Goal: Task Accomplishment & Management: Manage account settings

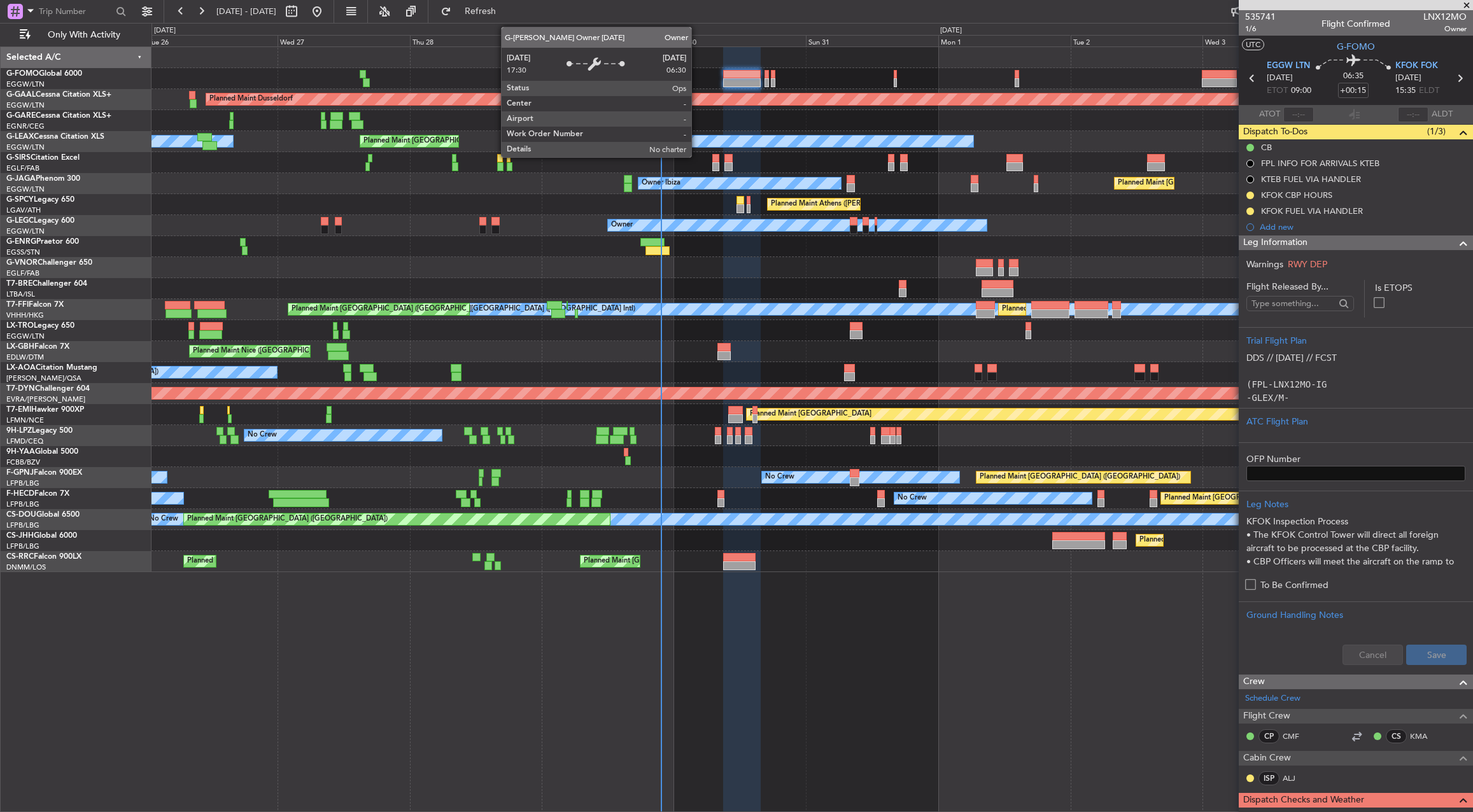
scroll to position [382, 0]
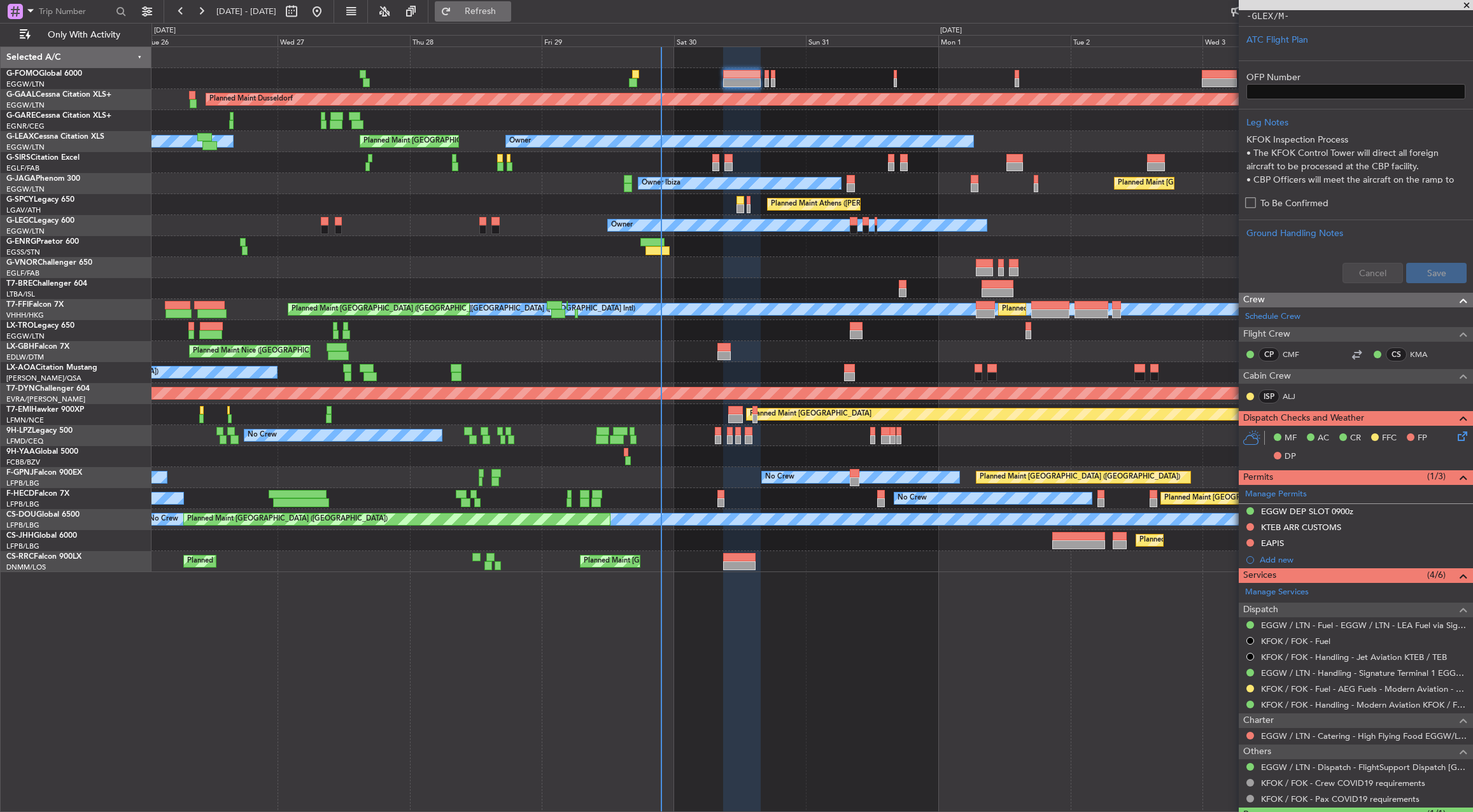
click at [485, 5] on button "Refresh" at bounding box center [472, 12] width 77 height 20
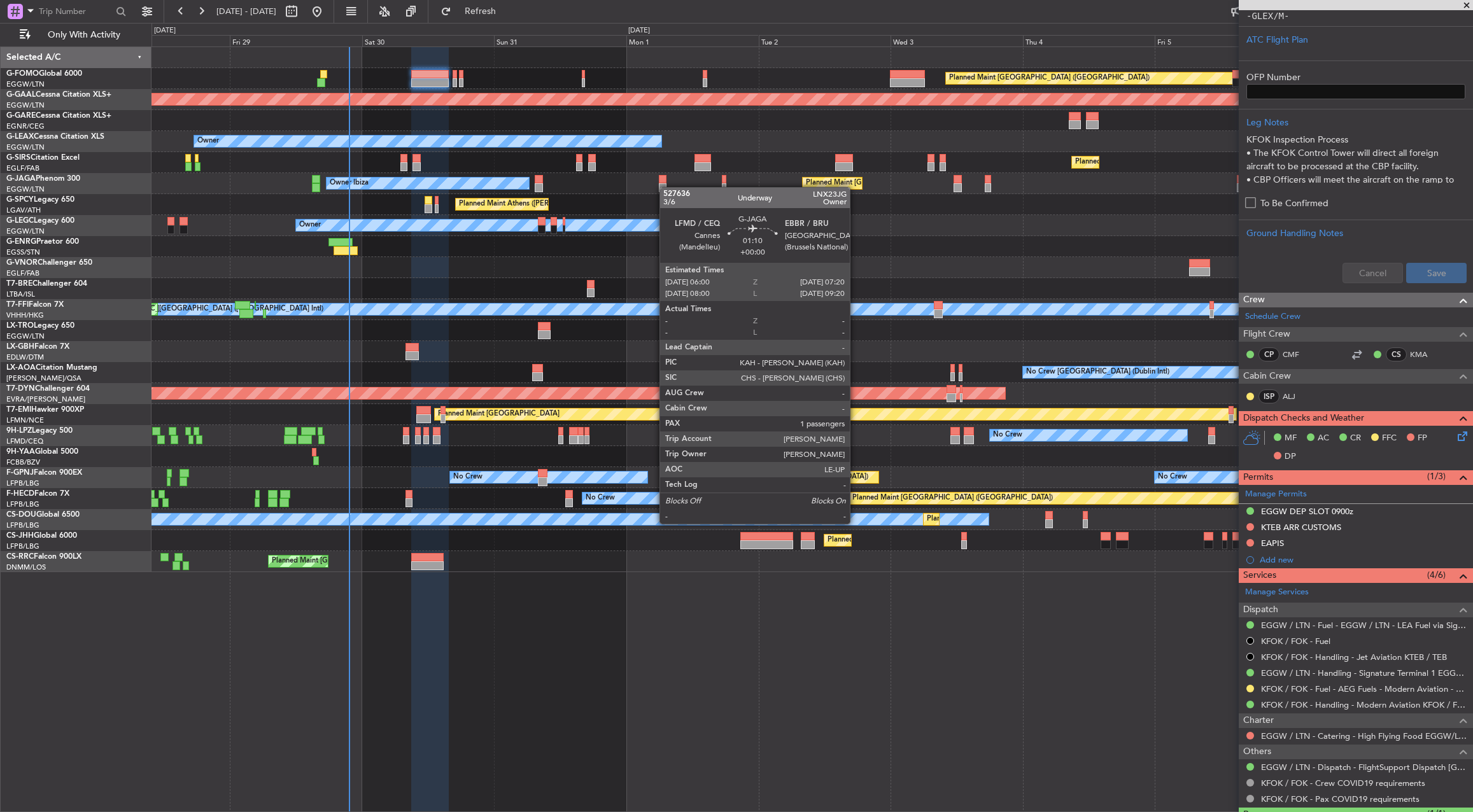
click at [663, 185] on div "Planned Maint London (Luton) Planned Maint Dusseldorf Owner Planned Maint Londo…" at bounding box center [811, 309] width 1321 height 525
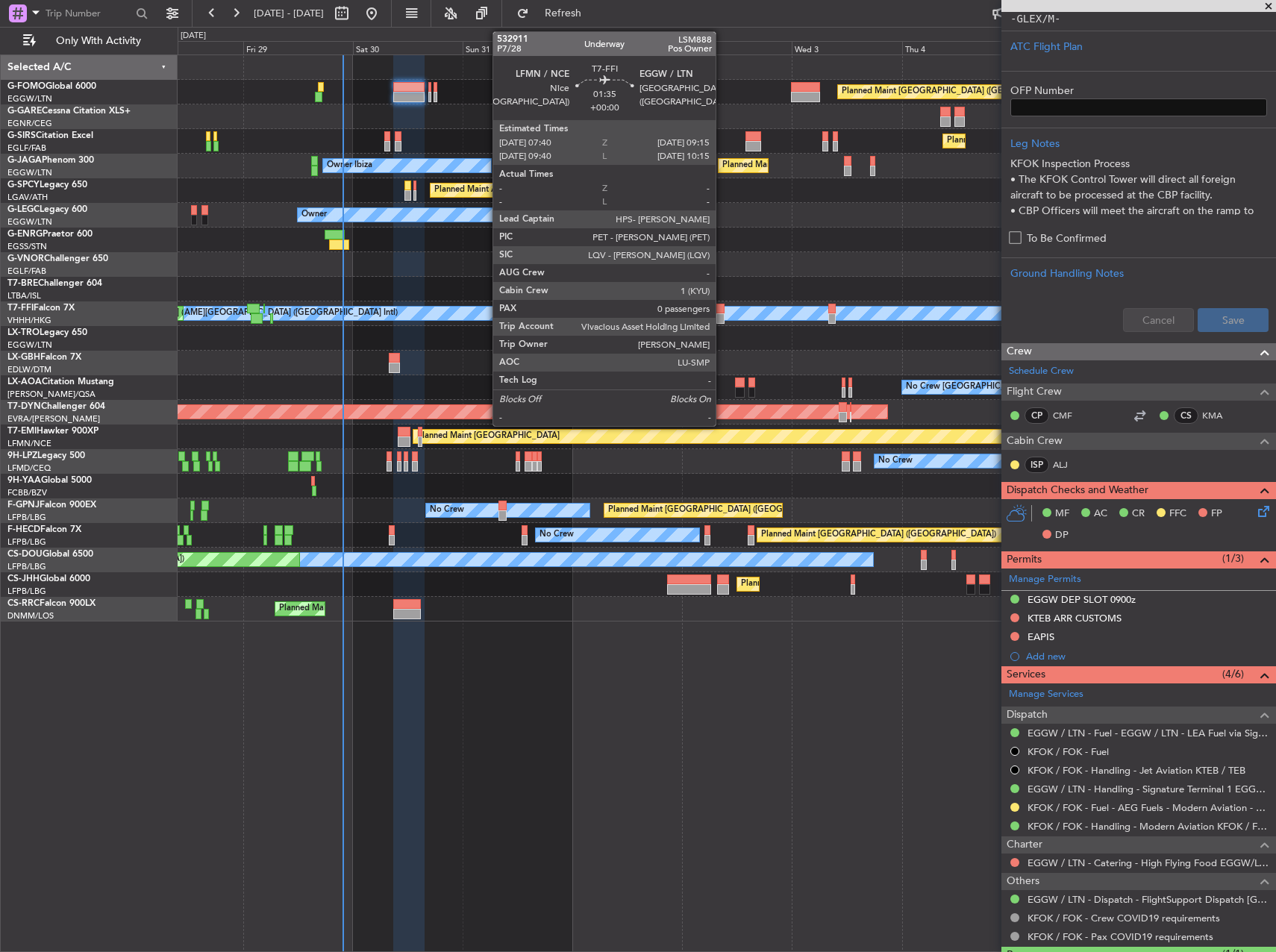
click at [722, 304] on div at bounding box center [720, 309] width 7 height 11
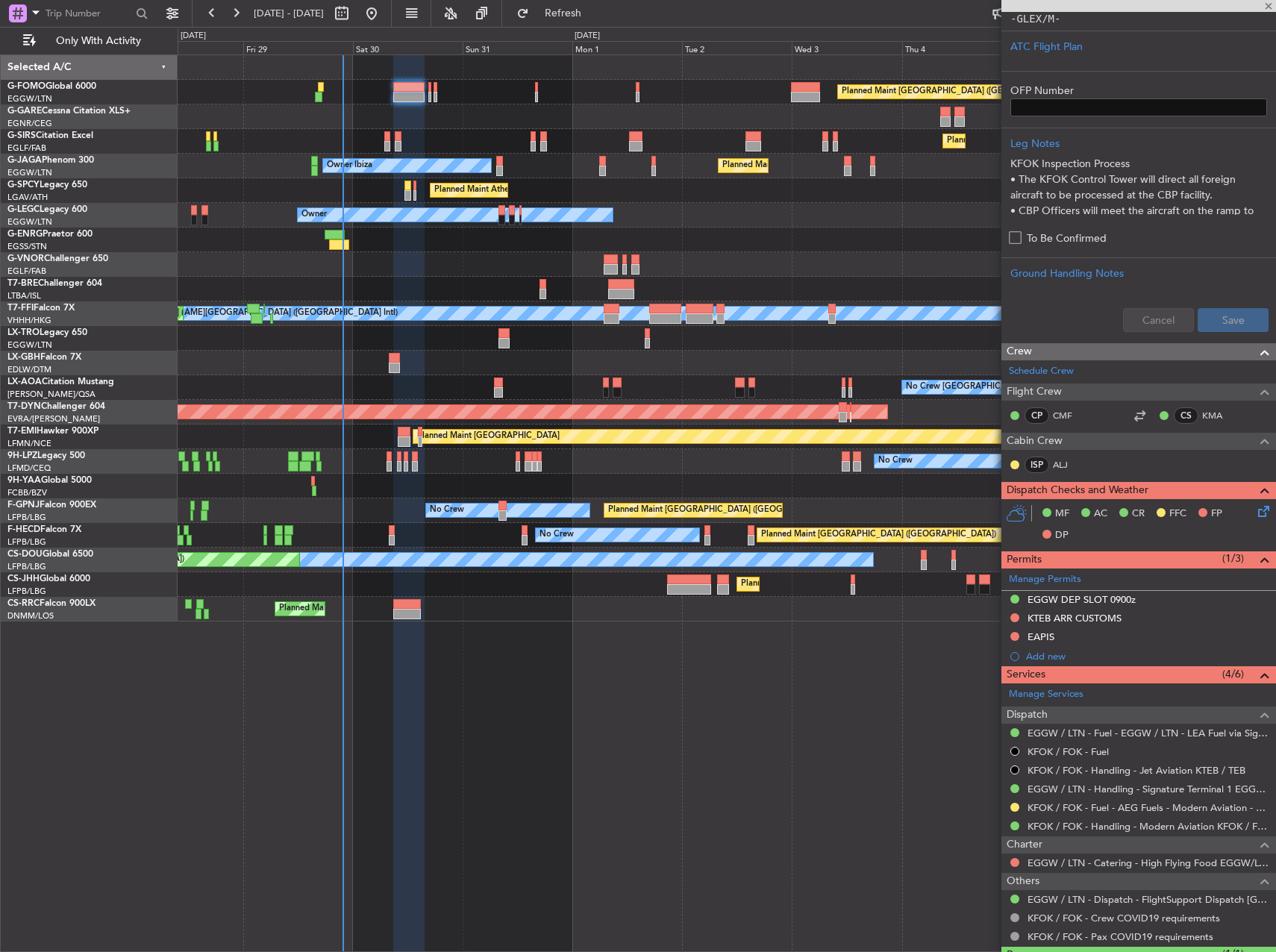
click at [739, 276] on div at bounding box center [726, 264] width 1097 height 24
type input "0"
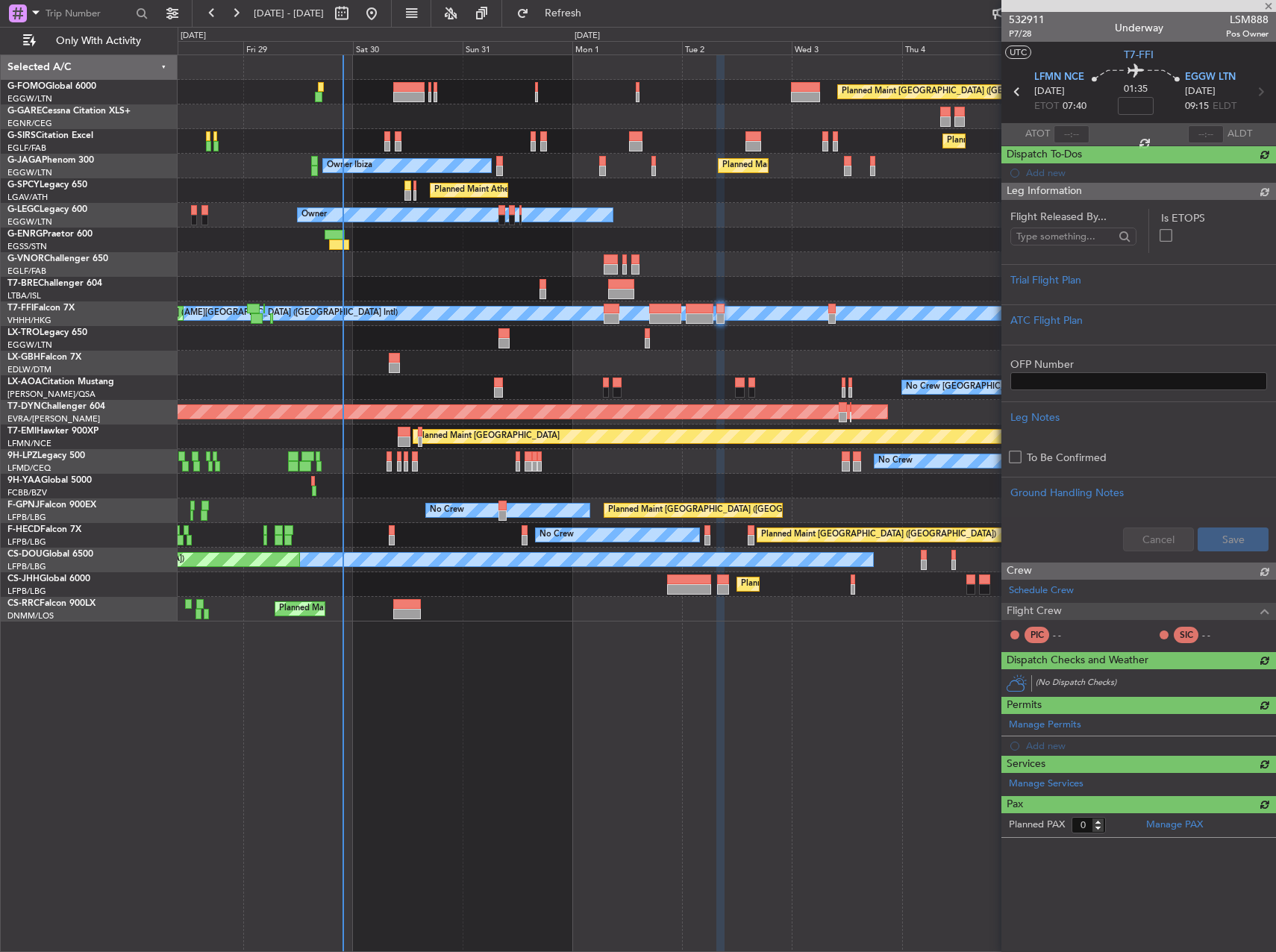
scroll to position [0, 0]
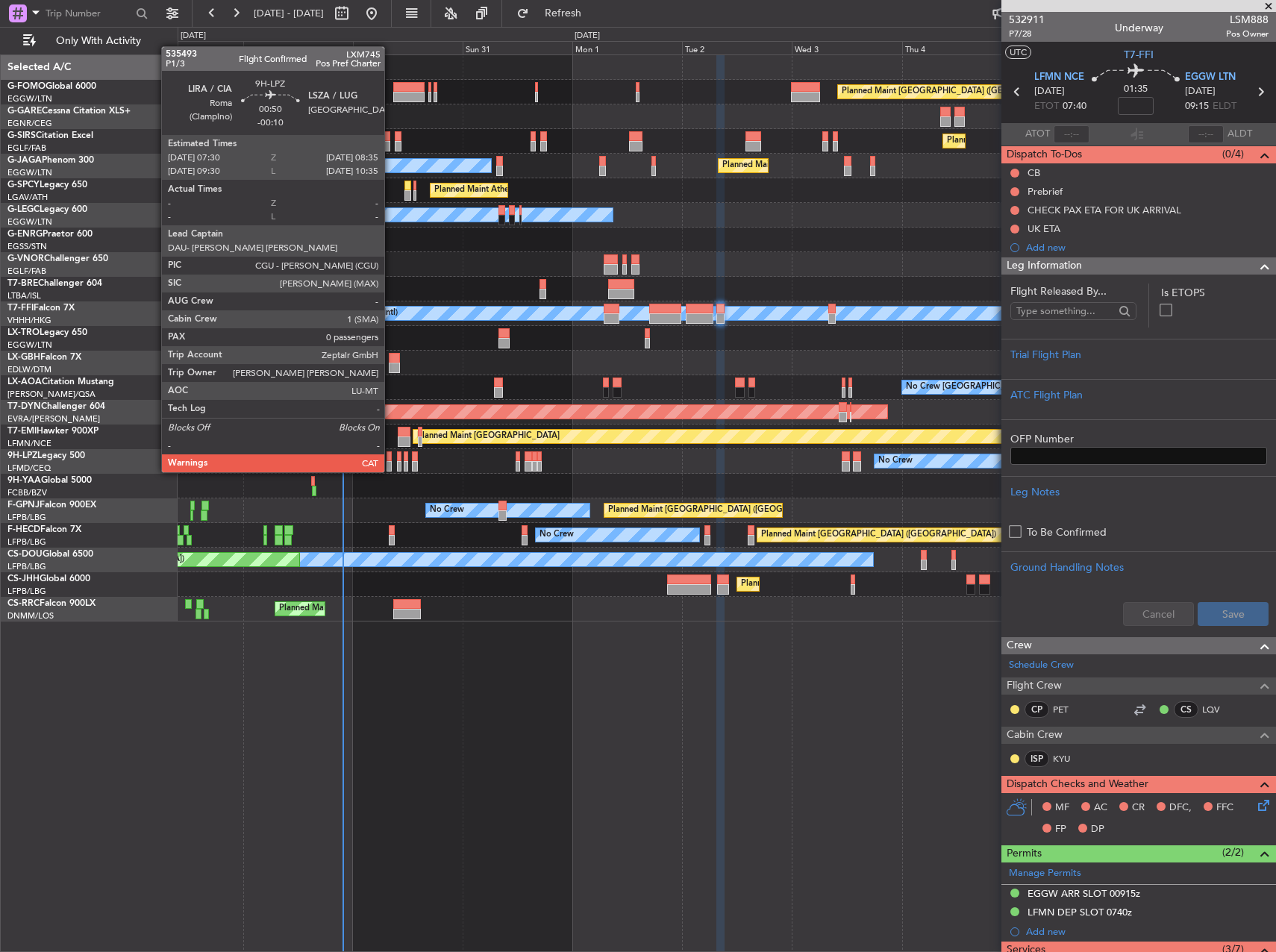
click at [391, 457] on div at bounding box center [390, 457] width 5 height 11
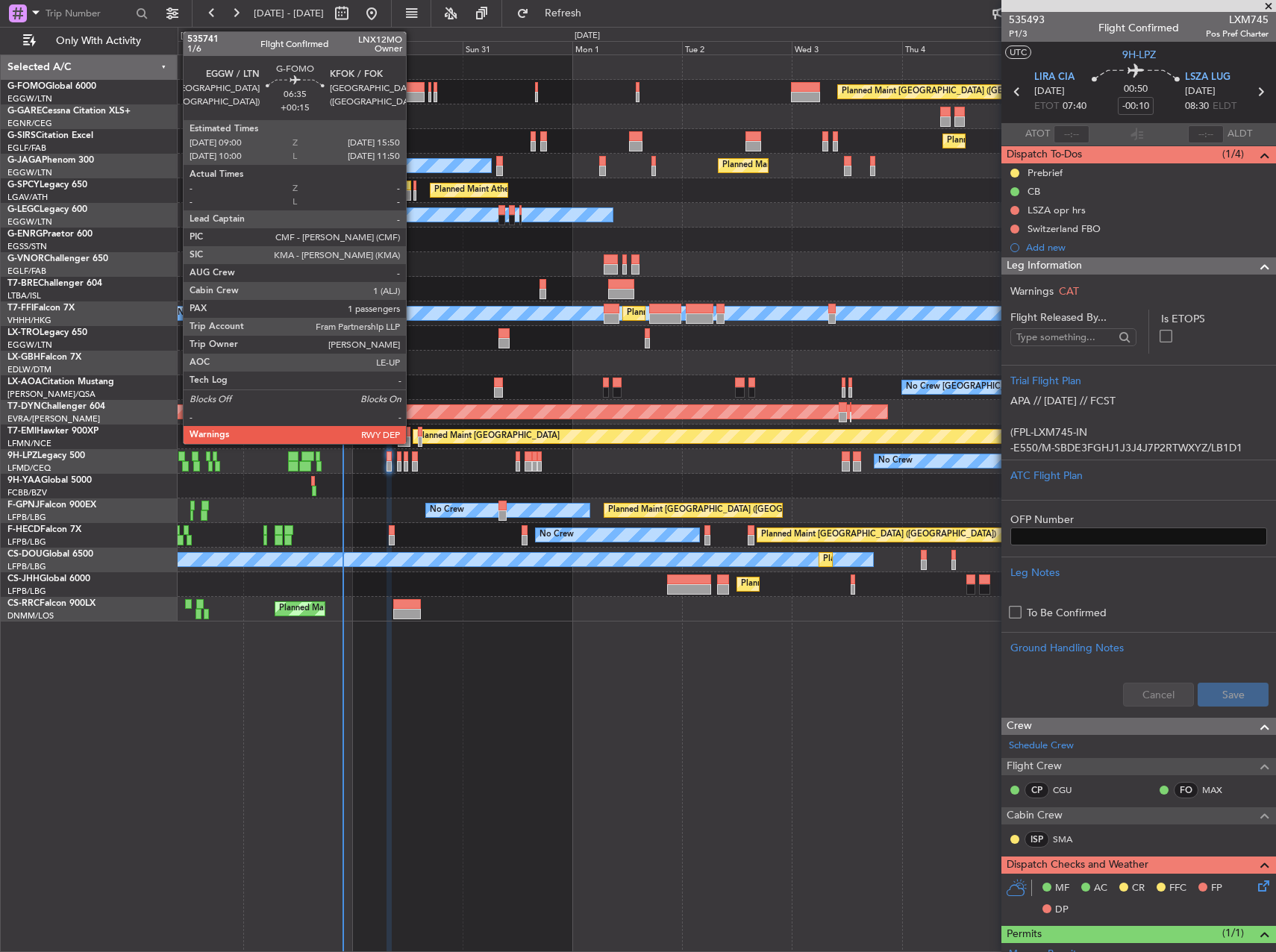
click at [412, 88] on div at bounding box center [409, 88] width 32 height 11
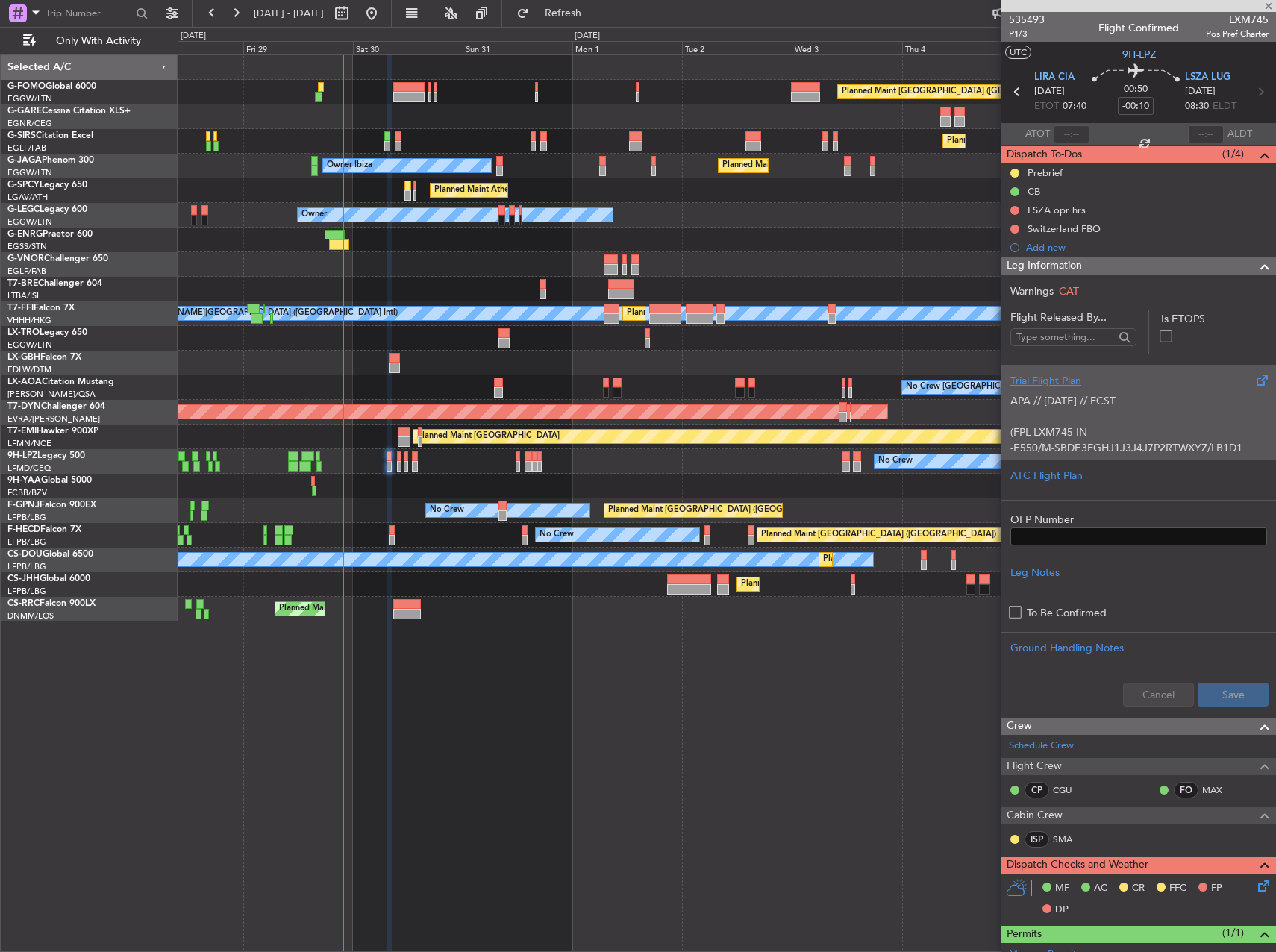
type input "+00:15"
type input "1"
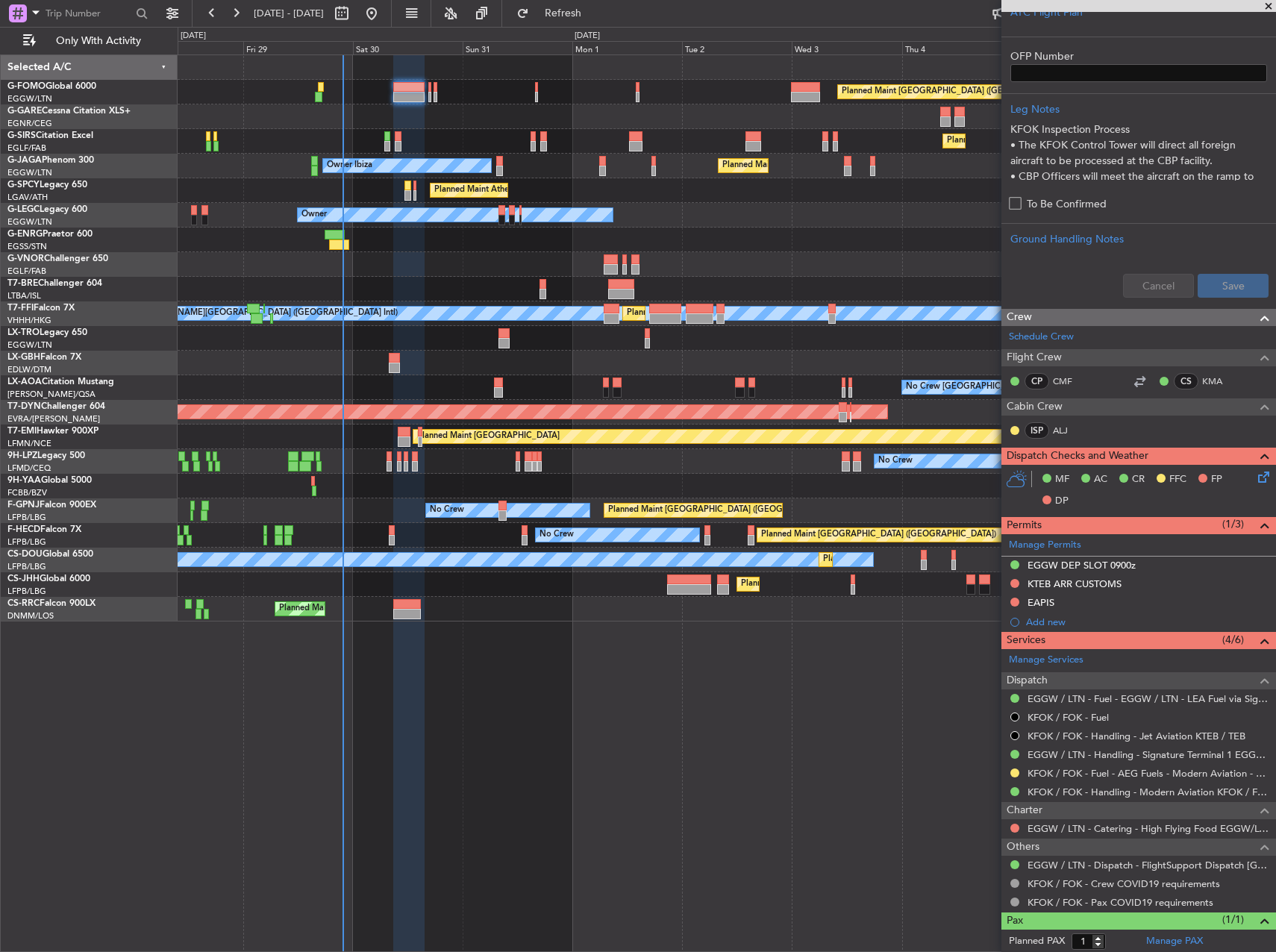
scroll to position [517, 0]
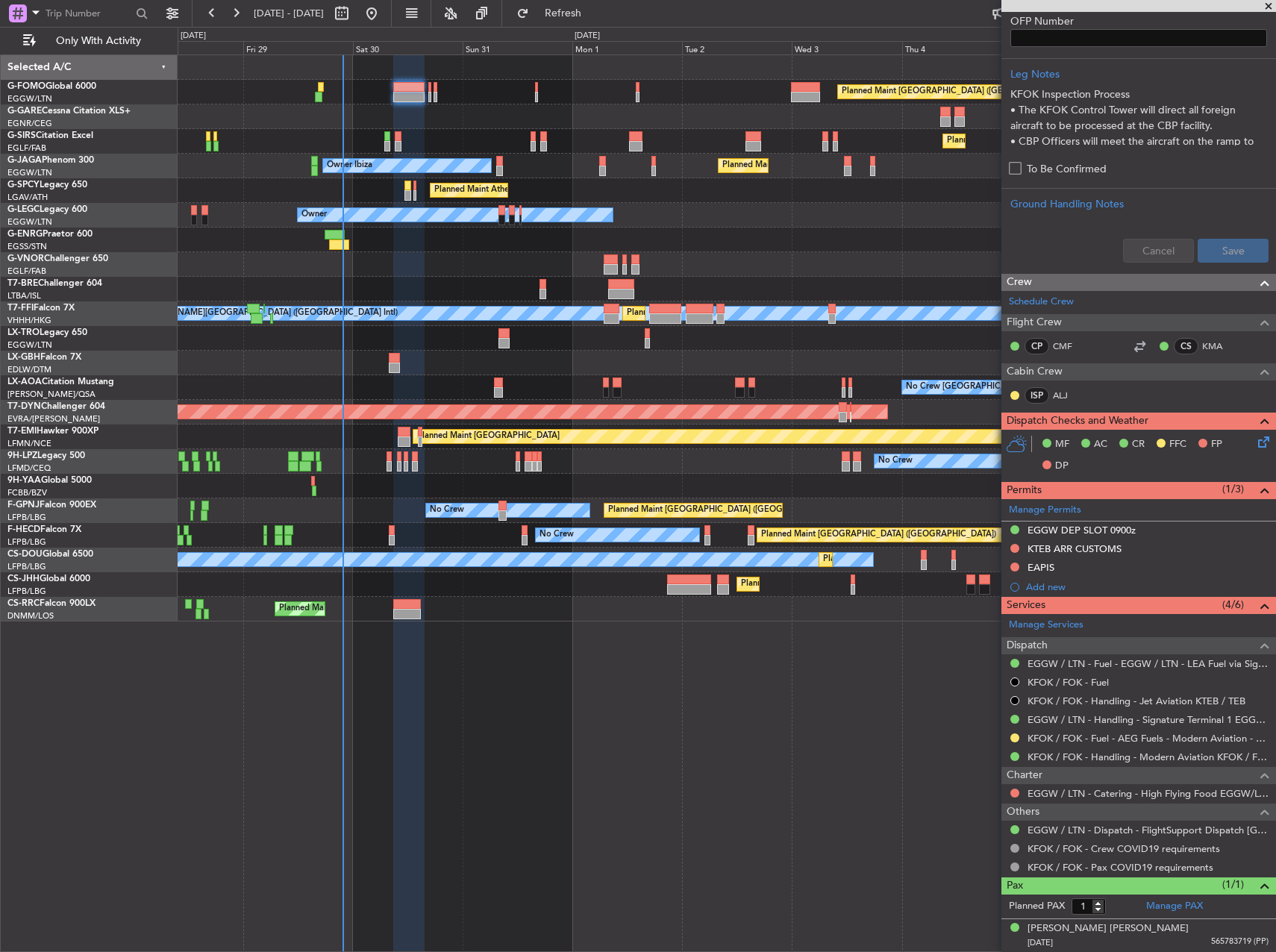
click at [1012, 730] on div "KFOK / FOK - Fuel - AEG Fuels - Modern Aviation - KFOK / FOK" at bounding box center [1138, 738] width 275 height 19
click at [1012, 733] on button at bounding box center [1015, 737] width 9 height 9
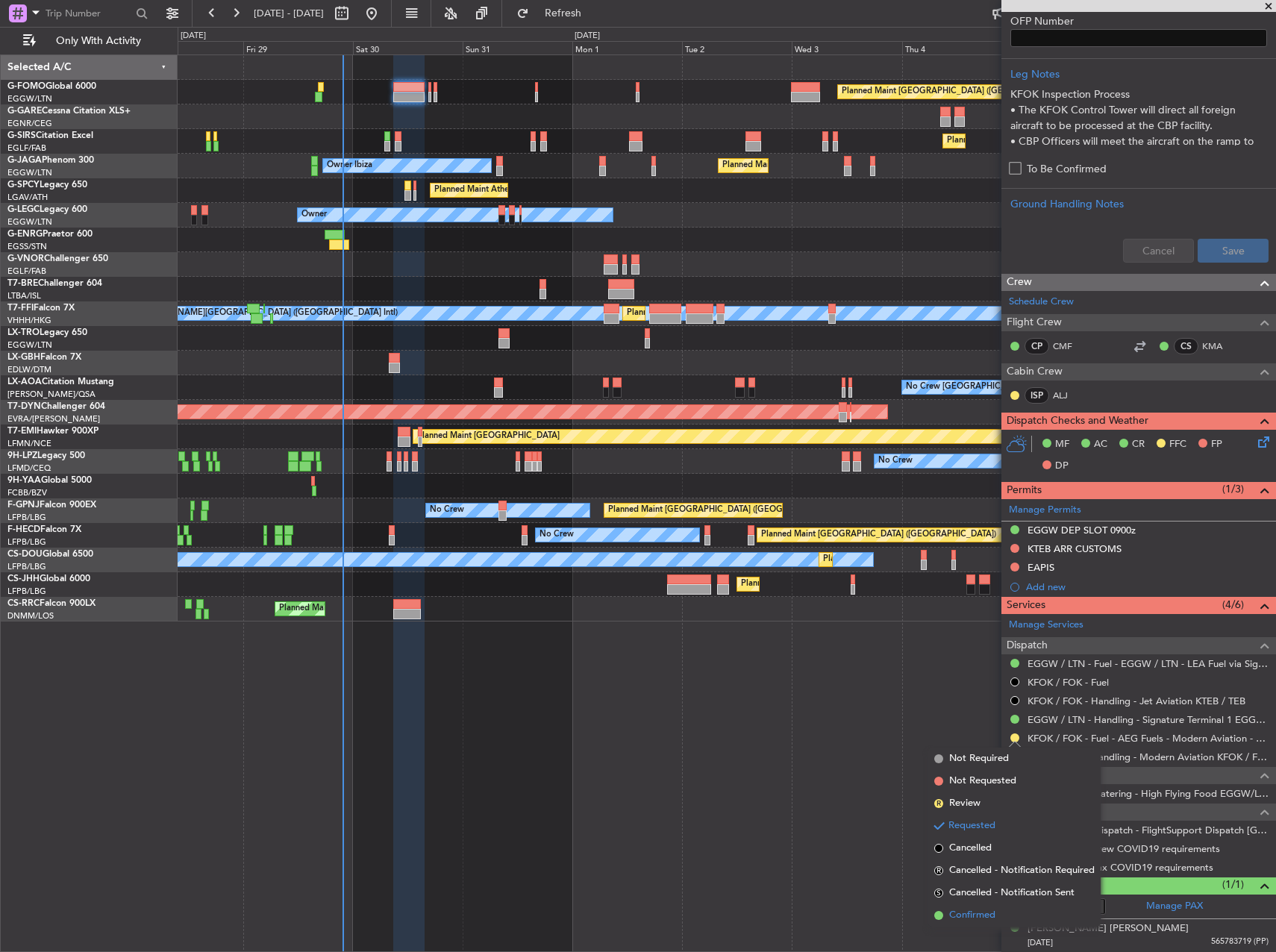
click at [983, 910] on span "Confirmed" at bounding box center [972, 915] width 46 height 14
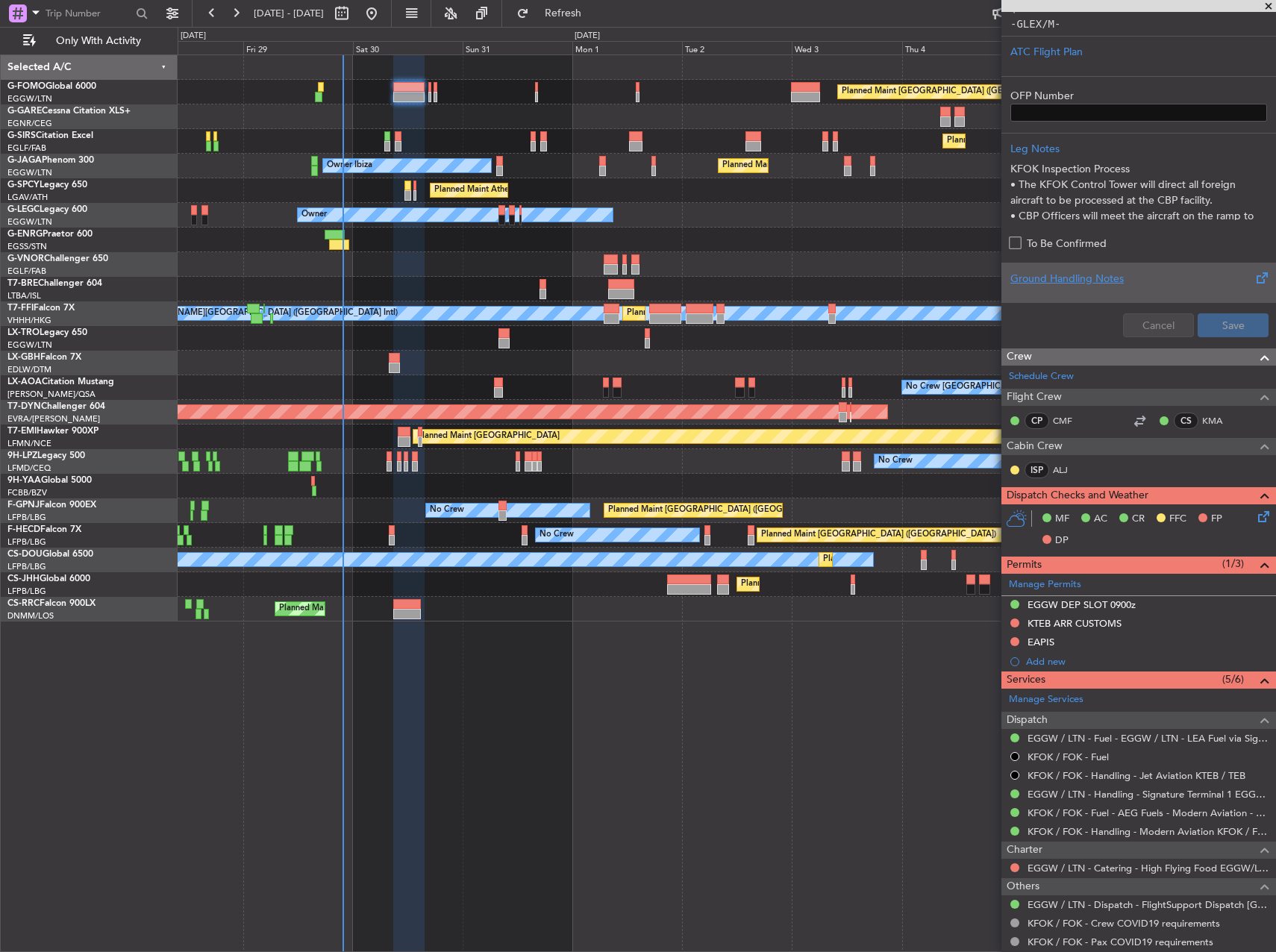
scroll to position [70, 0]
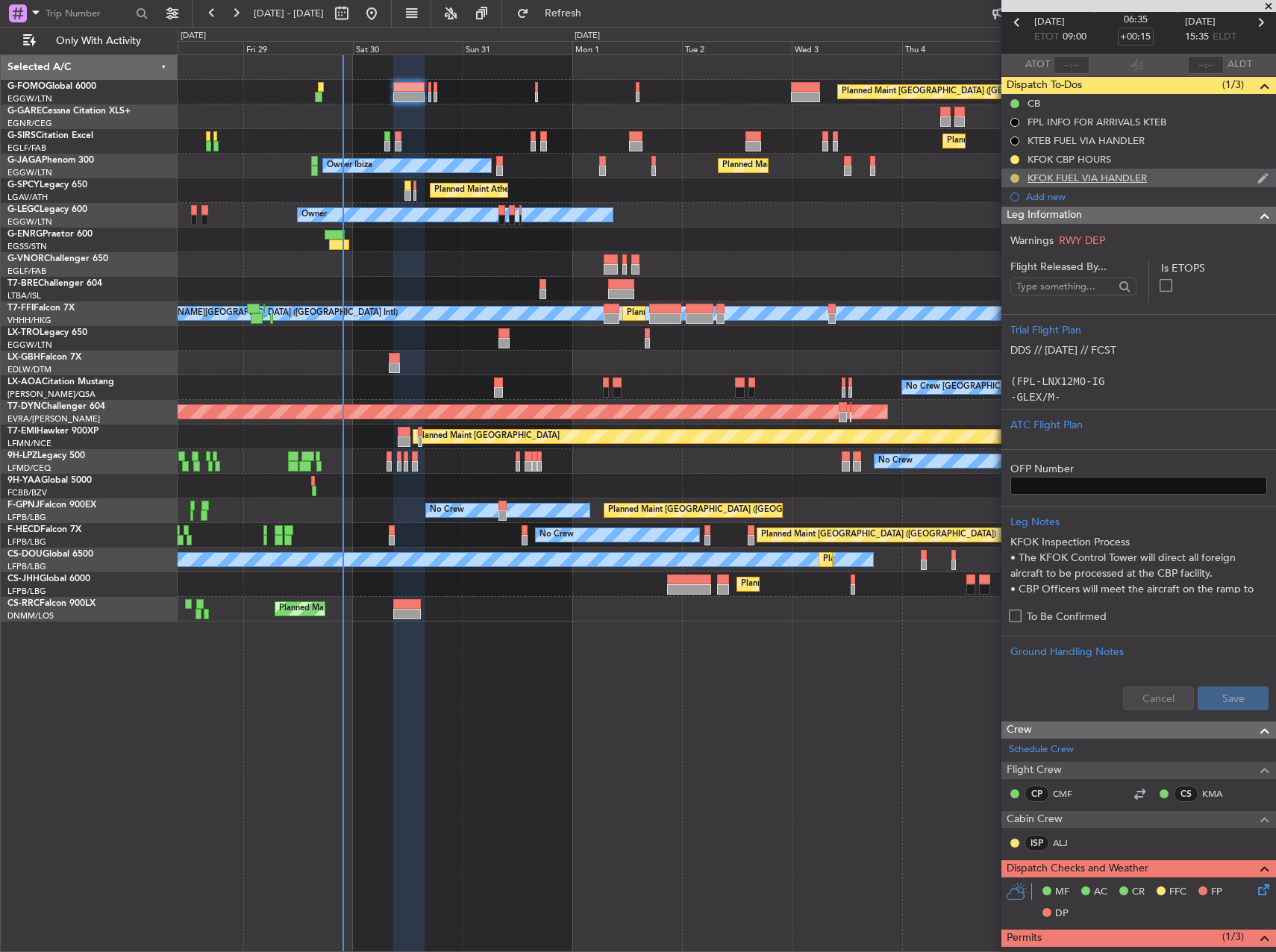
click at [1017, 175] on button at bounding box center [1015, 178] width 9 height 9
click at [1008, 242] on span "Completed" at bounding box center [1020, 244] width 49 height 14
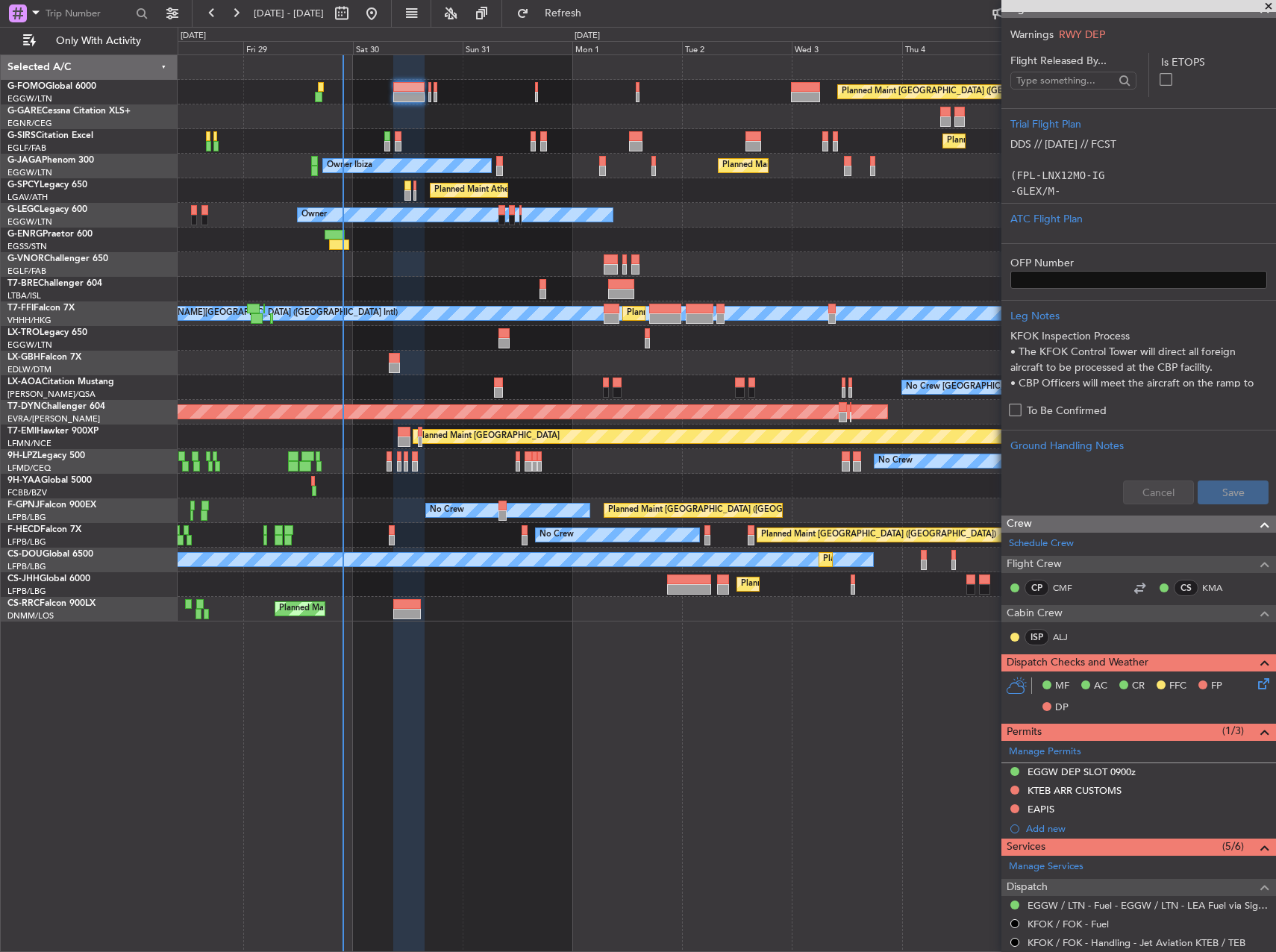
scroll to position [517, 0]
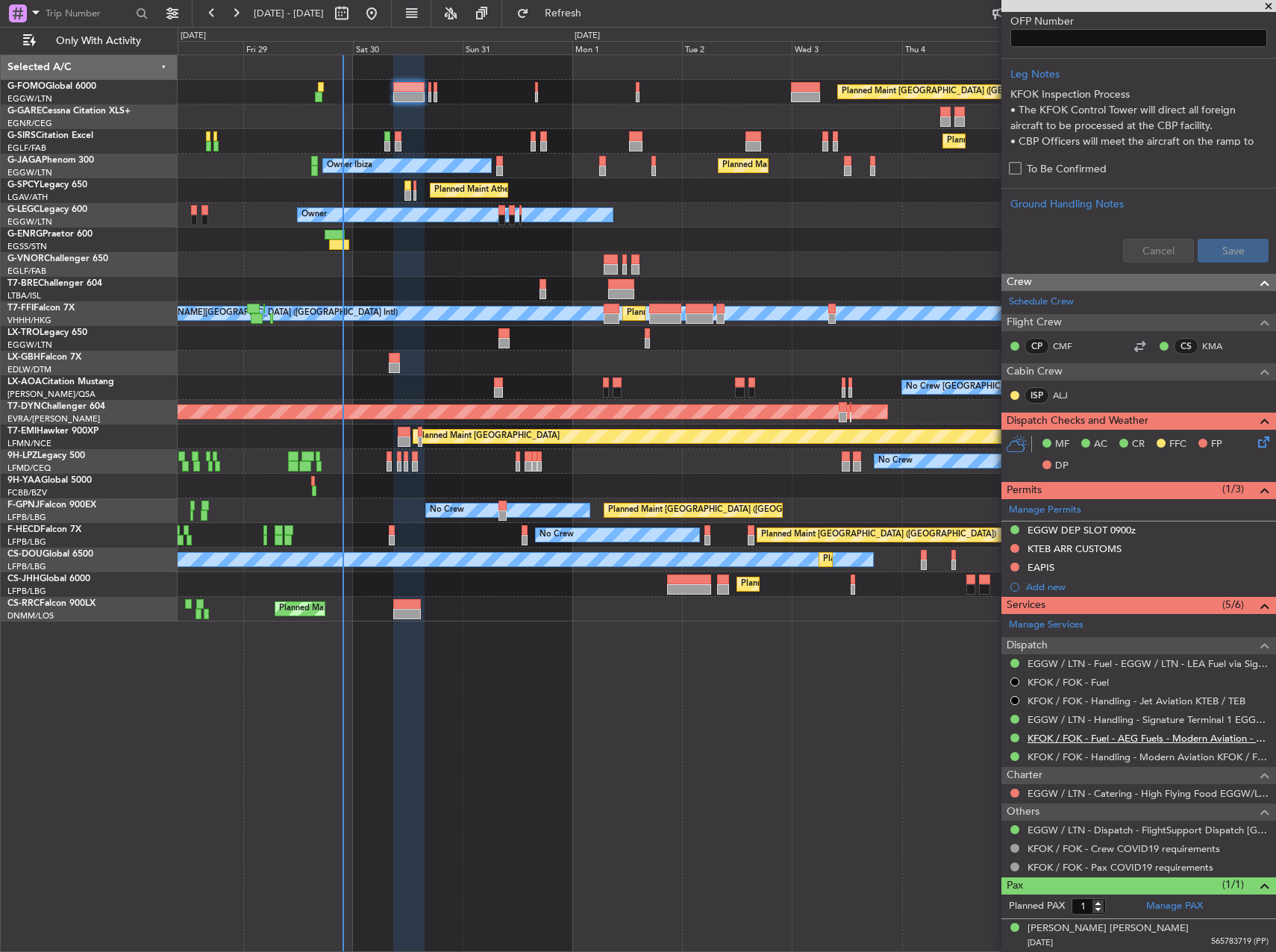
click at [1136, 737] on link "KFOK / FOK - Fuel - AEG Fuels - Modern Aviation - KFOK / FOK" at bounding box center [1148, 738] width 241 height 13
click at [594, 8] on span "Refresh" at bounding box center [563, 14] width 63 height 11
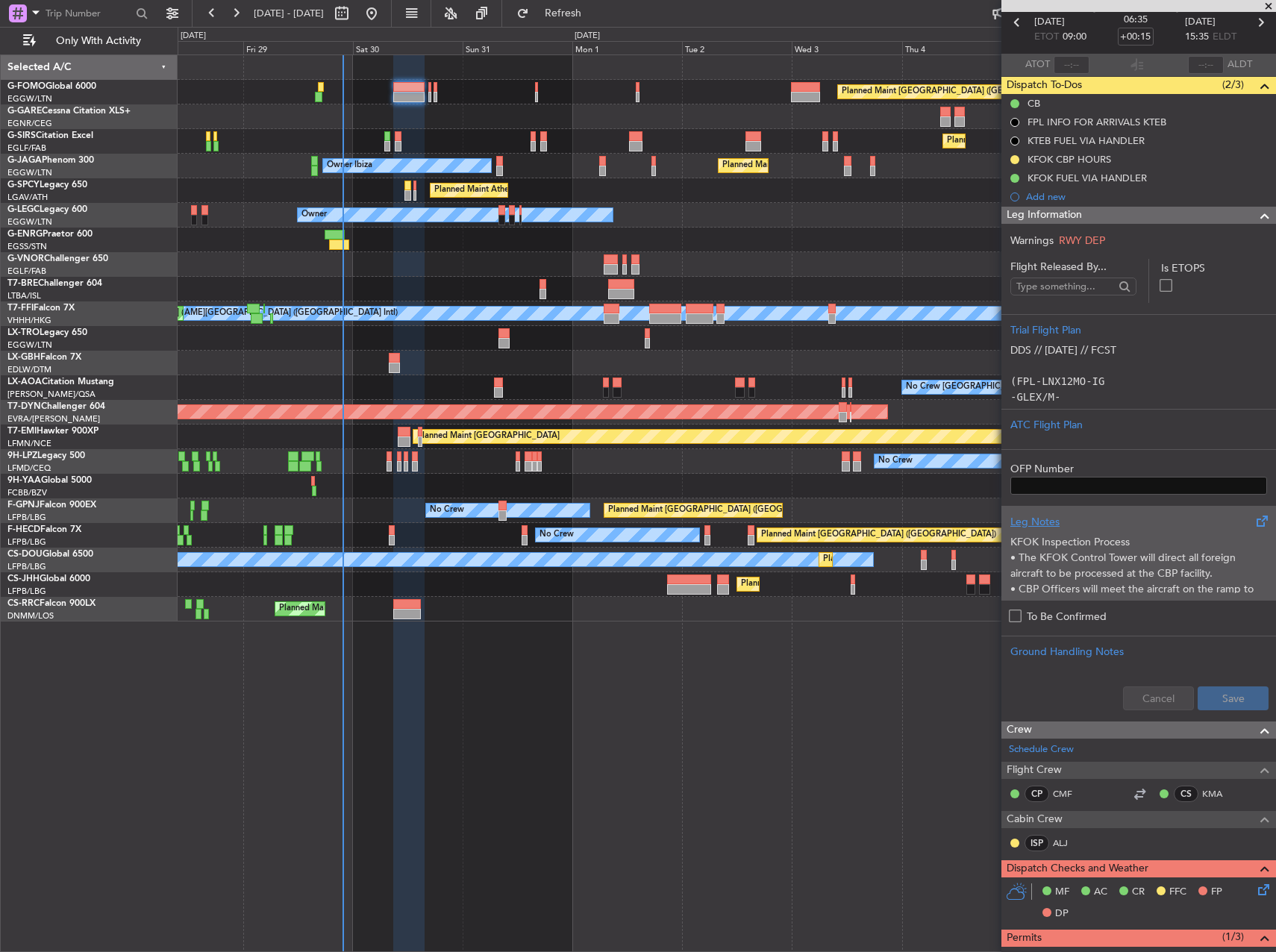
scroll to position [0, 0]
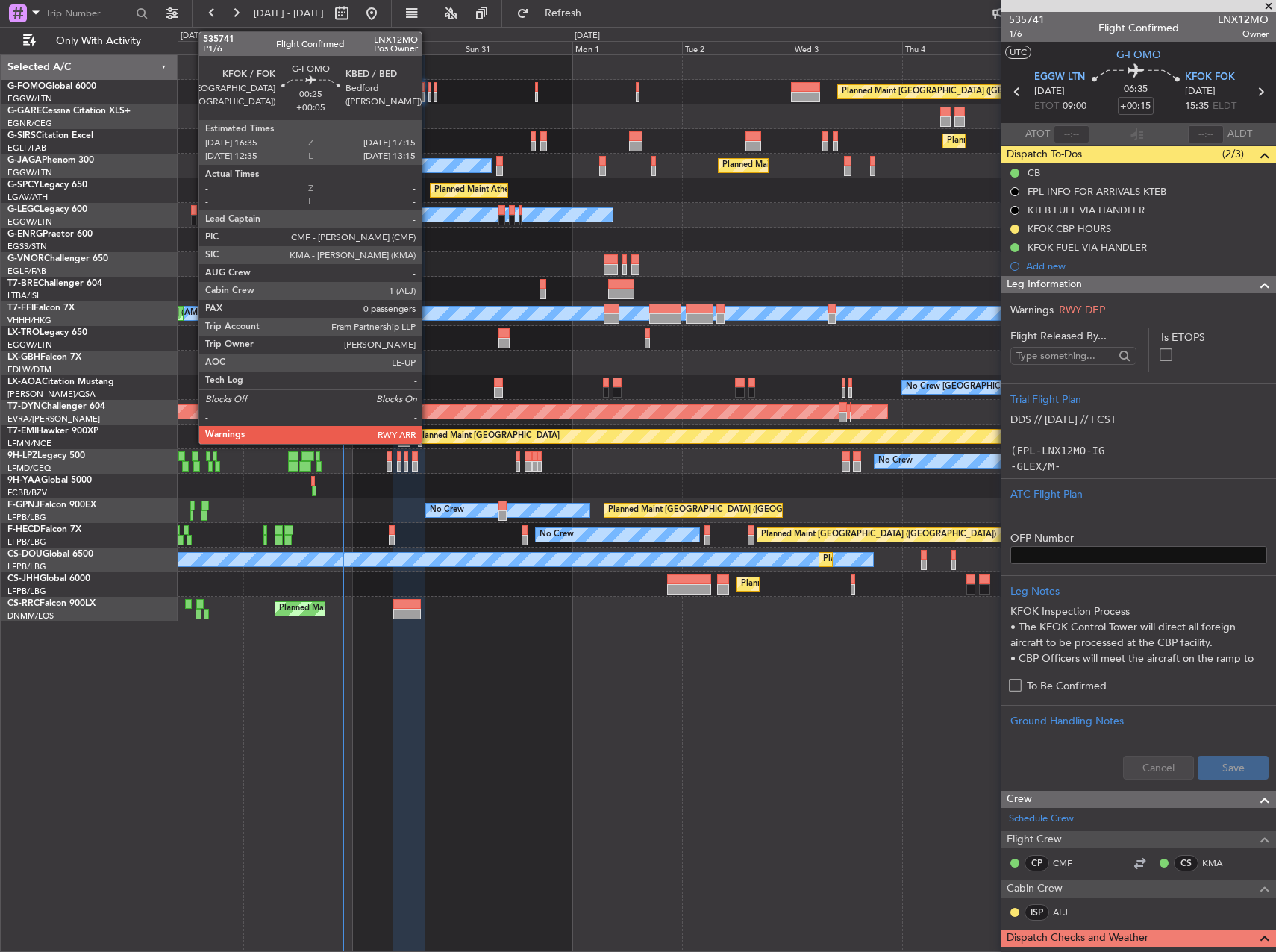
click at [429, 95] on div at bounding box center [430, 97] width 4 height 11
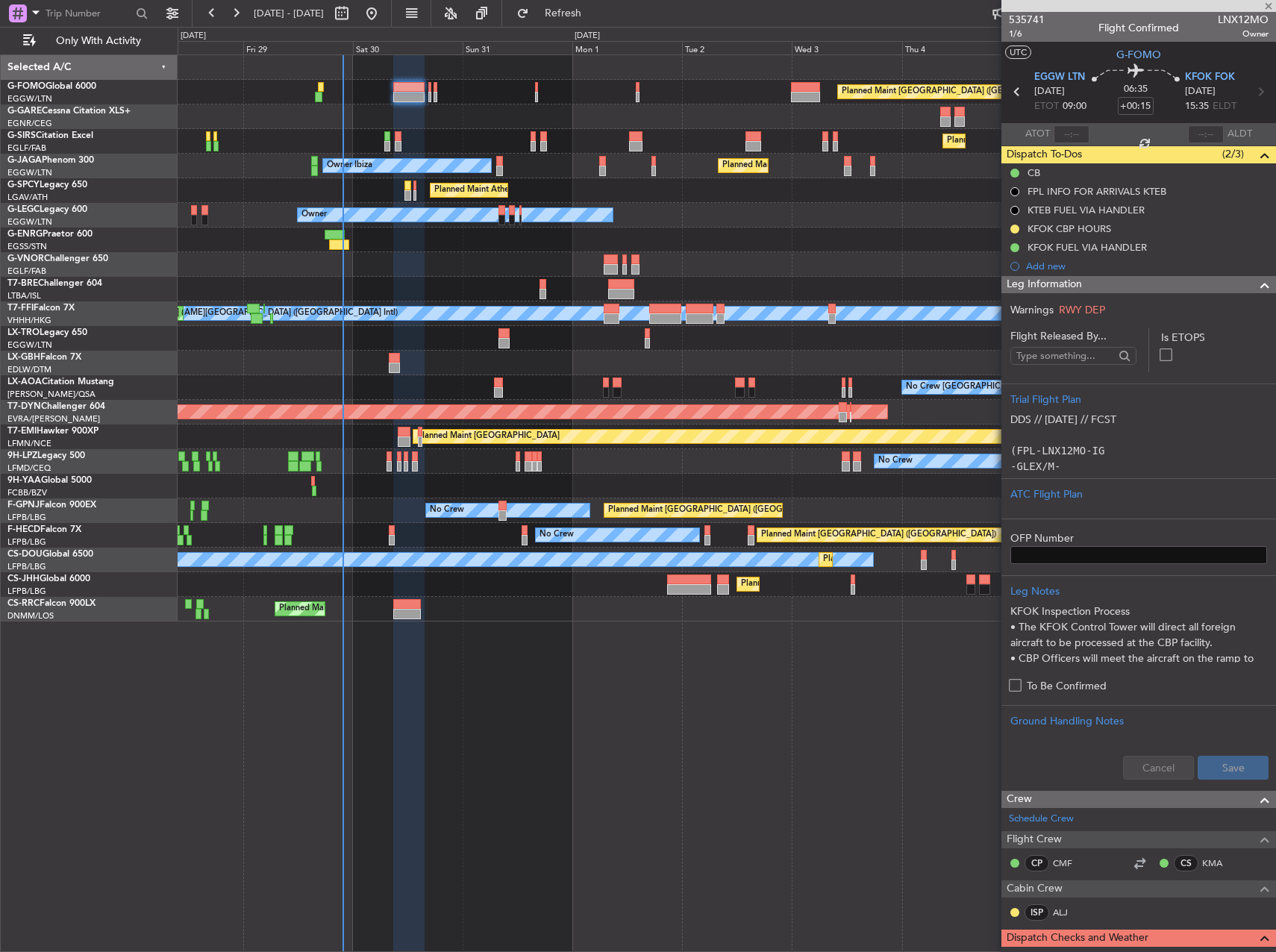
type input "+00:05"
type input "0"
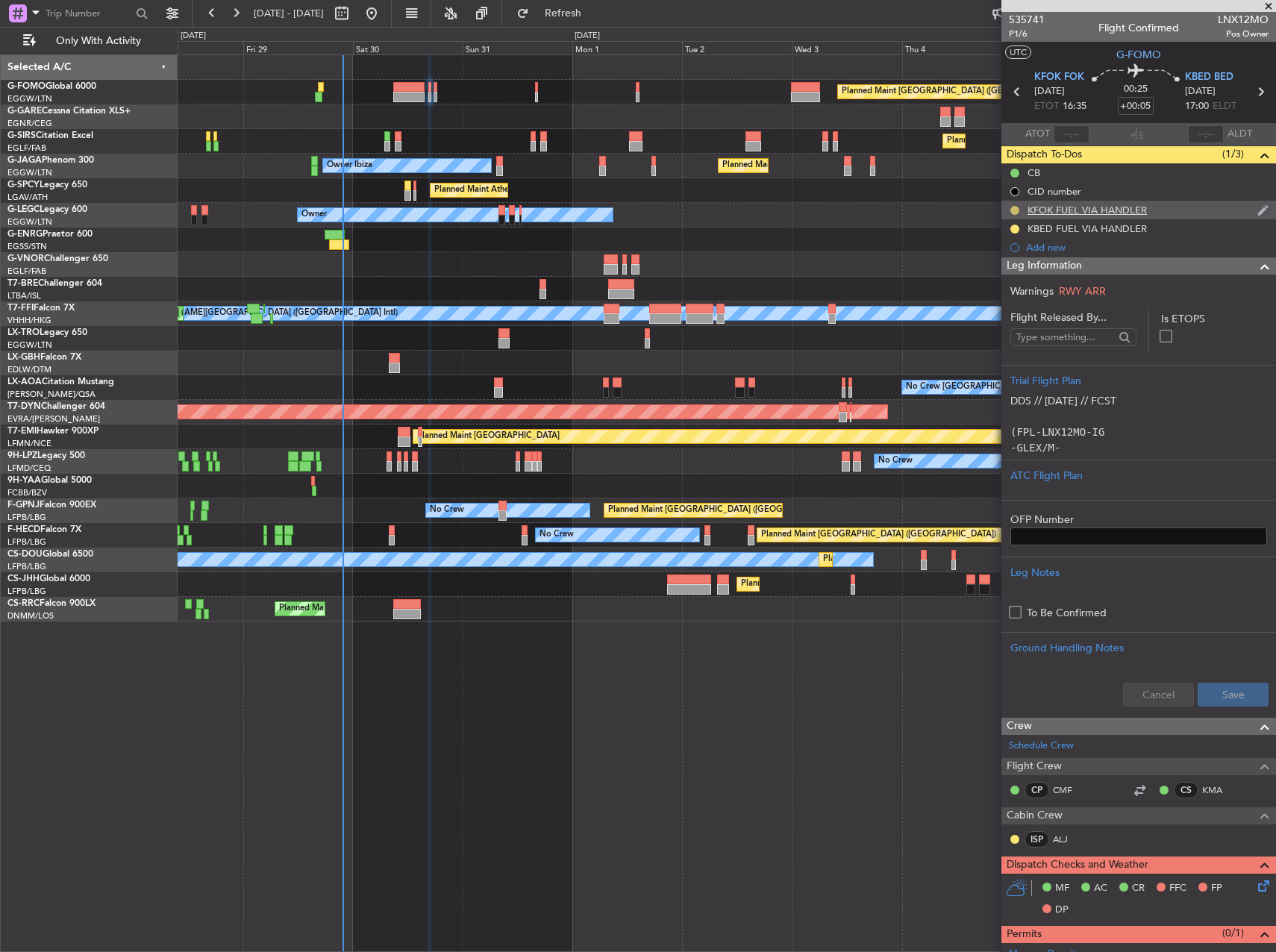
click at [1012, 209] on button at bounding box center [1015, 210] width 9 height 9
click at [1002, 274] on span "Completed" at bounding box center [1020, 275] width 49 height 14
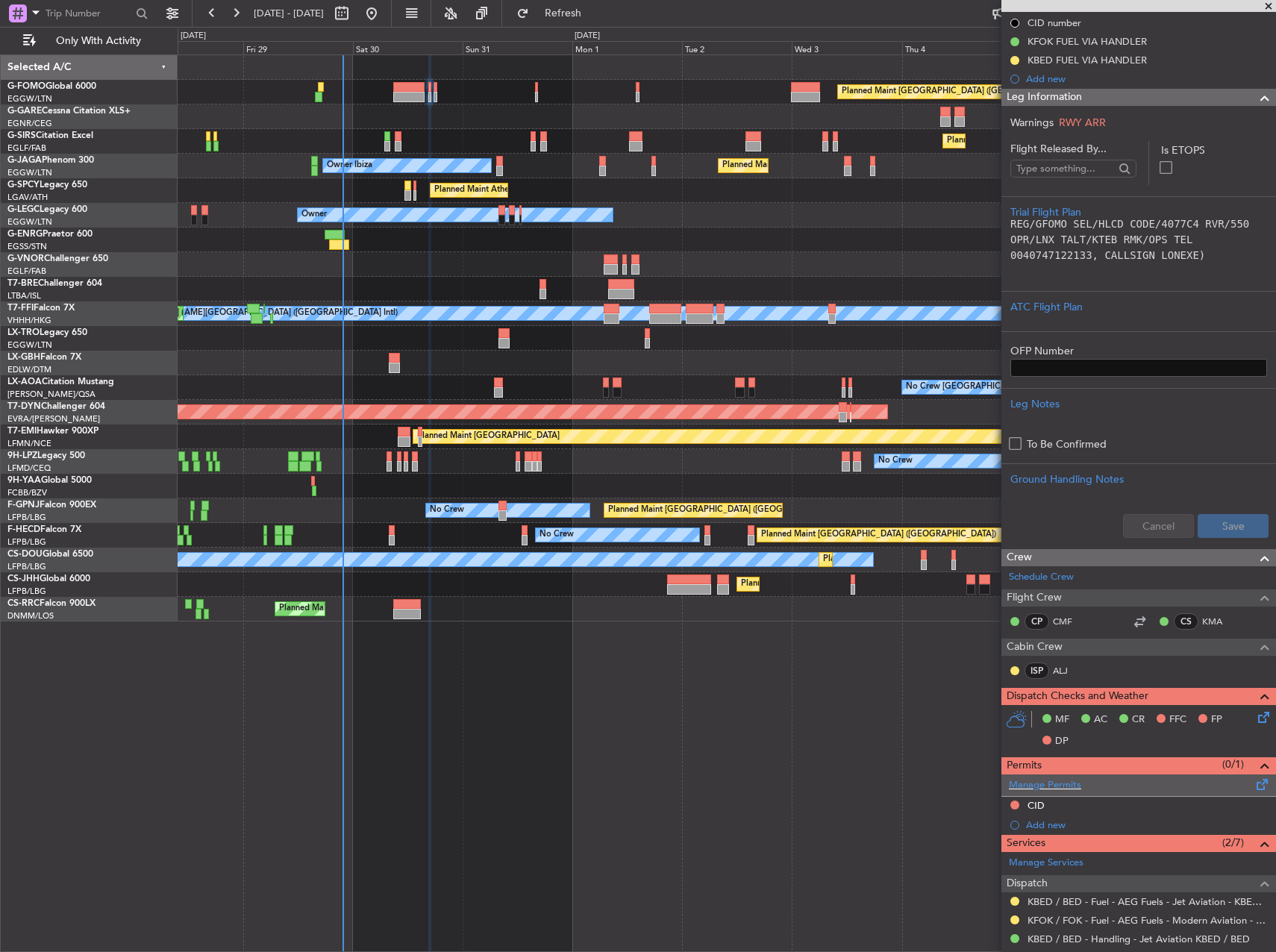
scroll to position [354, 0]
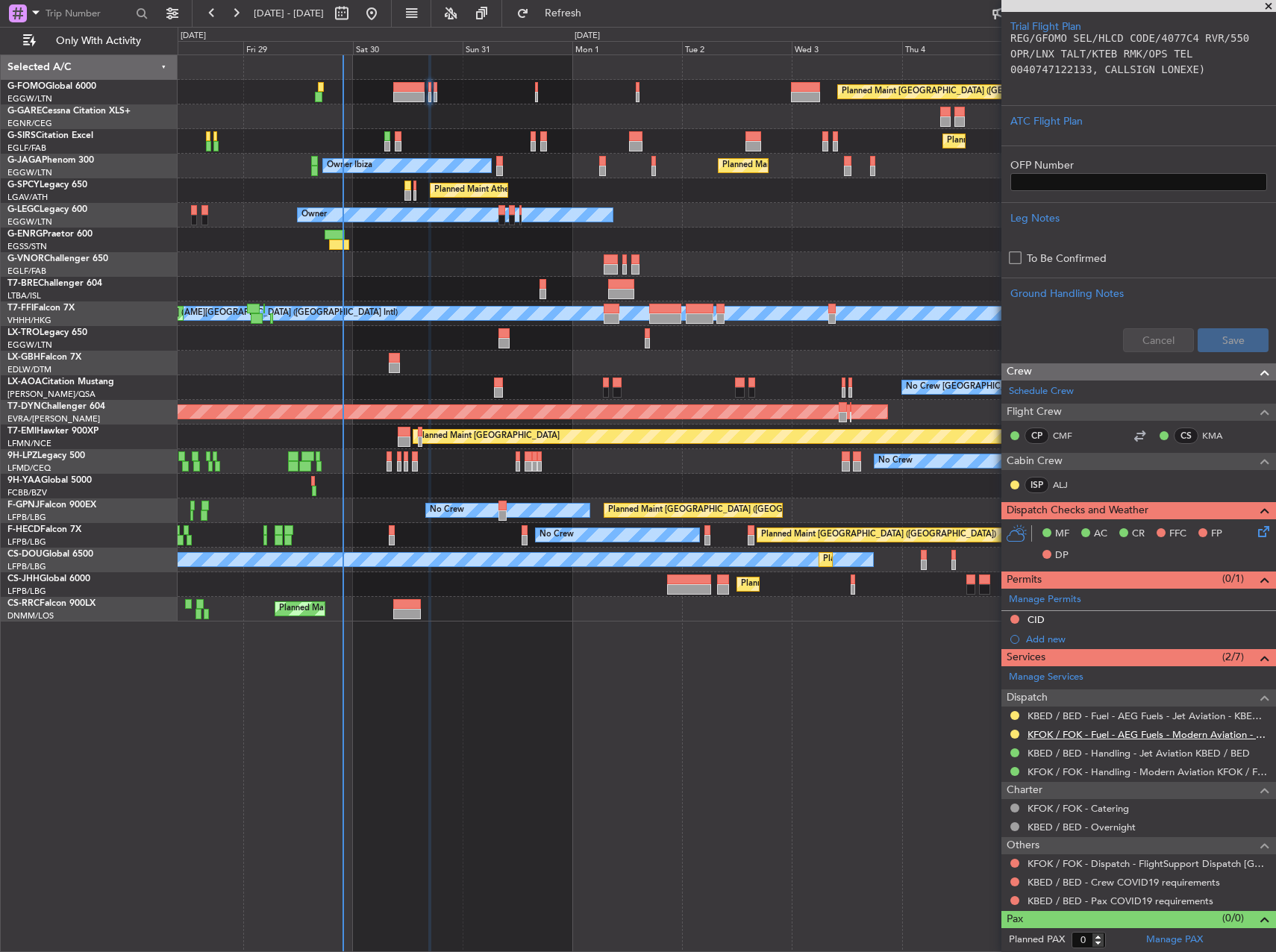
click at [1121, 730] on link "KFOK / FOK - Fuel - AEG Fuels - Modern Aviation - KFOK / FOK" at bounding box center [1148, 735] width 241 height 13
click at [594, 12] on span "Refresh" at bounding box center [563, 14] width 63 height 11
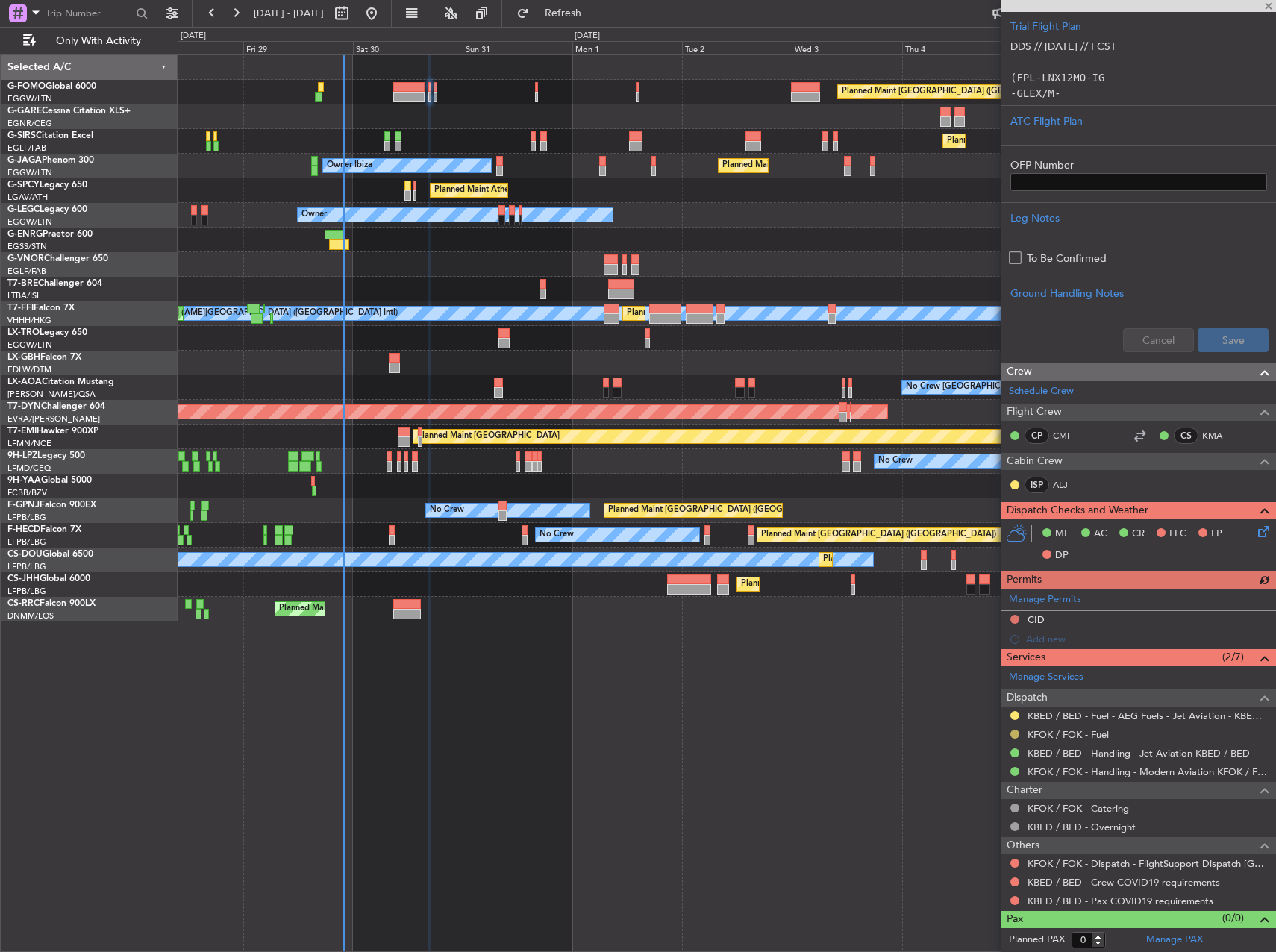
click at [1016, 733] on button at bounding box center [1015, 734] width 9 height 9
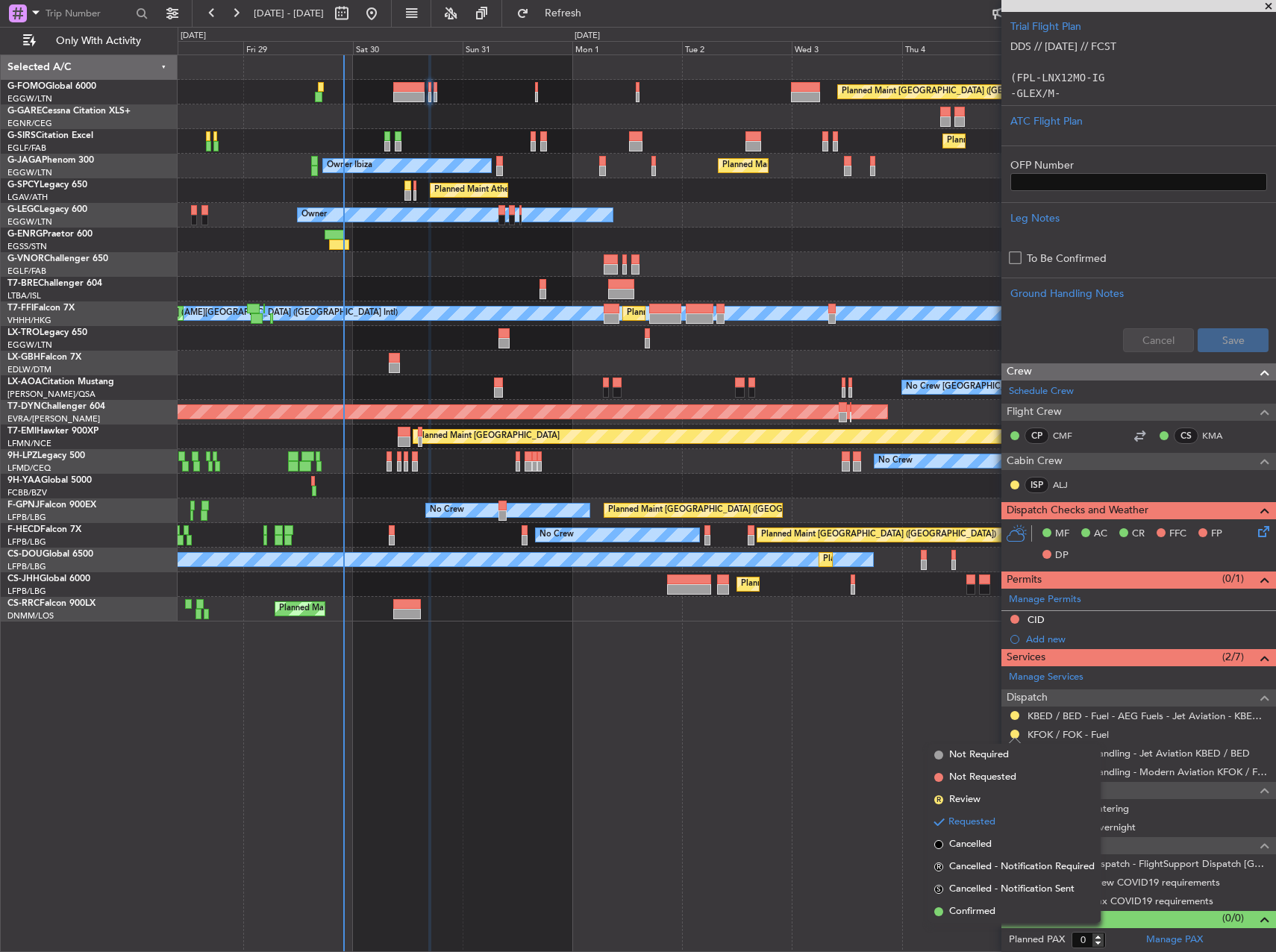
click at [1005, 909] on li "Confirmed" at bounding box center [1014, 911] width 172 height 23
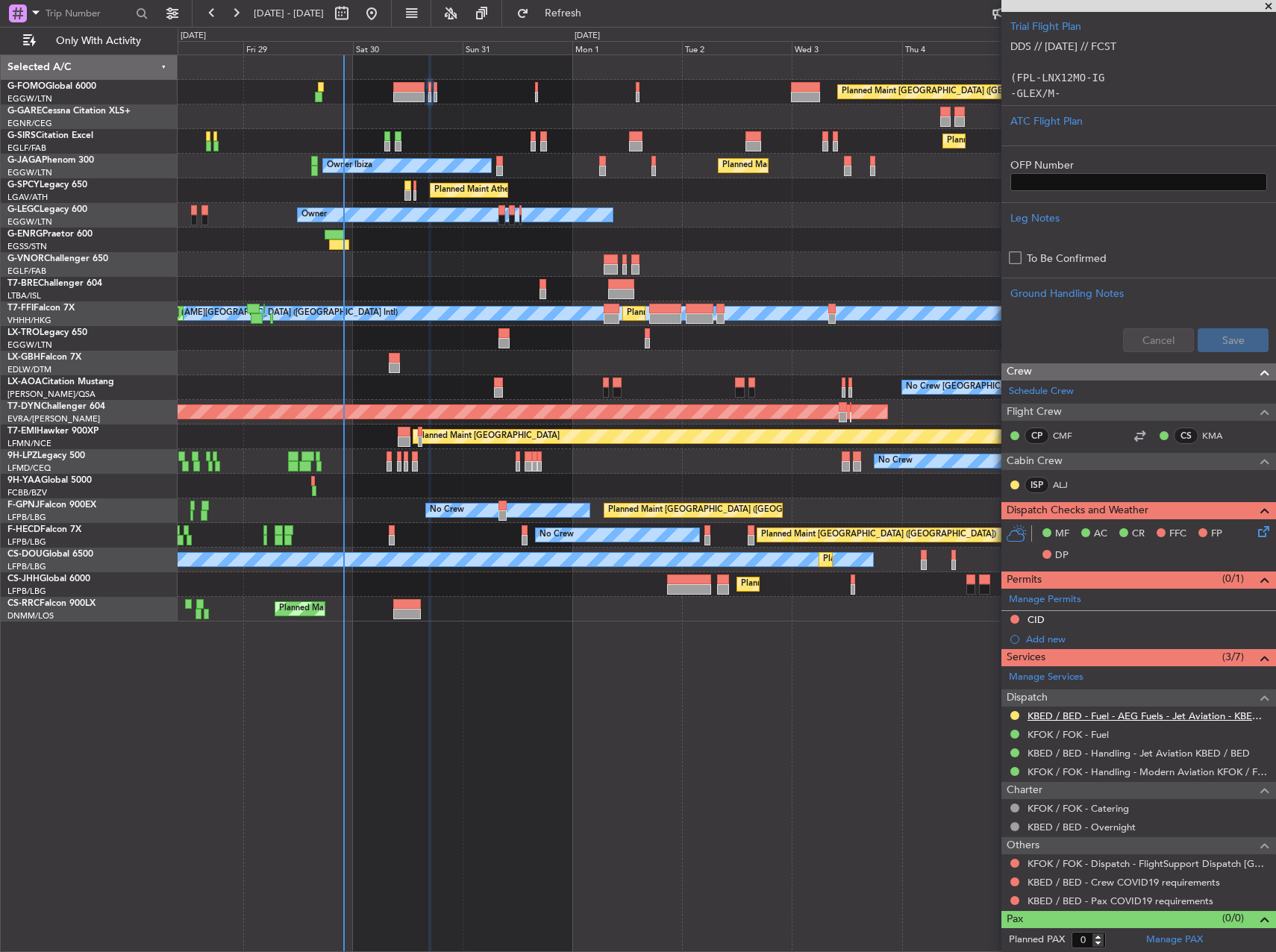
click at [1152, 714] on link "KBED / BED - Fuel - AEG Fuels - Jet Aviation - KBED / BED" at bounding box center [1148, 716] width 241 height 13
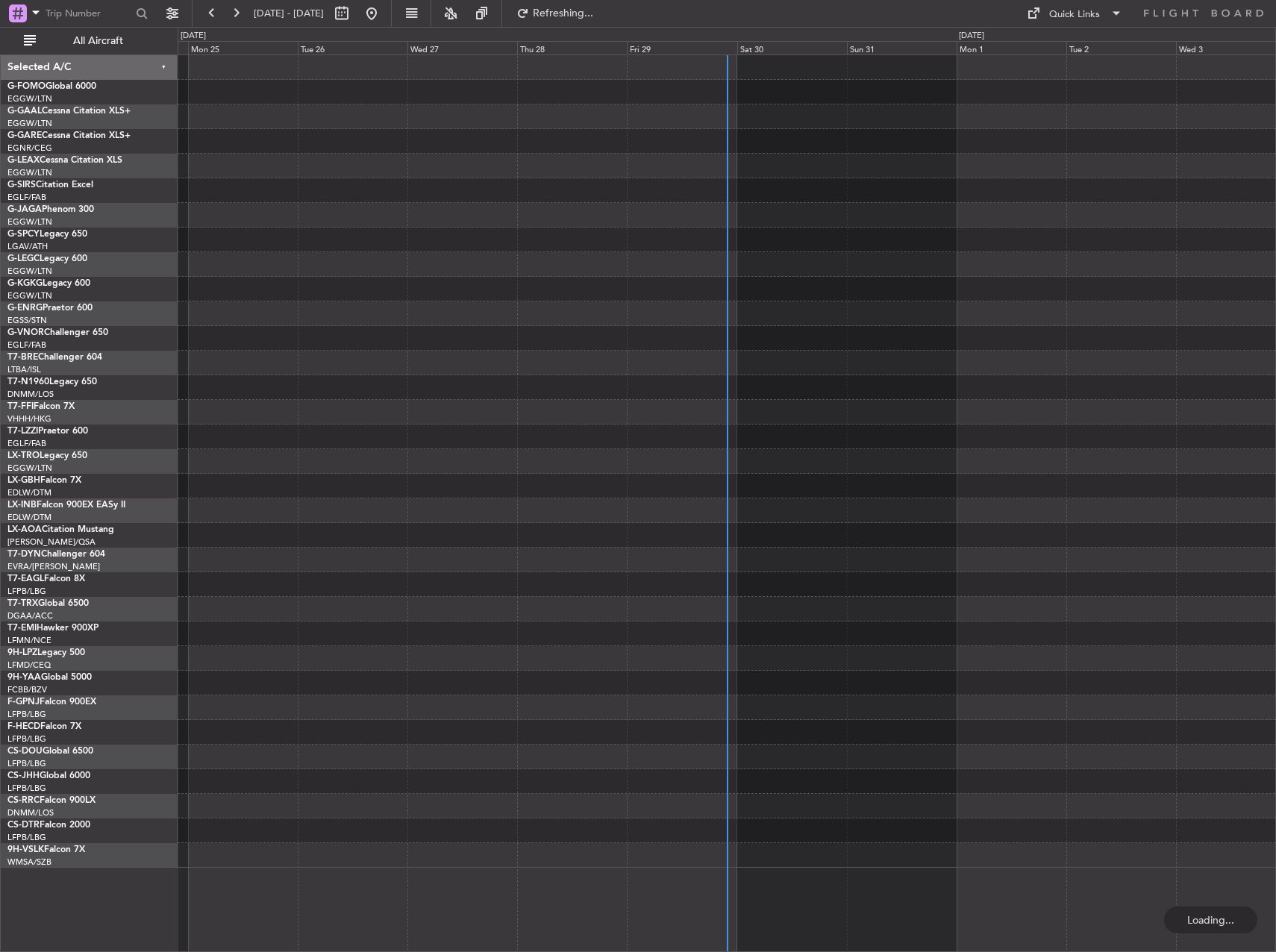
click at [125, 36] on span "All Aircraft" at bounding box center [98, 42] width 119 height 11
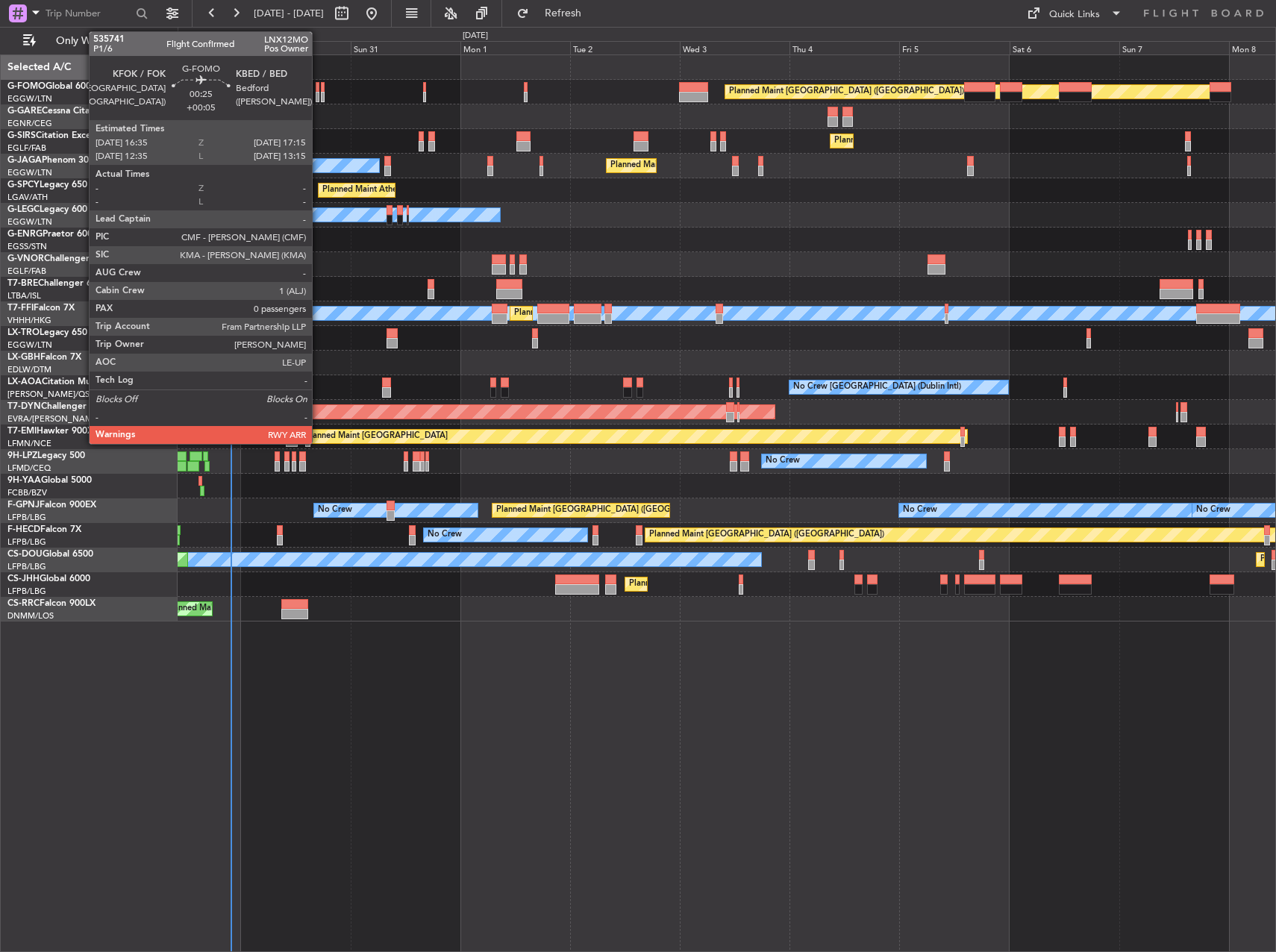
click at [319, 93] on div at bounding box center [317, 97] width 4 height 11
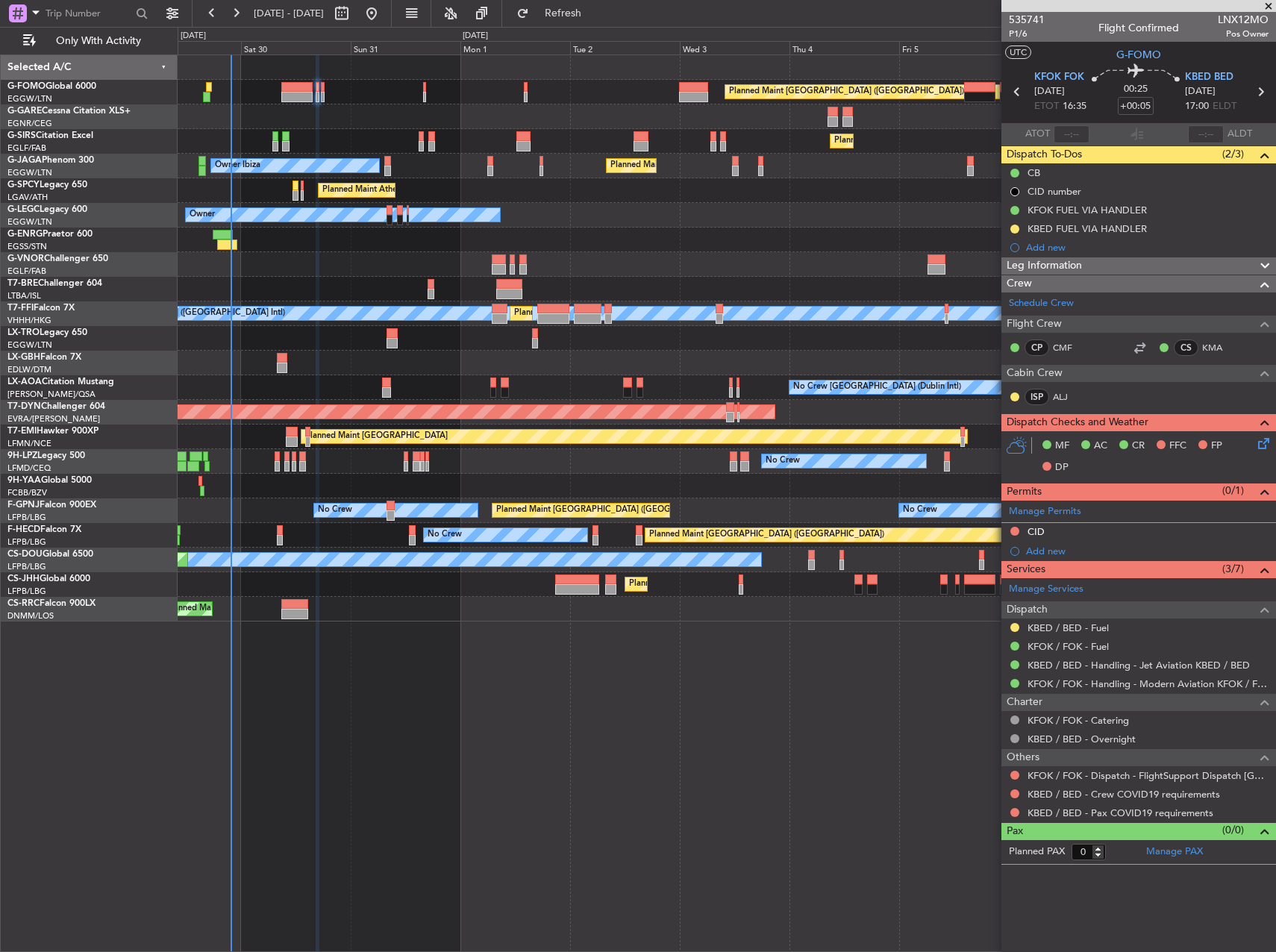
click at [326, 100] on div "Planned Maint [GEOGRAPHIC_DATA] ([GEOGRAPHIC_DATA])" at bounding box center [726, 91] width 1097 height 24
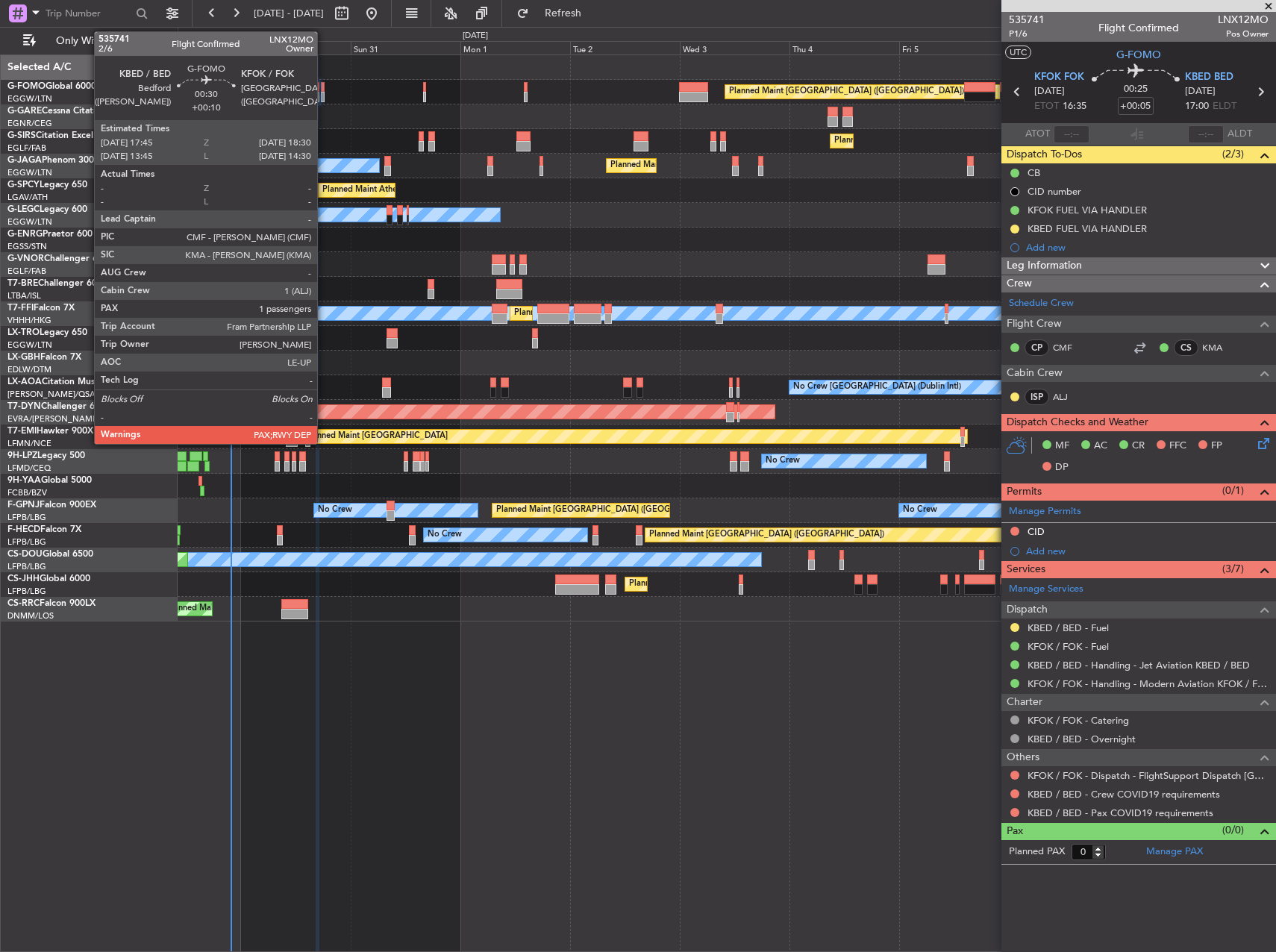
click at [324, 99] on div at bounding box center [323, 97] width 4 height 11
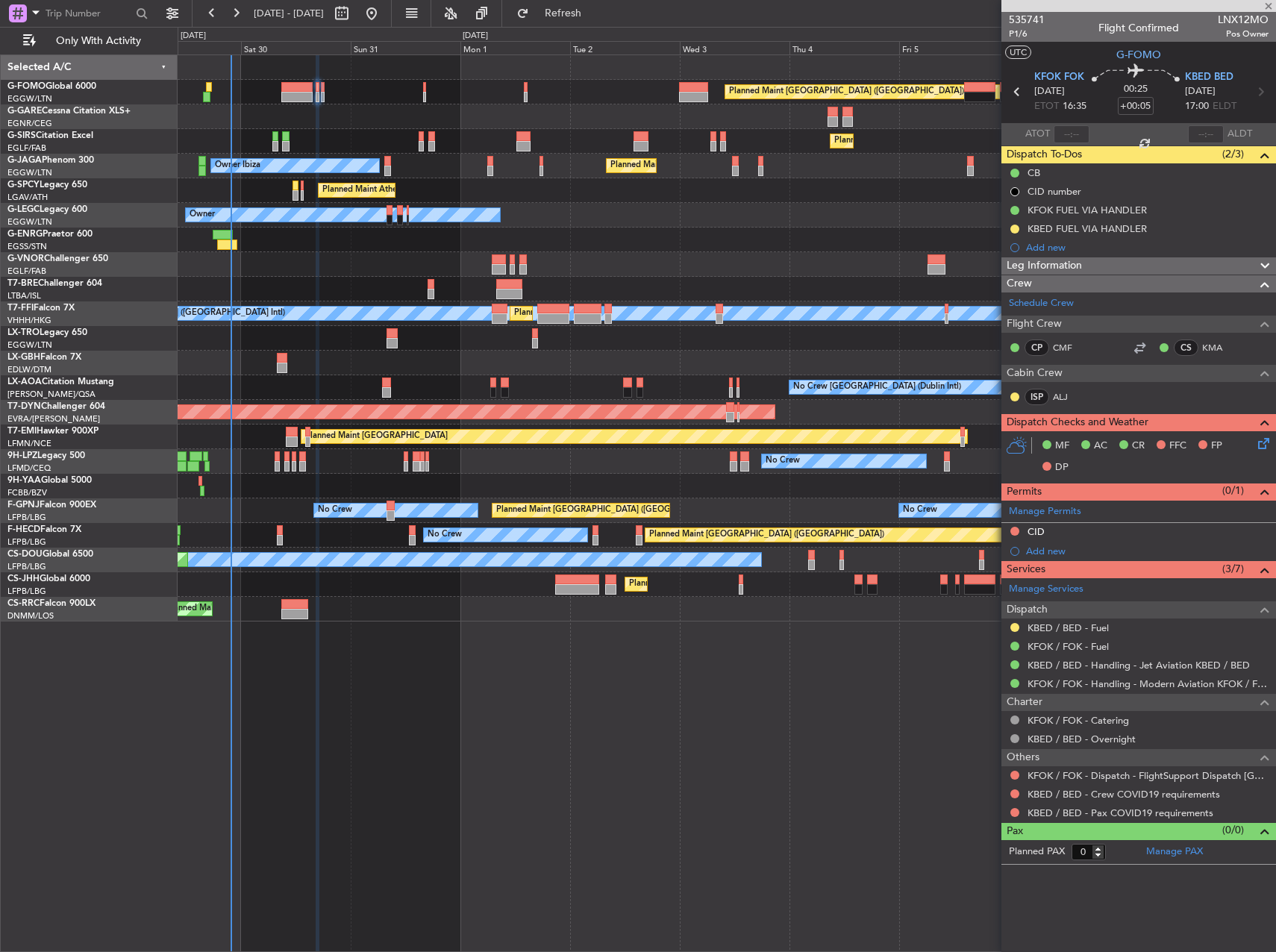
type input "+00:10"
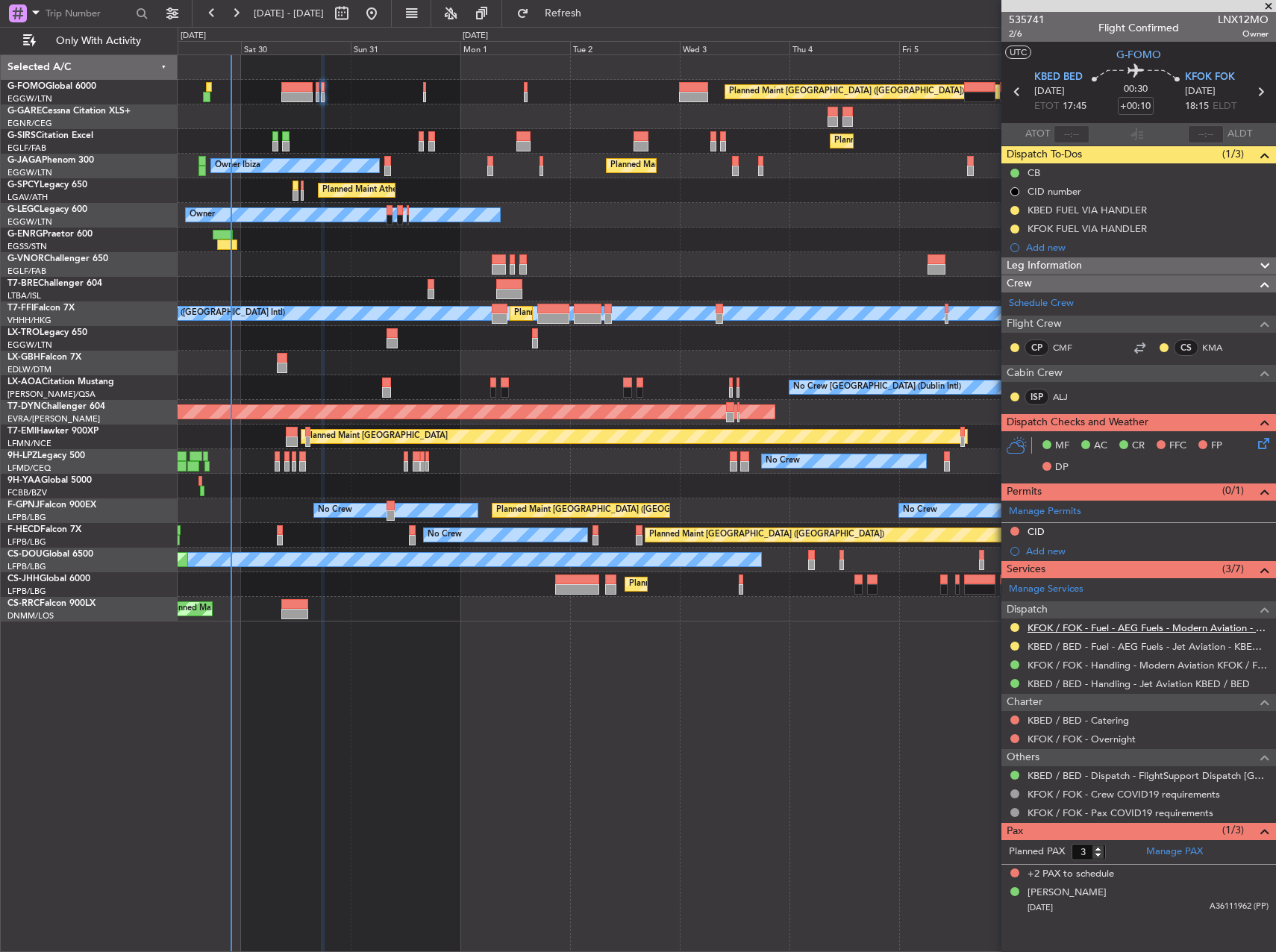
click at [1082, 623] on link "KFOK / FOK - Fuel - AEG Fuels - Modern Aviation - KFOK / FOK" at bounding box center [1148, 628] width 241 height 13
click at [585, 12] on span "Refresh" at bounding box center [563, 14] width 63 height 11
click at [1012, 230] on button at bounding box center [1015, 229] width 9 height 9
click at [1002, 290] on span "Completed" at bounding box center [1020, 294] width 49 height 14
click at [1014, 625] on button at bounding box center [1015, 628] width 9 height 9
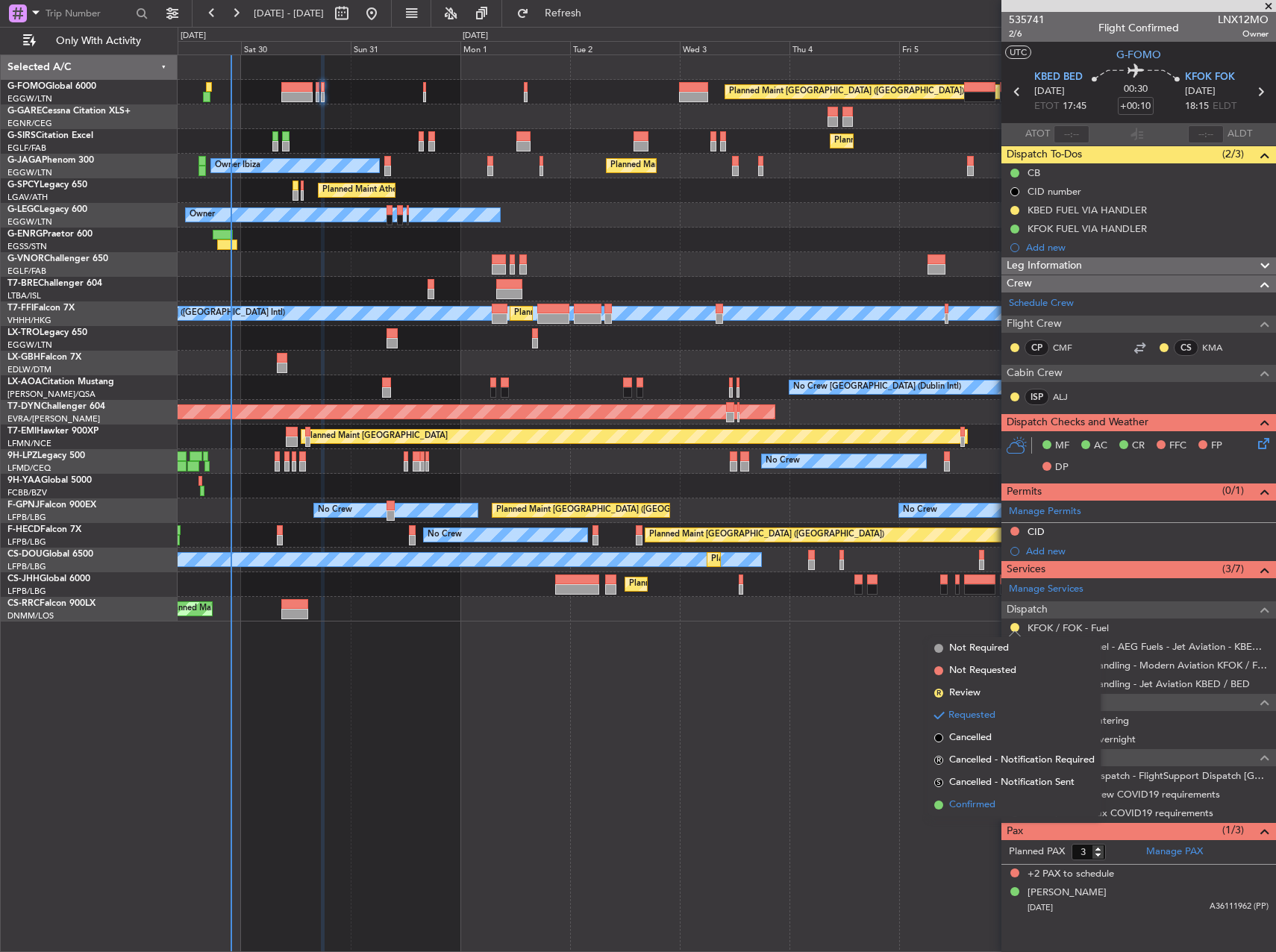
click at [992, 809] on span "Confirmed" at bounding box center [972, 804] width 46 height 14
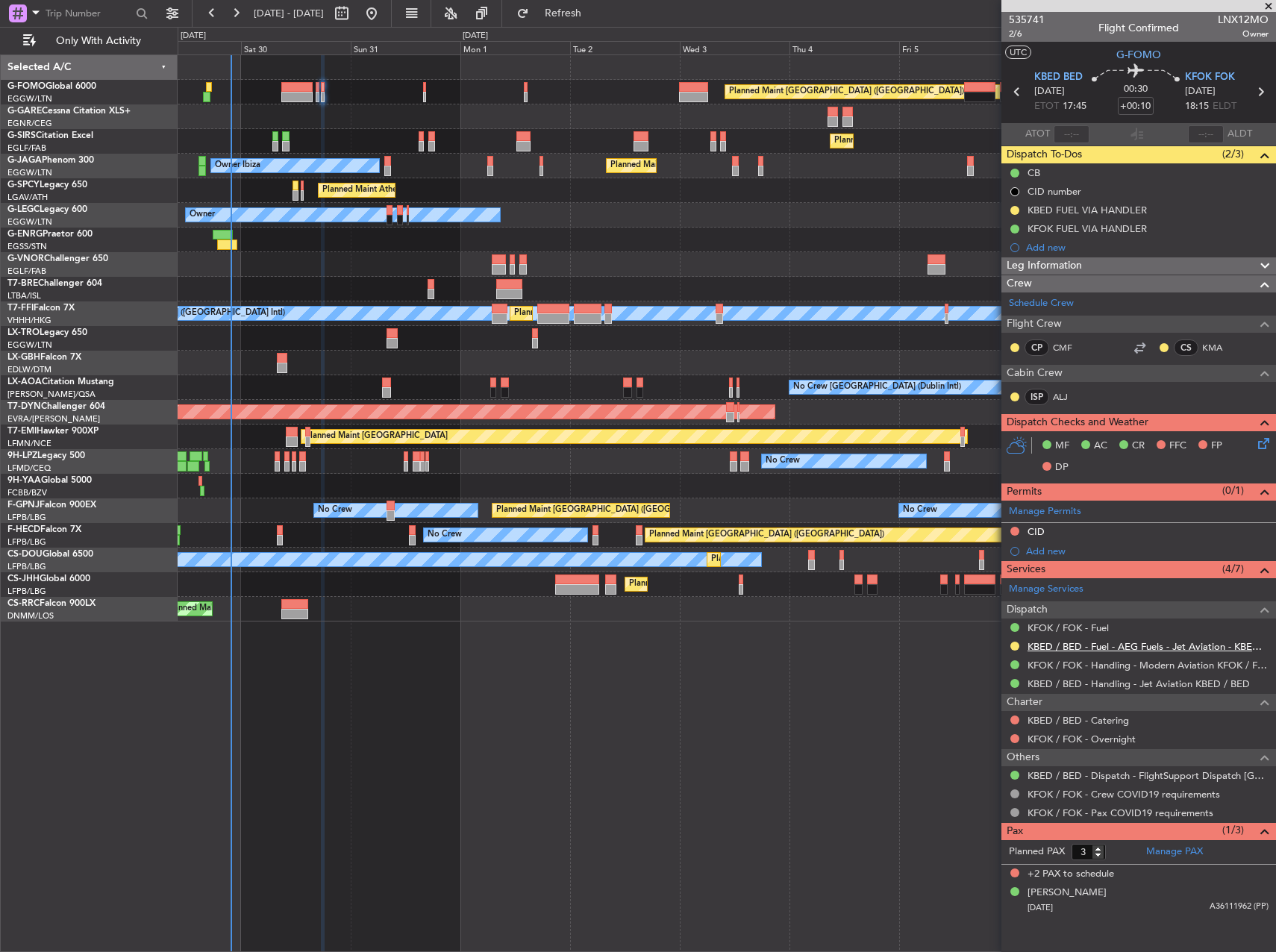
click at [1061, 646] on link "KBED / BED - Fuel - AEG Fuels - Jet Aviation - KBED / BED" at bounding box center [1148, 647] width 241 height 13
click at [594, 18] on span "Refresh" at bounding box center [563, 14] width 63 height 11
click at [766, 725] on div "Planned Maint London (Luton) Planned Maint London (Farnborough) Owner Ibiza Pla…" at bounding box center [727, 503] width 1098 height 898
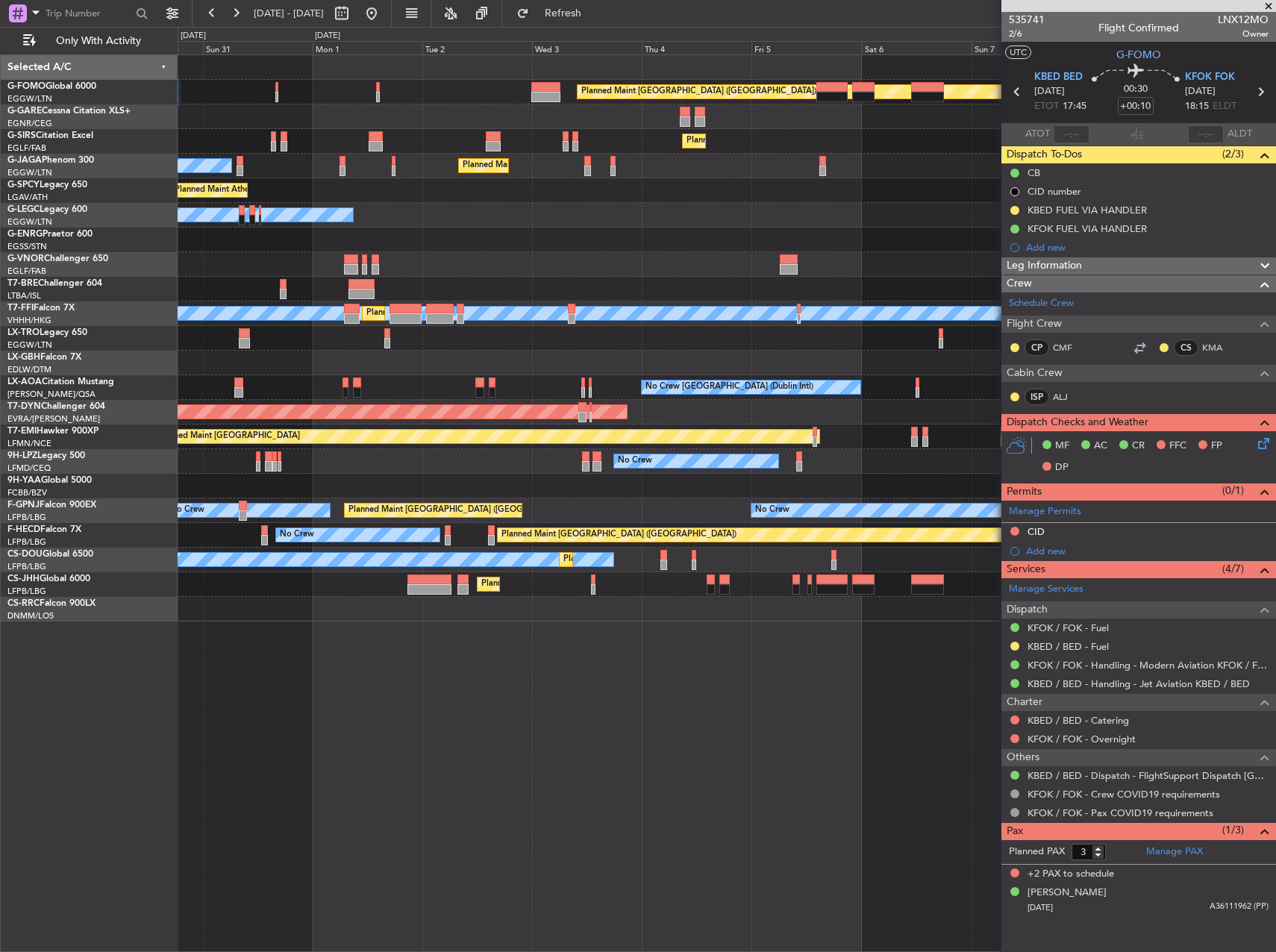
click at [346, 467] on div "No Crew No Crew" at bounding box center [726, 461] width 1097 height 24
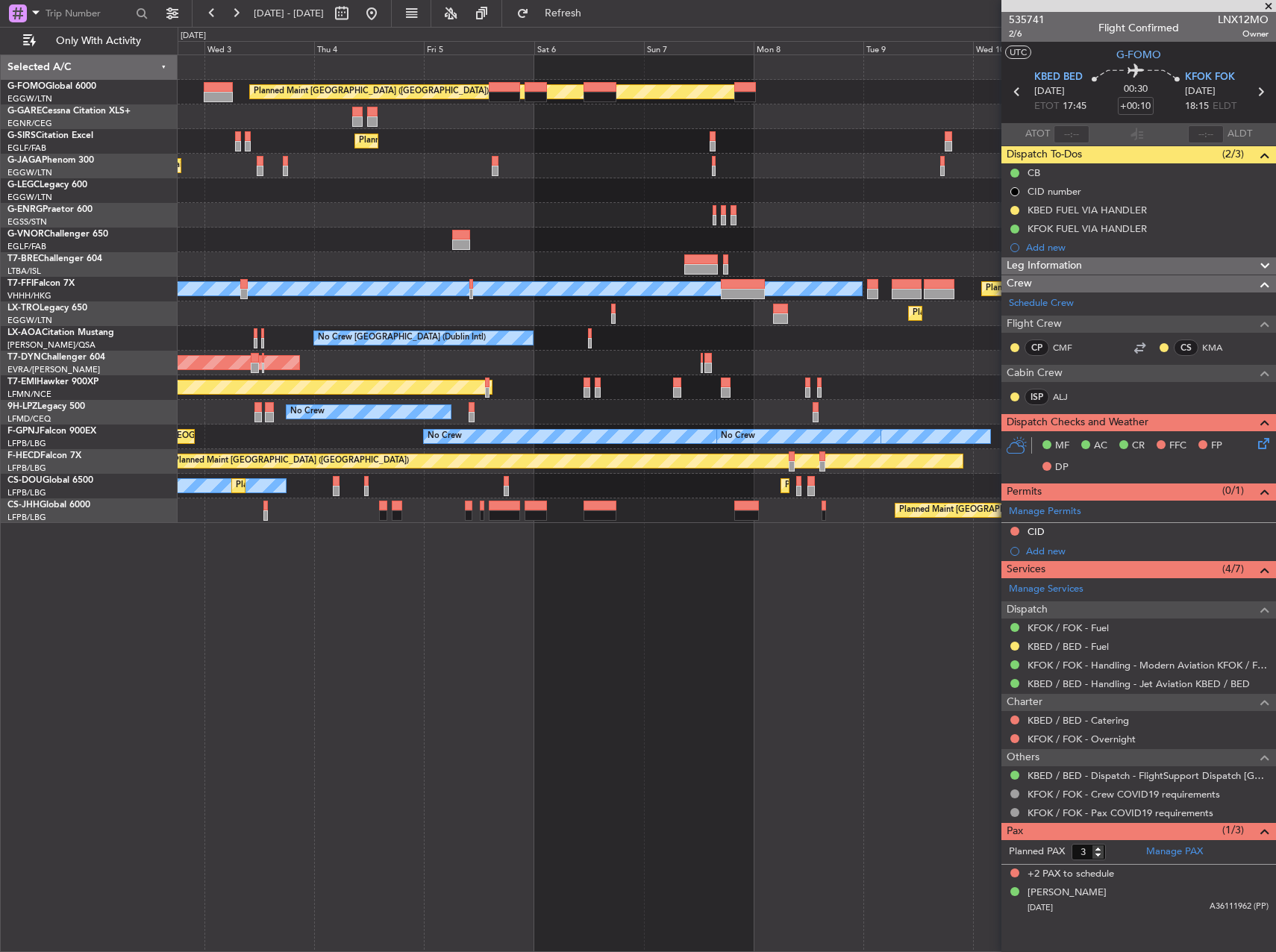
click at [501, 471] on div "Planned Maint London (Luton) Planned Maint London (Farnborough) Planned Maint L…" at bounding box center [726, 289] width 1097 height 467
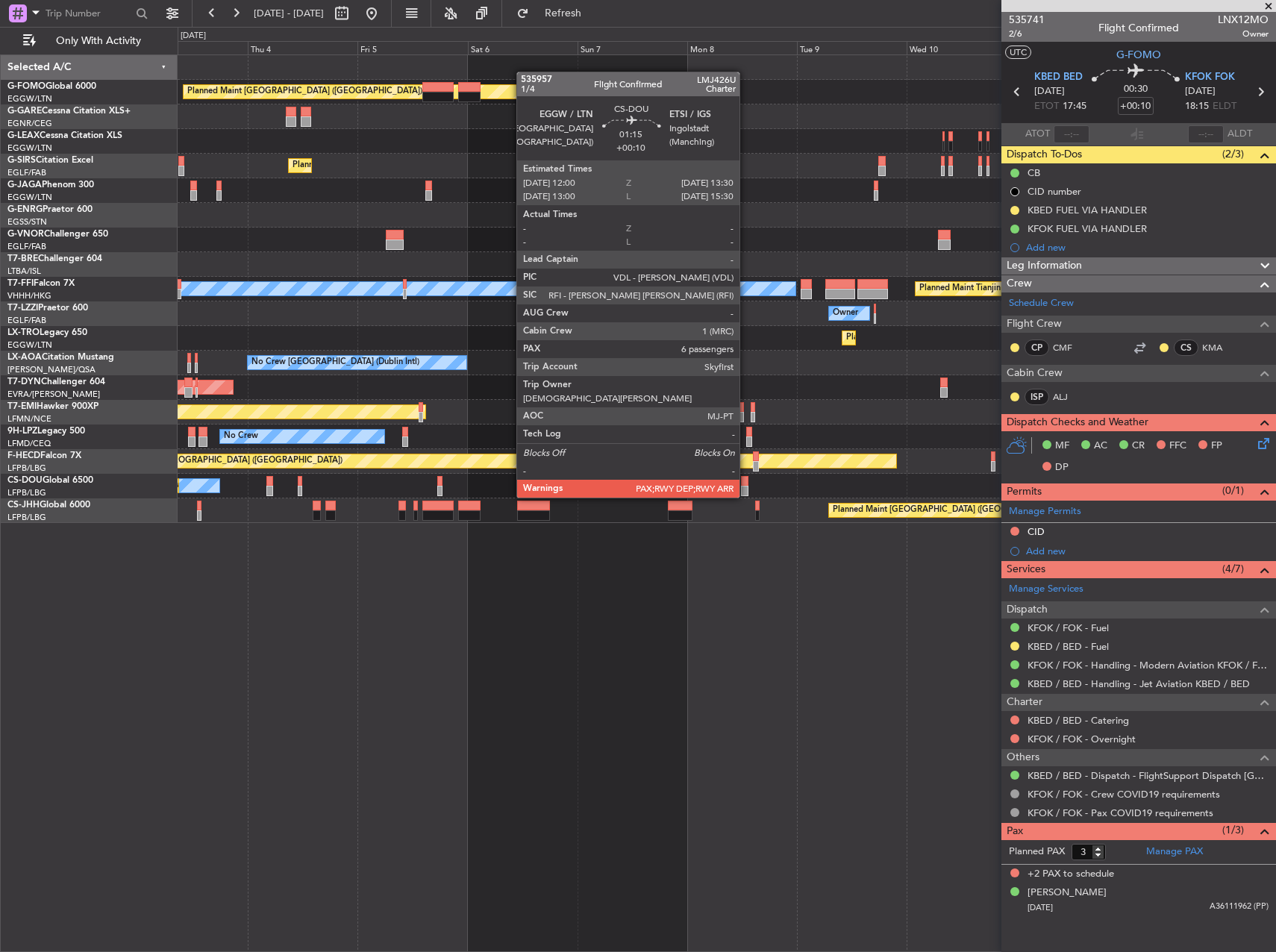
click at [746, 483] on div at bounding box center [745, 481] width 7 height 11
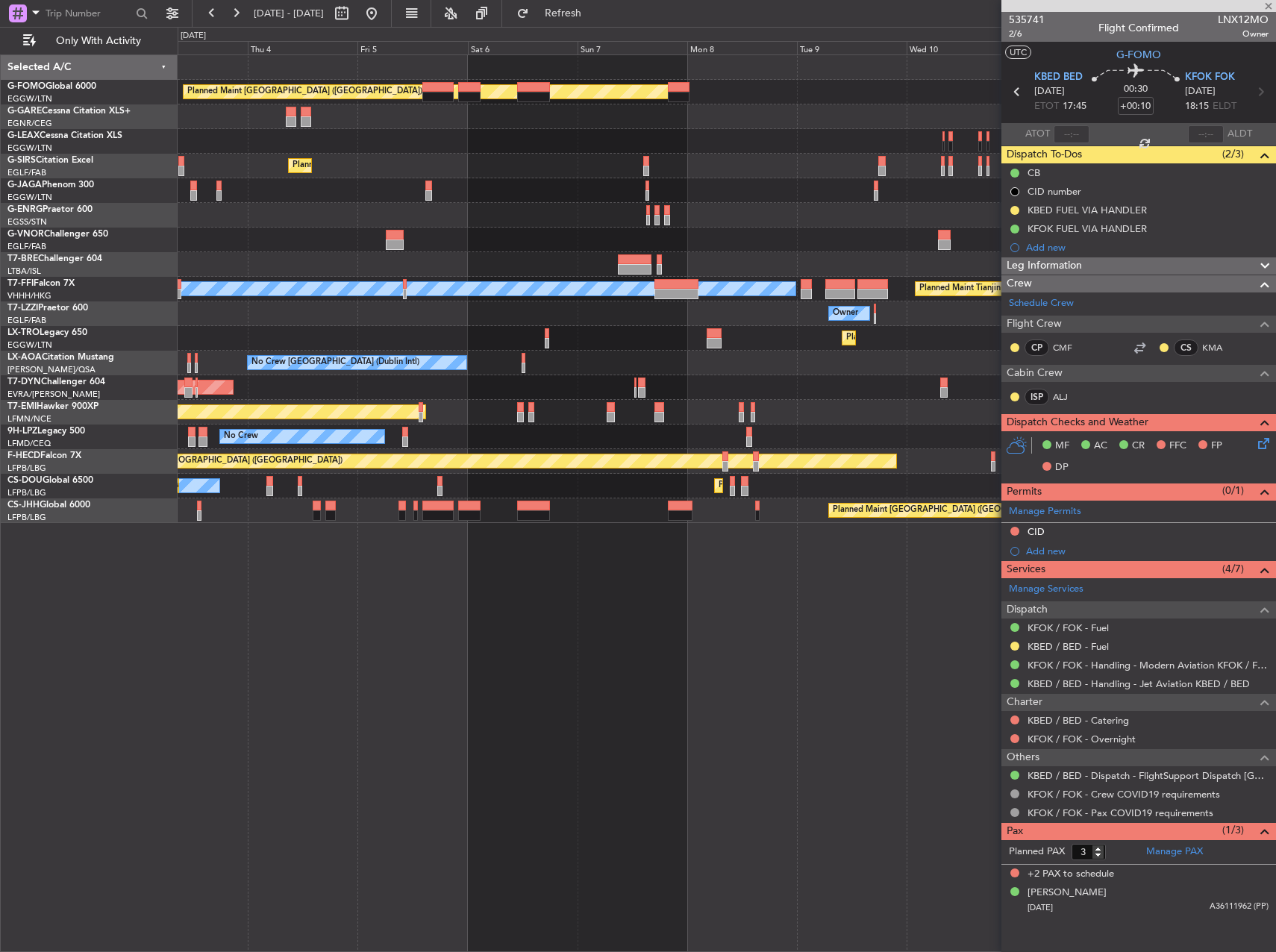
type input "6"
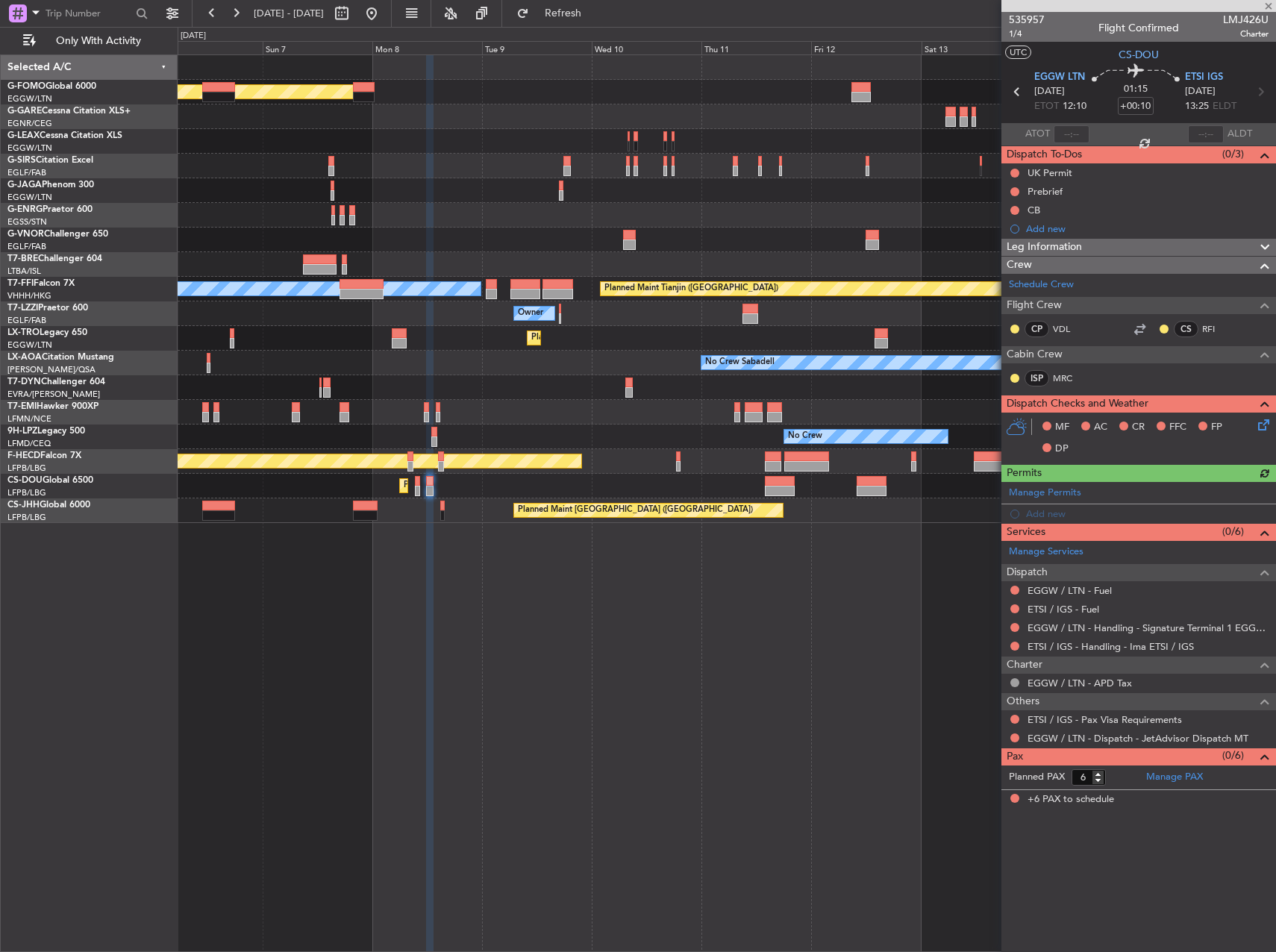
click at [509, 613] on div "Planned Maint London (Luton) Planned Maint London (Farnborough) MEL Hong Kong (…" at bounding box center [727, 503] width 1098 height 898
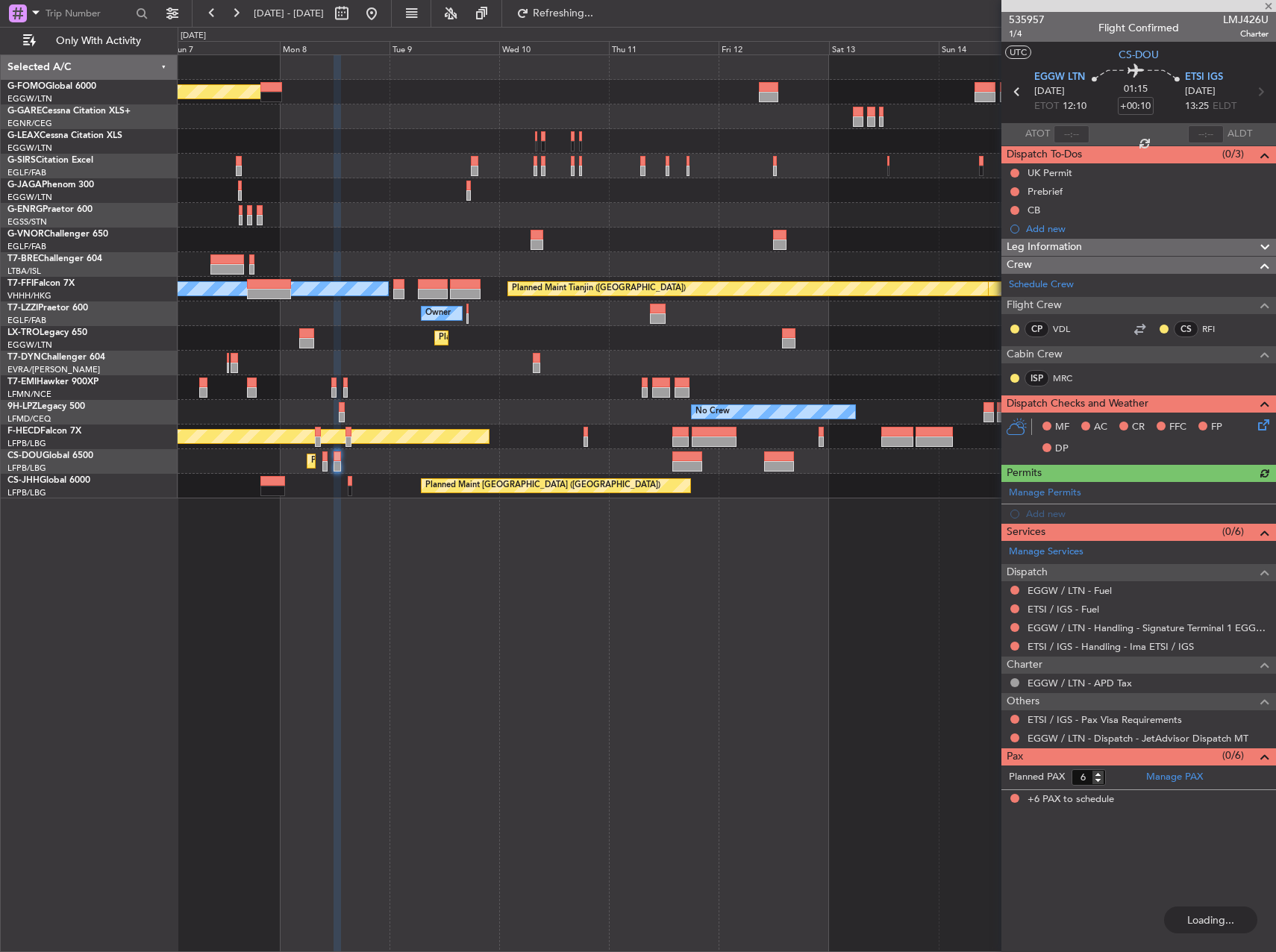
click at [841, 651] on div "Planned Maint London (Luton) Planned Maint London (Farnborough) MEL Hong Kong (…" at bounding box center [727, 503] width 1098 height 898
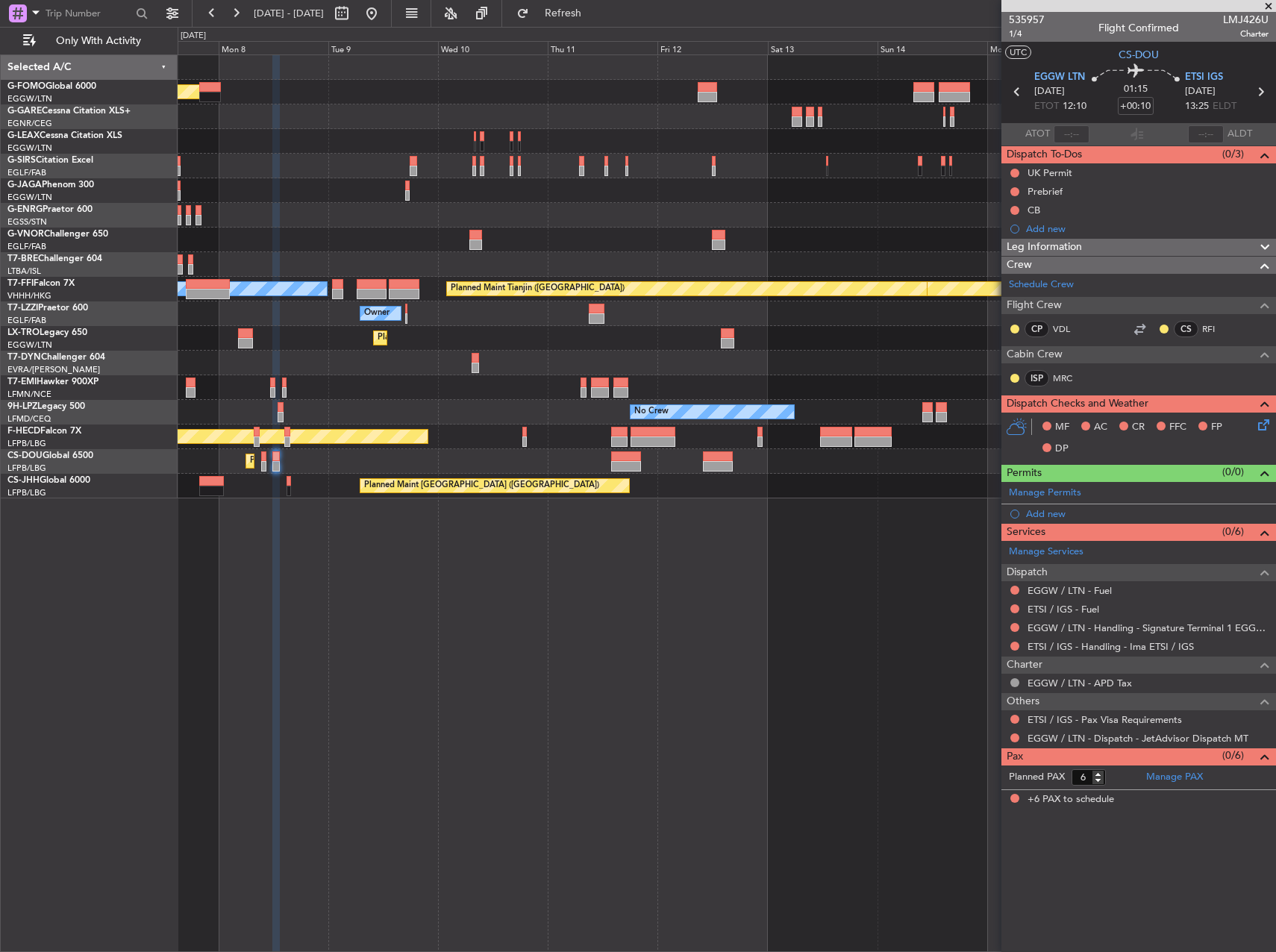
click at [790, 611] on div "Planned Maint London (Luton) MEL Hong Kong (Hong Kong Intl) Planned Maint Genev…" at bounding box center [727, 503] width 1098 height 898
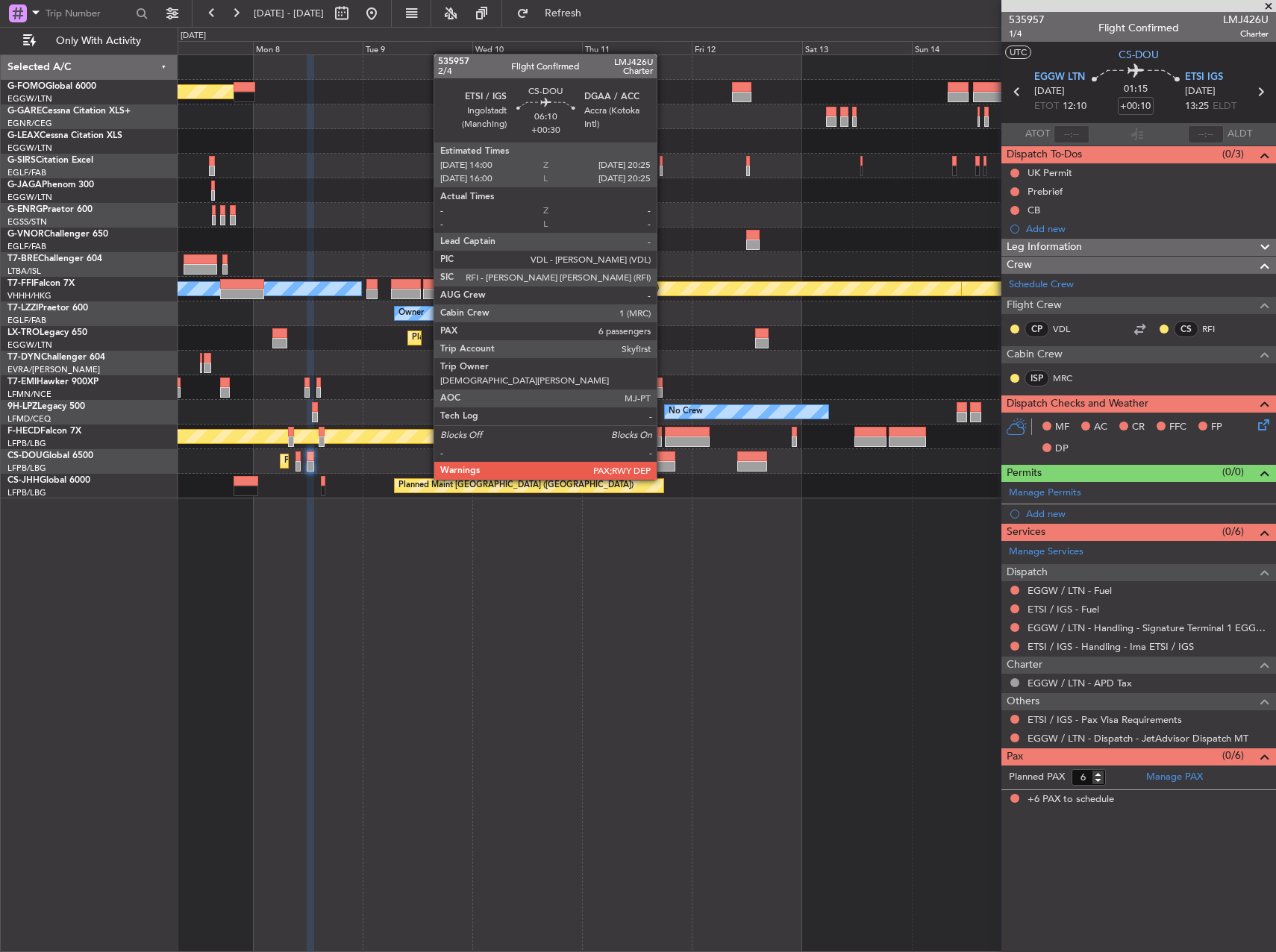
click at [662, 465] on div at bounding box center [660, 466] width 30 height 11
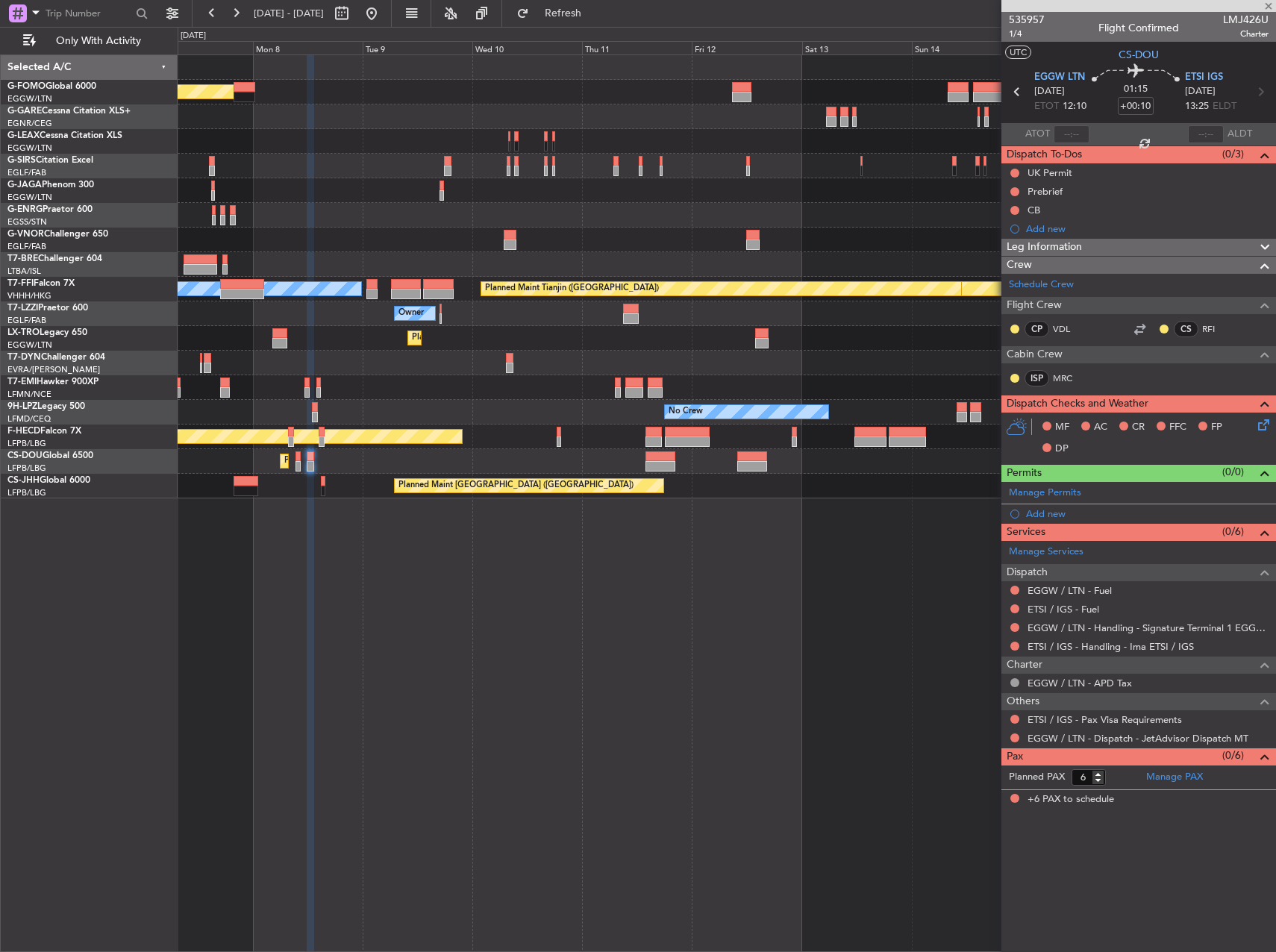
type input "+00:30"
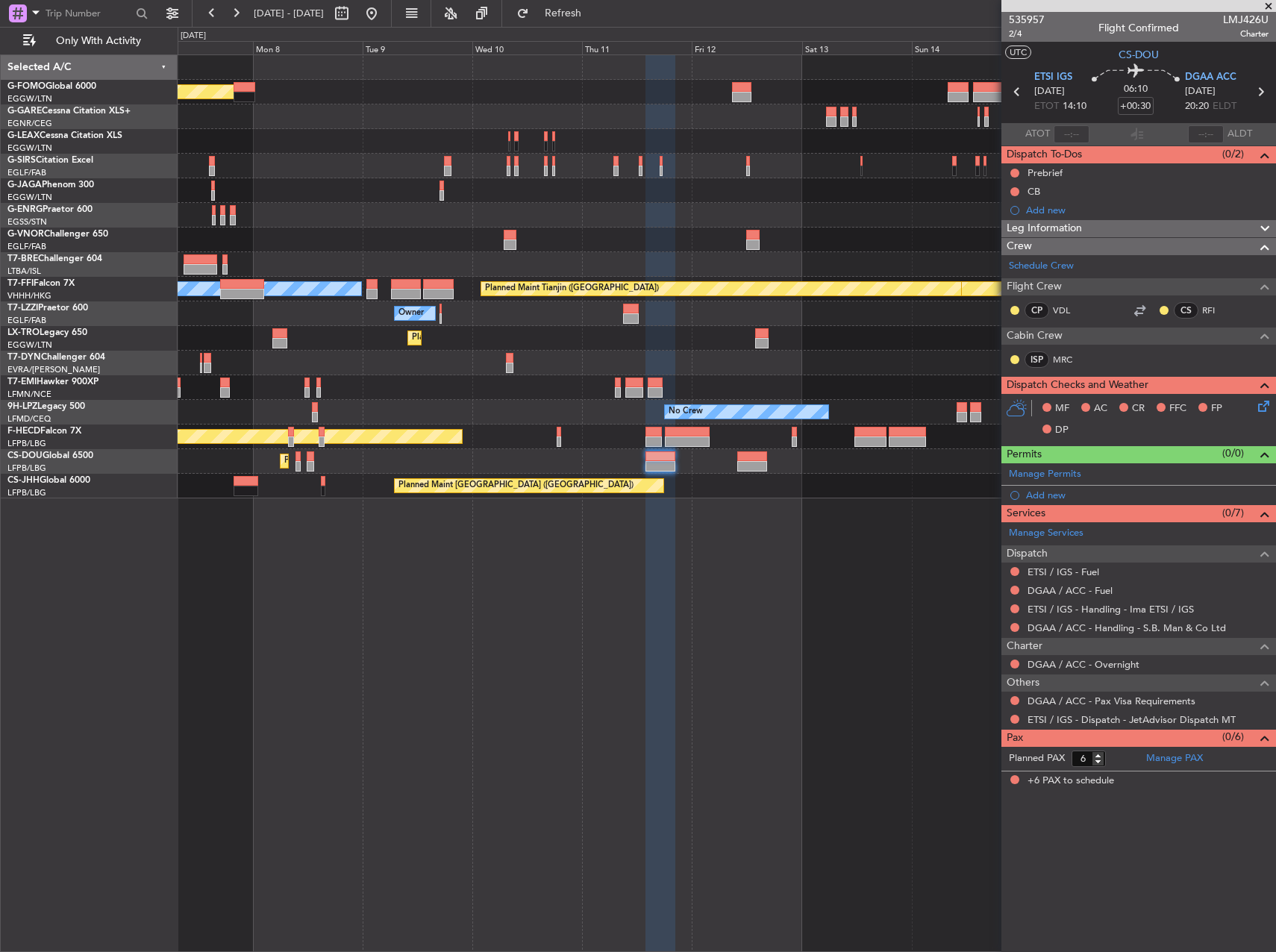
click at [706, 716] on div "Planned Maint London (Luton) MEL Hong Kong (Hong Kong Intl) Planned Maint Genev…" at bounding box center [727, 503] width 1098 height 898
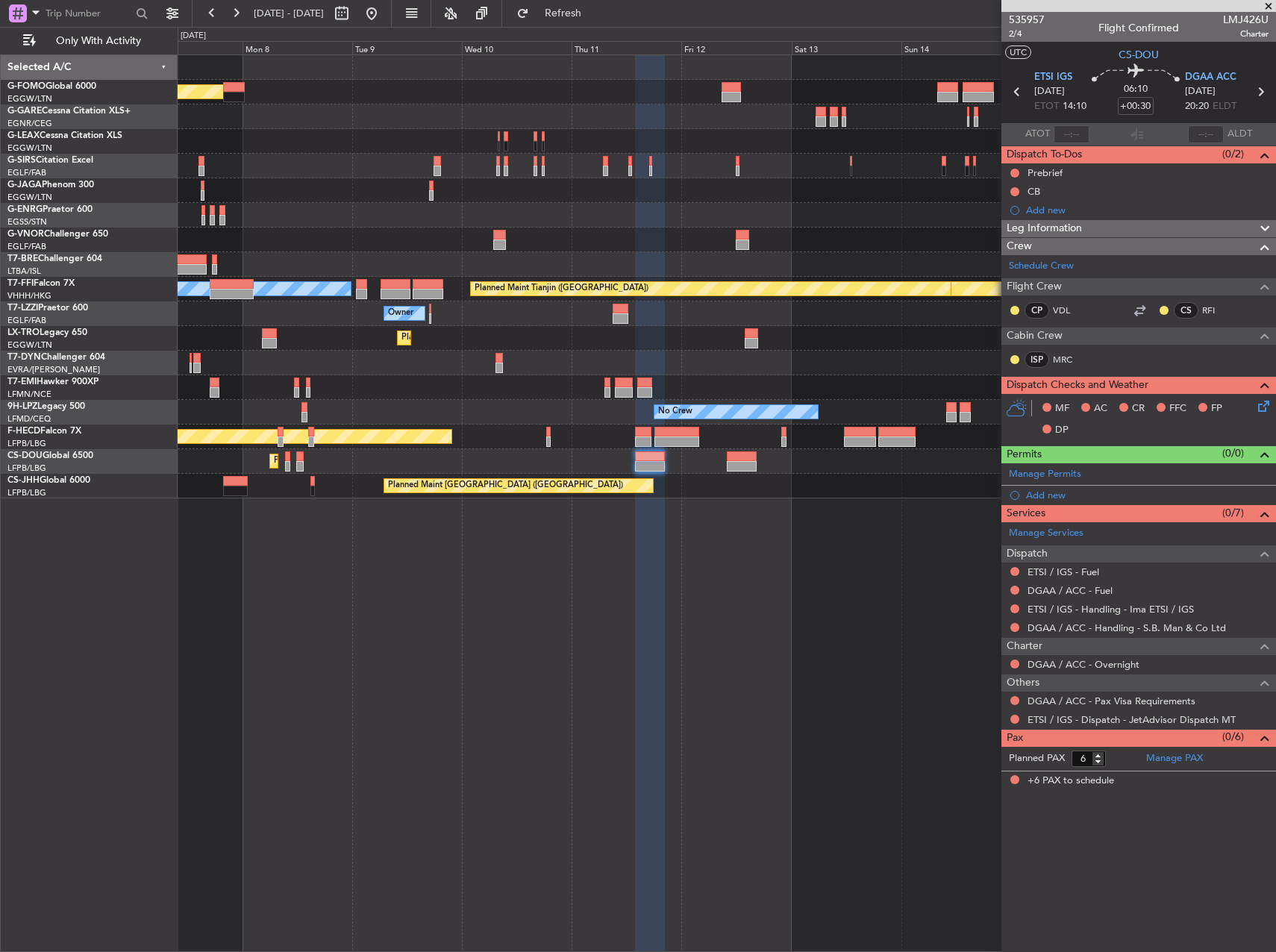
click at [811, 642] on div "Planned Maint London (Luton) MEL Hong Kong (Hong Kong Intl) Planned Maint Genev…" at bounding box center [727, 503] width 1098 height 898
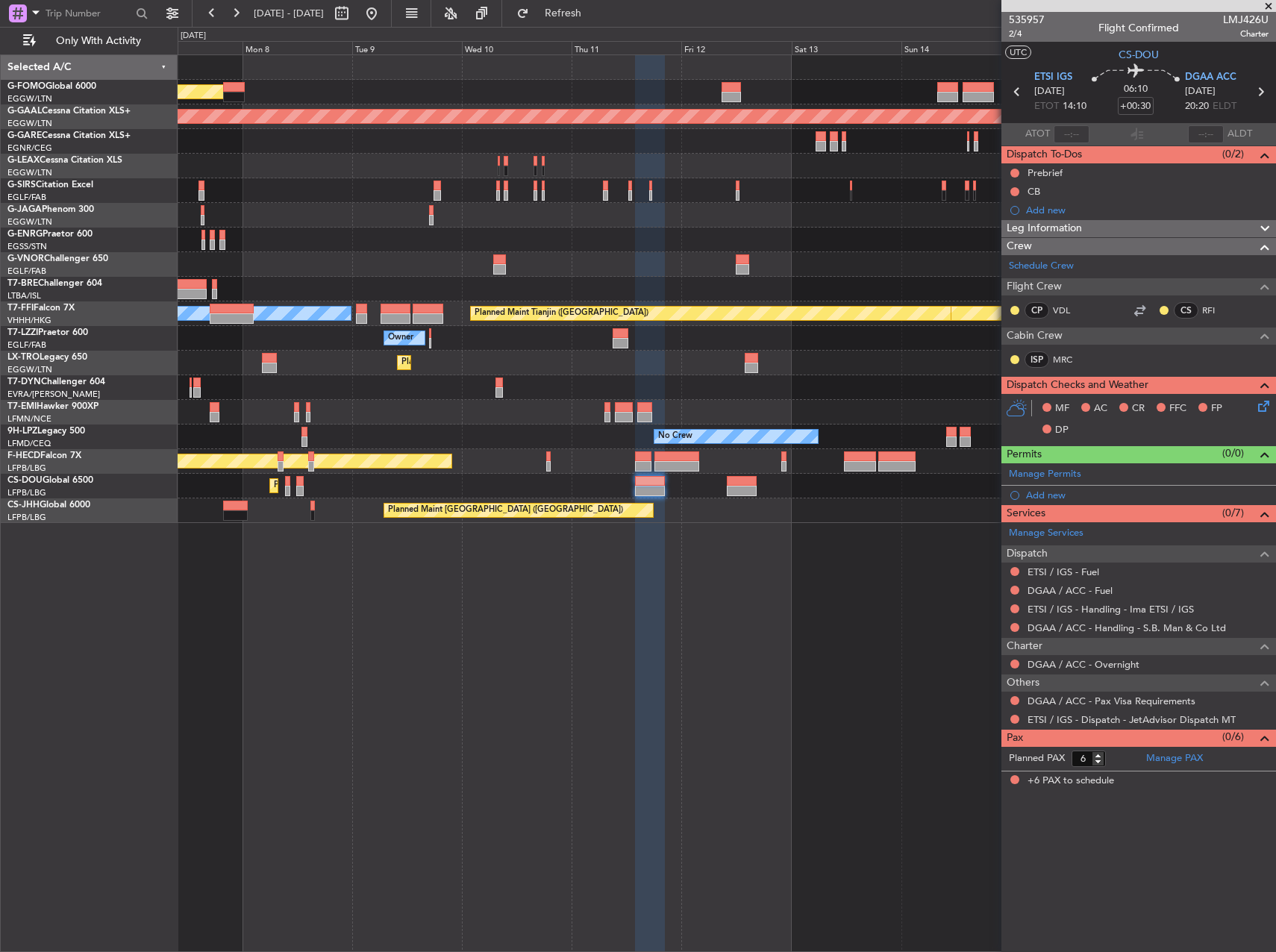
click at [768, 718] on div "Planned Maint London (Luton) Planned Maint Dusseldorf MEL Hong Kong (Hong Kong …" at bounding box center [727, 503] width 1098 height 898
drag, startPoint x: 1153, startPoint y: 226, endPoint x: 1147, endPoint y: 230, distance: 7.2
click at [1153, 226] on div "Leg Information" at bounding box center [1138, 228] width 275 height 17
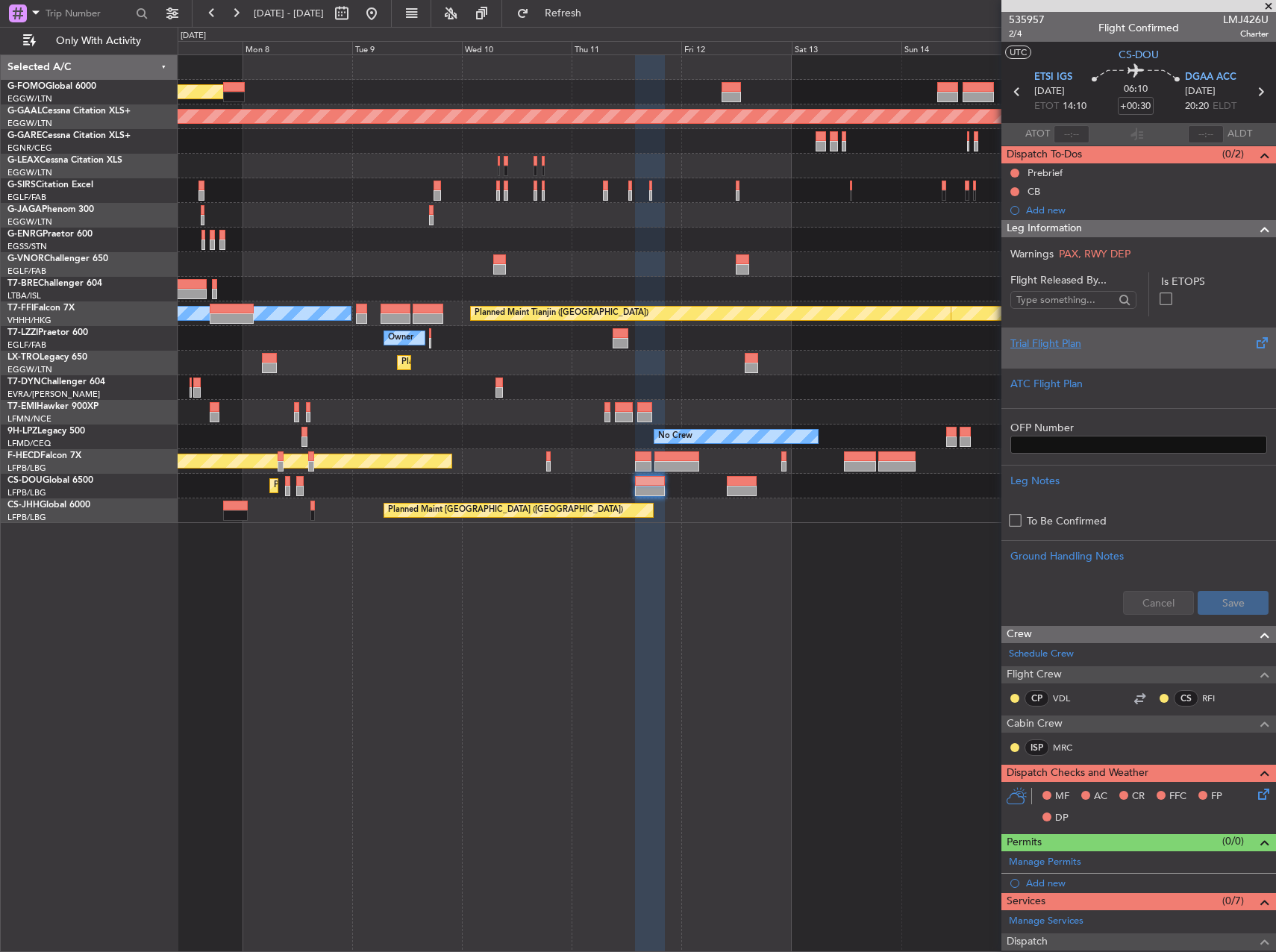
click at [1129, 352] on div at bounding box center [1138, 356] width 256 height 9
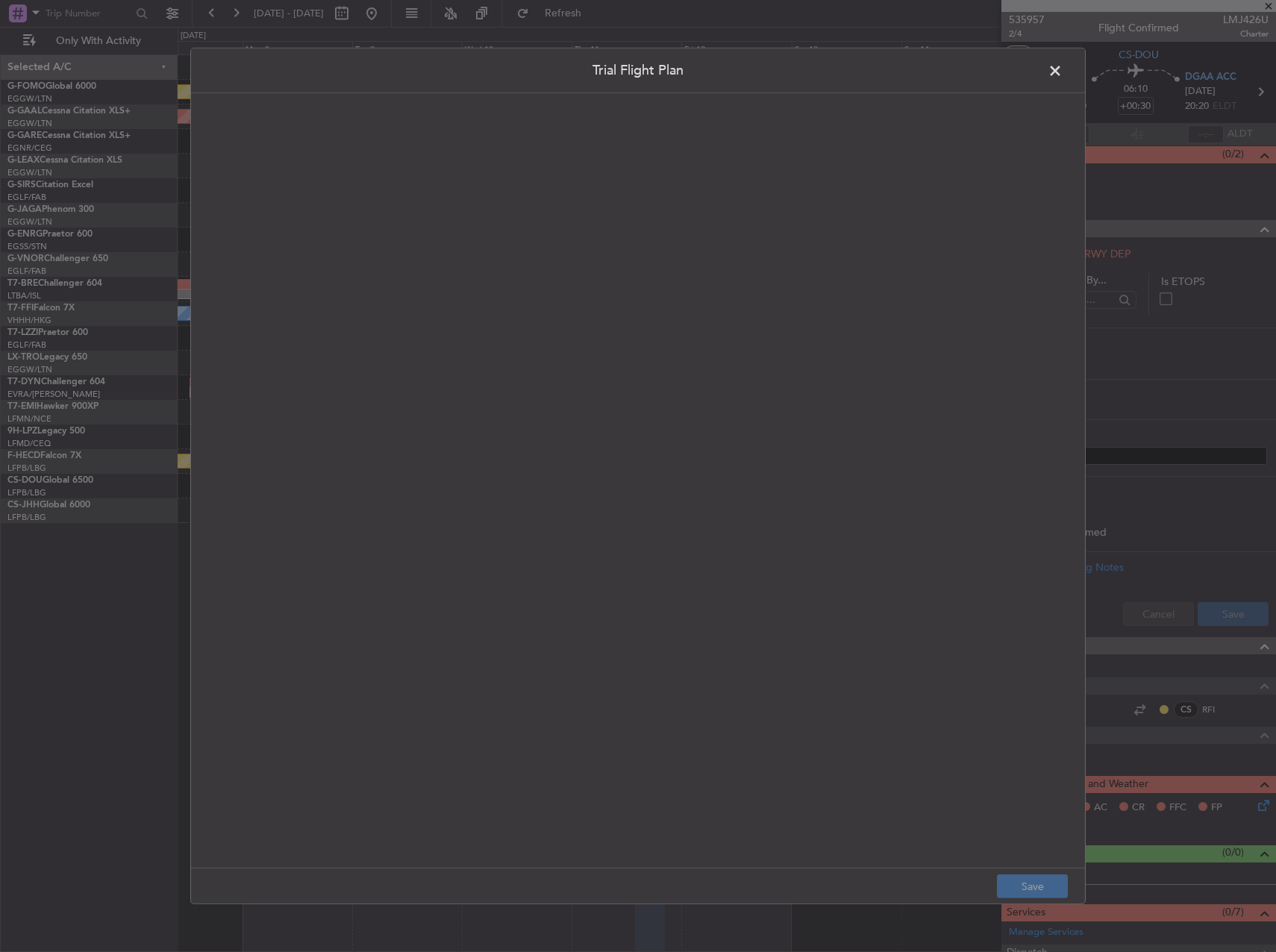
click at [584, 275] on quill-editor at bounding box center [638, 464] width 865 height 713
click at [555, 252] on div at bounding box center [638, 497] width 863 height 712
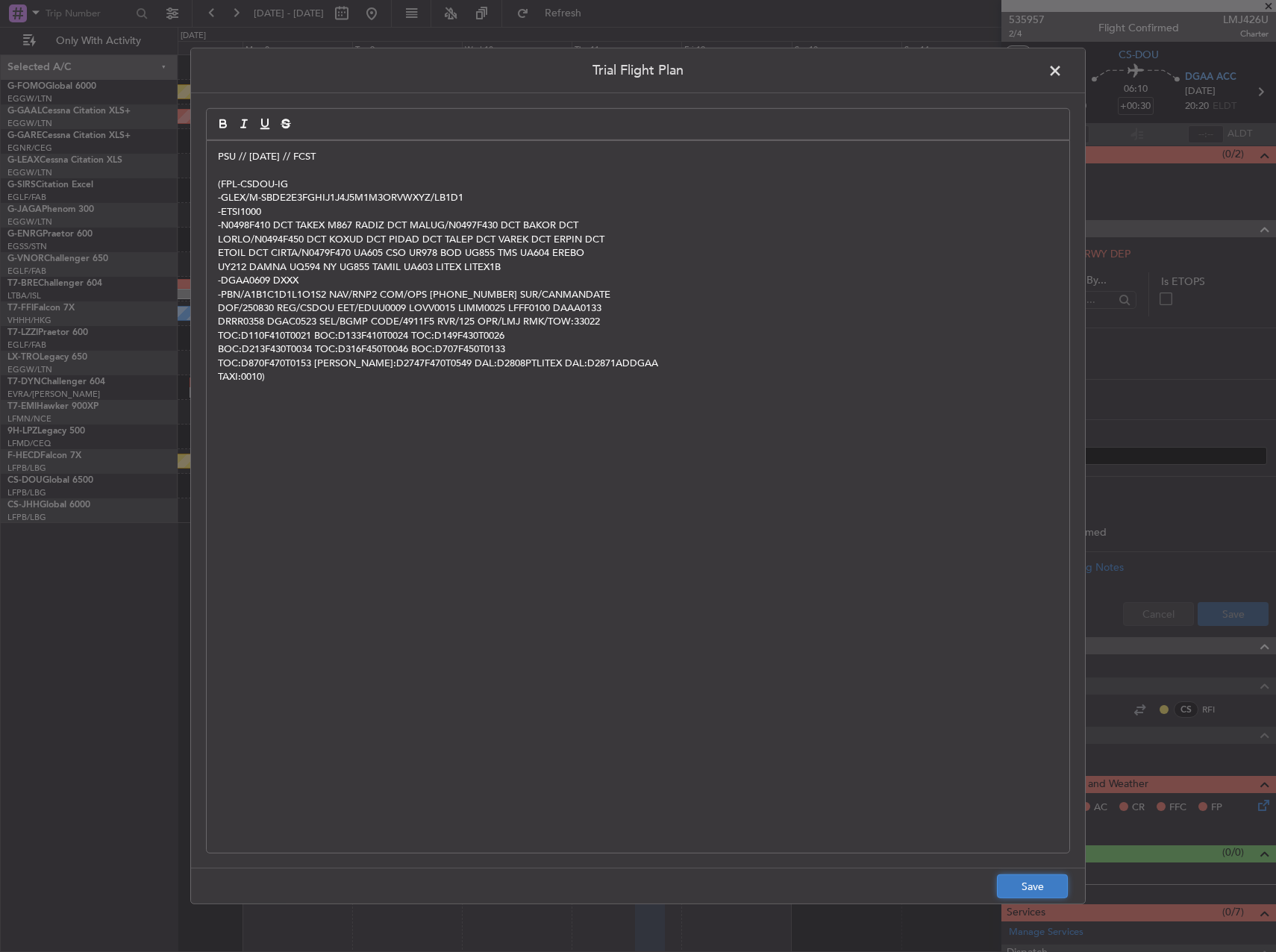
click at [1027, 875] on button "Save" at bounding box center [1032, 886] width 71 height 24
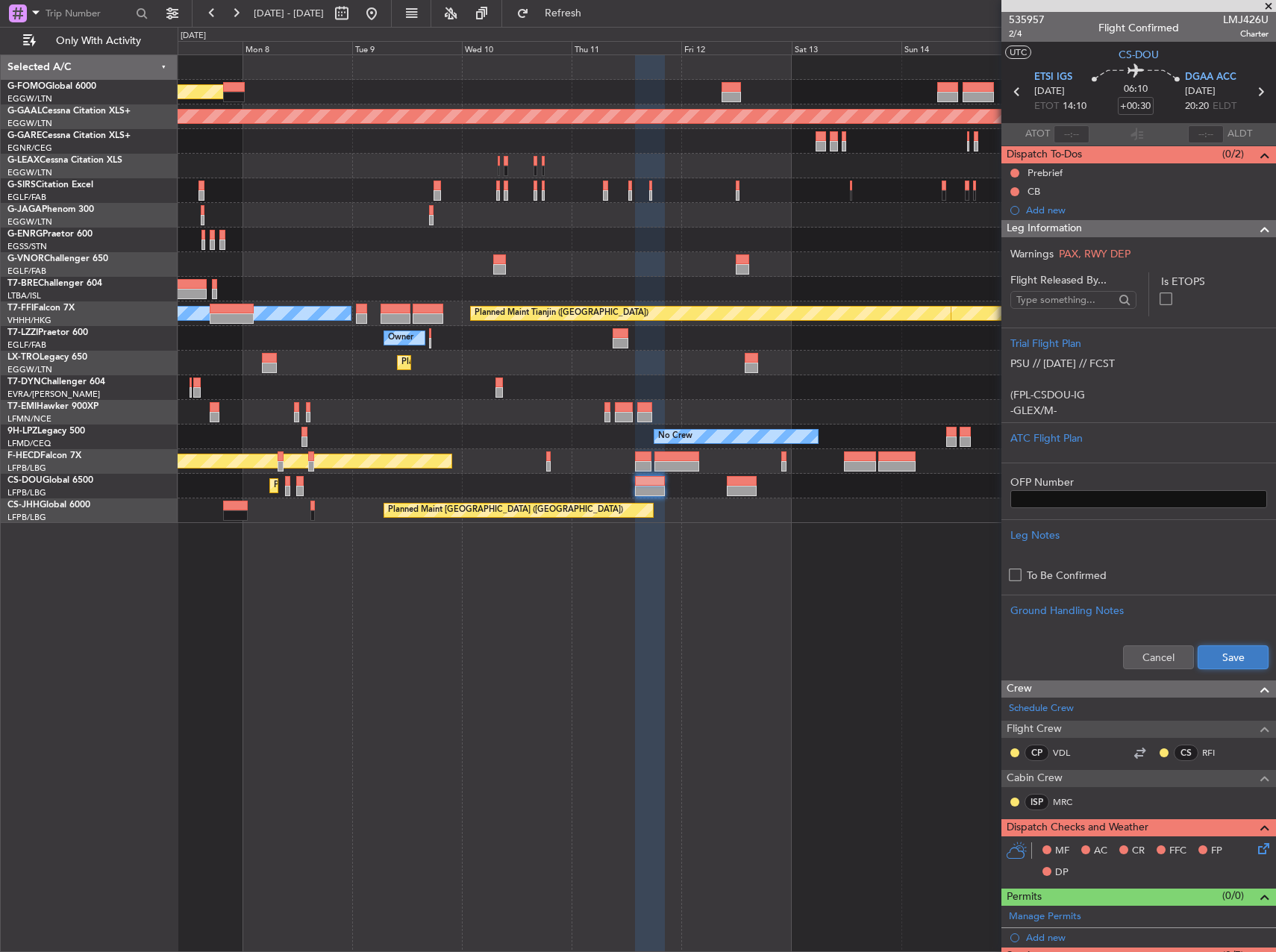
click at [1220, 654] on button "Save" at bounding box center [1233, 657] width 71 height 24
click at [854, 584] on div "Planned Maint London (Luton) Planned Maint Dusseldorf Planned Maint Geneva (Coi…" at bounding box center [727, 503] width 1098 height 898
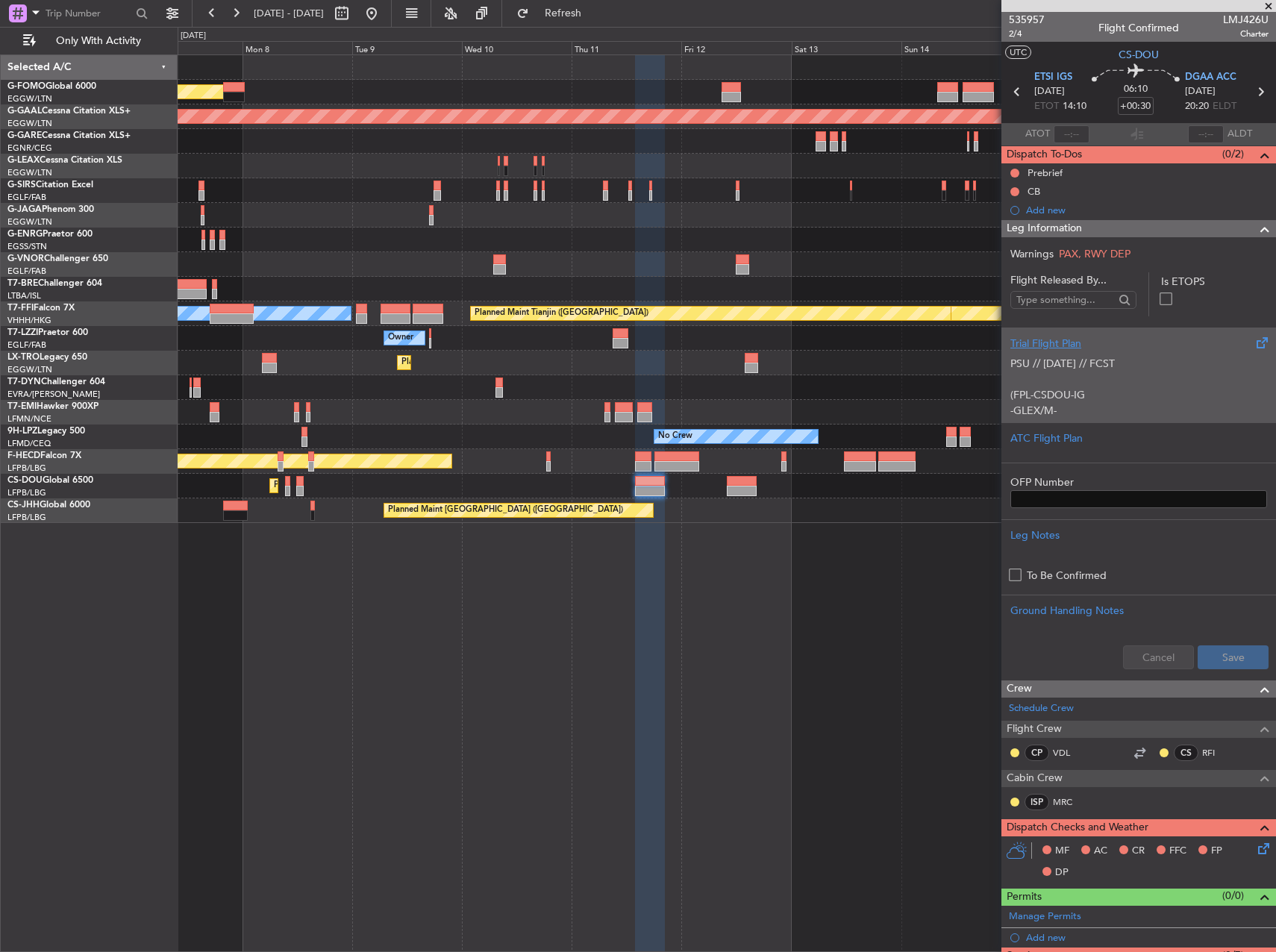
click at [1162, 360] on p "PSU // [DATE] // FCST" at bounding box center [1138, 363] width 256 height 15
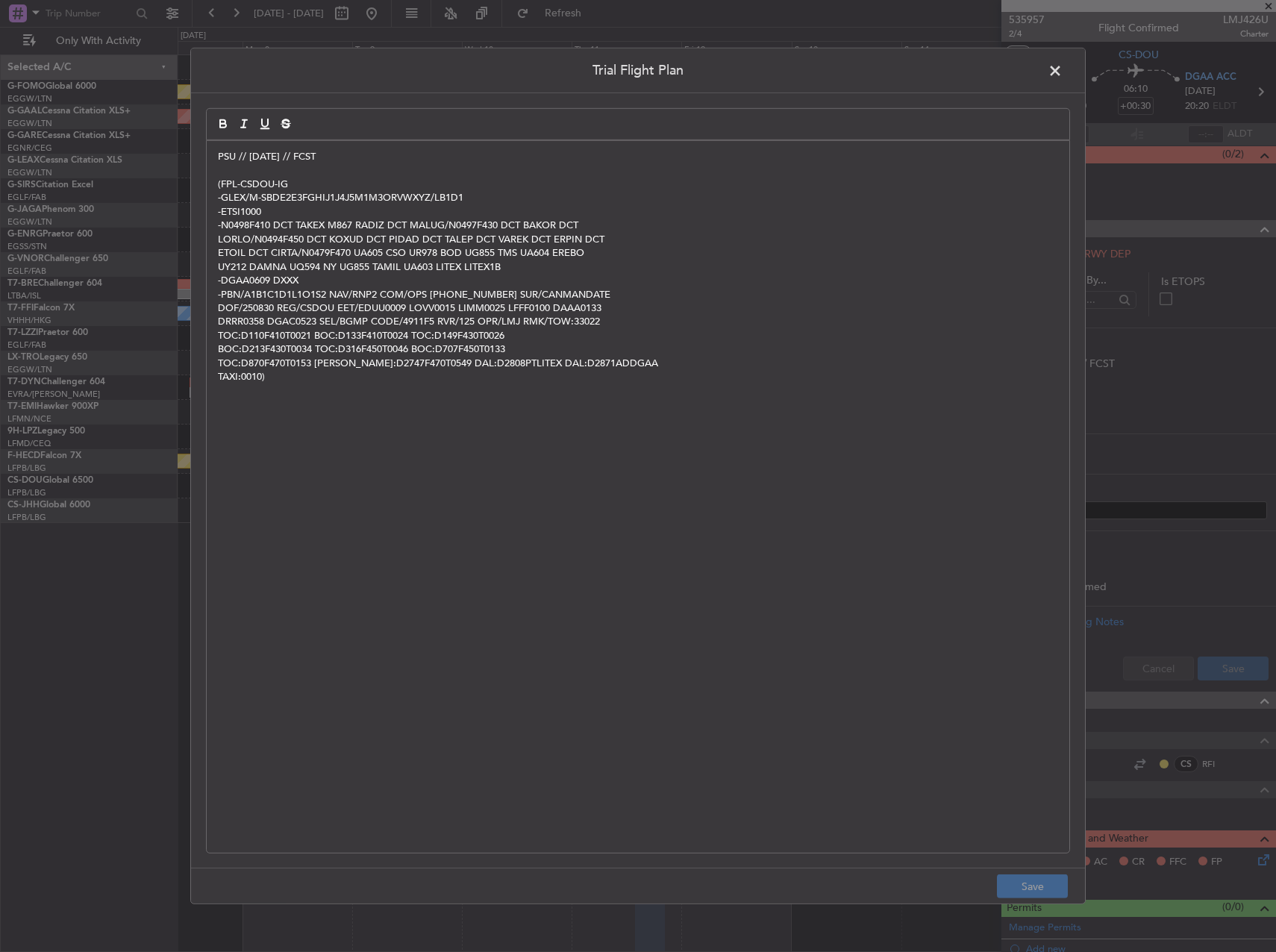
click at [399, 399] on div "PSU // 30AUG // FCST (FPL-CSDOU-IG -GLEX/M-SBDE2E3FGHIJ1J4J5M1M3ORVWXYZ/LB1D1 -…" at bounding box center [638, 497] width 863 height 712
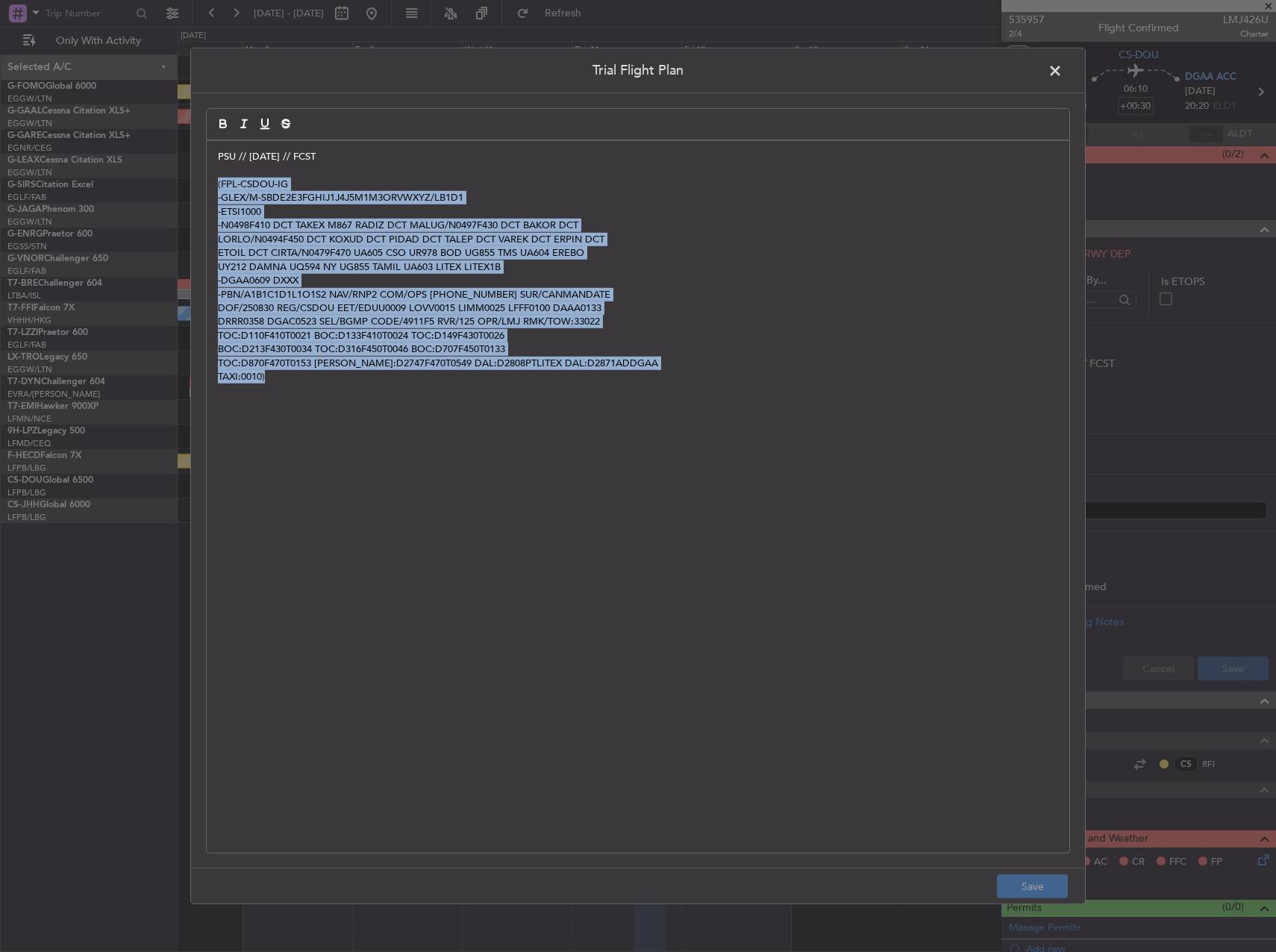
drag, startPoint x: 392, startPoint y: 389, endPoint x: 209, endPoint y: 188, distance: 271.8
click at [209, 188] on div "PSU // 30AUG // FCST (FPL-CSDOU-IG -GLEX/M-SBDE2E3FGHIJ1J4J5M1M3ORVWXYZ/LB1D1 -…" at bounding box center [638, 497] width 863 height 712
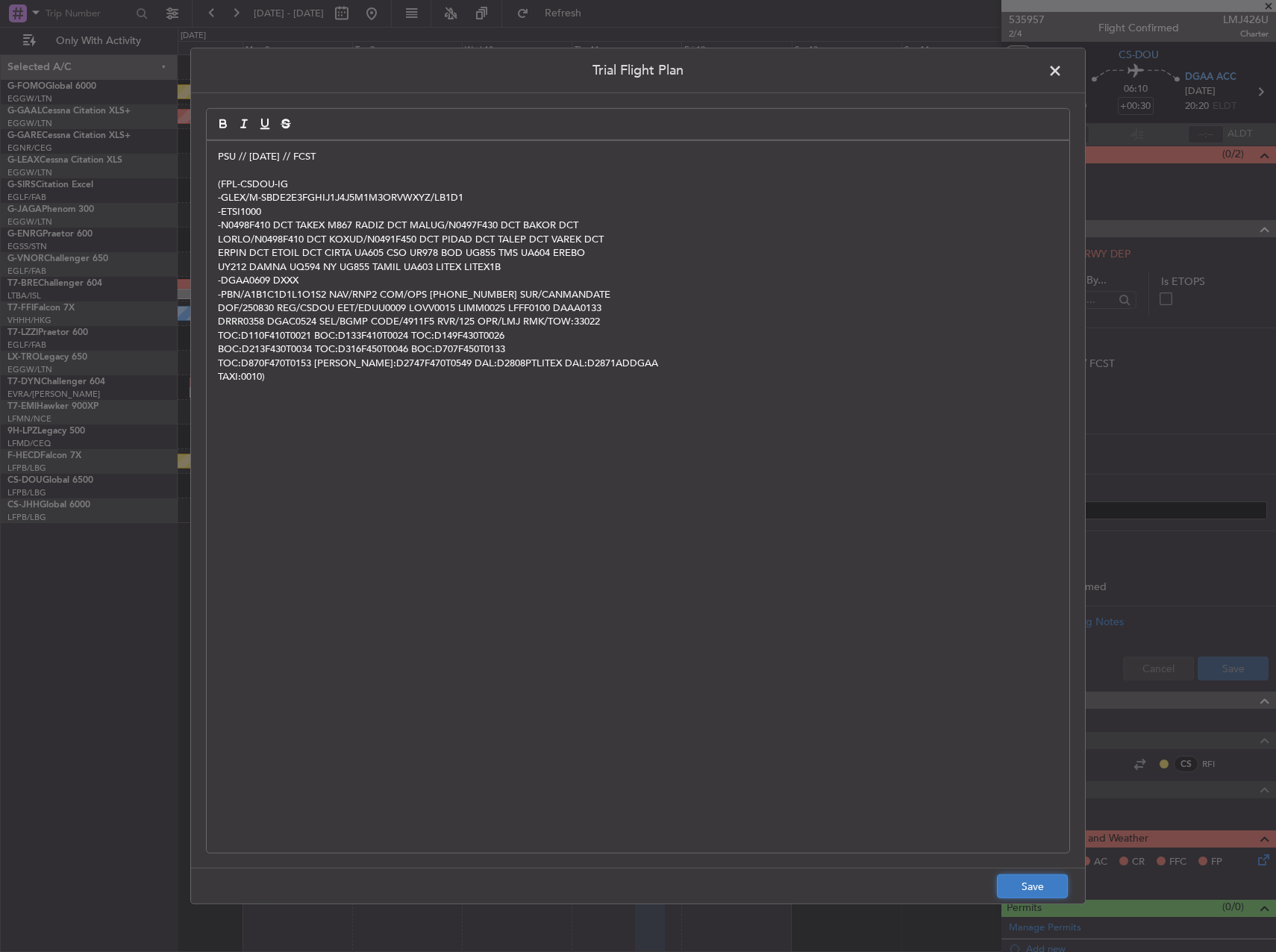
drag, startPoint x: 1030, startPoint y: 892, endPoint x: 1169, endPoint y: 756, distance: 194.5
click at [1030, 891] on button "Save" at bounding box center [1032, 886] width 71 height 24
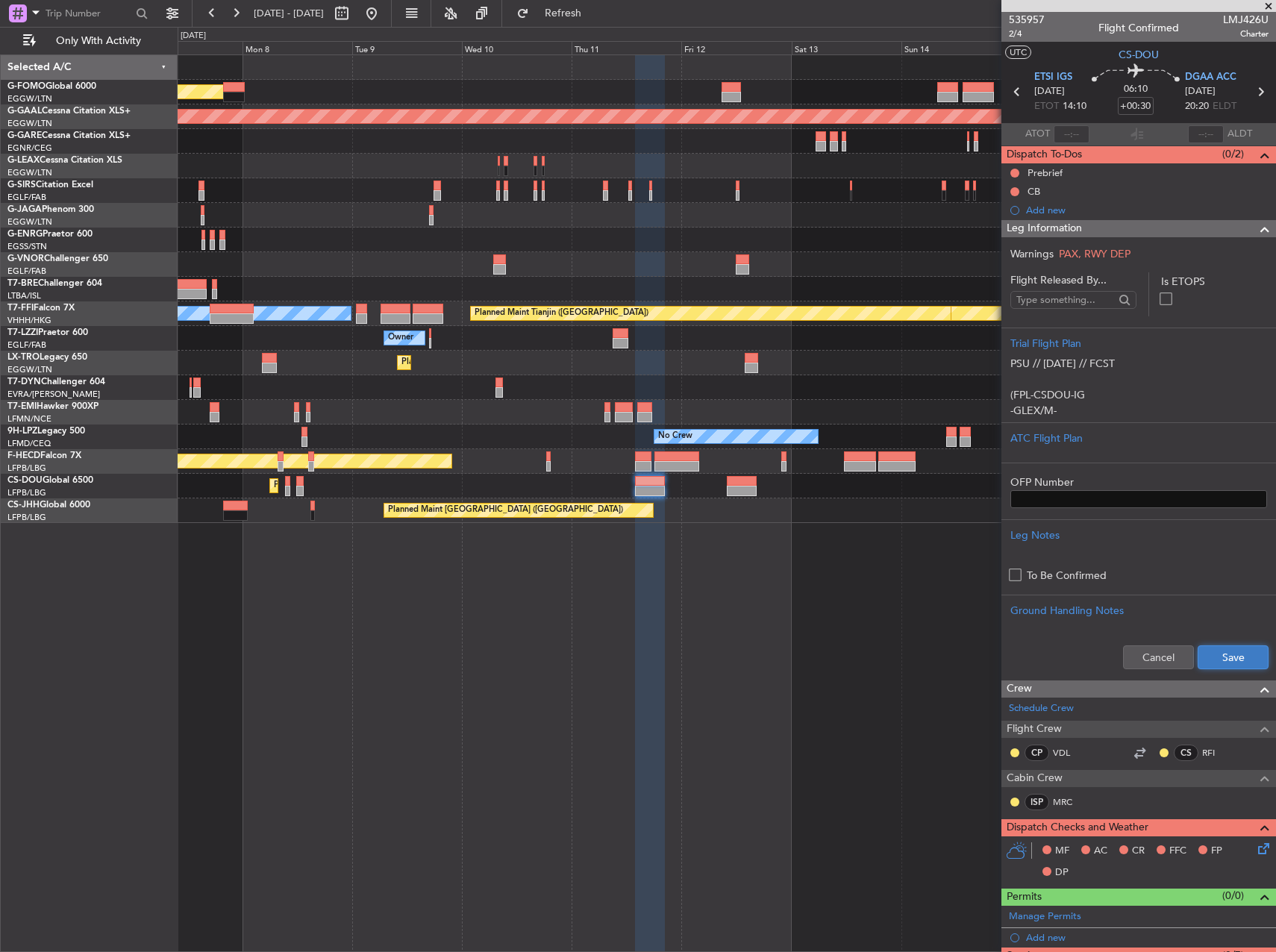
click at [1232, 657] on button "Save" at bounding box center [1233, 657] width 71 height 24
click at [806, 630] on div "Planned Maint London (Luton) Planned Maint Dusseldorf Planned Maint Geneva (Coi…" at bounding box center [727, 503] width 1098 height 898
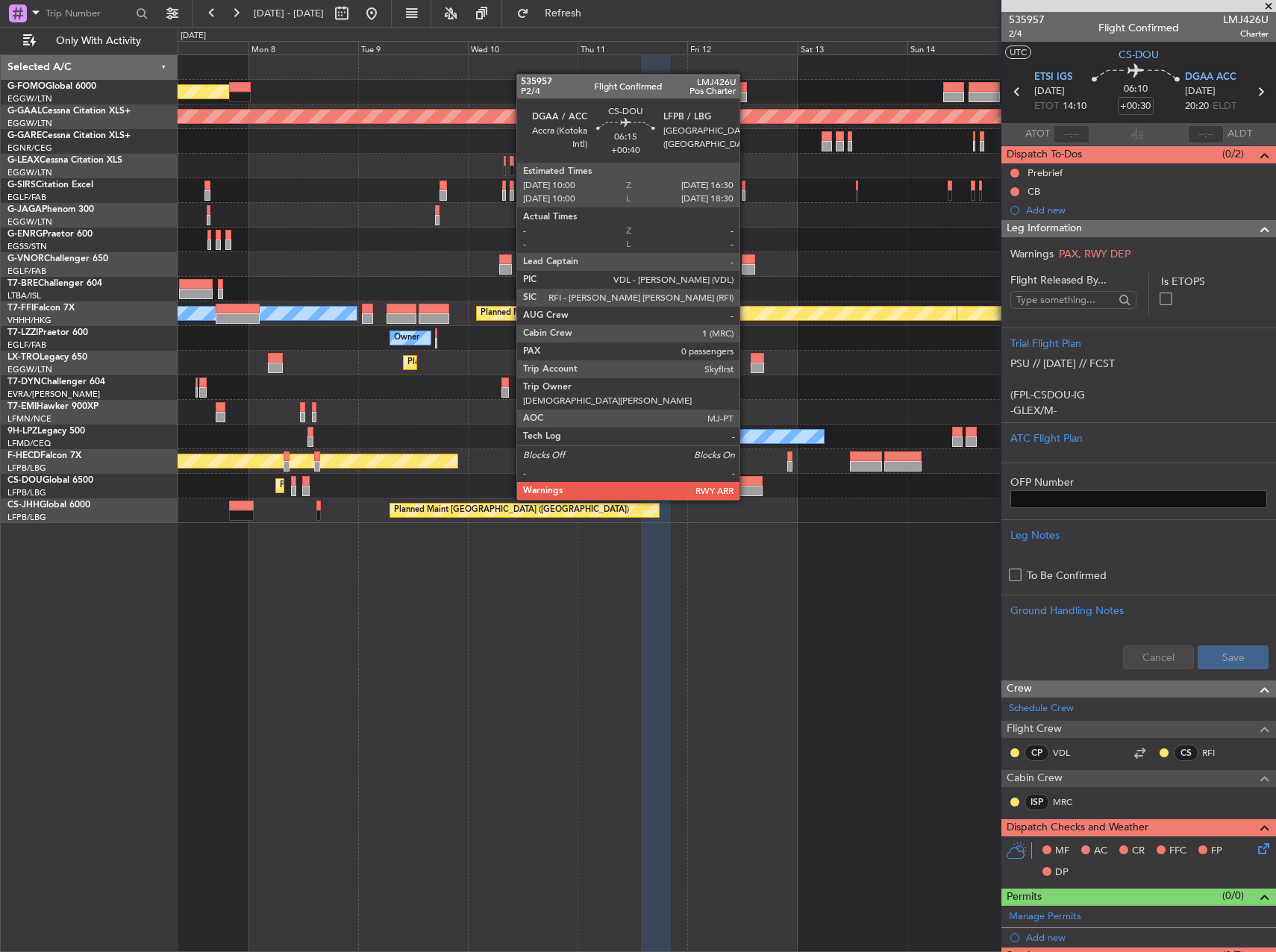
click at [746, 485] on div at bounding box center [748, 481] width 30 height 11
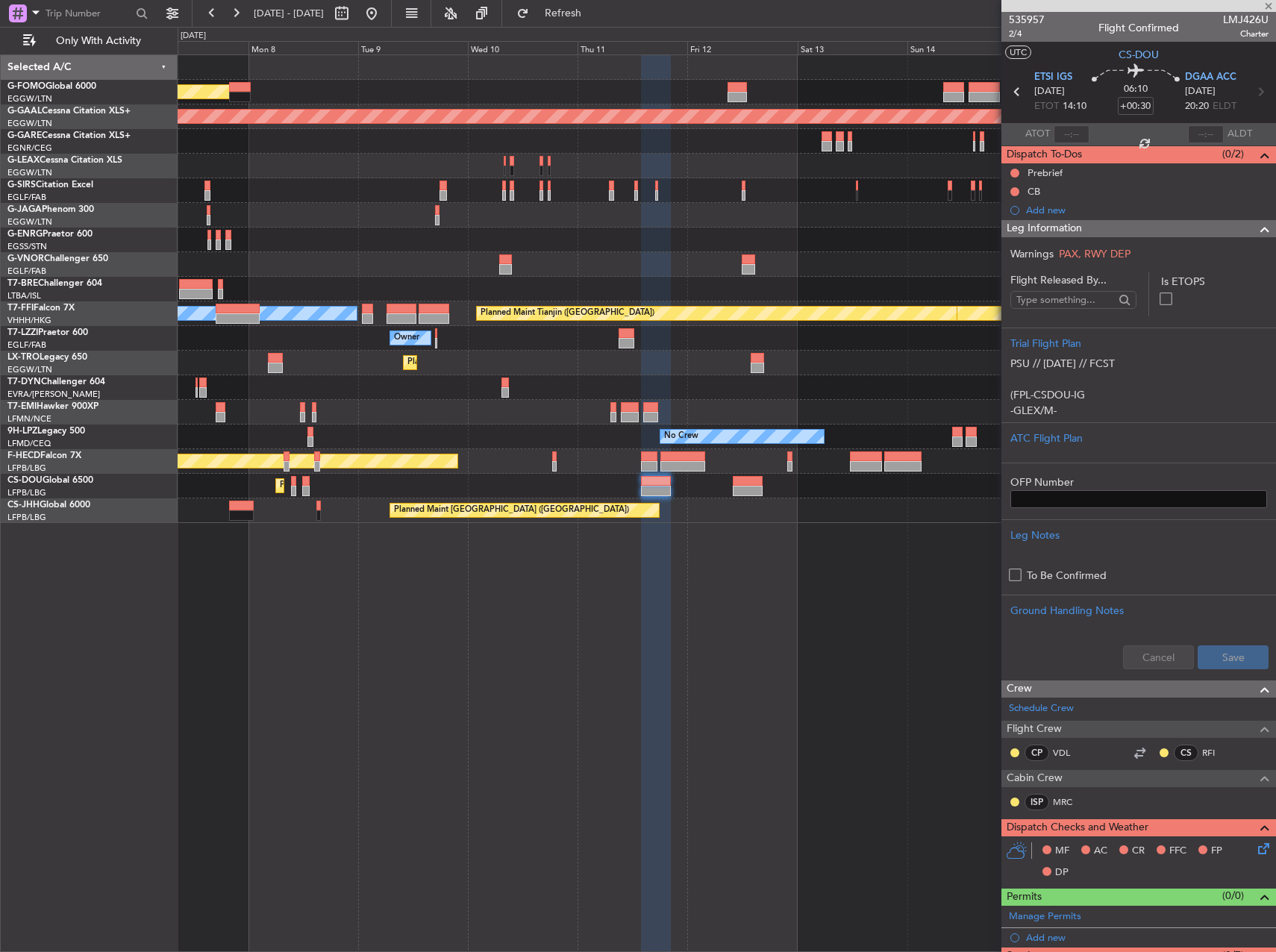
type input "+00:40"
type input "0"
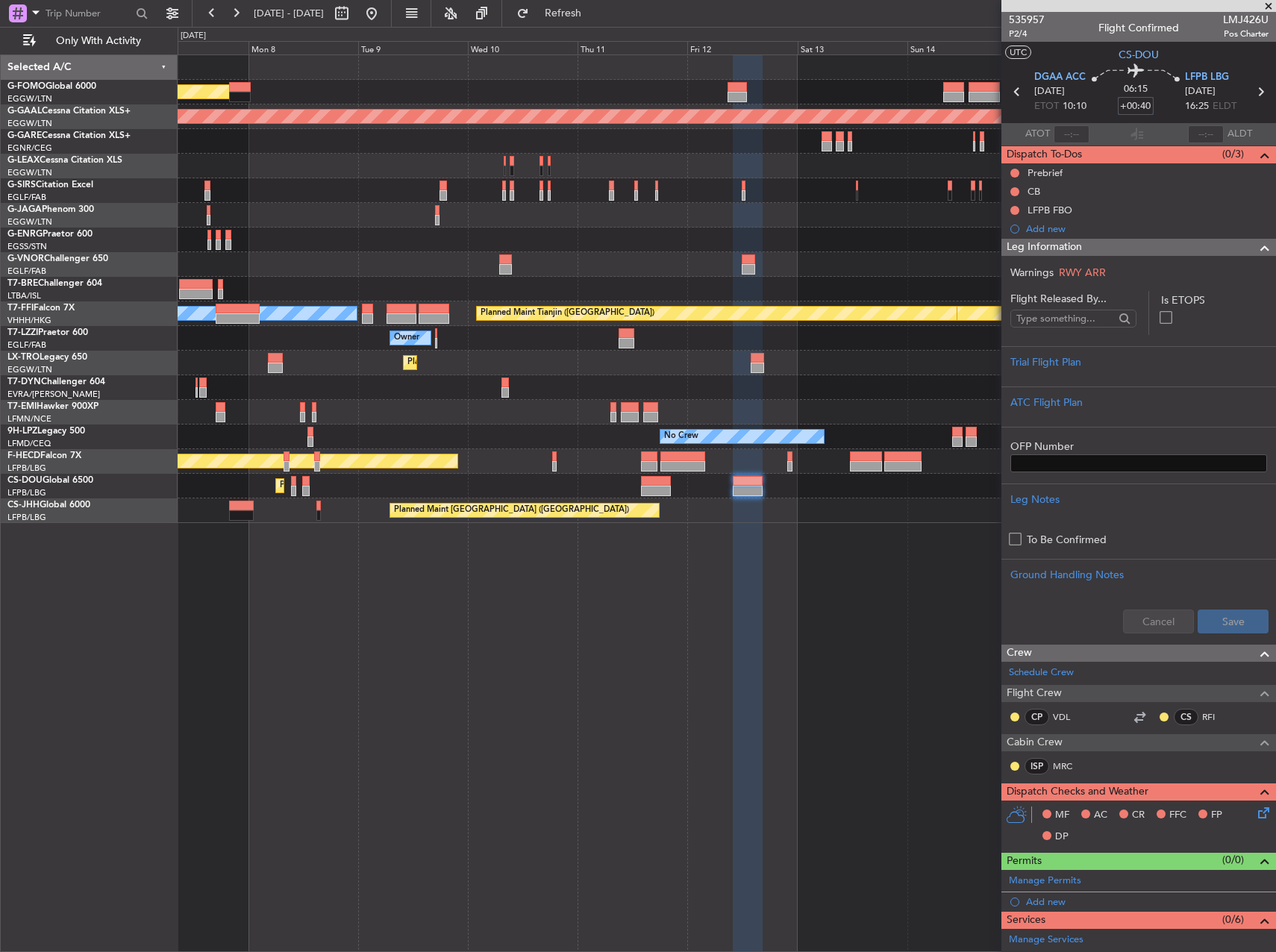
click at [1136, 104] on input "+00:40" at bounding box center [1136, 106] width 36 height 18
click at [904, 219] on div at bounding box center [726, 215] width 1097 height 24
type input "+00:50"
click at [1152, 361] on div "Trial Flight Plan" at bounding box center [1138, 361] width 256 height 15
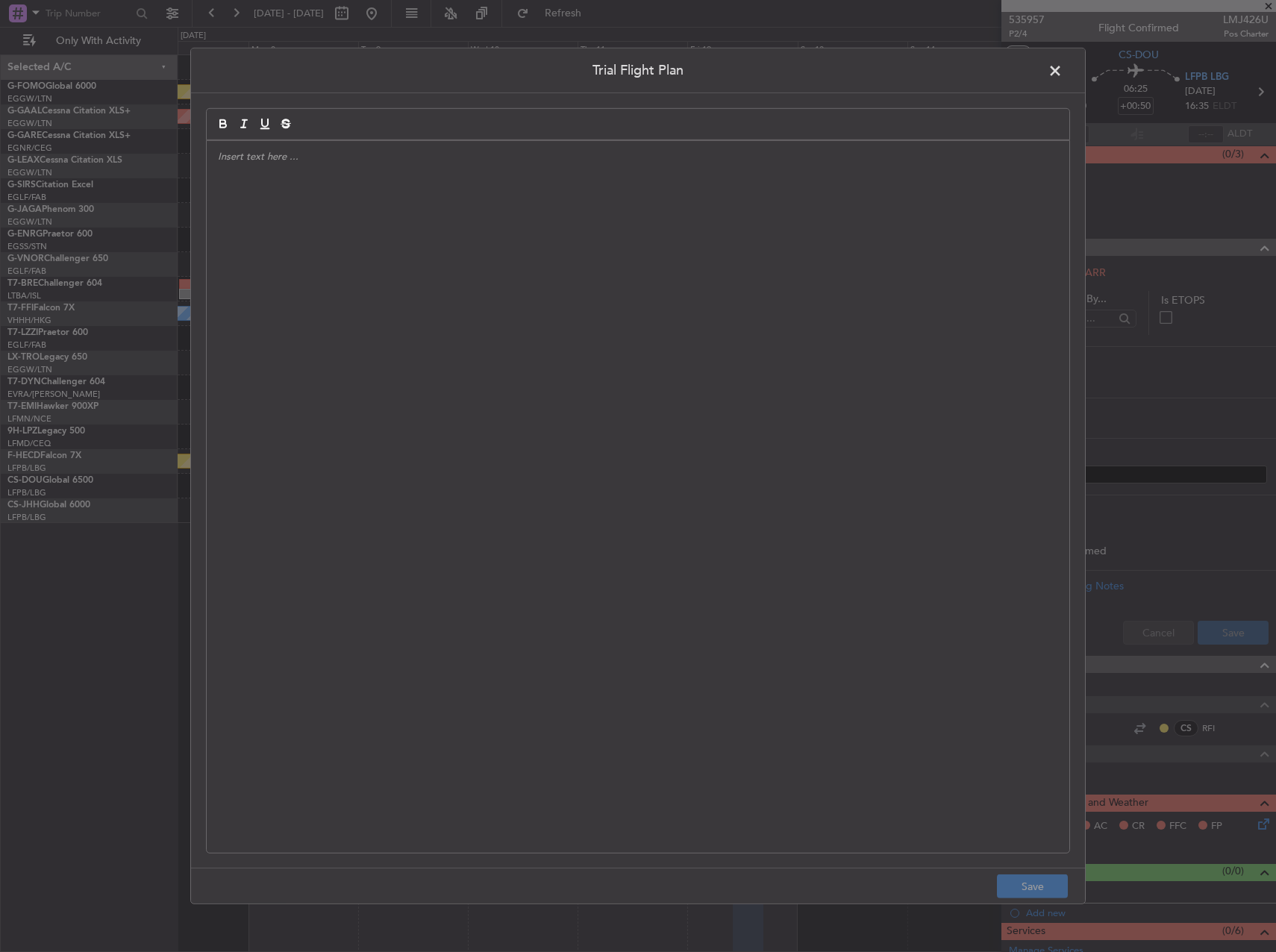
click at [498, 268] on div at bounding box center [638, 497] width 863 height 712
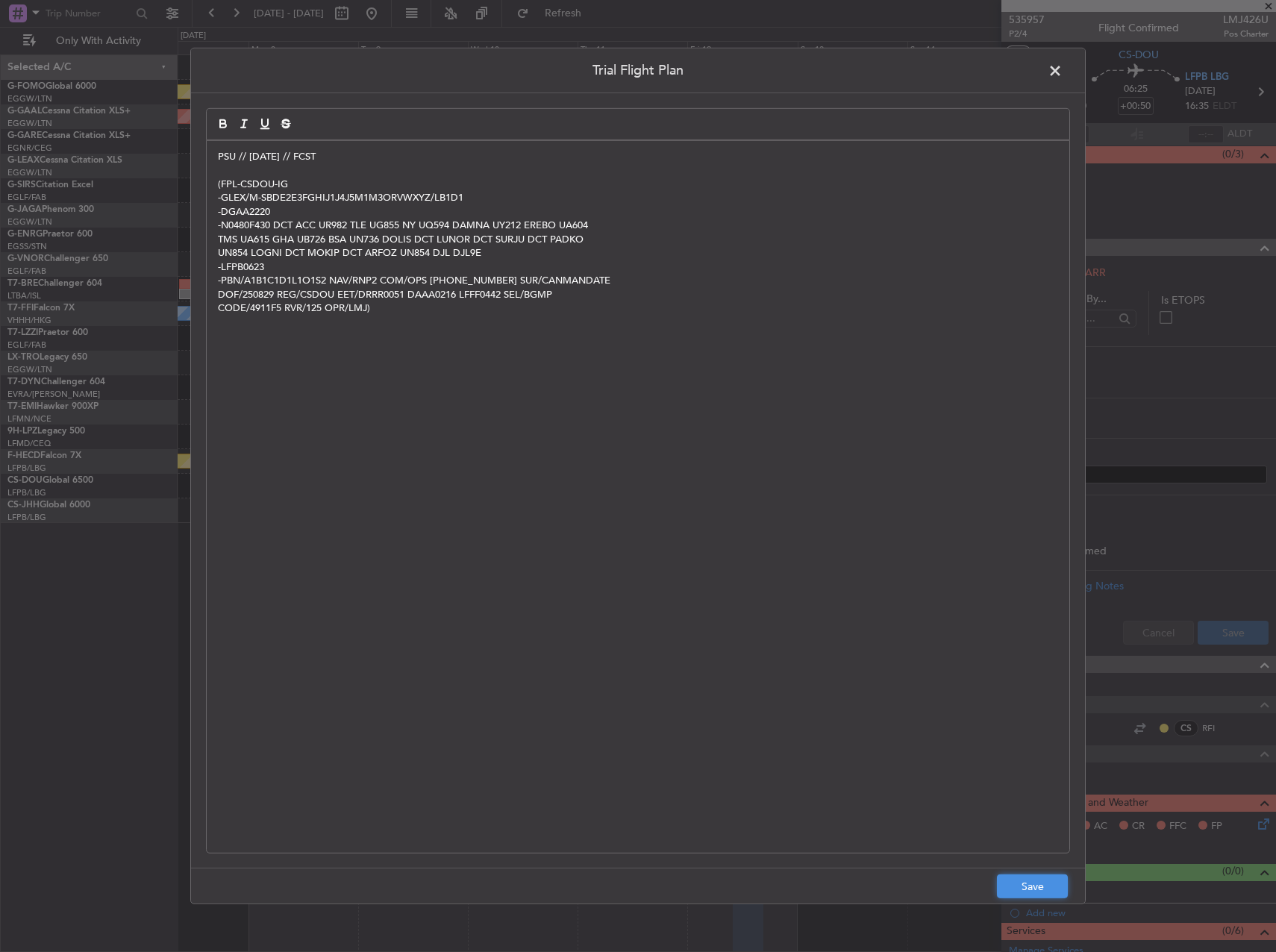
click at [1022, 880] on button "Save" at bounding box center [1032, 886] width 71 height 24
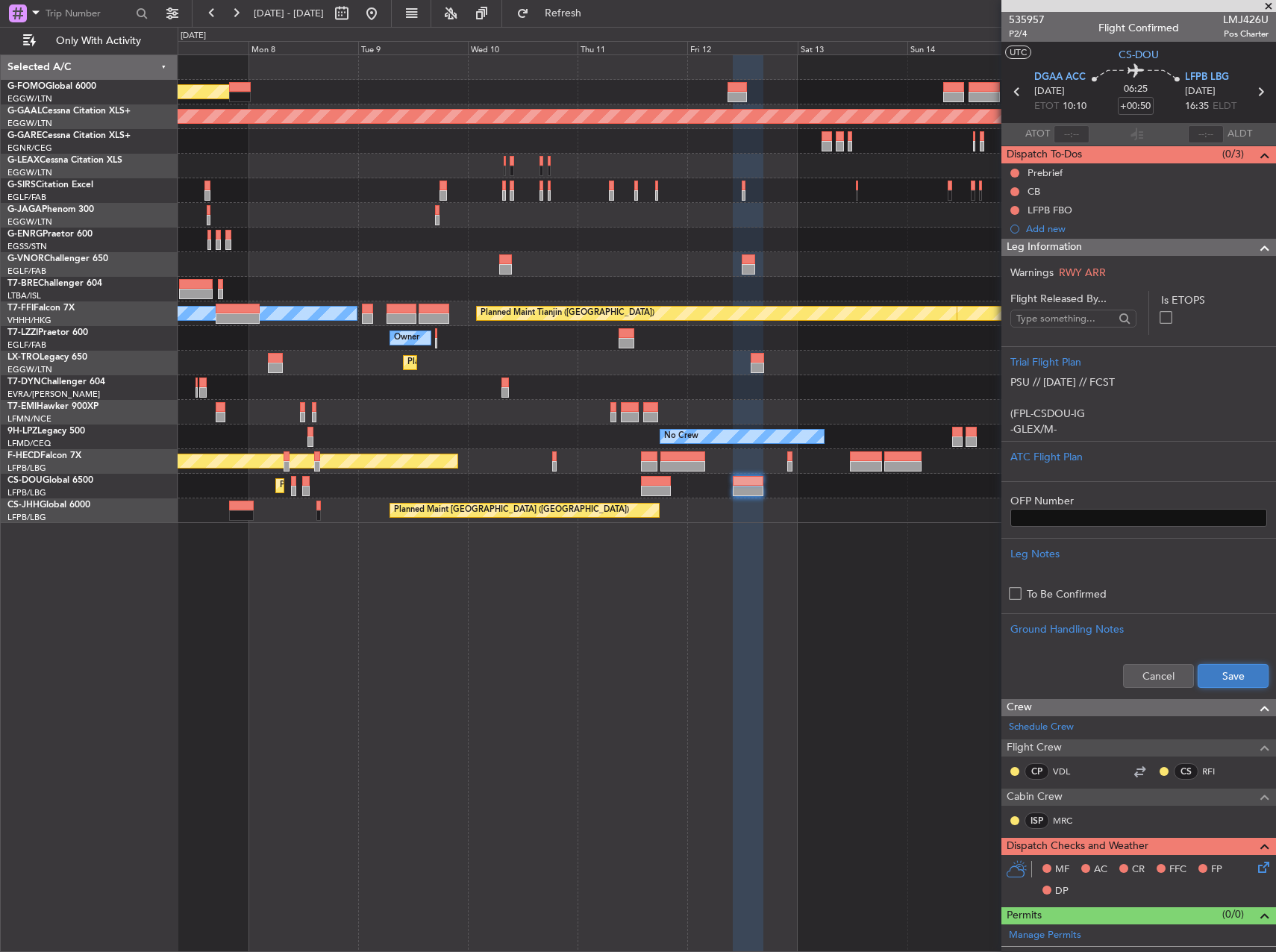
click at [1216, 674] on button "Save" at bounding box center [1233, 676] width 71 height 24
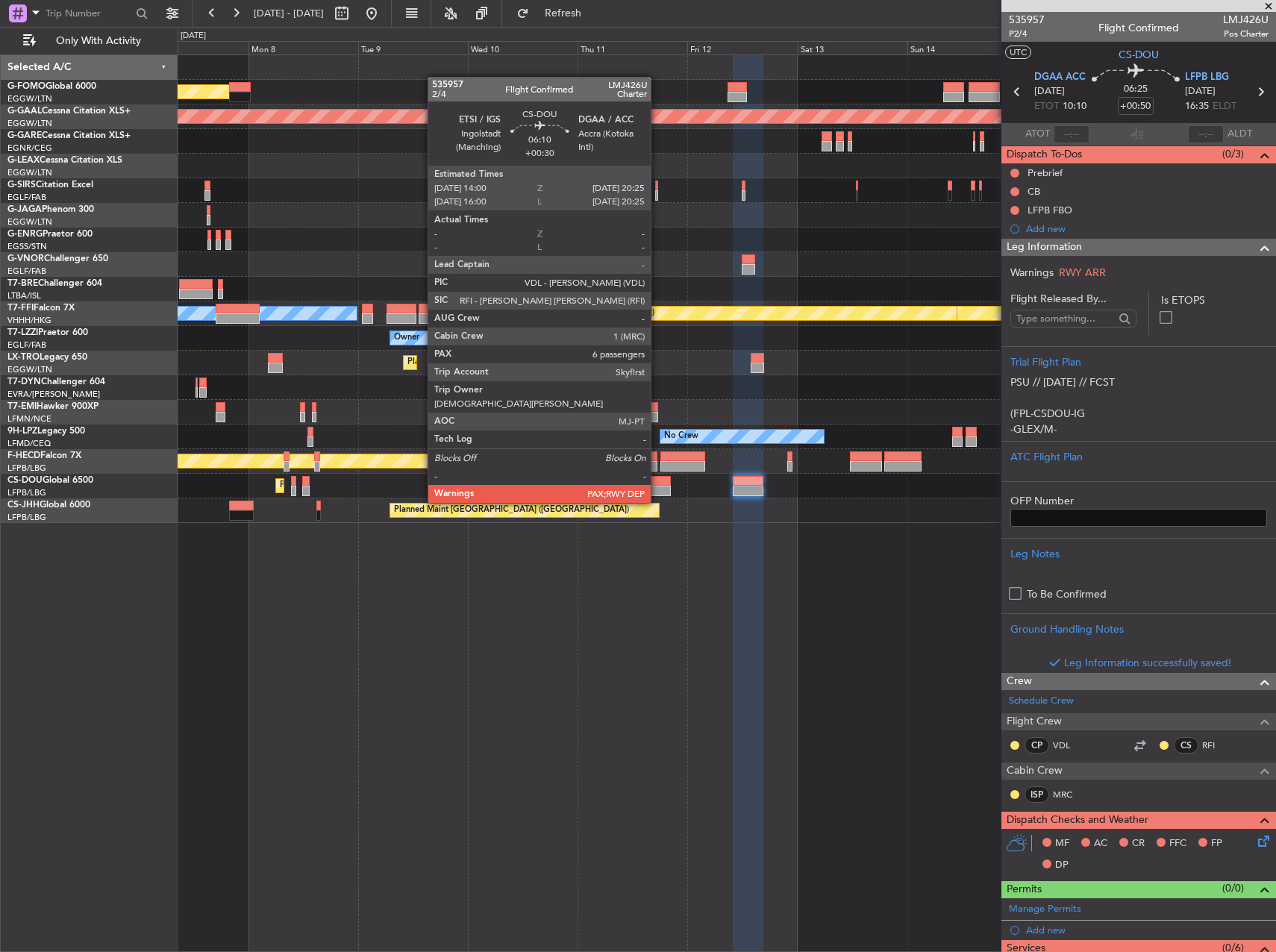
click at [657, 488] on div at bounding box center [655, 491] width 30 height 11
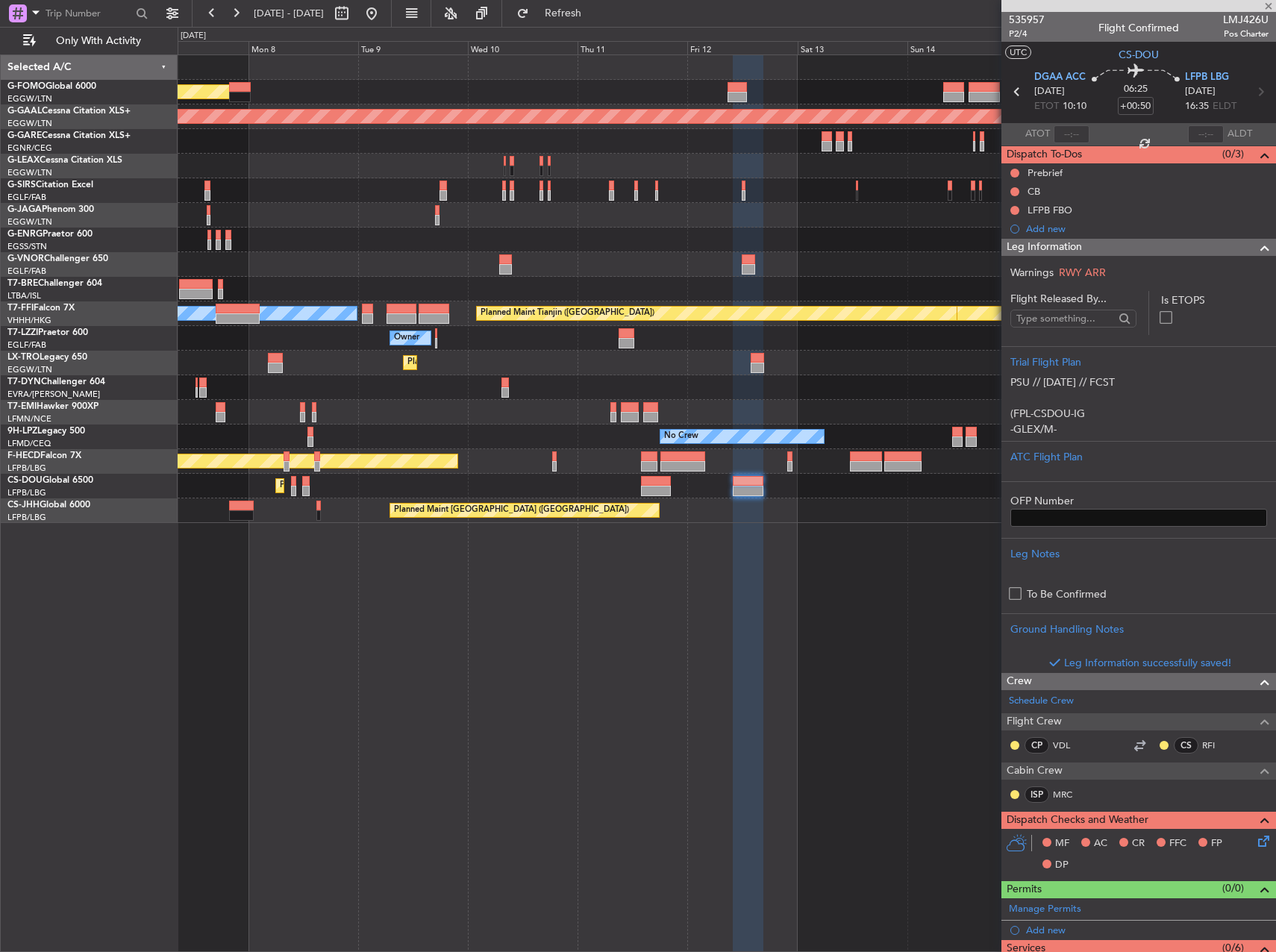
type input "+00:30"
type input "6"
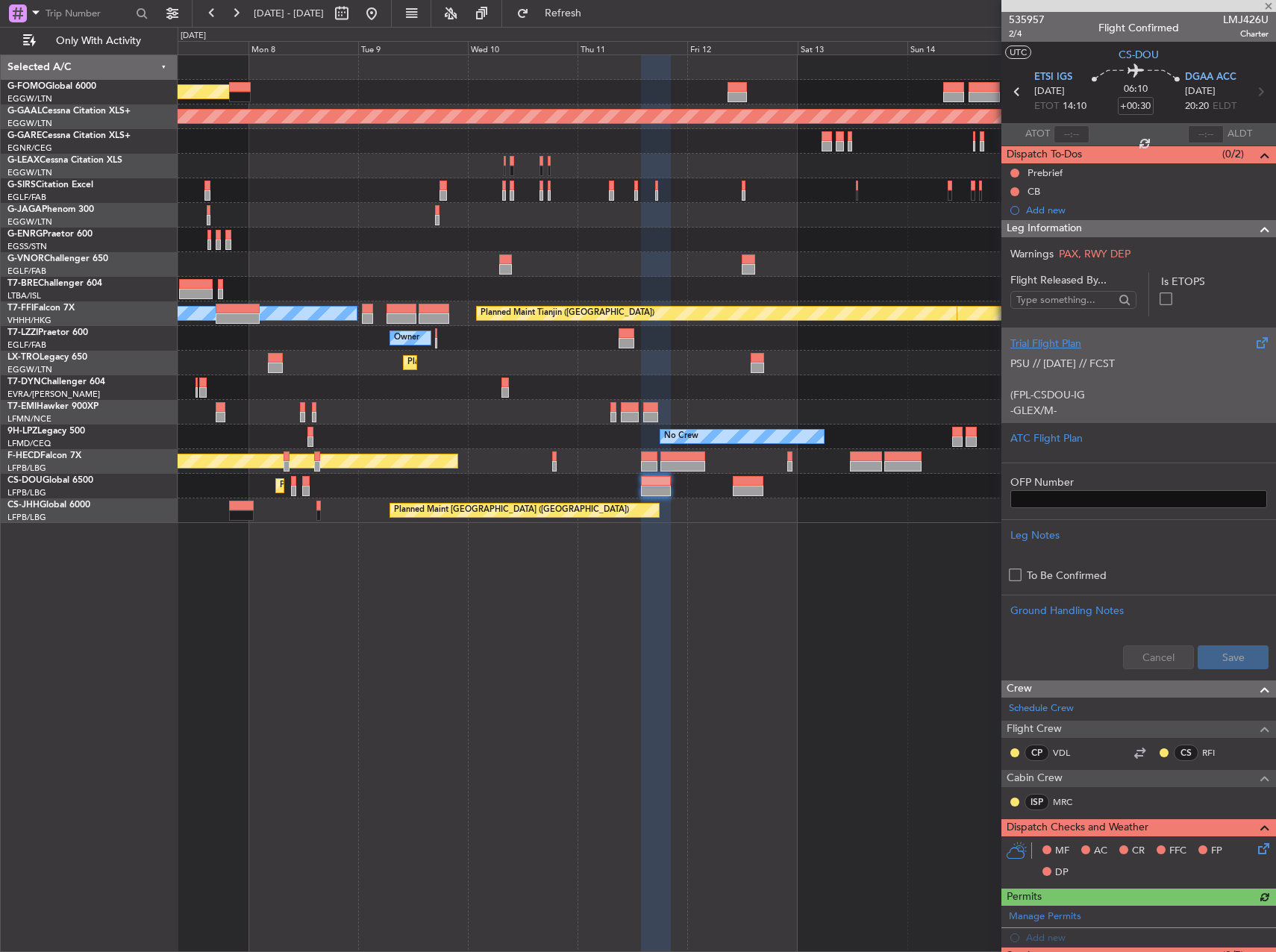
click at [1068, 393] on p "(FPL-CSDOU-IG" at bounding box center [1138, 394] width 256 height 15
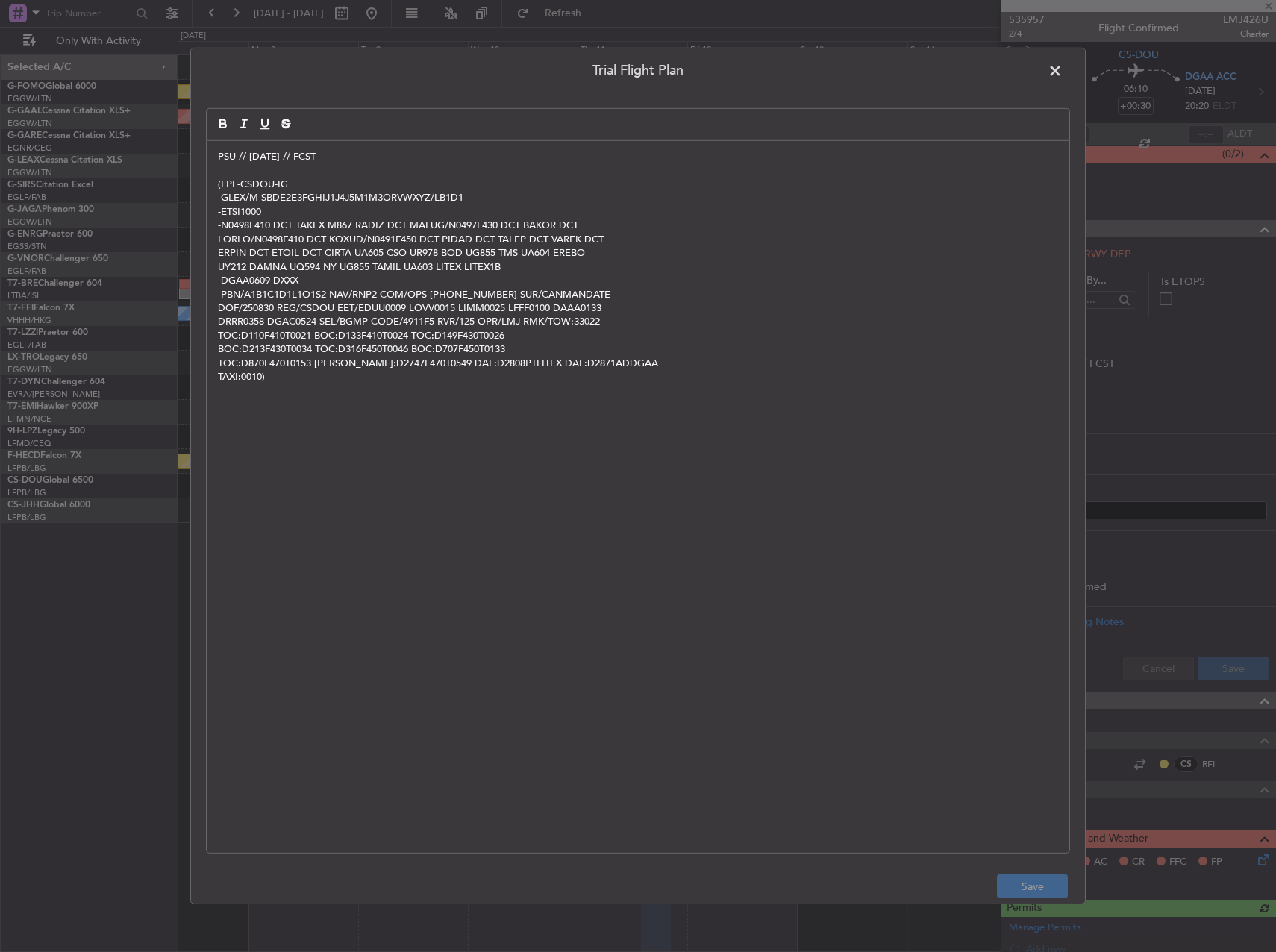
drag, startPoint x: 1055, startPoint y: 67, endPoint x: 911, endPoint y: 217, distance: 207.9
click at [1063, 67] on span at bounding box center [1063, 74] width 0 height 30
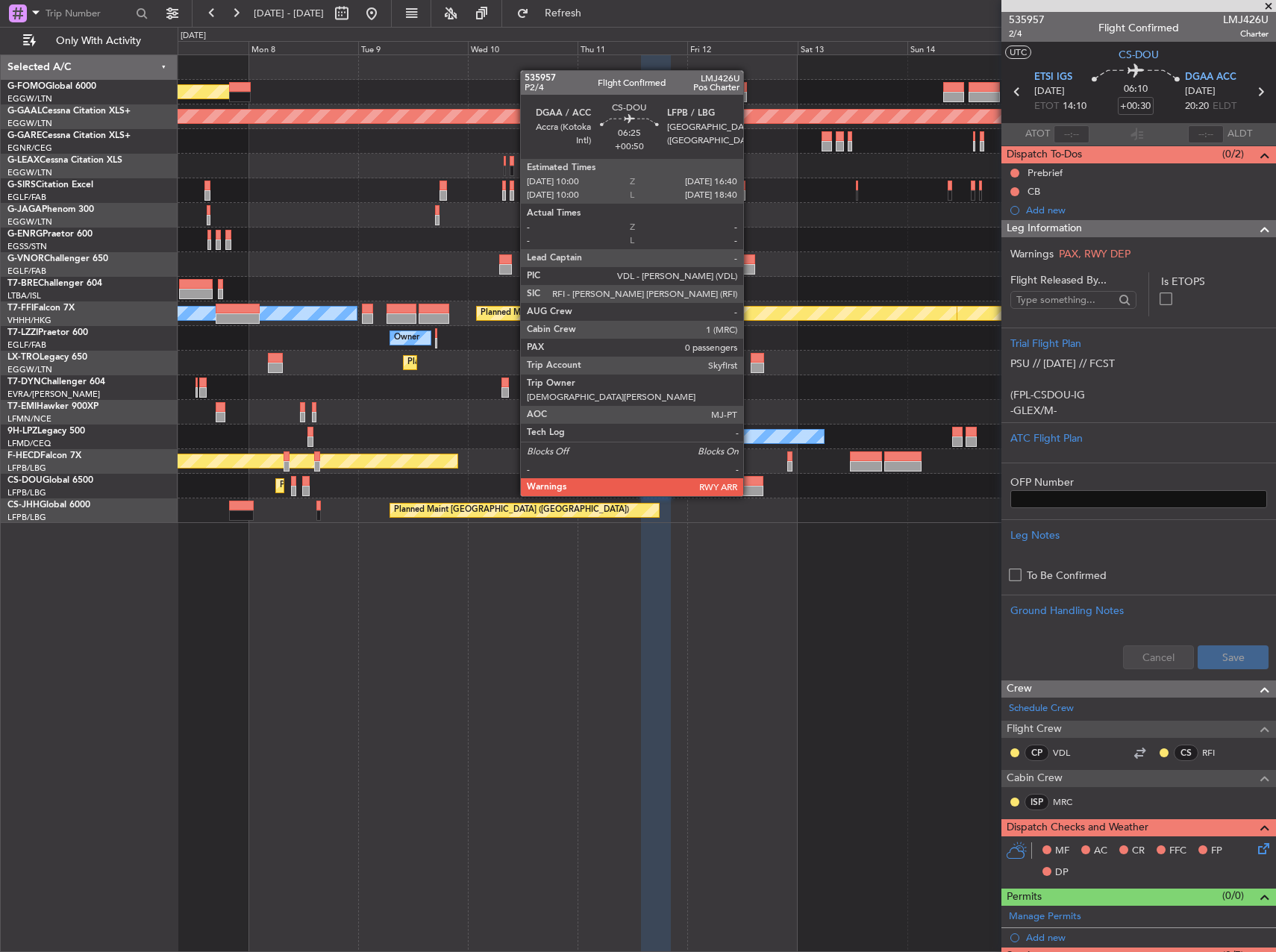
click at [750, 481] on div at bounding box center [749, 481] width 31 height 11
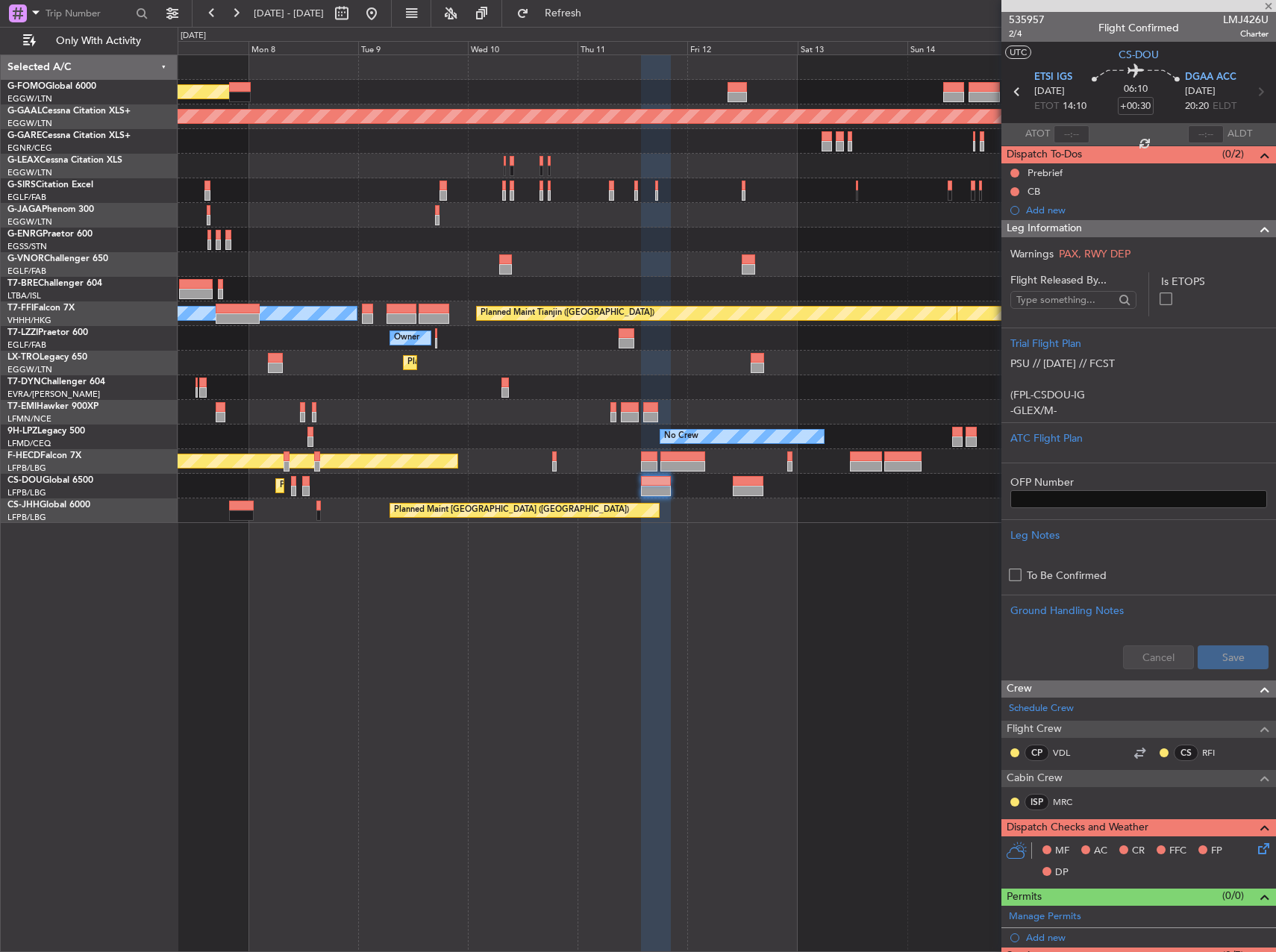
type input "+00:50"
type input "0"
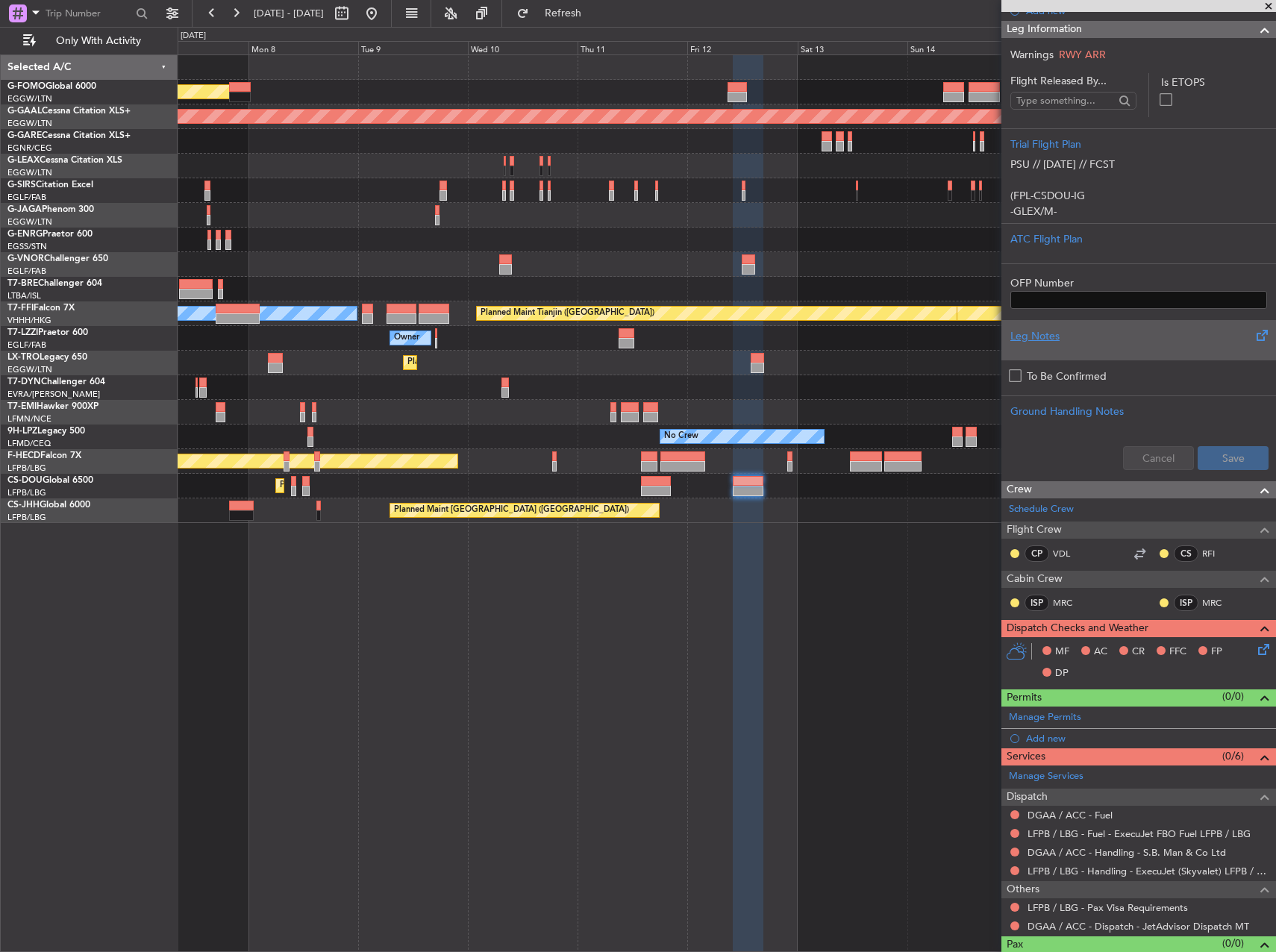
scroll to position [243, 0]
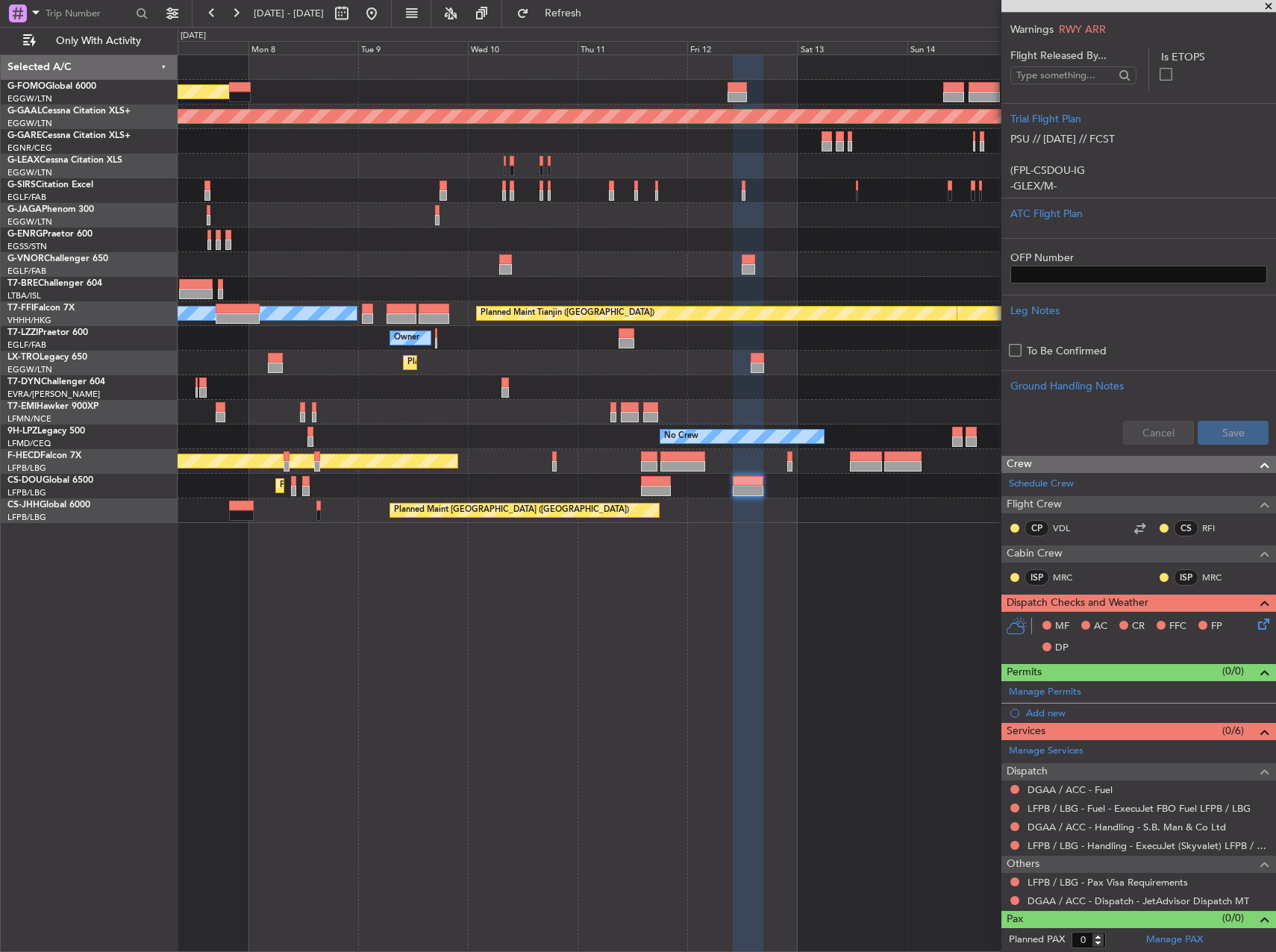
click at [835, 676] on div "Planned Maint London (Luton) Planned Maint Dusseldorf Planned Maint Geneva (Coi…" at bounding box center [727, 503] width 1098 height 898
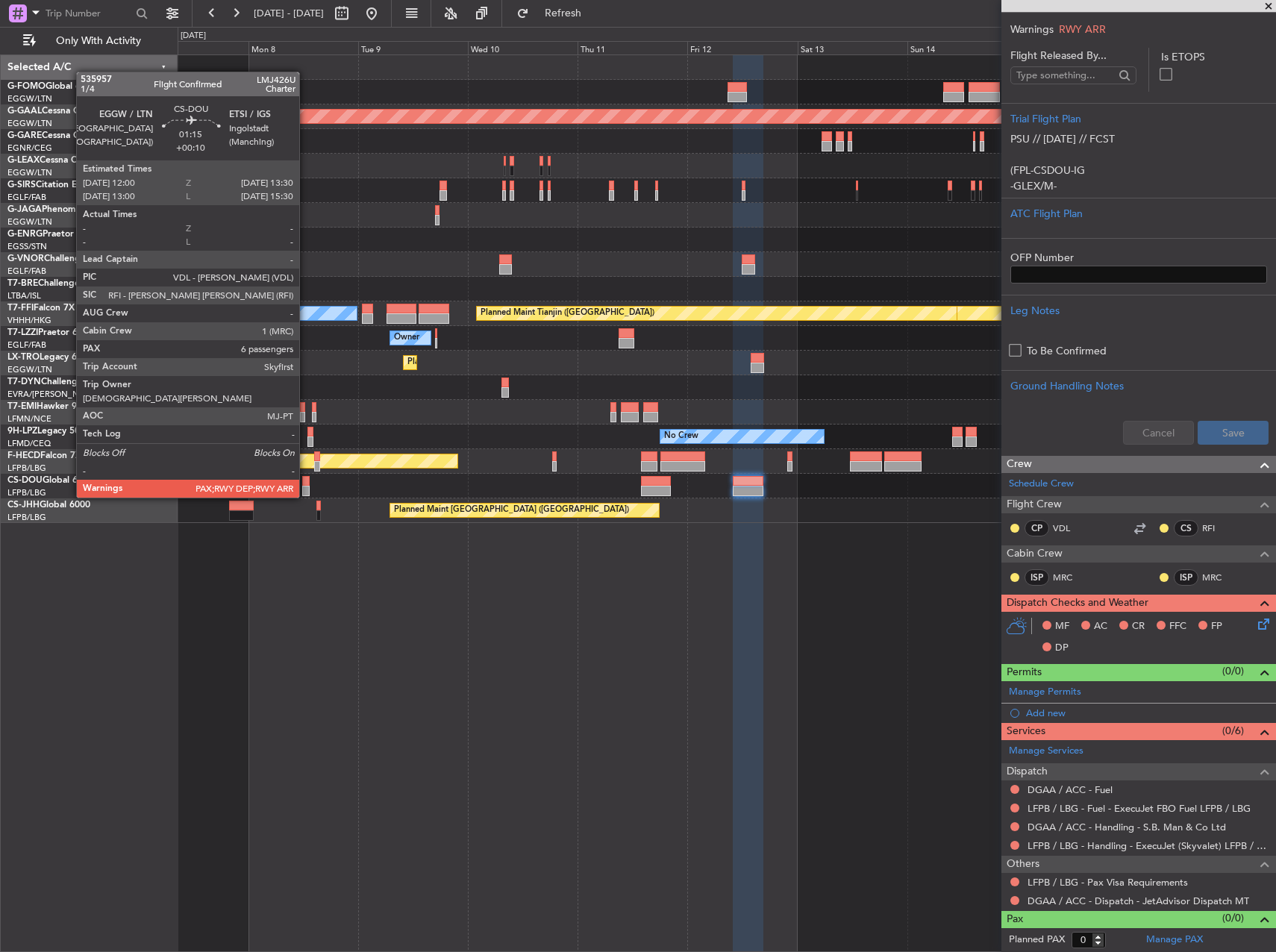
click at [304, 483] on div at bounding box center [306, 481] width 7 height 11
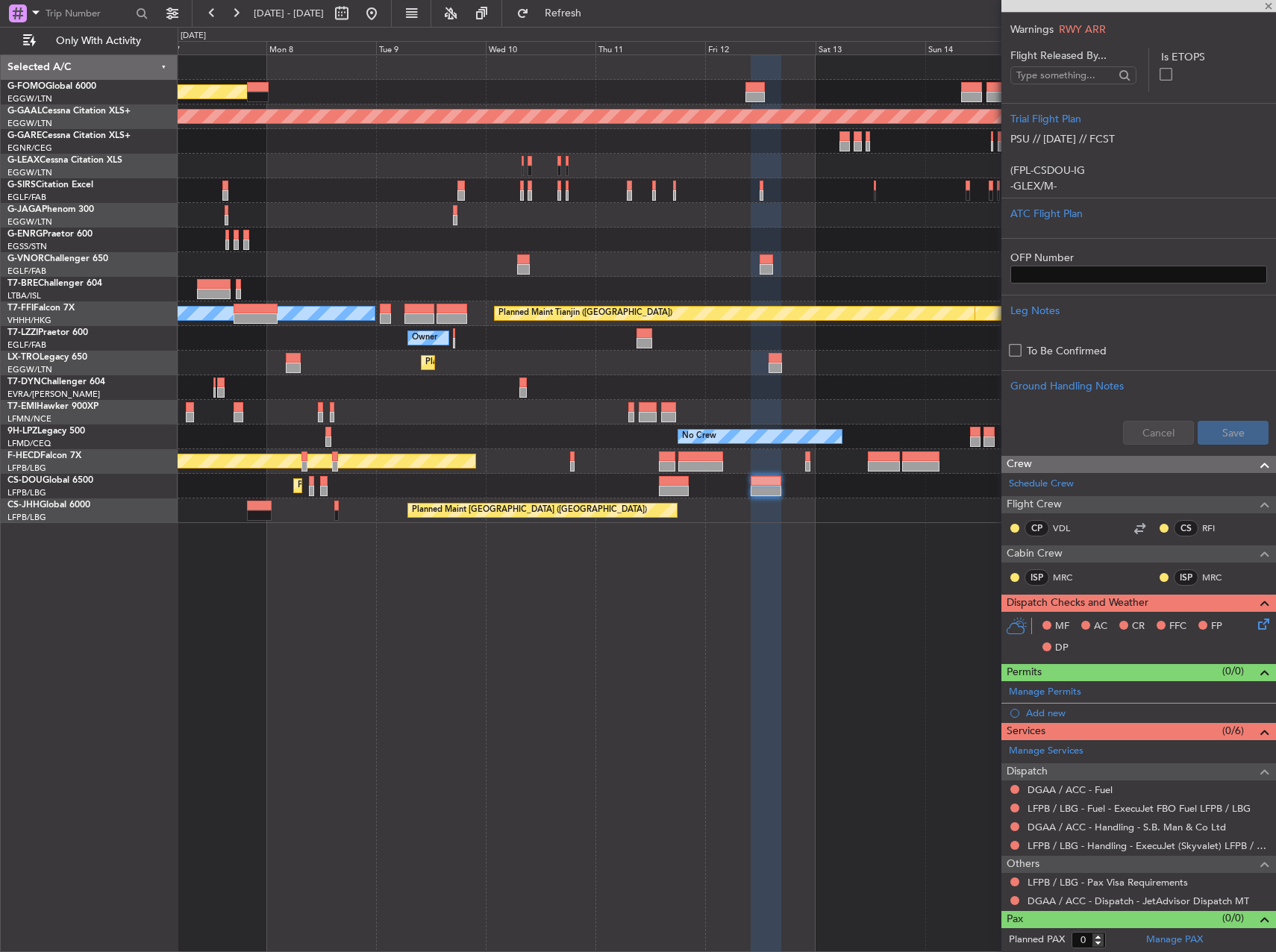
click at [467, 572] on div "Planned Maint London (Luton) Planned Maint Dusseldorf Planned Maint Geneva (Coi…" at bounding box center [727, 503] width 1098 height 898
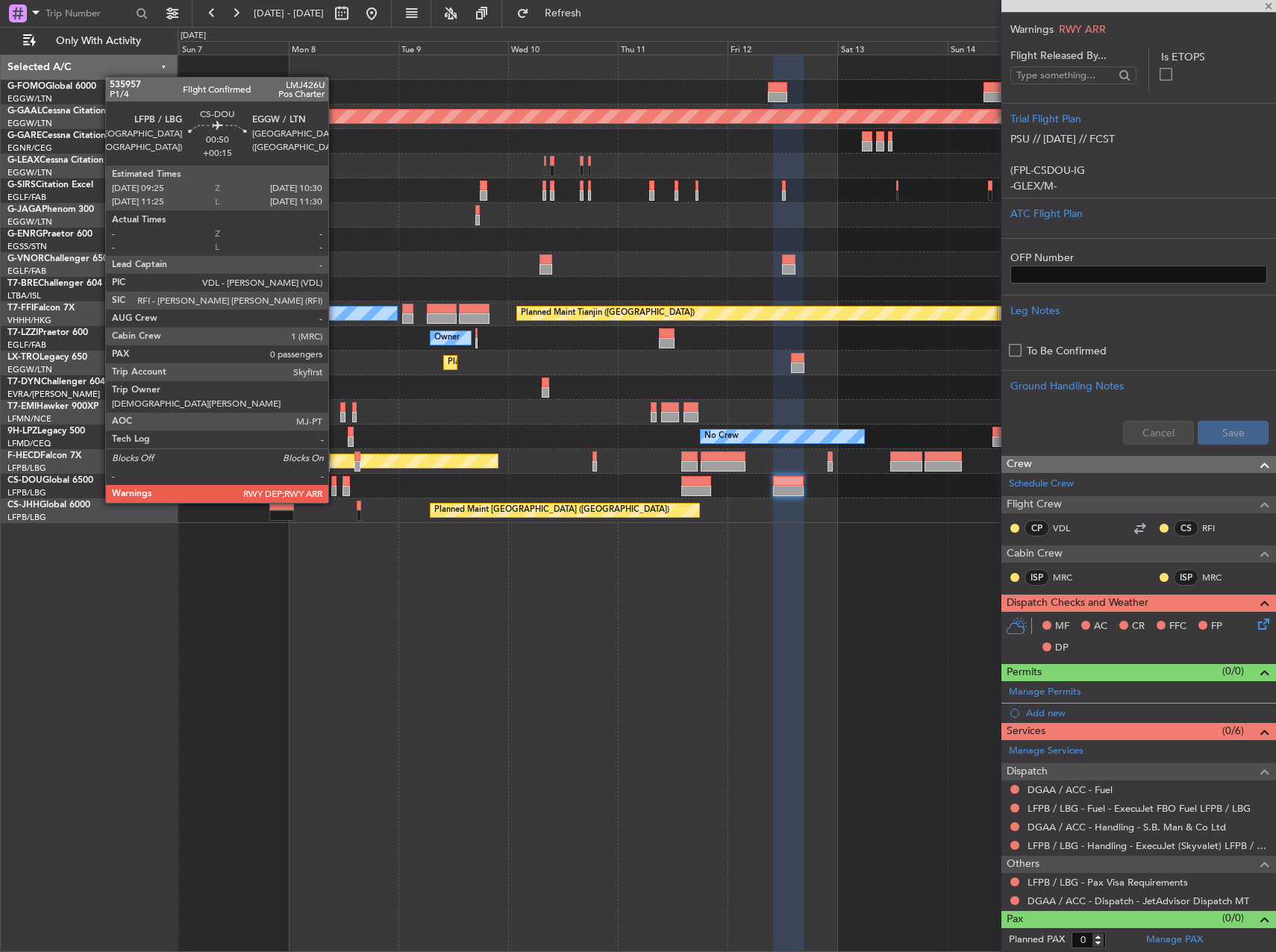
type input "+00:10"
type input "6"
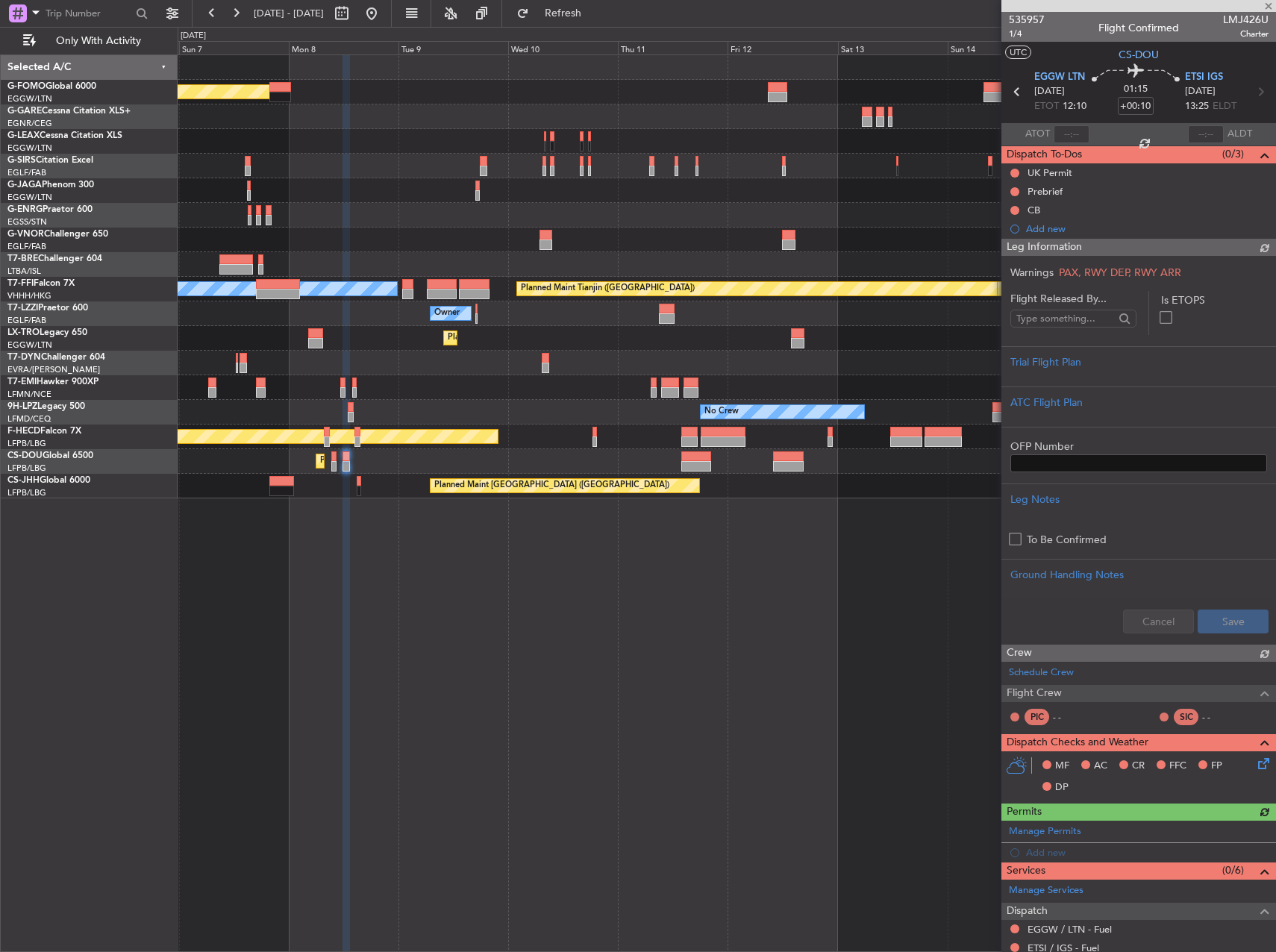
click at [334, 488] on div "Planned Maint [GEOGRAPHIC_DATA] ([GEOGRAPHIC_DATA])" at bounding box center [726, 486] width 1097 height 24
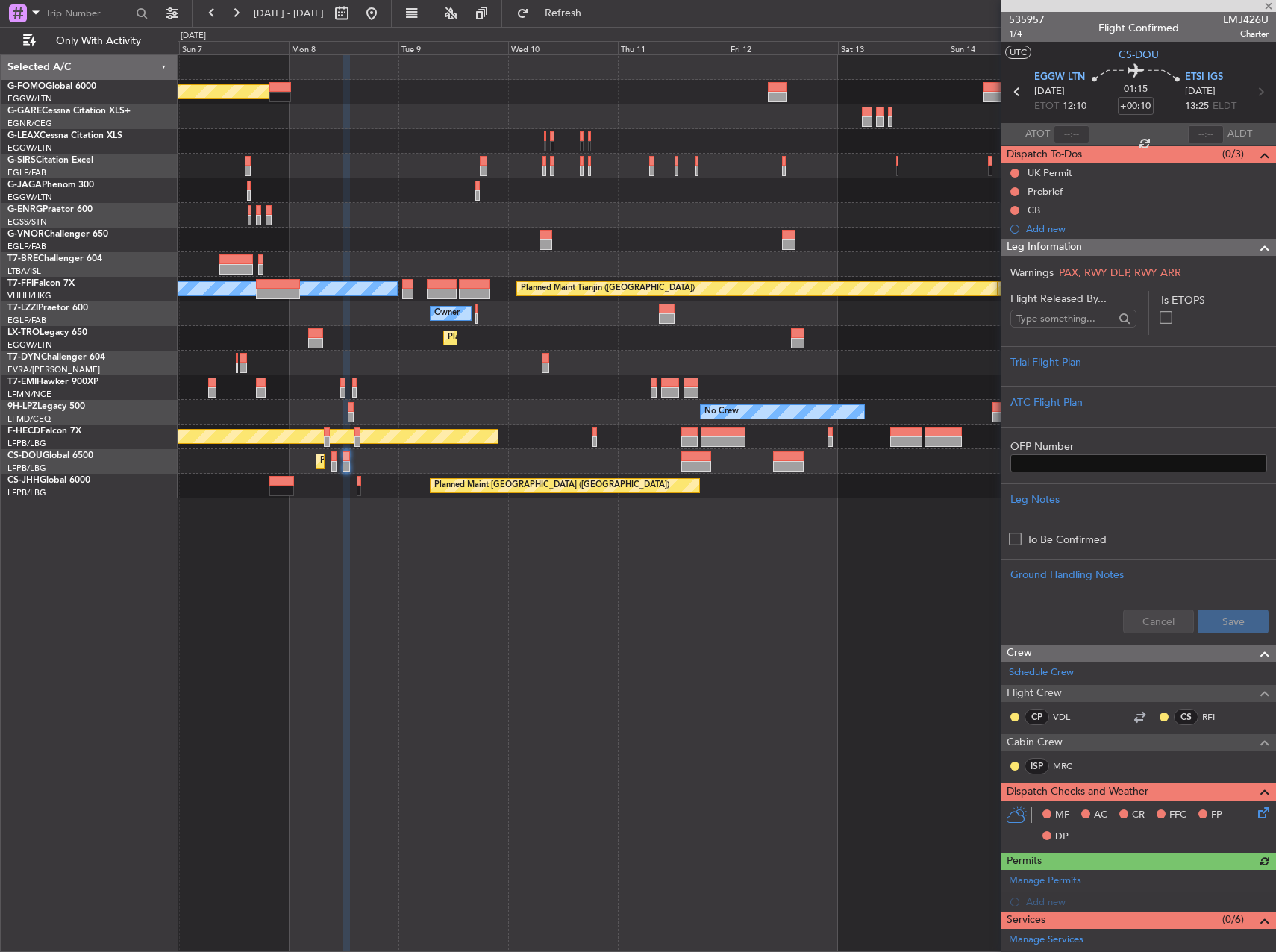
scroll to position [244, 0]
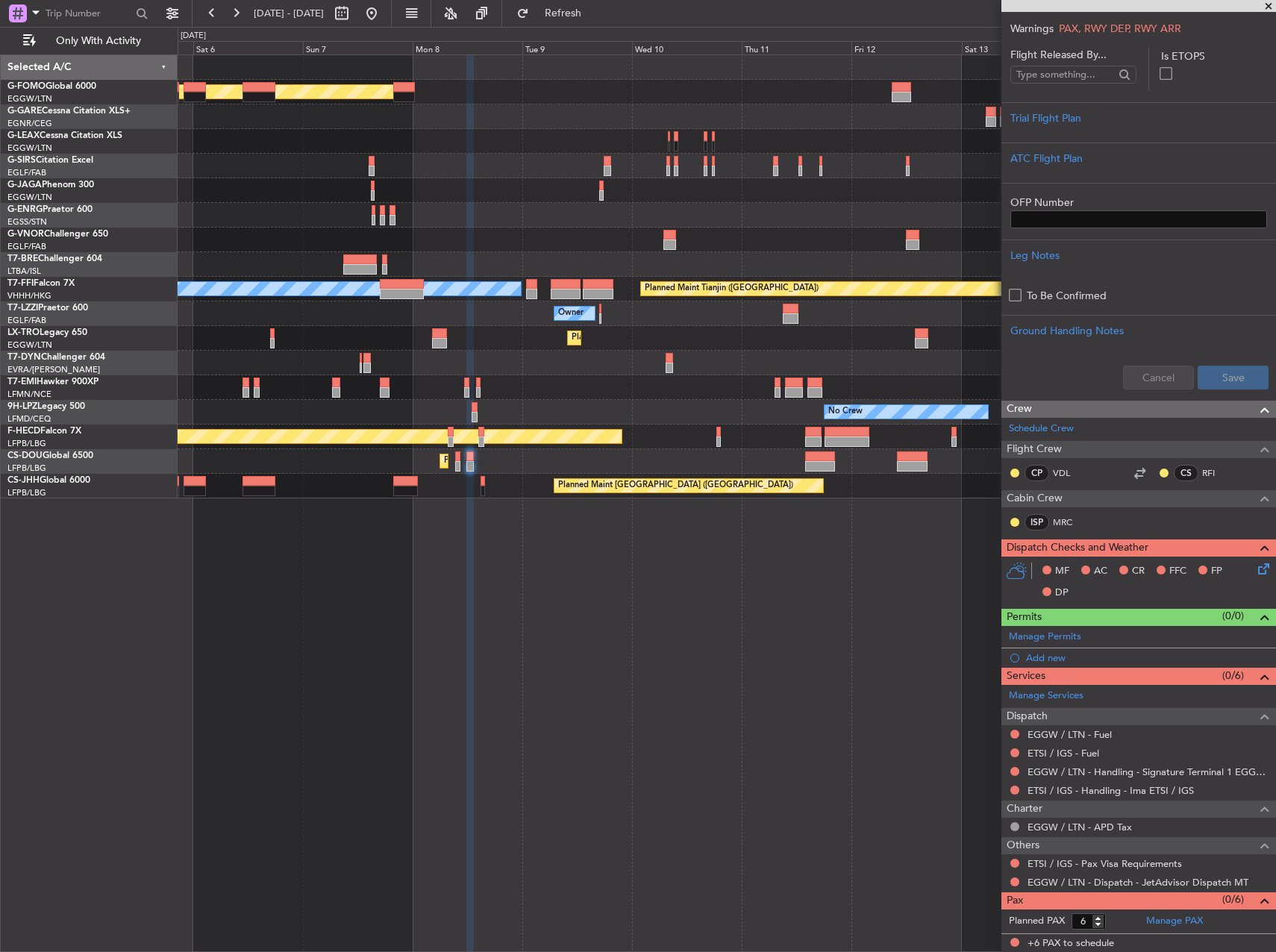
click at [527, 523] on div "Planned Maint London (Luton) Planned Maint London (Farnborough) Planned Maint G…" at bounding box center [727, 503] width 1098 height 898
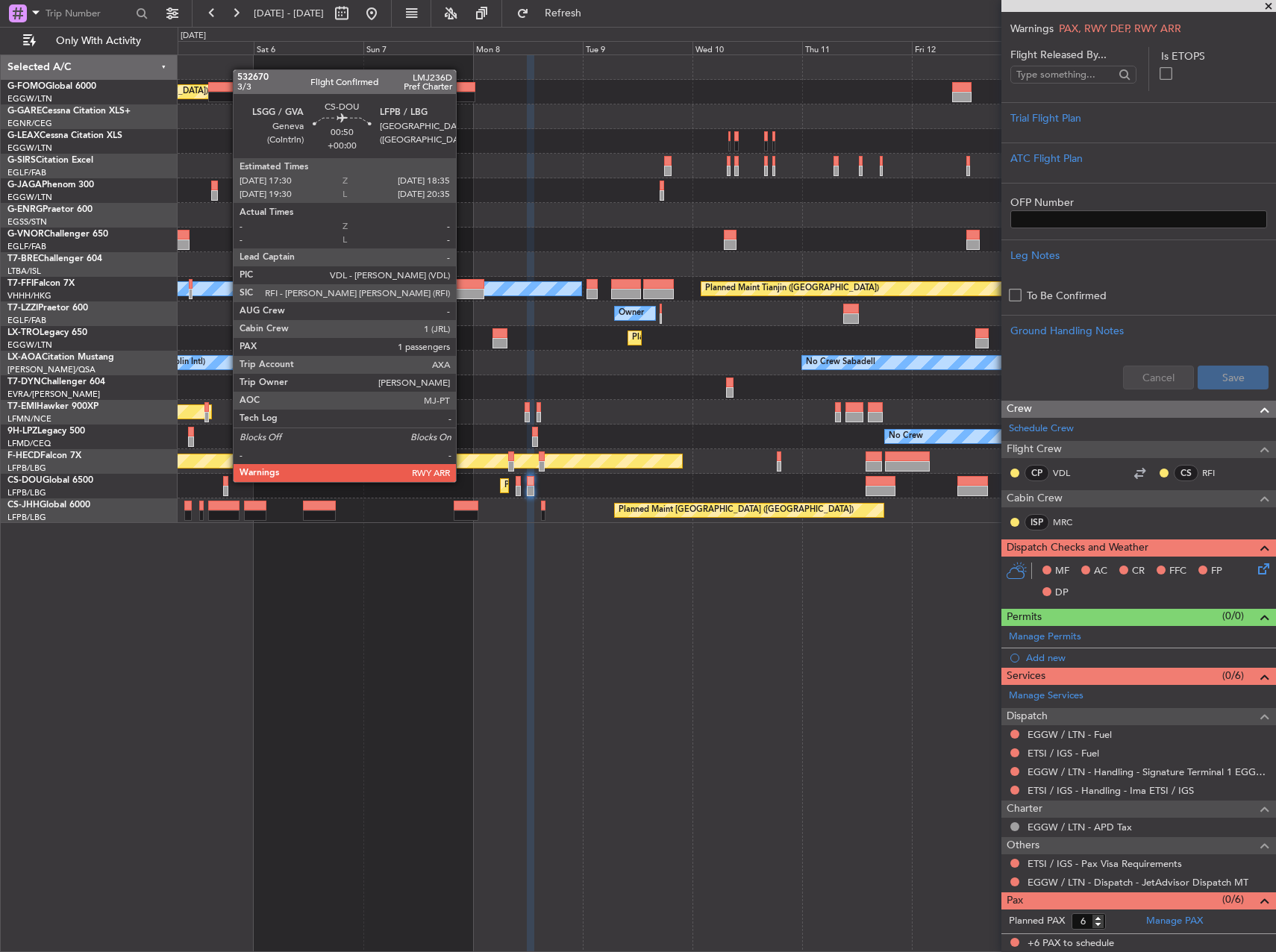
click at [225, 480] on div at bounding box center [226, 481] width 5 height 11
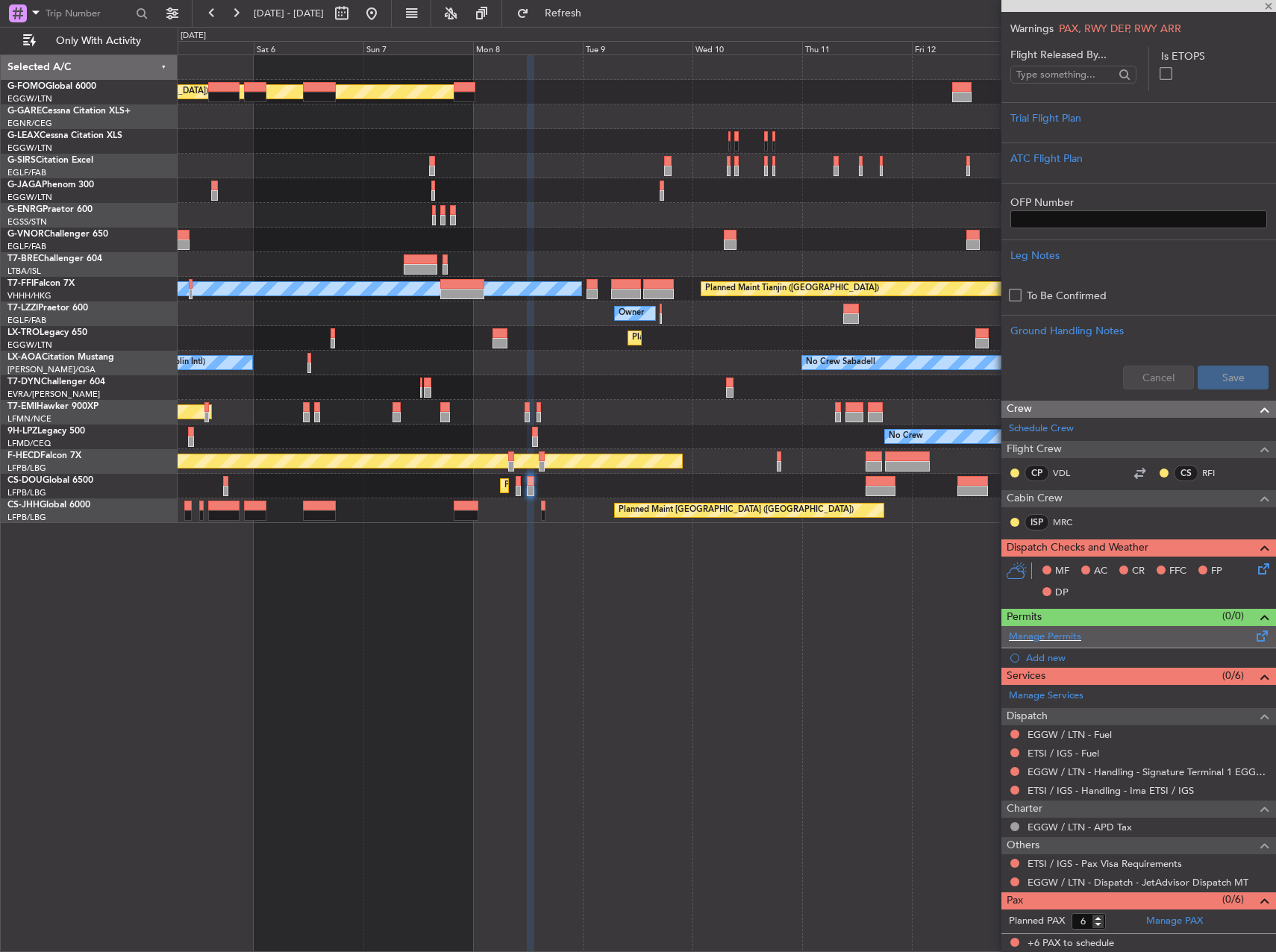
type input "1"
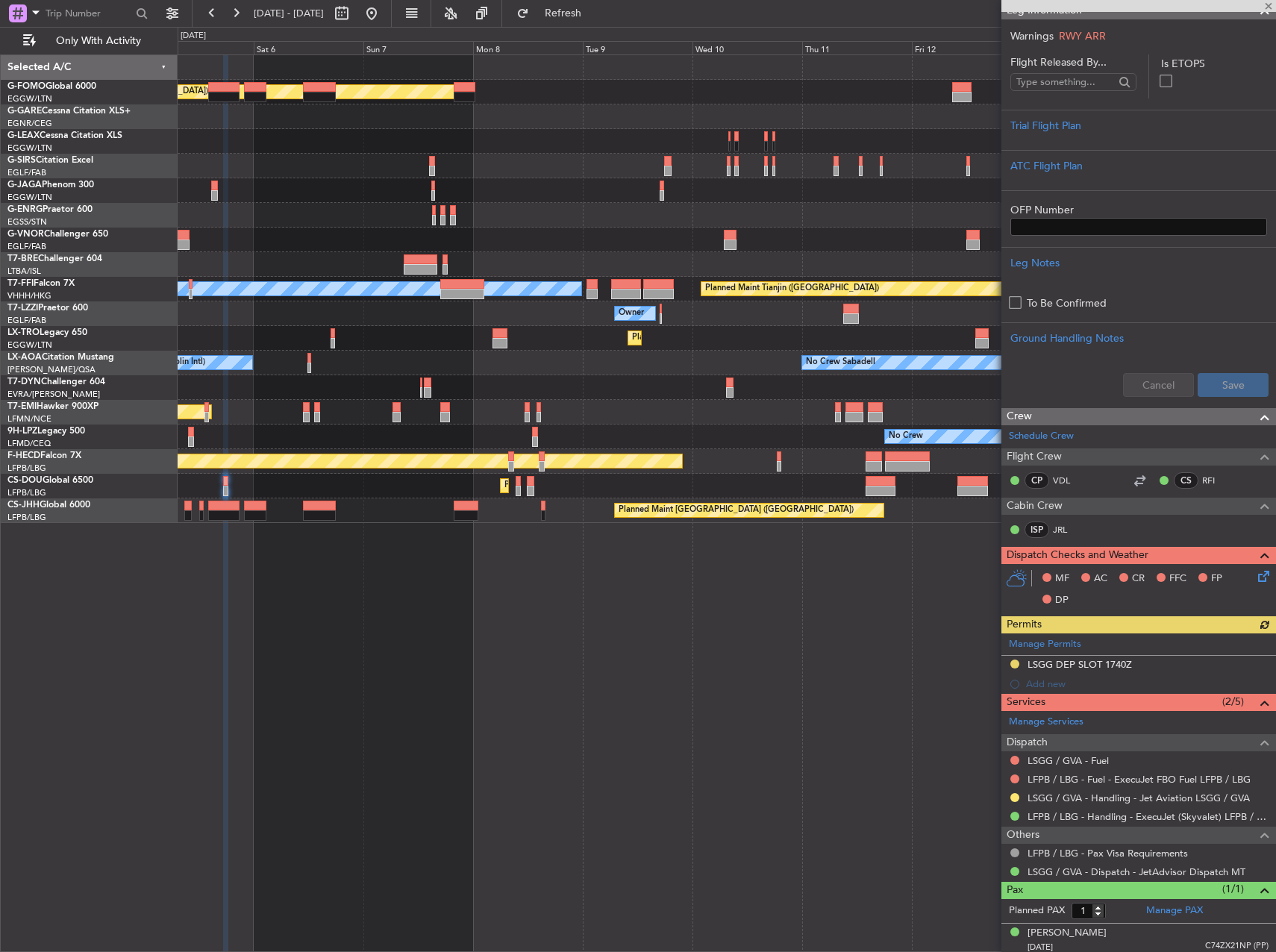
scroll to position [260, 0]
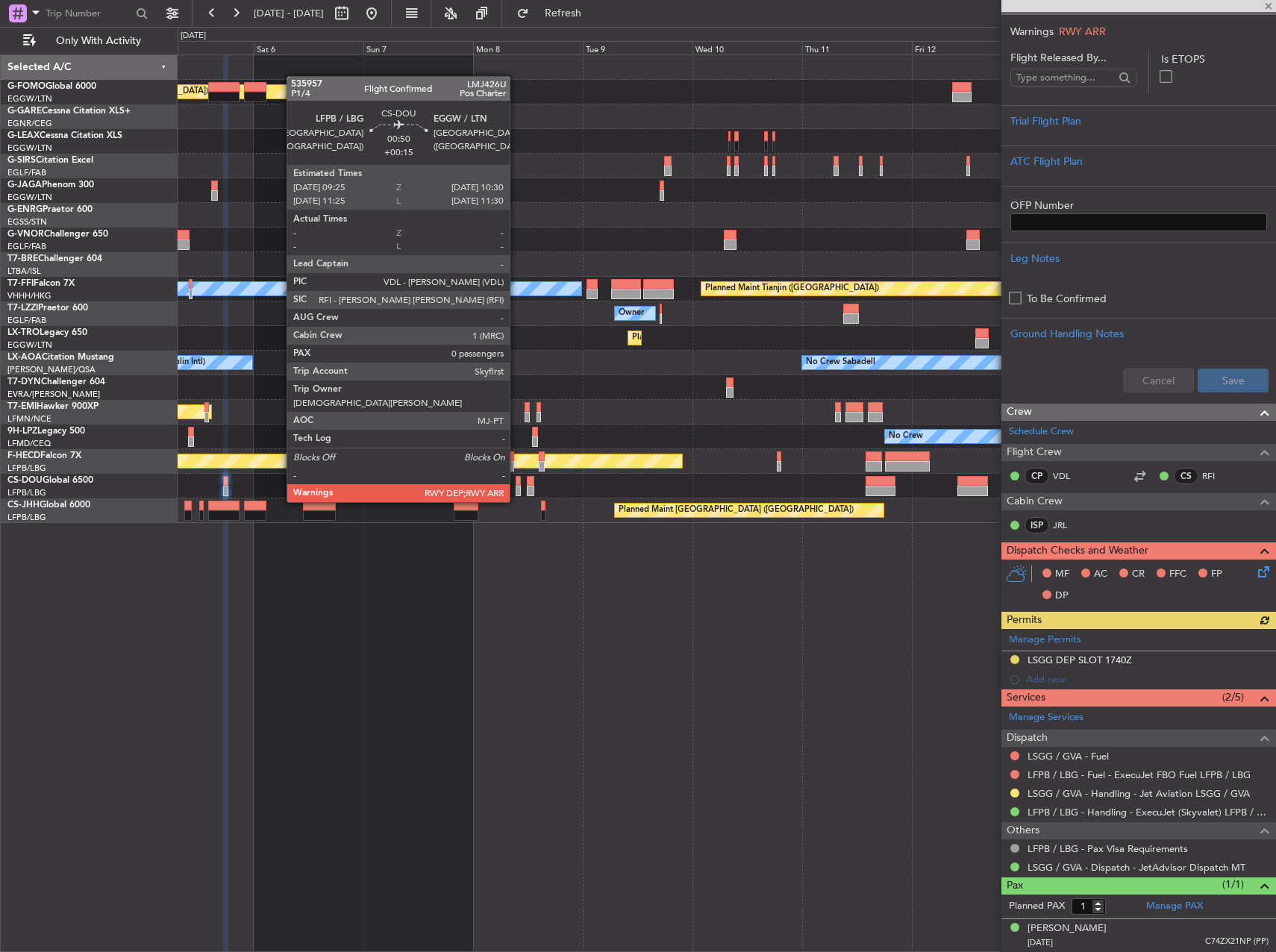
click at [517, 487] on div at bounding box center [518, 491] width 5 height 11
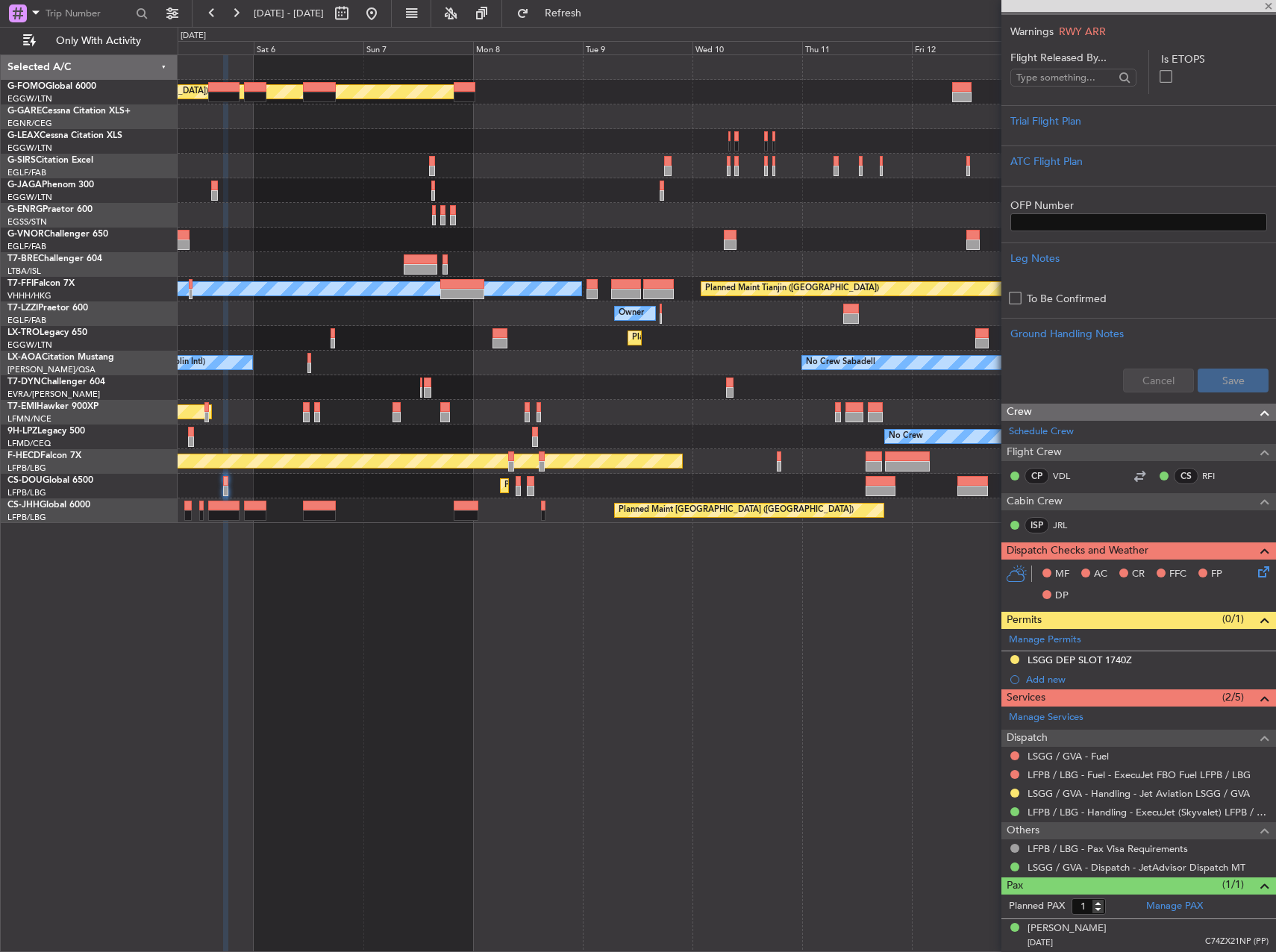
type input "+00:15"
type input "0"
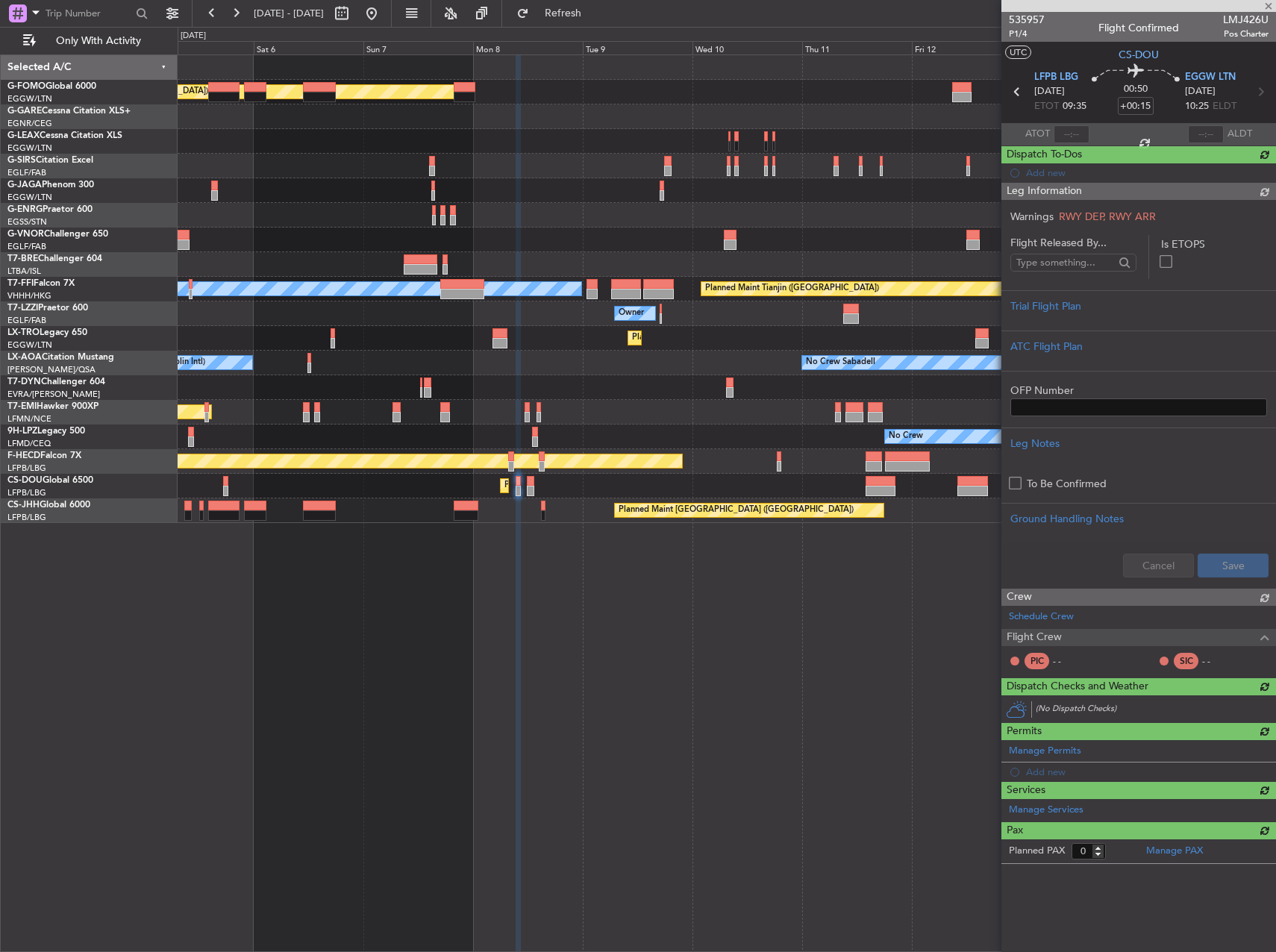
scroll to position [0, 0]
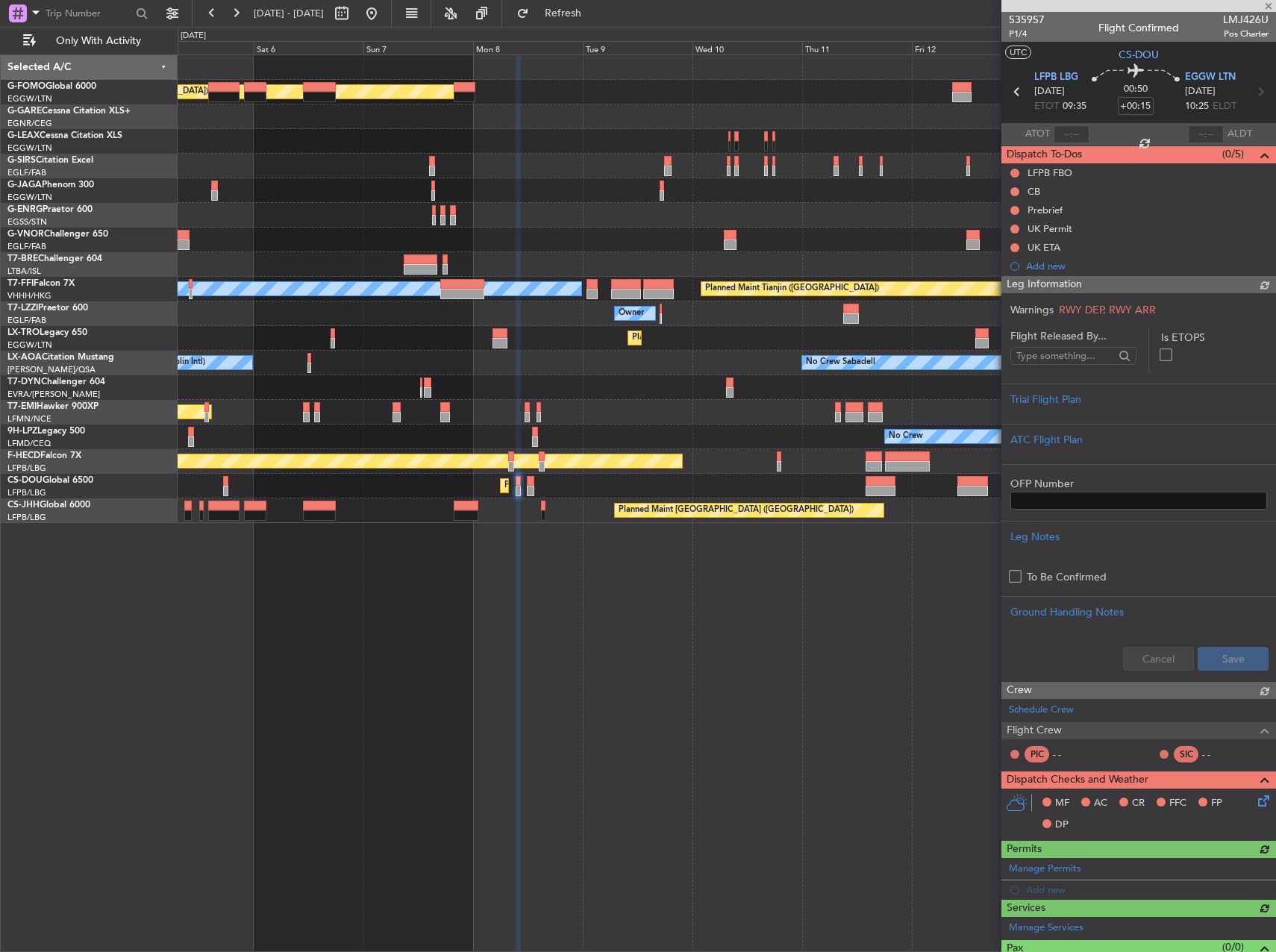
click at [847, 563] on div "Planned Maint London (Luton) Planned Maint London (Farnborough) Planned Maint G…" at bounding box center [727, 503] width 1098 height 898
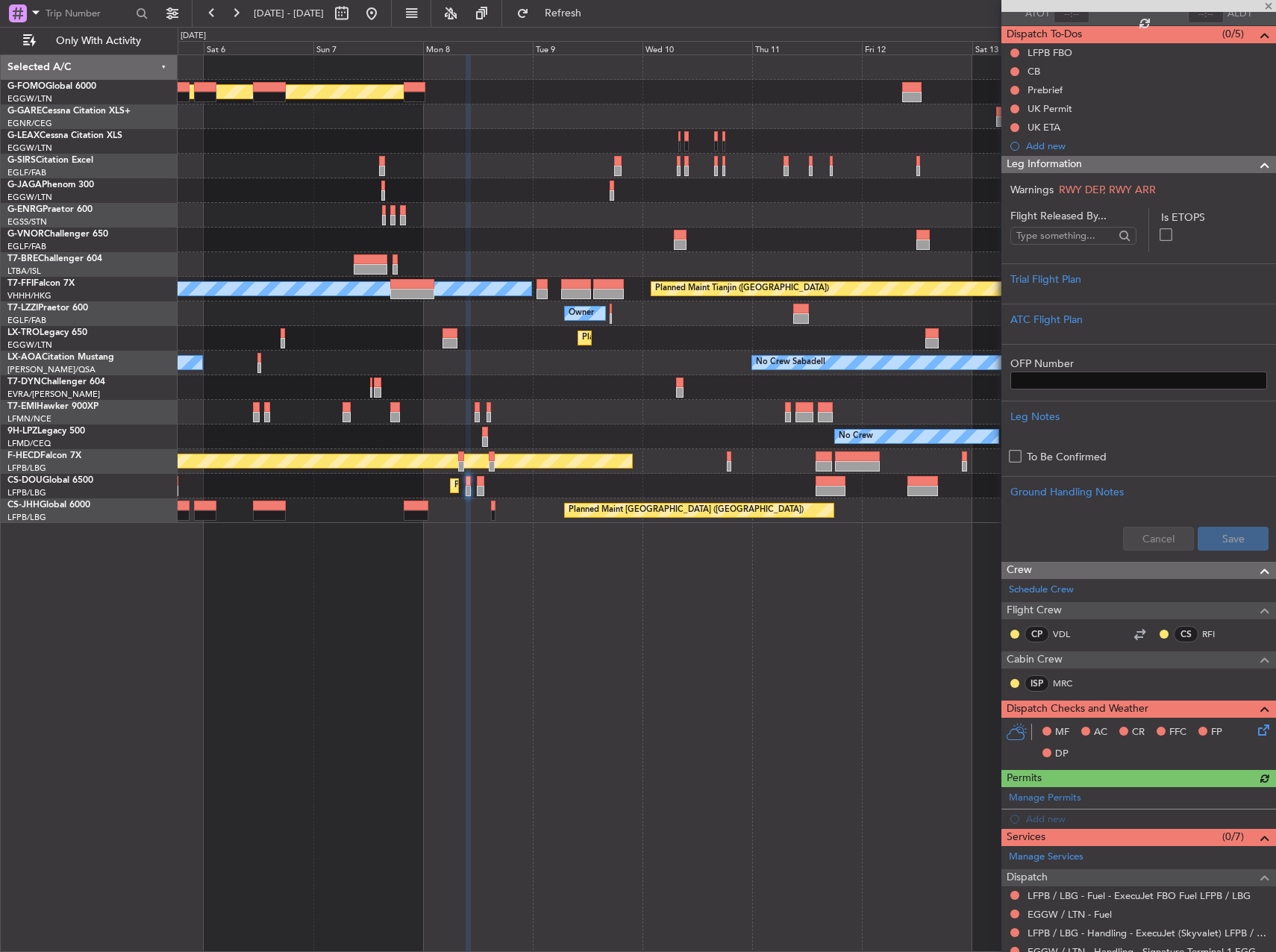
scroll to position [264, 0]
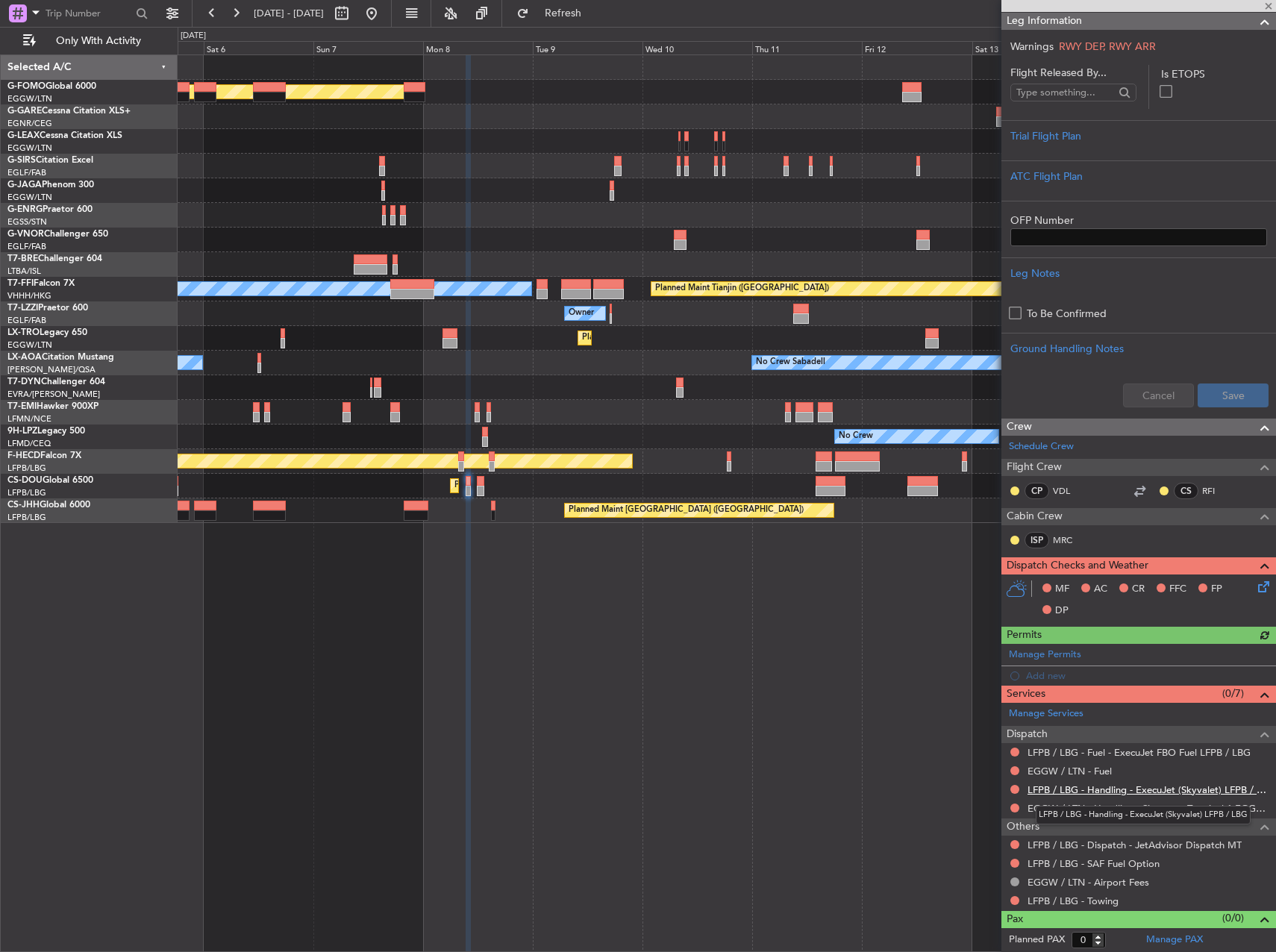
click at [1063, 784] on link "LFPB / LBG - Handling - ExecuJet (Skyvalet) LFPB / LBG" at bounding box center [1148, 790] width 241 height 13
click at [1059, 813] on link "EGGW / LTN - Handling - Signature Terminal 1 EGGW / LTN" at bounding box center [1148, 808] width 241 height 13
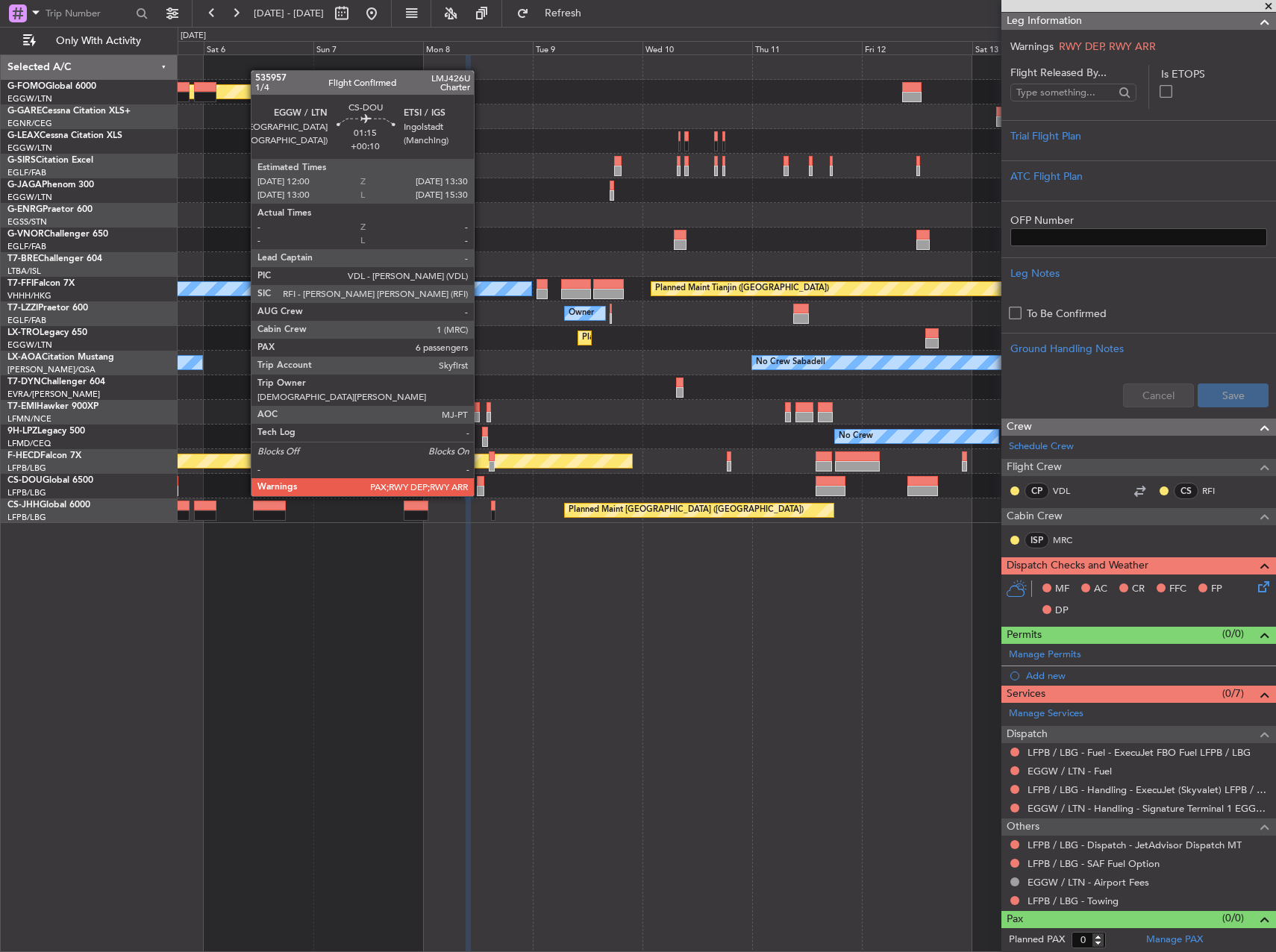
click at [480, 481] on div at bounding box center [480, 481] width 7 height 11
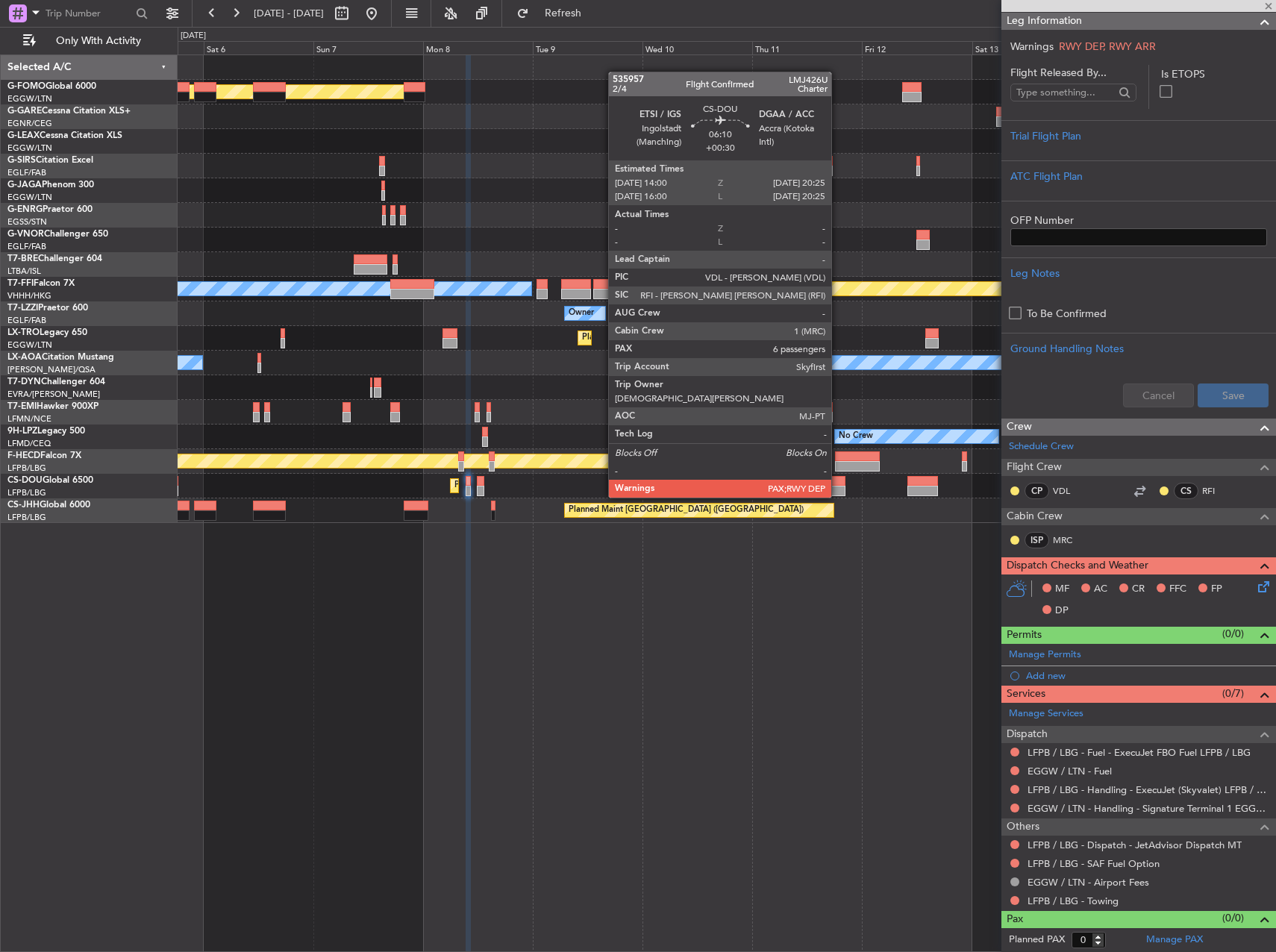
click at [838, 483] on div at bounding box center [830, 481] width 30 height 11
type input "+00:10"
type input "6"
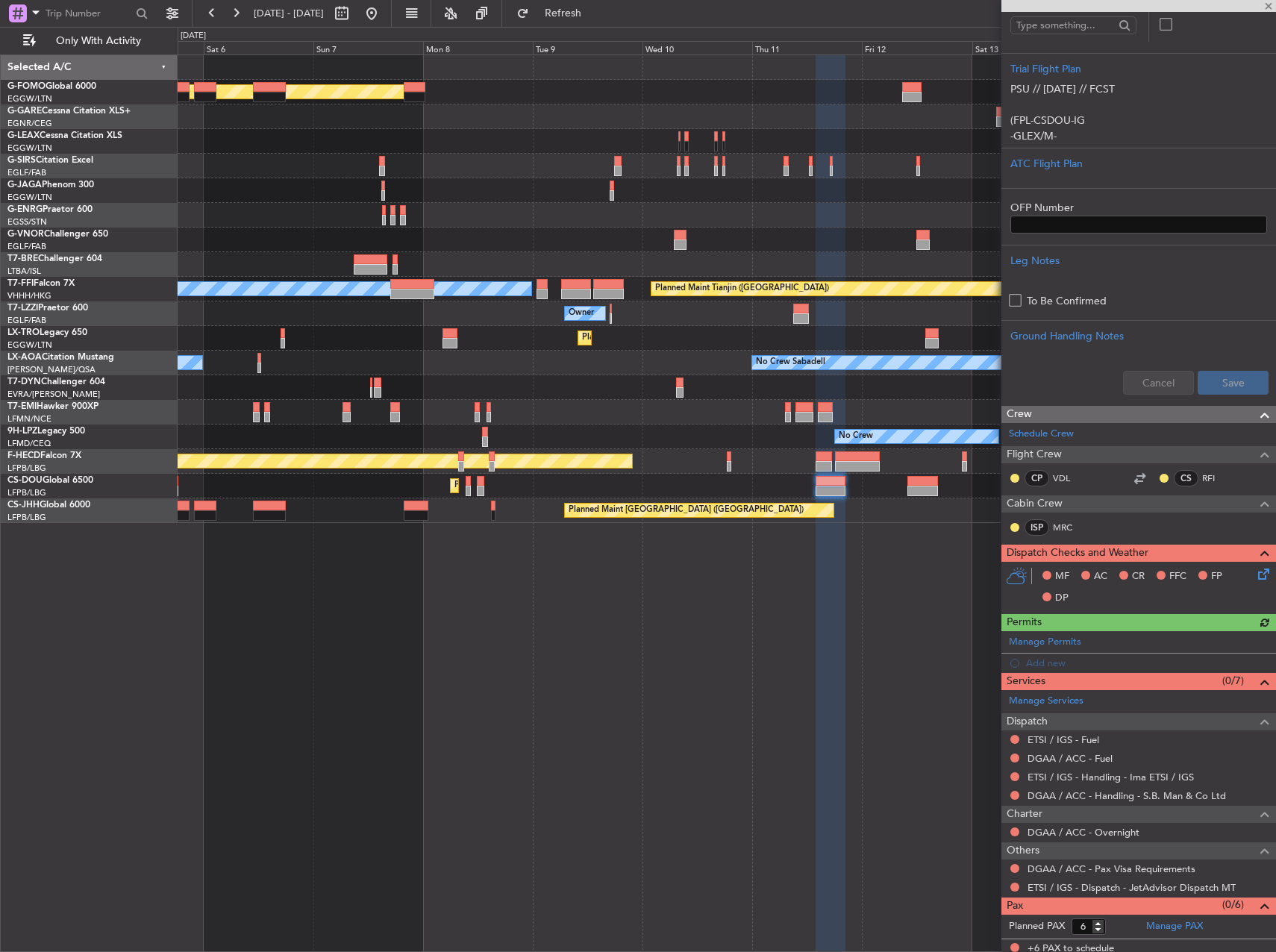
scroll to position [280, 0]
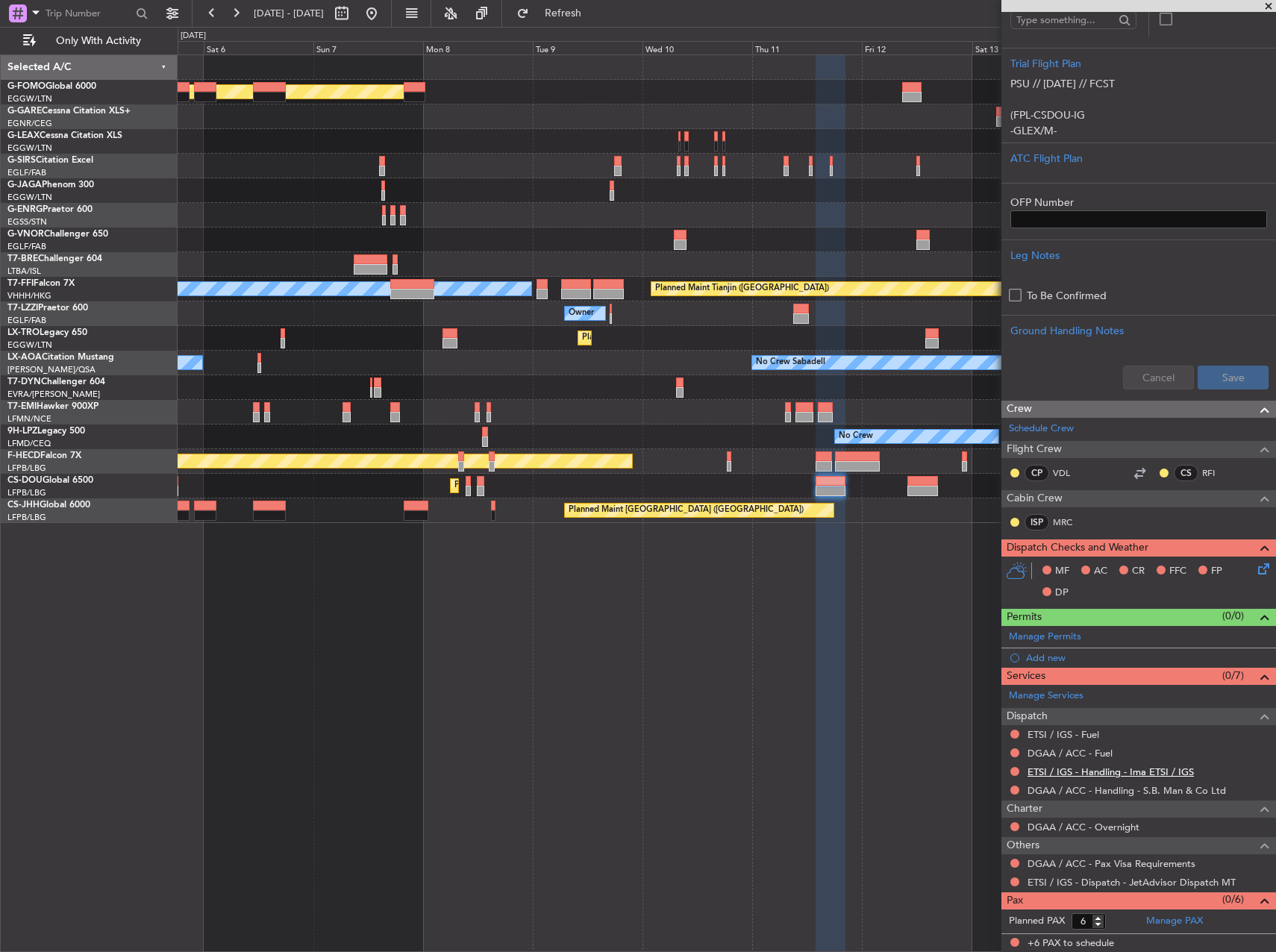
click at [1089, 767] on link "ETSI / IGS - Handling - Ima ETSI / IGS" at bounding box center [1111, 772] width 167 height 13
click at [1107, 793] on link "DGAA / ACC - Handling - S.B. Man & Co Ltd" at bounding box center [1126, 790] width 198 height 13
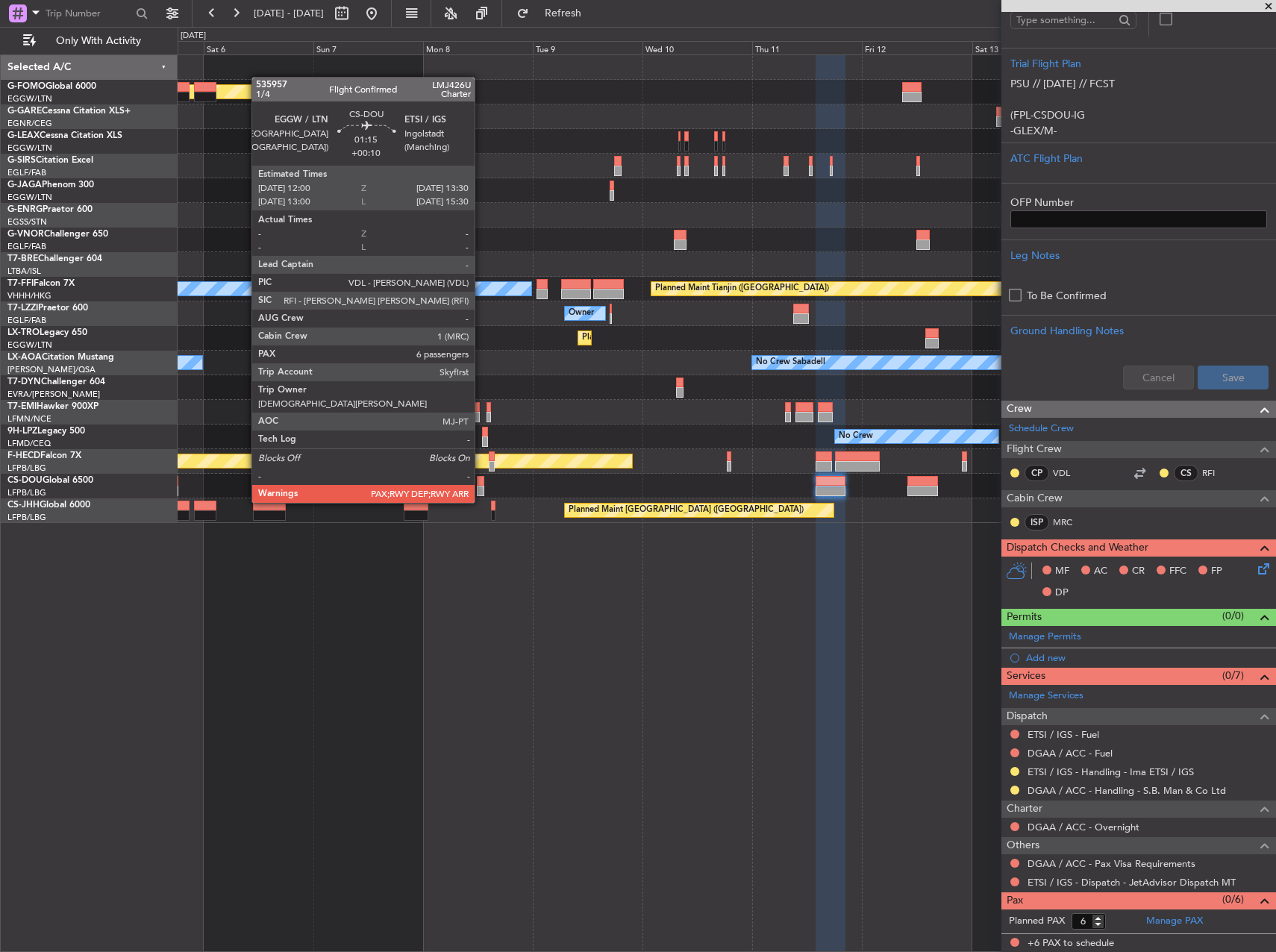
click at [481, 488] on div at bounding box center [480, 491] width 7 height 11
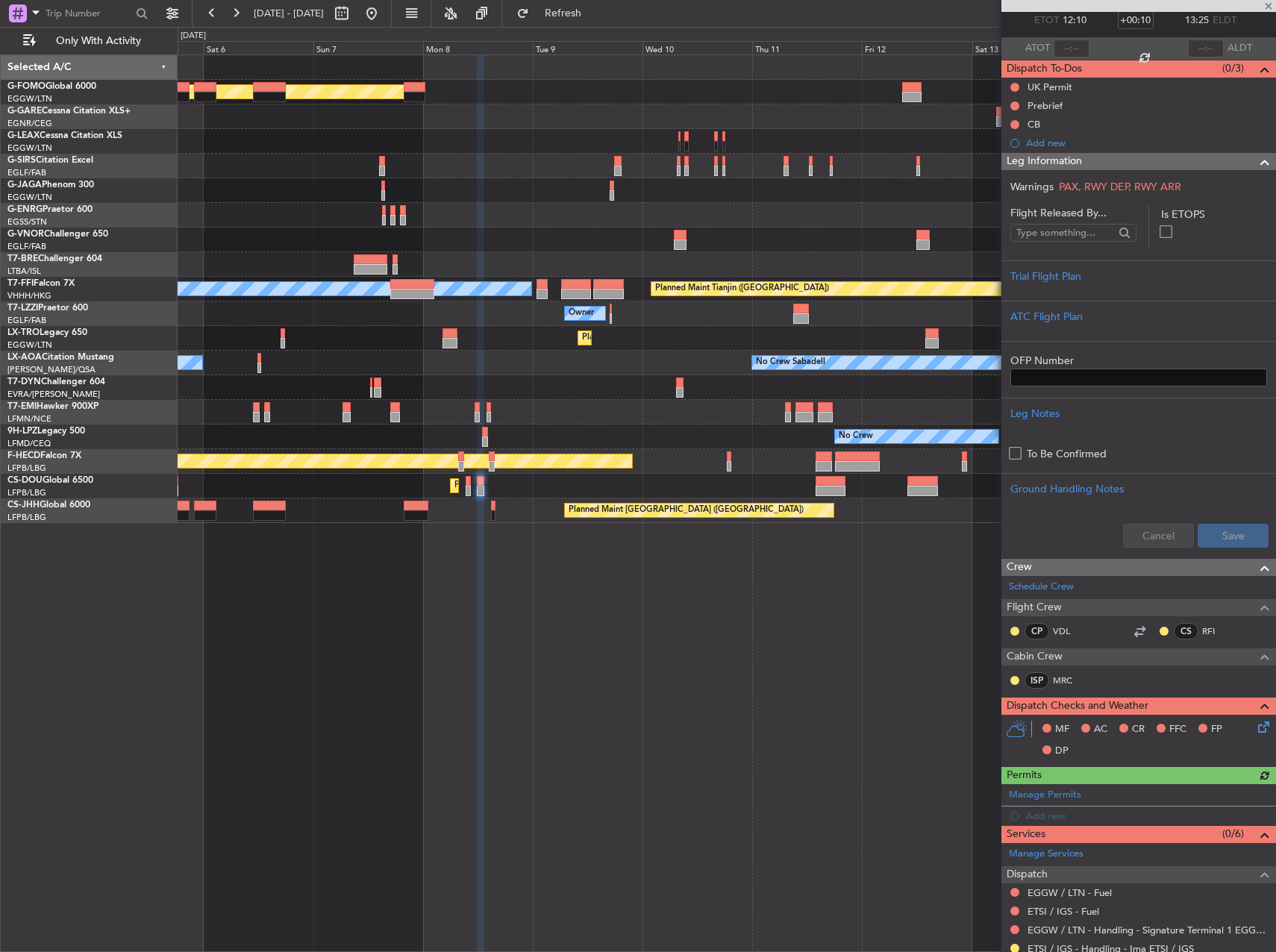
scroll to position [244, 0]
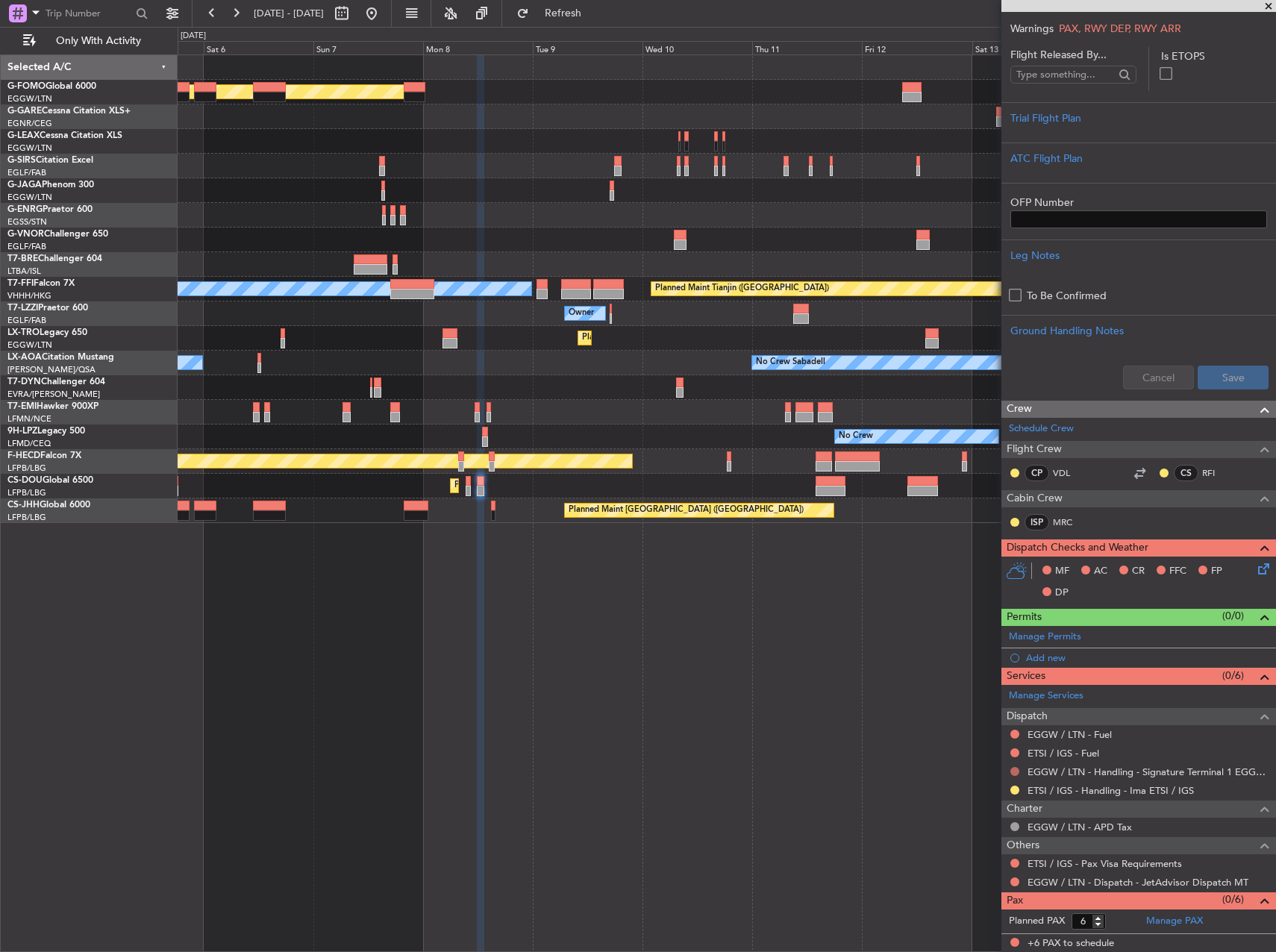
click at [1017, 775] on mat-tooltip-component "Not Requested" at bounding box center [1015, 795] width 84 height 40
click at [1010, 768] on div at bounding box center [1014, 771] width 12 height 12
click at [1015, 774] on button at bounding box center [1015, 772] width 9 height 9
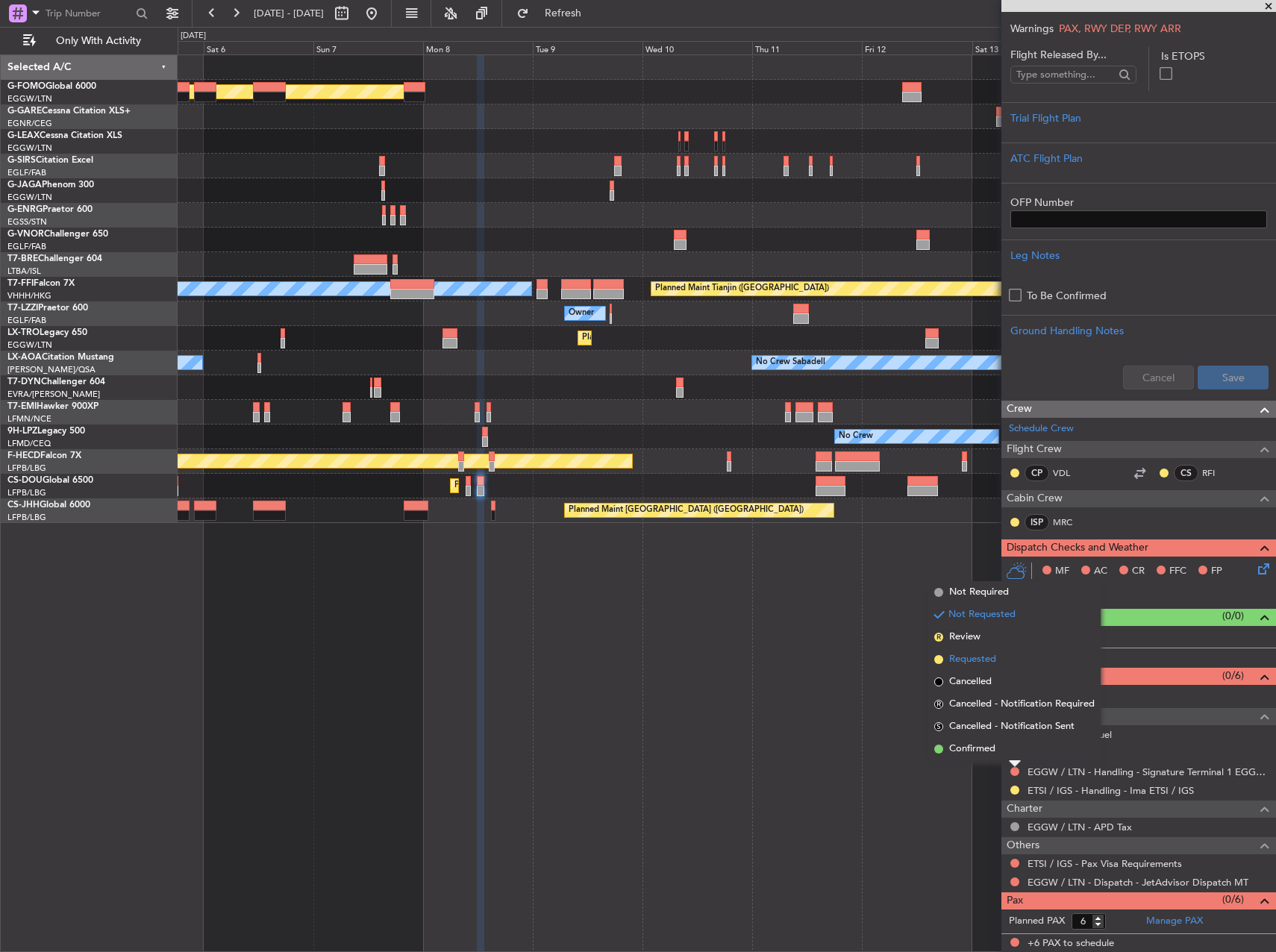
click at [967, 659] on span "Requested" at bounding box center [972, 659] width 47 height 14
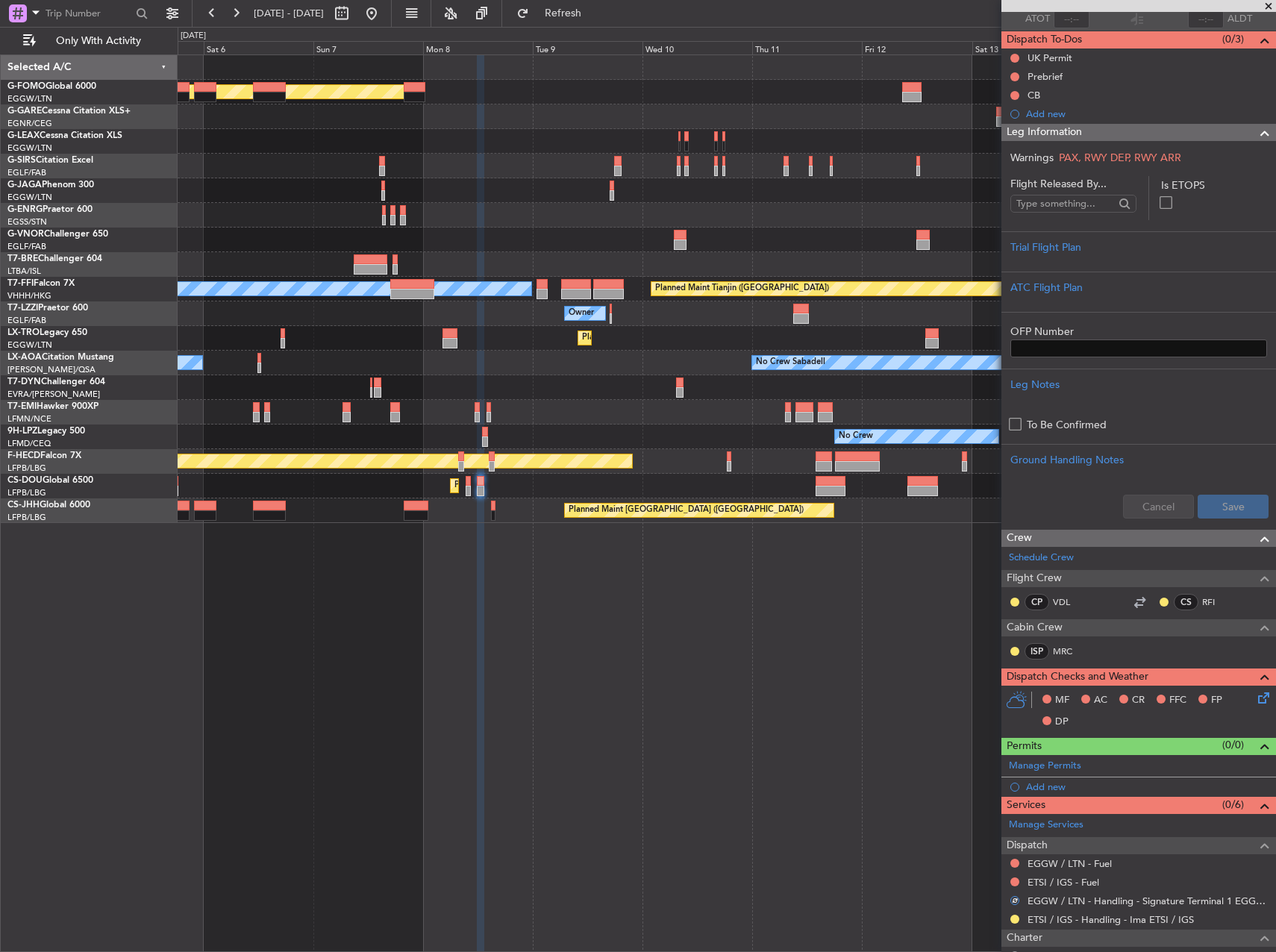
scroll to position [169, 0]
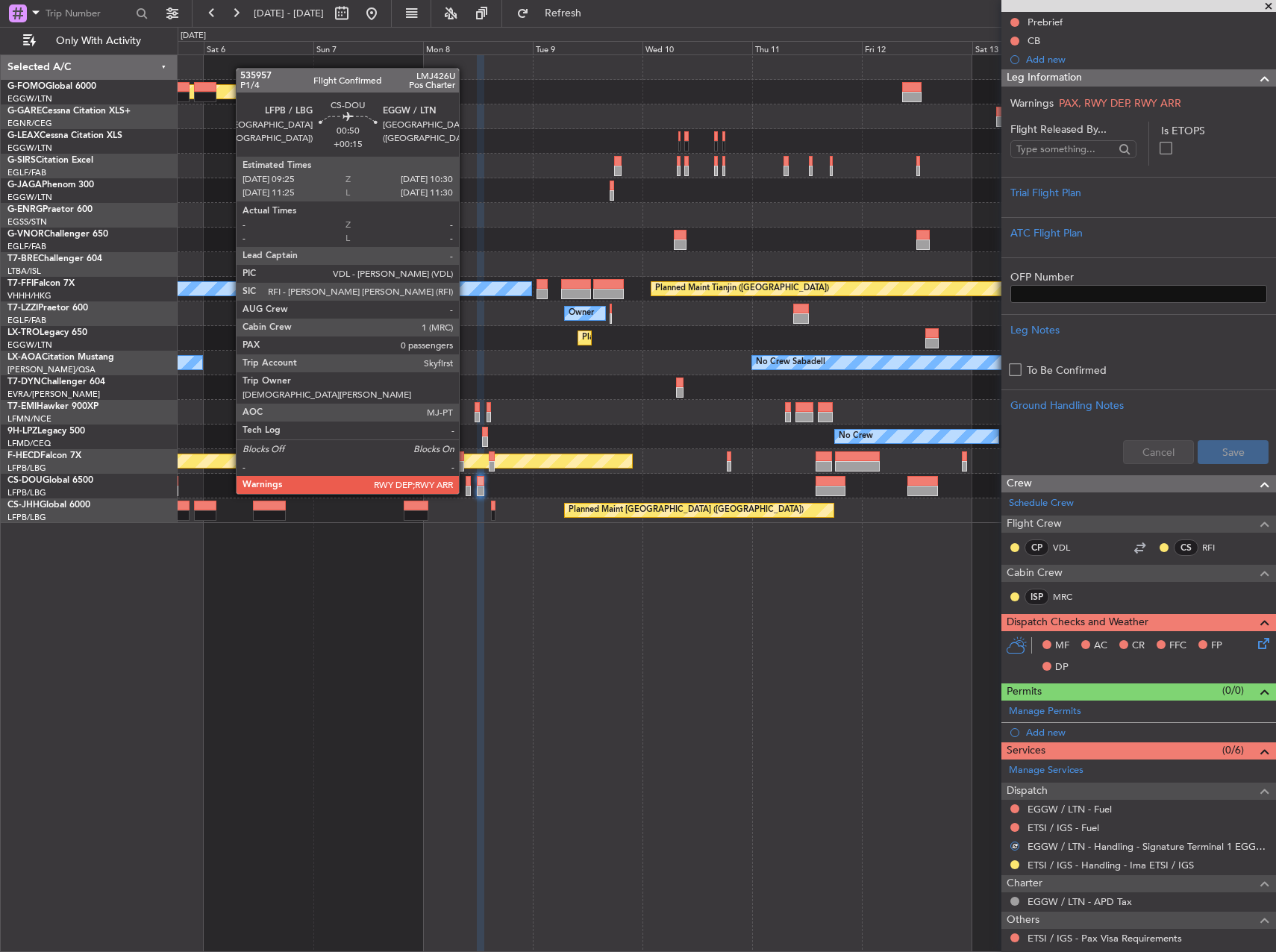
click at [466, 479] on div at bounding box center [469, 481] width 5 height 11
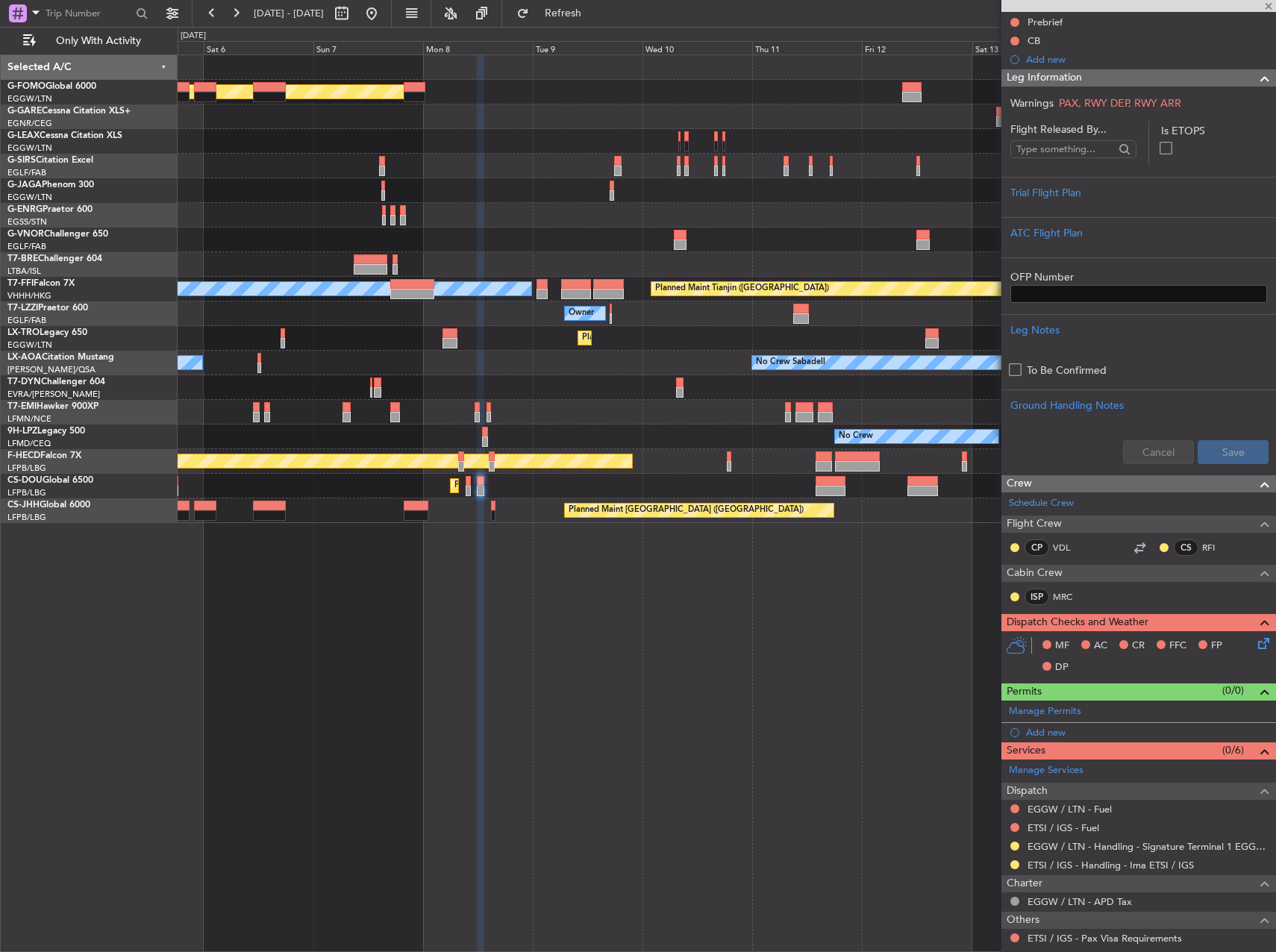
type input "+00:15"
type input "0"
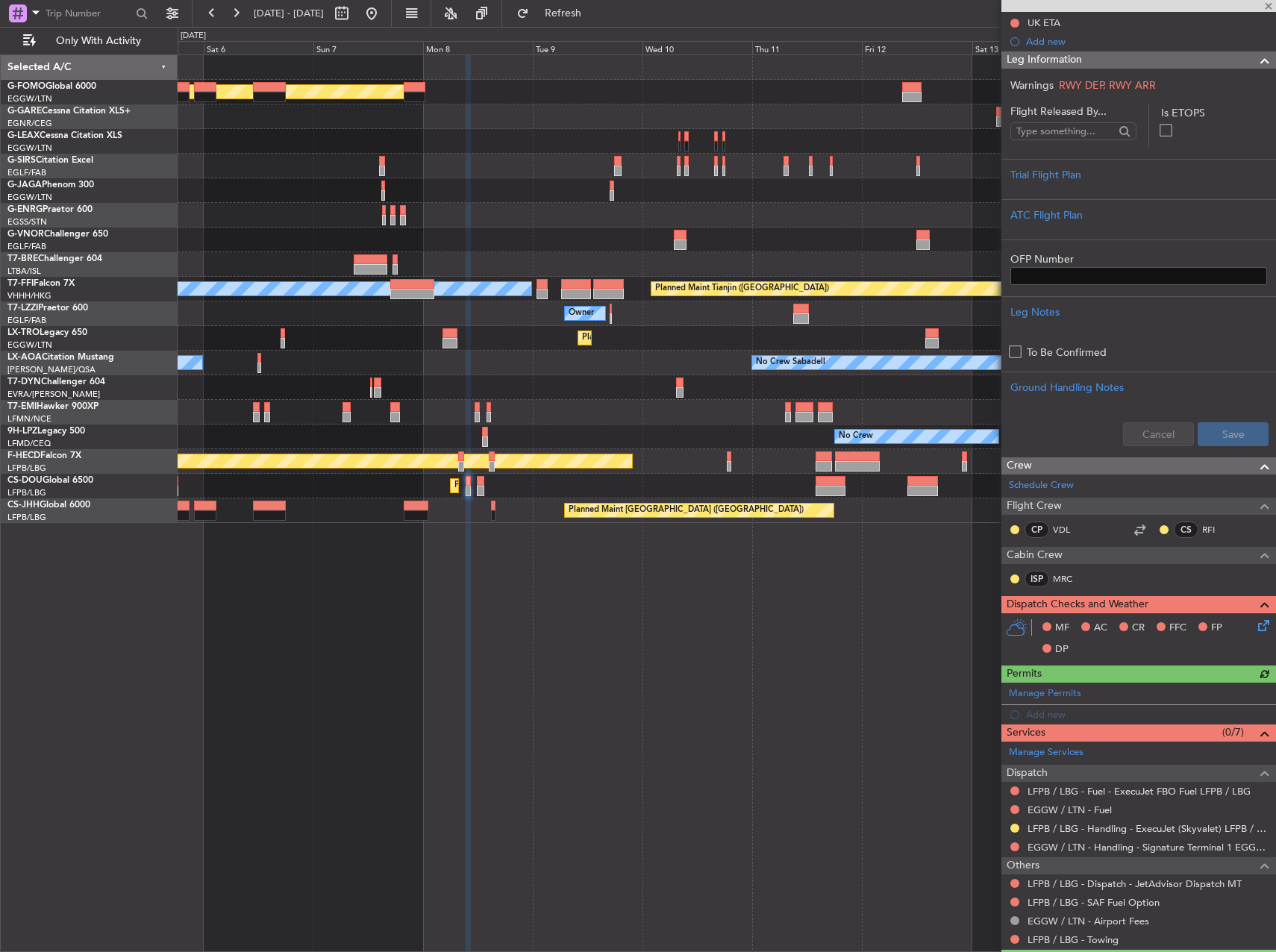
scroll to position [264, 0]
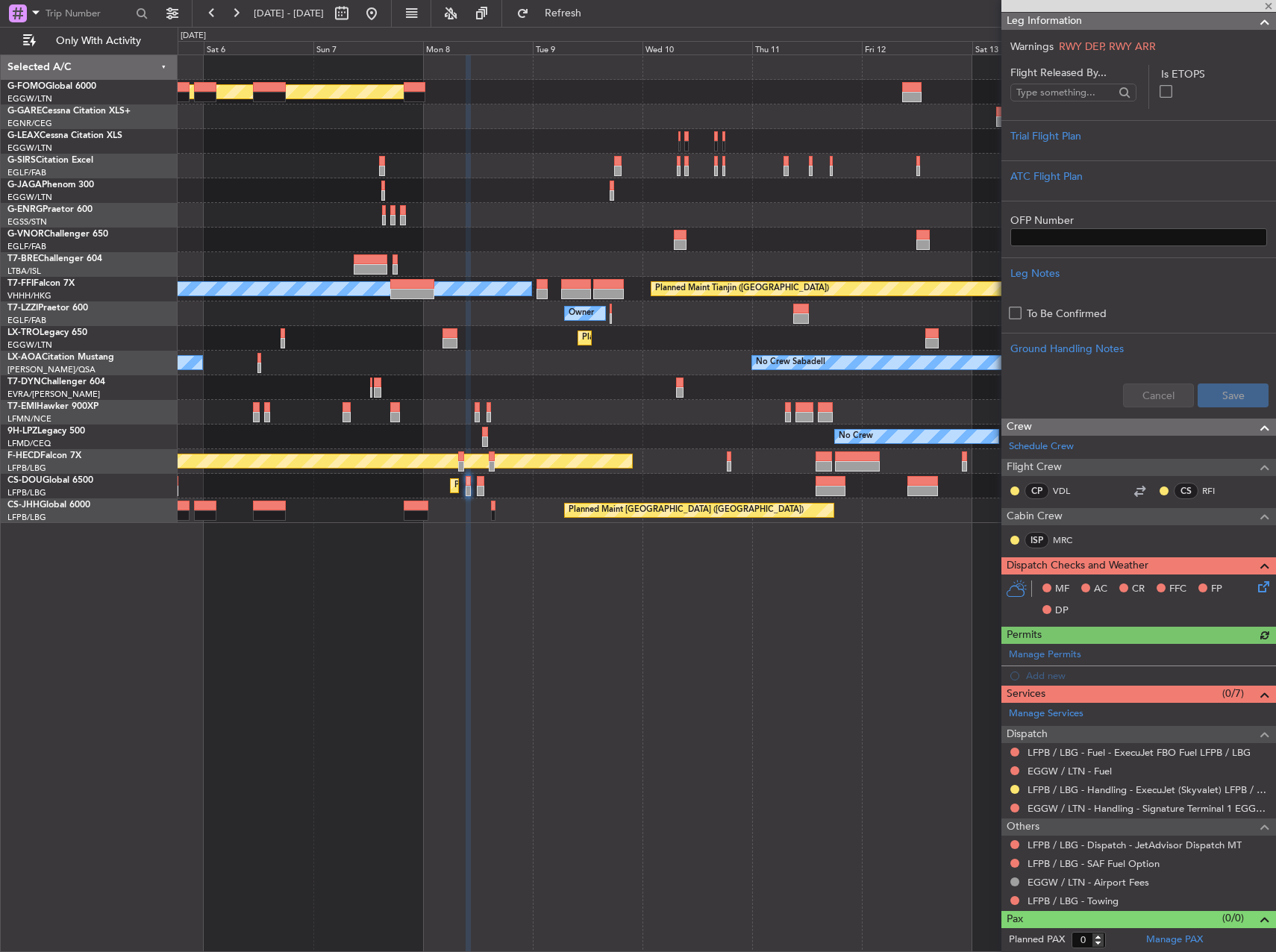
click at [1013, 809] on mat-tooltip-component "Requested" at bounding box center [1015, 813] width 67 height 40
click at [1013, 806] on button at bounding box center [1015, 808] width 9 height 9
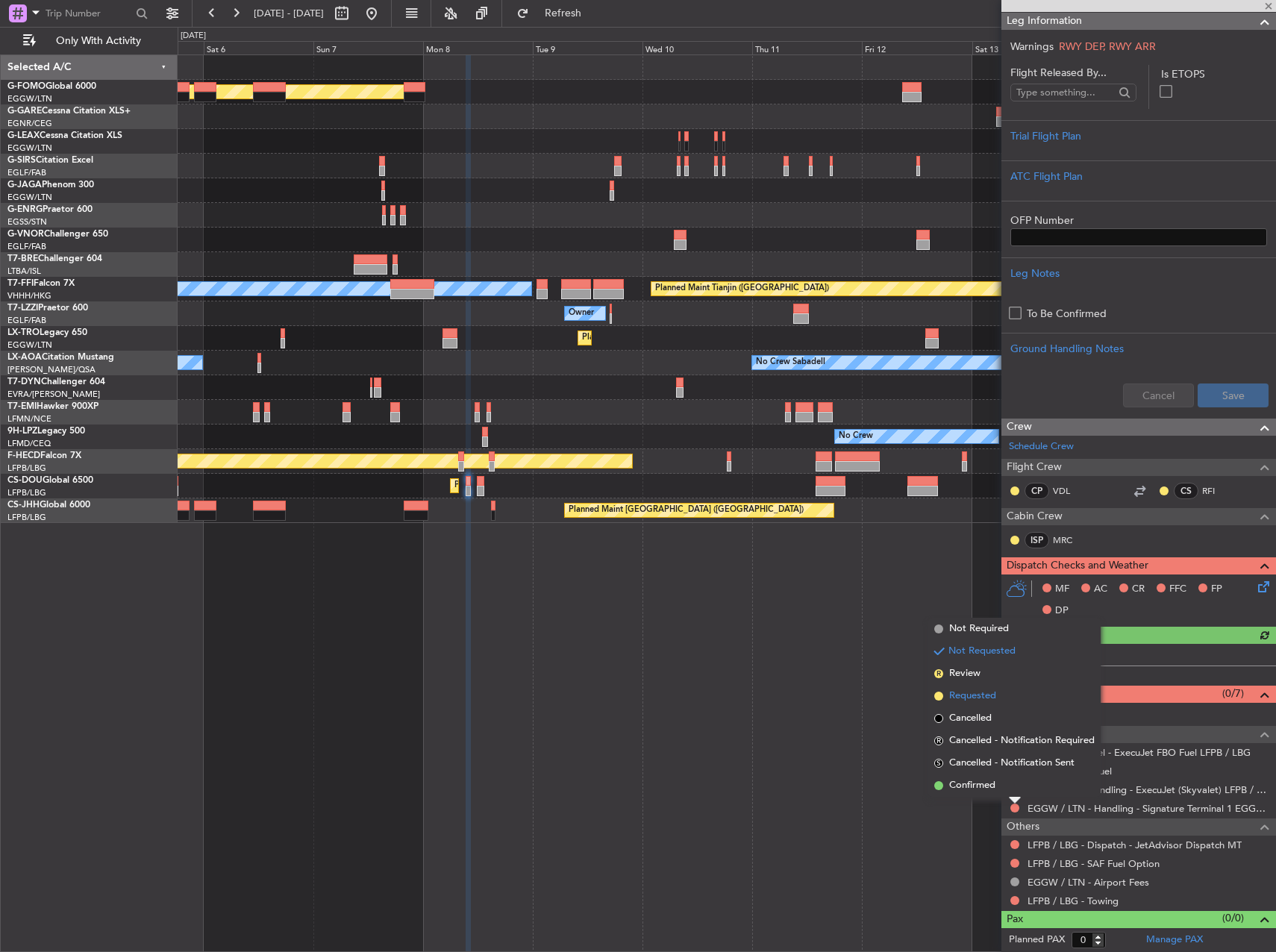
click at [966, 701] on span "Requested" at bounding box center [972, 696] width 47 height 14
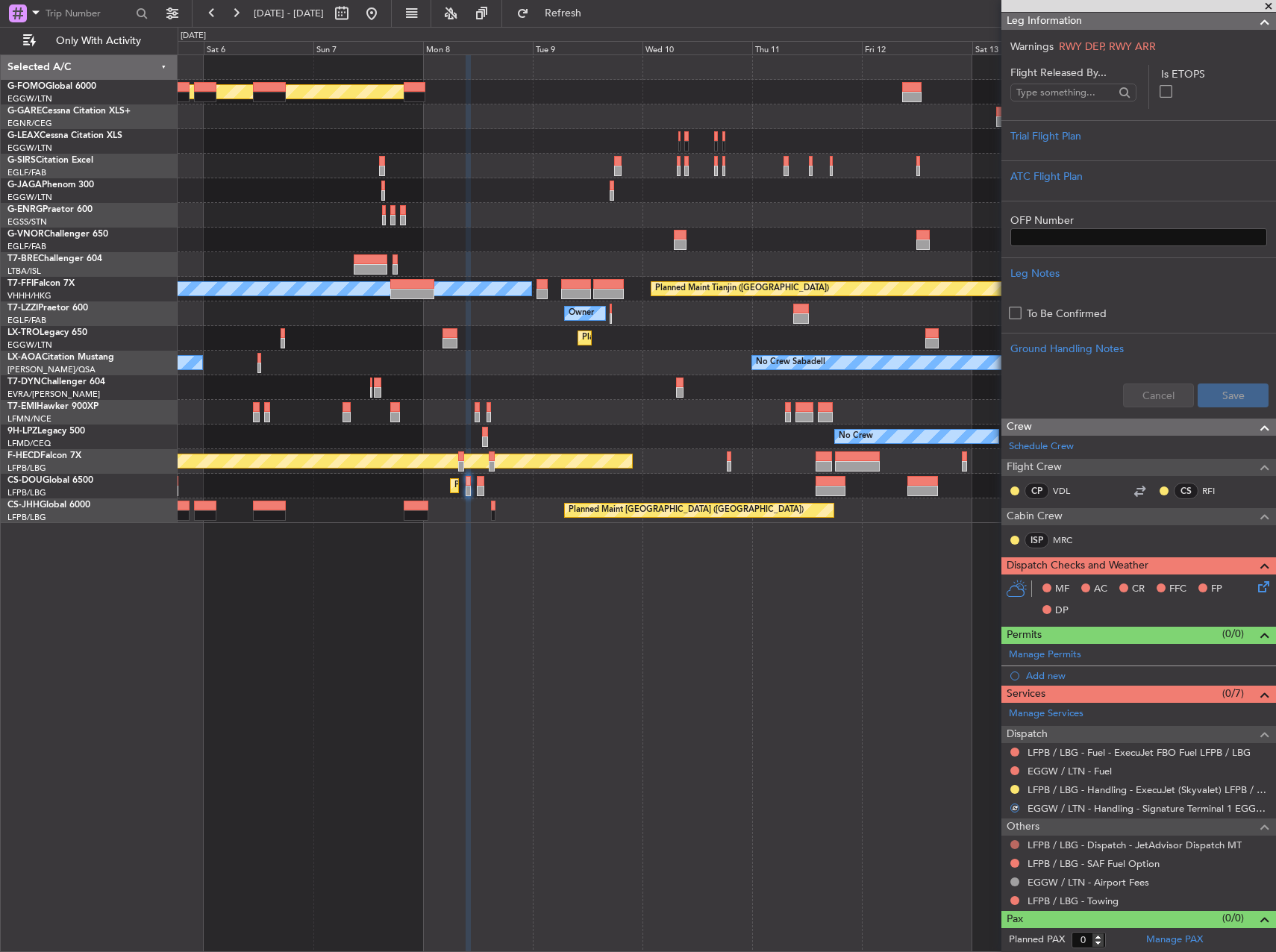
click at [1015, 845] on button at bounding box center [1015, 844] width 9 height 9
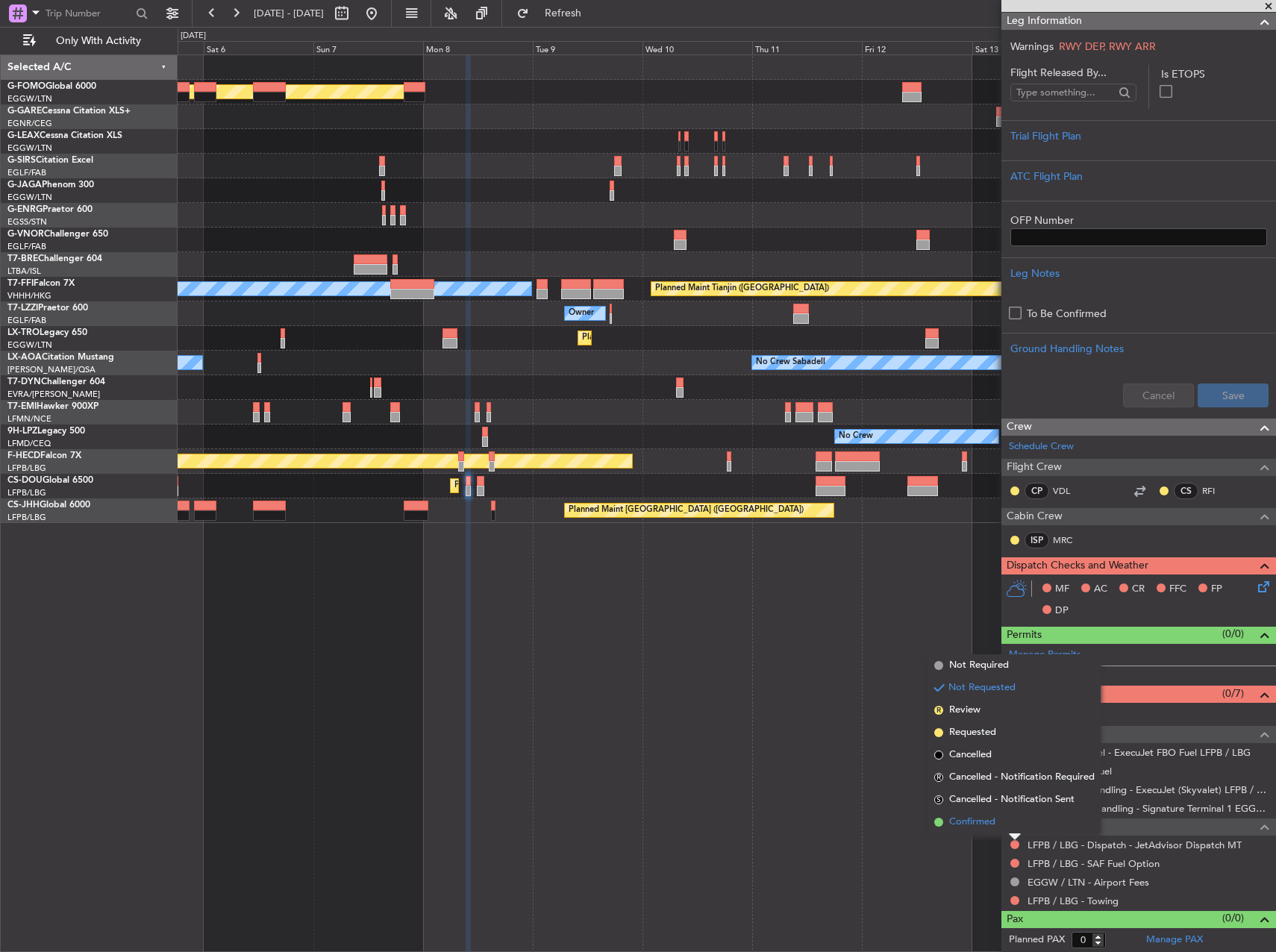
click at [1002, 816] on li "Confirmed" at bounding box center [1014, 822] width 172 height 23
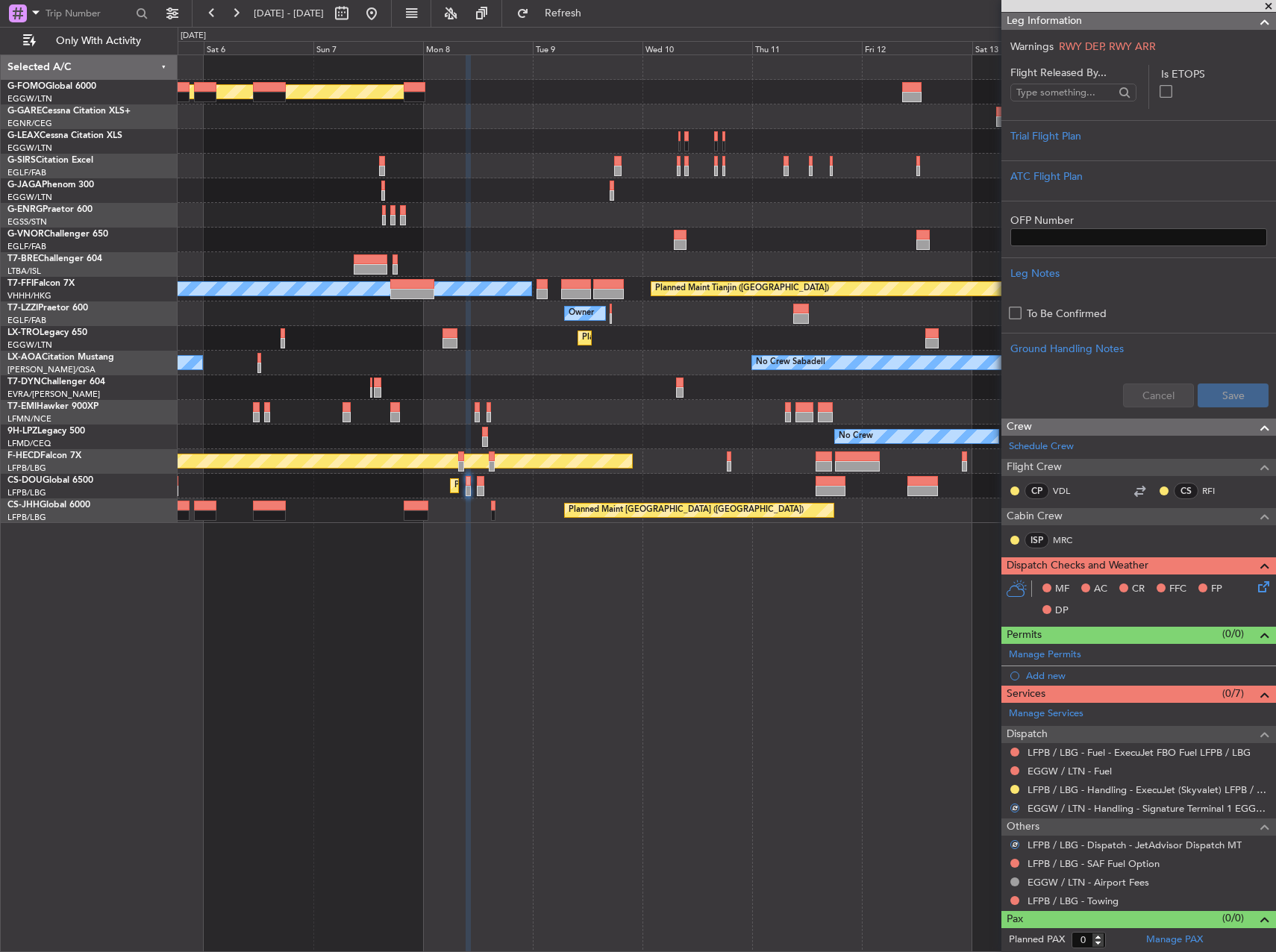
click at [945, 788] on div "Planned Maint London (Luton) Planned Maint London (Farnborough) Planned Maint G…" at bounding box center [727, 503] width 1098 height 898
click at [723, 617] on div "Planned Maint London (Luton) Planned Maint London (Farnborough) Planned Maint G…" at bounding box center [727, 503] width 1098 height 898
click at [1253, 657] on span at bounding box center [1262, 650] width 18 height 11
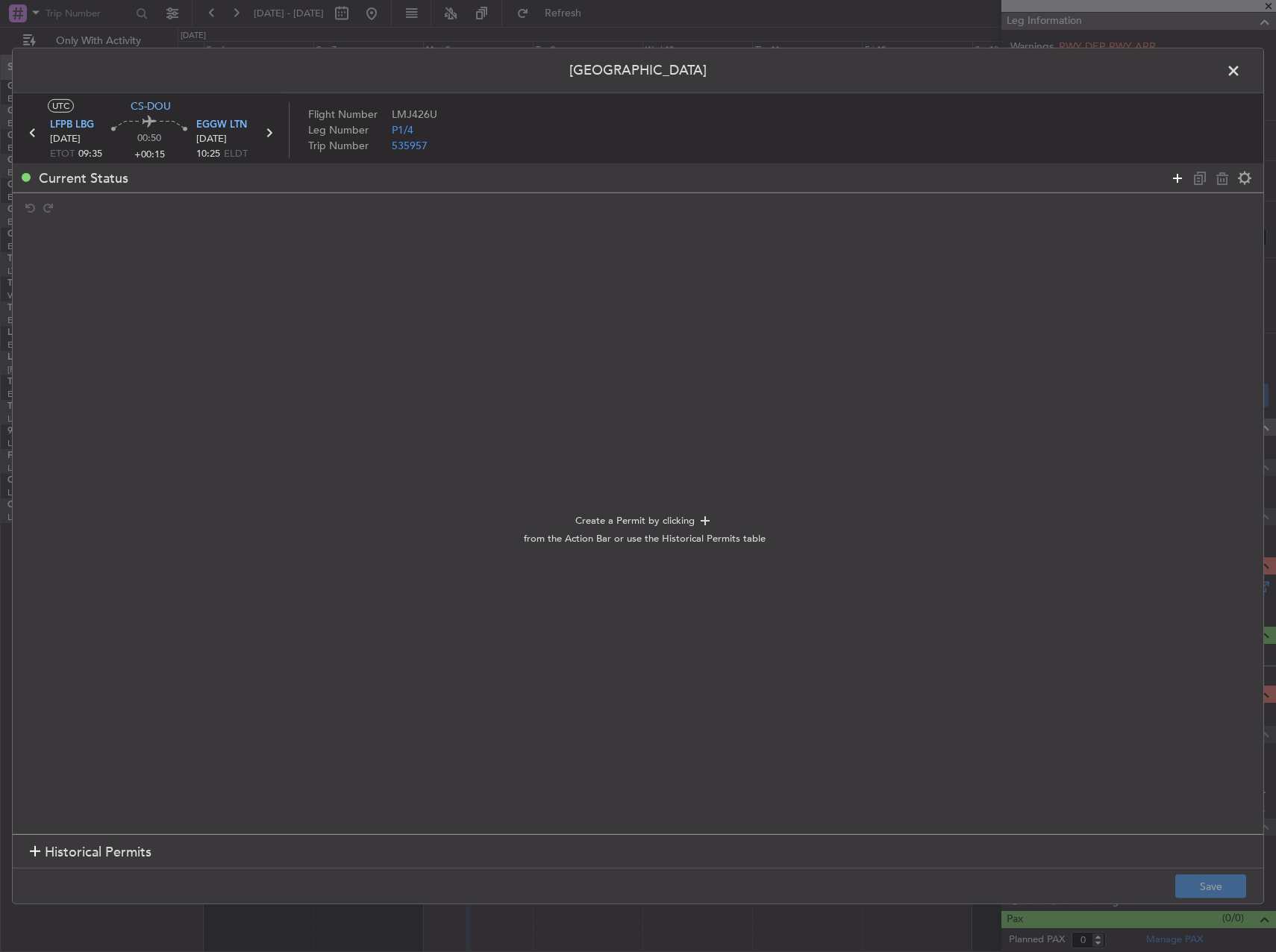
click at [1175, 175] on icon at bounding box center [1178, 178] width 18 height 18
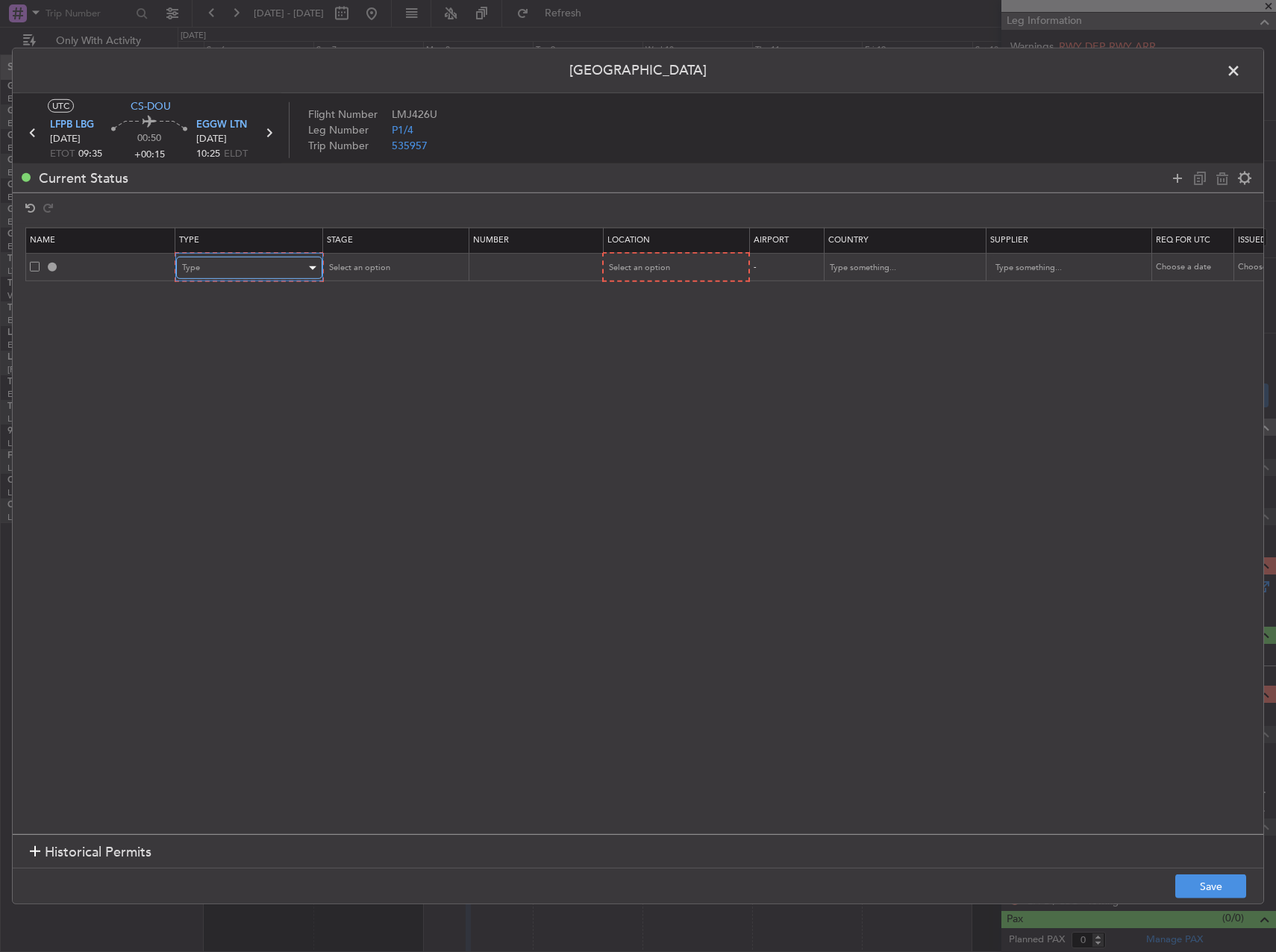
drag, startPoint x: 216, startPoint y: 263, endPoint x: 220, endPoint y: 274, distance: 11.7
click at [216, 264] on div "Type" at bounding box center [244, 267] width 124 height 23
click at [214, 405] on span "Slot" at bounding box center [249, 409] width 133 height 23
click at [391, 266] on div "Select an option" at bounding box center [389, 267] width 124 height 23
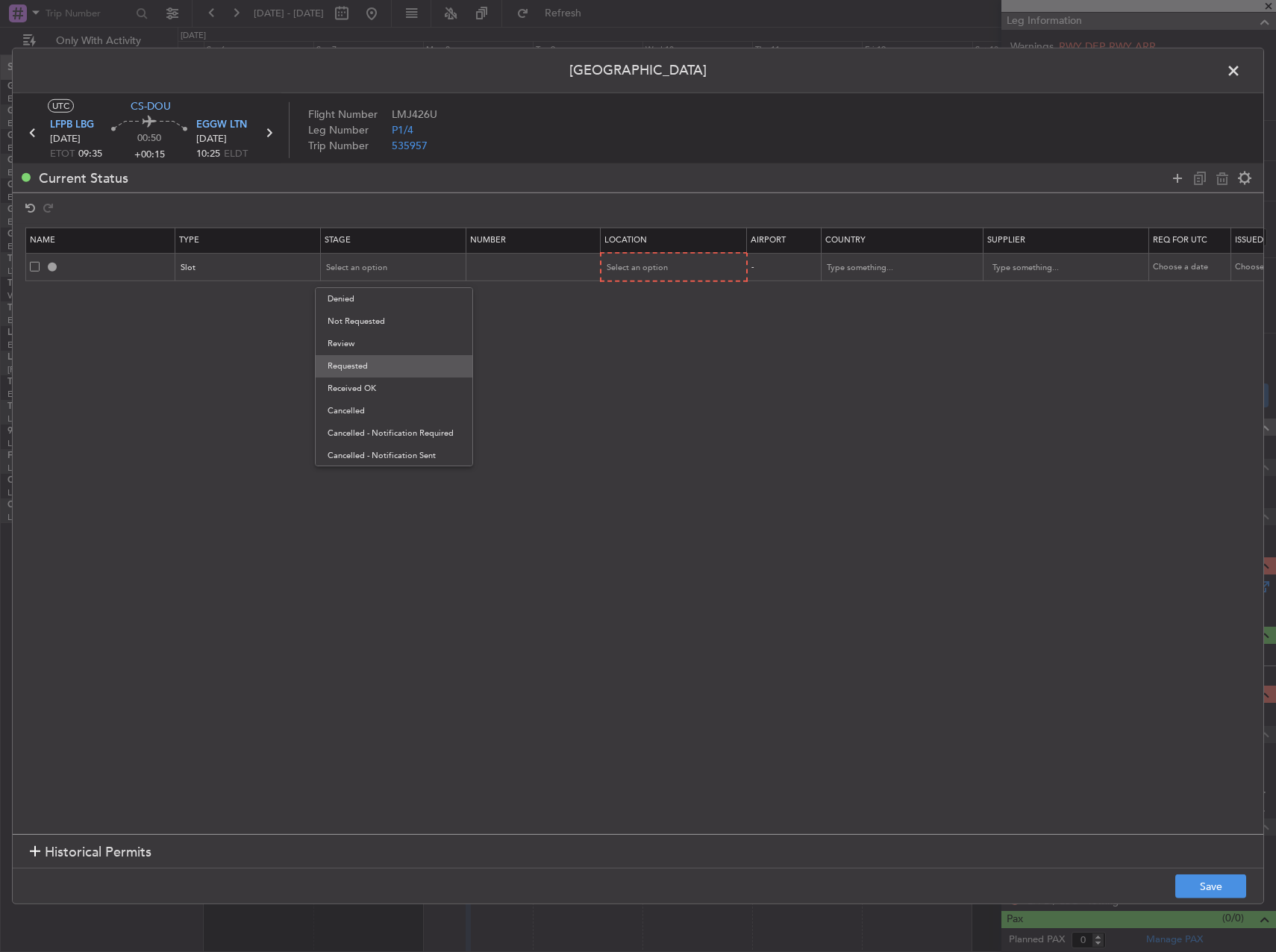
click at [380, 367] on span "Requested" at bounding box center [394, 366] width 133 height 23
click at [653, 272] on span "Select an option" at bounding box center [638, 267] width 62 height 11
click at [648, 350] on span "Arrival" at bounding box center [674, 343] width 133 height 23
click at [585, 408] on section "Name Type Stage Number Location Airport Country Supplier Req For Utc Issued For…" at bounding box center [638, 529] width 1251 height 611
click at [1220, 881] on button "Save" at bounding box center [1211, 886] width 71 height 24
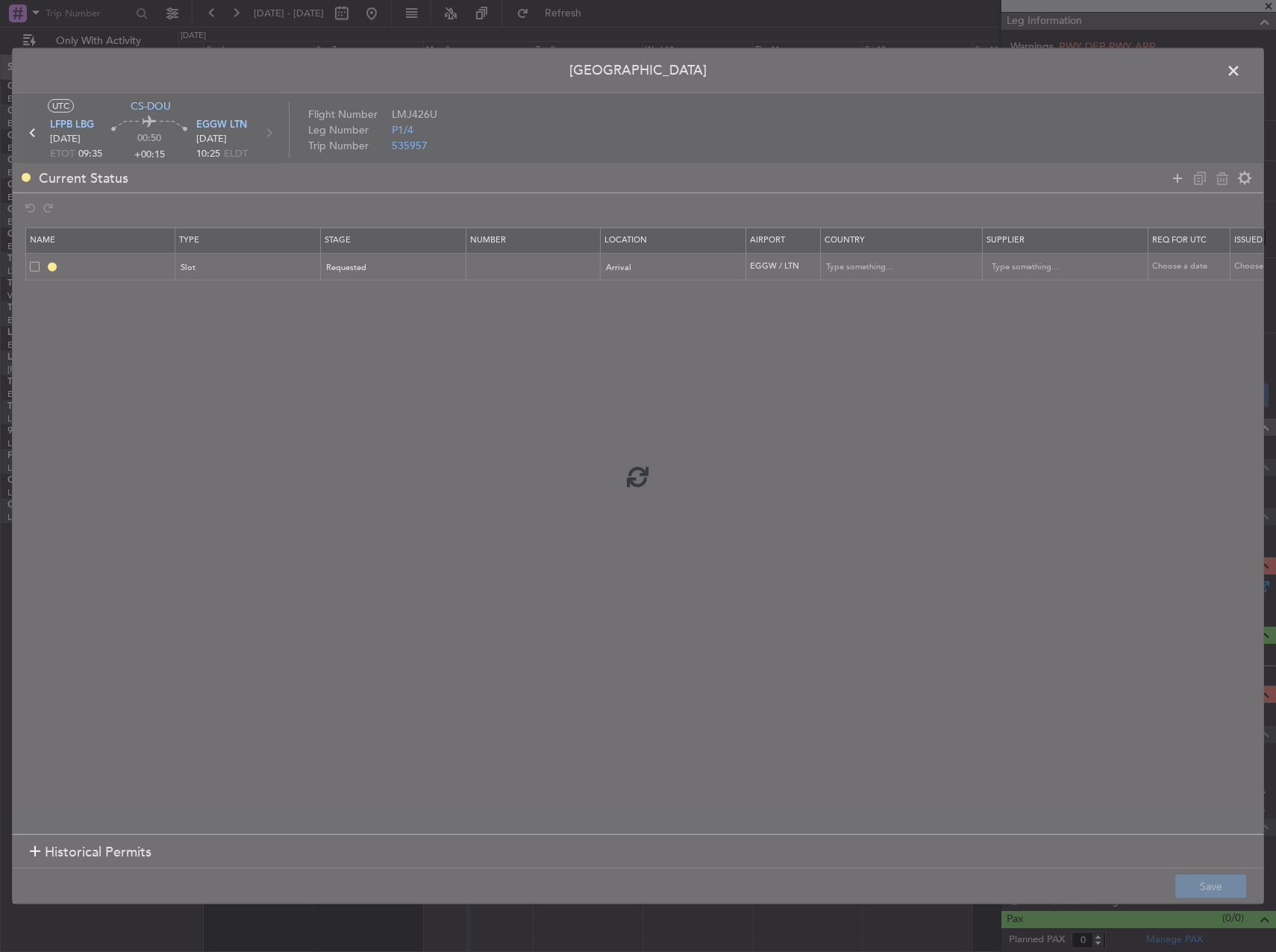
type input "EGGW ARR SLOT"
type input "United Kingdom"
type input "NNN"
type input "2"
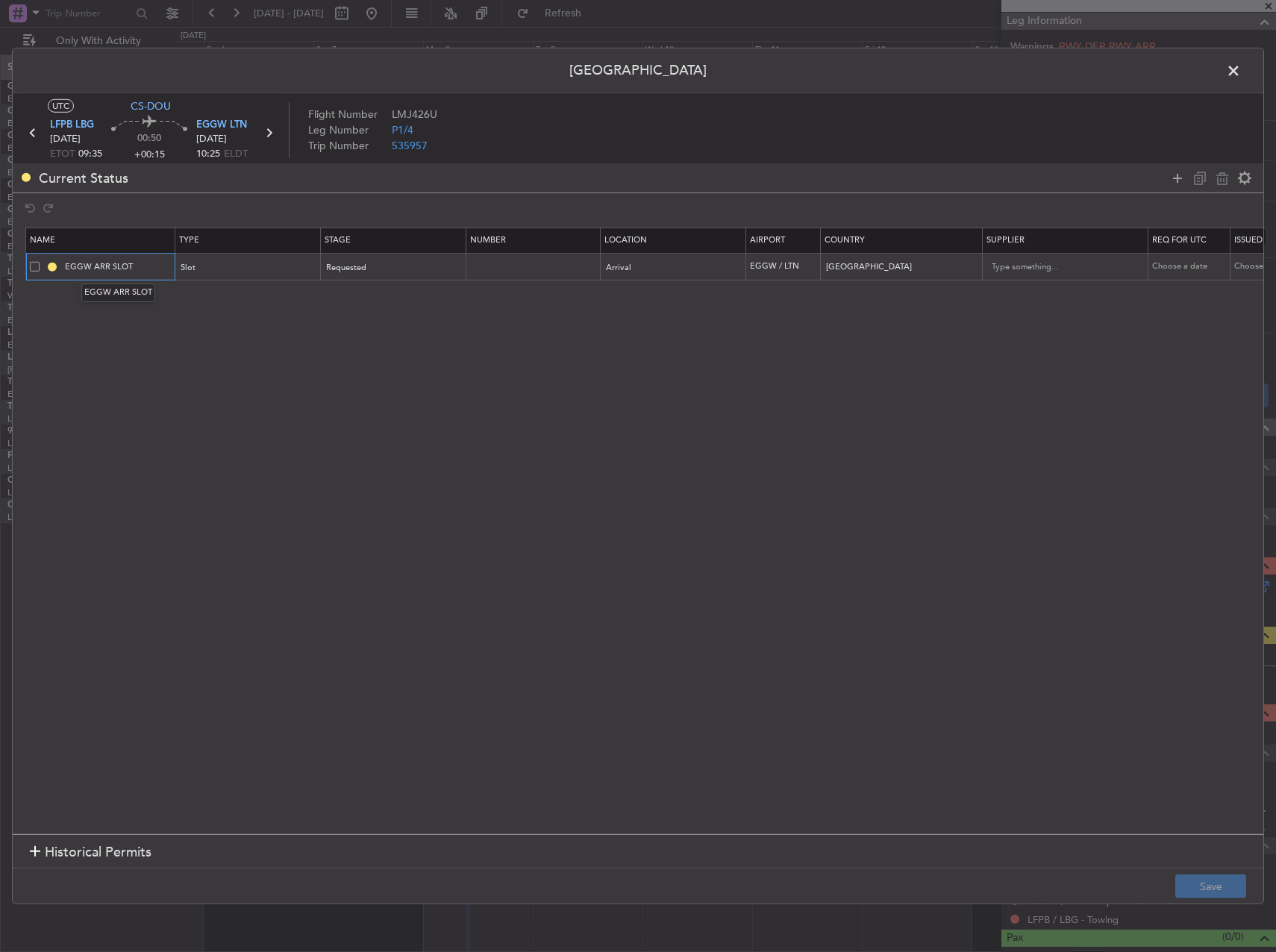
click at [135, 263] on input "EGGW ARR SLOT" at bounding box center [118, 266] width 112 height 13
click at [138, 264] on input "EGGW ARR SLOT" at bounding box center [118, 266] width 112 height 13
type input "EGGW ARR SLOT 1025z"
click at [1230, 885] on button "Save" at bounding box center [1211, 886] width 71 height 24
click at [1241, 73] on span at bounding box center [1241, 74] width 0 height 30
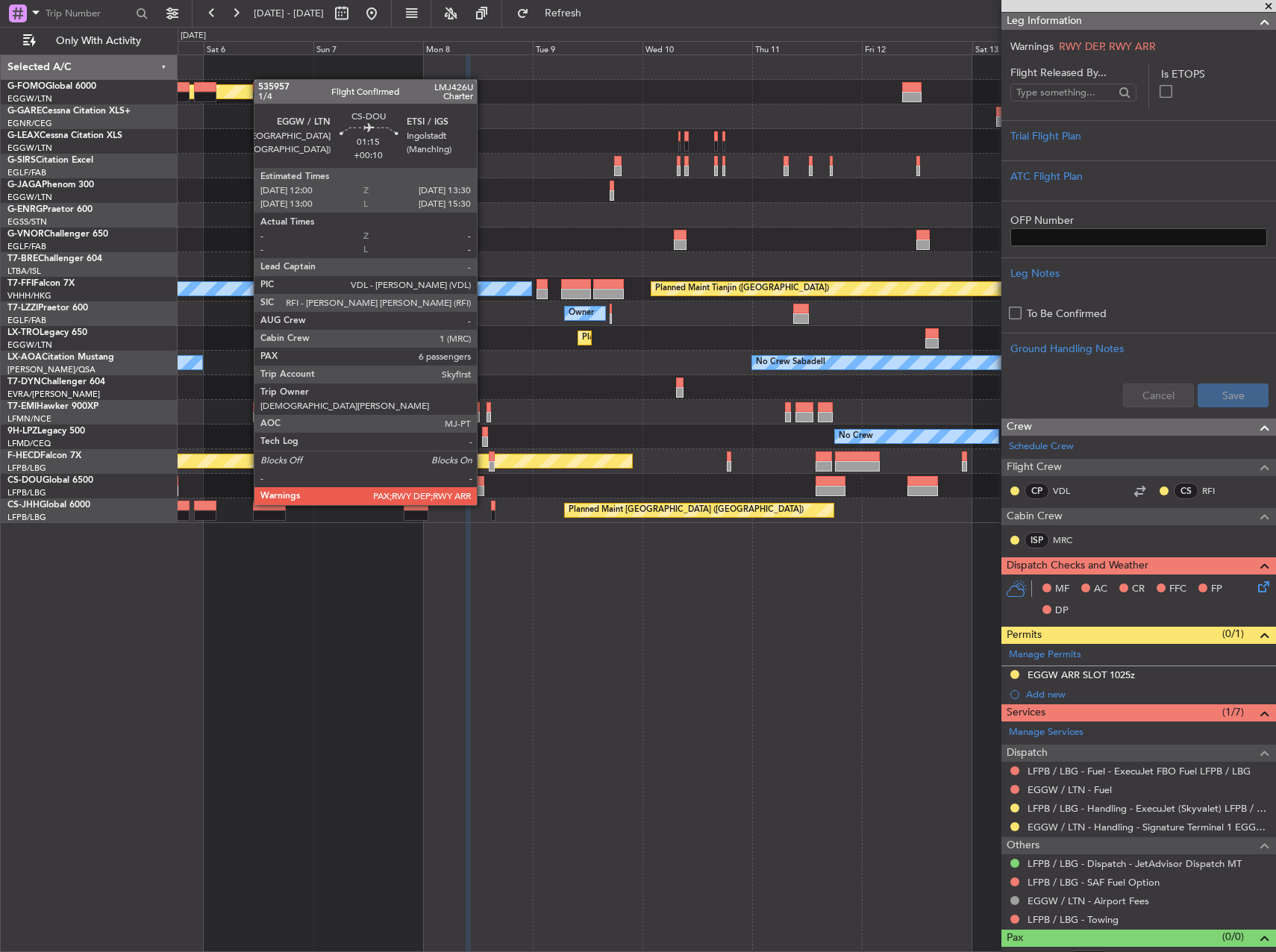
click at [483, 489] on div at bounding box center [480, 491] width 7 height 11
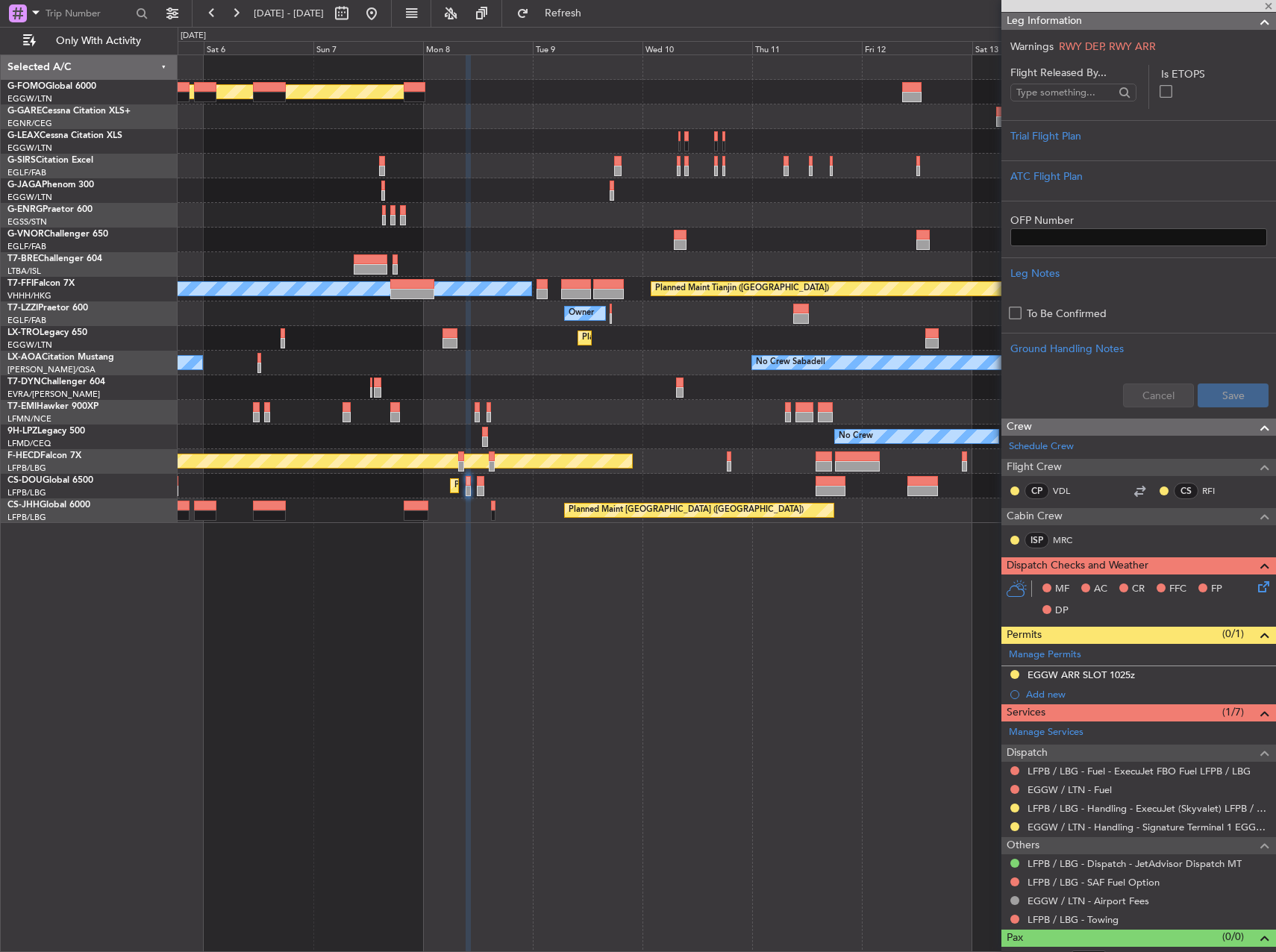
type input "+00:10"
type input "6"
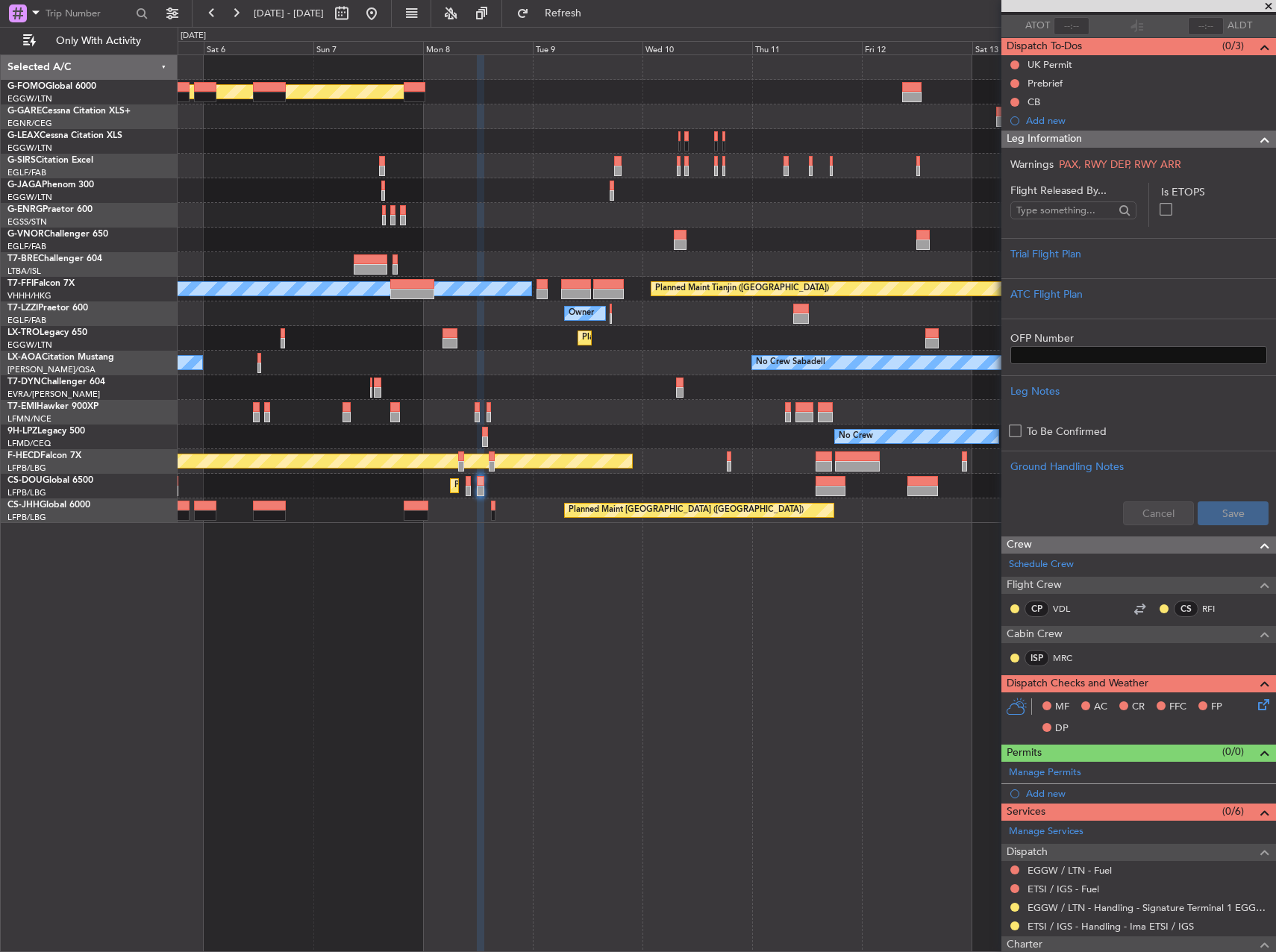
scroll to position [244, 0]
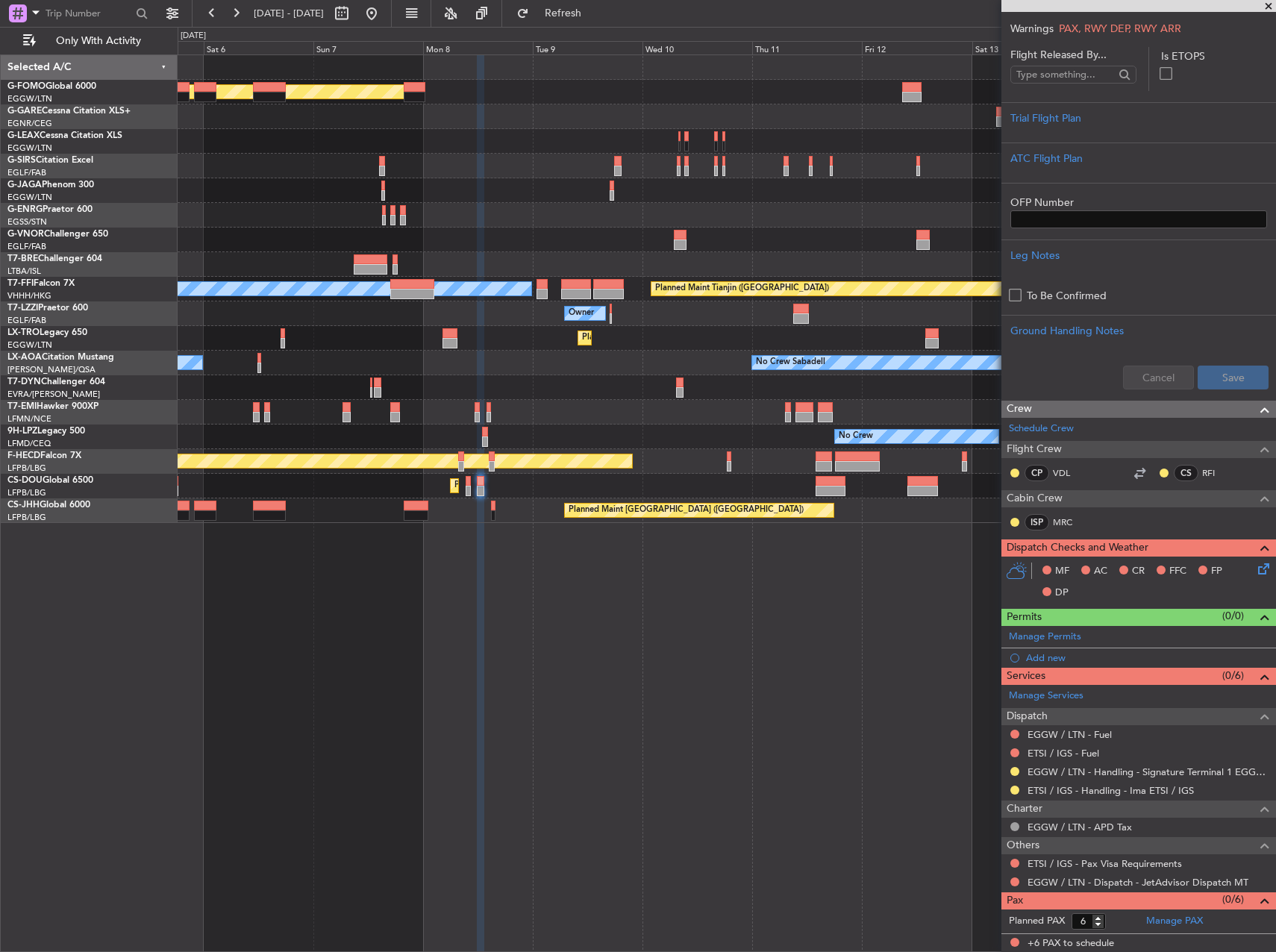
drag, startPoint x: 1053, startPoint y: 657, endPoint x: 1059, endPoint y: 623, distance: 34.5
click at [1053, 657] on div "Add new" at bounding box center [1147, 658] width 243 height 13
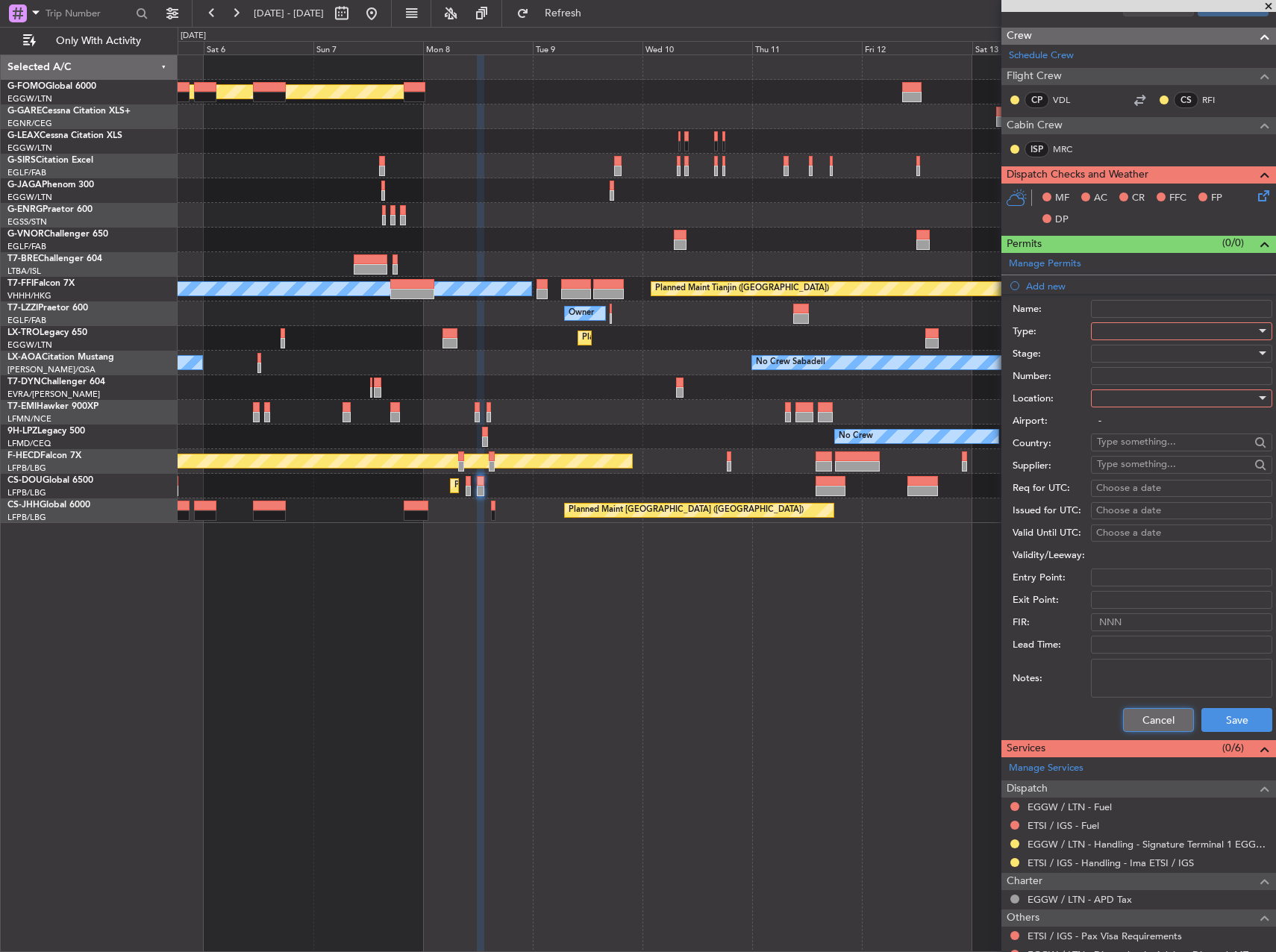
click at [1167, 722] on button "Cancel" at bounding box center [1158, 719] width 71 height 24
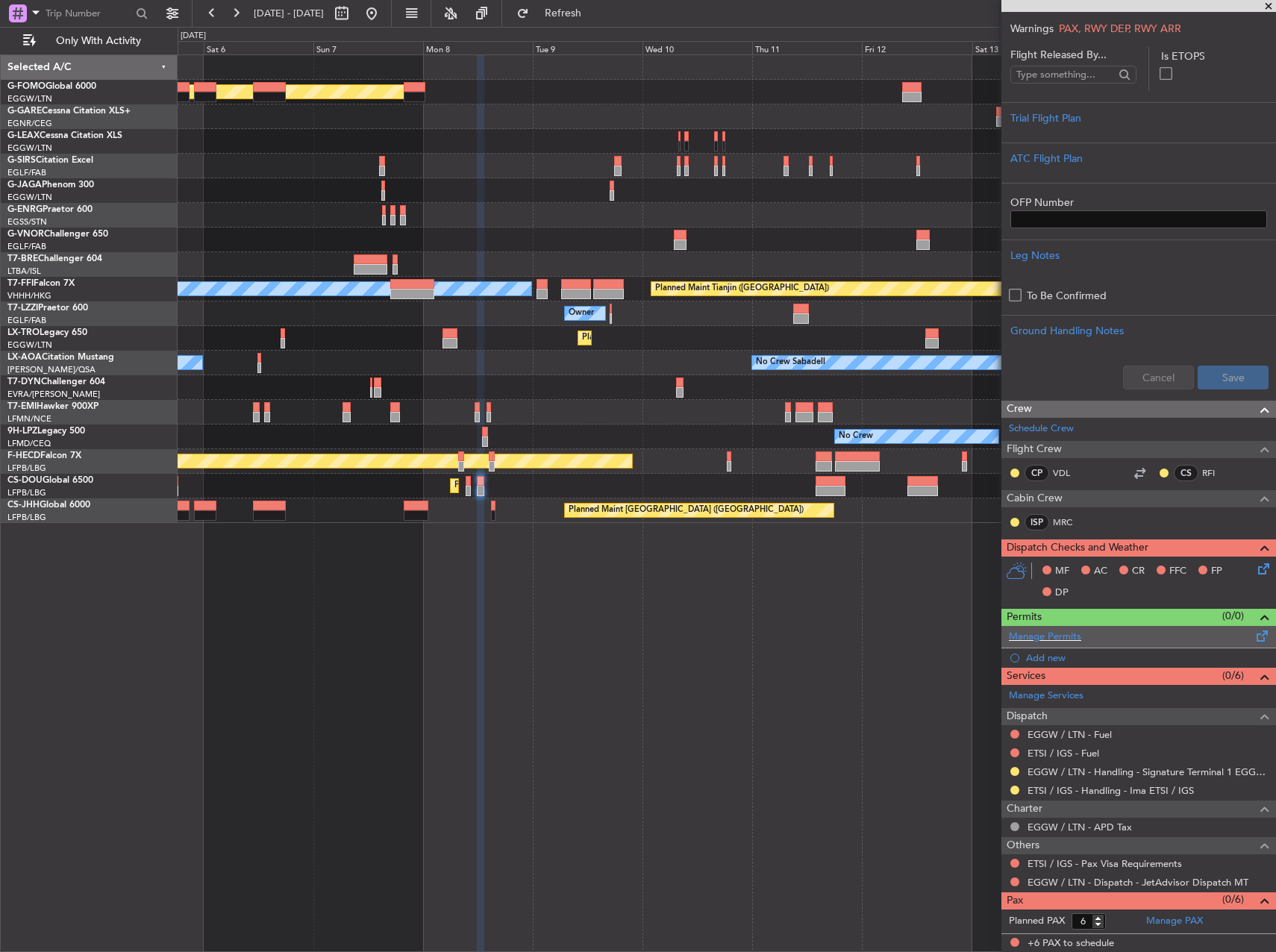
click at [1253, 637] on span at bounding box center [1262, 633] width 18 height 11
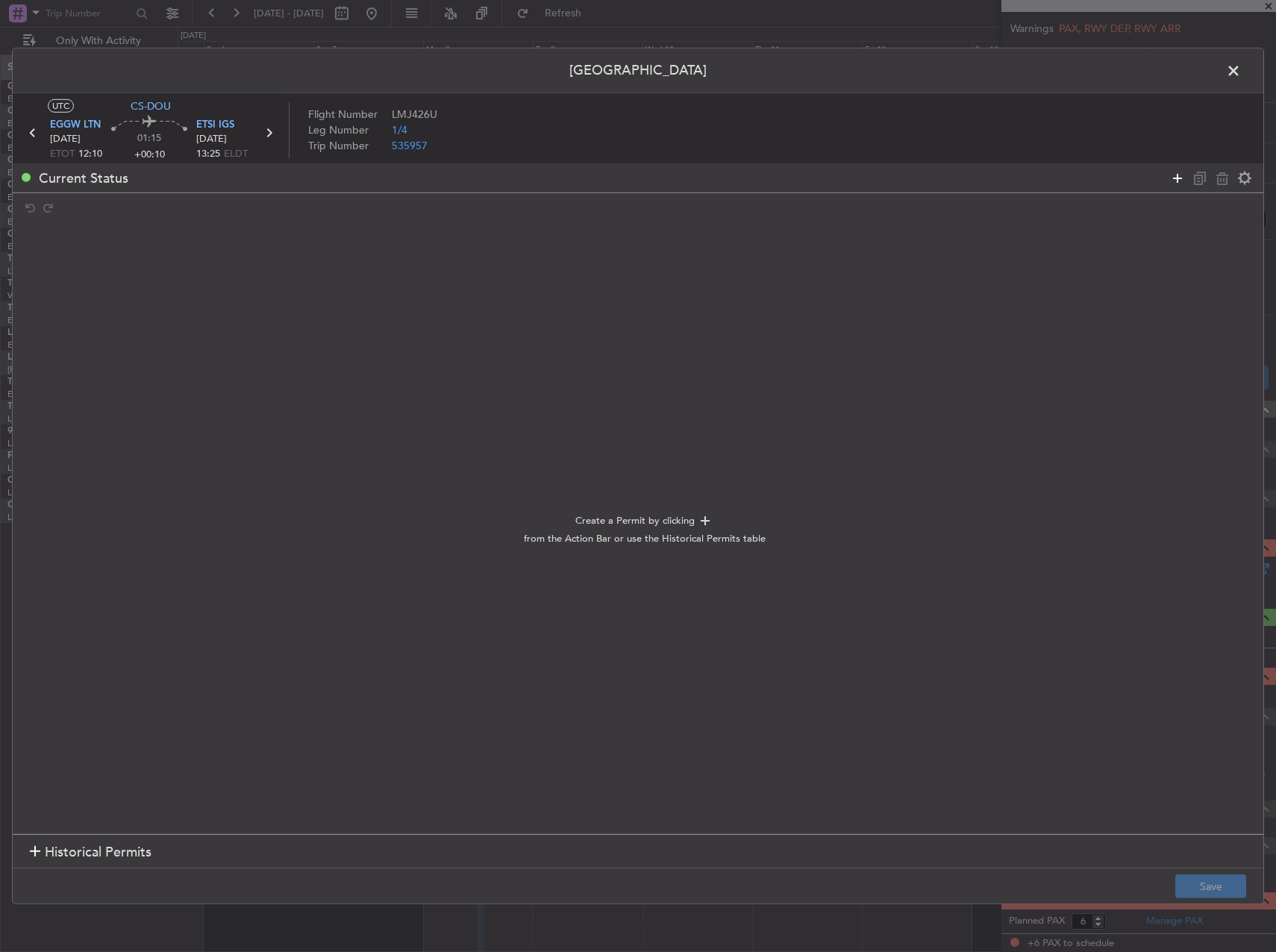
click at [1173, 179] on icon at bounding box center [1178, 178] width 18 height 18
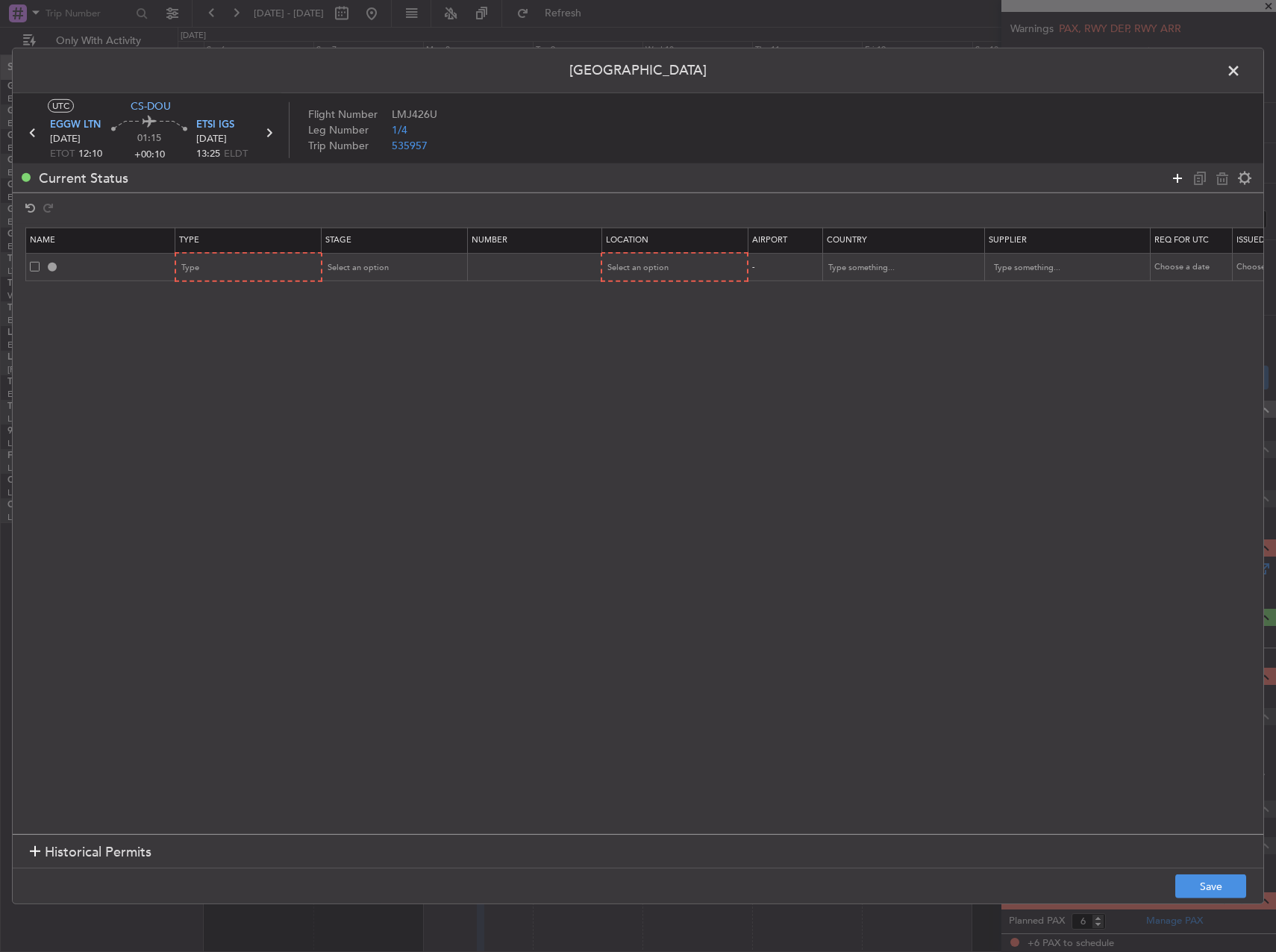
click at [1173, 179] on icon at bounding box center [1178, 178] width 18 height 18
click at [237, 277] on div "Type" at bounding box center [244, 267] width 124 height 23
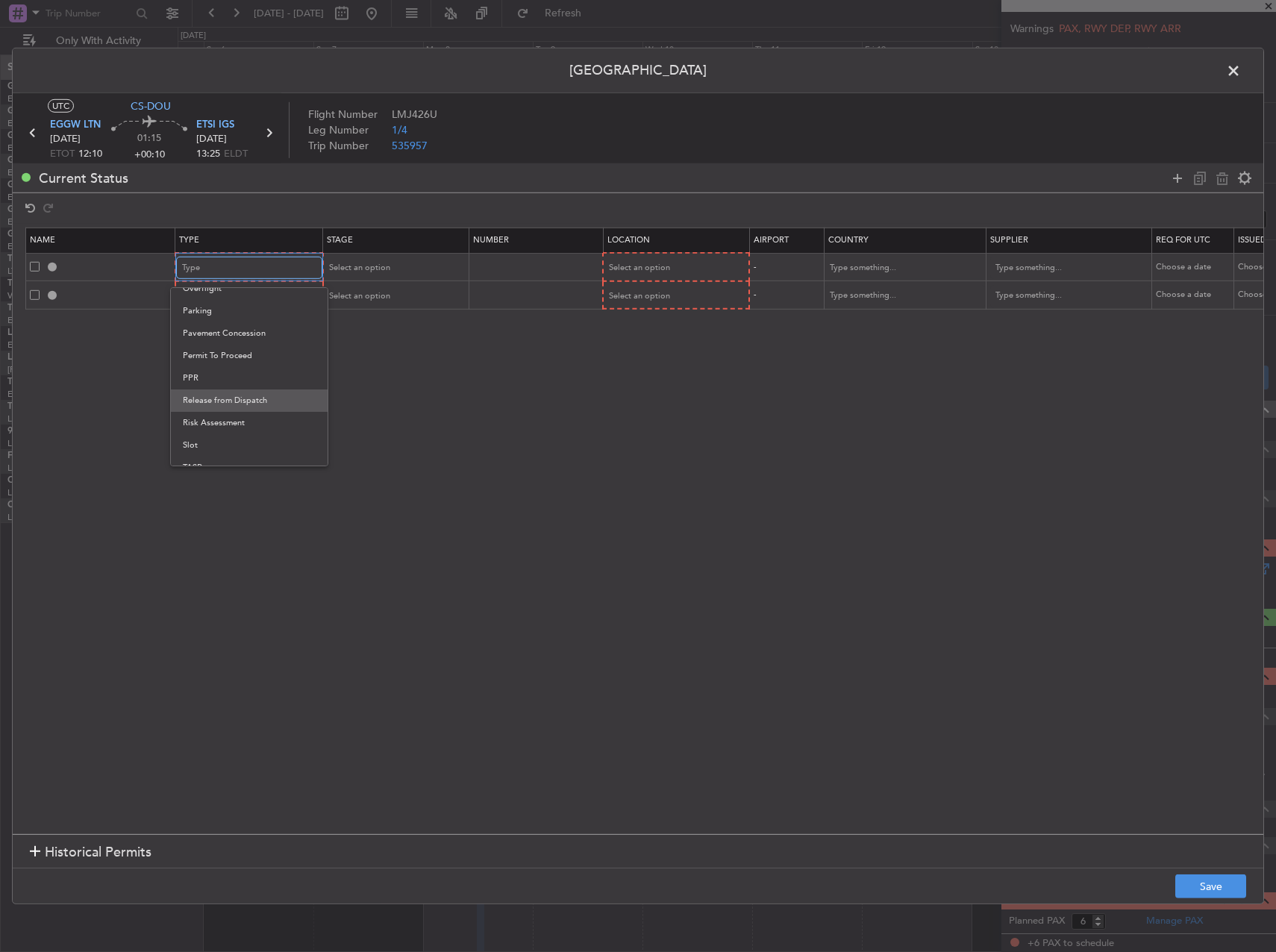
scroll to position [449, 0]
click at [230, 402] on span "Slot" at bounding box center [249, 409] width 133 height 23
click at [231, 291] on div "Type" at bounding box center [244, 296] width 124 height 23
click at [221, 369] on span "PPR" at bounding box center [249, 370] width 133 height 23
click at [357, 266] on span "Select an option" at bounding box center [358, 267] width 62 height 11
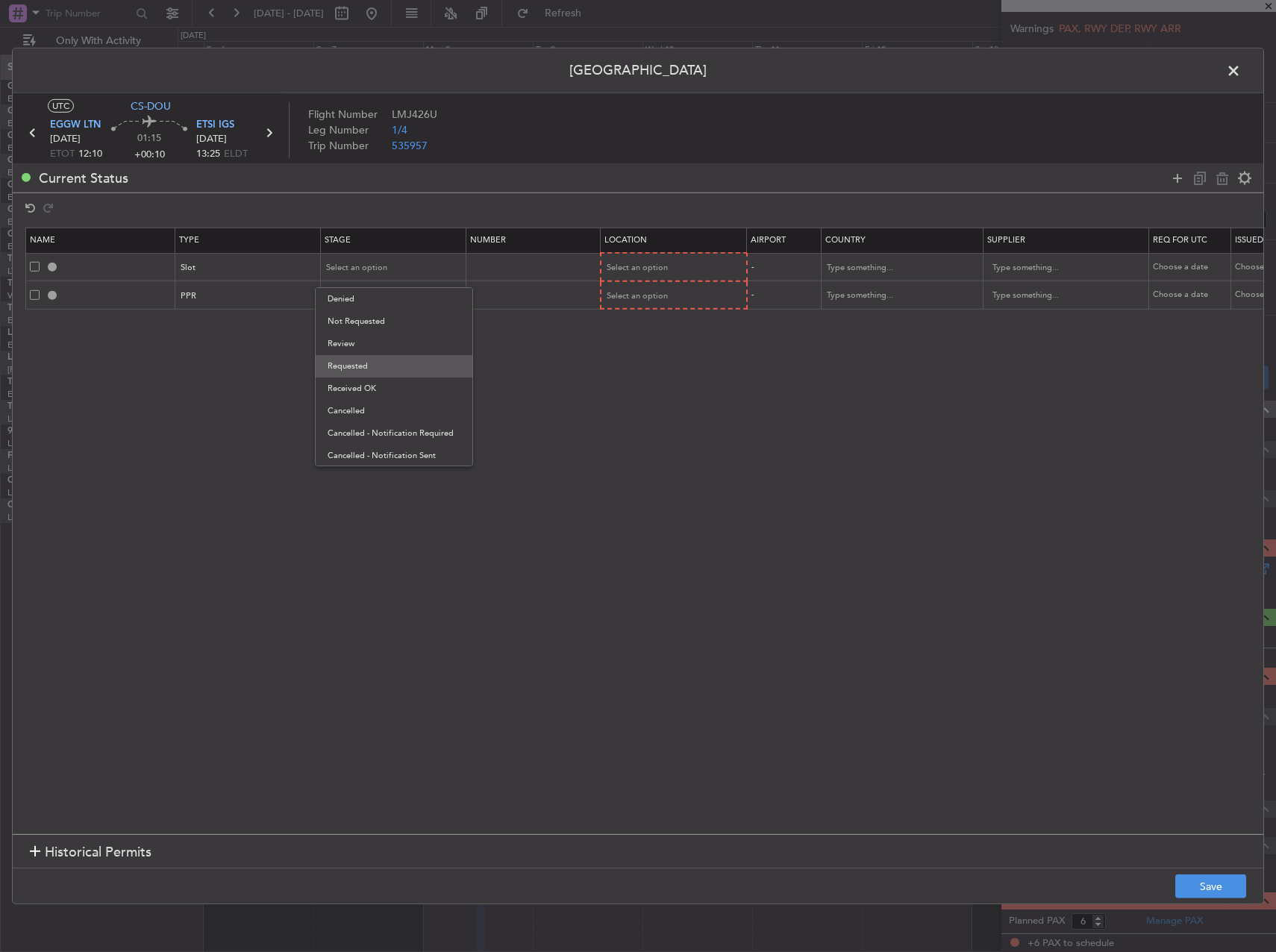
click at [378, 371] on span "Requested" at bounding box center [394, 366] width 133 height 23
click at [369, 302] on div "Select an option" at bounding box center [389, 296] width 124 height 23
click at [378, 382] on span "Requested" at bounding box center [394, 393] width 133 height 23
click at [624, 265] on span "Select an option" at bounding box center [638, 267] width 62 height 11
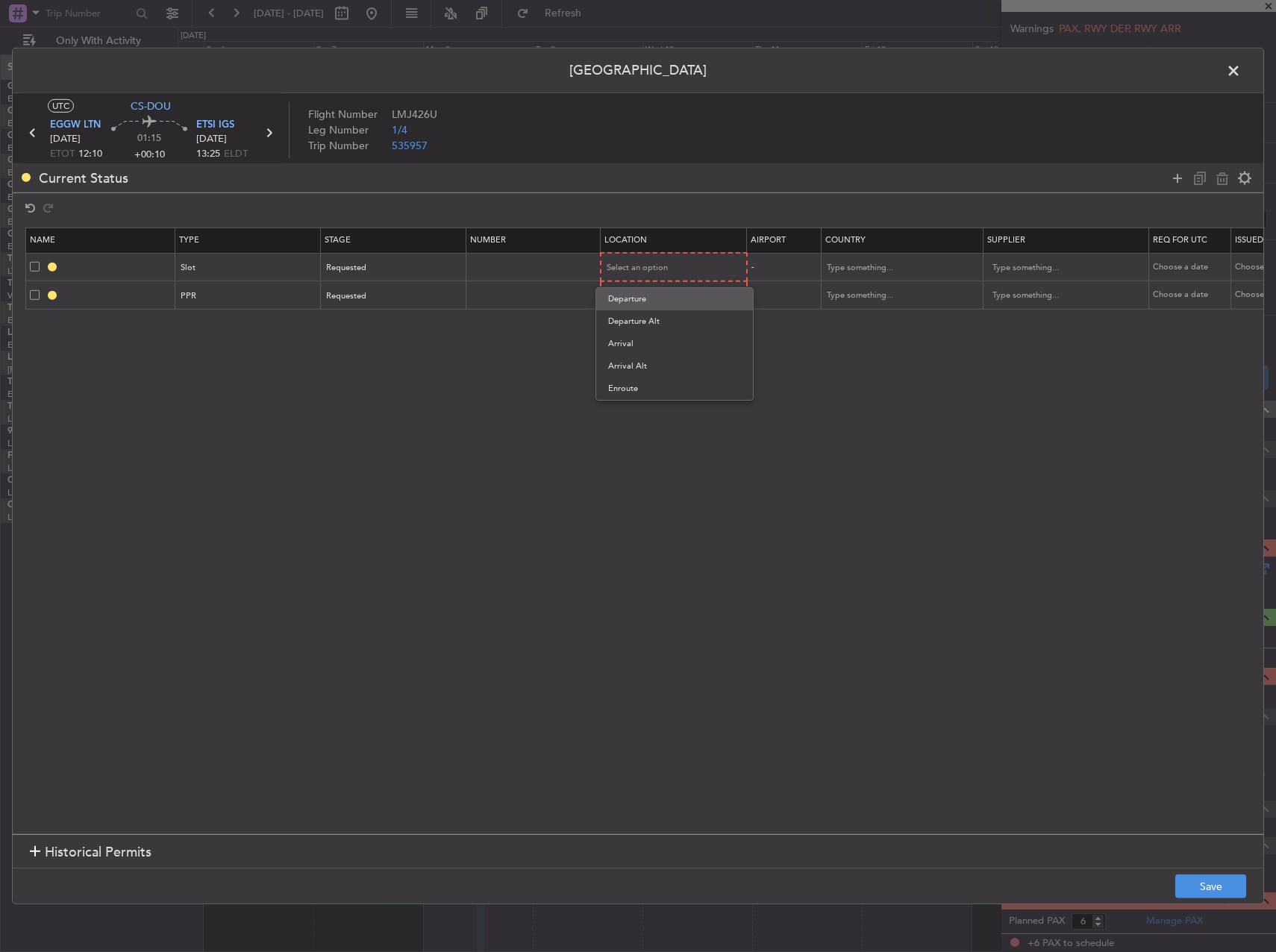
click at [632, 307] on span "Departure" at bounding box center [674, 299] width 133 height 23
click at [628, 293] on span "Select an option" at bounding box center [638, 295] width 62 height 11
click at [636, 363] on span "Arrival" at bounding box center [674, 371] width 133 height 23
click at [1215, 889] on button "Save" at bounding box center [1211, 886] width 71 height 24
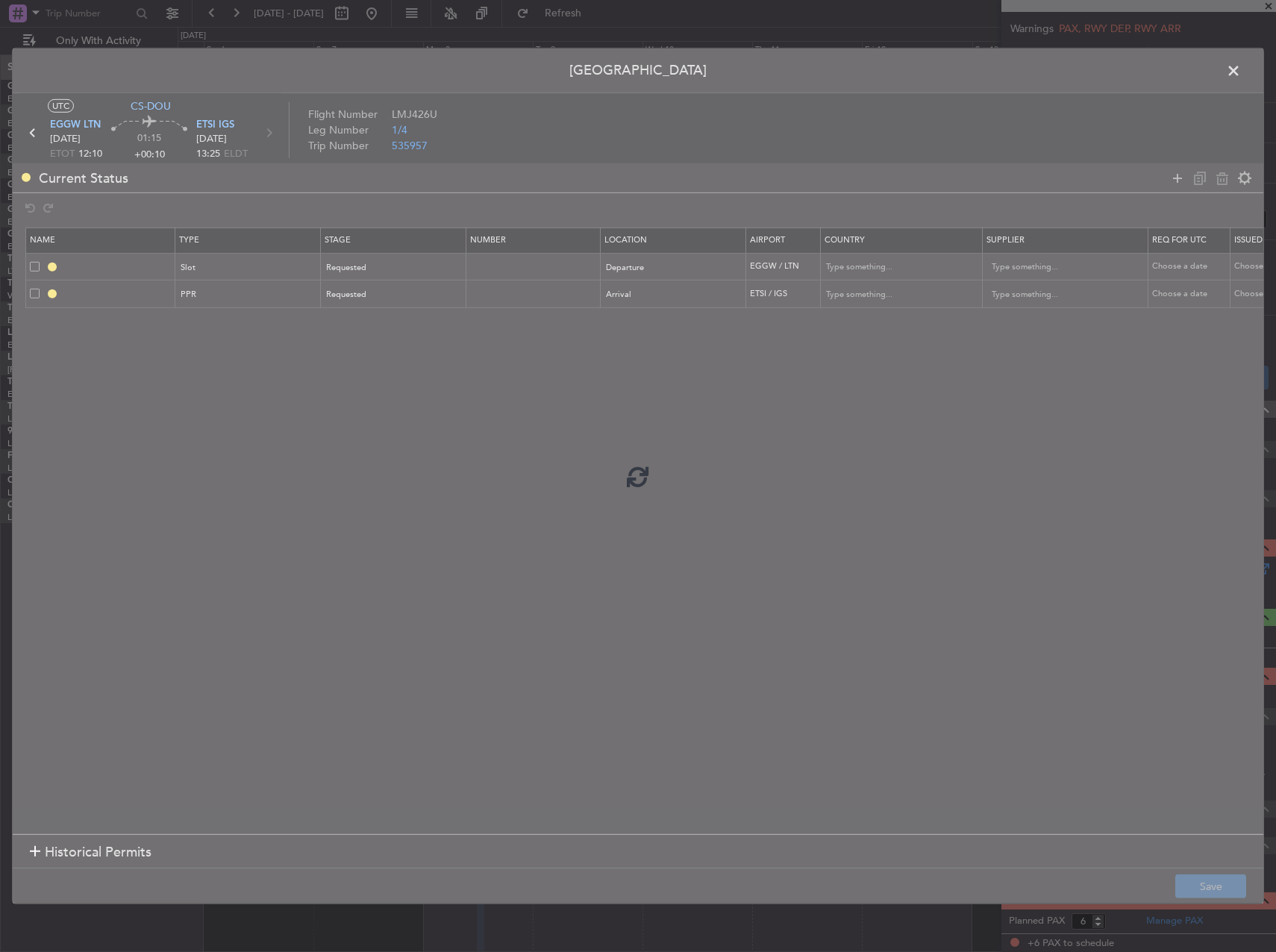
type input "EGGW DEP SLOT"
type input "United Kingdom"
type input "NNN"
type input "2"
type input "ETSI PPR"
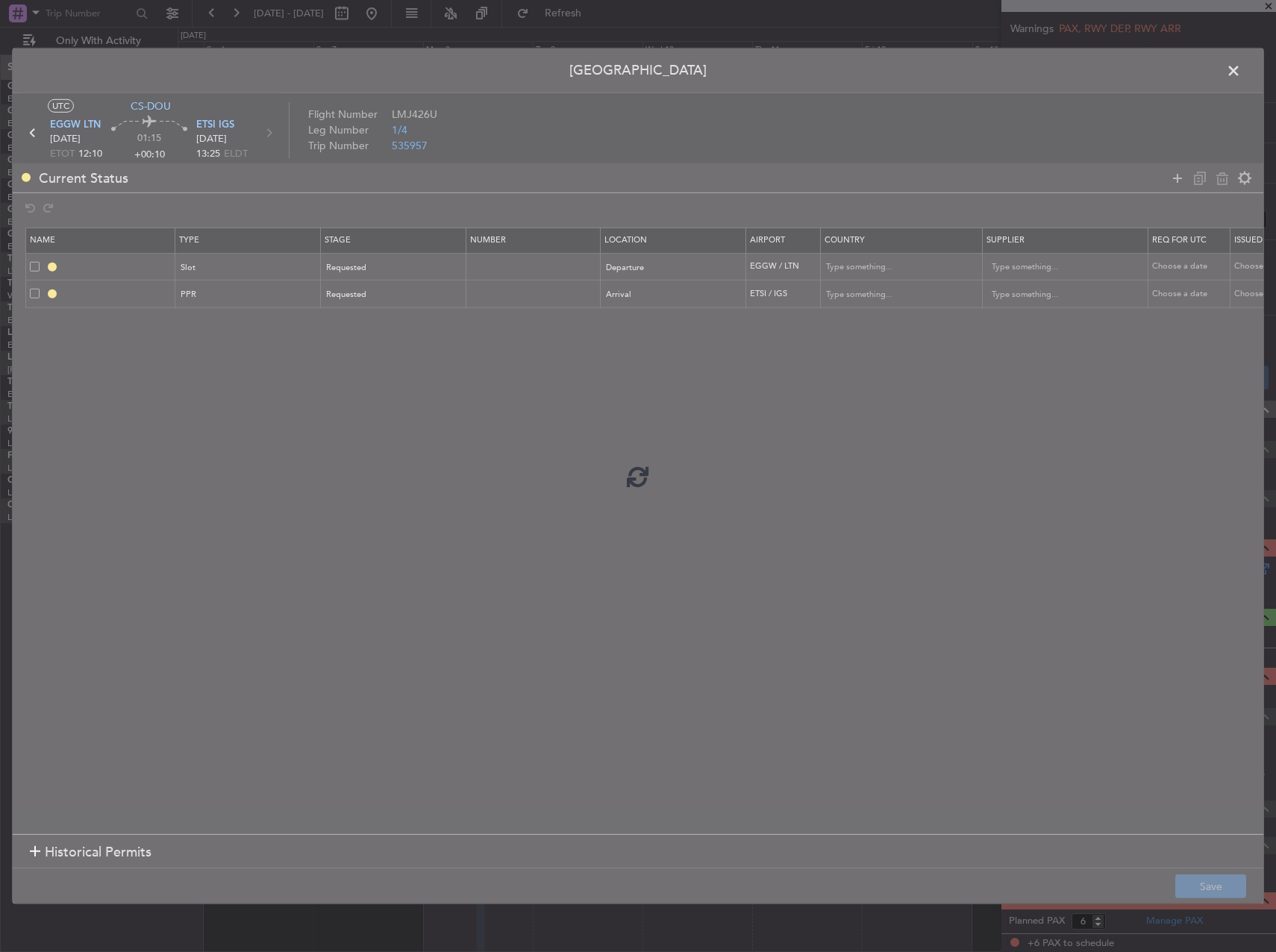
type input "Germany"
type input "NNN"
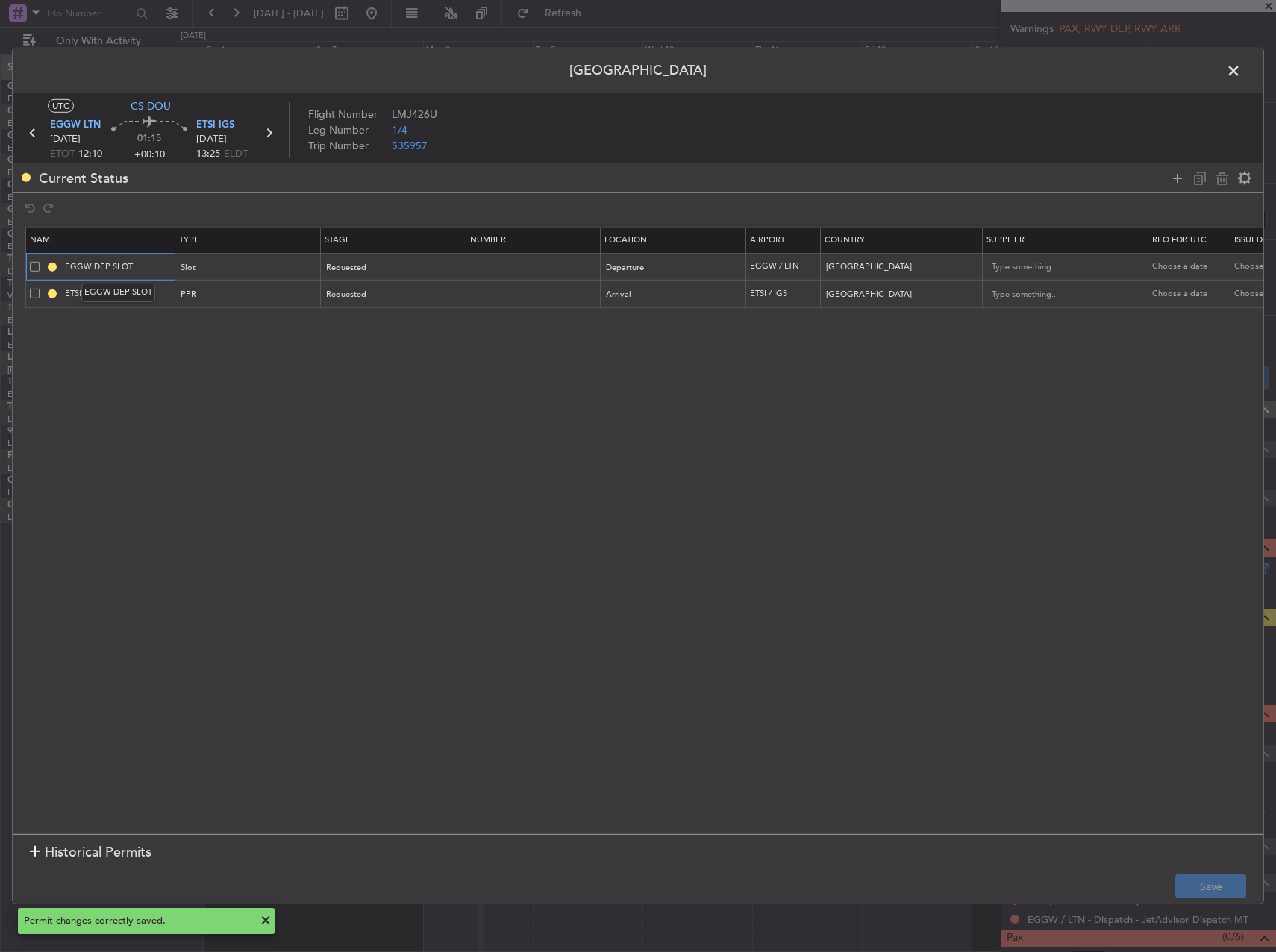
click at [146, 269] on input "EGGW DEP SLOT" at bounding box center [118, 266] width 112 height 13
type input "EGGW DEP SLOT 1200z"
click at [140, 294] on input "ETSI PPR" at bounding box center [118, 293] width 112 height 13
type input "ETSI PPR 1325z"
click at [1194, 879] on button "Save" at bounding box center [1211, 886] width 71 height 24
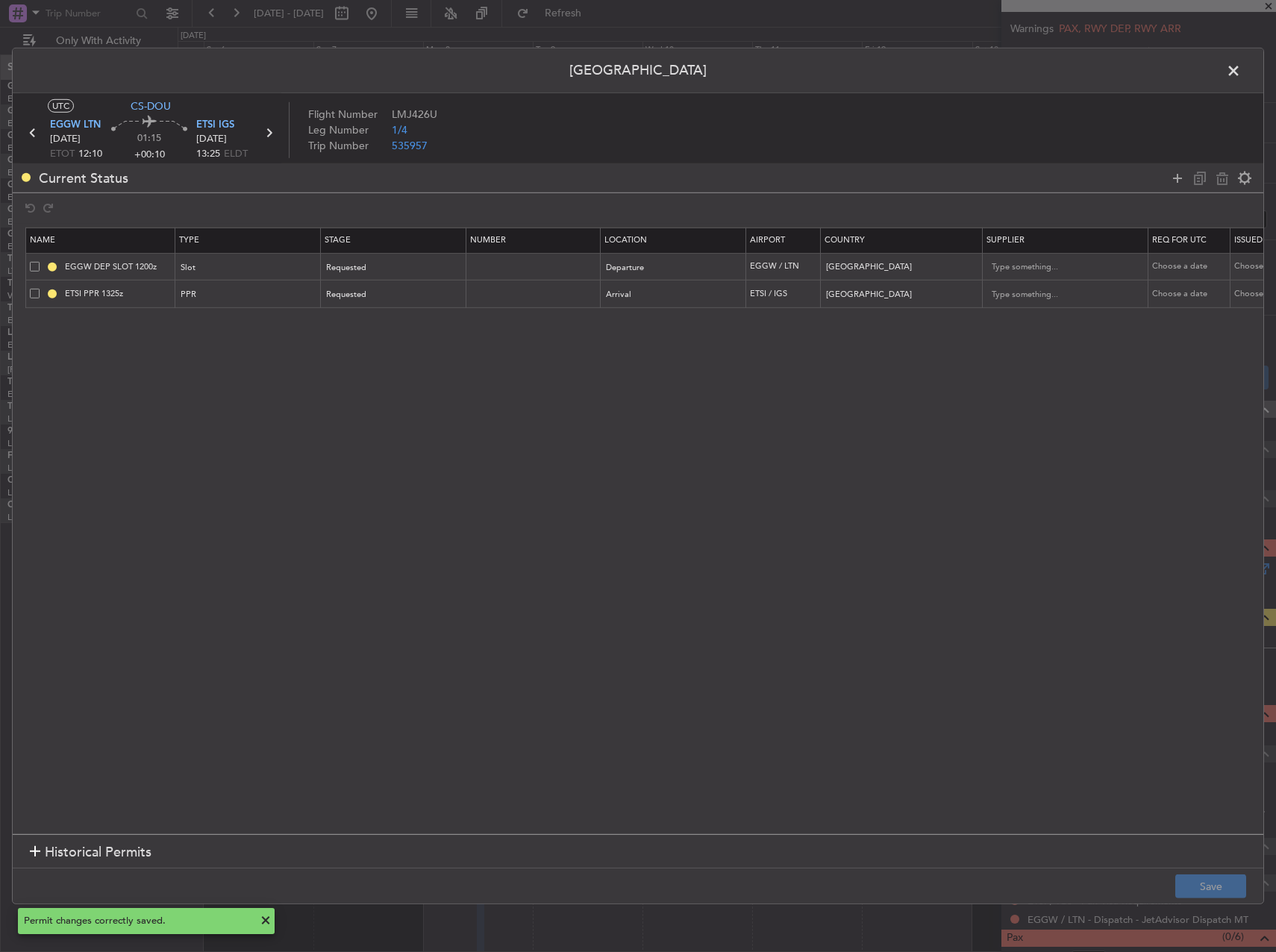
click at [1241, 73] on span at bounding box center [1241, 74] width 0 height 30
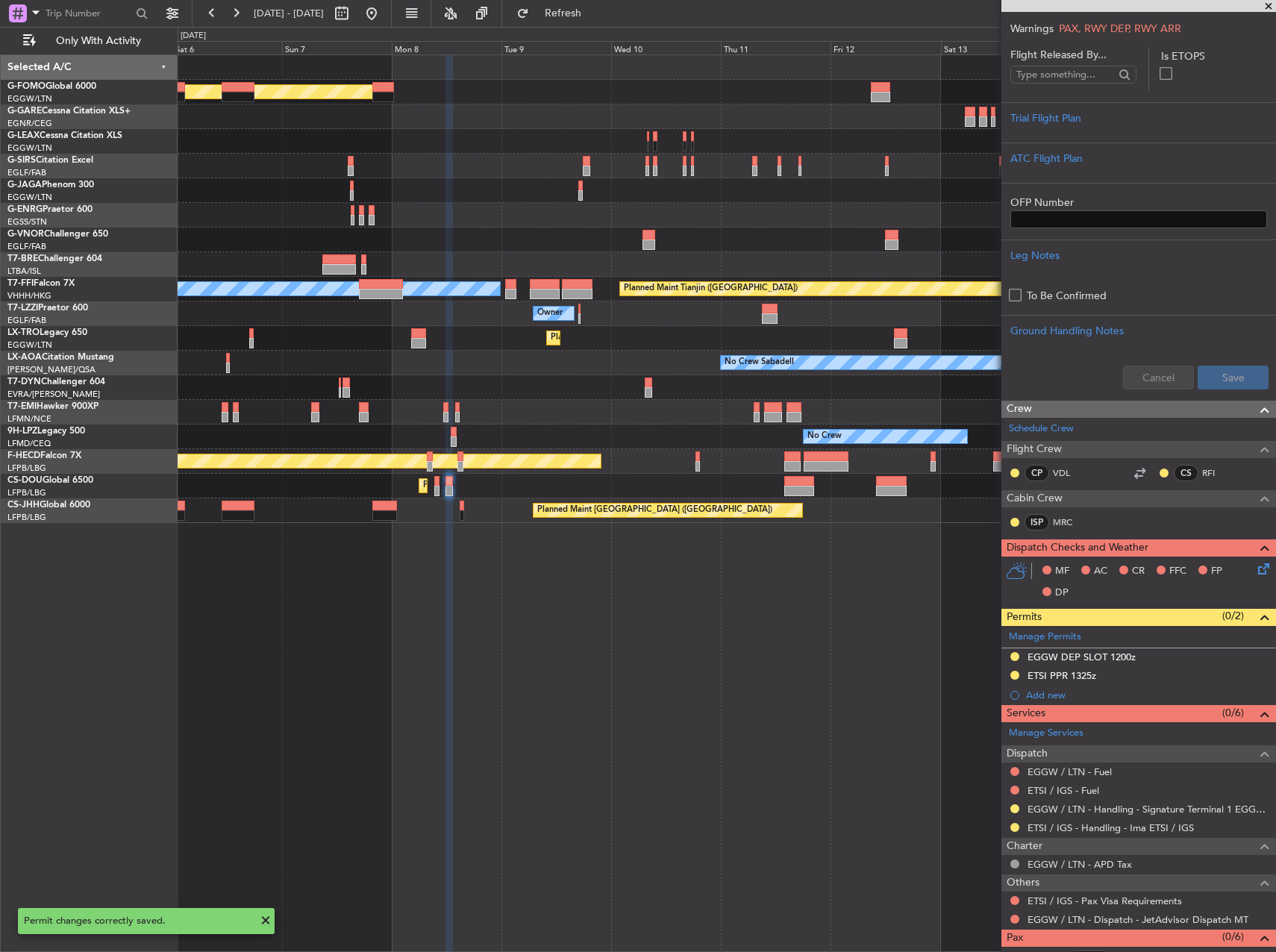
click at [606, 590] on div "Planned Maint London (Luton) Planned Maint London (Farnborough) MEL Hong Kong (…" at bounding box center [727, 503] width 1098 height 898
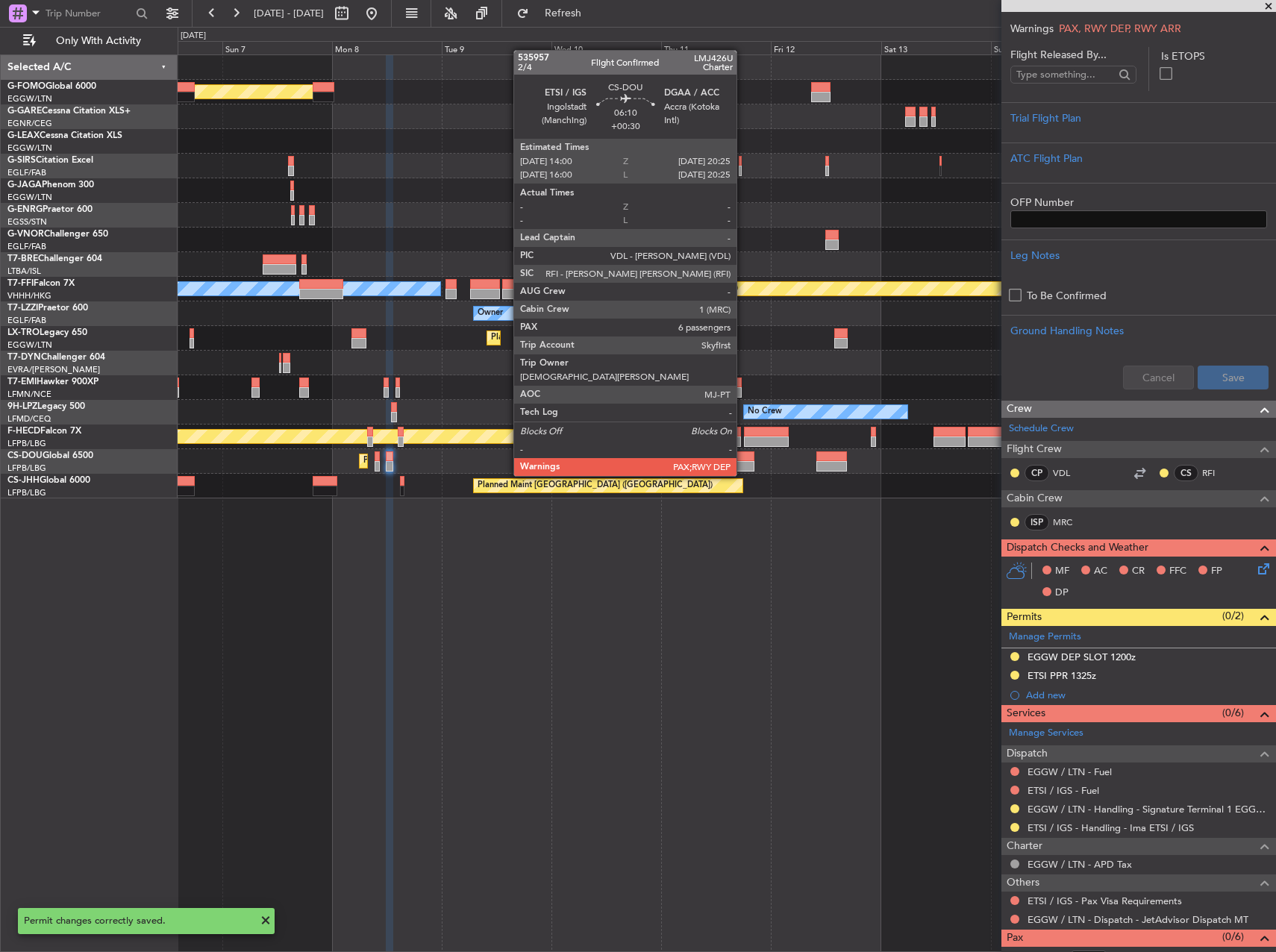
click at [743, 461] on div at bounding box center [740, 466] width 30 height 11
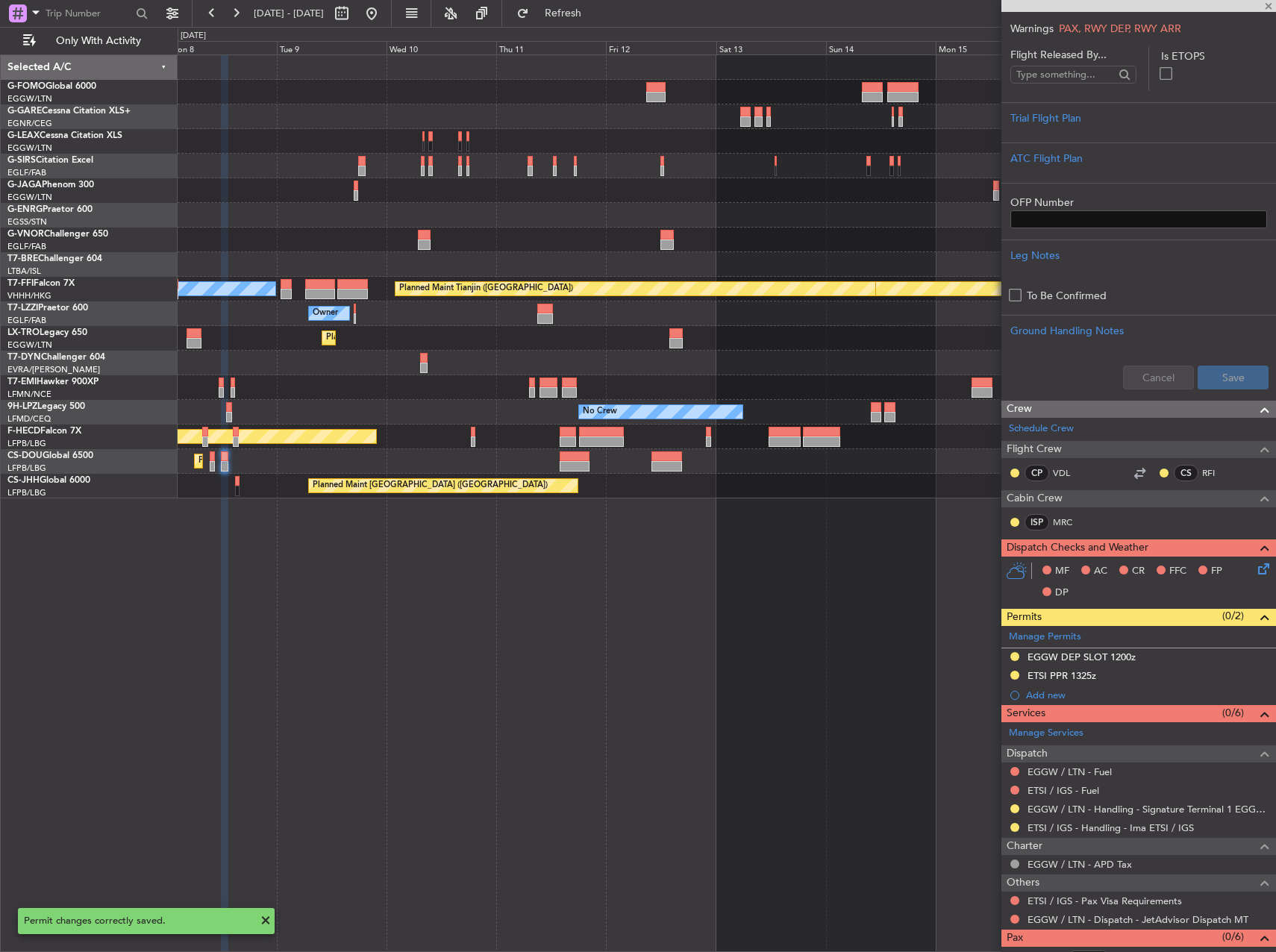
click at [681, 586] on div "Planned Maint London (Luton) MEL Hong Kong (Hong Kong Intl) Planned Maint Genev…" at bounding box center [727, 503] width 1098 height 898
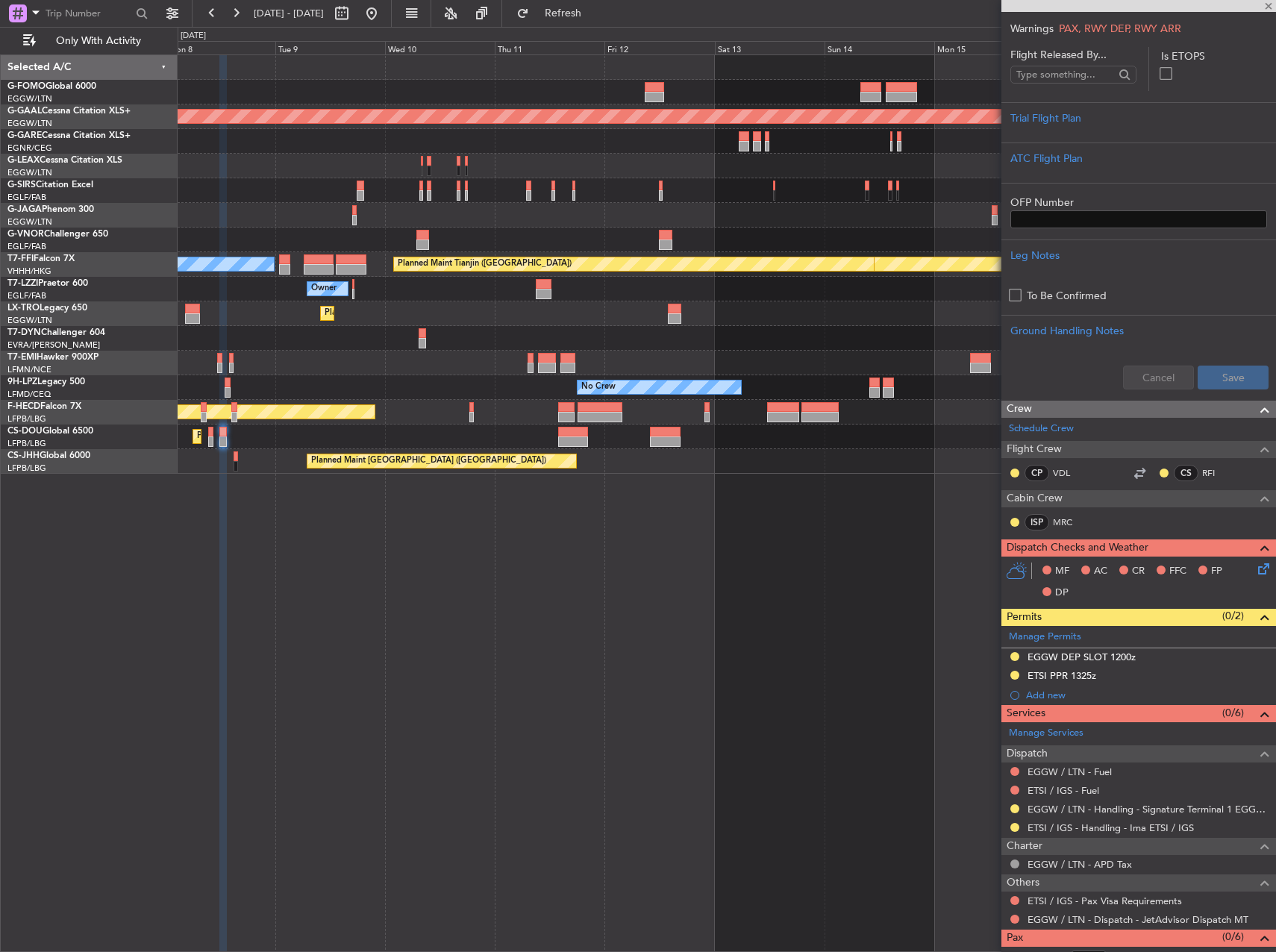
scroll to position [0, 0]
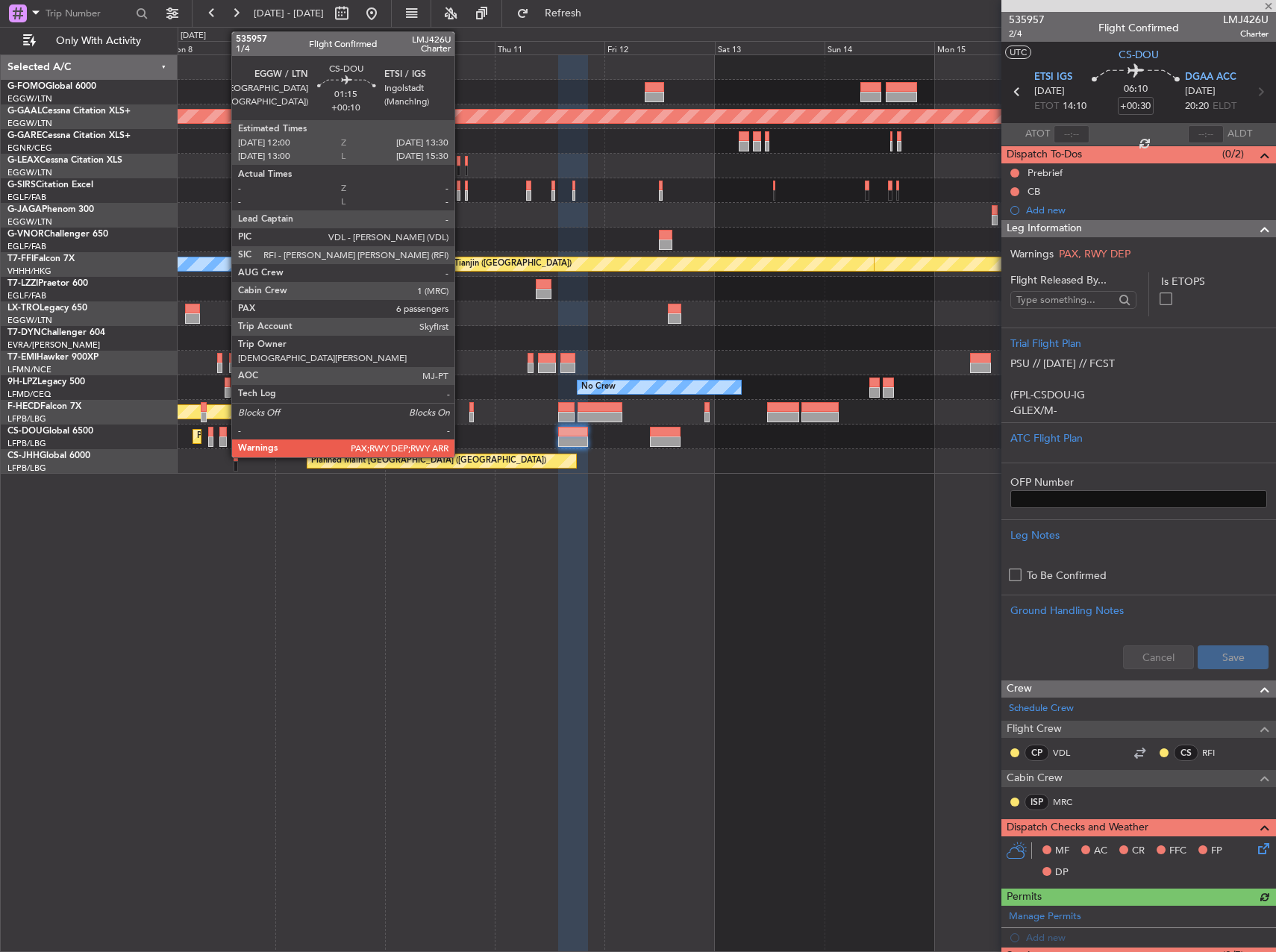
click at [224, 439] on div at bounding box center [223, 442] width 7 height 11
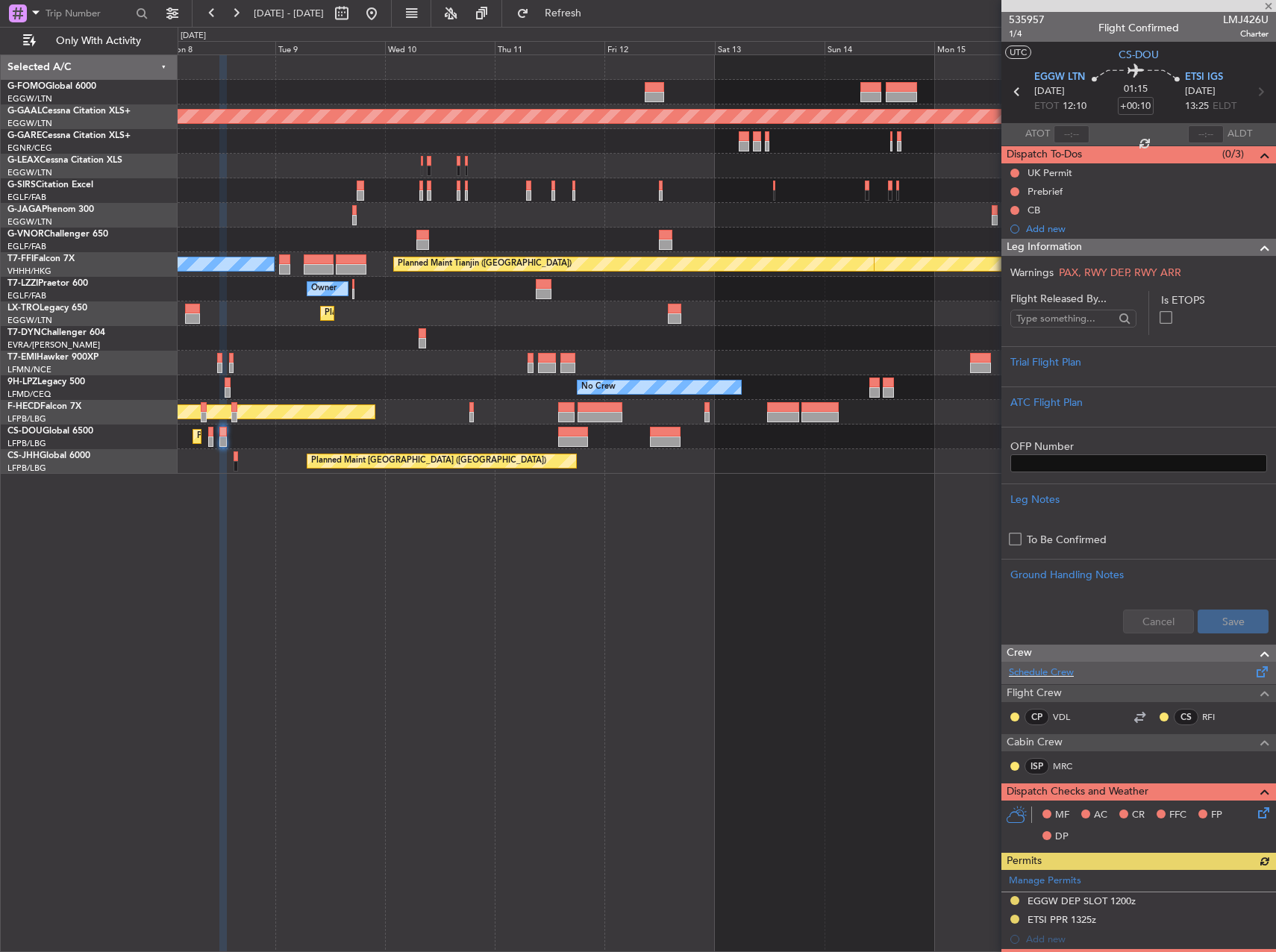
scroll to position [281, 0]
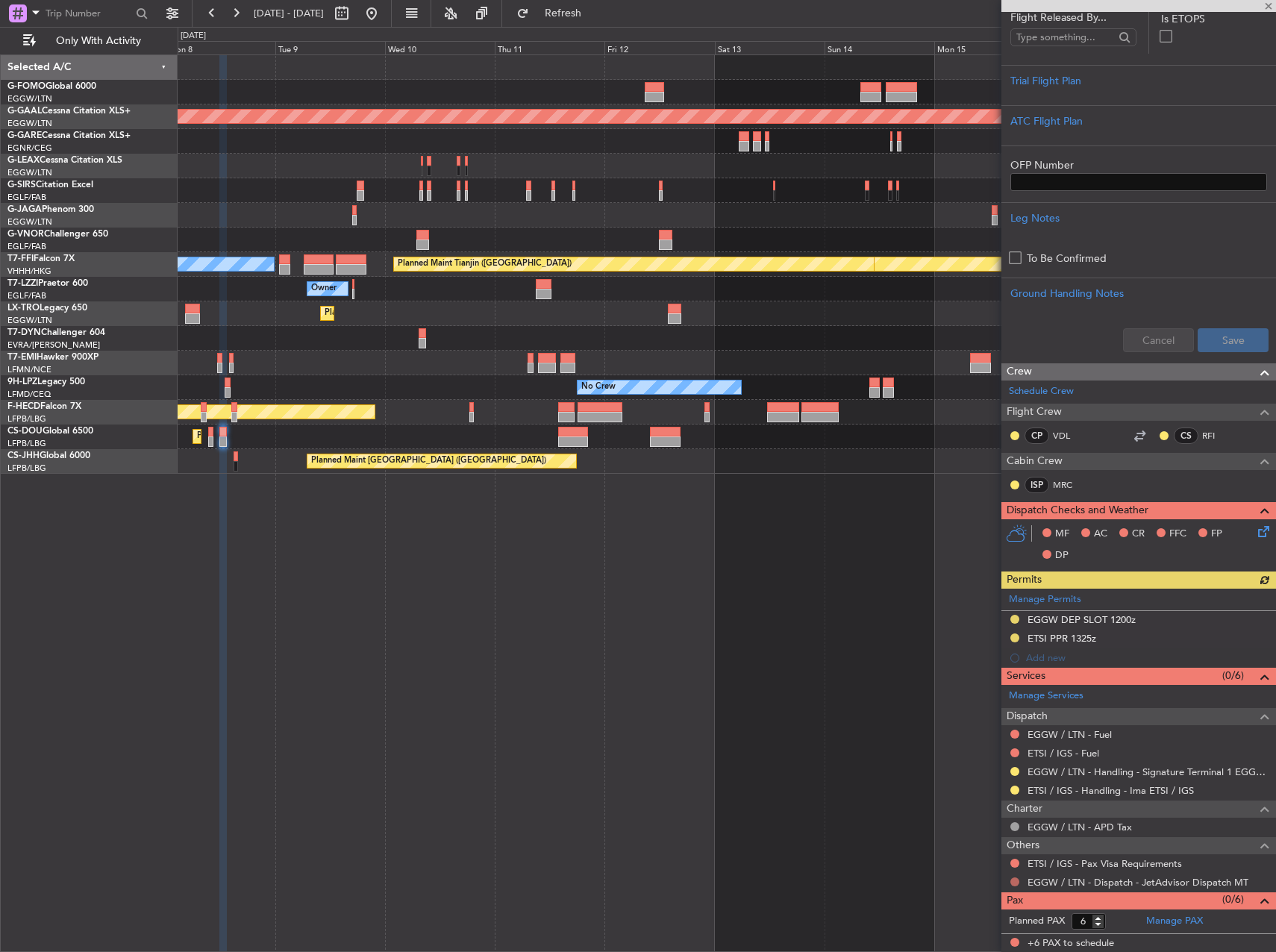
click at [1017, 884] on button at bounding box center [1015, 881] width 9 height 9
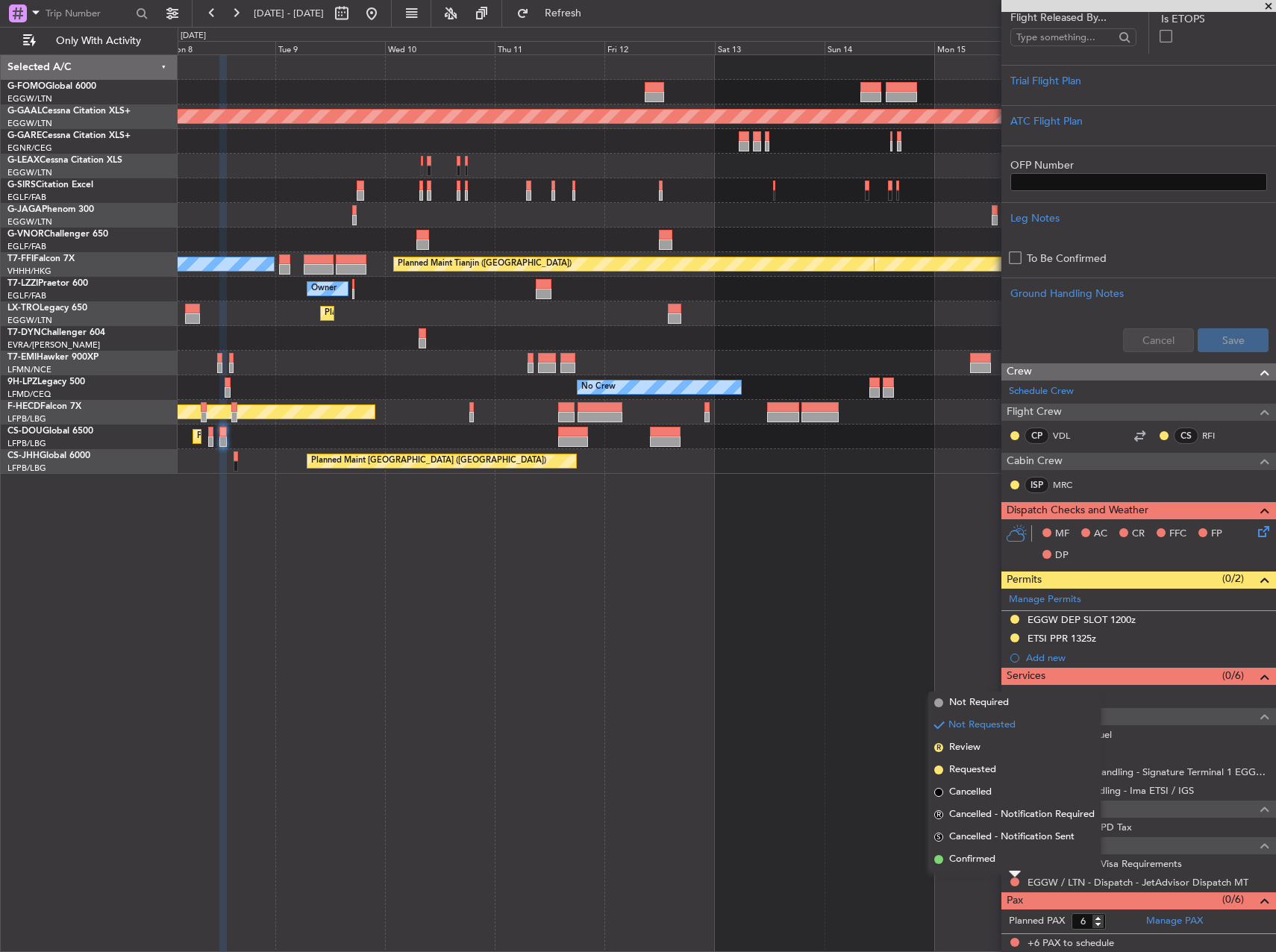
drag, startPoint x: 984, startPoint y: 861, endPoint x: 1005, endPoint y: 856, distance: 21.6
click at [984, 860] on span "Confirmed" at bounding box center [972, 859] width 46 height 14
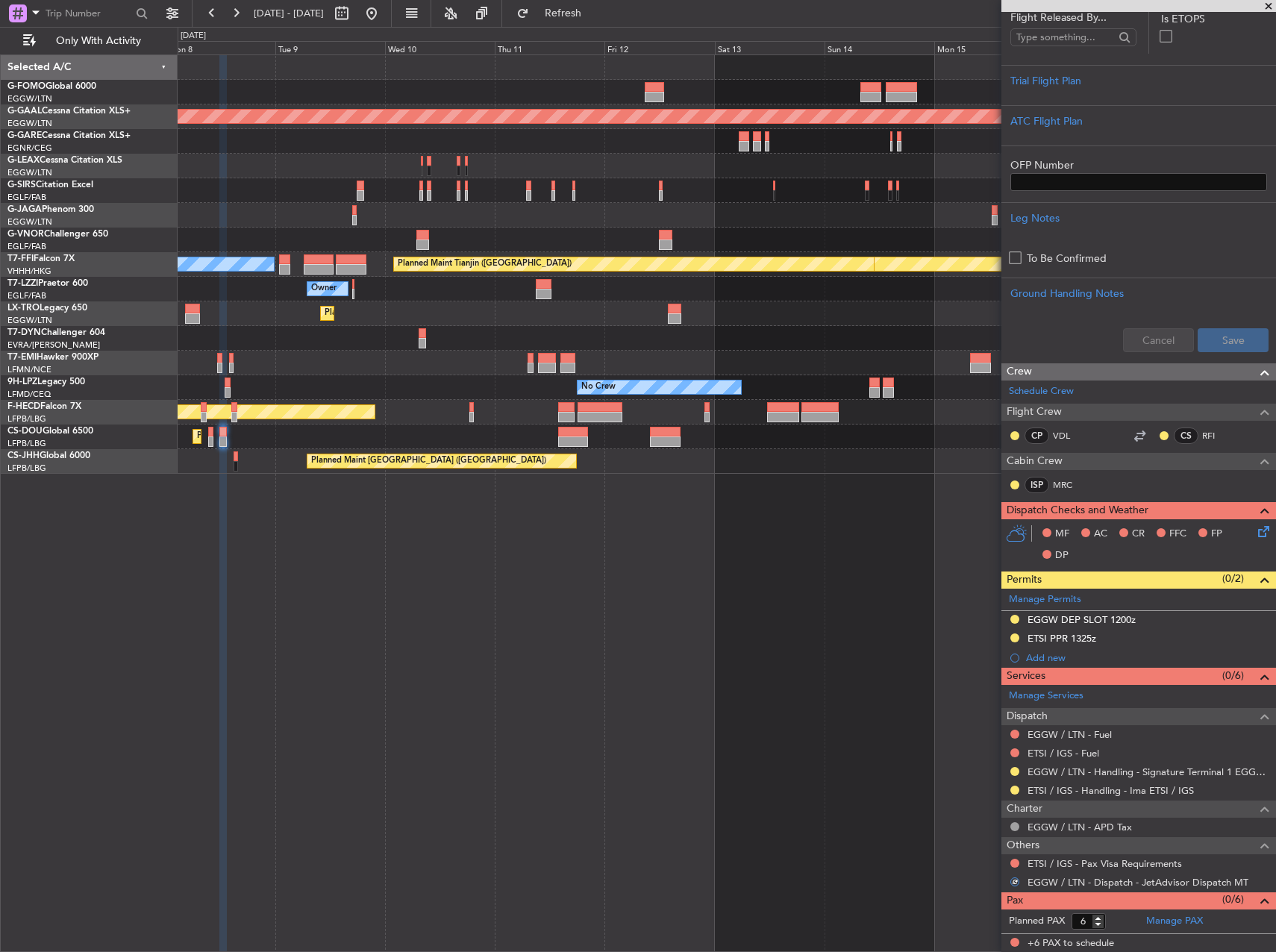
click at [1020, 862] on div at bounding box center [1014, 862] width 12 height 12
click at [1016, 863] on button at bounding box center [1015, 863] width 9 height 9
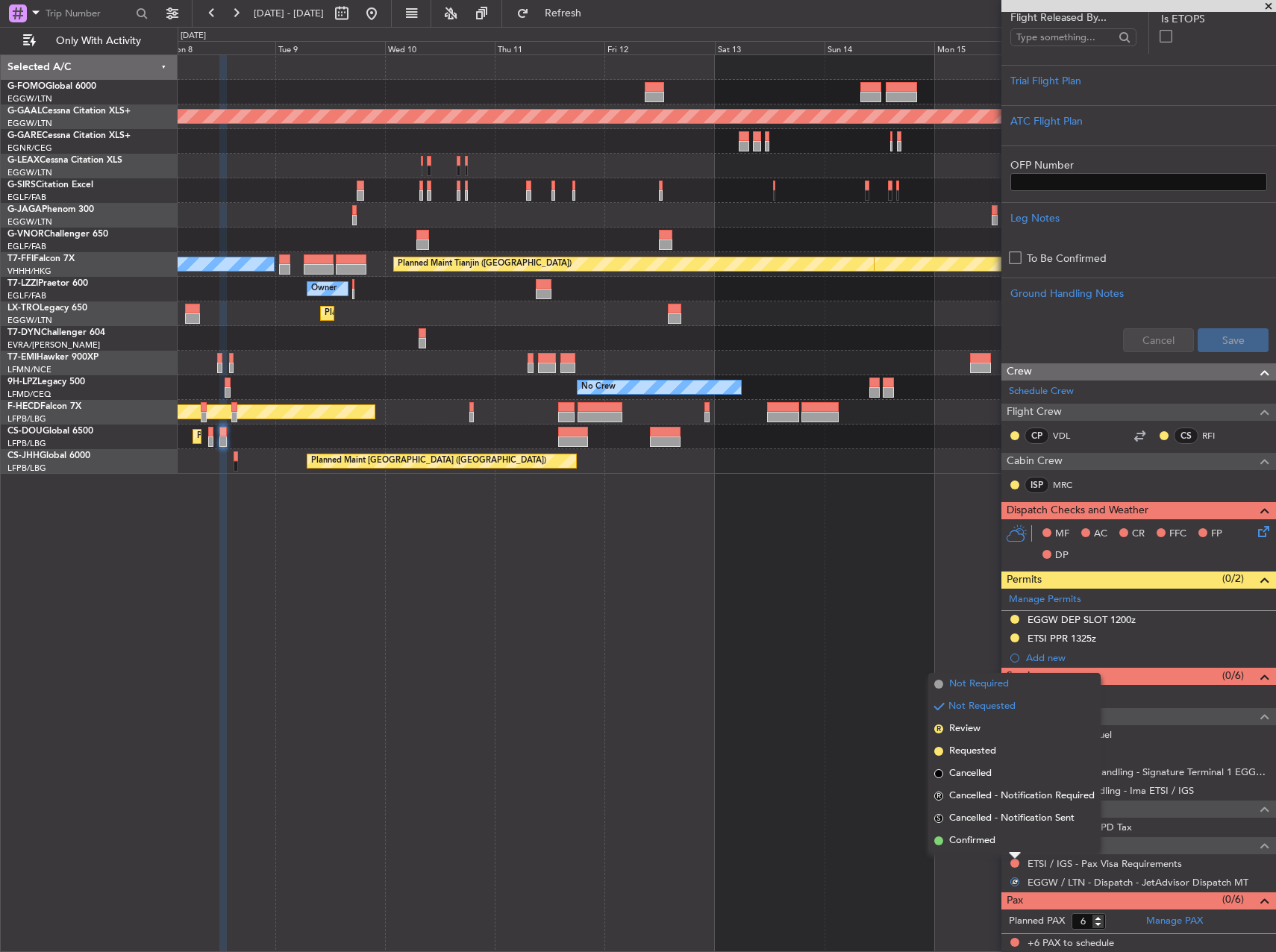
click at [981, 683] on span "Not Required" at bounding box center [979, 684] width 60 height 14
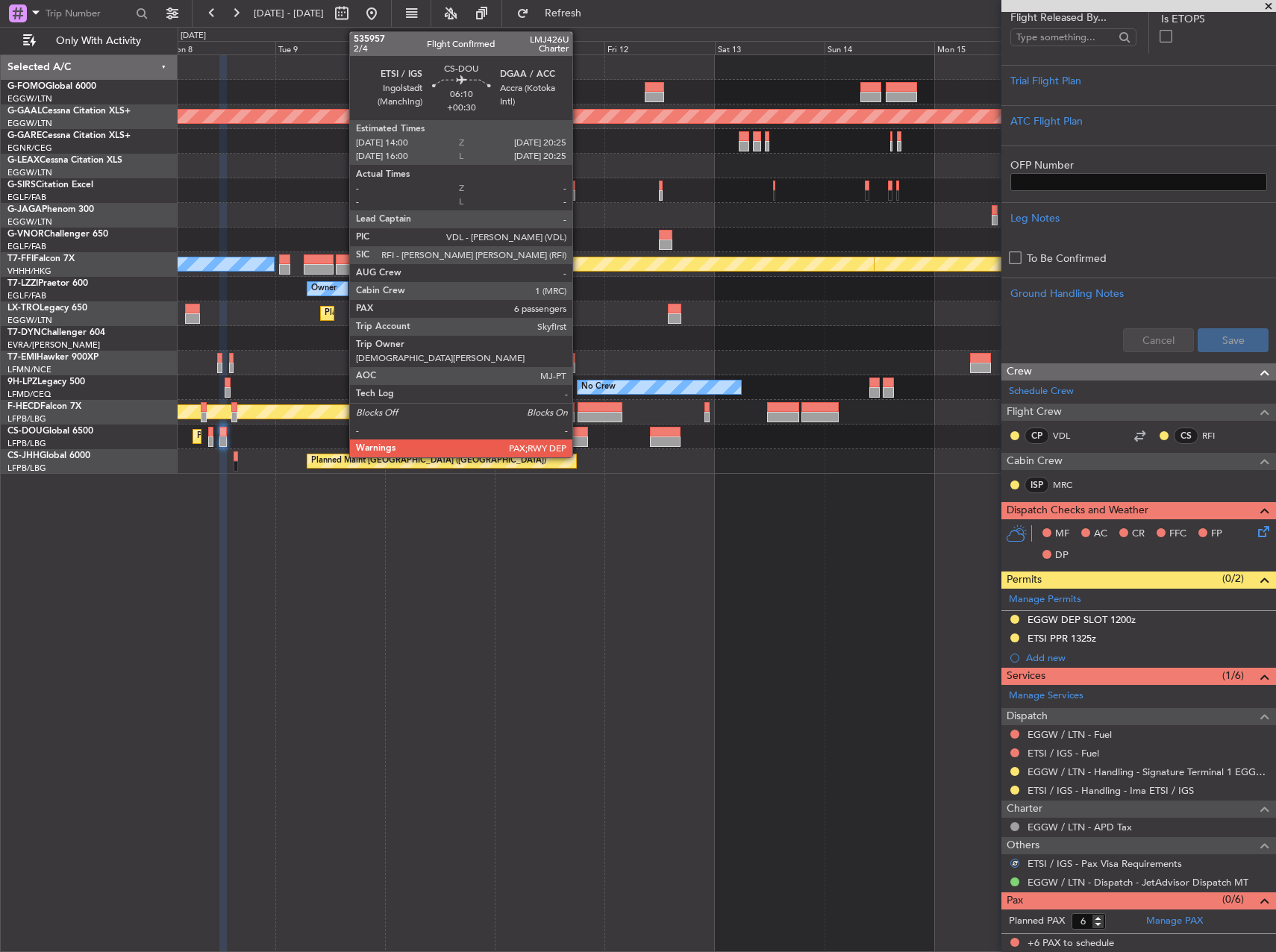
click at [580, 435] on div at bounding box center [573, 432] width 30 height 11
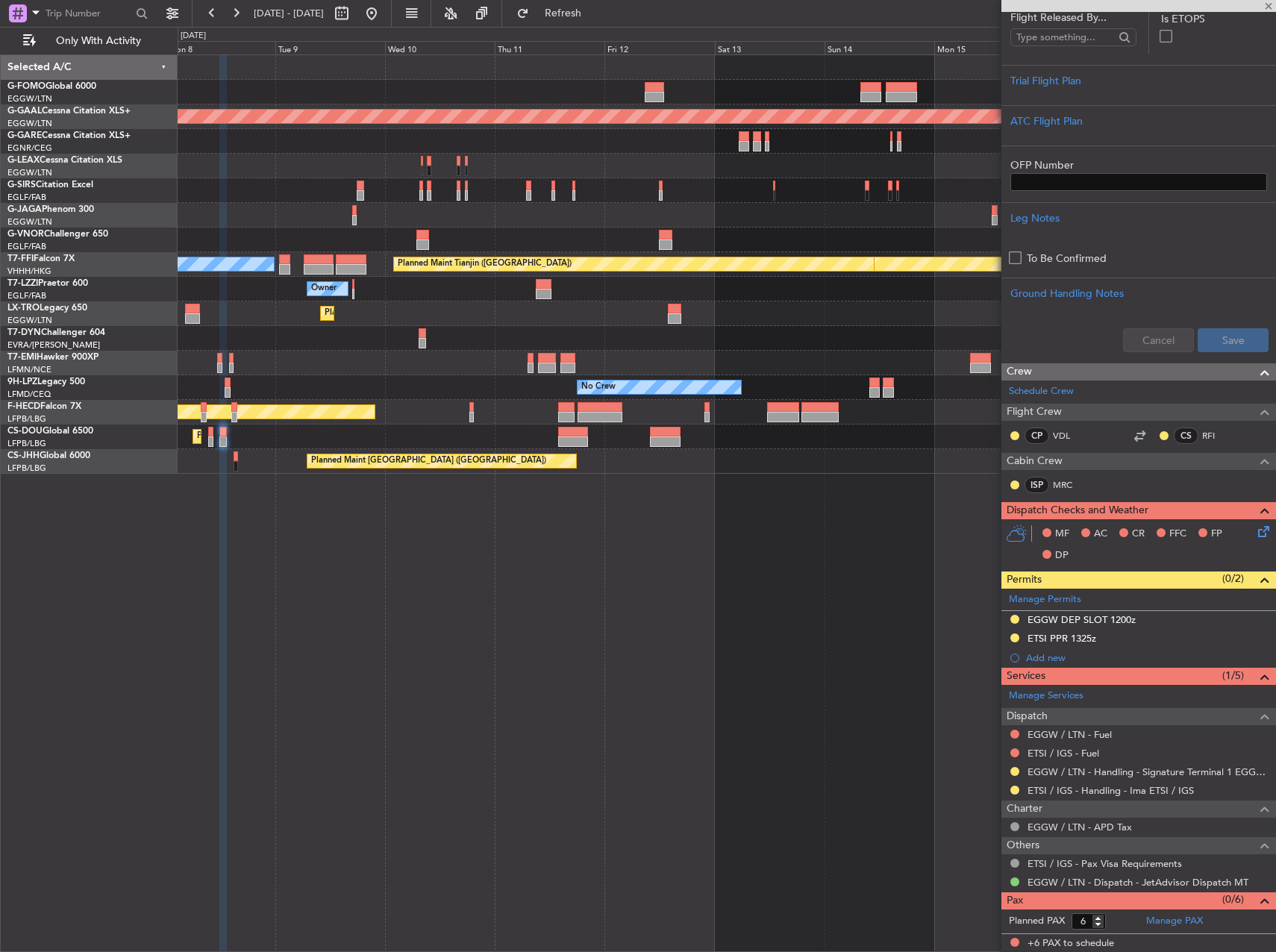
type input "+00:30"
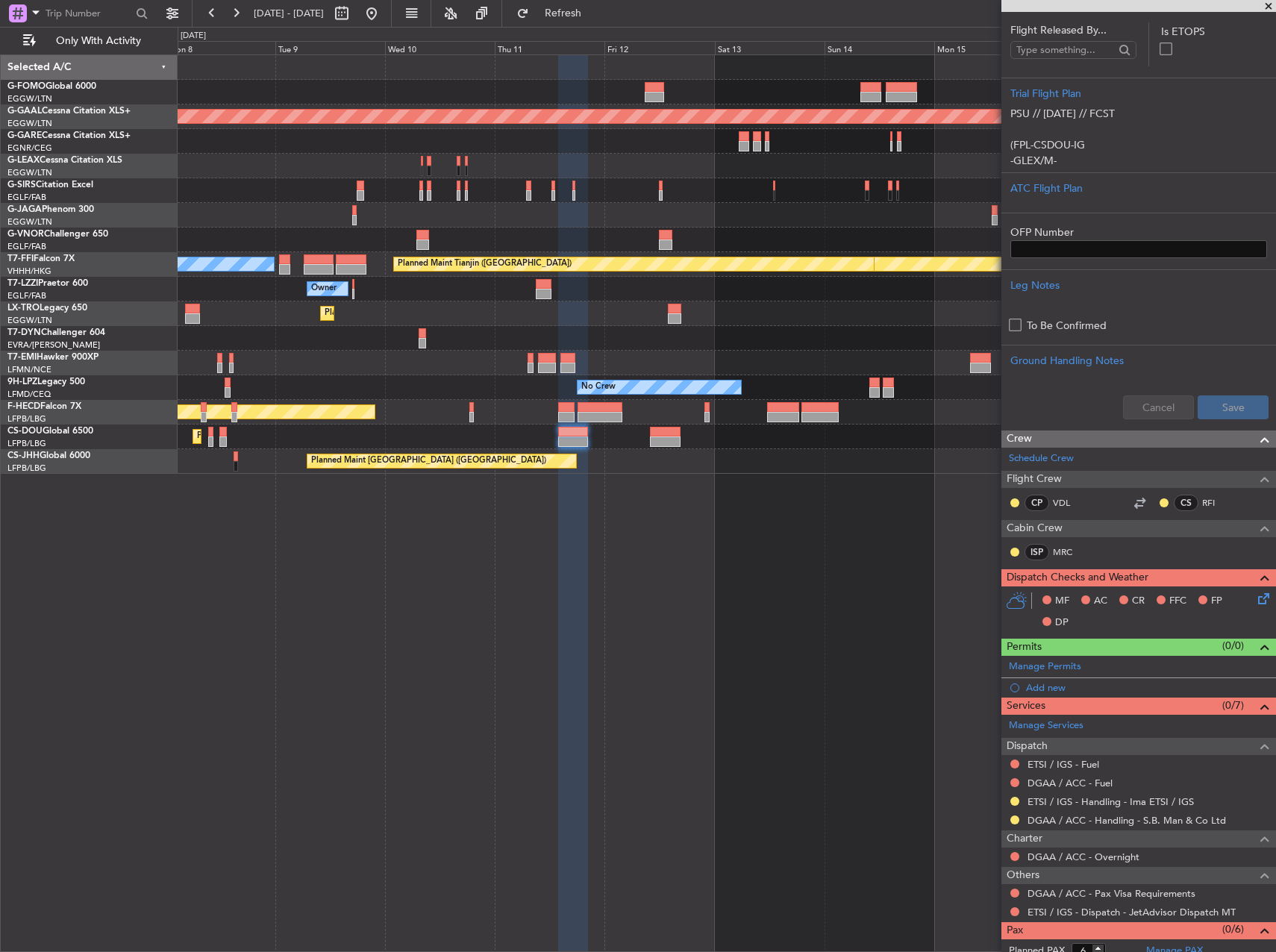
scroll to position [280, 0]
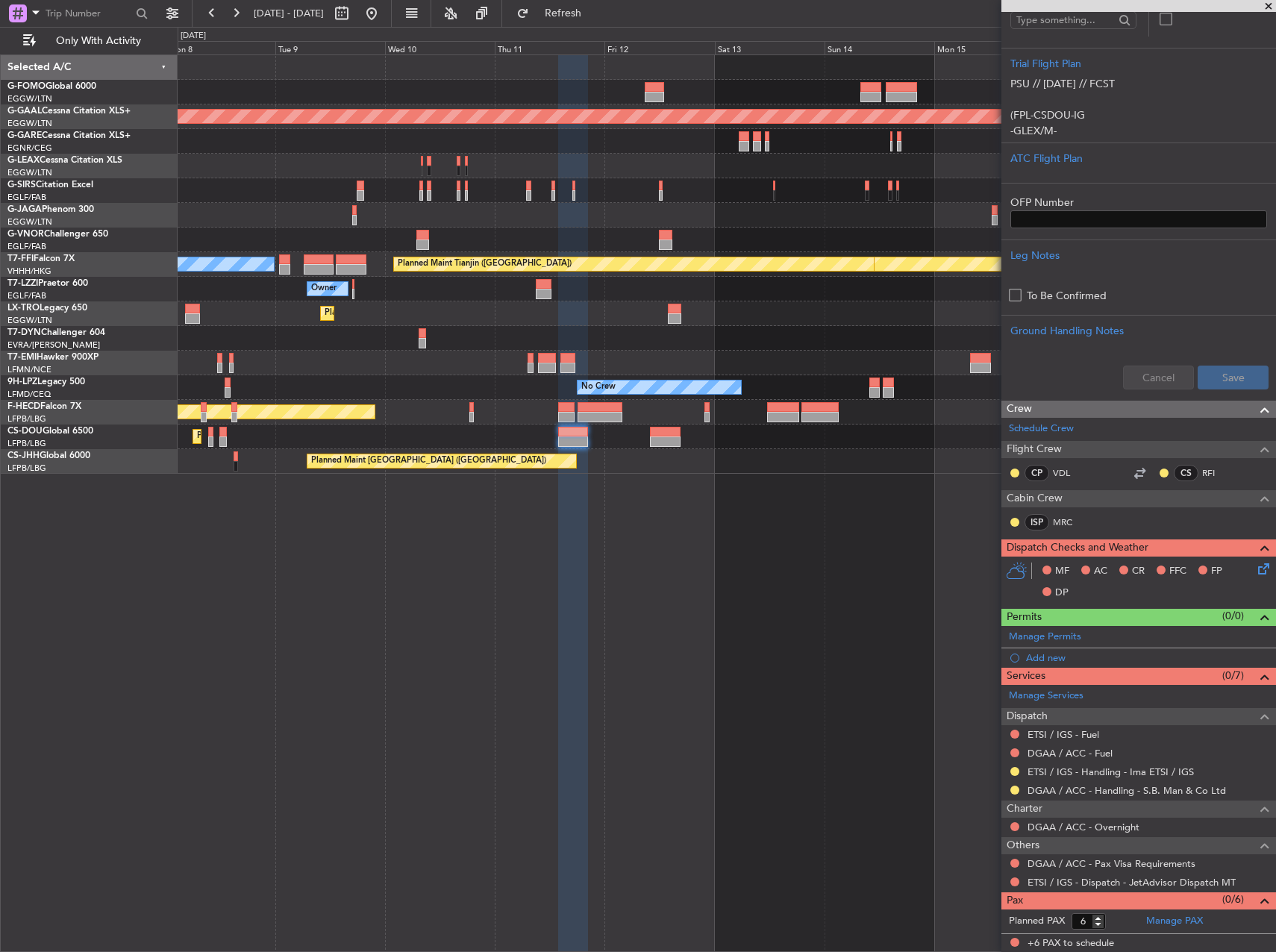
click at [896, 665] on div "Planned Maint London (Luton) Planned Maint Dusseldorf MEL Hong Kong (Hong Kong …" at bounding box center [727, 503] width 1098 height 898
click at [1253, 638] on span at bounding box center [1262, 633] width 18 height 11
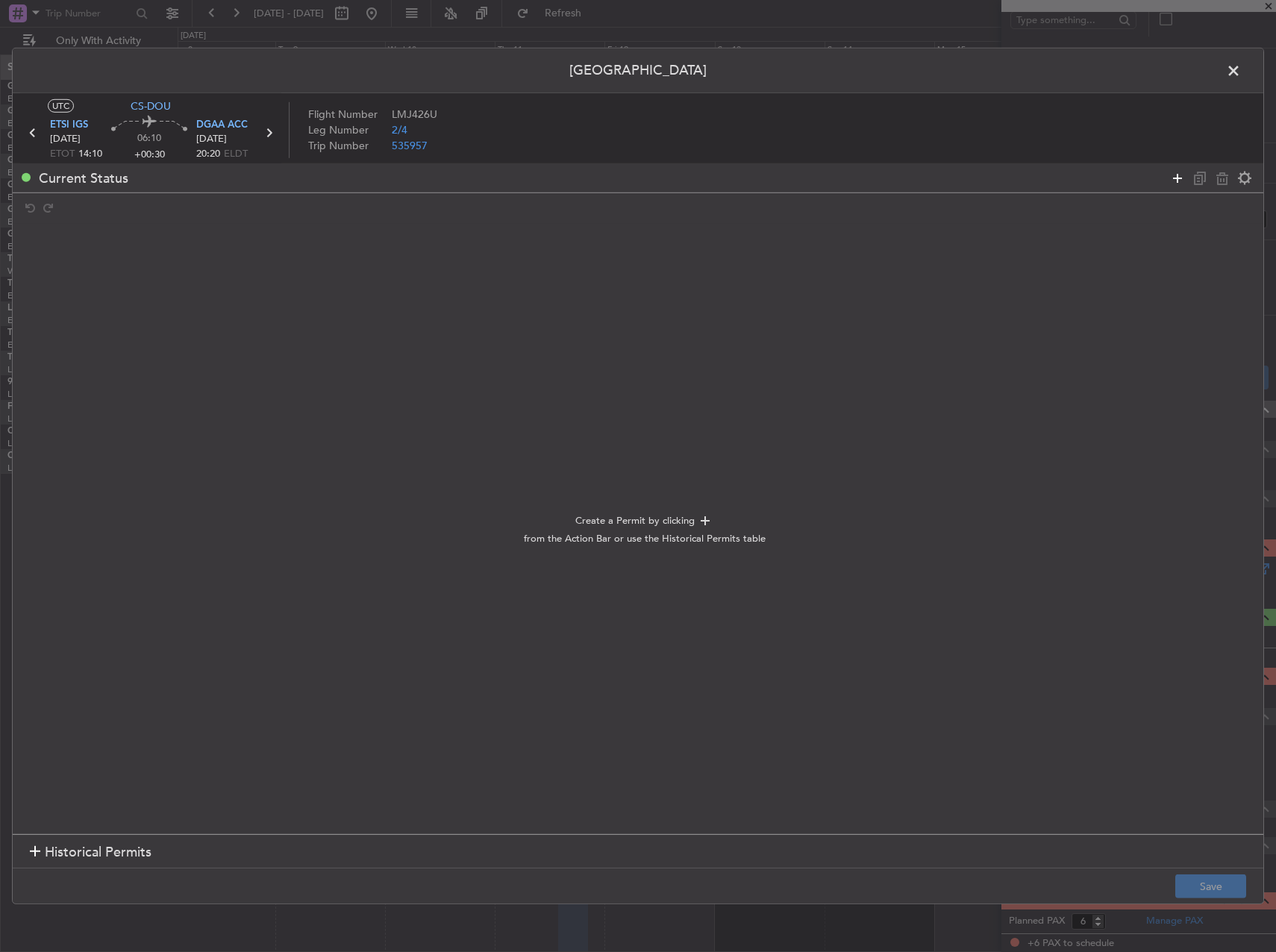
click at [1174, 177] on icon at bounding box center [1178, 178] width 18 height 18
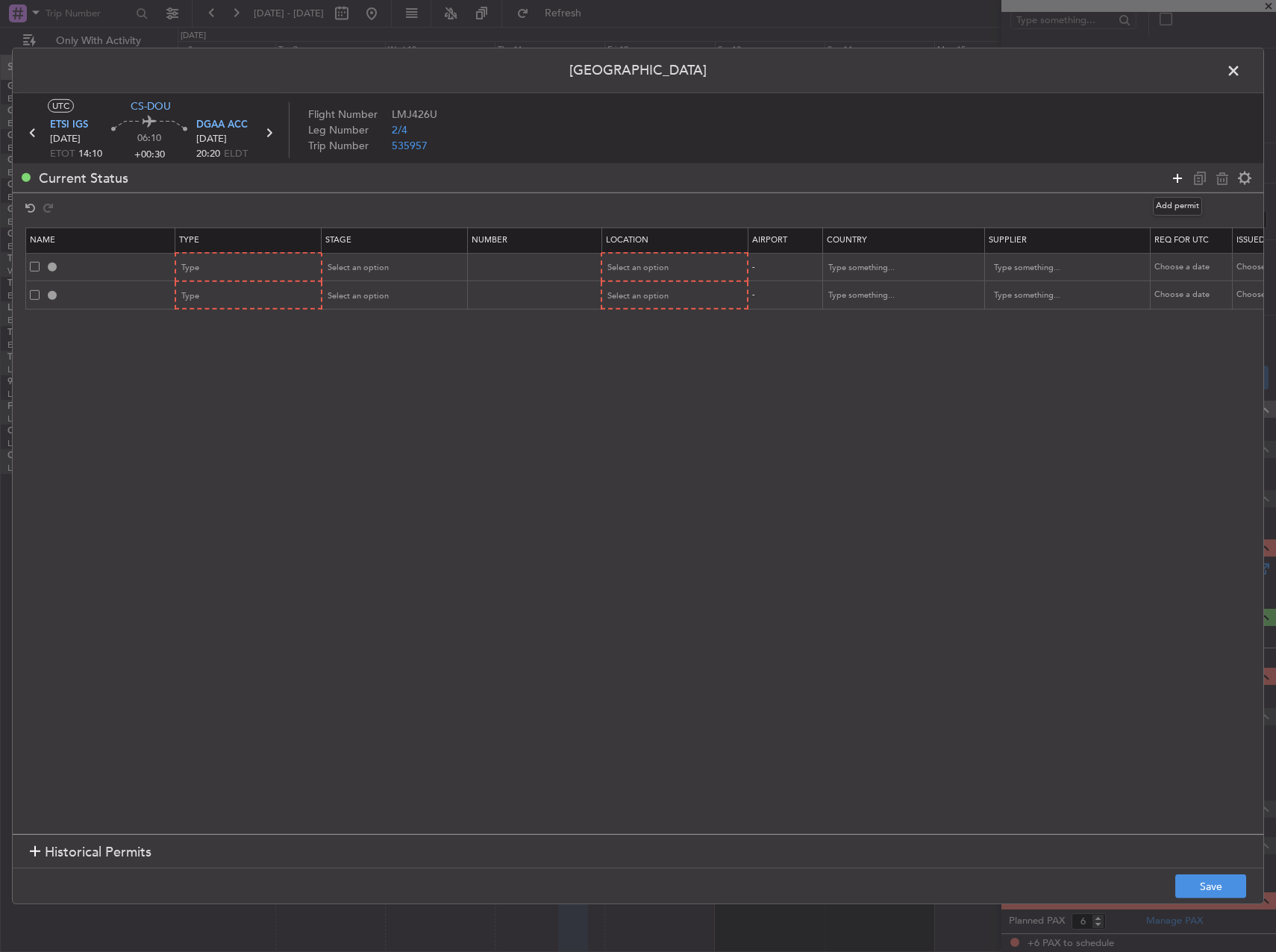
click at [1174, 177] on icon at bounding box center [1178, 178] width 18 height 18
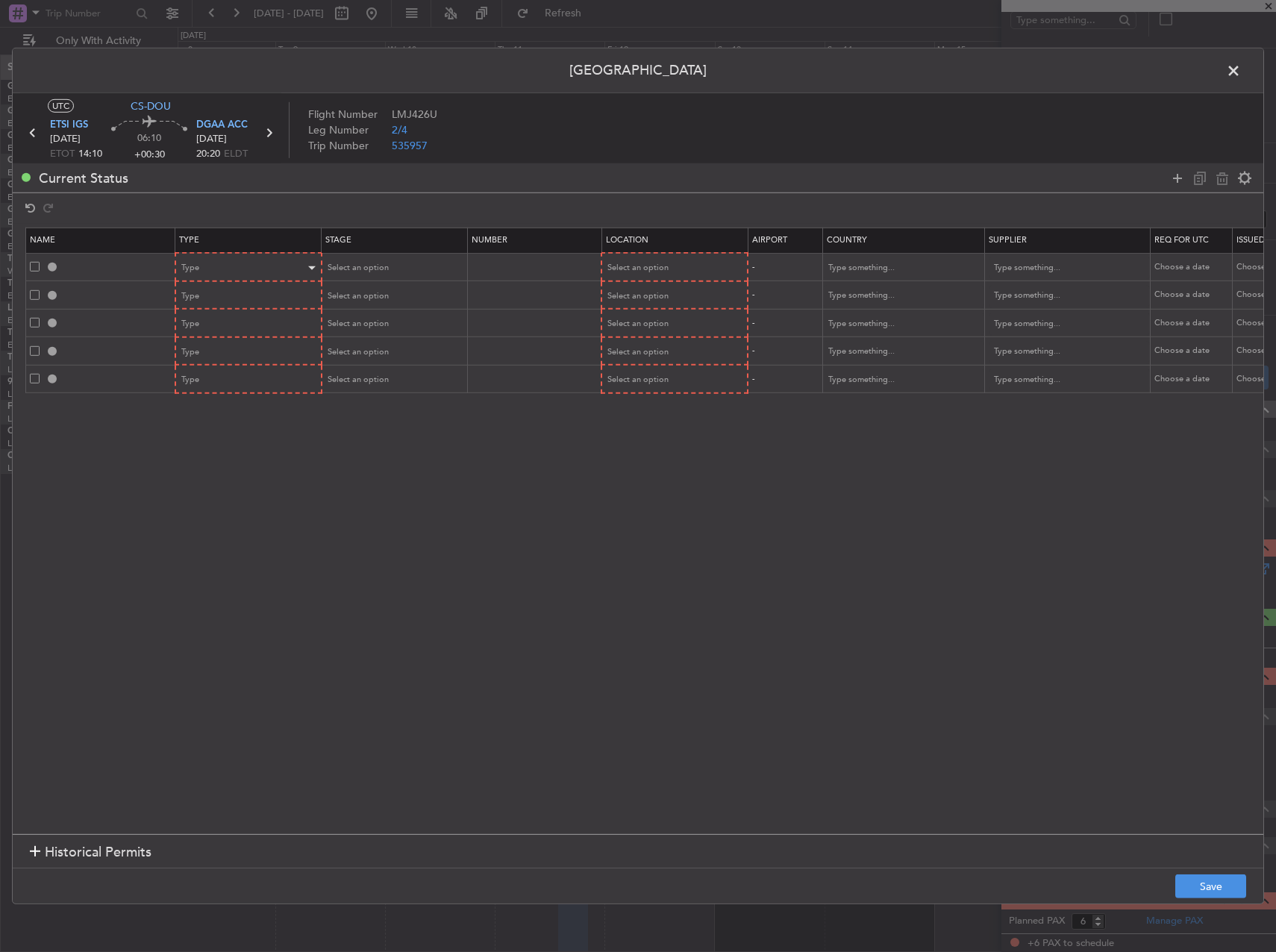
click at [320, 265] on div "Type" at bounding box center [248, 267] width 145 height 23
click at [232, 340] on span "PPR" at bounding box center [249, 342] width 133 height 23
click at [256, 298] on div "Type" at bounding box center [244, 296] width 124 height 23
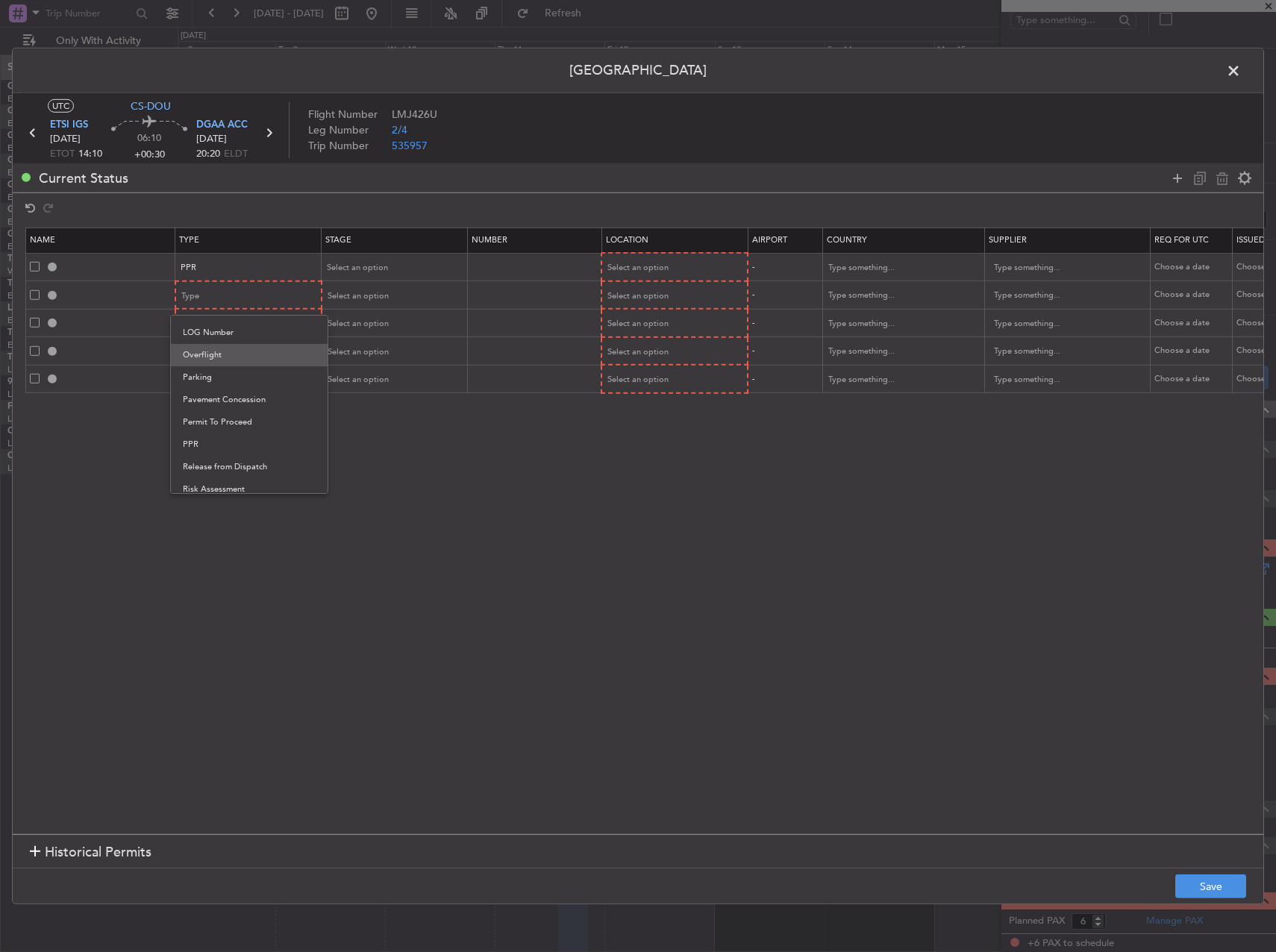
drag, startPoint x: 228, startPoint y: 361, endPoint x: 230, endPoint y: 342, distance: 19.1
click at [228, 361] on span "Overflight" at bounding box center [249, 355] width 133 height 23
click at [233, 322] on div "Type" at bounding box center [244, 323] width 124 height 23
click at [243, 464] on span "Overflight" at bounding box center [249, 459] width 133 height 23
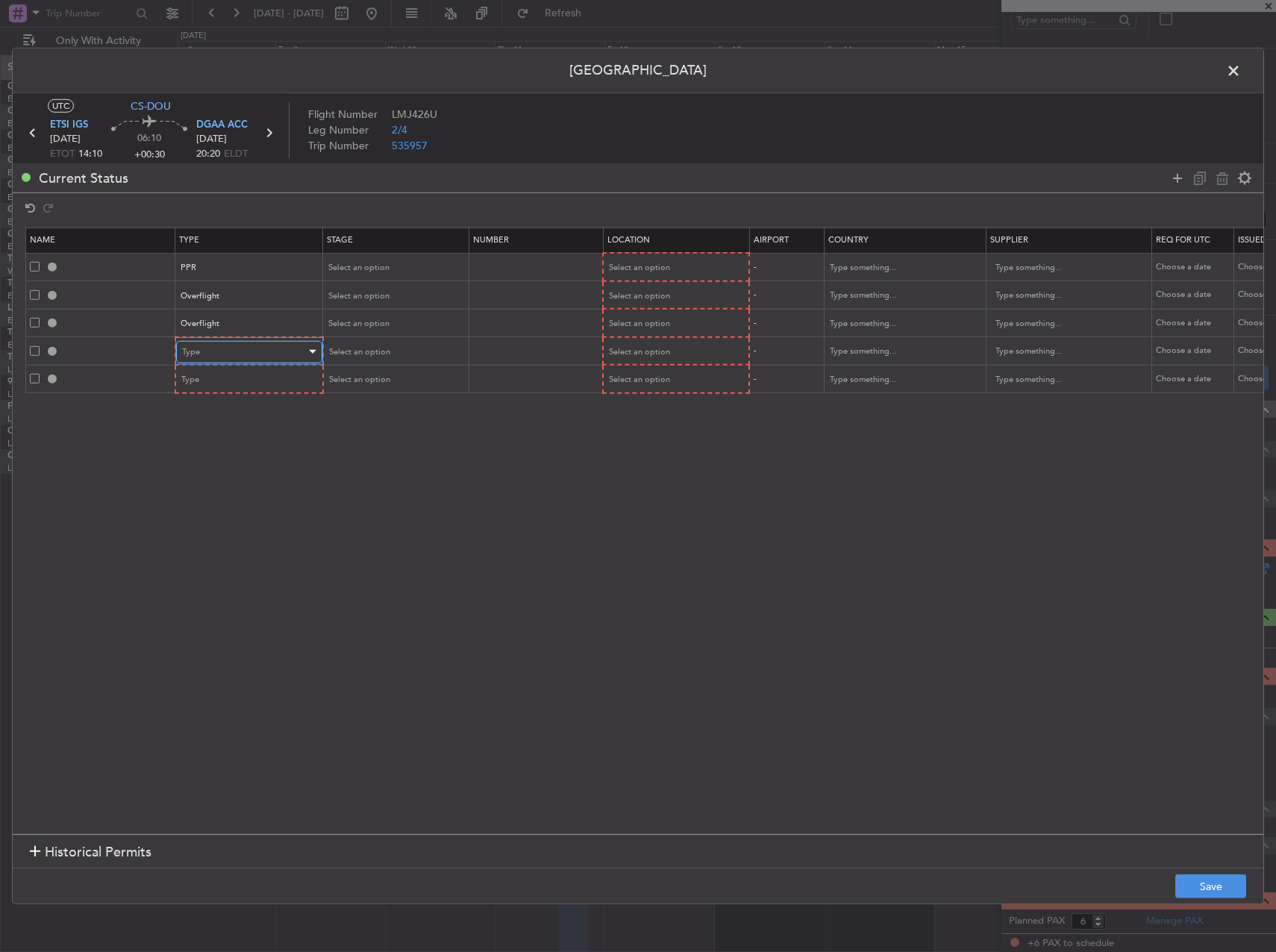
click at [246, 355] on div "Type" at bounding box center [244, 351] width 124 height 23
click at [247, 476] on span "Overflight" at bounding box center [249, 486] width 133 height 23
click at [248, 394] on section "Name Type Stage Number Location Airport Country Supplier Req For Utc Issued For…" at bounding box center [638, 529] width 1251 height 611
click at [248, 387] on div "Type" at bounding box center [244, 380] width 124 height 23
drag, startPoint x: 240, startPoint y: 507, endPoint x: 256, endPoint y: 458, distance: 51.5
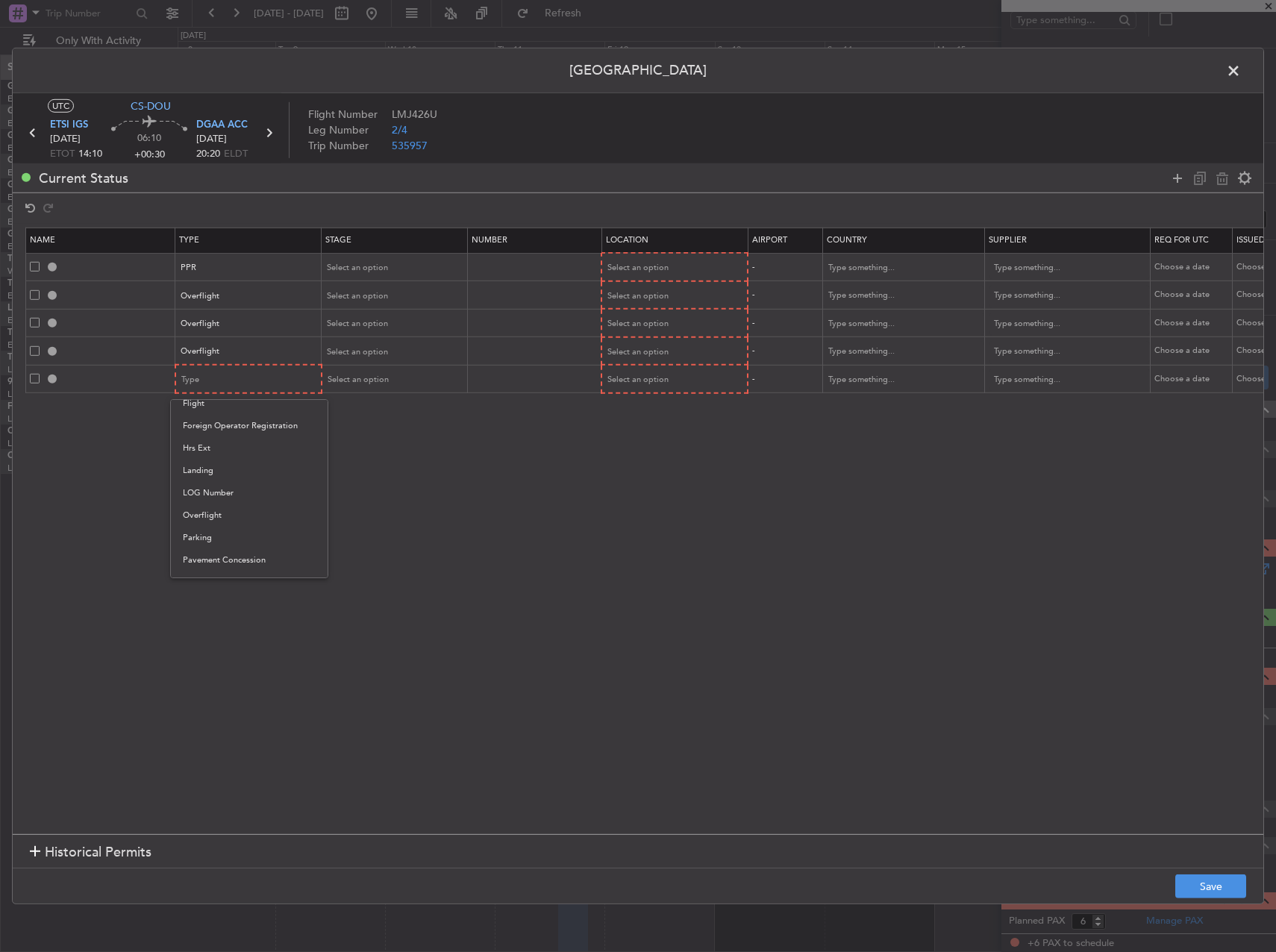
click at [239, 507] on span "Overflight" at bounding box center [249, 515] width 133 height 23
click at [1171, 174] on icon at bounding box center [1178, 178] width 18 height 18
click at [263, 395] on mat-form-field "Type" at bounding box center [248, 408] width 145 height 27
click at [265, 407] on div "Type" at bounding box center [244, 408] width 124 height 23
click at [277, 495] on span "Landing" at bounding box center [249, 498] width 133 height 23
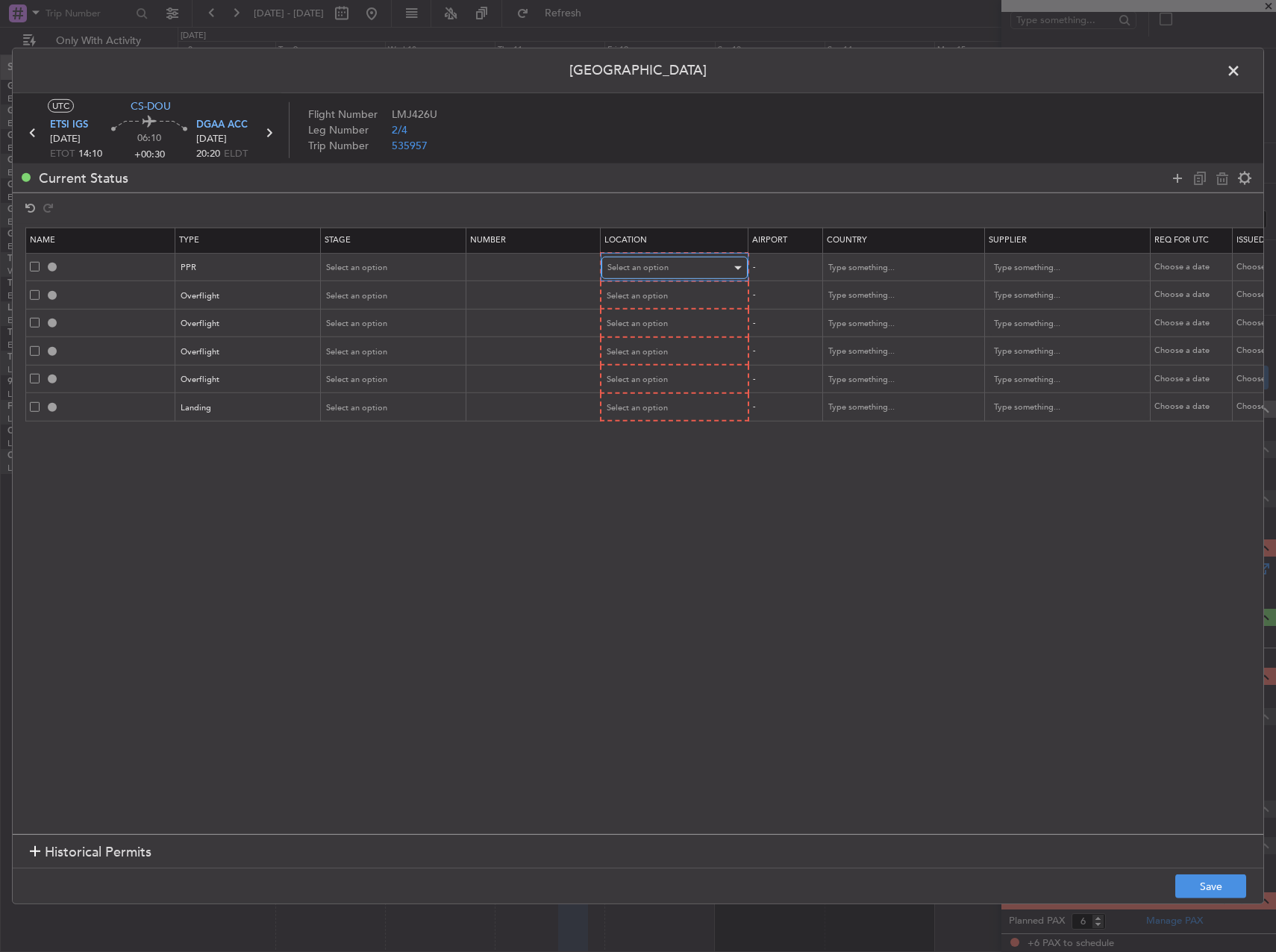
click at [628, 270] on span "Select an option" at bounding box center [638, 267] width 62 height 11
click at [418, 275] on div at bounding box center [638, 476] width 1276 height 952
click at [414, 272] on div "Select an option" at bounding box center [389, 267] width 124 height 23
click at [405, 368] on span "Requested" at bounding box center [394, 366] width 133 height 23
click at [395, 303] on div "Select an option" at bounding box center [389, 296] width 124 height 23
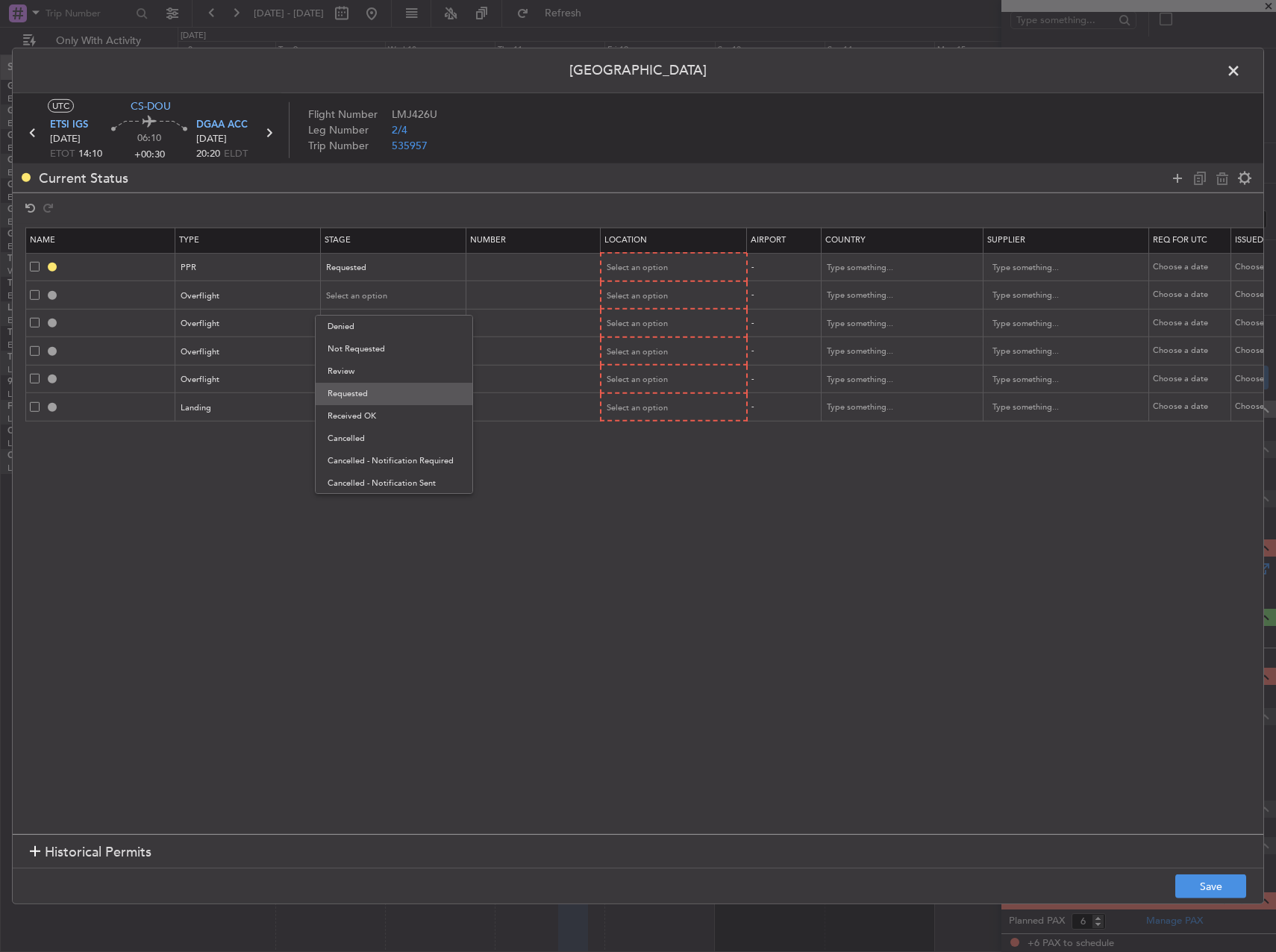
click at [383, 391] on span "Requested" at bounding box center [394, 393] width 133 height 23
click at [379, 334] on div "Select an option" at bounding box center [389, 323] width 124 height 23
drag, startPoint x: 369, startPoint y: 425, endPoint x: 369, endPoint y: 414, distance: 11.0
click at [369, 420] on span "Requested" at bounding box center [394, 422] width 133 height 23
click at [366, 358] on div "Select an option" at bounding box center [389, 351] width 124 height 23
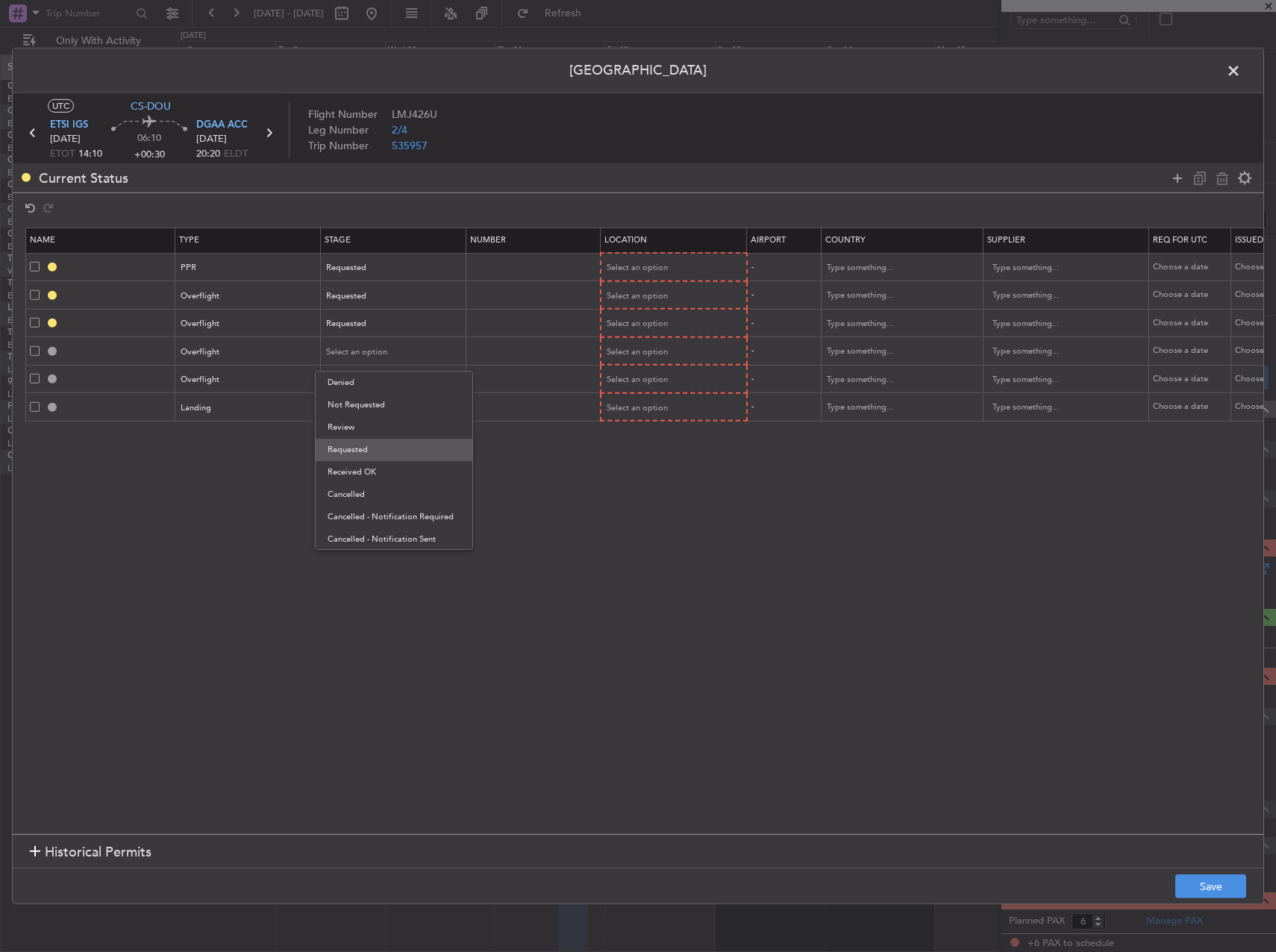
click at [380, 447] on span "Requested" at bounding box center [394, 449] width 133 height 23
click at [382, 388] on div "Select an option" at bounding box center [389, 380] width 124 height 23
click at [382, 471] on span "Requested" at bounding box center [394, 477] width 133 height 23
click at [382, 381] on div "Requested" at bounding box center [389, 380] width 124 height 23
click at [382, 407] on span "Denied" at bounding box center [394, 410] width 133 height 23
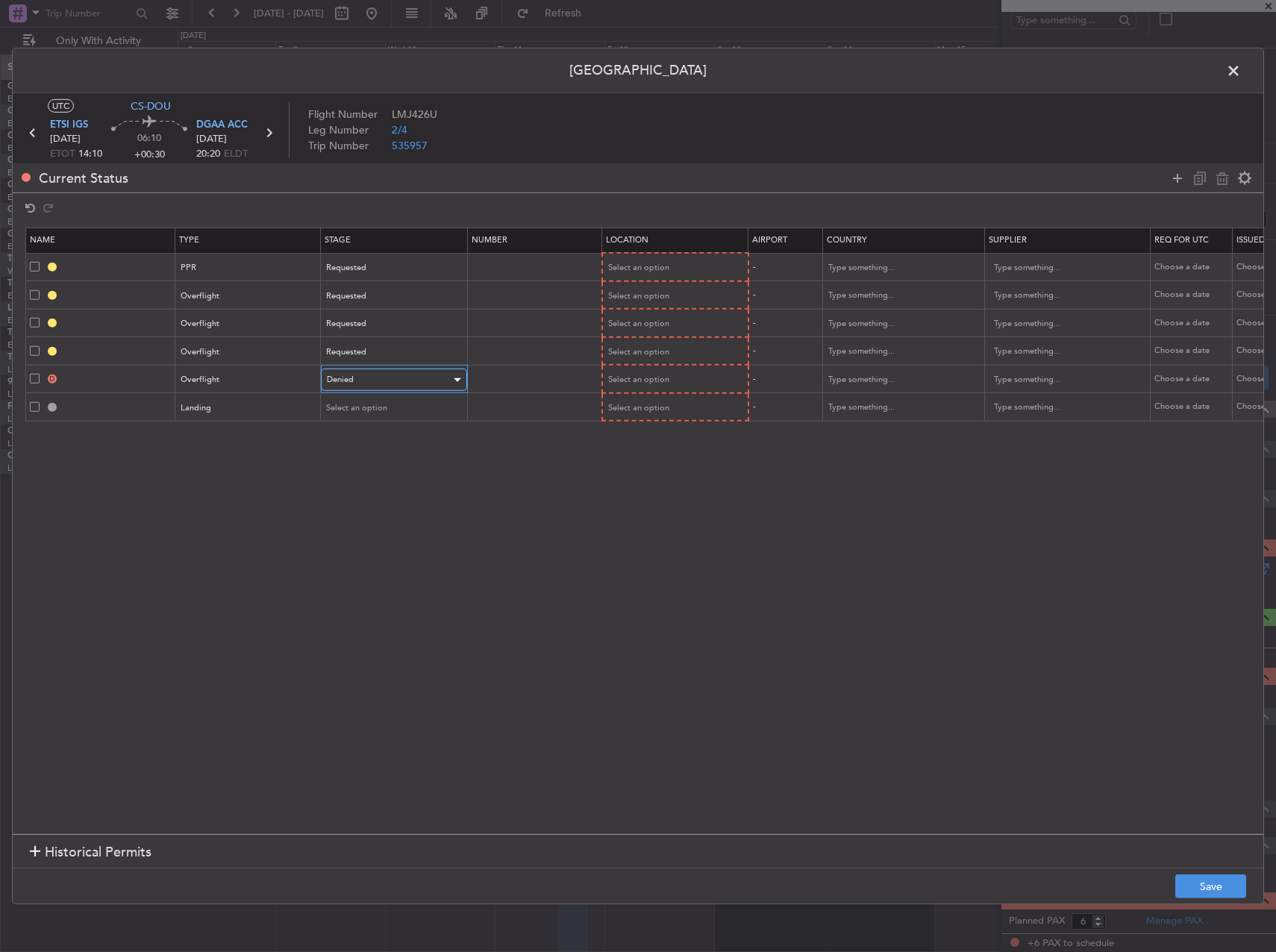
click at [387, 370] on div "Denied" at bounding box center [389, 380] width 124 height 23
drag, startPoint x: 382, startPoint y: 482, endPoint x: 383, endPoint y: 465, distance: 17.0
click at [383, 480] on span "Requested" at bounding box center [394, 477] width 133 height 23
click at [379, 412] on span "Select an option" at bounding box center [358, 408] width 62 height 11
click at [386, 507] on span "Requested" at bounding box center [394, 505] width 133 height 23
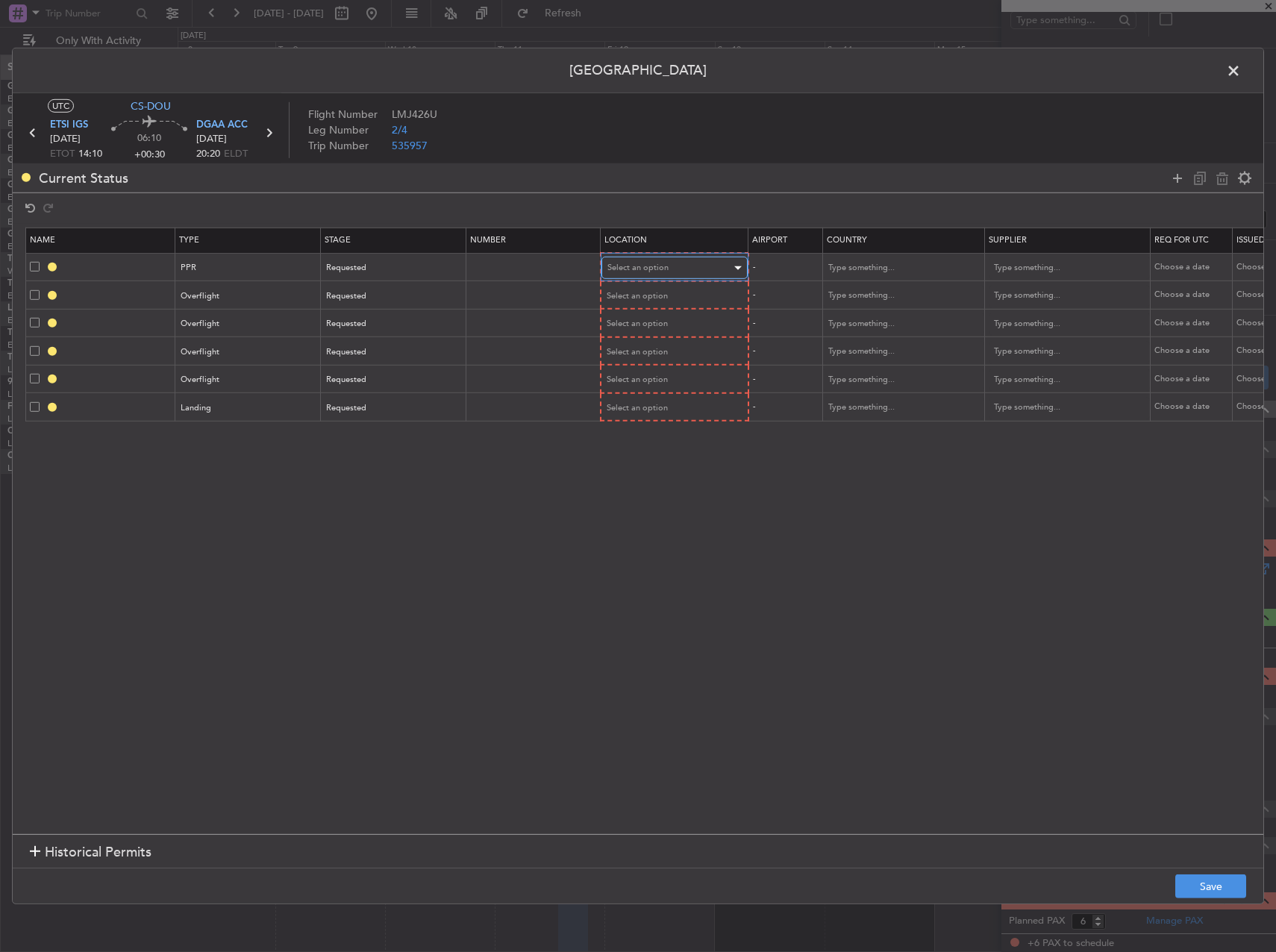
click at [655, 273] on span "Select an option" at bounding box center [638, 267] width 62 height 11
click at [668, 293] on span "Departure" at bounding box center [674, 299] width 133 height 23
click at [662, 291] on span "Select an option" at bounding box center [638, 295] width 62 height 11
click at [652, 416] on span "Enroute" at bounding box center [674, 416] width 133 height 23
click at [648, 328] on span "Select an option" at bounding box center [638, 322] width 62 height 11
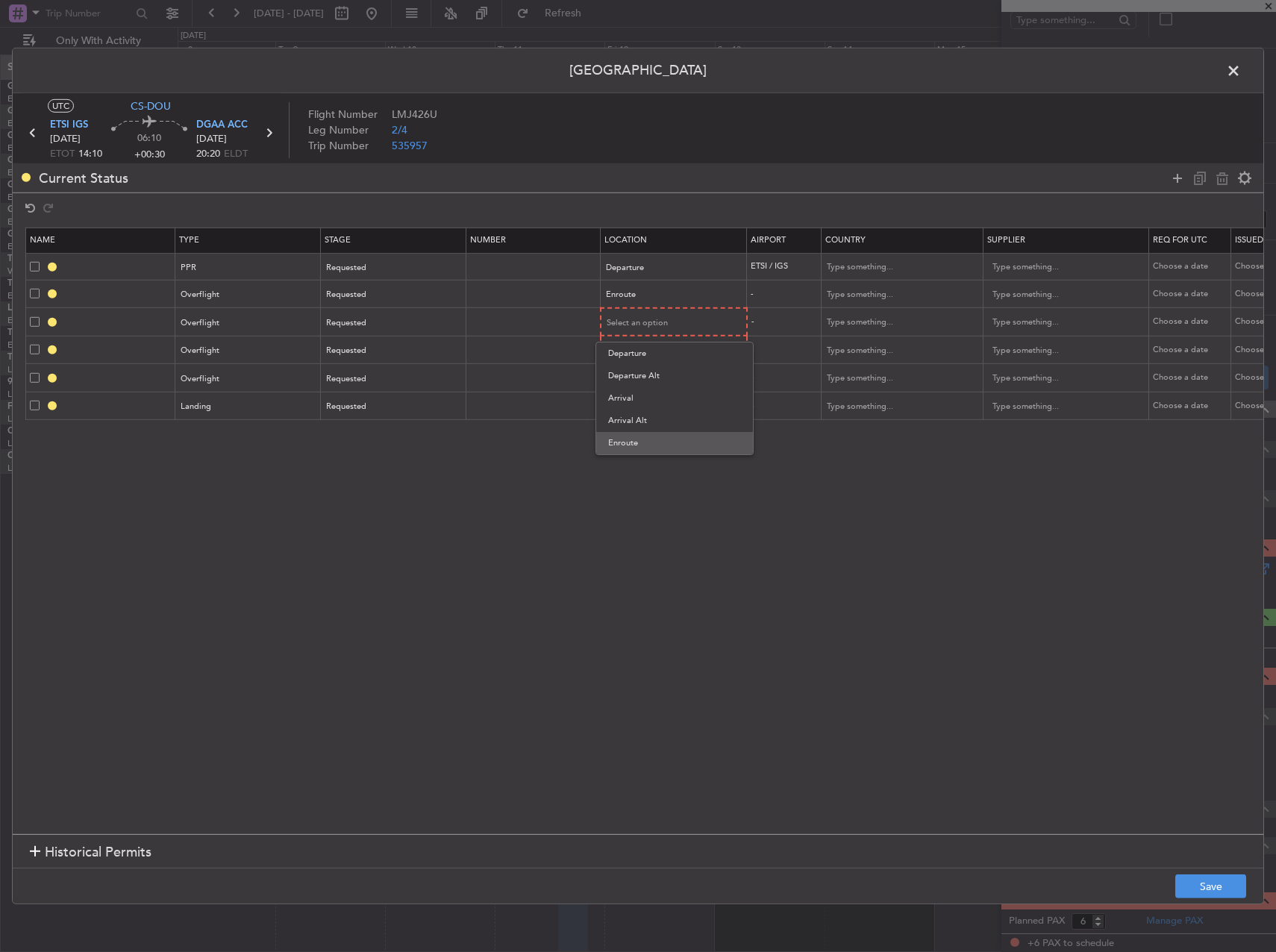
click at [654, 444] on span "Enroute" at bounding box center [674, 443] width 133 height 23
click at [638, 349] on span "Select an option" at bounding box center [638, 350] width 62 height 11
click at [642, 470] on span "Enroute" at bounding box center [674, 470] width 133 height 23
click at [635, 383] on div "Select an option" at bounding box center [669, 377] width 124 height 23
drag, startPoint x: 634, startPoint y: 382, endPoint x: 641, endPoint y: 486, distance: 104.2
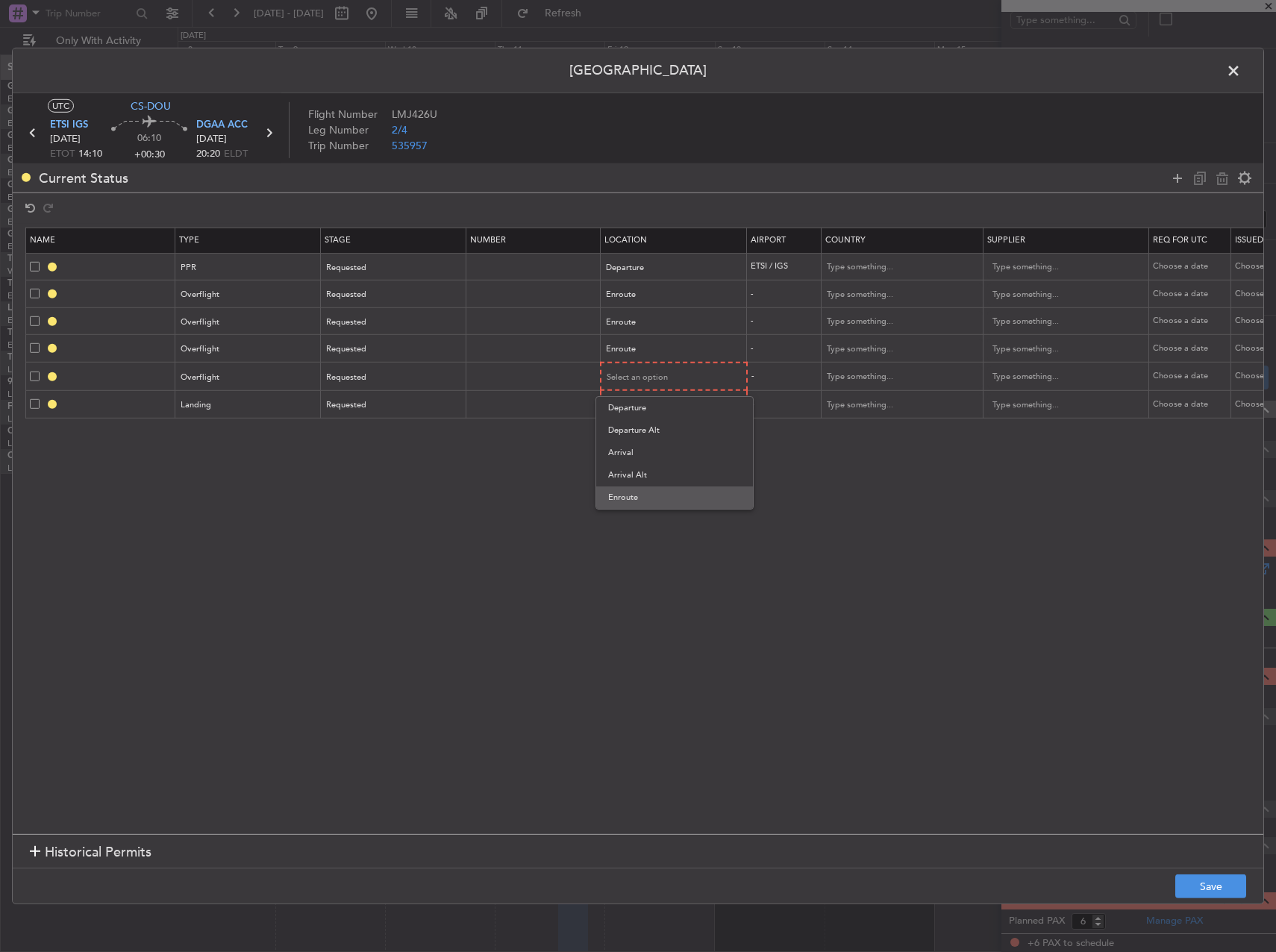
click at [641, 486] on span "Enroute" at bounding box center [674, 497] width 133 height 23
click at [635, 412] on div "Select an option" at bounding box center [669, 404] width 124 height 23
click at [647, 473] on span "Arrival" at bounding box center [674, 480] width 133 height 23
click at [777, 291] on td "-" at bounding box center [783, 294] width 74 height 27
click at [865, 303] on input "text" at bounding box center [894, 294] width 134 height 23
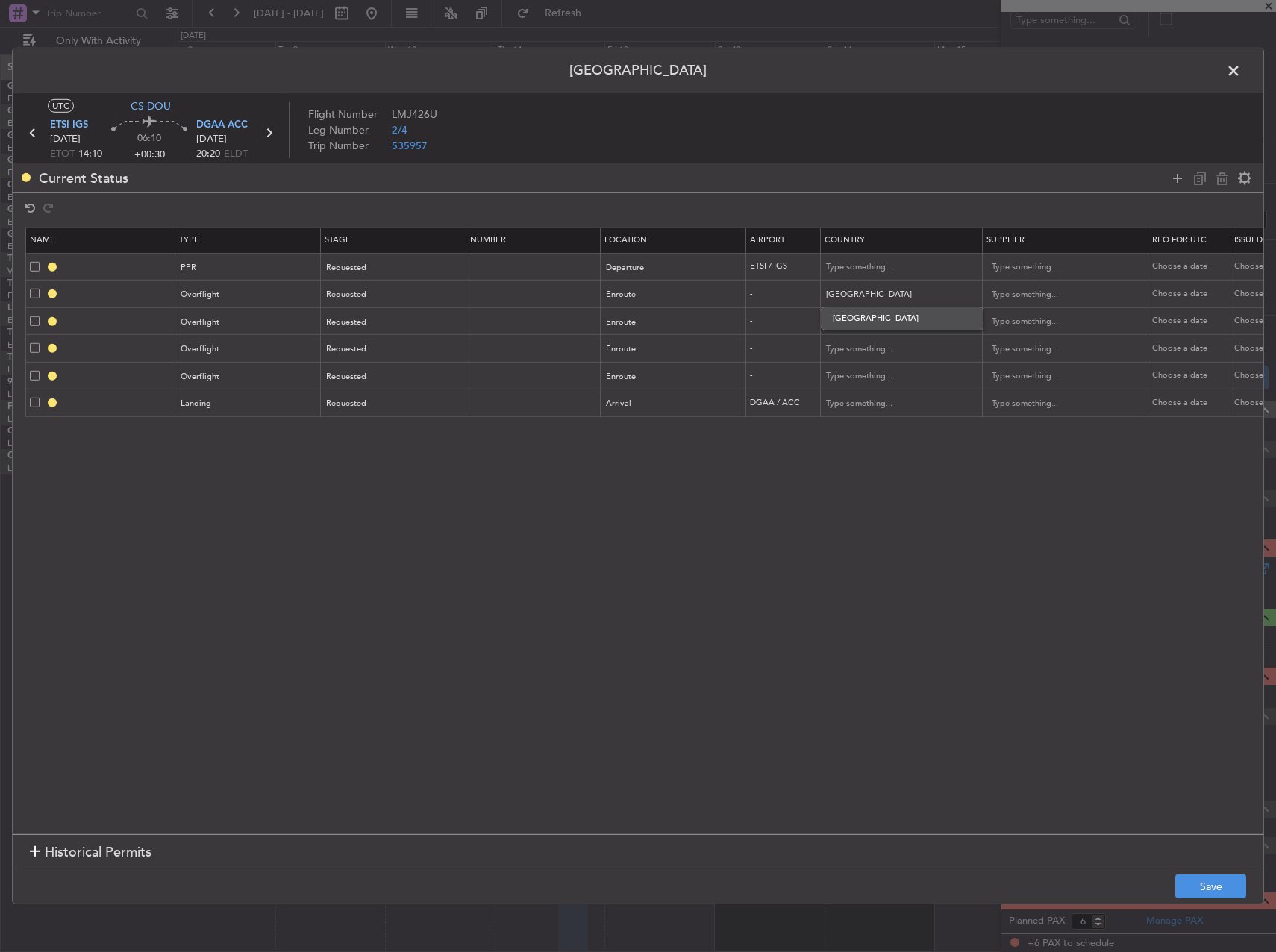
click at [873, 314] on span "[GEOGRAPHIC_DATA]" at bounding box center [902, 318] width 139 height 23
type input "[GEOGRAPHIC_DATA]"
click at [865, 314] on input "text" at bounding box center [894, 322] width 134 height 23
type input "[GEOGRAPHIC_DATA]"
click at [856, 340] on span "[GEOGRAPHIC_DATA]" at bounding box center [902, 346] width 139 height 23
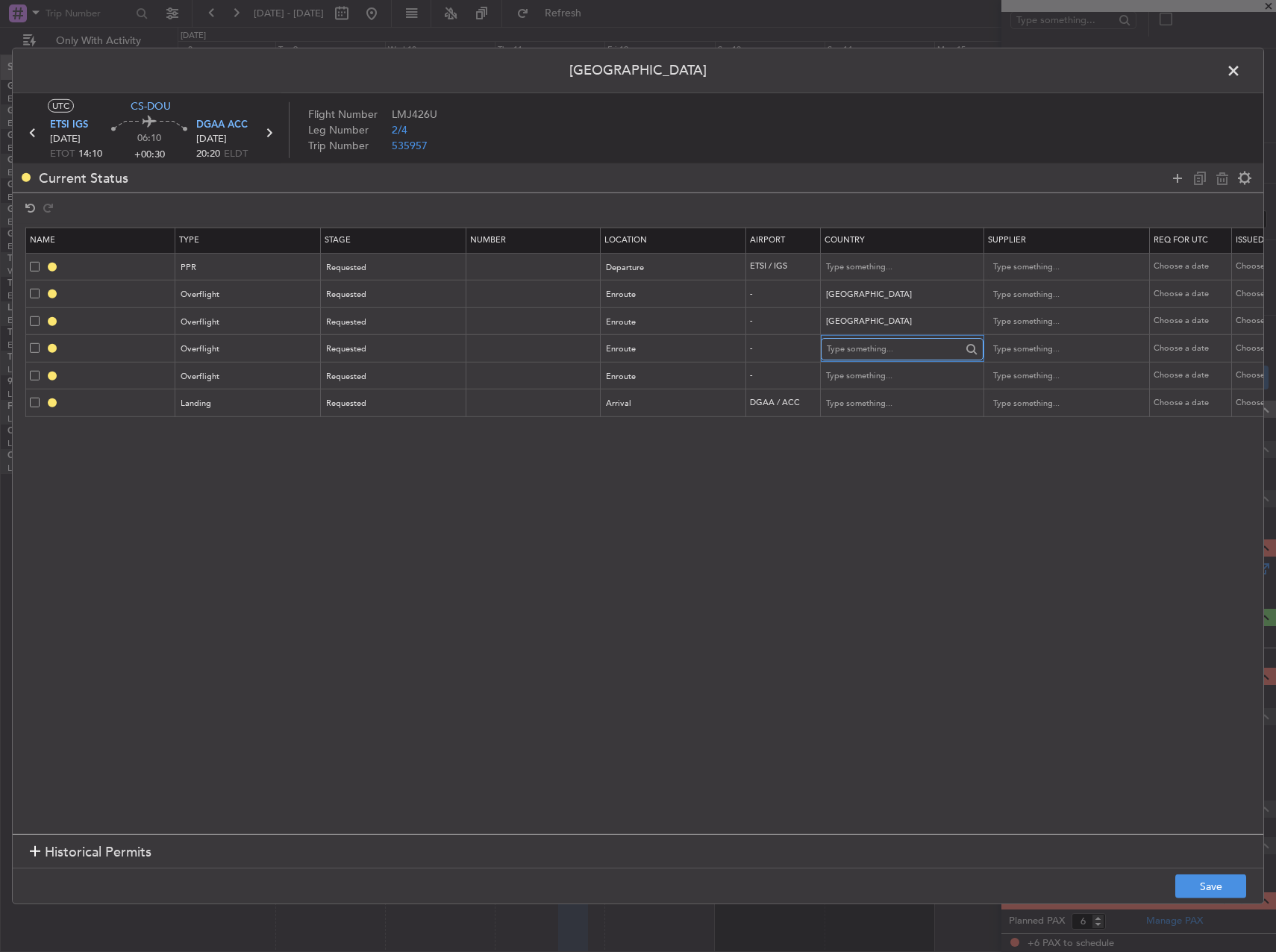
click at [842, 341] on input "text" at bounding box center [894, 349] width 134 height 23
click at [866, 376] on span "[GEOGRAPHIC_DATA]" at bounding box center [902, 372] width 139 height 23
type input "[GEOGRAPHIC_DATA]"
click at [861, 372] on input "text" at bounding box center [894, 376] width 134 height 23
click at [873, 396] on span "[GEOGRAPHIC_DATA]" at bounding box center [902, 400] width 139 height 23
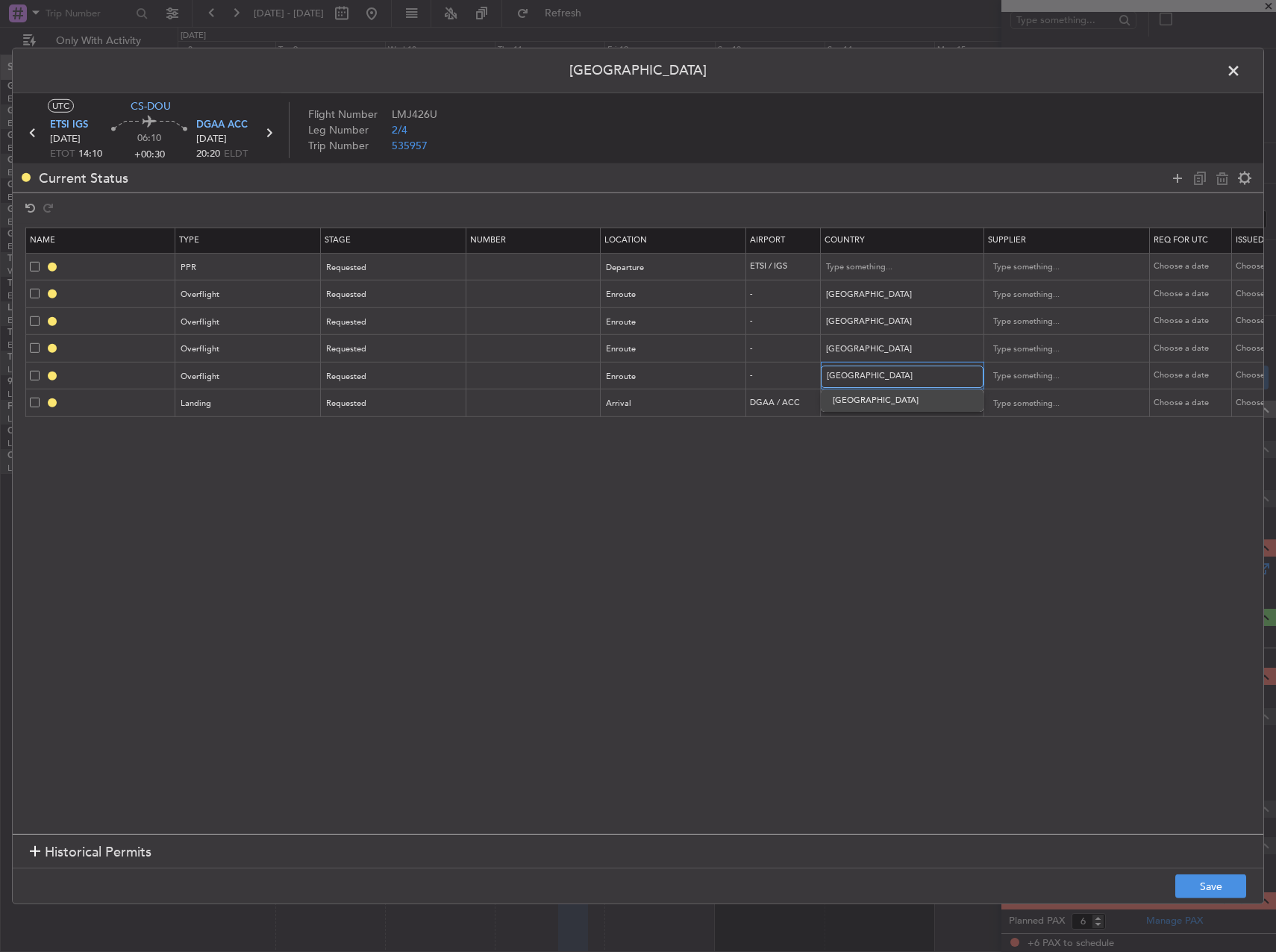
type input "[GEOGRAPHIC_DATA]"
drag, startPoint x: 926, startPoint y: 577, endPoint x: 964, endPoint y: 602, distance: 45.5
click at [928, 578] on section "Name Type Stage Number Location Airport Country Supplier Req For Utc Issued For…" at bounding box center [638, 529] width 1251 height 611
click at [1225, 884] on button "Save" at bounding box center [1211, 886] width 71 height 24
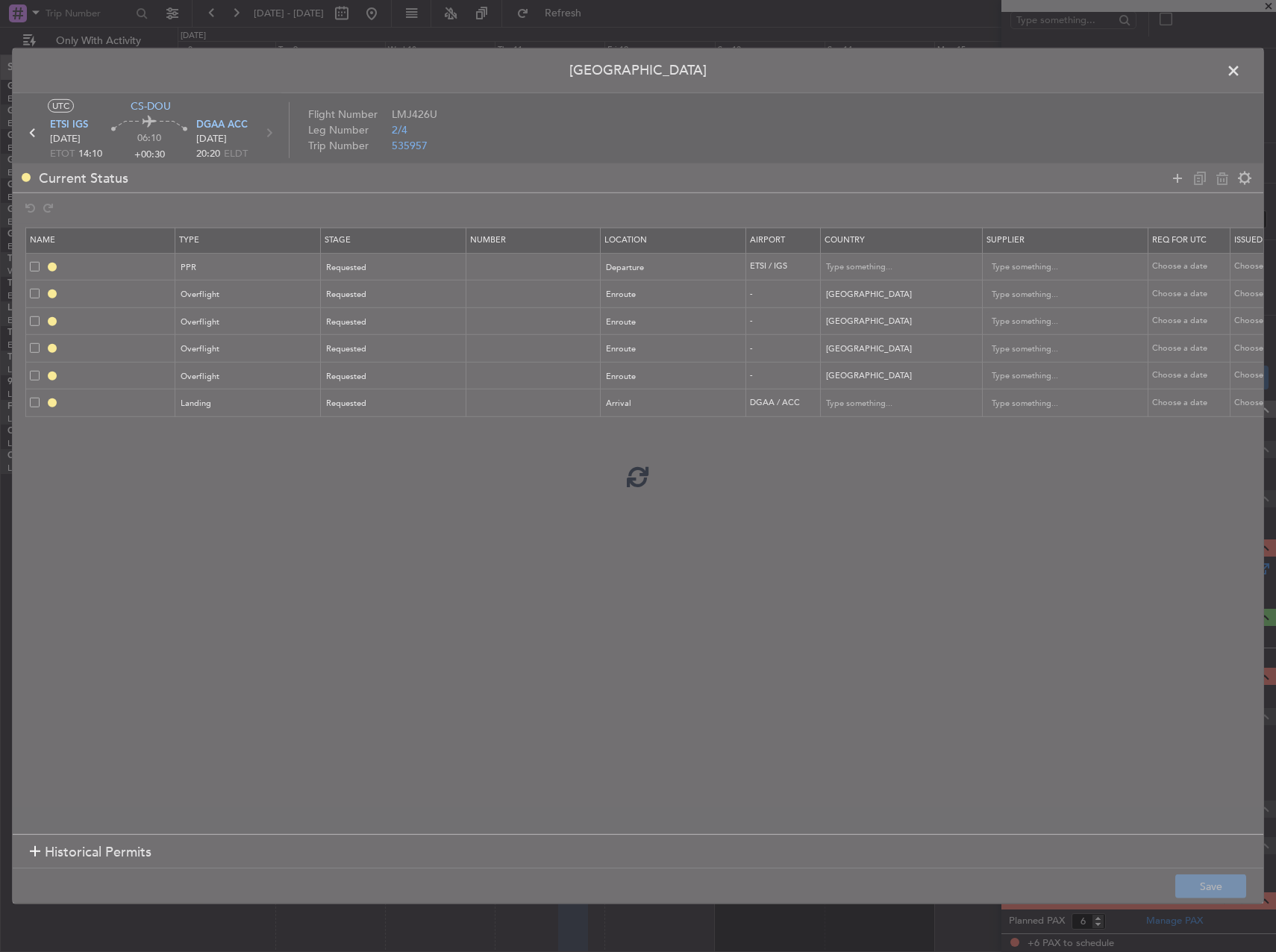
type input "ETSI PPR"
type input "Germany"
type input "NNN"
type input "ALGERIA OVF"
type input "NNN"
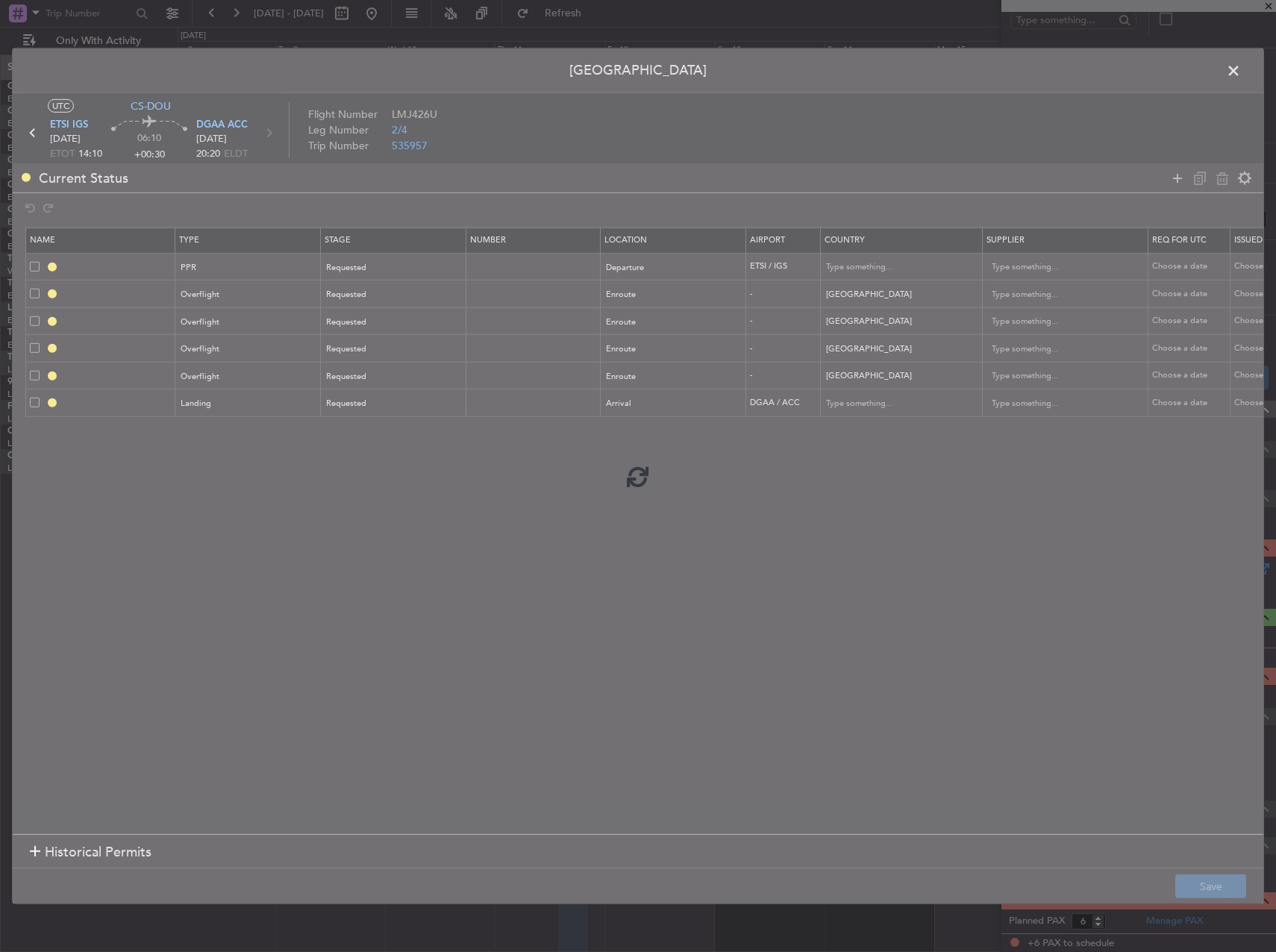
type input "NIGER OVF"
type input "NNN"
type input "[GEOGRAPHIC_DATA] OVF"
type input "NNN"
type input "TOGO OVF"
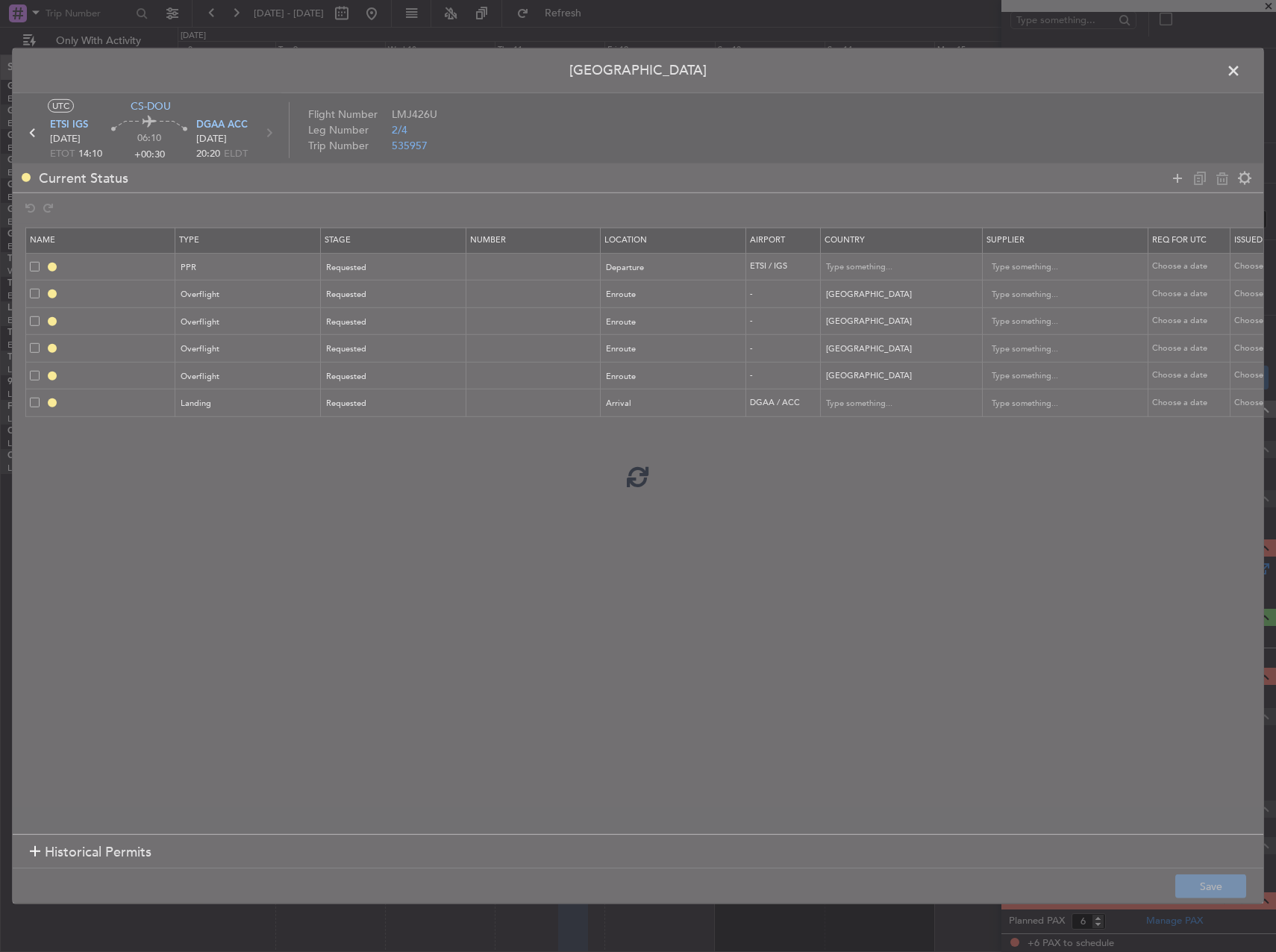
type input "NNN"
type input "DGAA LDG"
type input "[GEOGRAPHIC_DATA]"
type input "NNN"
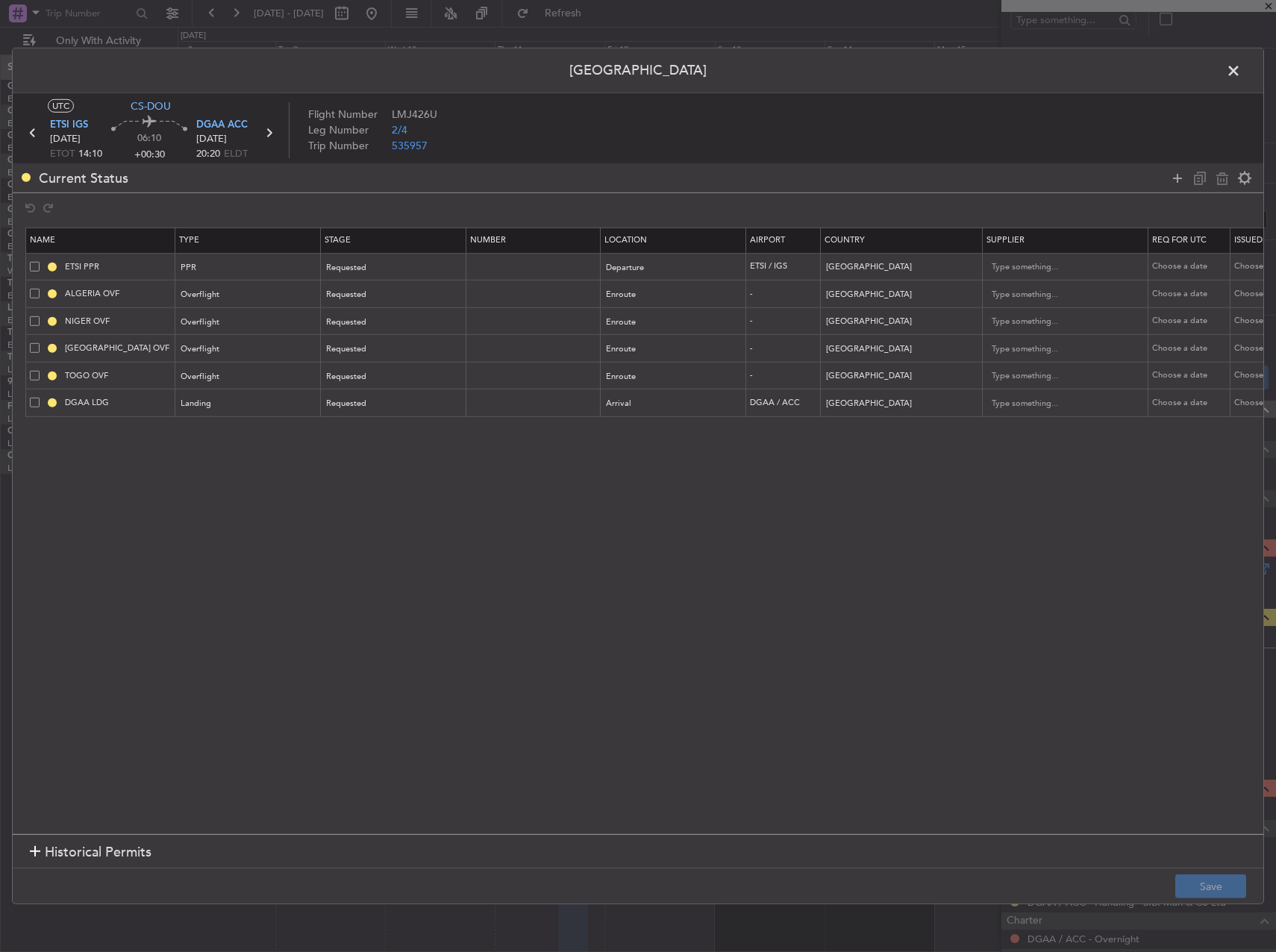
click at [1037, 632] on section "Name Type Stage Number Location Airport Country Supplier Req For Utc Issued For…" at bounding box center [638, 529] width 1251 height 611
click at [1241, 78] on span at bounding box center [1241, 74] width 0 height 30
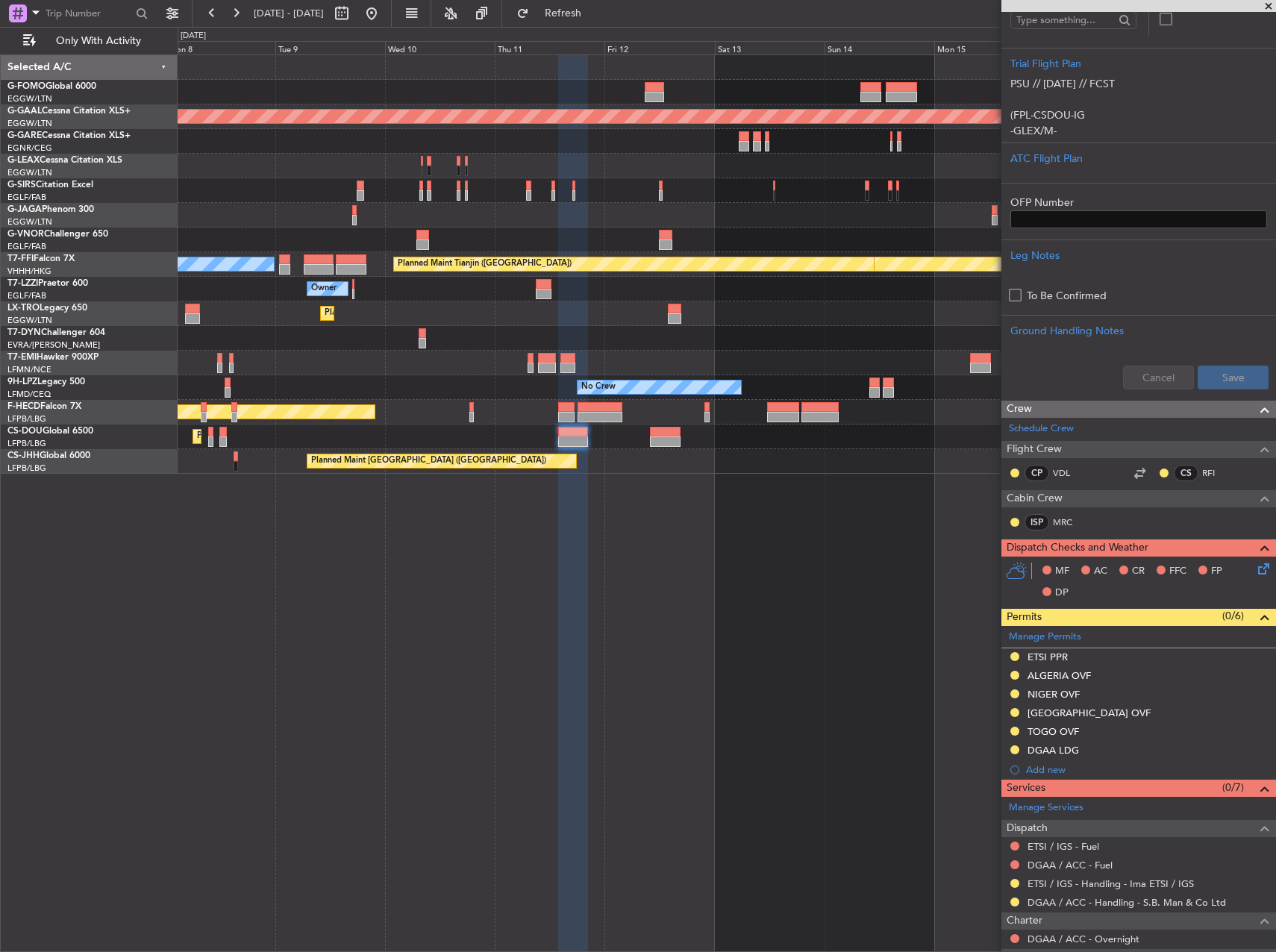
click at [818, 638] on div "Planned Maint London (Luton) Planned Maint Dusseldorf MEL Hong Kong (Hong Kong …" at bounding box center [727, 503] width 1098 height 898
click at [654, 542] on div "Planned Maint London (Luton) Planned Maint Dusseldorf MEL Hong Kong (Hong Kong …" at bounding box center [727, 503] width 1098 height 898
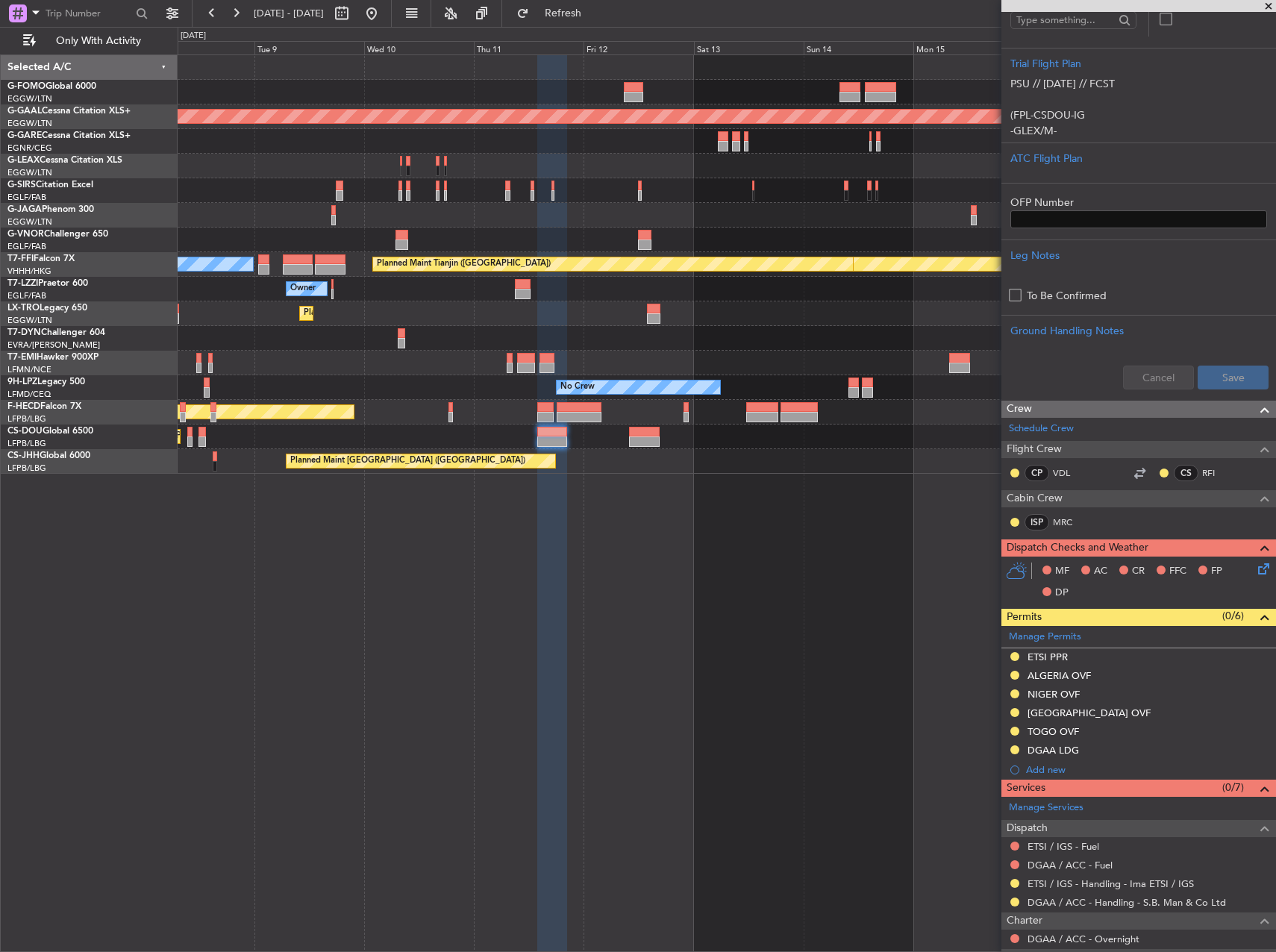
click at [655, 569] on div "Planned Maint [GEOGRAPHIC_DATA] ([GEOGRAPHIC_DATA]) Planned [GEOGRAPHIC_DATA] […" at bounding box center [727, 503] width 1098 height 898
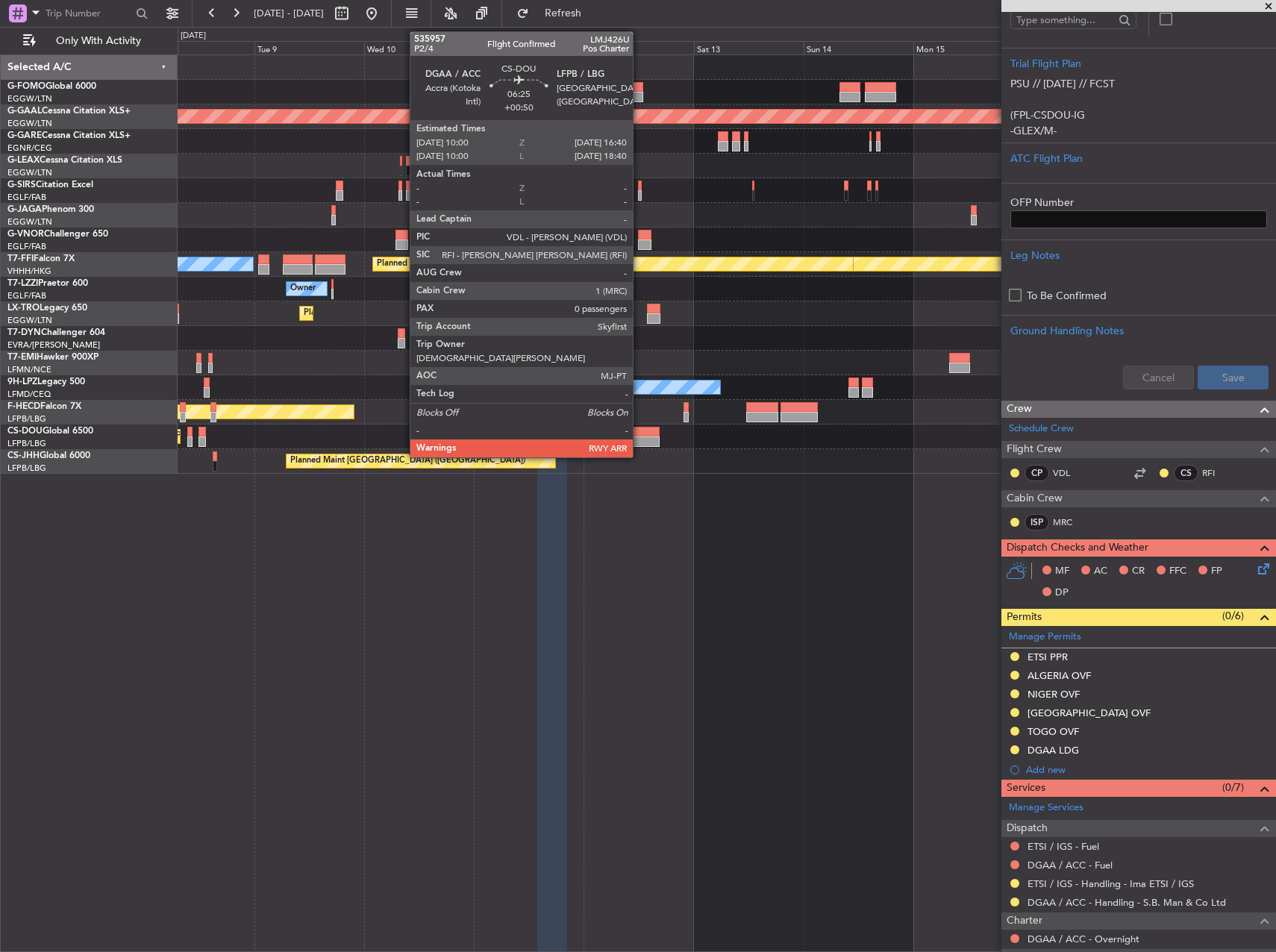
click at [641, 441] on div at bounding box center [644, 442] width 31 height 11
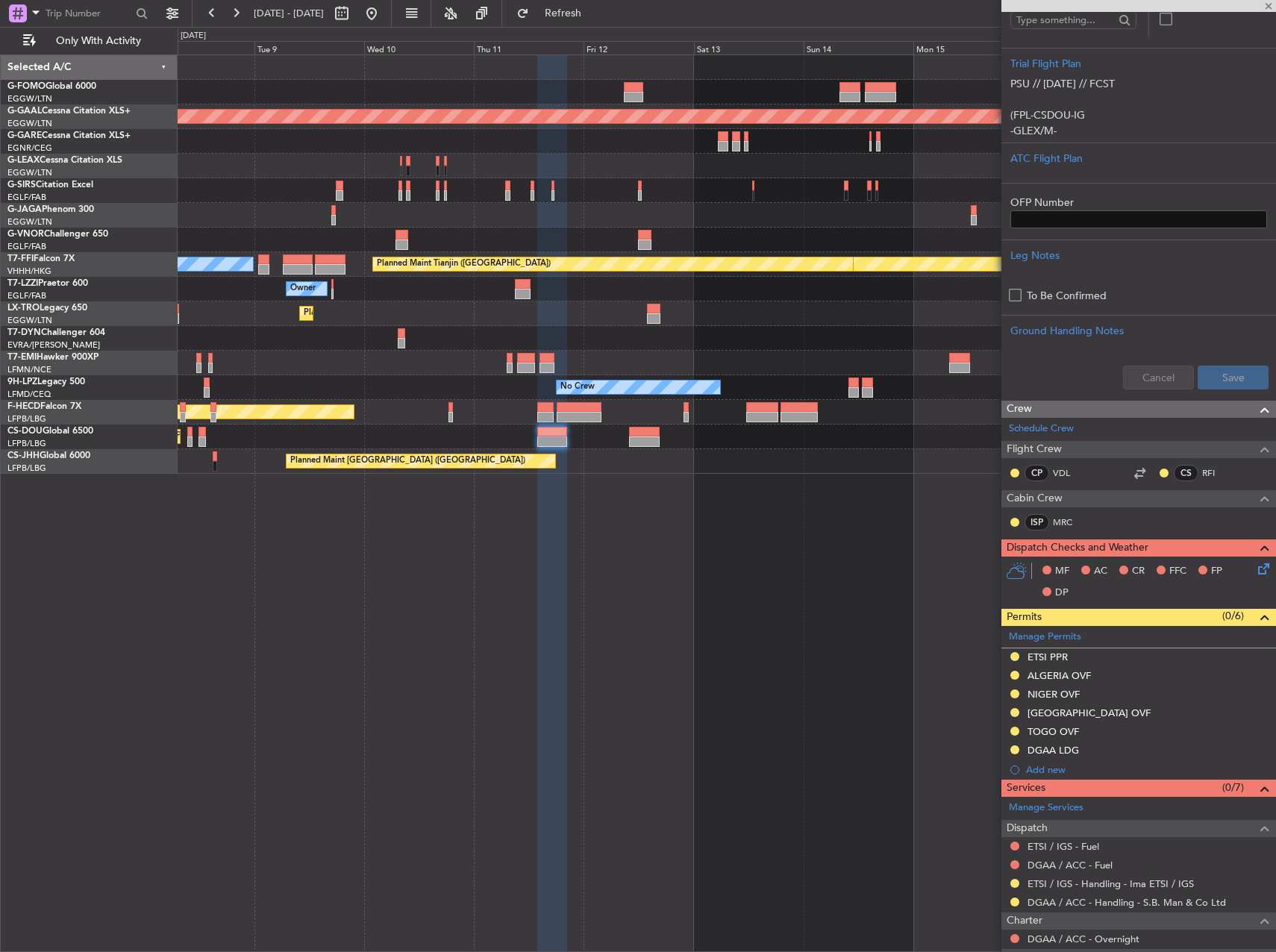
type input "+00:50"
type input "0"
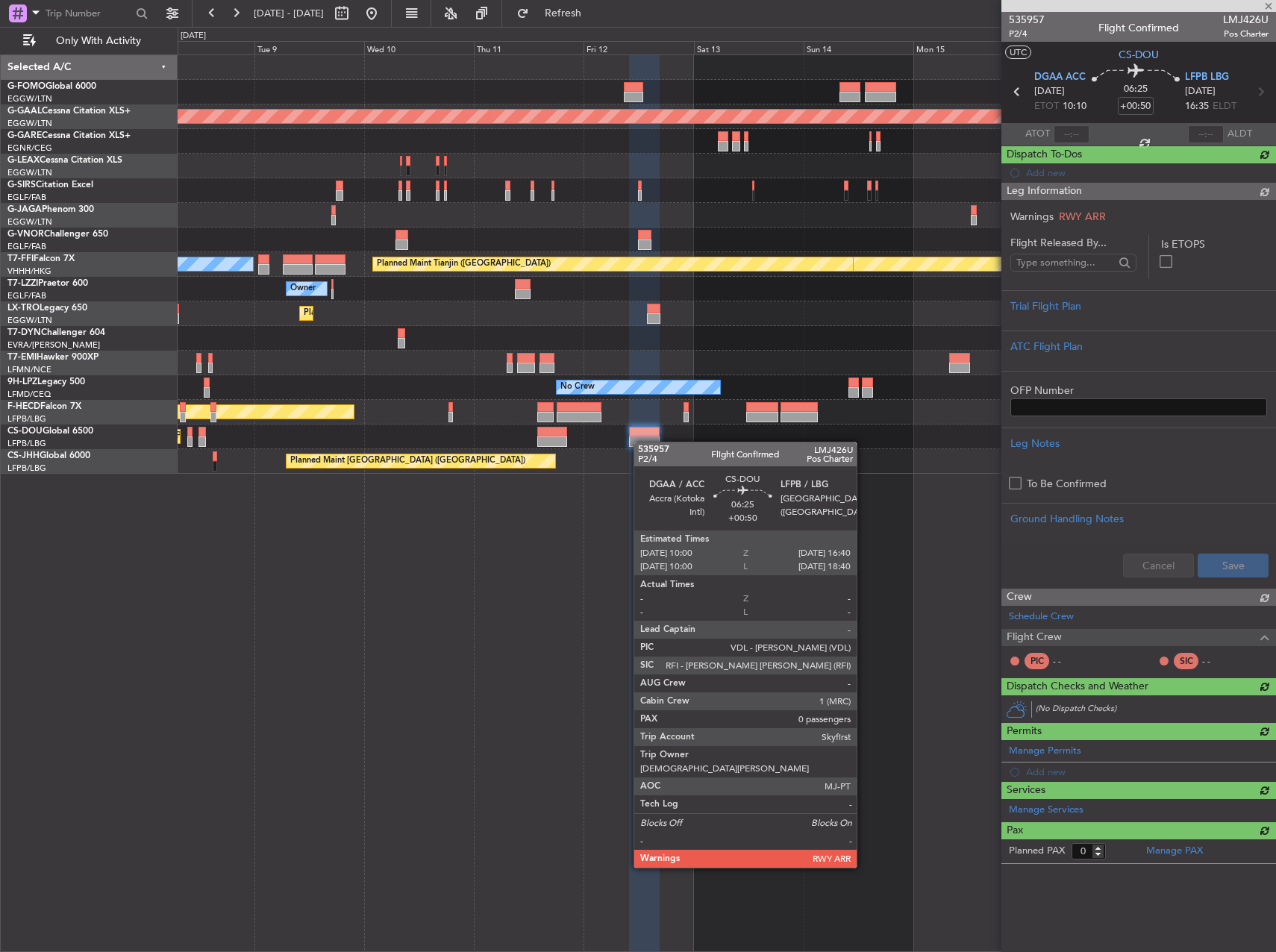
scroll to position [0, 0]
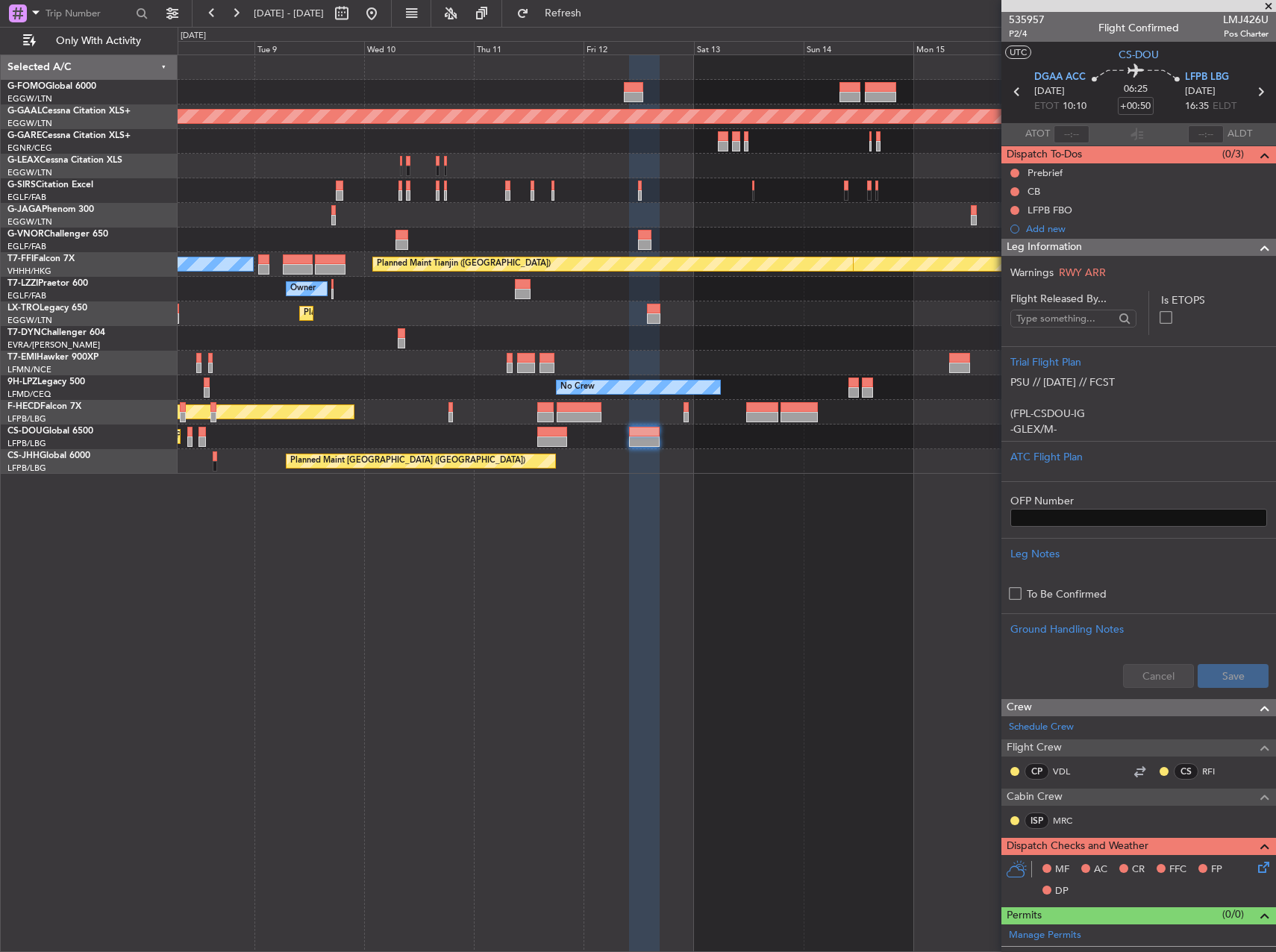
click at [745, 606] on div "Planned Maint [GEOGRAPHIC_DATA] ([GEOGRAPHIC_DATA]) Planned [GEOGRAPHIC_DATA] […" at bounding box center [727, 503] width 1098 height 898
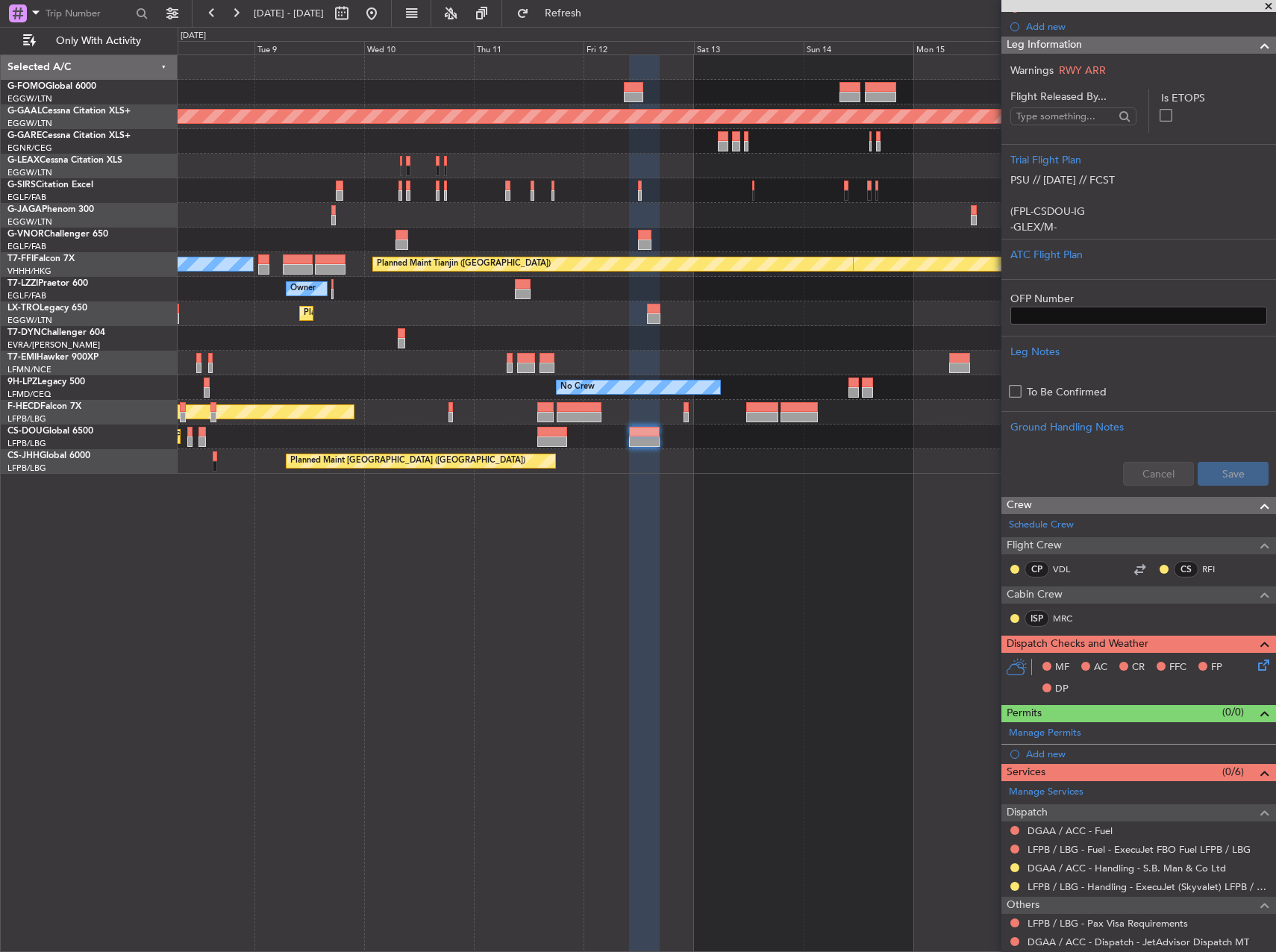
scroll to position [243, 0]
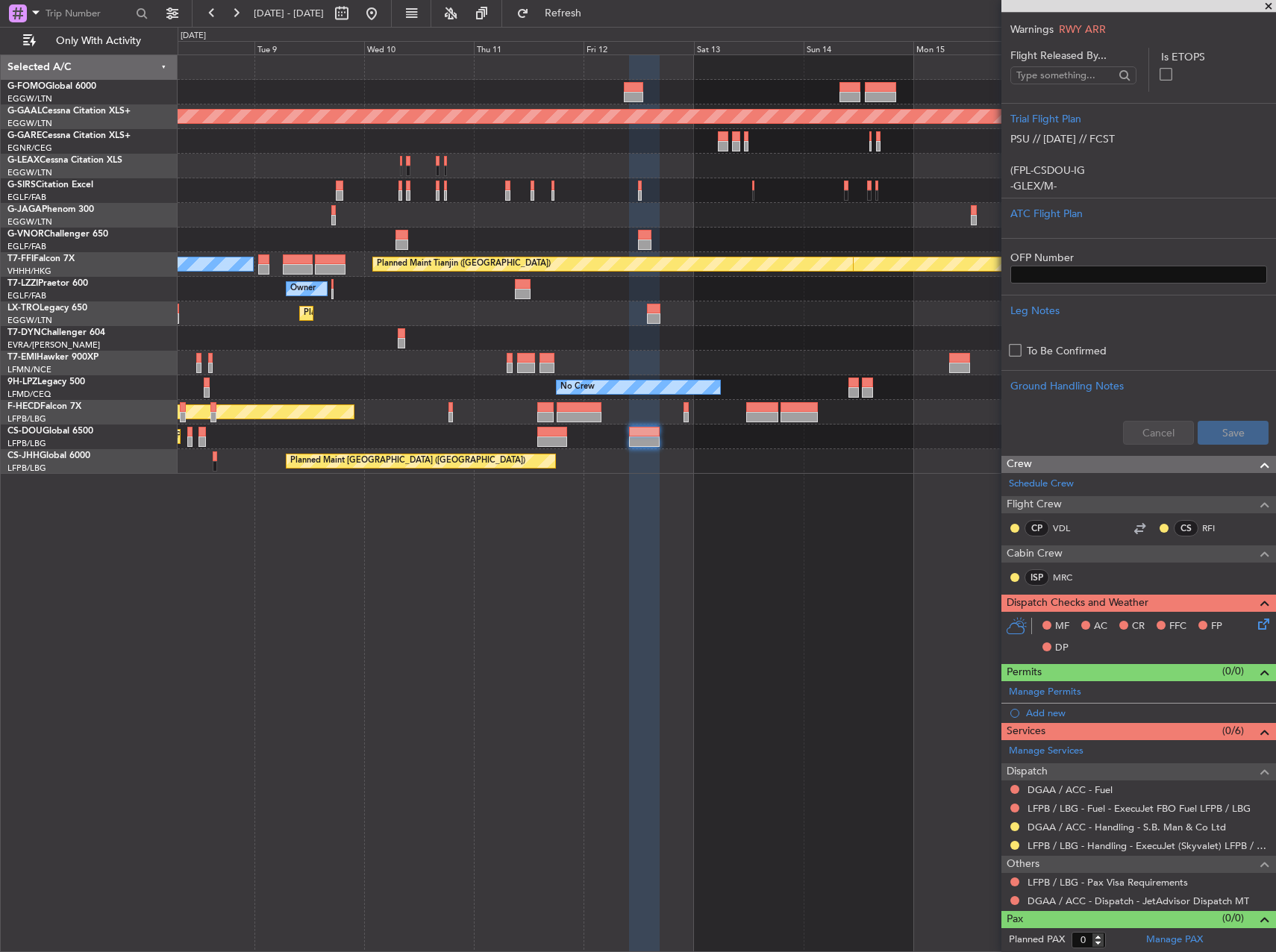
click at [780, 733] on div "Planned Maint [GEOGRAPHIC_DATA] ([GEOGRAPHIC_DATA]) Planned [GEOGRAPHIC_DATA] […" at bounding box center [727, 503] width 1098 height 898
click at [1253, 689] on span at bounding box center [1262, 688] width 18 height 11
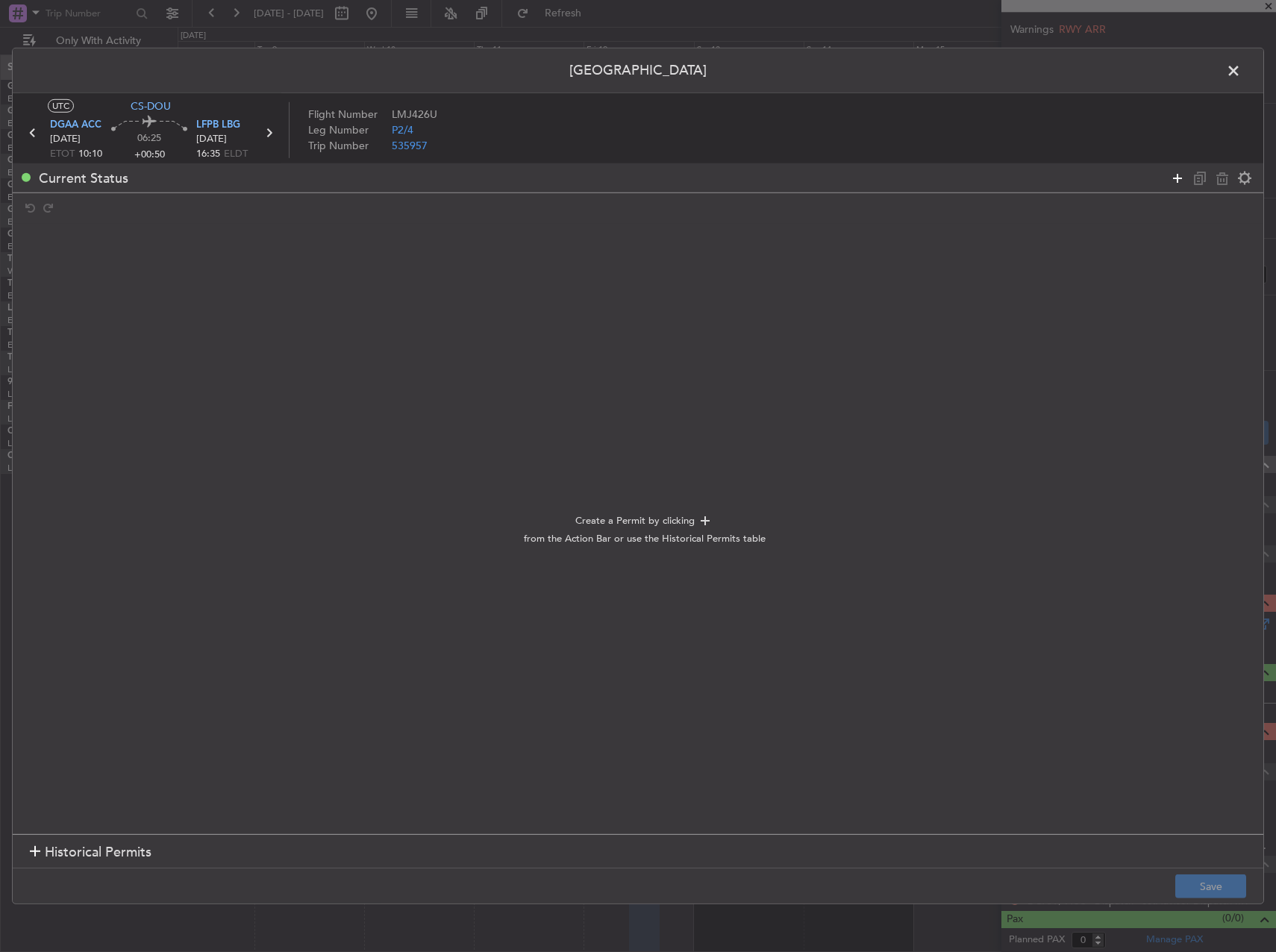
click at [1170, 174] on icon at bounding box center [1178, 178] width 18 height 18
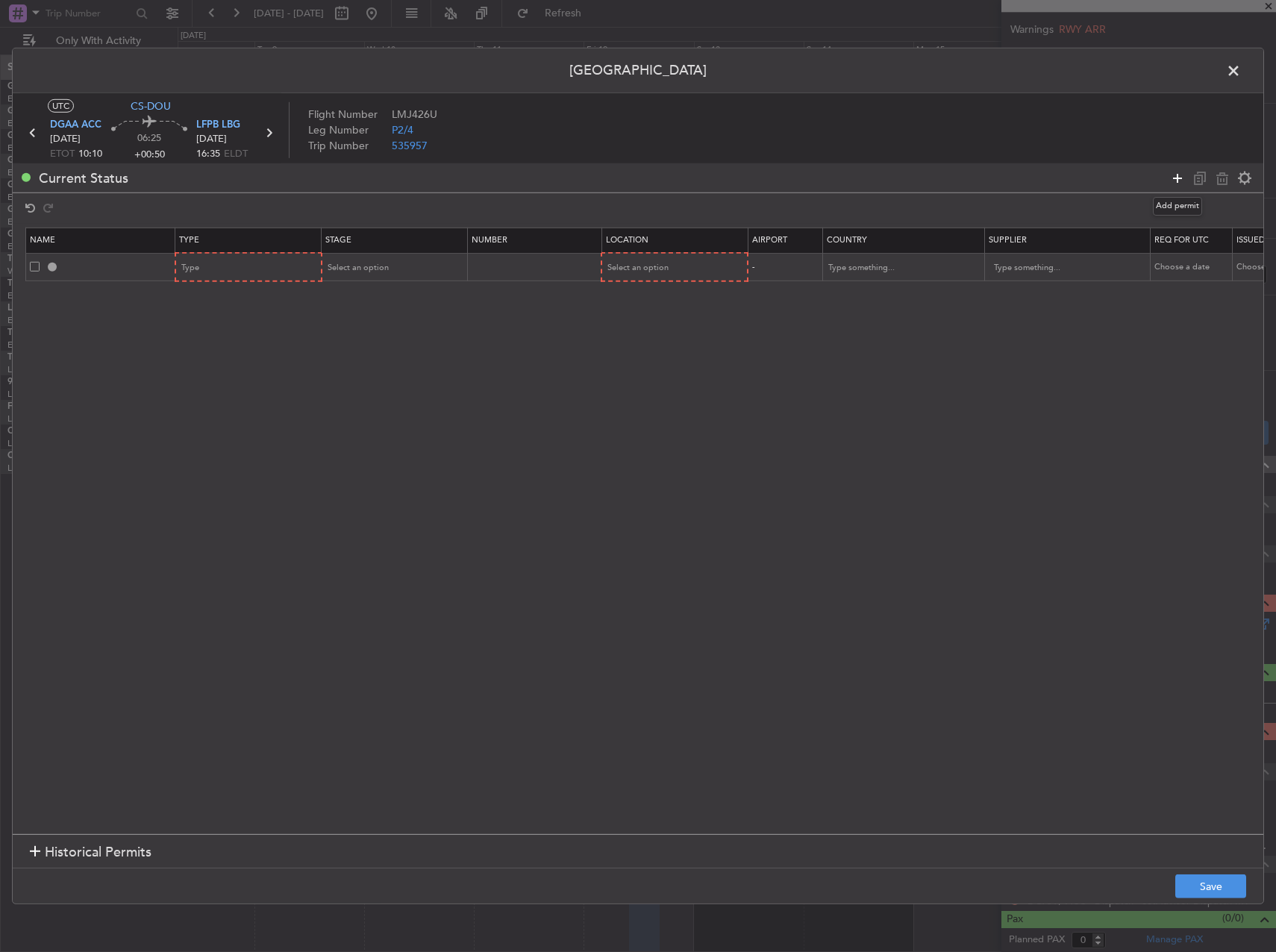
click at [1174, 175] on icon at bounding box center [1178, 178] width 18 height 18
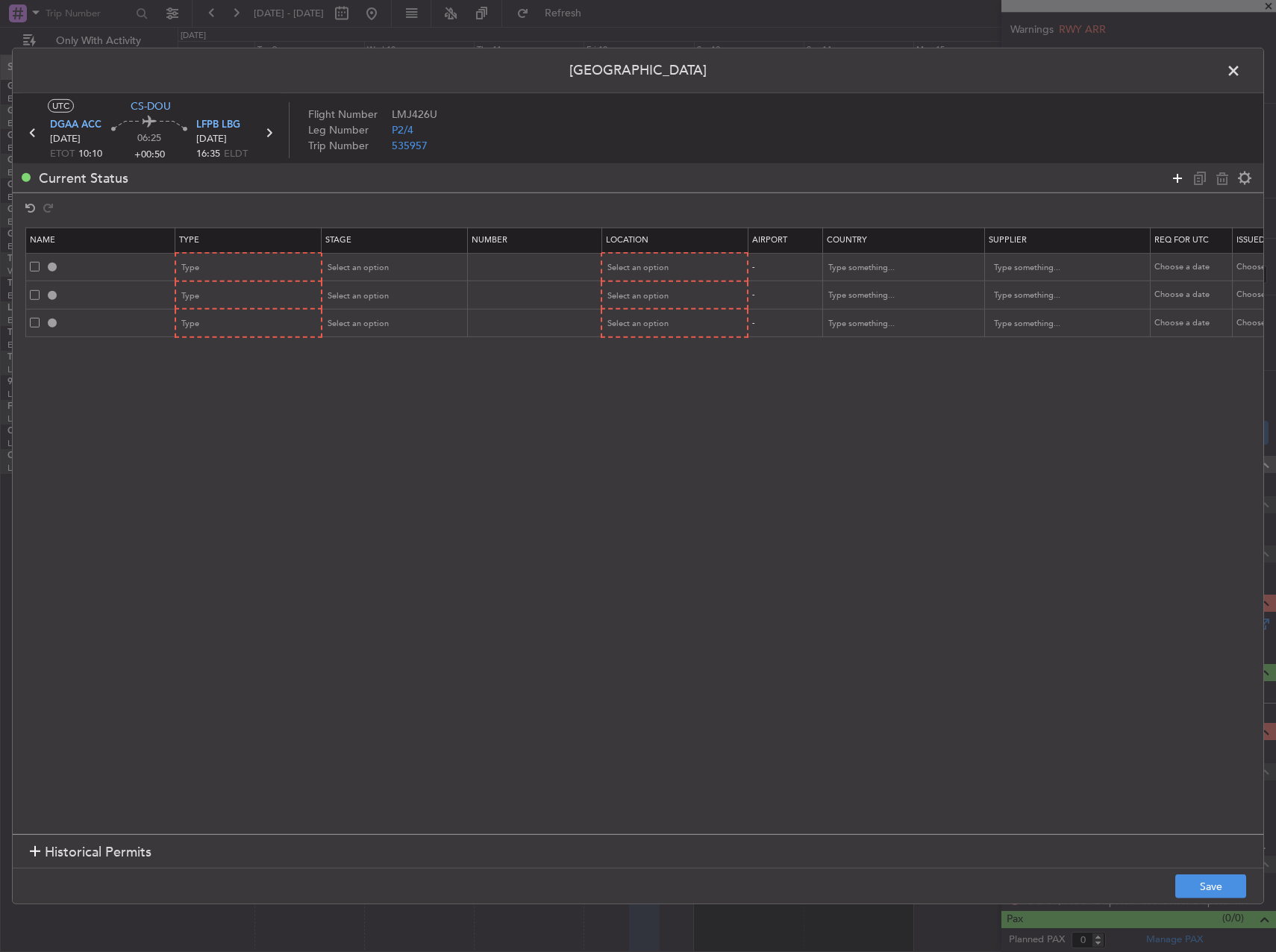
click at [1174, 175] on icon at bounding box center [1178, 178] width 18 height 18
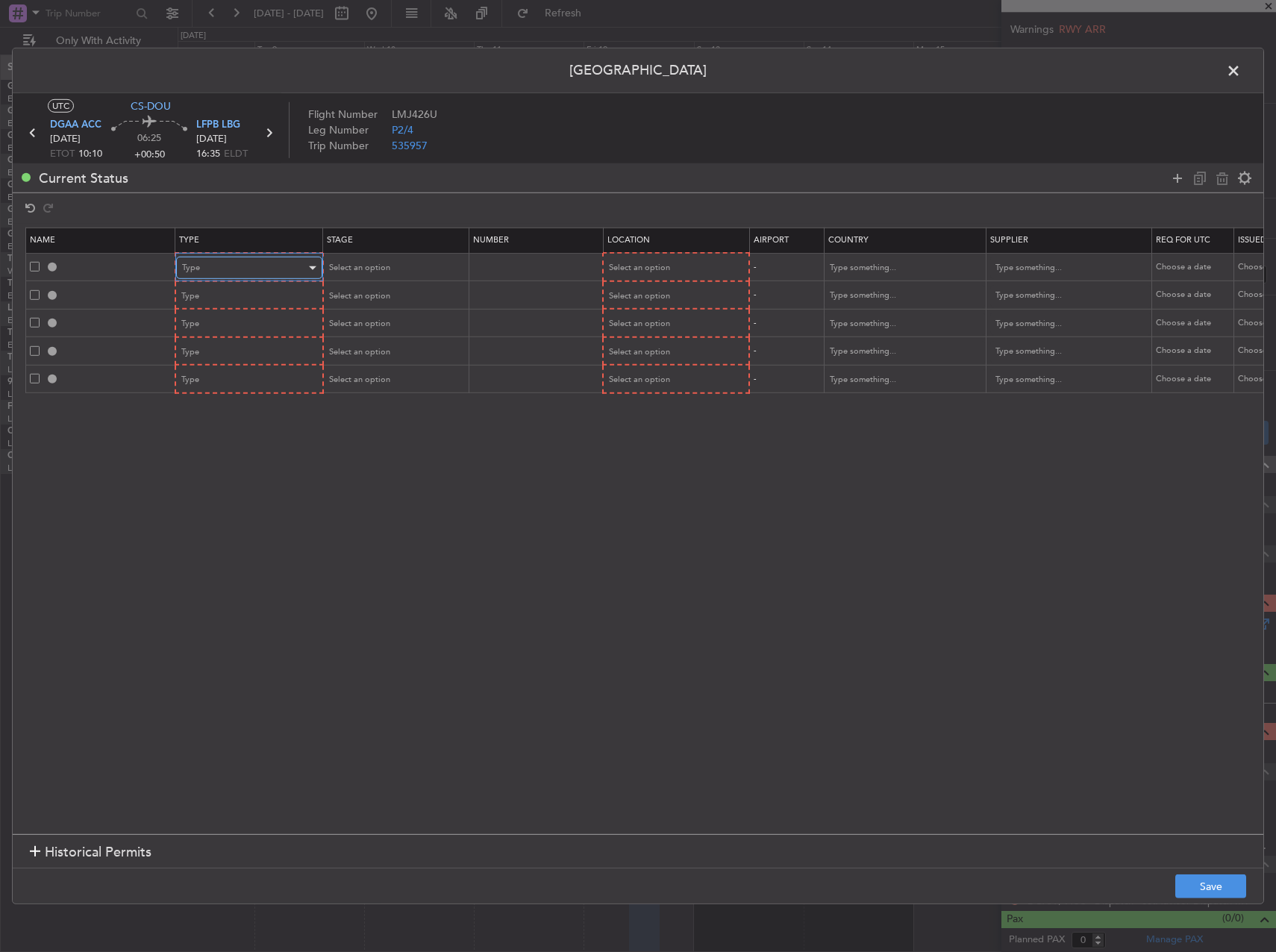
click at [260, 266] on div "Type" at bounding box center [244, 267] width 124 height 23
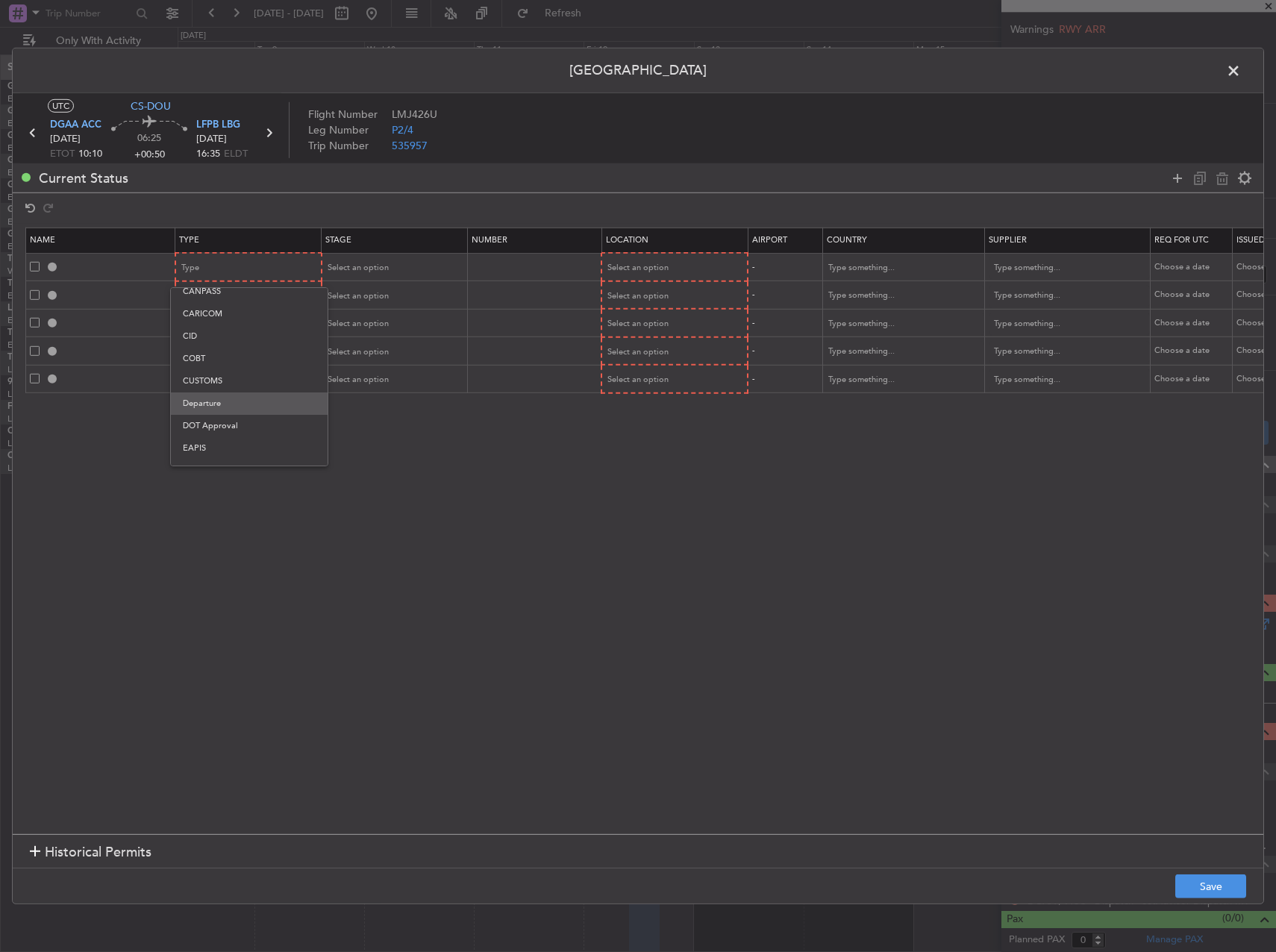
click at [230, 402] on span "Departure" at bounding box center [249, 403] width 133 height 23
click at [254, 301] on div "Type" at bounding box center [244, 296] width 124 height 23
click at [241, 426] on span "Overflight" at bounding box center [249, 429] width 133 height 23
click at [233, 312] on div "Type" at bounding box center [248, 322] width 145 height 23
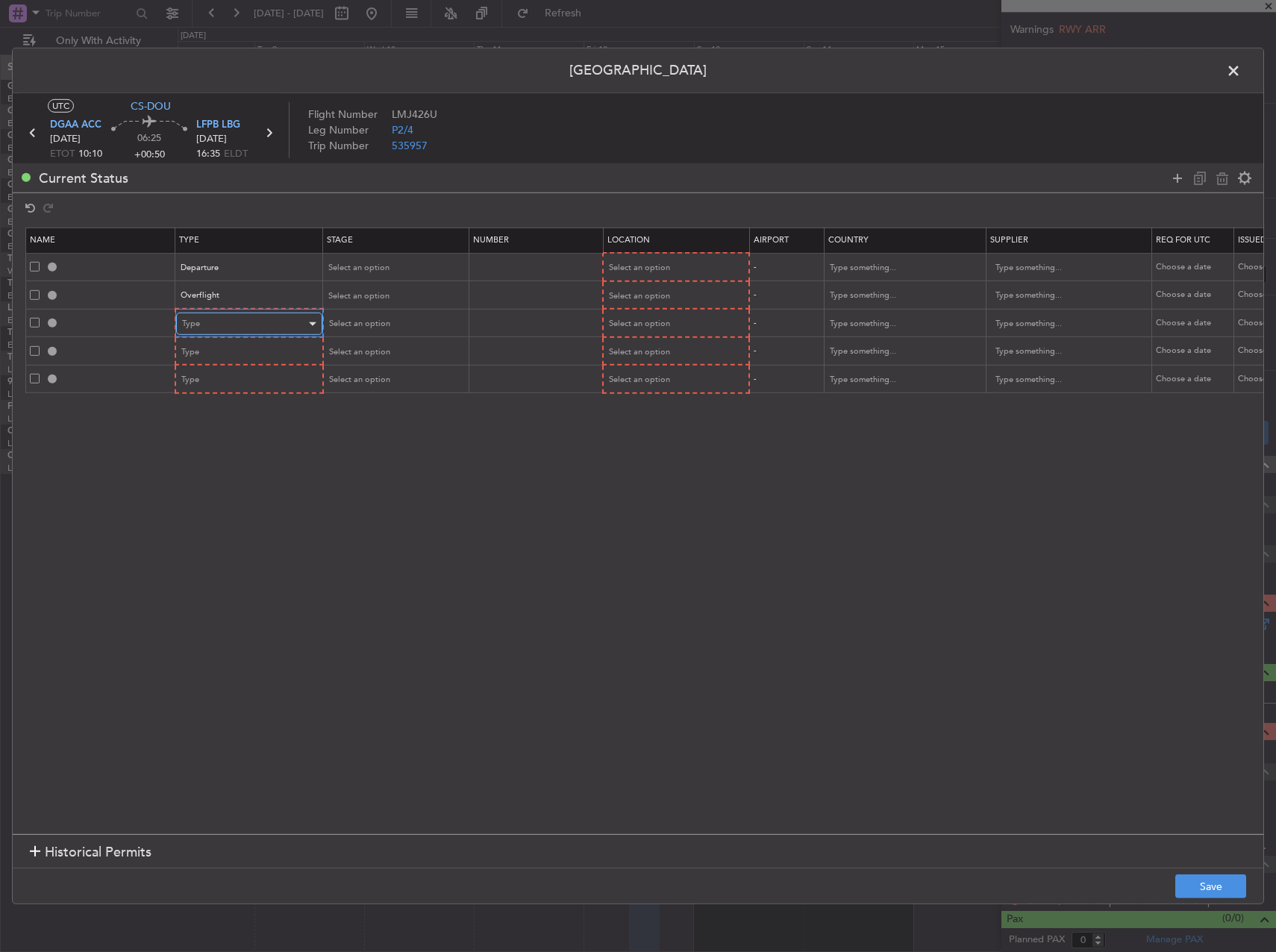
click at [234, 326] on div "Type" at bounding box center [244, 323] width 124 height 23
click at [225, 384] on span "Overflight" at bounding box center [249, 383] width 133 height 23
click at [227, 350] on div "Type" at bounding box center [244, 351] width 124 height 23
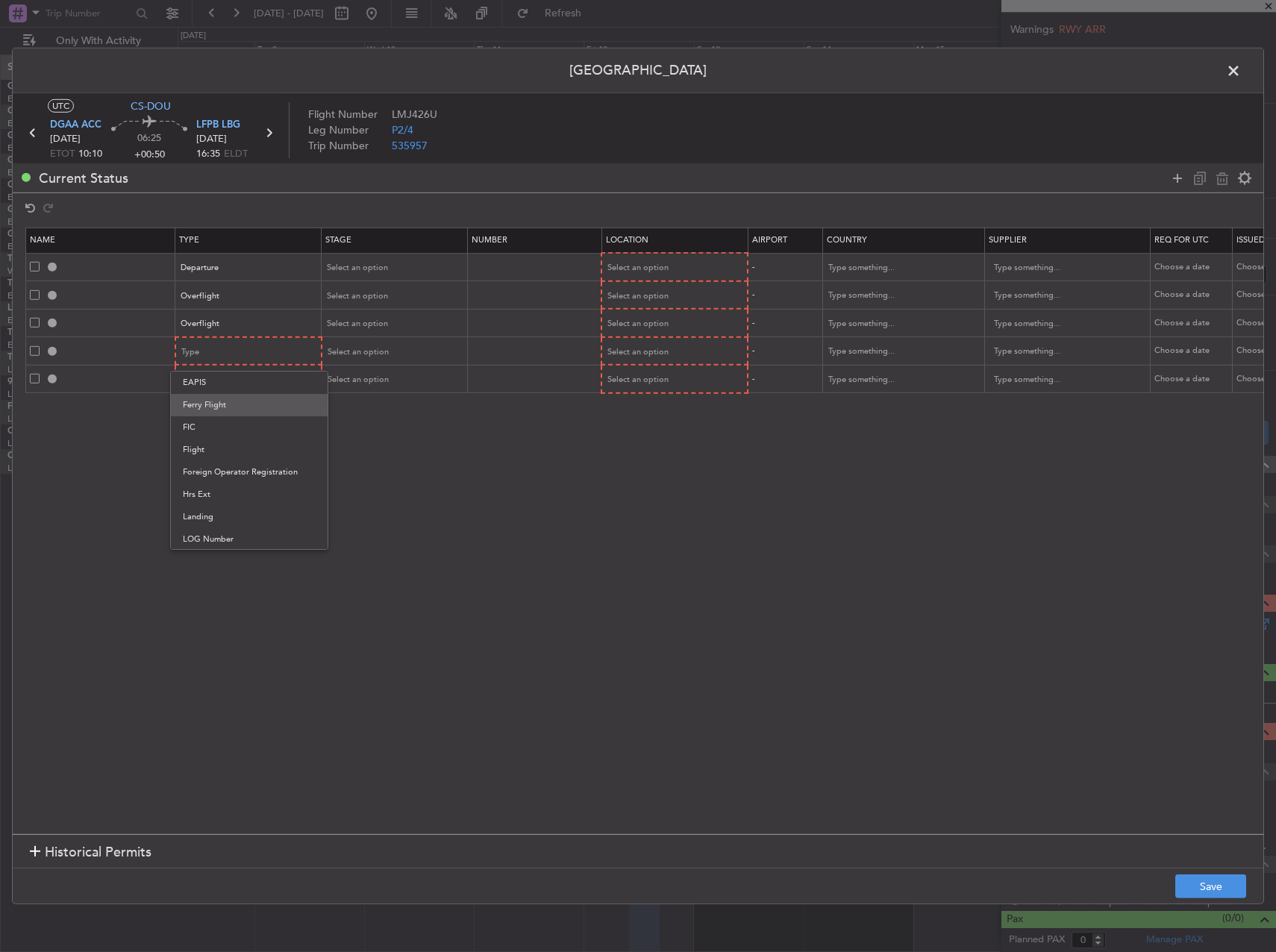
click at [232, 406] on span "Ferry Flight" at bounding box center [249, 405] width 133 height 23
click at [231, 421] on section "Name Type Stage Number Location Airport Country Supplier Req For Utc Issued For…" at bounding box center [638, 529] width 1251 height 611
drag, startPoint x: 231, startPoint y: 421, endPoint x: 213, endPoint y: 378, distance: 46.6
click at [214, 379] on div "Type" at bounding box center [244, 380] width 124 height 23
click at [204, 353] on div at bounding box center [638, 476] width 1276 height 952
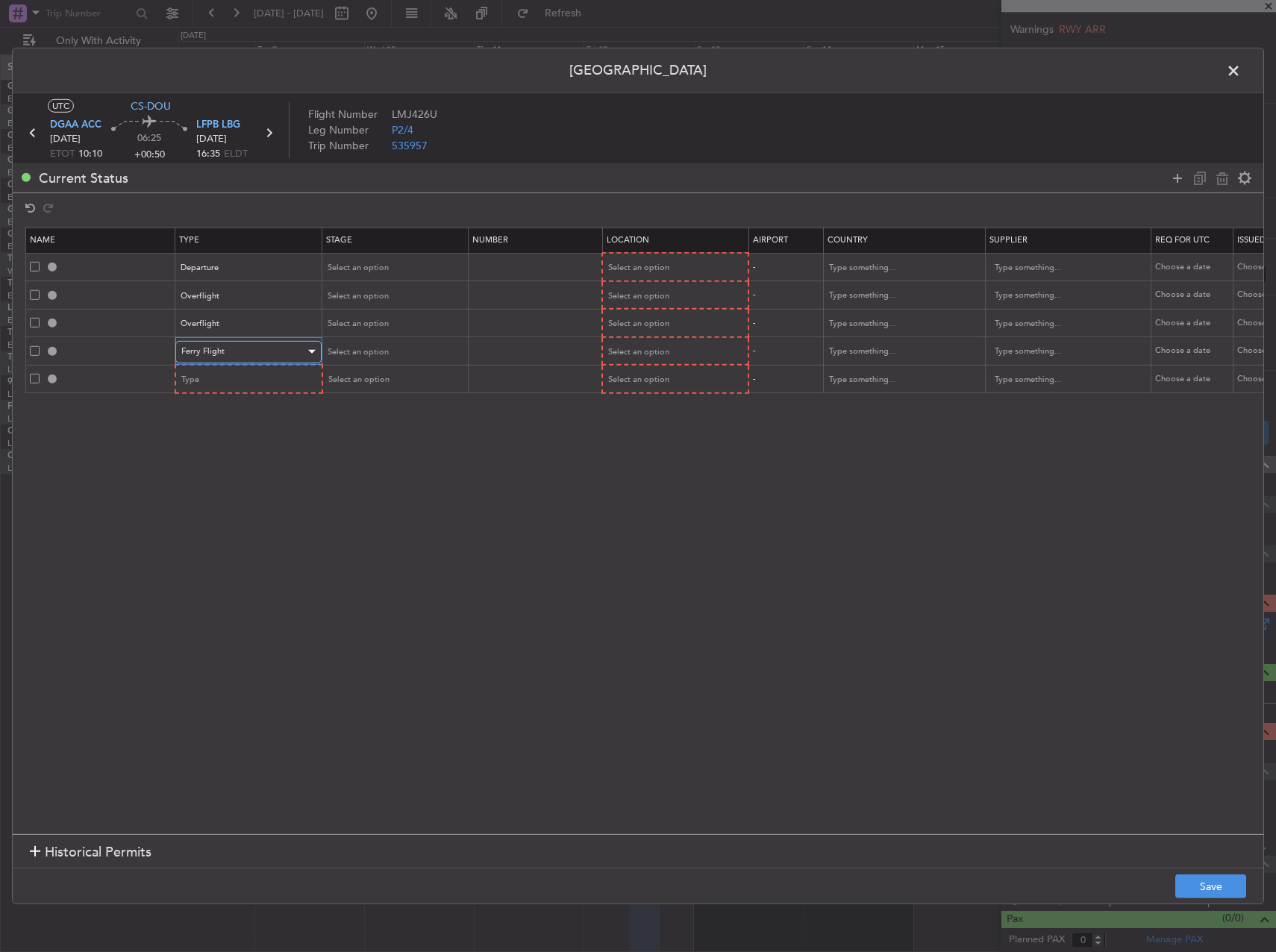
click at [206, 362] on div "Ferry Flight" at bounding box center [243, 351] width 124 height 23
drag, startPoint x: 230, startPoint y: 514, endPoint x: 233, endPoint y: 498, distance: 16.3
click at [231, 514] on span "Overflight" at bounding box center [248, 523] width 133 height 23
click at [239, 381] on div "Type" at bounding box center [244, 380] width 124 height 23
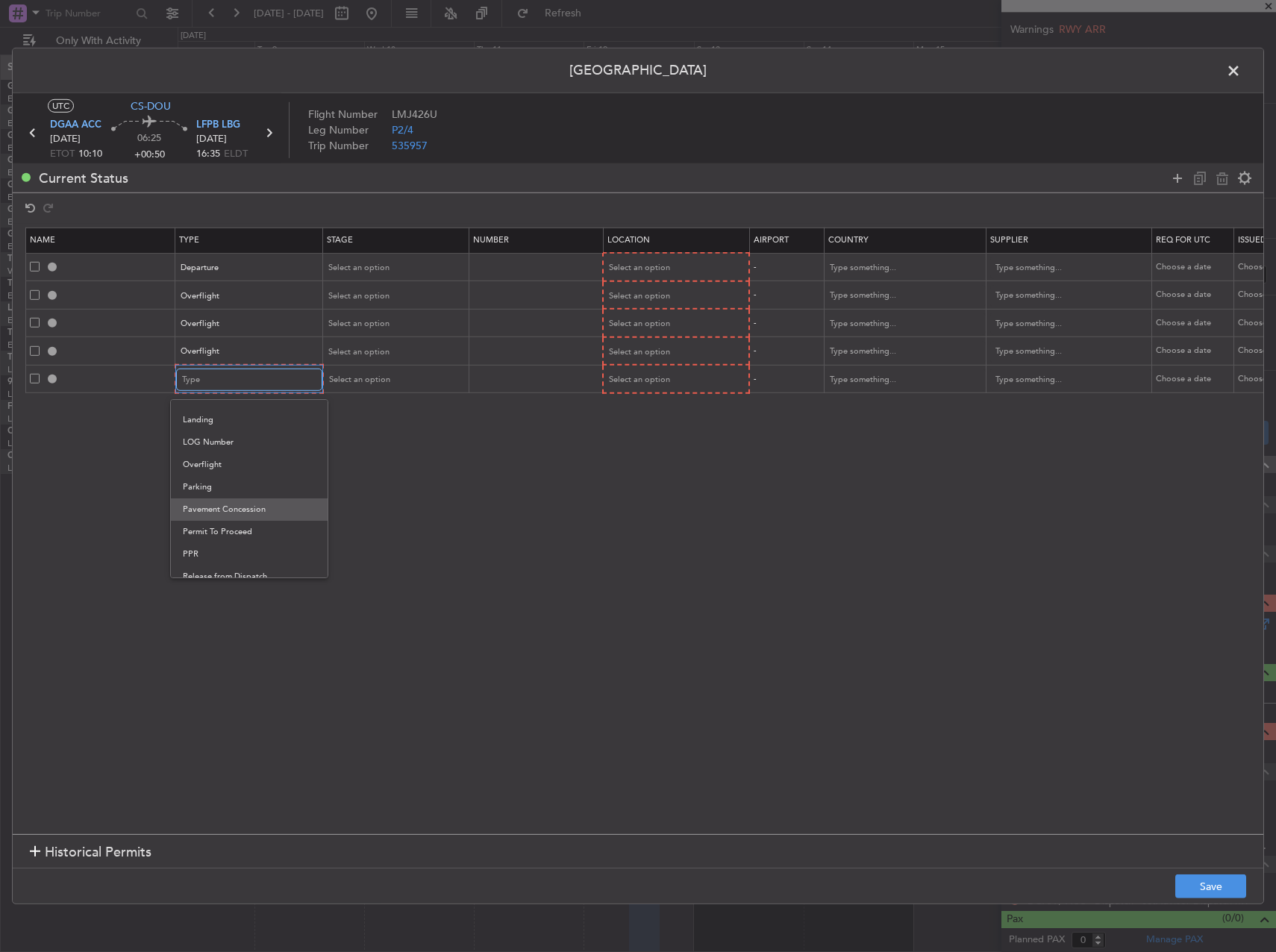
scroll to position [373, 0]
click at [222, 441] on span "Overflight" at bounding box center [249, 440] width 133 height 23
click at [409, 447] on section "Name Type Stage Number Location Airport Country Supplier Req For Utc Issued For…" at bounding box center [638, 529] width 1251 height 611
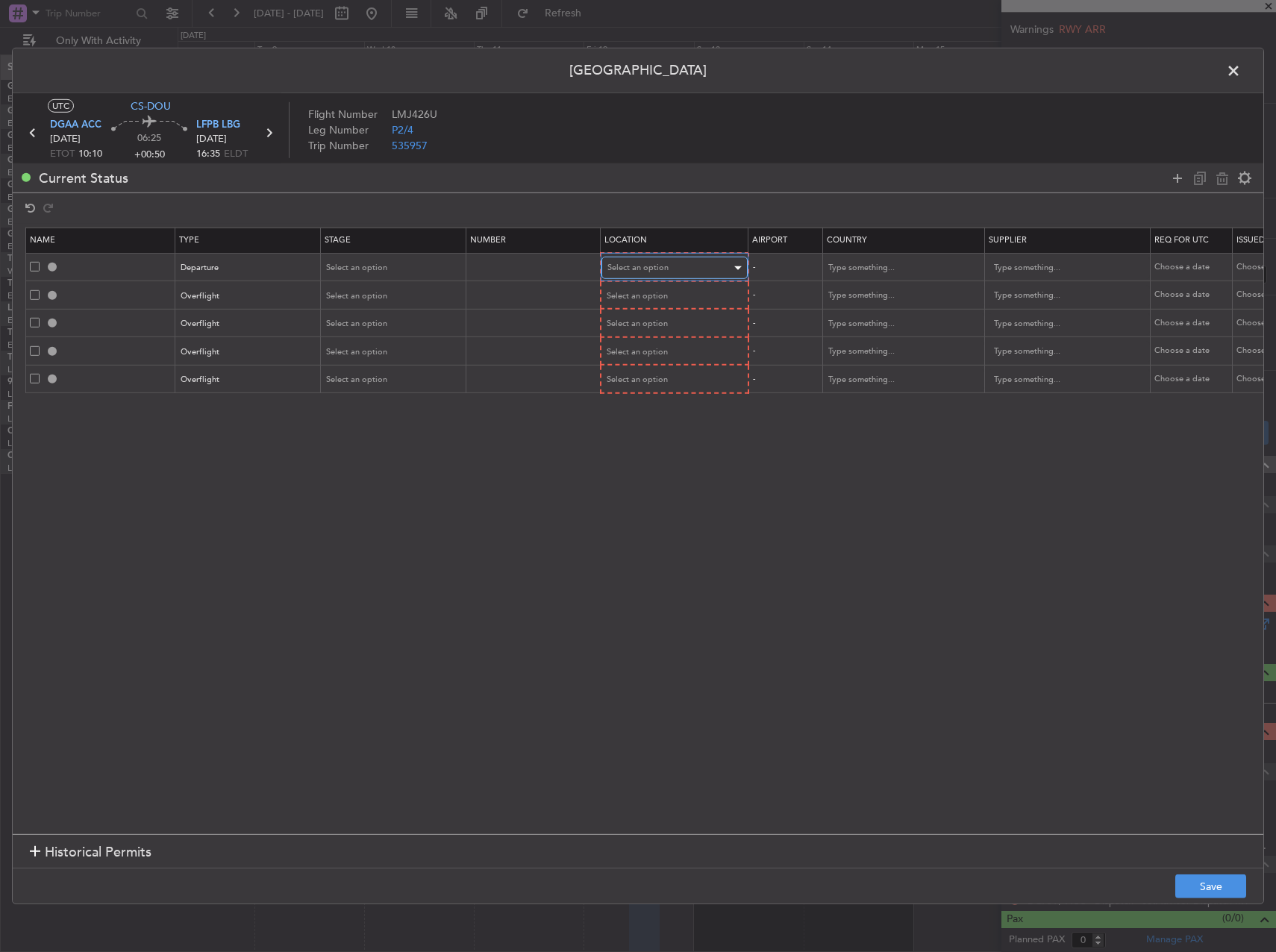
click at [647, 262] on span "Select an option" at bounding box center [638, 267] width 62 height 11
click at [649, 303] on span "Departure" at bounding box center [674, 299] width 133 height 23
click at [644, 296] on span "Select an option" at bounding box center [638, 295] width 62 height 11
click at [640, 409] on span "Enroute" at bounding box center [674, 416] width 133 height 23
click at [624, 317] on span "Select an option" at bounding box center [638, 322] width 62 height 11
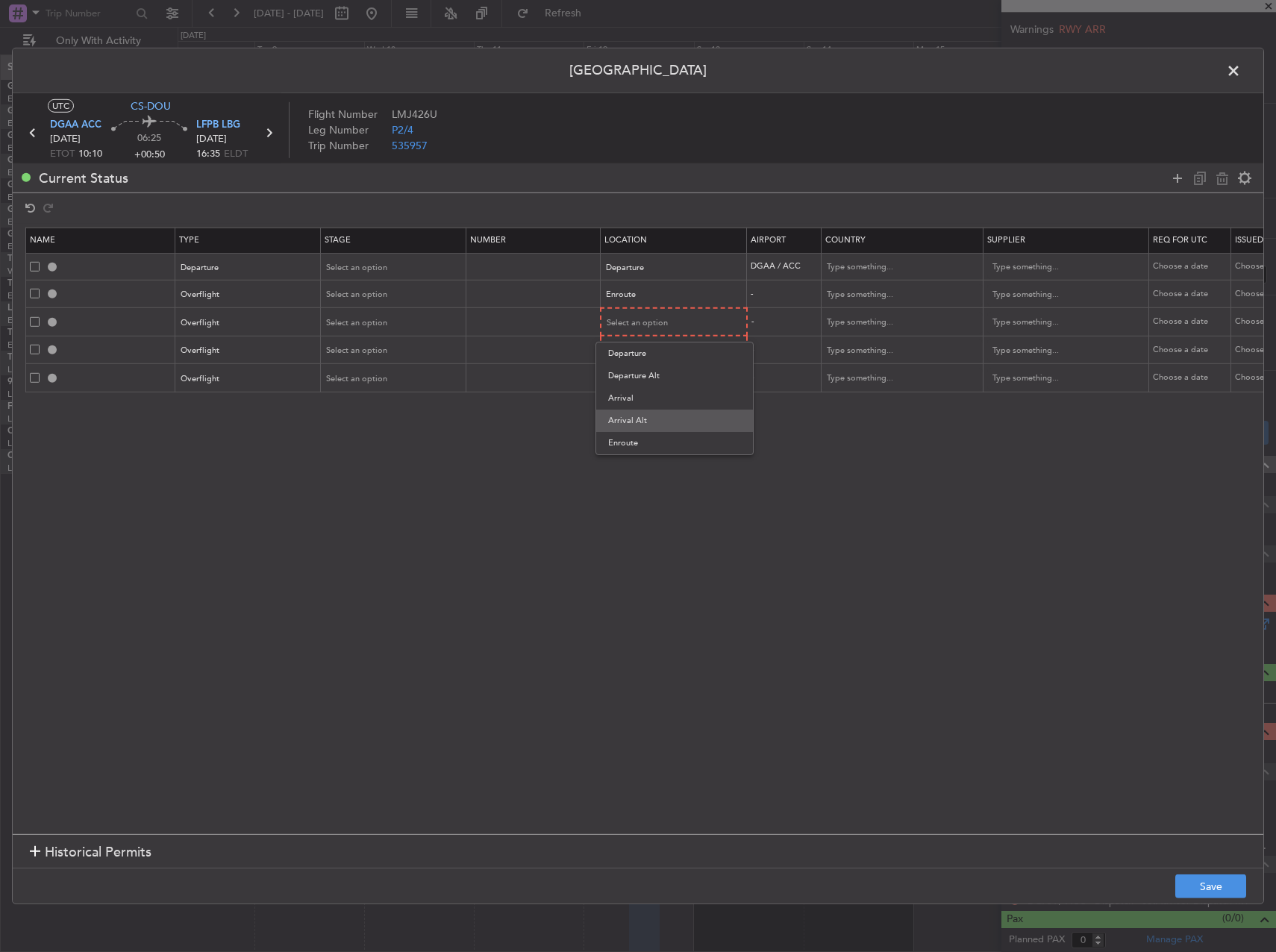
click at [634, 430] on span "Arrival Alt" at bounding box center [674, 420] width 133 height 23
click at [622, 328] on div "Arrival Alt" at bounding box center [668, 322] width 124 height 23
click at [640, 441] on span "Enroute" at bounding box center [673, 442] width 133 height 23
click at [624, 354] on span "Select an option" at bounding box center [638, 350] width 62 height 11
click at [638, 463] on span "Enroute" at bounding box center [674, 470] width 133 height 23
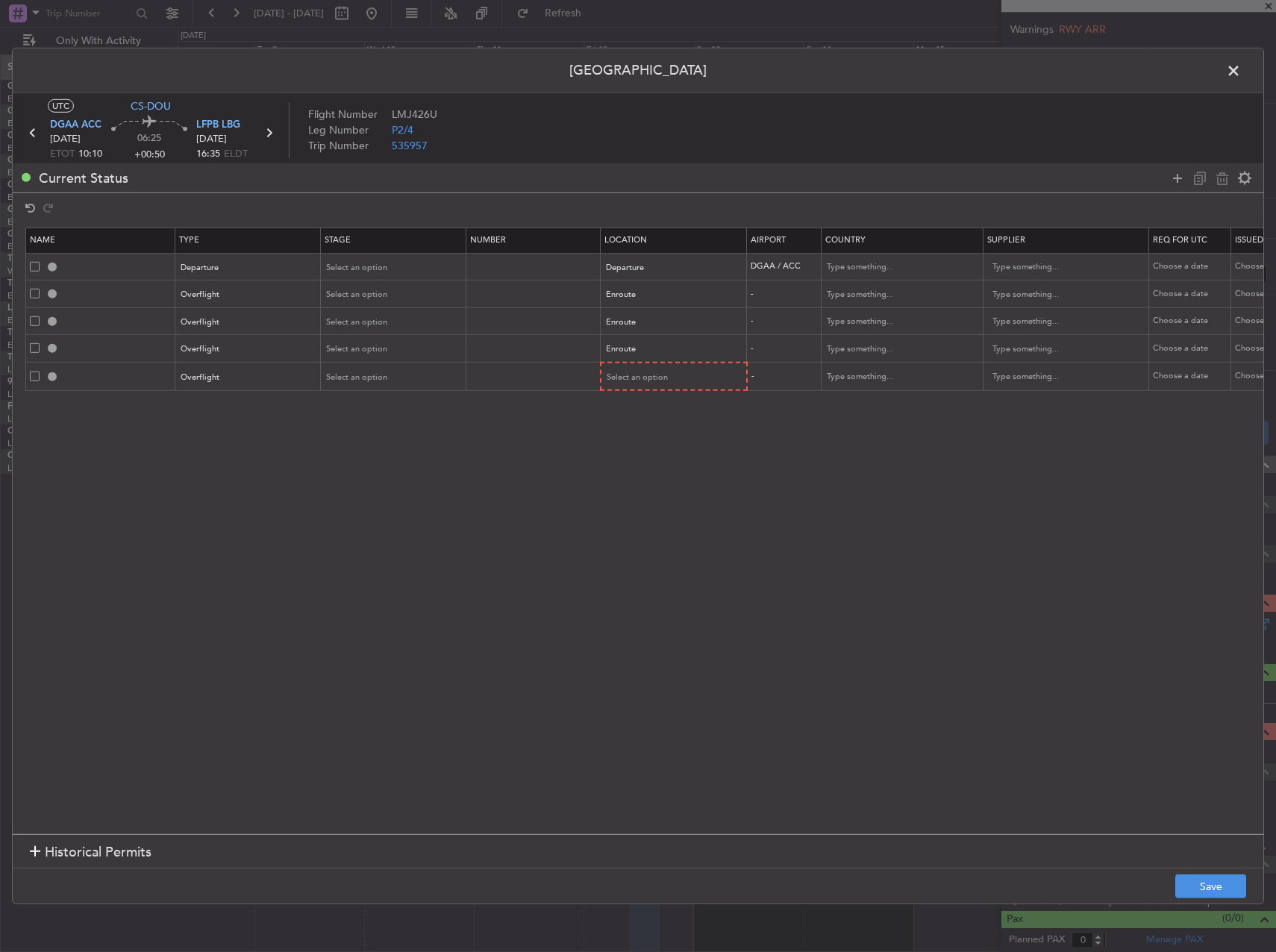
click at [633, 389] on mat-form-field "Select an option" at bounding box center [674, 377] width 145 height 27
click at [630, 381] on span "Select an option" at bounding box center [638, 377] width 62 height 11
click at [647, 490] on span "Enroute" at bounding box center [674, 497] width 133 height 23
click at [853, 286] on input "text" at bounding box center [894, 294] width 134 height 23
click at [836, 290] on input "Burki" at bounding box center [894, 294] width 134 height 23
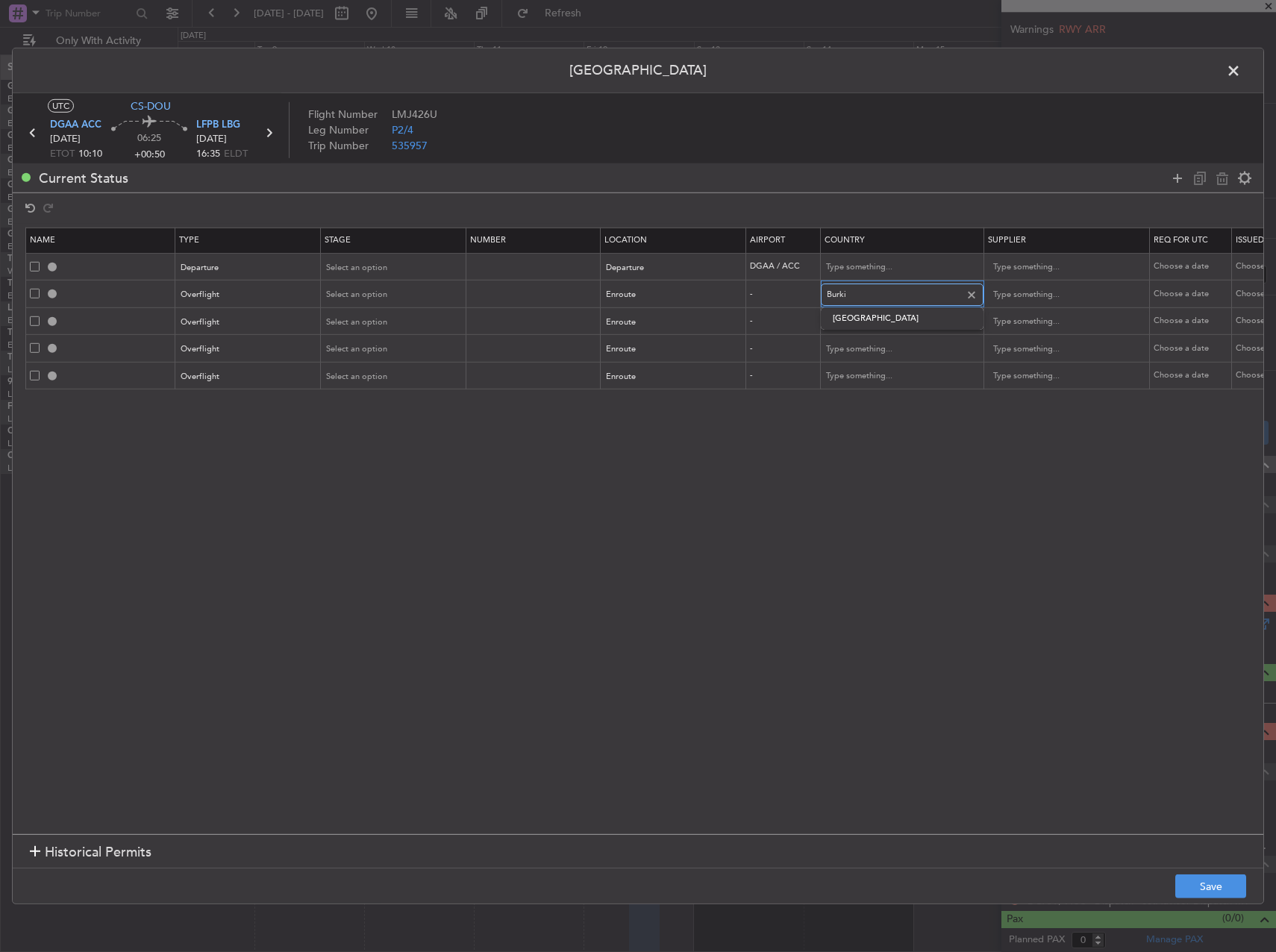
click at [836, 290] on input "Burki" at bounding box center [894, 294] width 134 height 23
type input "[GEOGRAPHIC_DATA]"
click at [851, 315] on span "[GEOGRAPHIC_DATA]" at bounding box center [902, 318] width 139 height 23
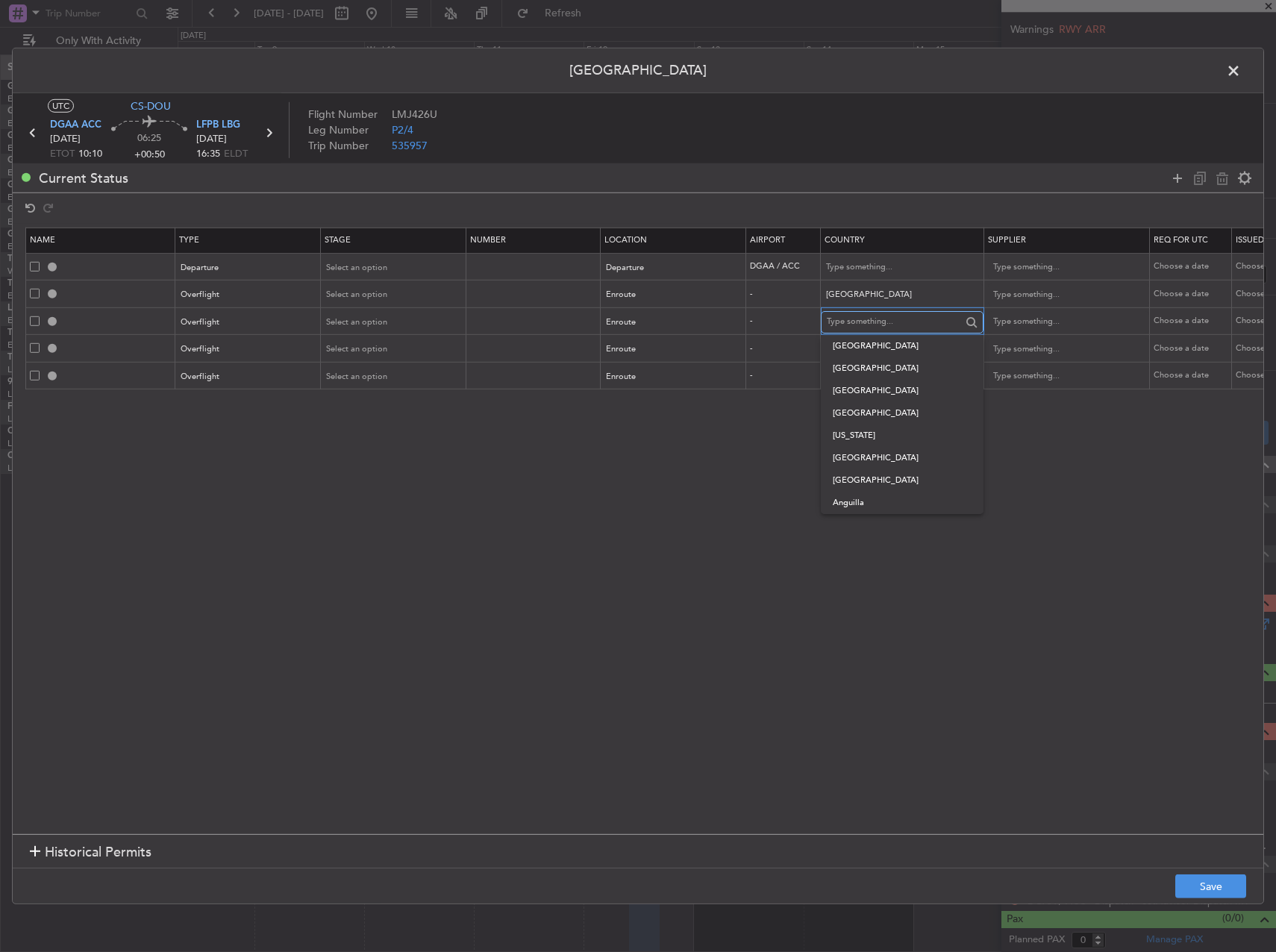
click at [848, 328] on input "text" at bounding box center [894, 322] width 134 height 23
click at [857, 336] on span "[GEOGRAPHIC_DATA]" at bounding box center [902, 346] width 139 height 23
type input "[GEOGRAPHIC_DATA]"
click at [852, 334] on mat-form-field "[GEOGRAPHIC_DATA]" at bounding box center [902, 322] width 161 height 27
click at [849, 342] on input "text" at bounding box center [894, 349] width 134 height 23
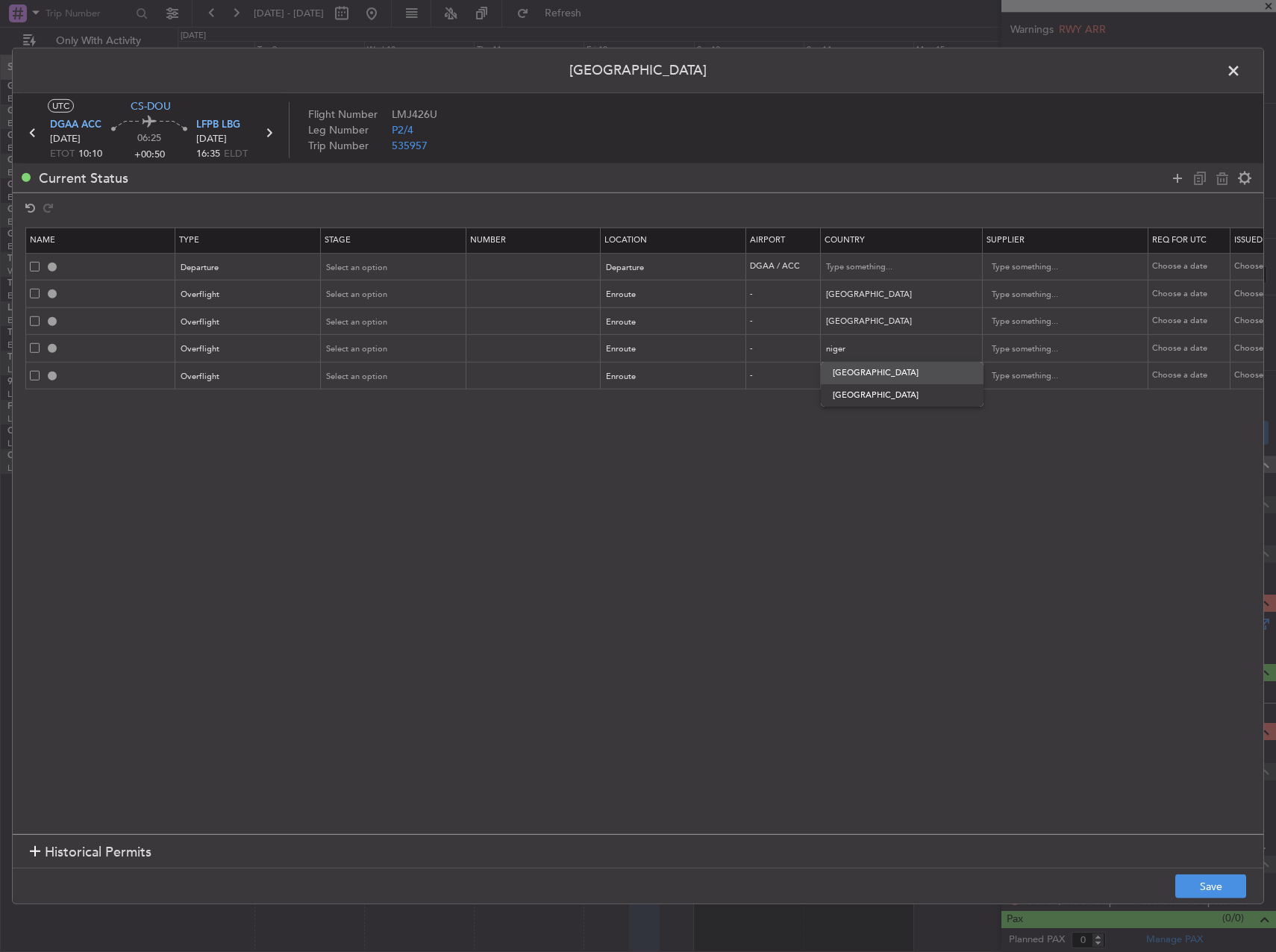
click at [884, 370] on span "[GEOGRAPHIC_DATA]" at bounding box center [902, 372] width 139 height 23
type input "[GEOGRAPHIC_DATA]"
click at [875, 376] on input "text" at bounding box center [894, 376] width 134 height 23
click at [875, 399] on span "[GEOGRAPHIC_DATA]" at bounding box center [902, 400] width 139 height 23
type input "[GEOGRAPHIC_DATA]"
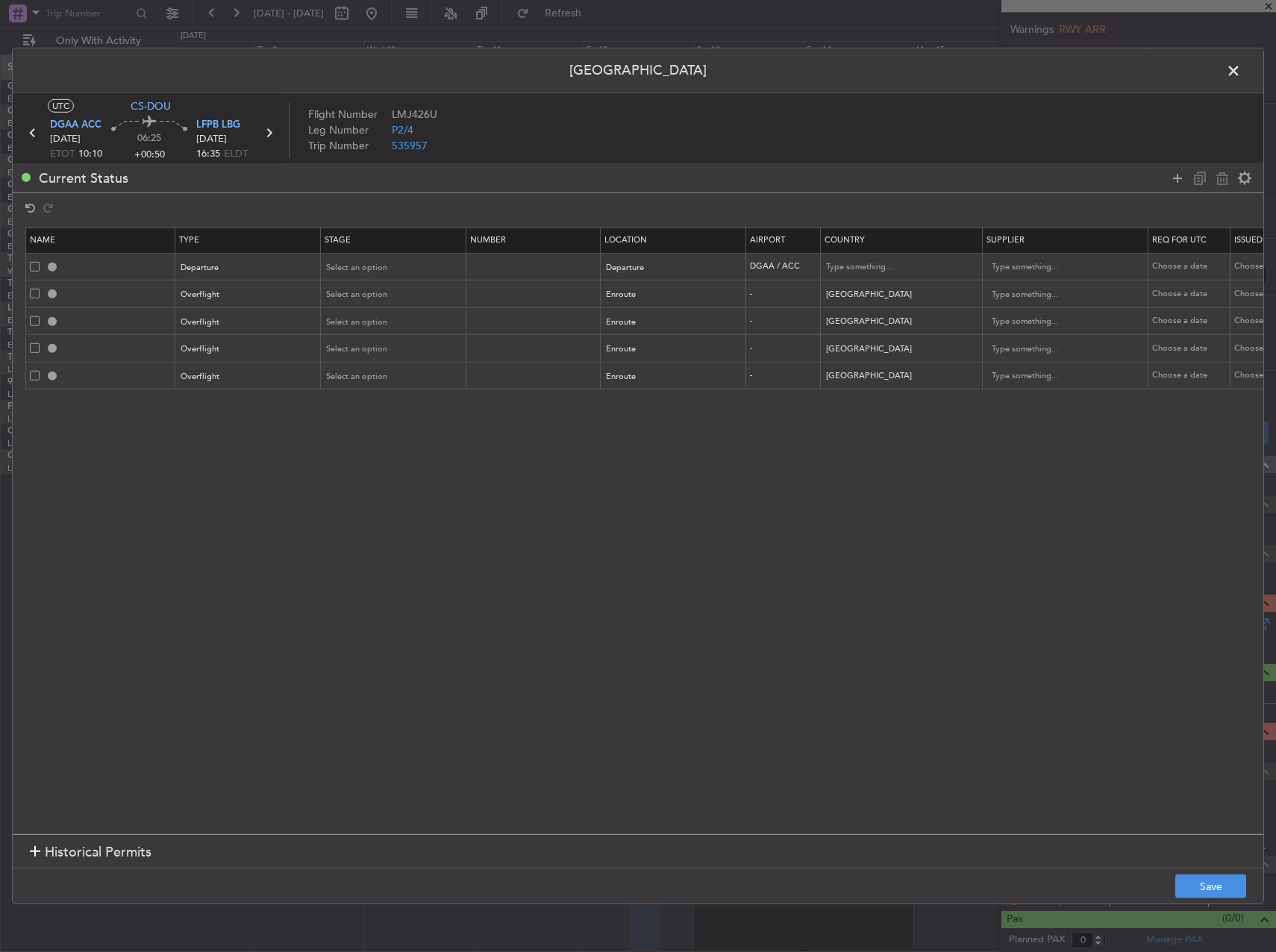
click at [910, 560] on section "Name Type Stage Number Location Airport Country Supplier Req For Utc Issued For…" at bounding box center [638, 529] width 1251 height 611
click at [1192, 877] on button "Save" at bounding box center [1211, 886] width 71 height 24
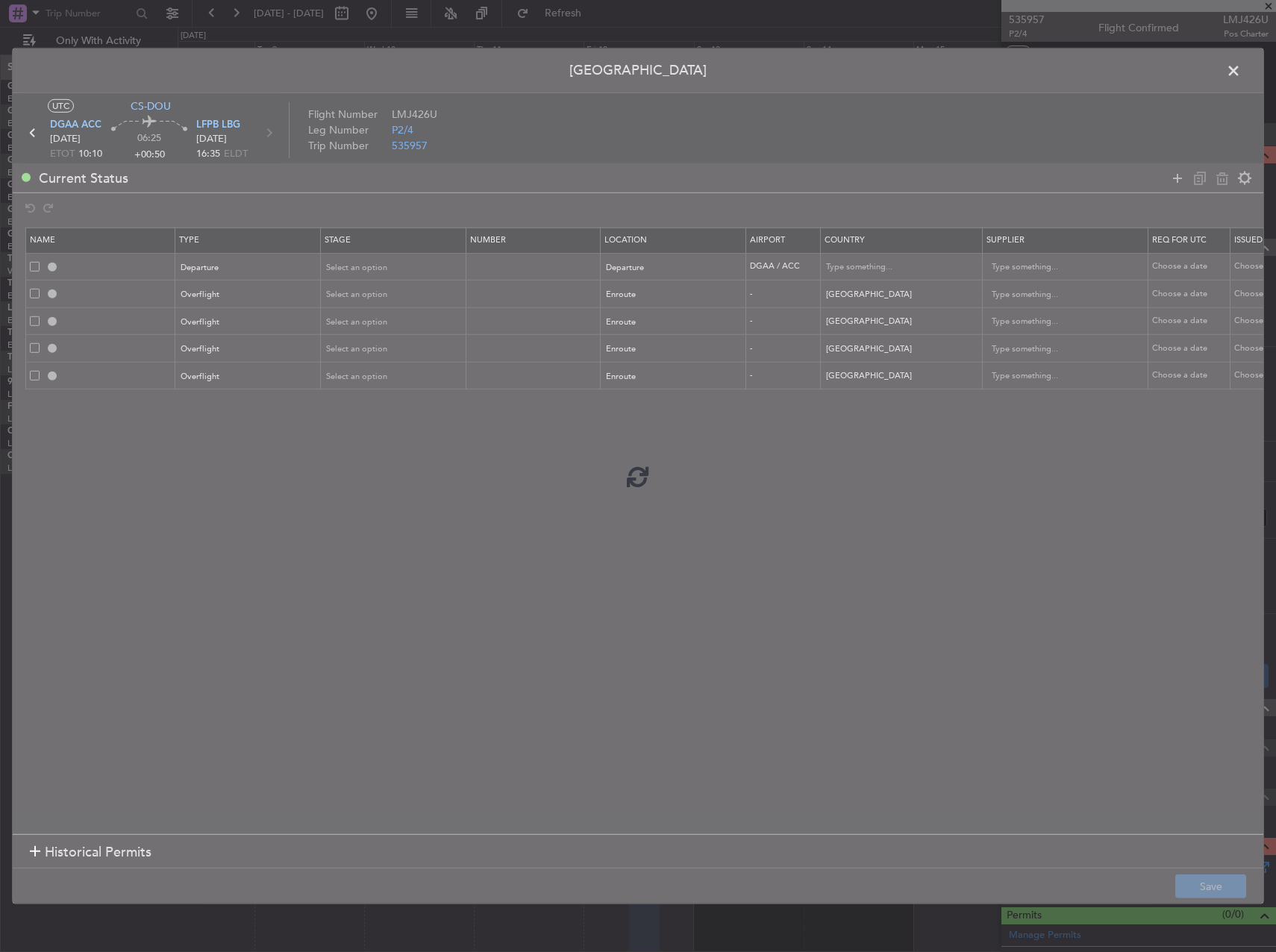
scroll to position [243, 0]
type input "DEPARTURE"
type input "[GEOGRAPHIC_DATA]"
type input "NNN"
type input "TOGO OVF"
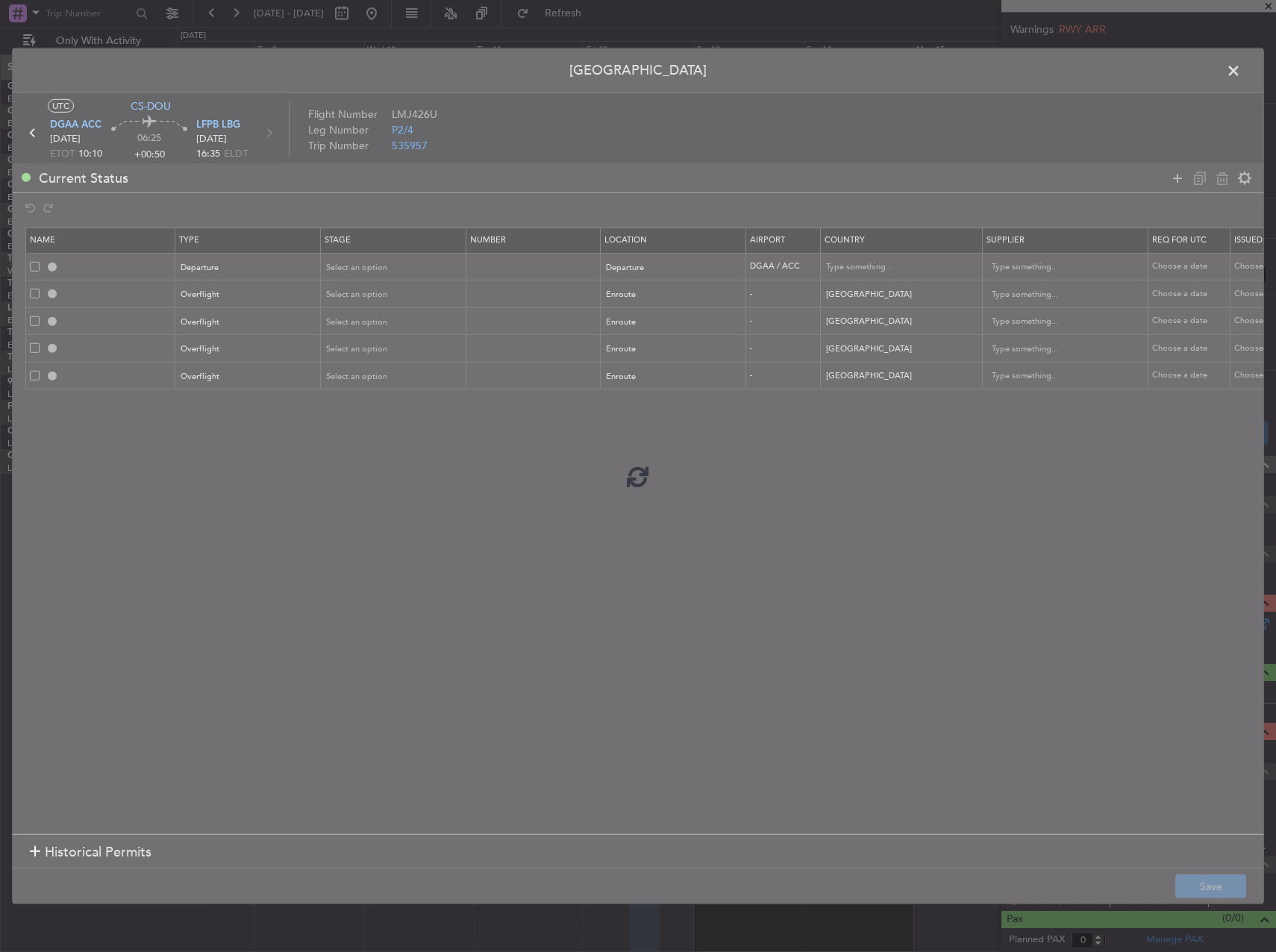
type input "NNN"
type input "[GEOGRAPHIC_DATA] OVF"
type input "NNN"
type input "NIGER OVF"
type input "NNN"
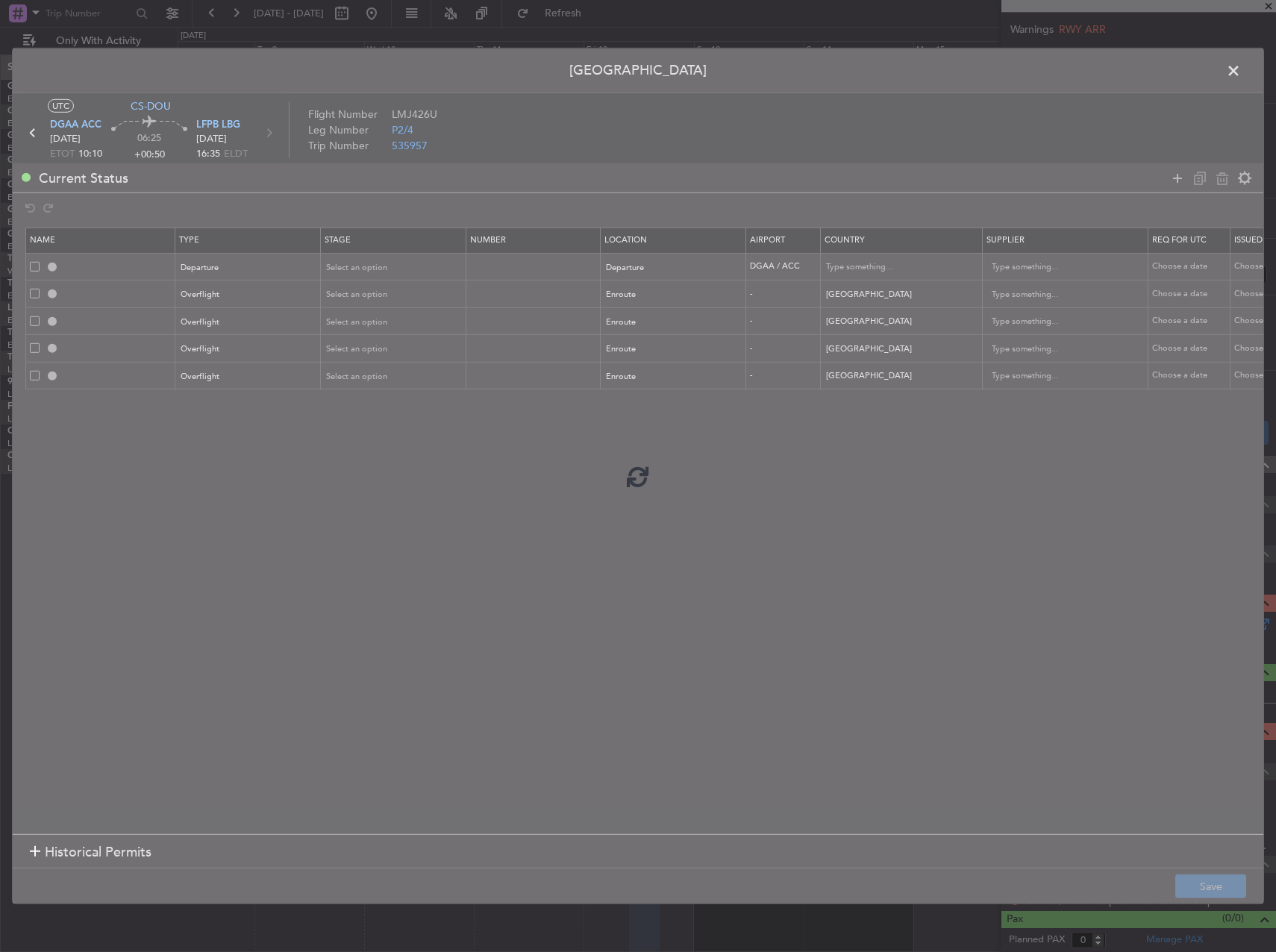
type input "ALGERIA OVF"
type input "NNN"
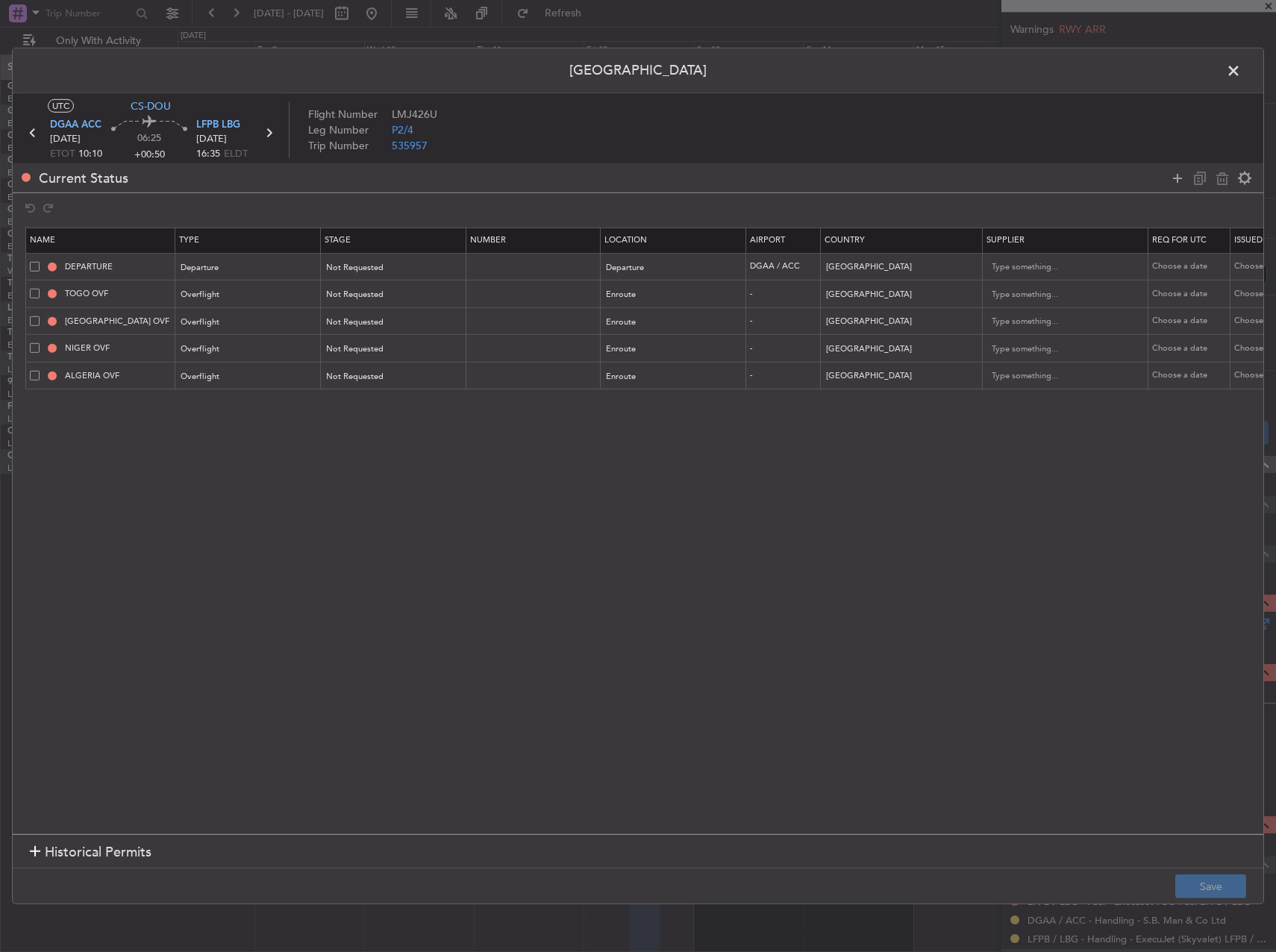
click at [1131, 490] on section "Name Type Stage Number Location Airport Country Supplier Req For Utc Issued For…" at bounding box center [638, 529] width 1251 height 611
click at [1241, 72] on span at bounding box center [1241, 74] width 0 height 30
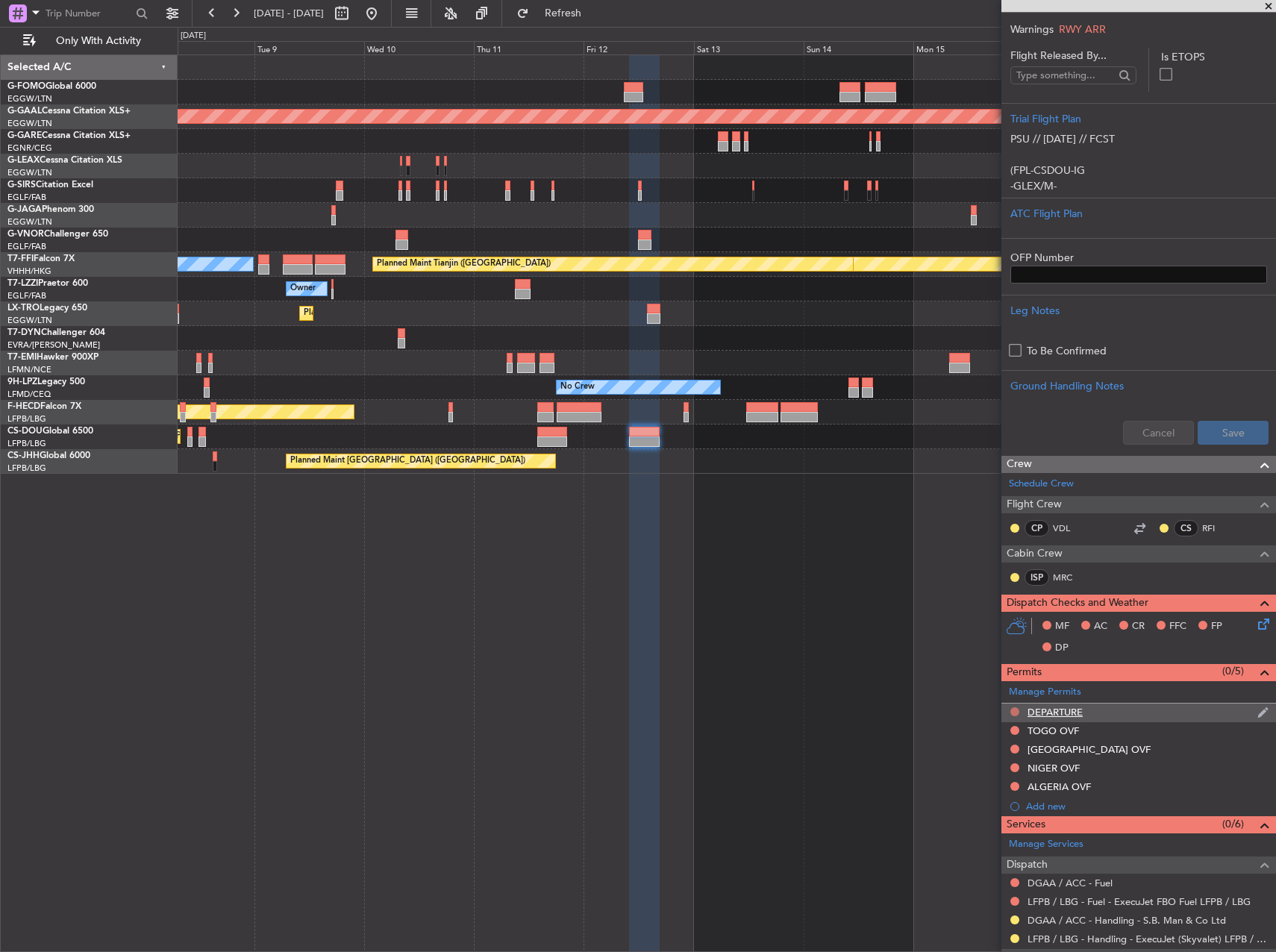
click at [1013, 712] on button at bounding box center [1015, 712] width 9 height 9
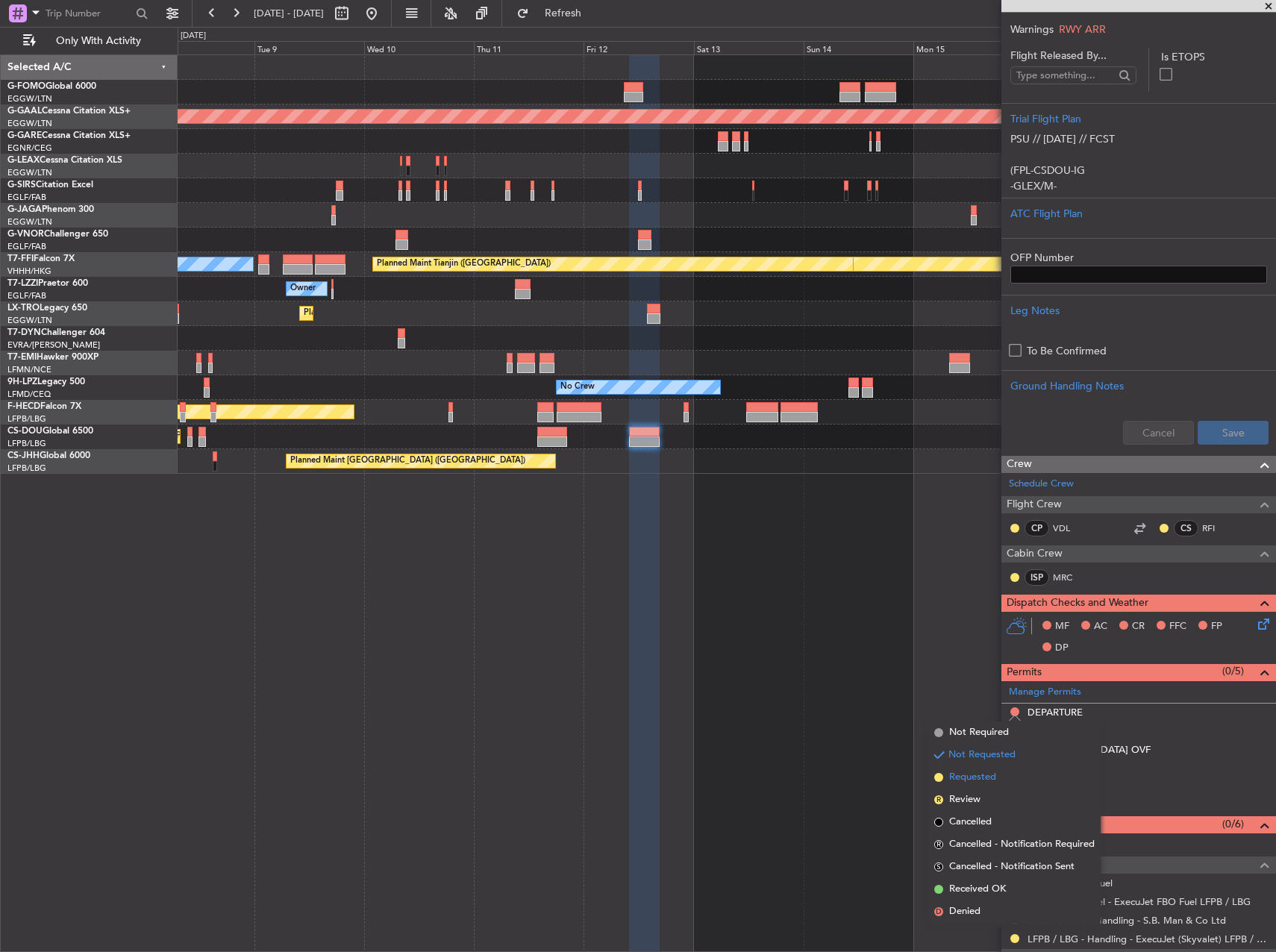
click at [987, 777] on span "Requested" at bounding box center [972, 777] width 47 height 14
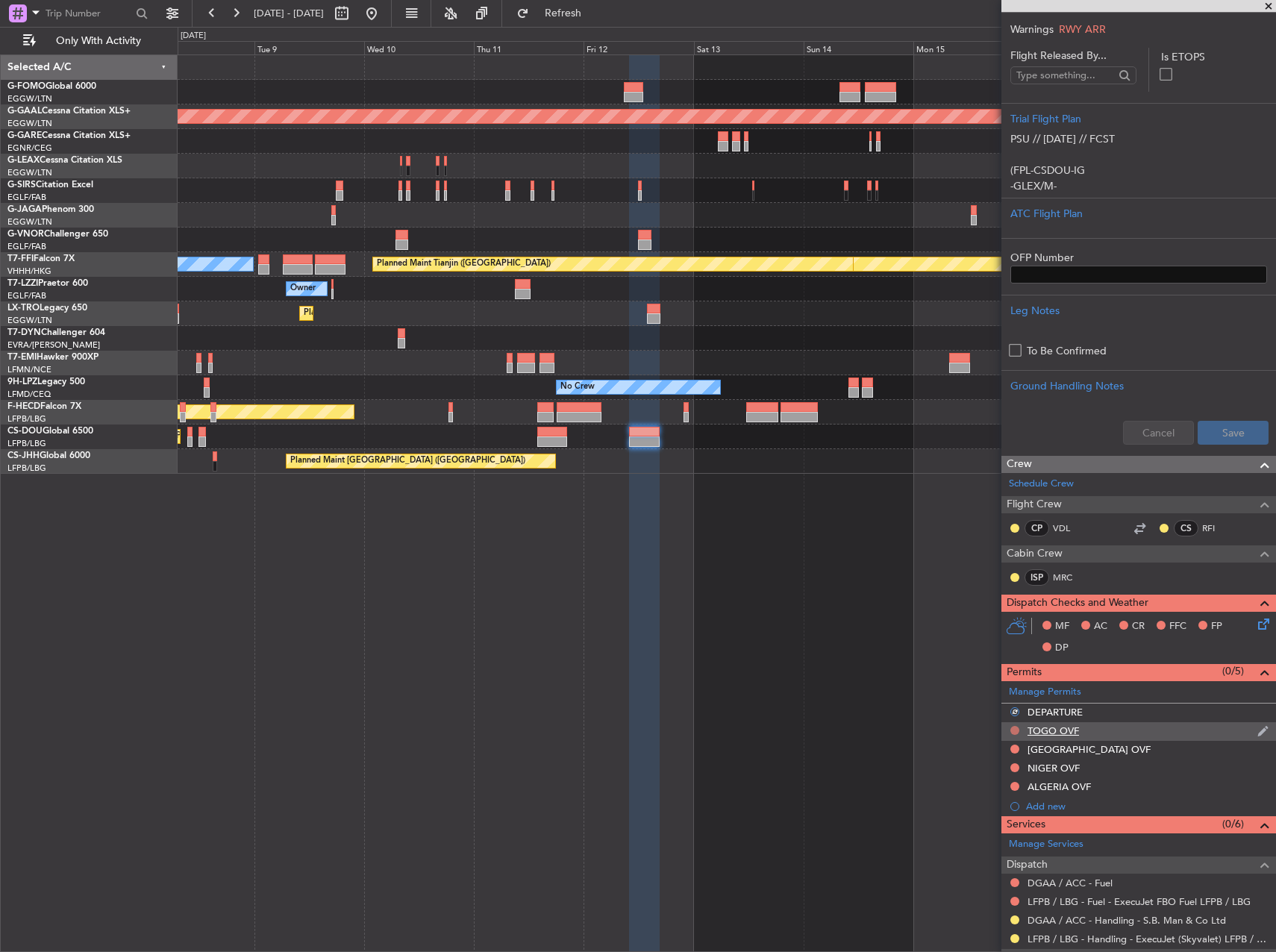
click at [1016, 733] on button at bounding box center [1015, 730] width 9 height 9
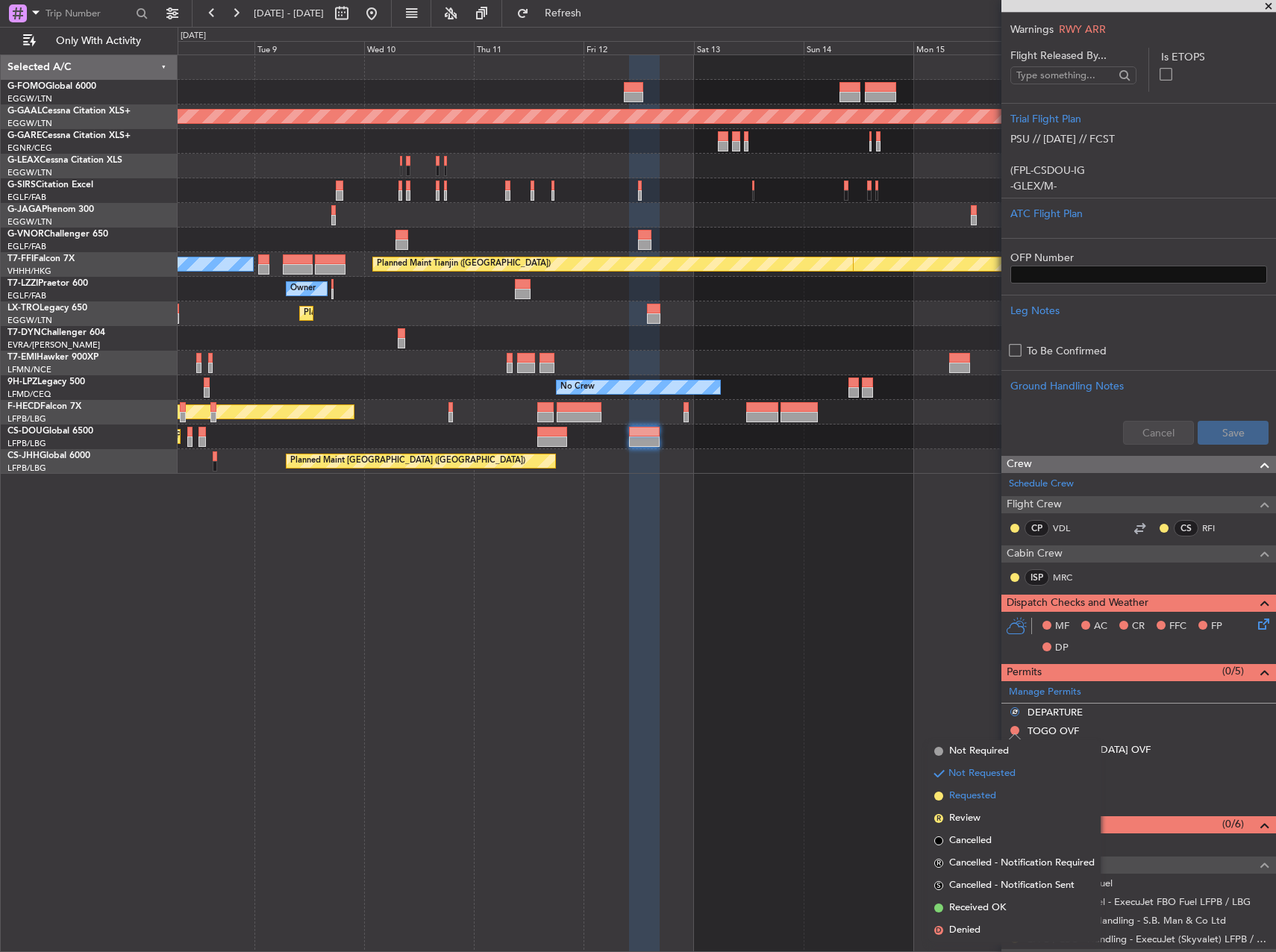
click at [979, 792] on span "Requested" at bounding box center [972, 795] width 47 height 14
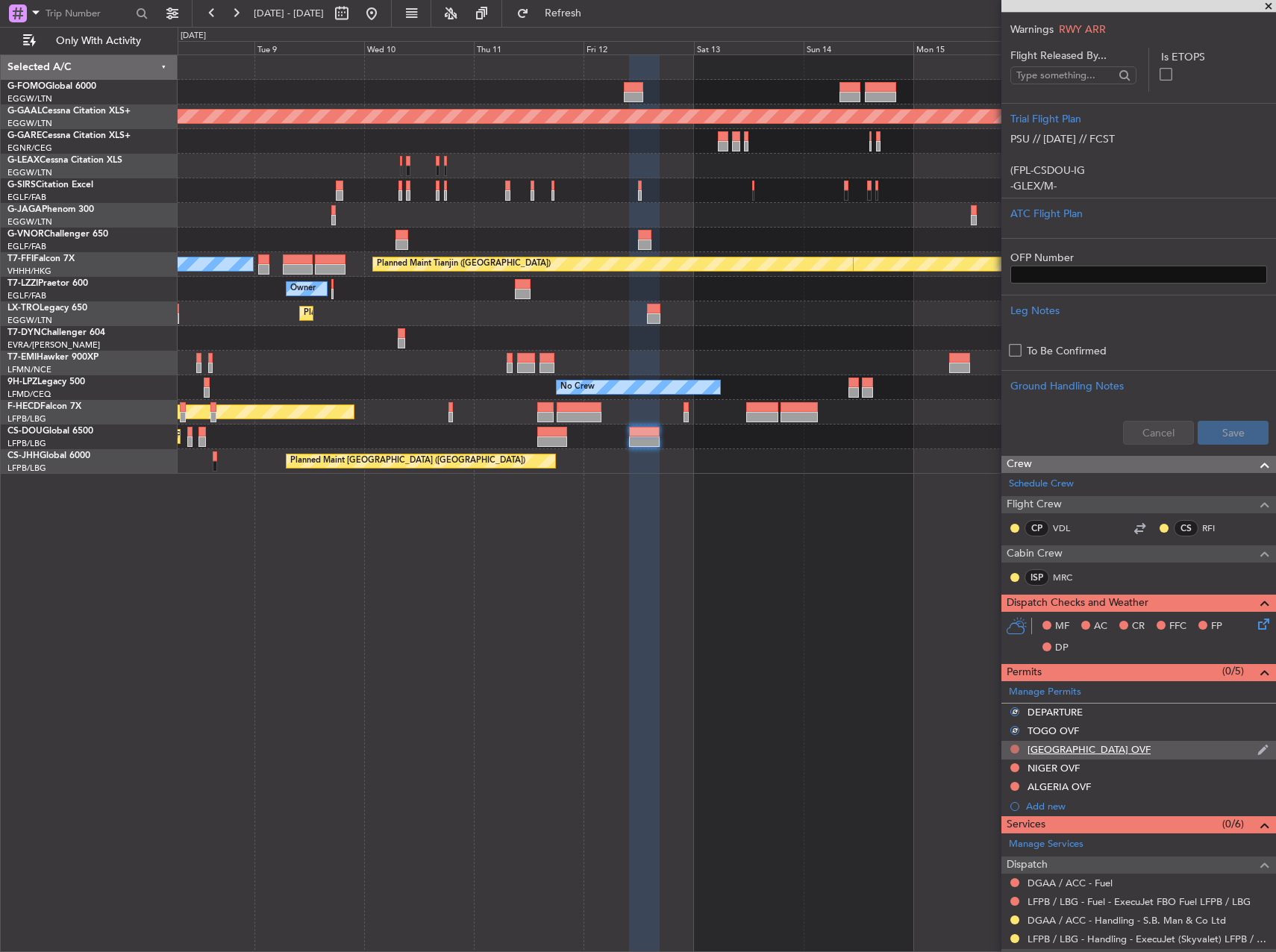
click at [1013, 750] on button at bounding box center [1015, 749] width 9 height 9
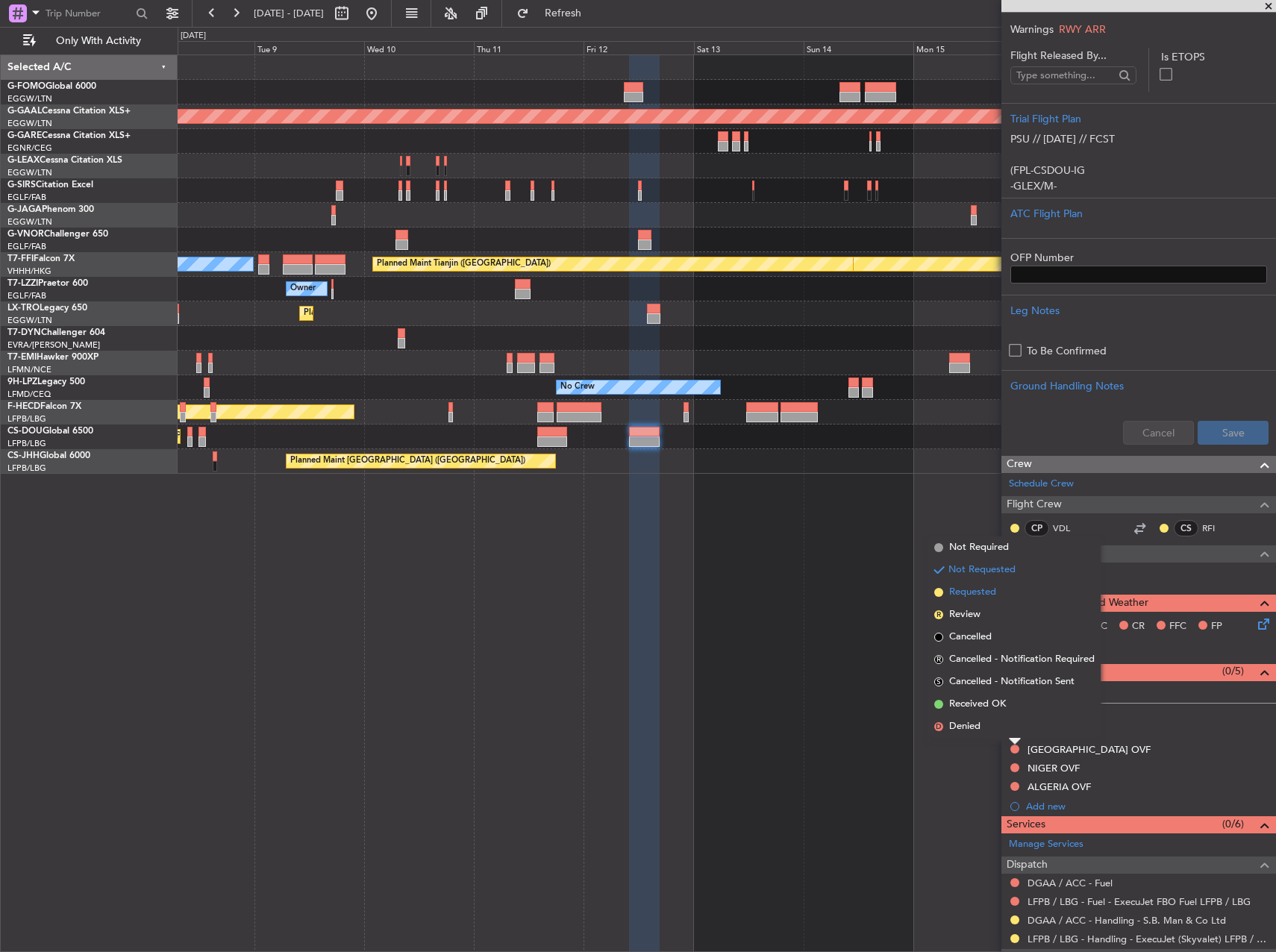
click at [957, 597] on span "Requested" at bounding box center [972, 592] width 47 height 14
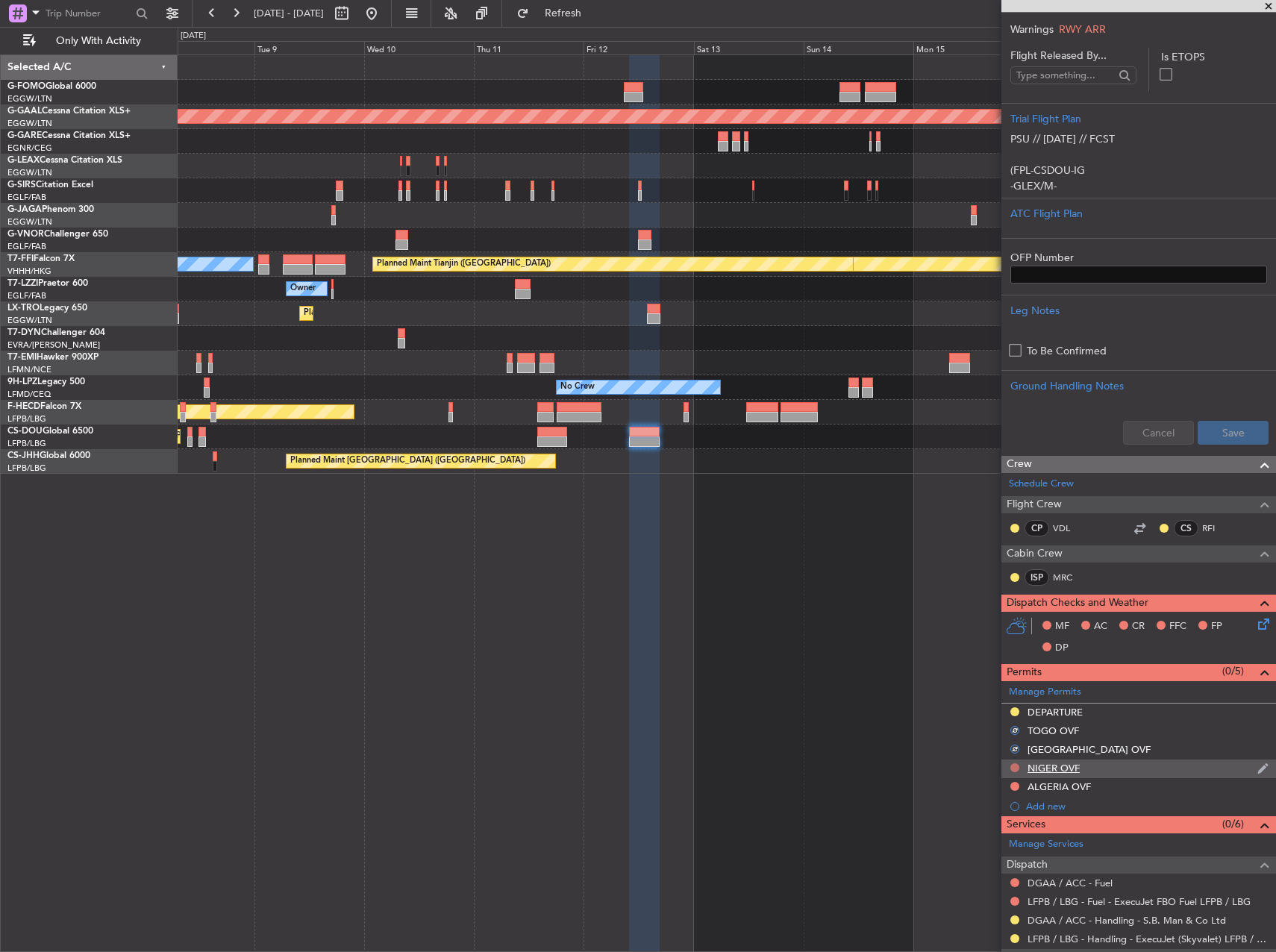
click at [1011, 765] on button at bounding box center [1015, 767] width 9 height 9
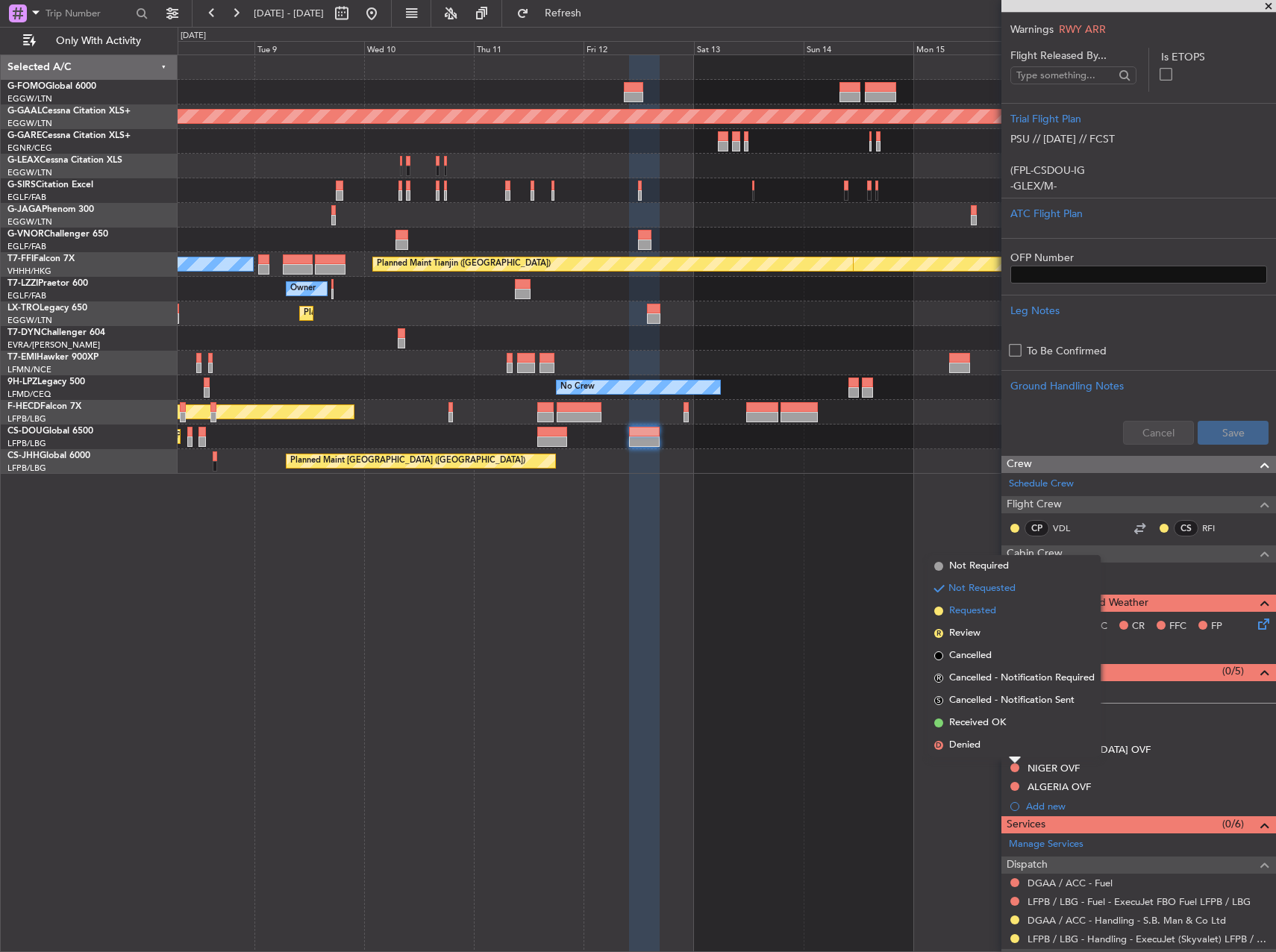
click at [963, 611] on span "Requested" at bounding box center [972, 611] width 47 height 14
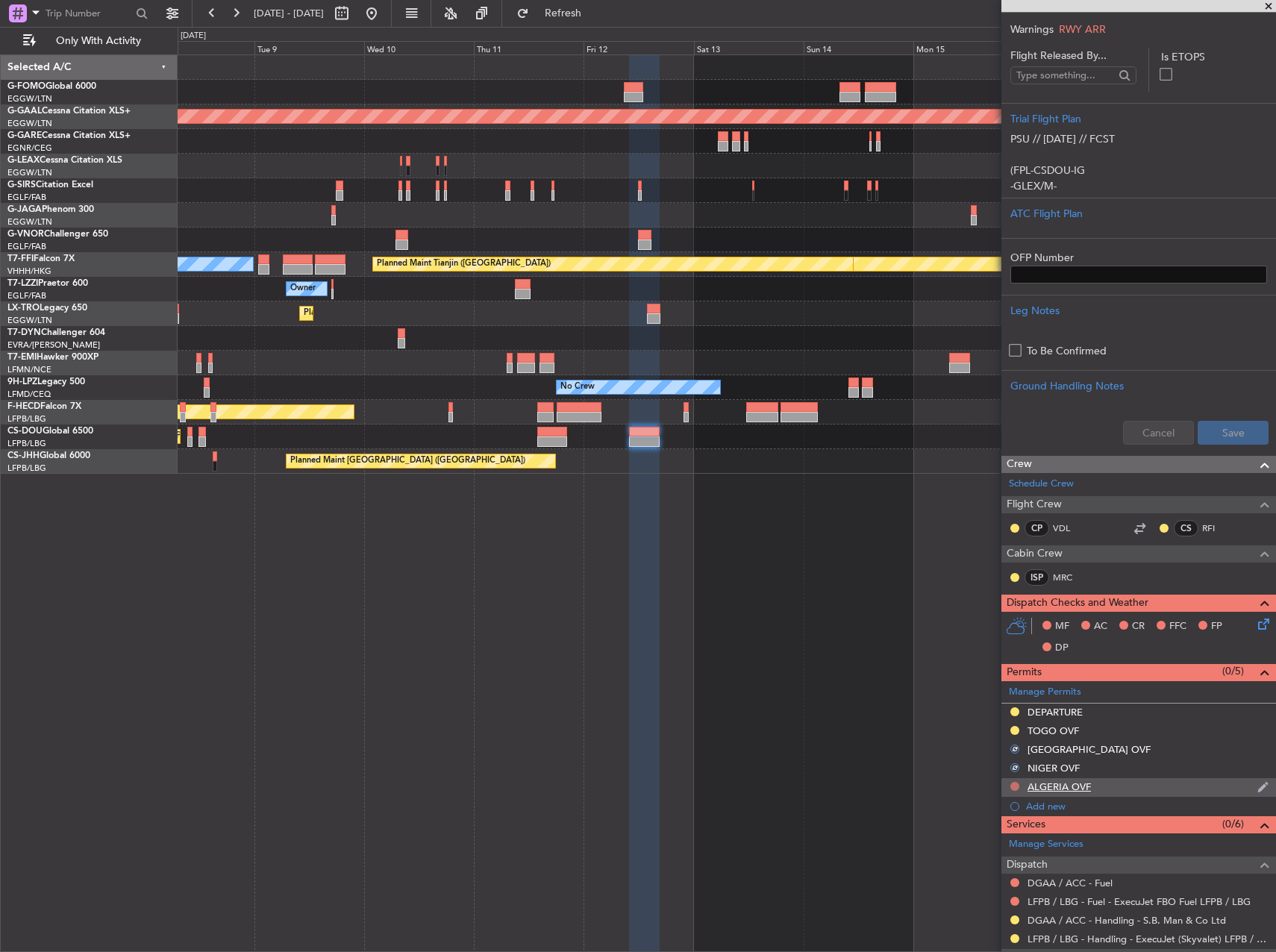
click at [1012, 784] on button at bounding box center [1015, 786] width 9 height 9
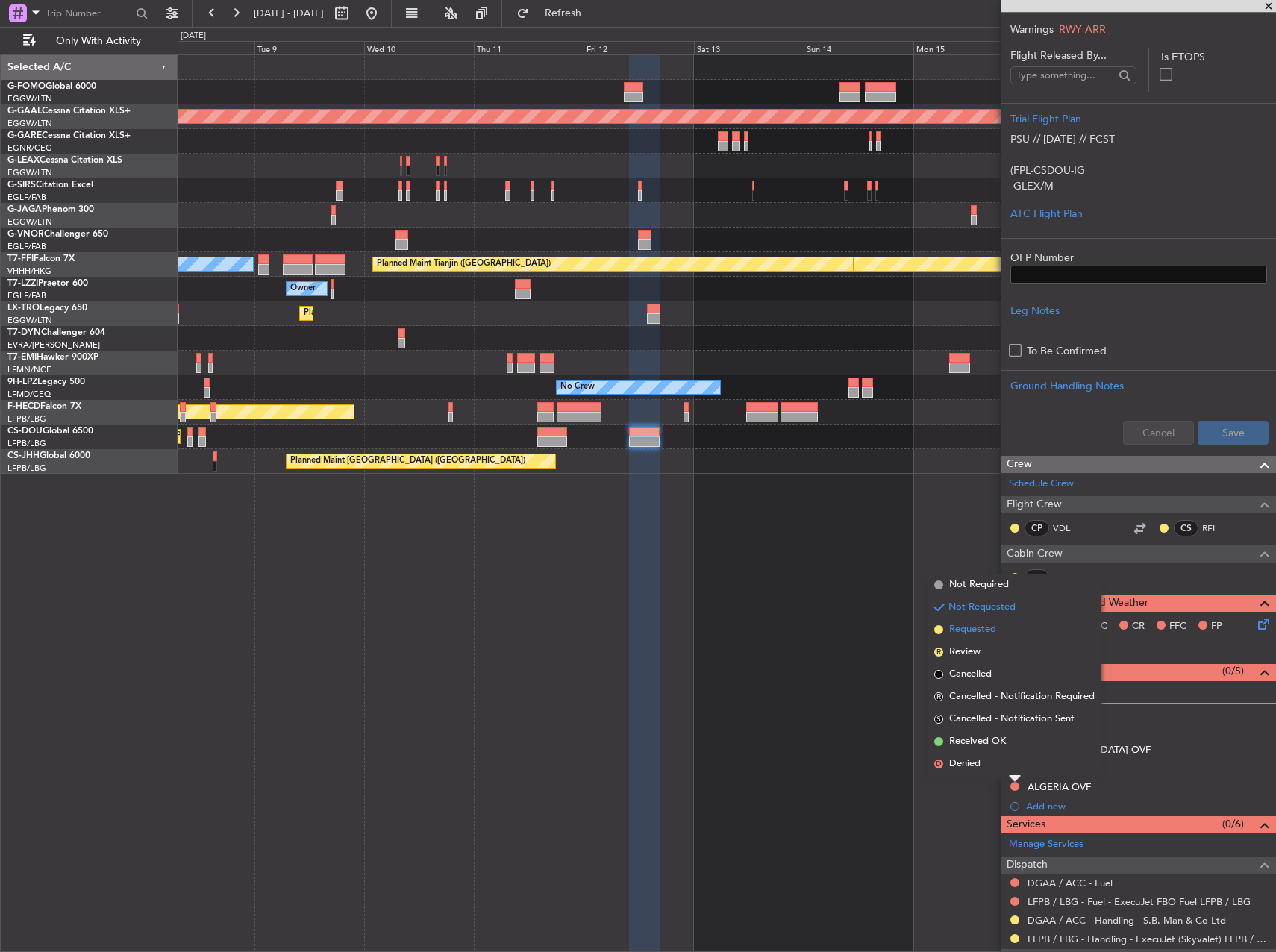
click at [966, 631] on span "Requested" at bounding box center [972, 630] width 47 height 14
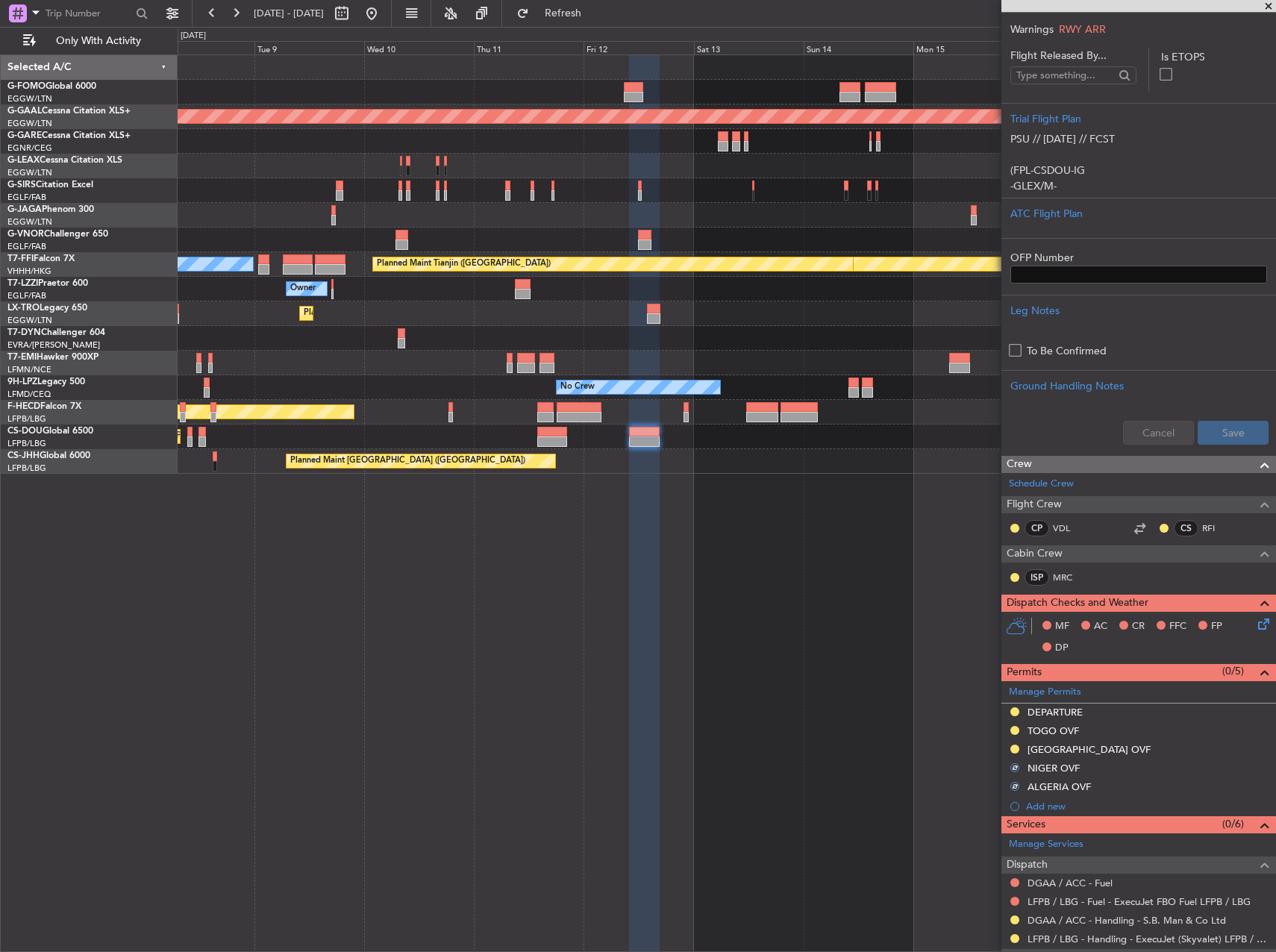
click at [869, 661] on div "Planned Maint [GEOGRAPHIC_DATA] ([GEOGRAPHIC_DATA]) Planned [GEOGRAPHIC_DATA] […" at bounding box center [727, 503] width 1098 height 898
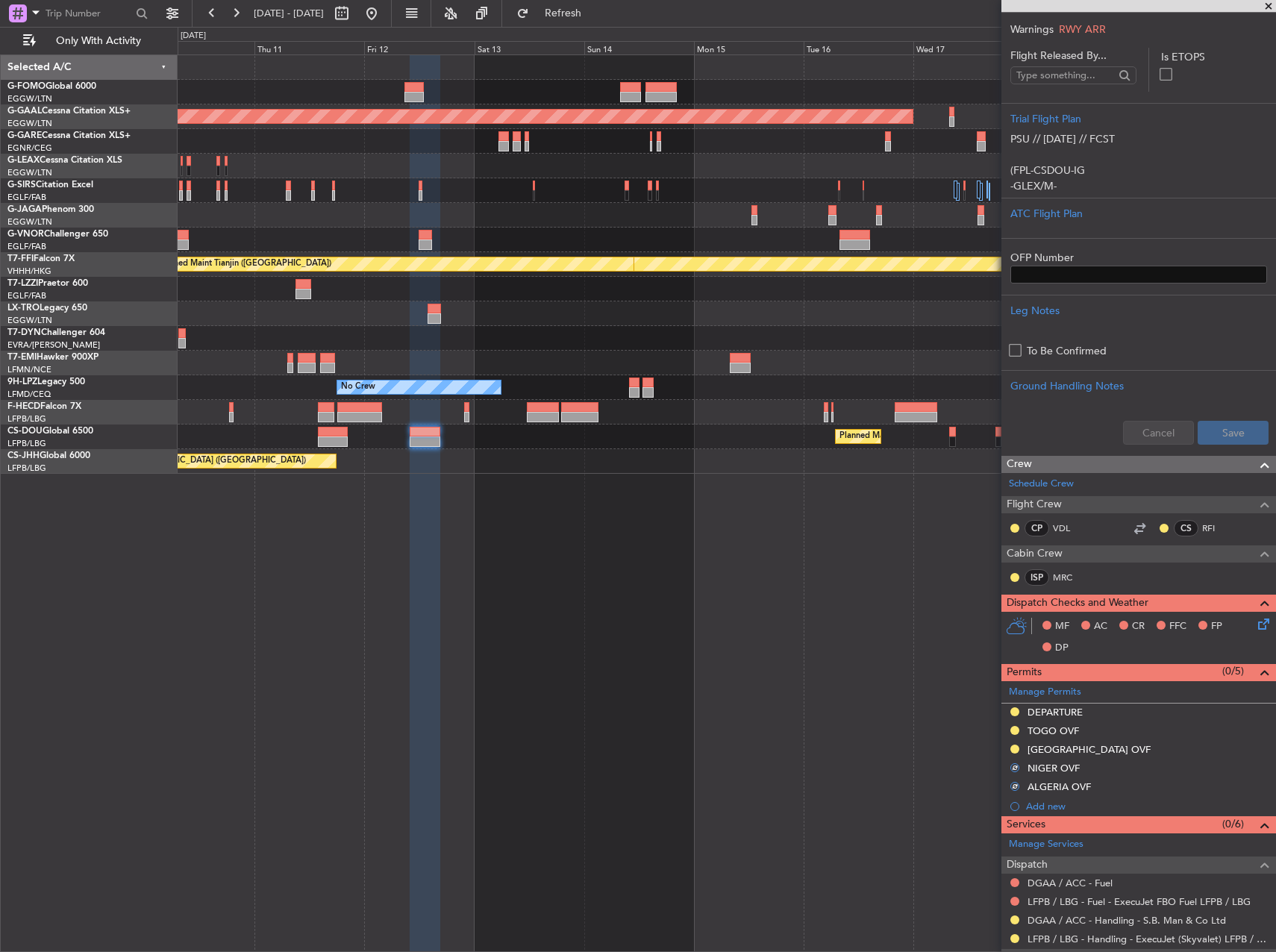
click at [654, 575] on div "Planned Maint [GEOGRAPHIC_DATA] ([GEOGRAPHIC_DATA]) Planned [GEOGRAPHIC_DATA] P…" at bounding box center [727, 503] width 1098 height 898
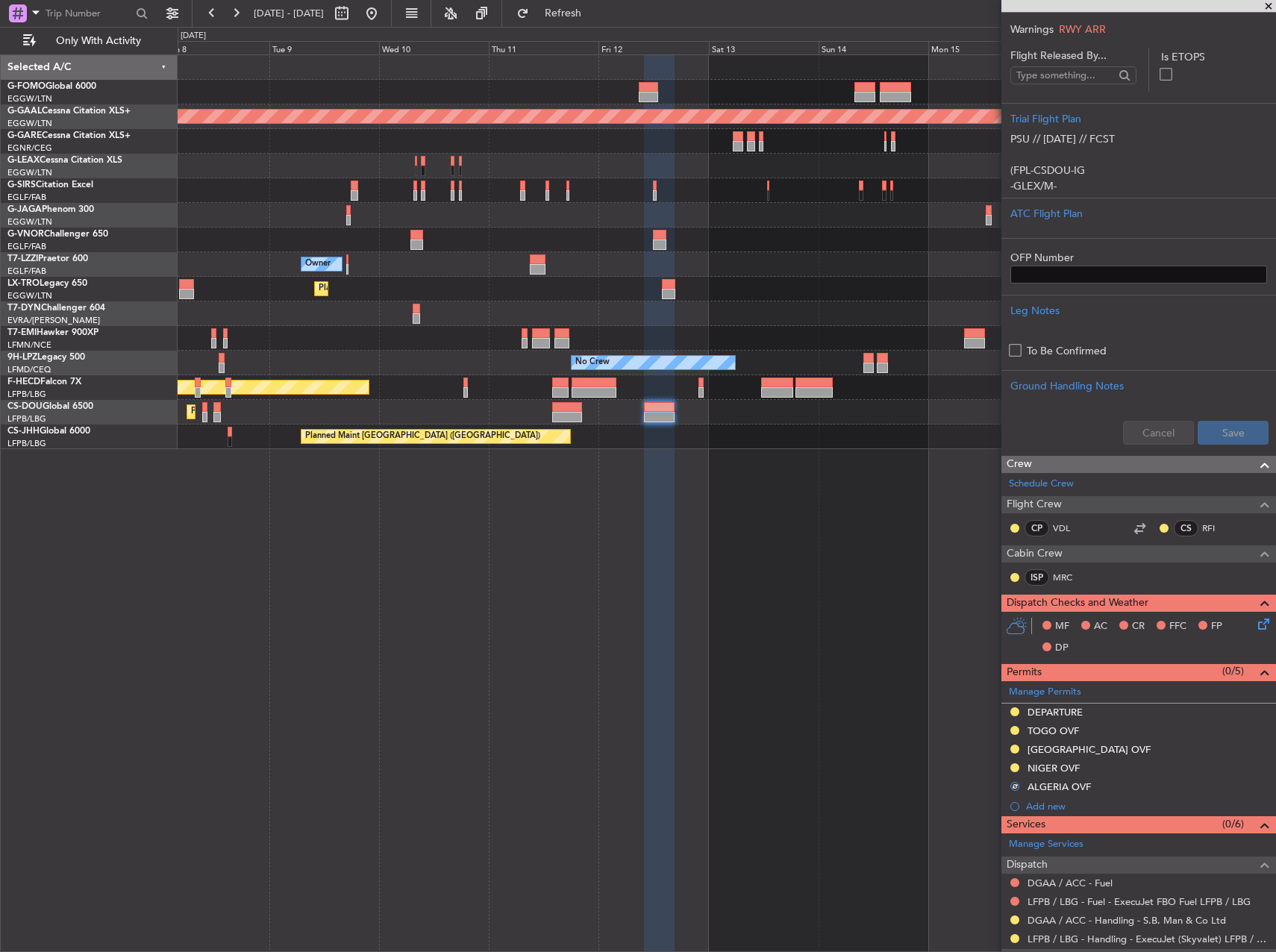
click at [1038, 538] on fb-app "[DATE] - [DATE] Refresh Quick Links Only With Activity Planned Maint [GEOGRAPHI…" at bounding box center [638, 481] width 1276 height 940
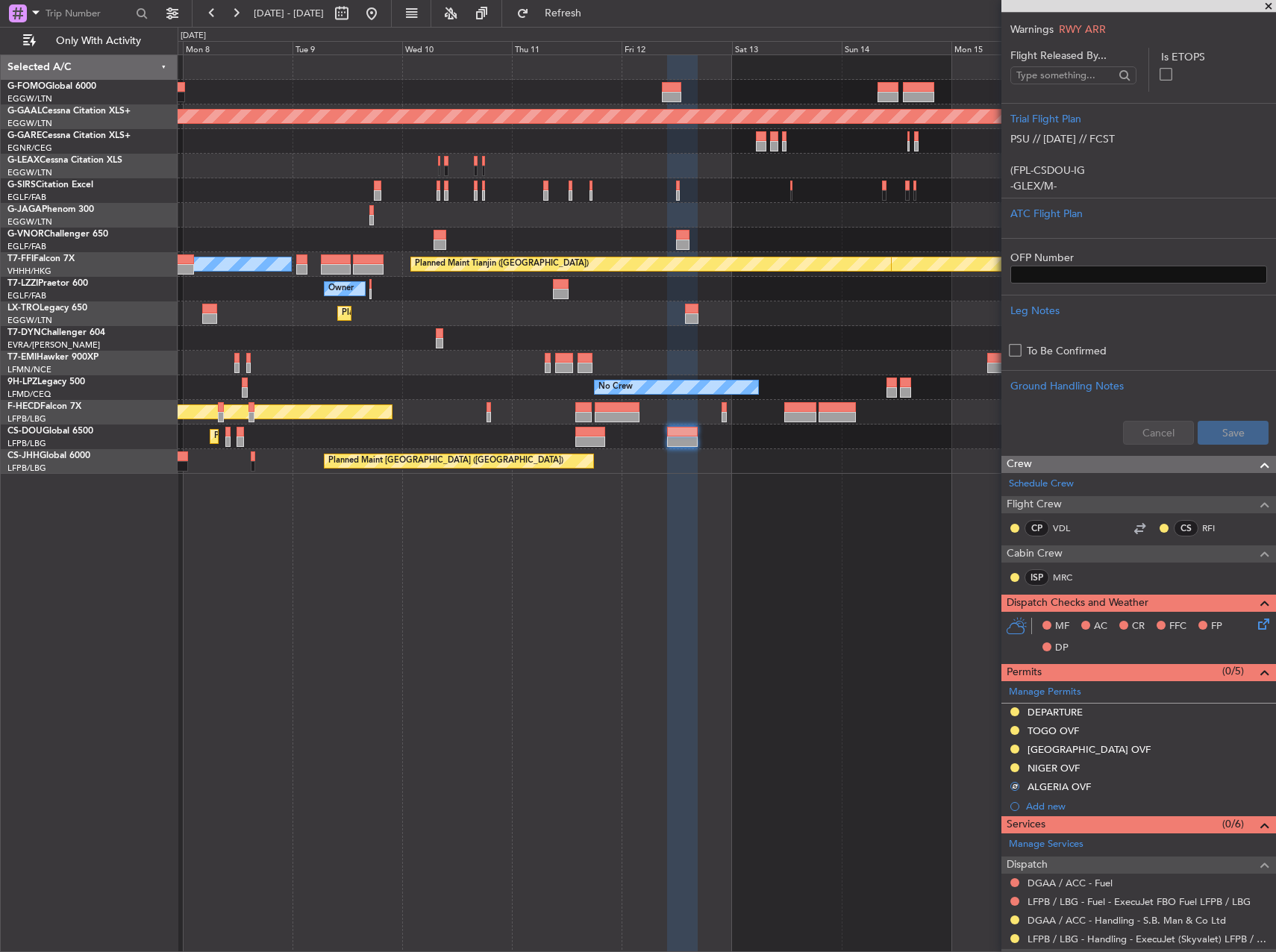
click at [911, 569] on div "Planned Maint [GEOGRAPHIC_DATA] ([GEOGRAPHIC_DATA]) Planned [GEOGRAPHIC_DATA] […" at bounding box center [727, 503] width 1098 height 898
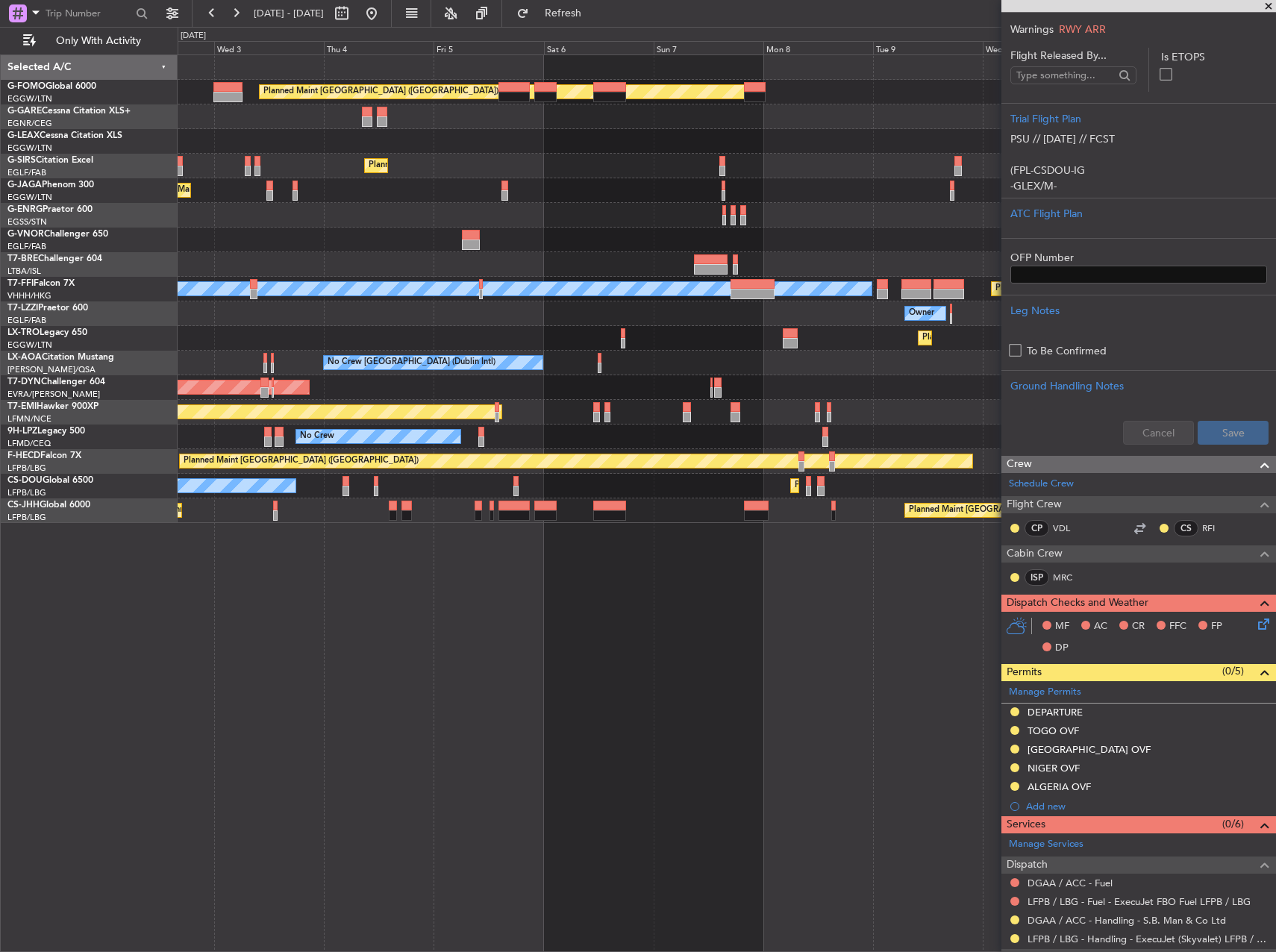
click at [529, 638] on div "Planned Maint [GEOGRAPHIC_DATA] ([GEOGRAPHIC_DATA]) Owner Planned Maint [GEOGRA…" at bounding box center [727, 503] width 1098 height 898
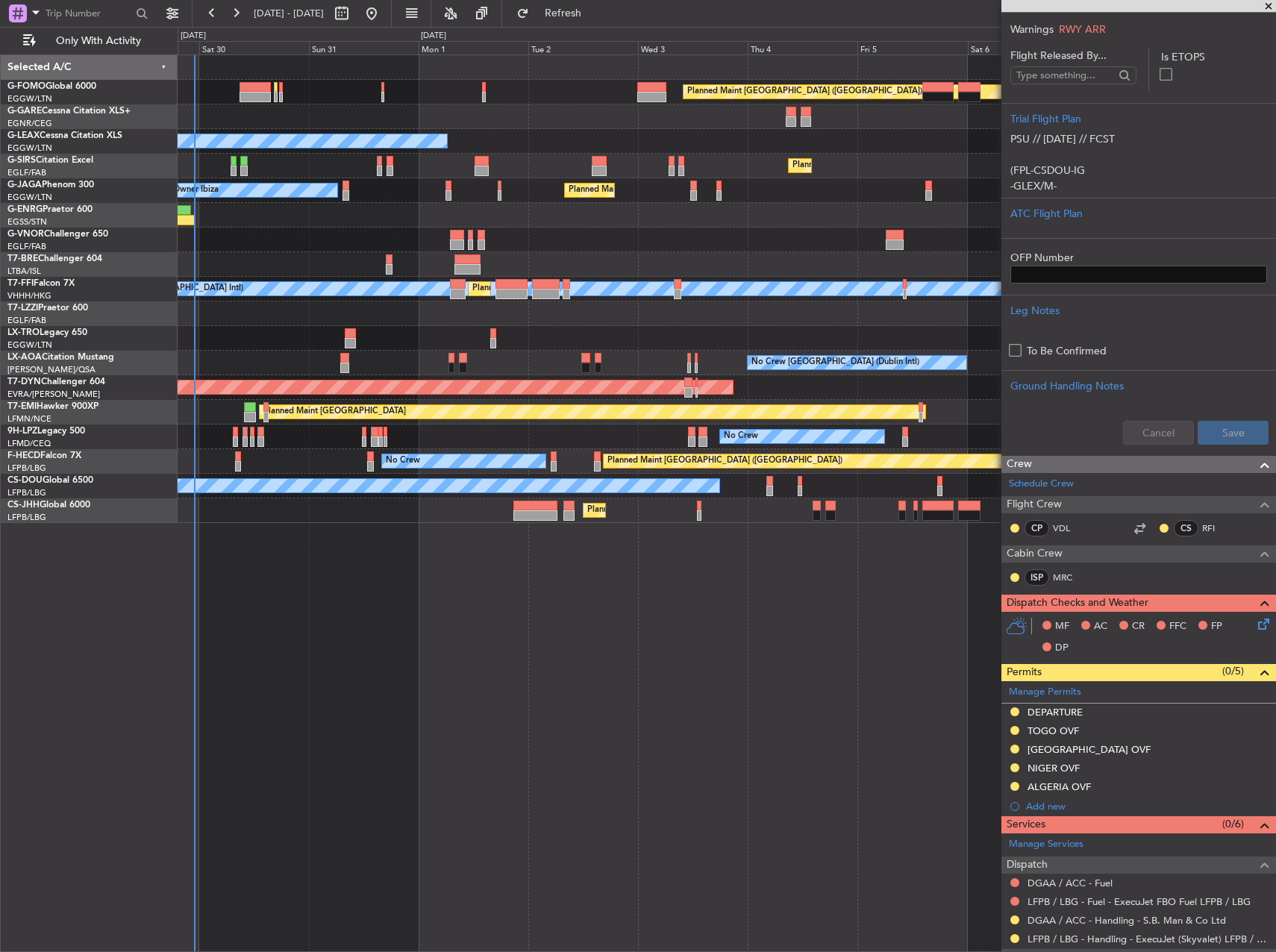
click at [1177, 470] on fb-app "[DATE] - [DATE] Refresh Quick Links Only With Activity Planned Maint [GEOGRAPHI…" at bounding box center [638, 481] width 1276 height 940
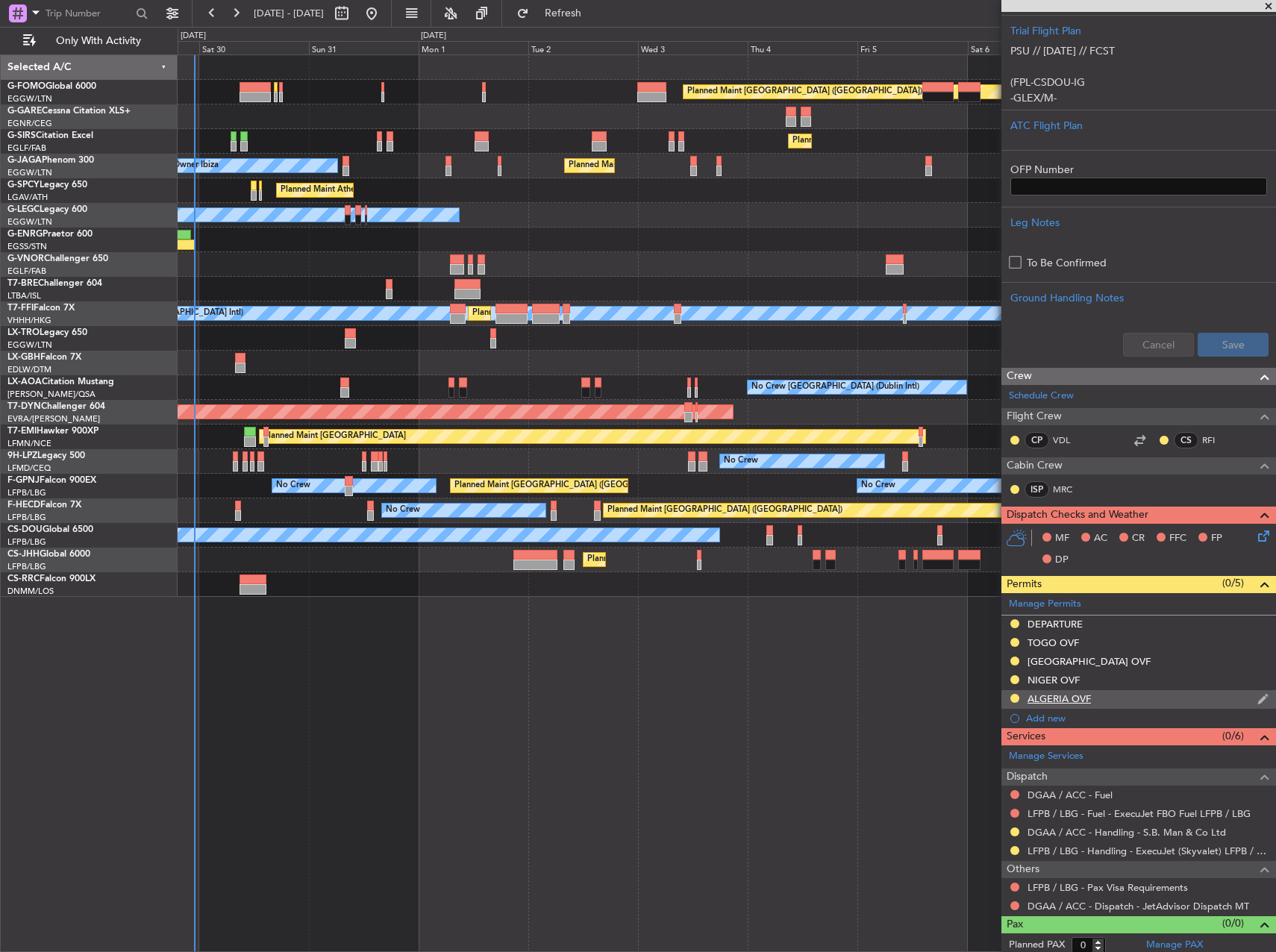
scroll to position [336, 0]
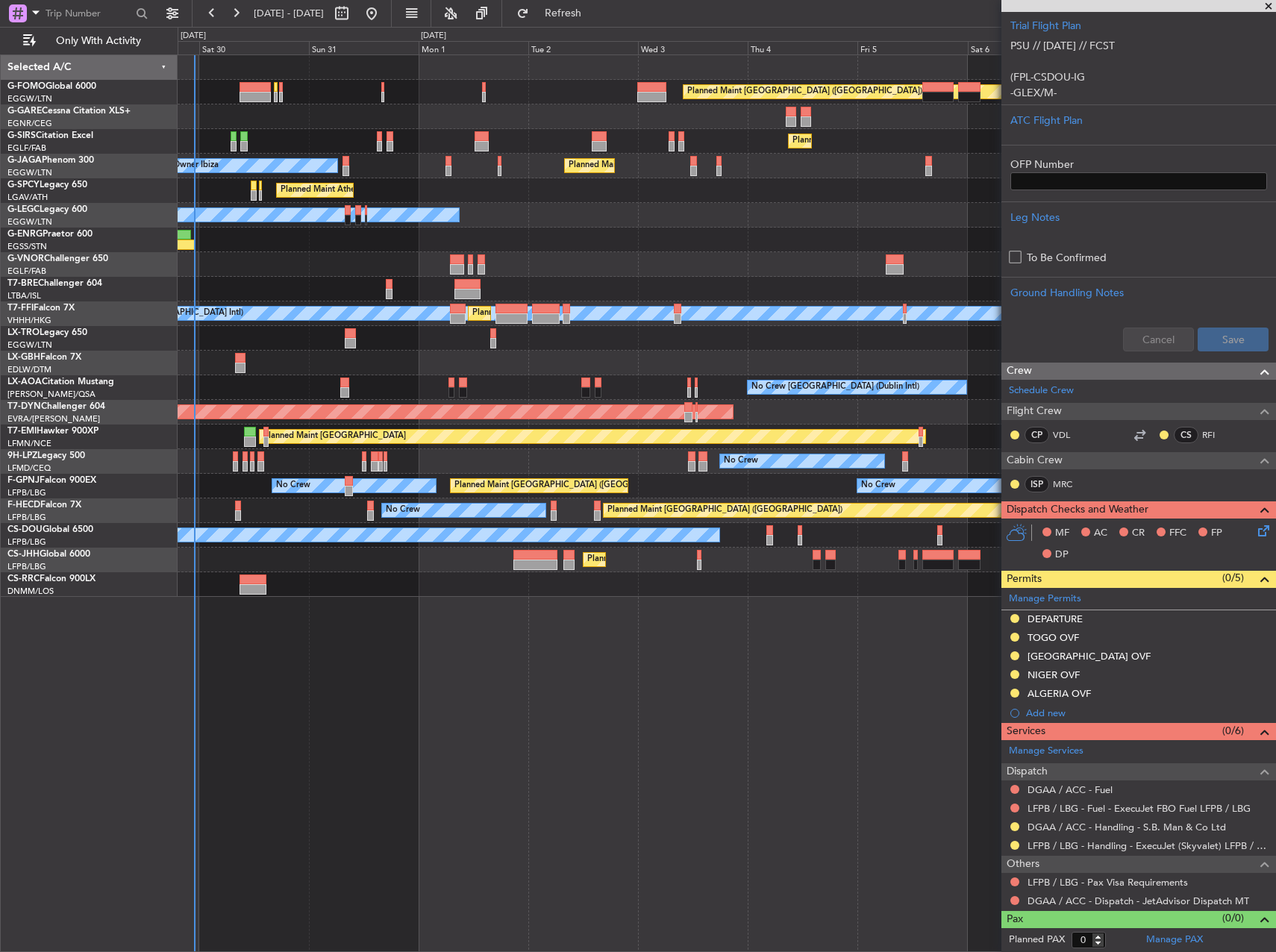
click at [826, 687] on div "Planned Maint [GEOGRAPHIC_DATA] ([GEOGRAPHIC_DATA]) Planned Maint [GEOGRAPHIC_D…" at bounding box center [727, 503] width 1098 height 898
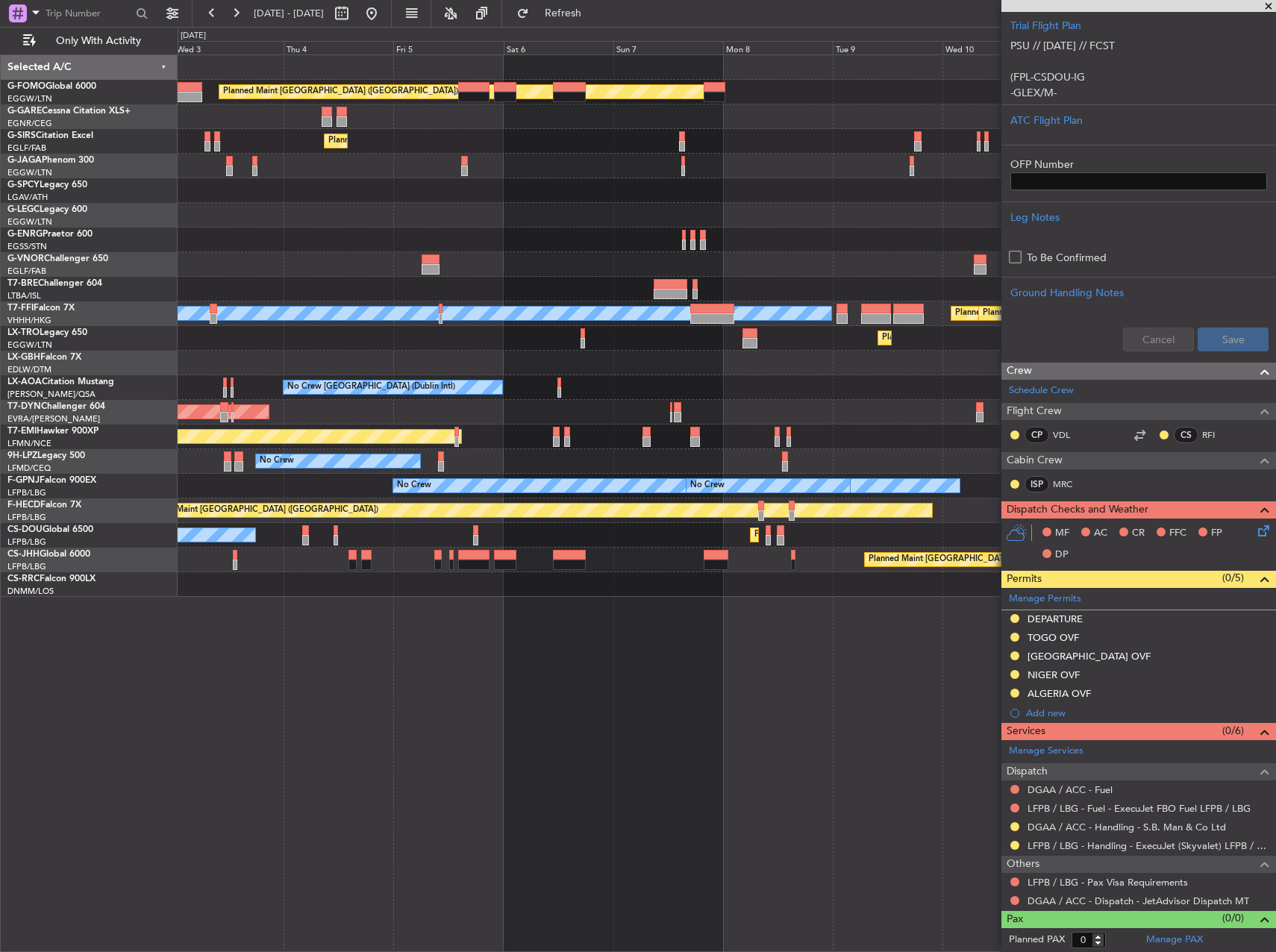
click at [362, 672] on div "Planned Maint [GEOGRAPHIC_DATA] ([GEOGRAPHIC_DATA]) Planned Maint [GEOGRAPHIC_D…" at bounding box center [727, 503] width 1098 height 898
click at [162, 681] on div "Planned Maint [GEOGRAPHIC_DATA] ([GEOGRAPHIC_DATA]) Planned Maint [GEOGRAPHIC_D…" at bounding box center [638, 489] width 1276 height 925
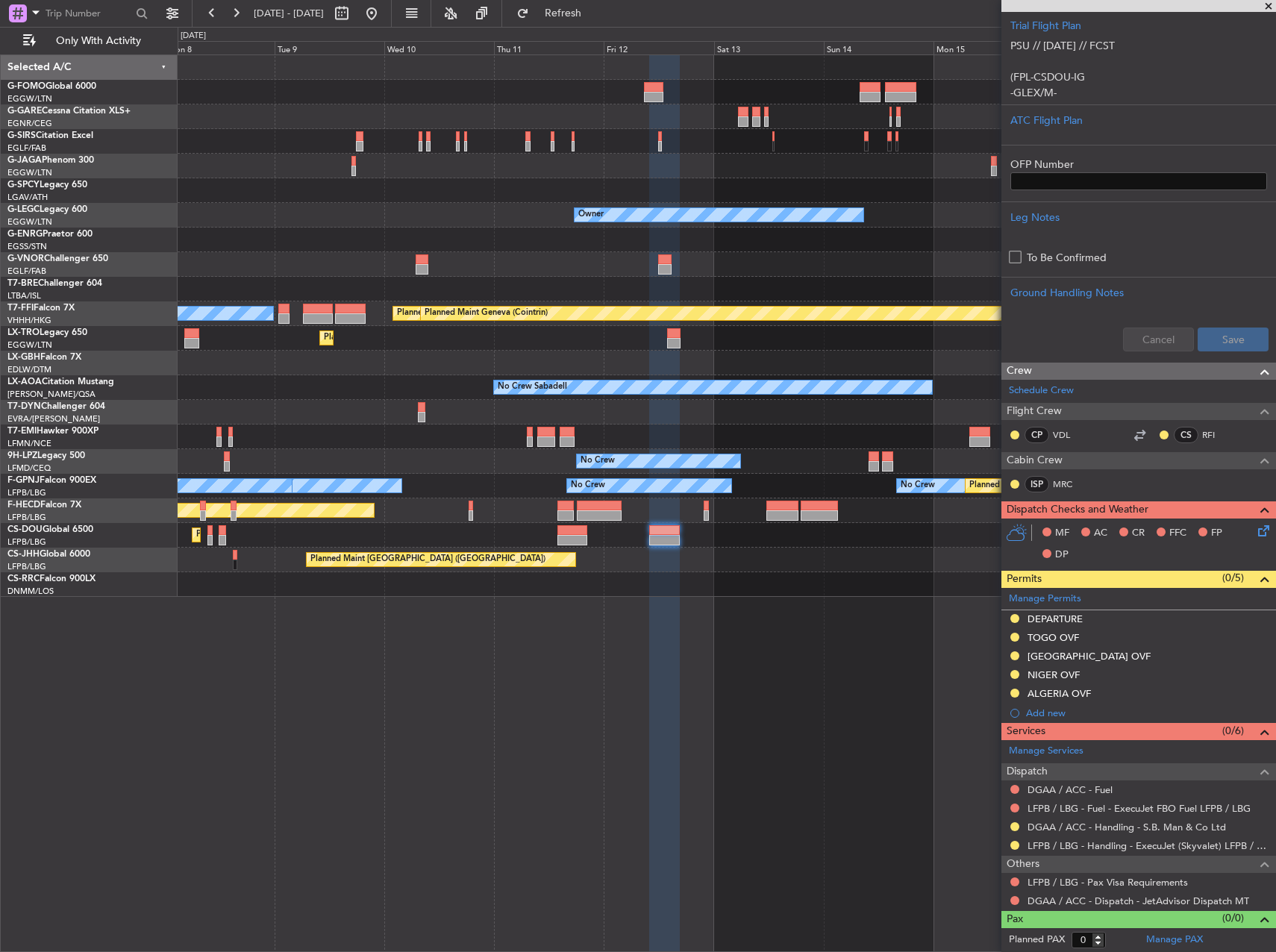
click at [365, 669] on div "Planned Maint [GEOGRAPHIC_DATA] ([GEOGRAPHIC_DATA]) Owner [PERSON_NAME][GEOGRAP…" at bounding box center [727, 503] width 1098 height 898
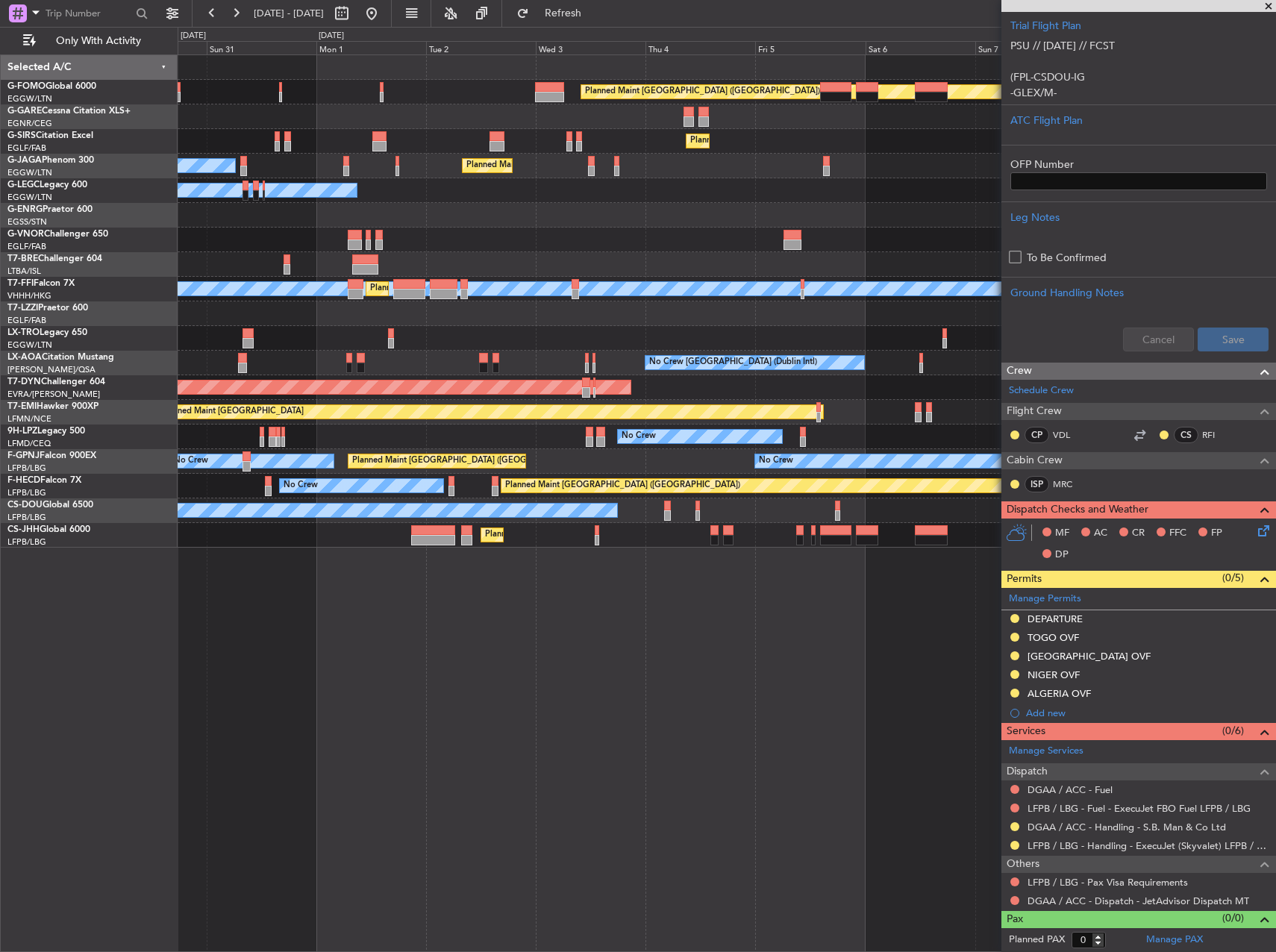
click at [479, 661] on div "Planned Maint [GEOGRAPHIC_DATA] ([GEOGRAPHIC_DATA]) Planned Maint [GEOGRAPHIC_D…" at bounding box center [727, 503] width 1098 height 898
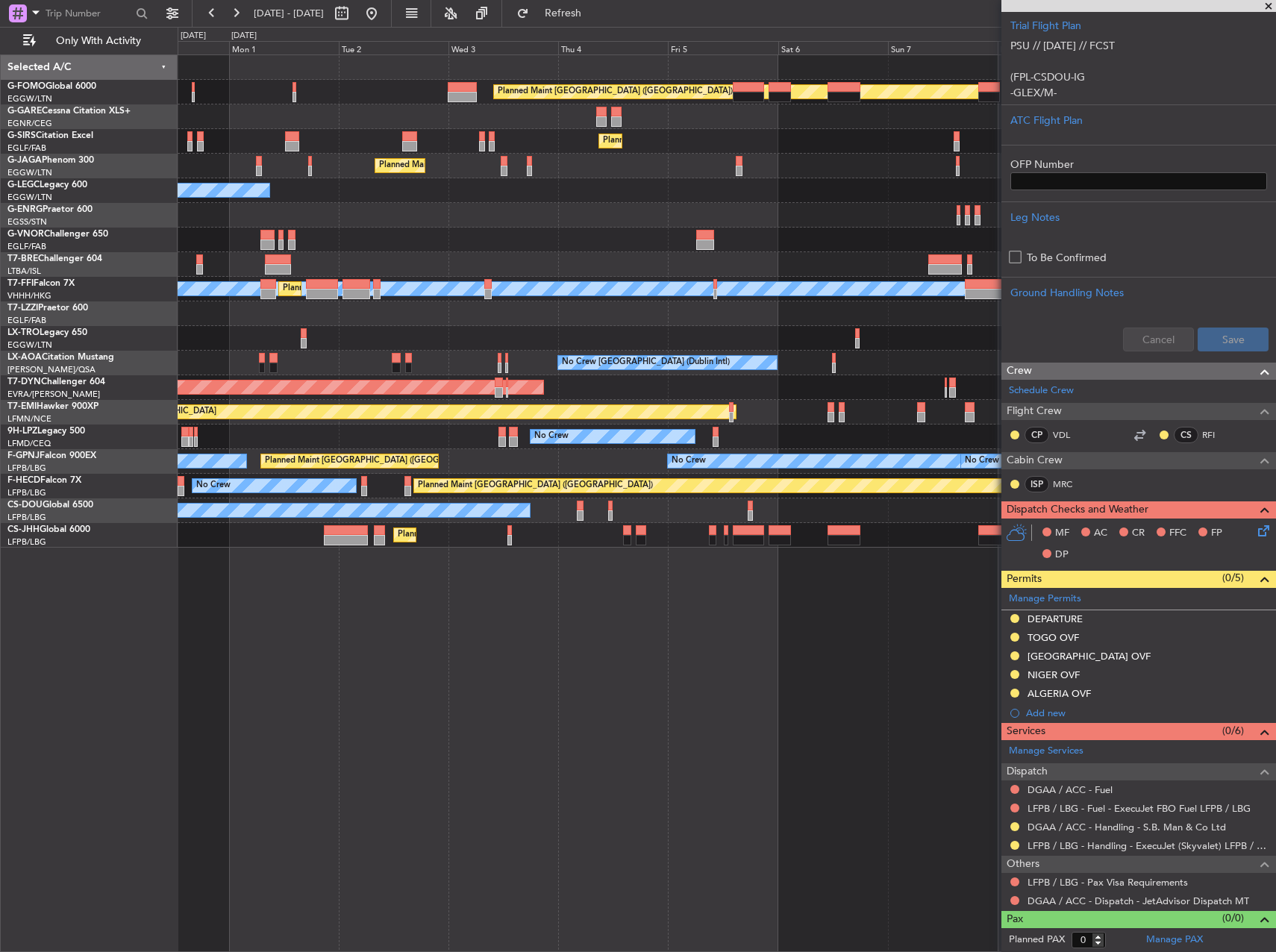
click at [205, 684] on div "Planned Maint [GEOGRAPHIC_DATA] ([GEOGRAPHIC_DATA]) Planned Maint [GEOGRAPHIC_D…" at bounding box center [727, 503] width 1098 height 898
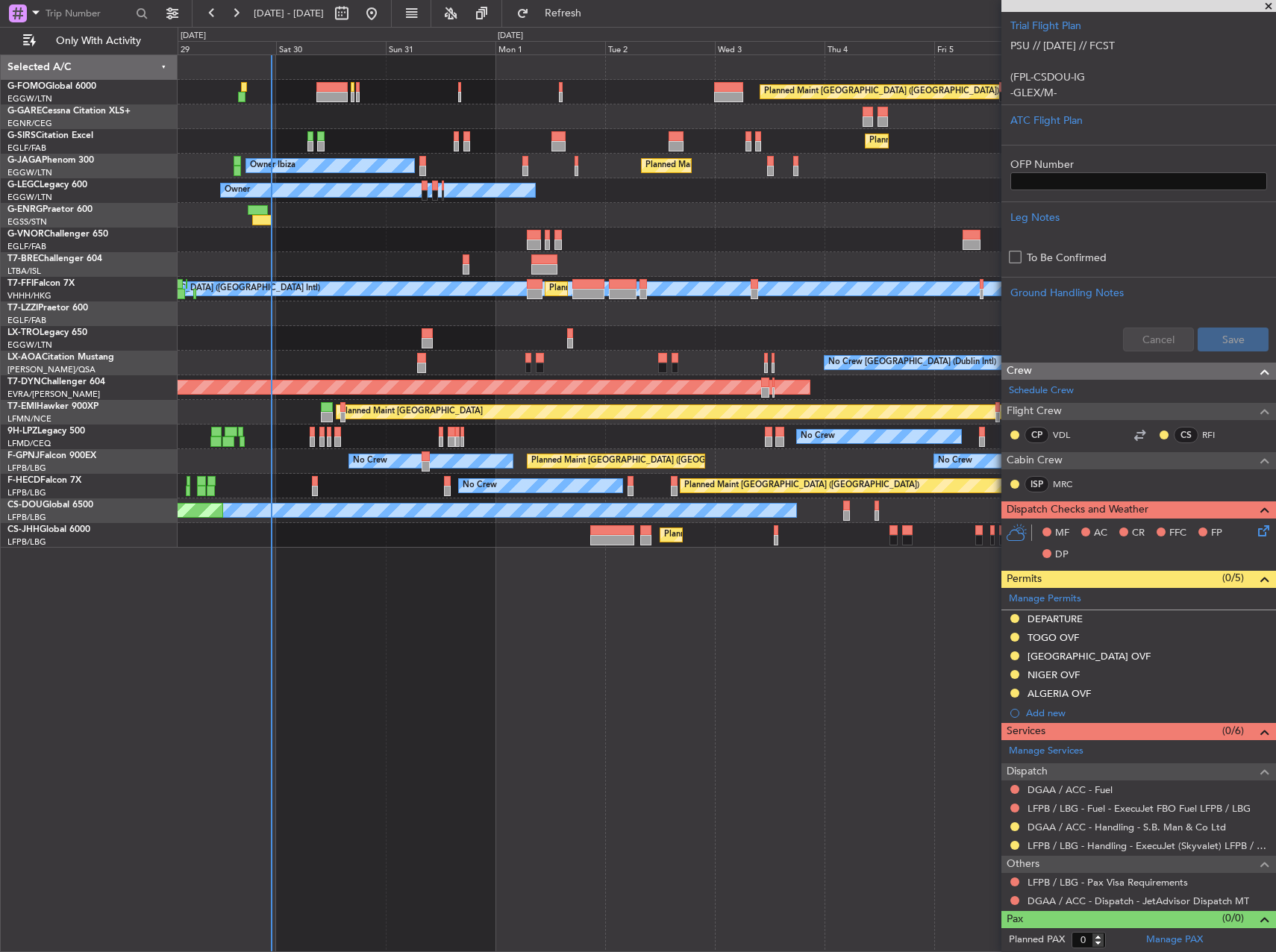
click at [1091, 593] on fb-app "[DATE] - [DATE] Refresh Quick Links Only With Activity Planned Maint [GEOGRAPHI…" at bounding box center [638, 481] width 1276 height 940
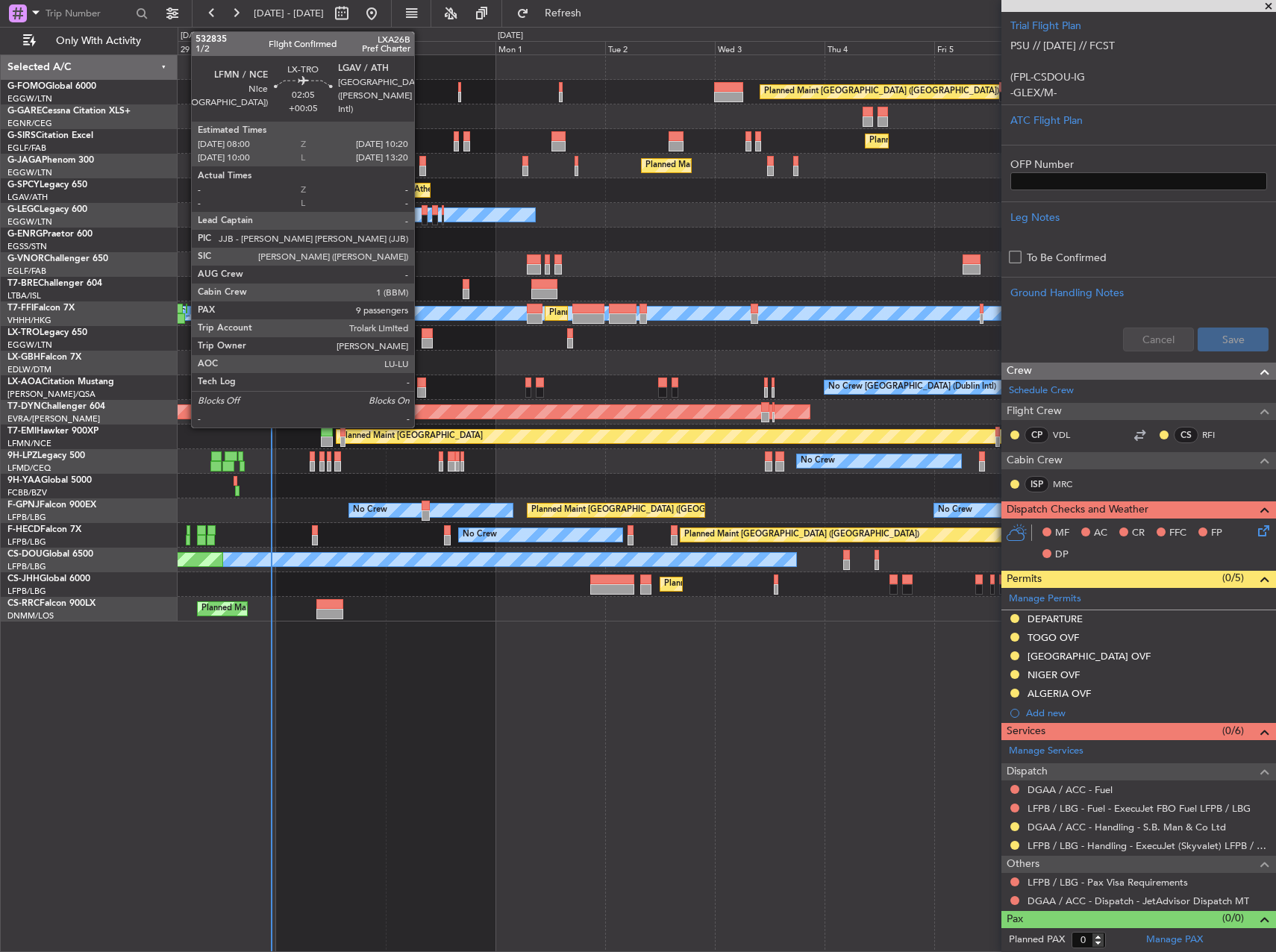
click at [421, 342] on div at bounding box center [427, 343] width 11 height 11
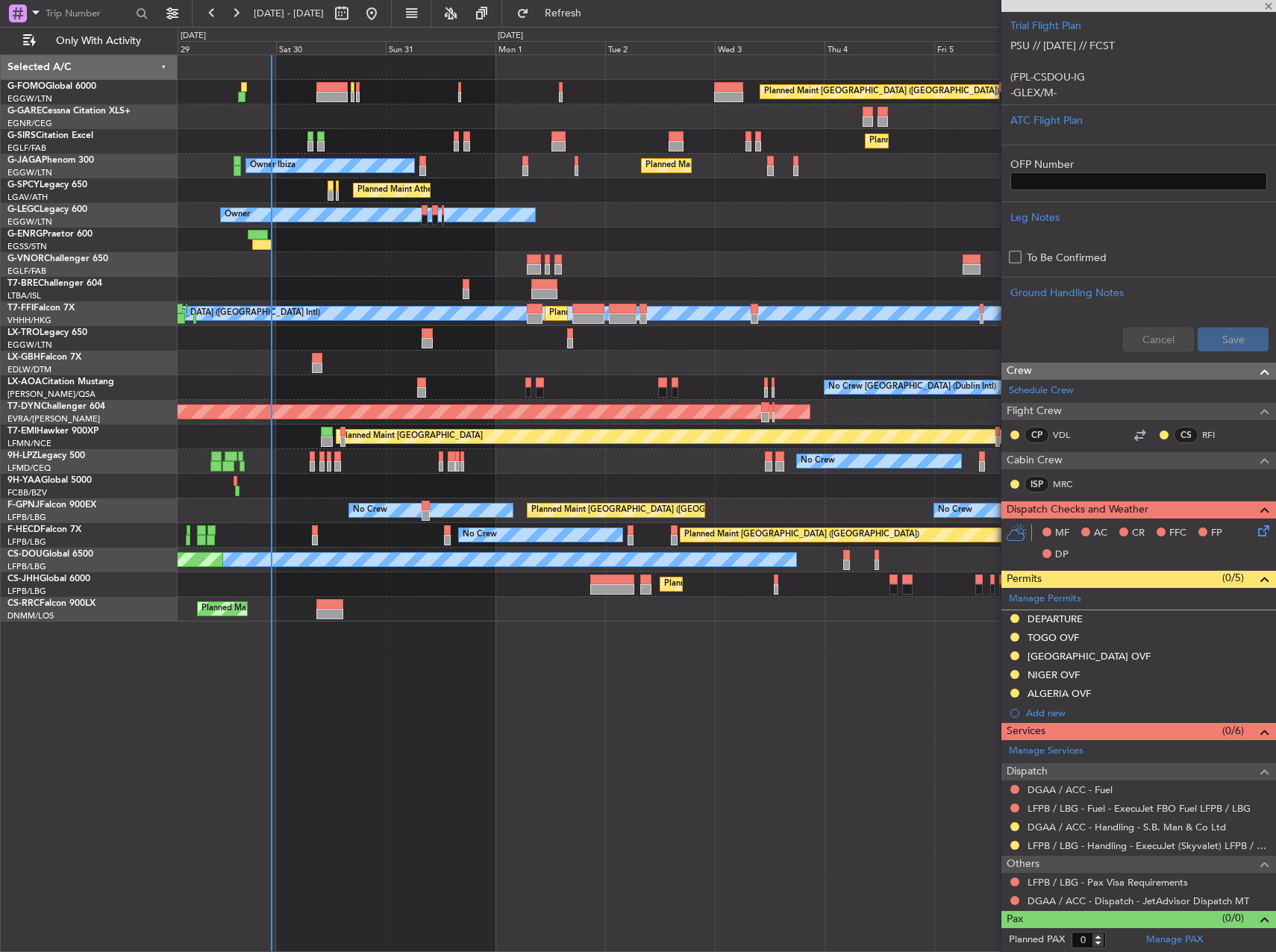
type input "+00:05"
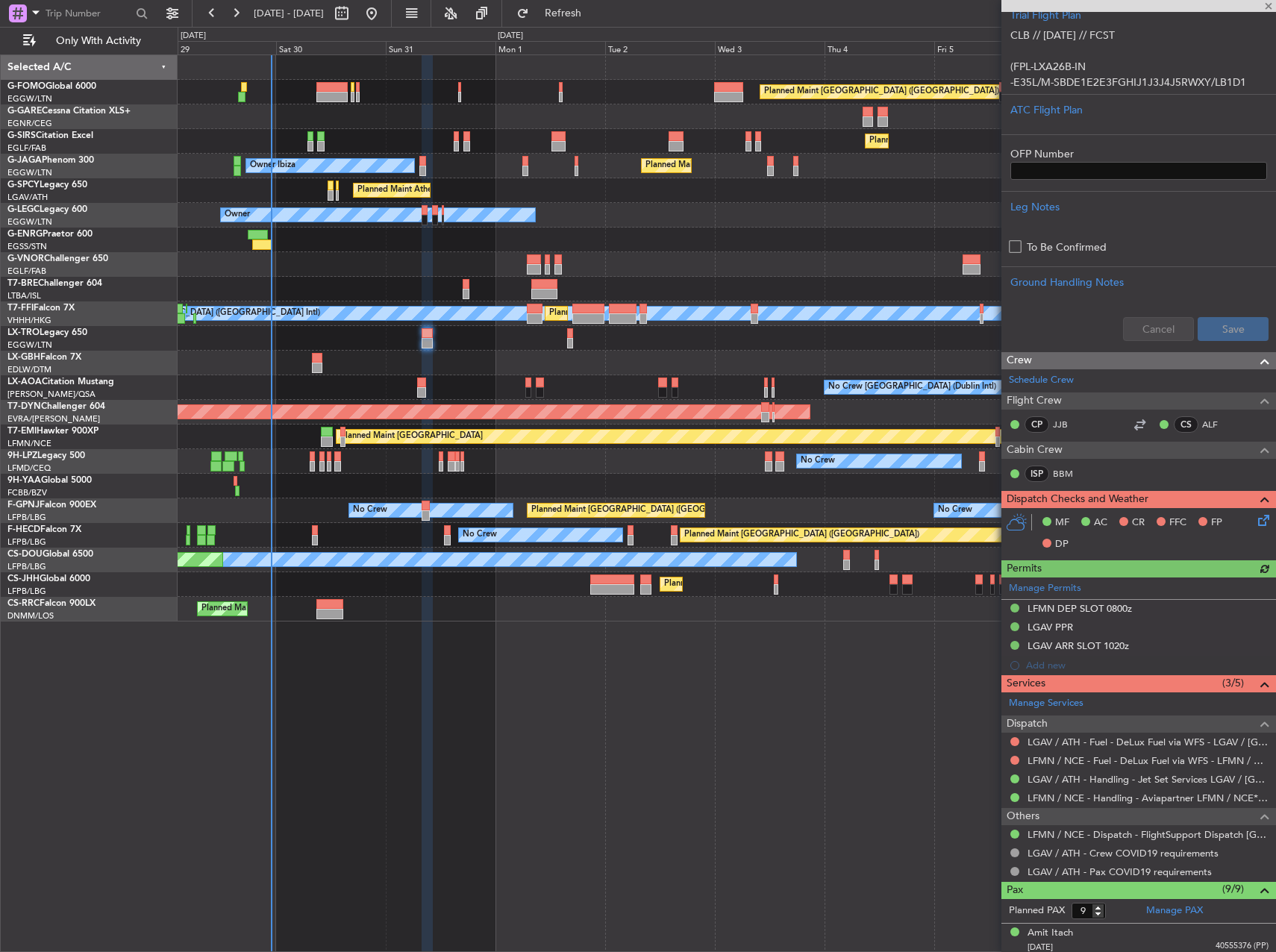
scroll to position [373, 0]
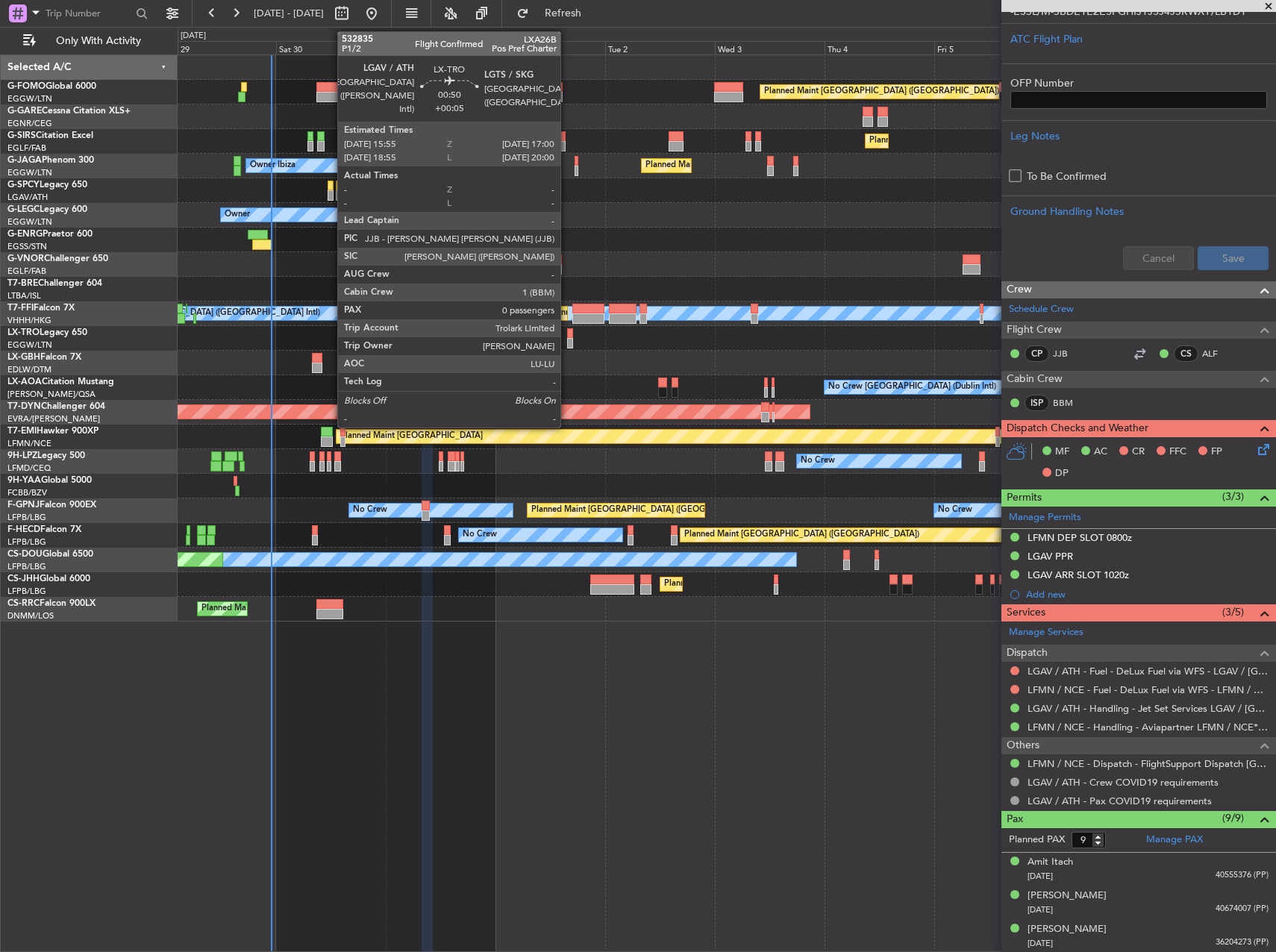
click at [567, 344] on div at bounding box center [570, 343] width 5 height 11
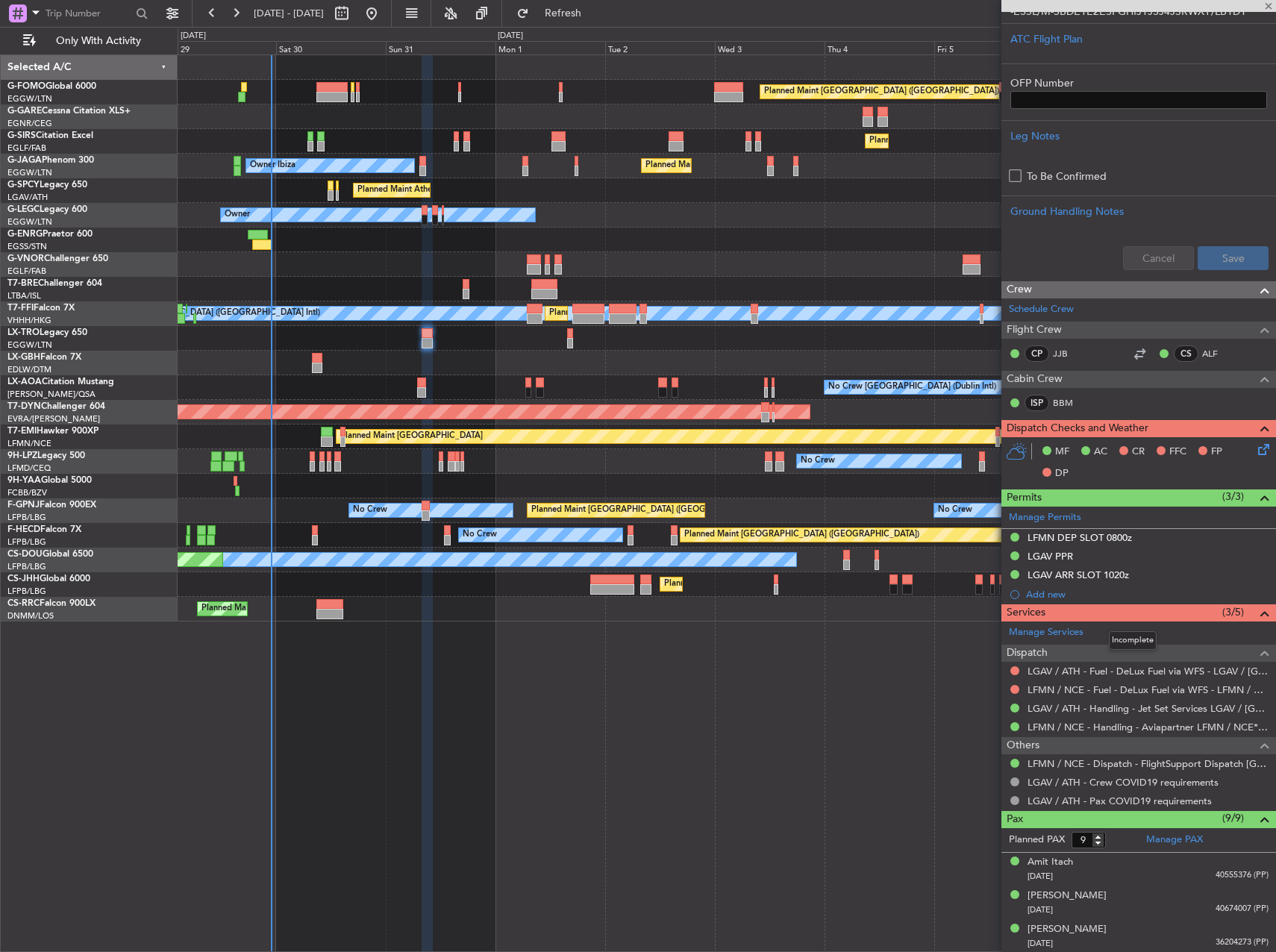
type input "0"
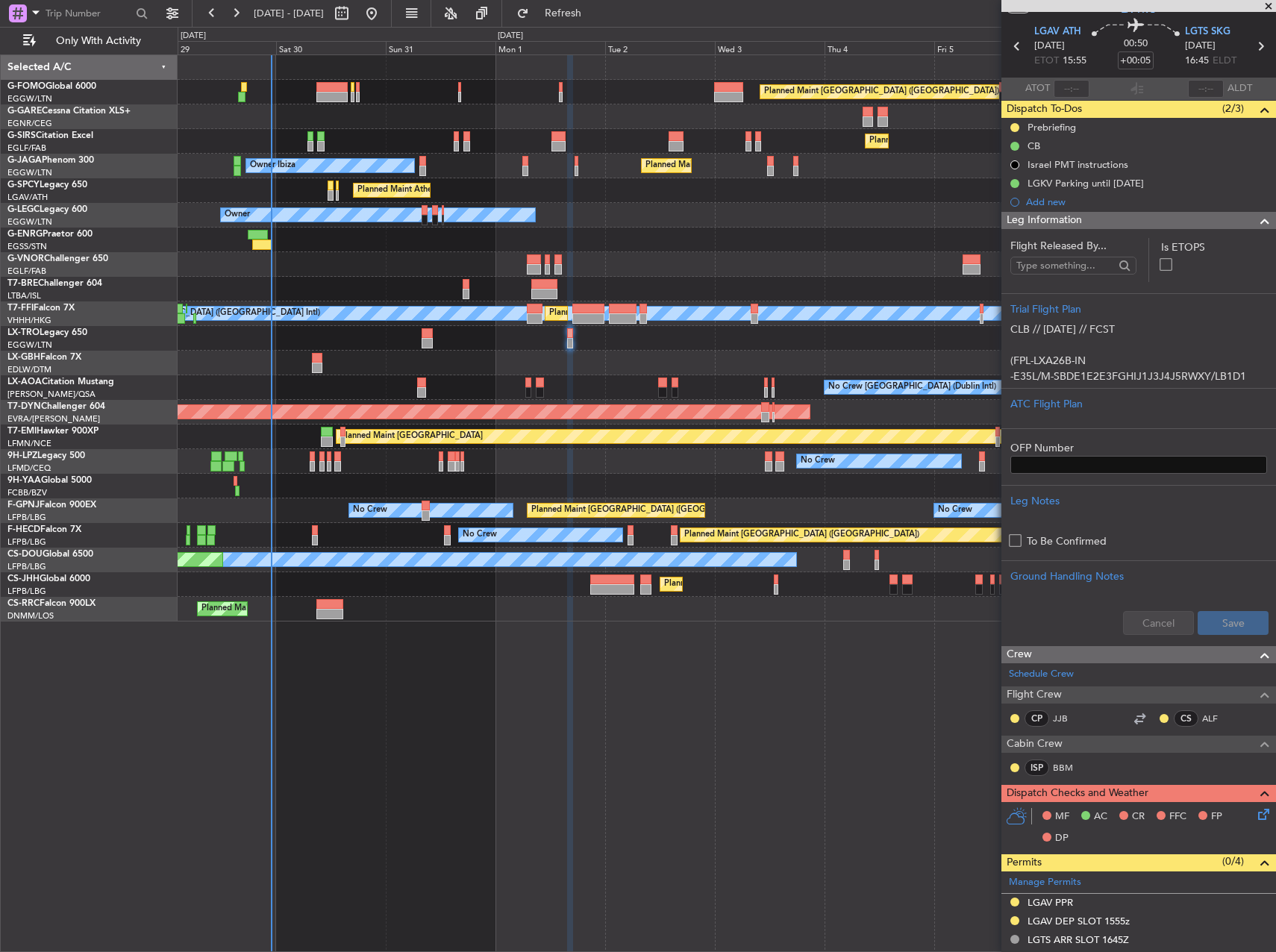
scroll to position [0, 0]
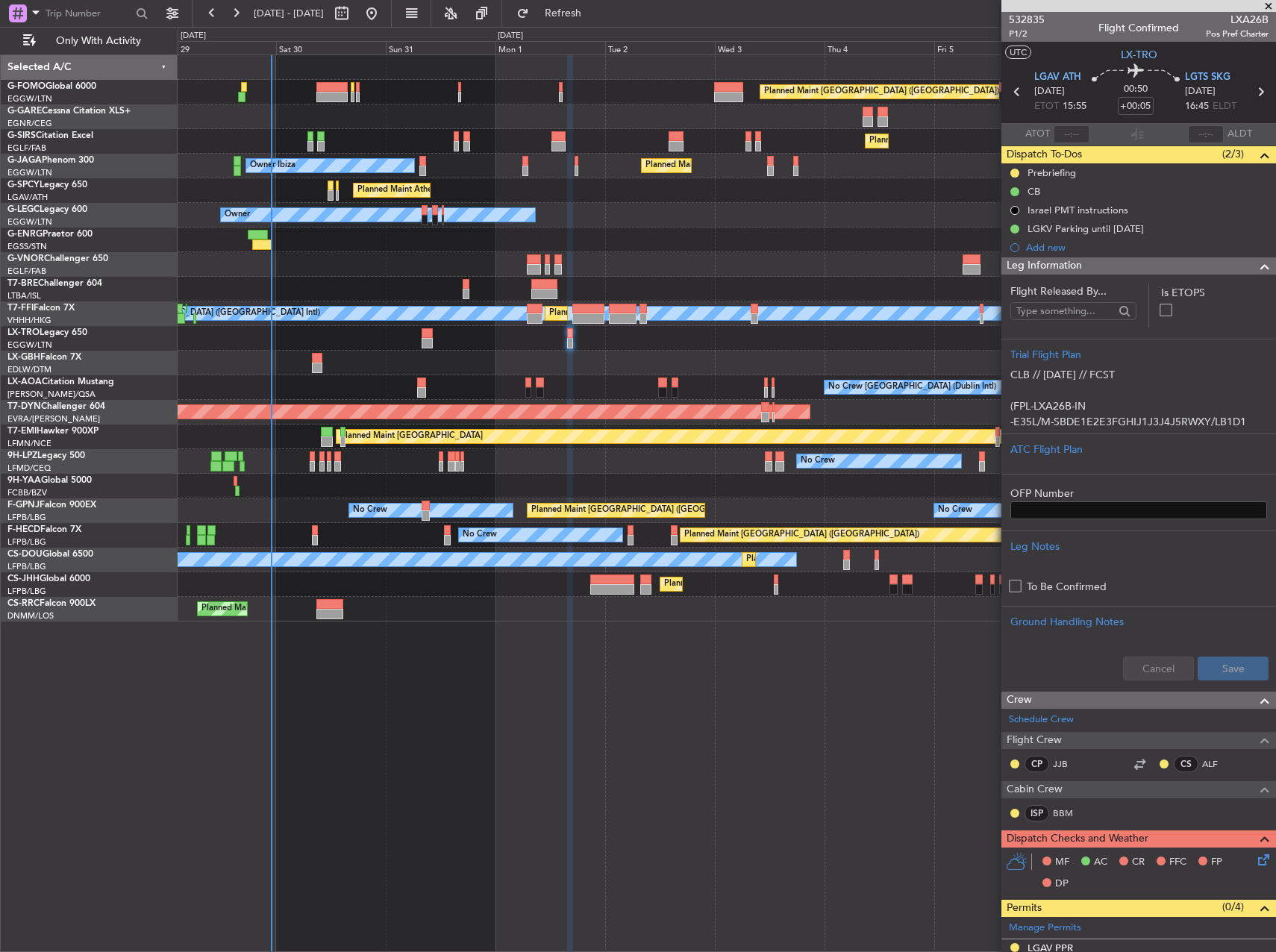
click at [391, 364] on div "Planned Maint Nice ([GEOGRAPHIC_DATA])" at bounding box center [726, 362] width 1097 height 24
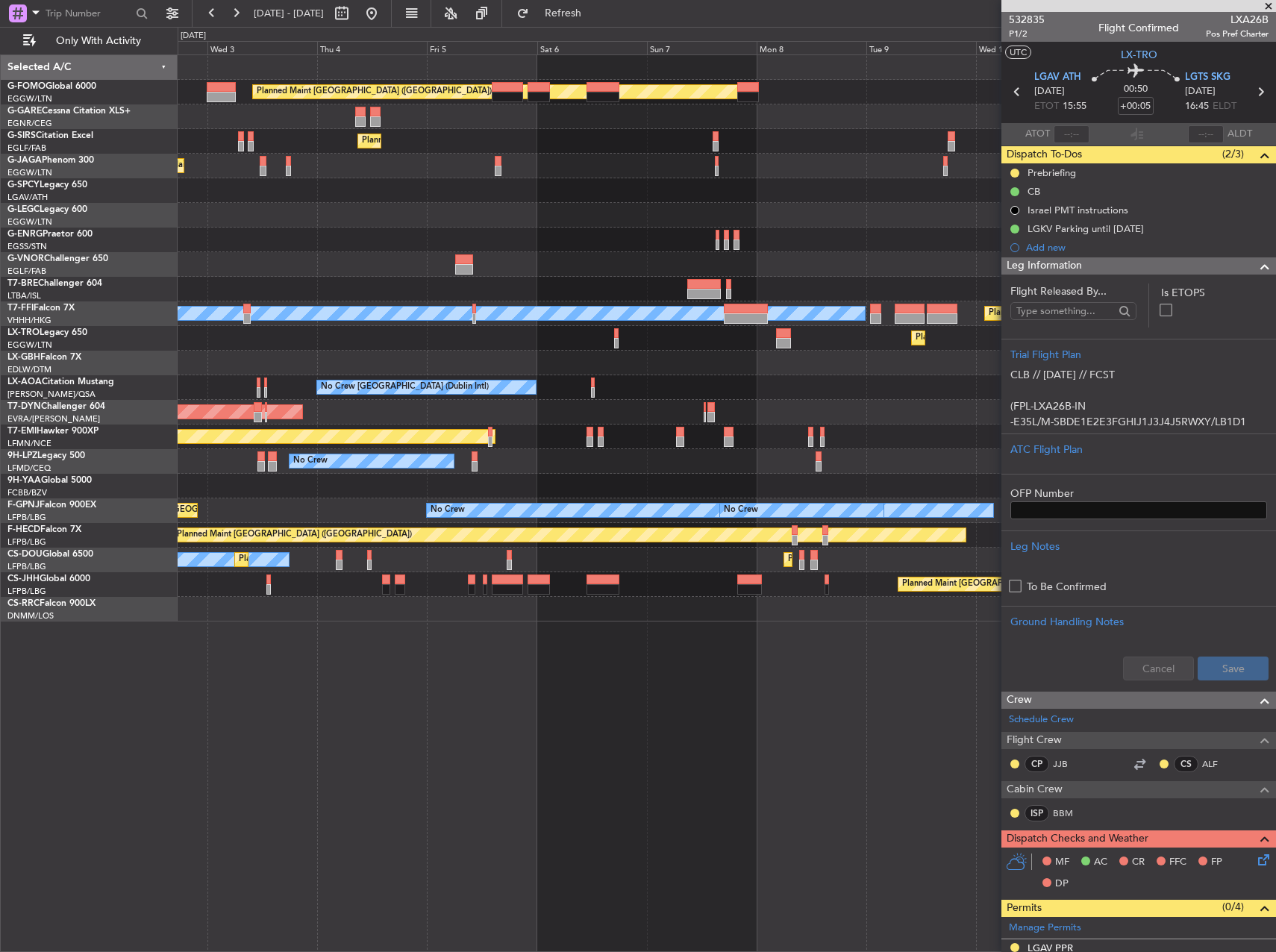
click at [410, 376] on div "Planned Maint [GEOGRAPHIC_DATA] ([GEOGRAPHIC_DATA]) Planned Maint [GEOGRAPHIC_D…" at bounding box center [726, 338] width 1097 height 566
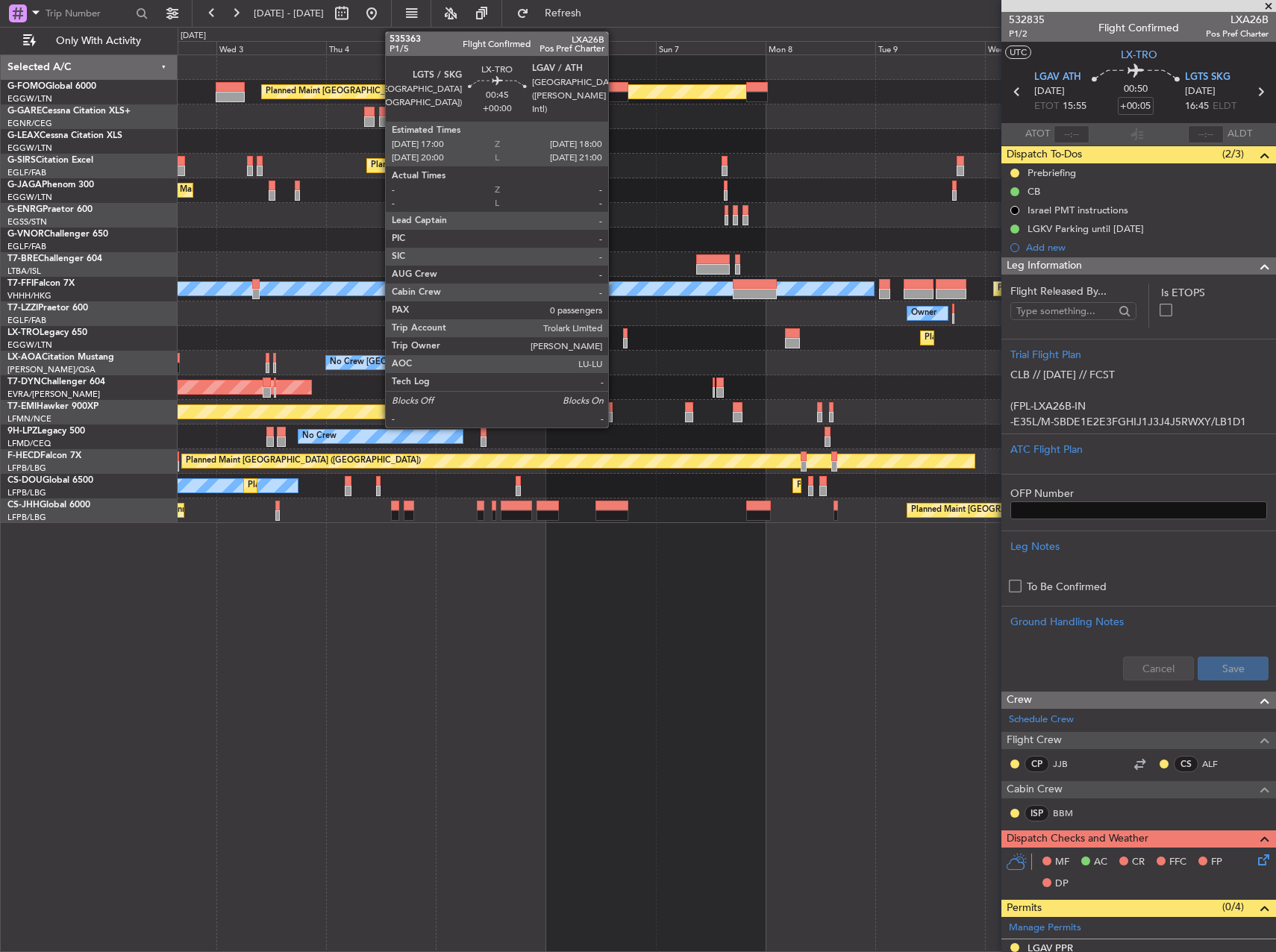
click at [625, 349] on div "Planned Maint Dusseldorf" at bounding box center [726, 338] width 1097 height 24
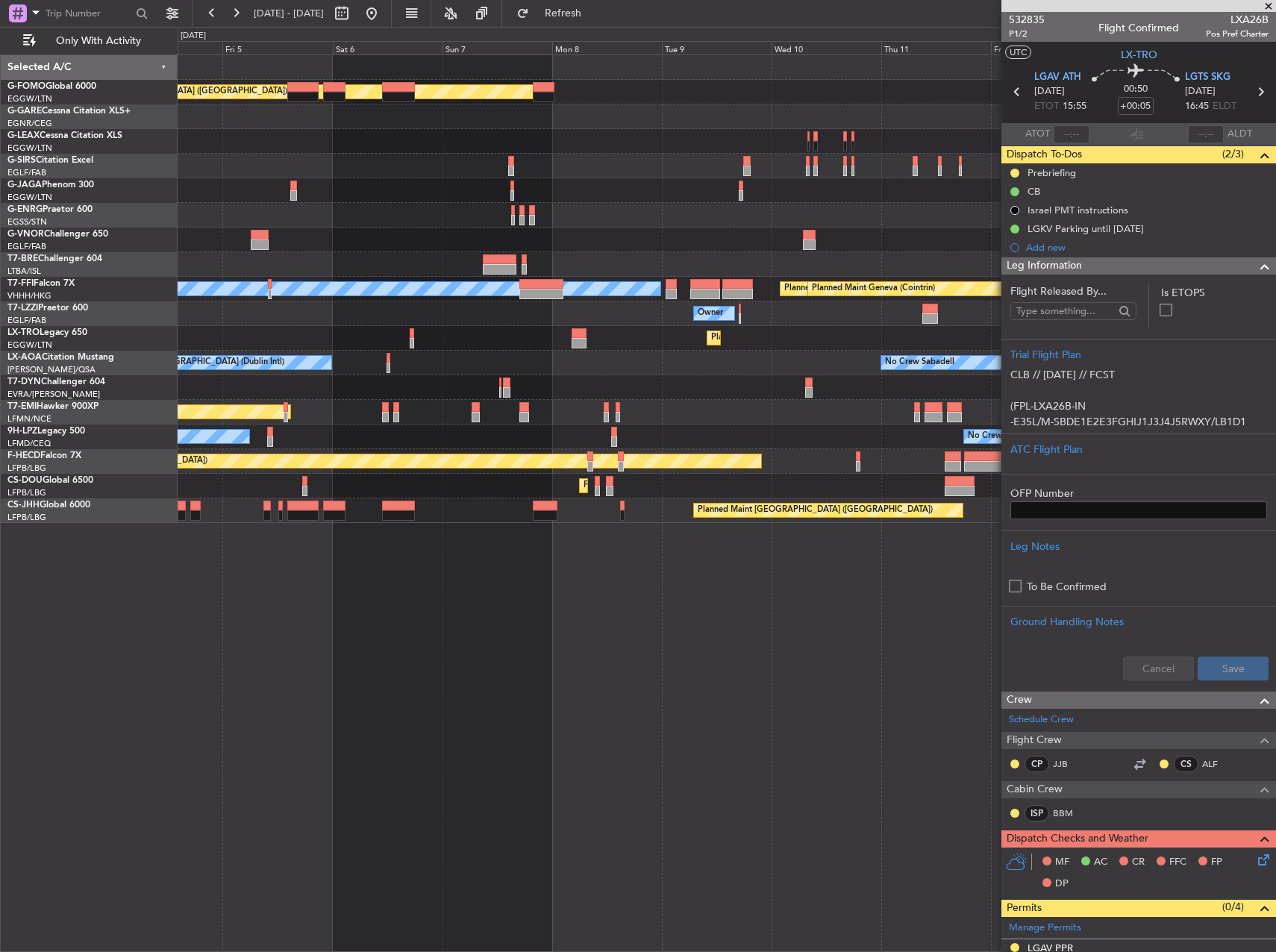
click at [483, 552] on div "Planned Maint [GEOGRAPHIC_DATA] ([GEOGRAPHIC_DATA]) Planned Maint [GEOGRAPHIC_D…" at bounding box center [727, 503] width 1098 height 898
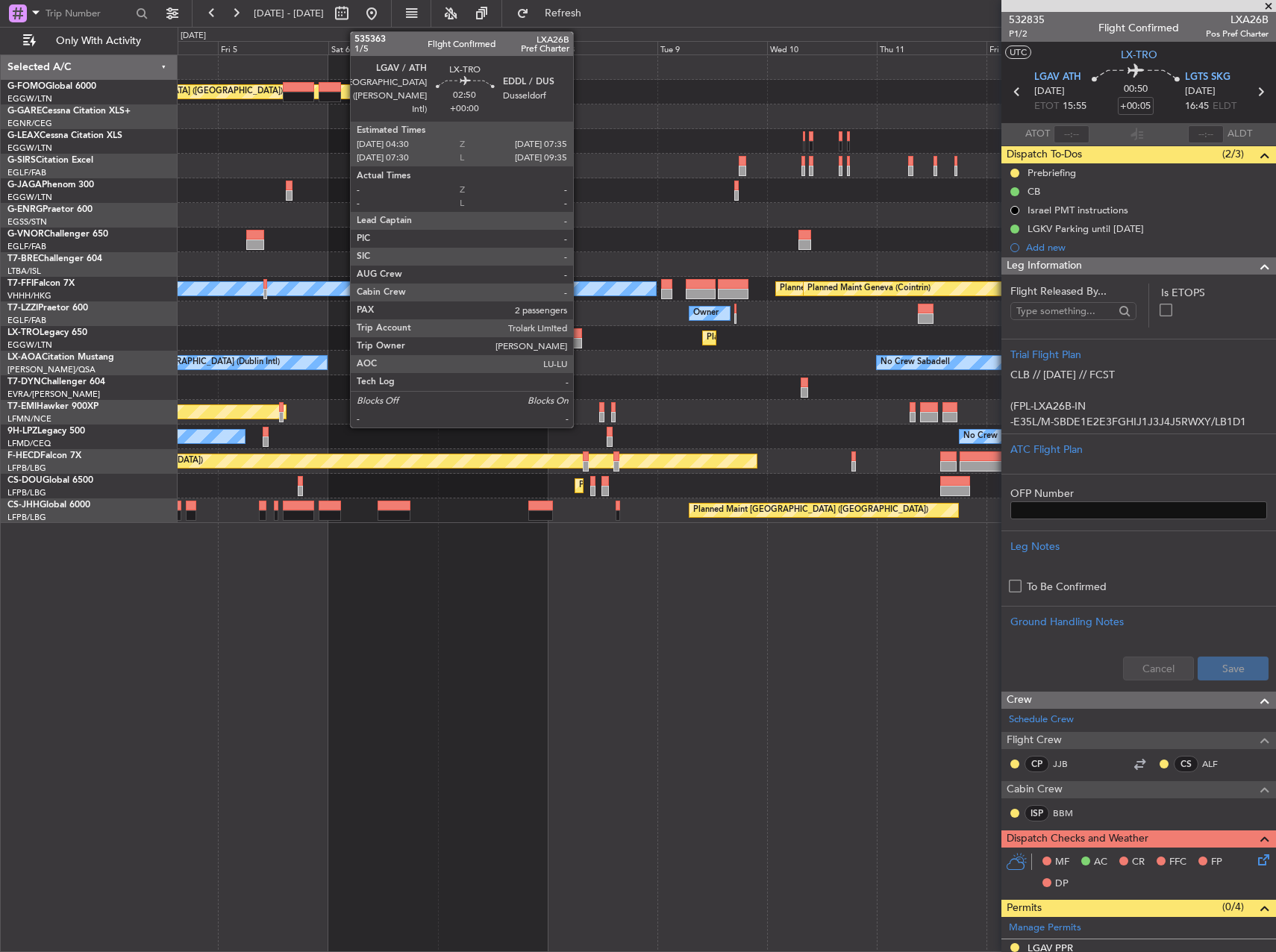
click at [580, 340] on div at bounding box center [575, 343] width 14 height 11
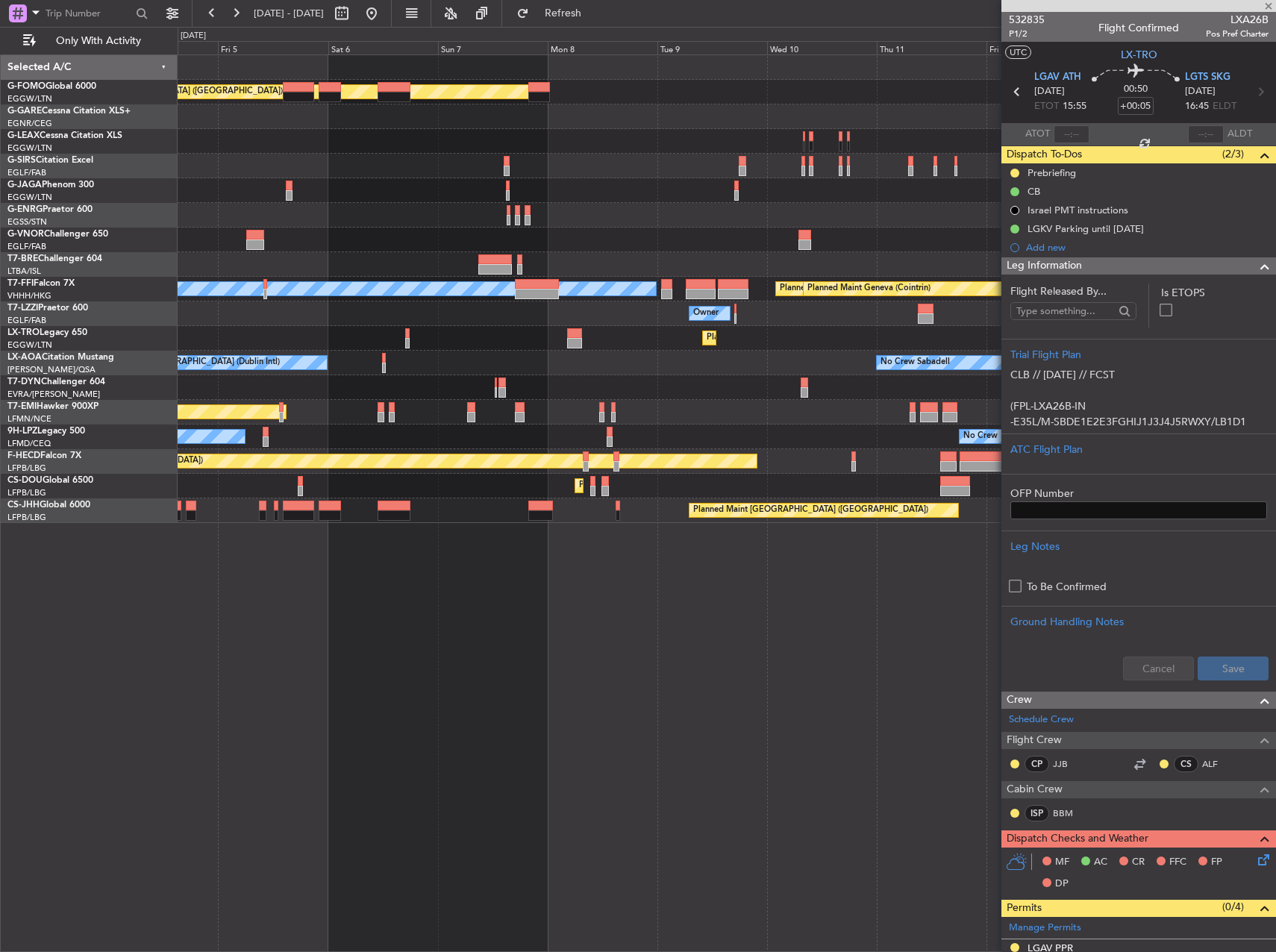
type input "2"
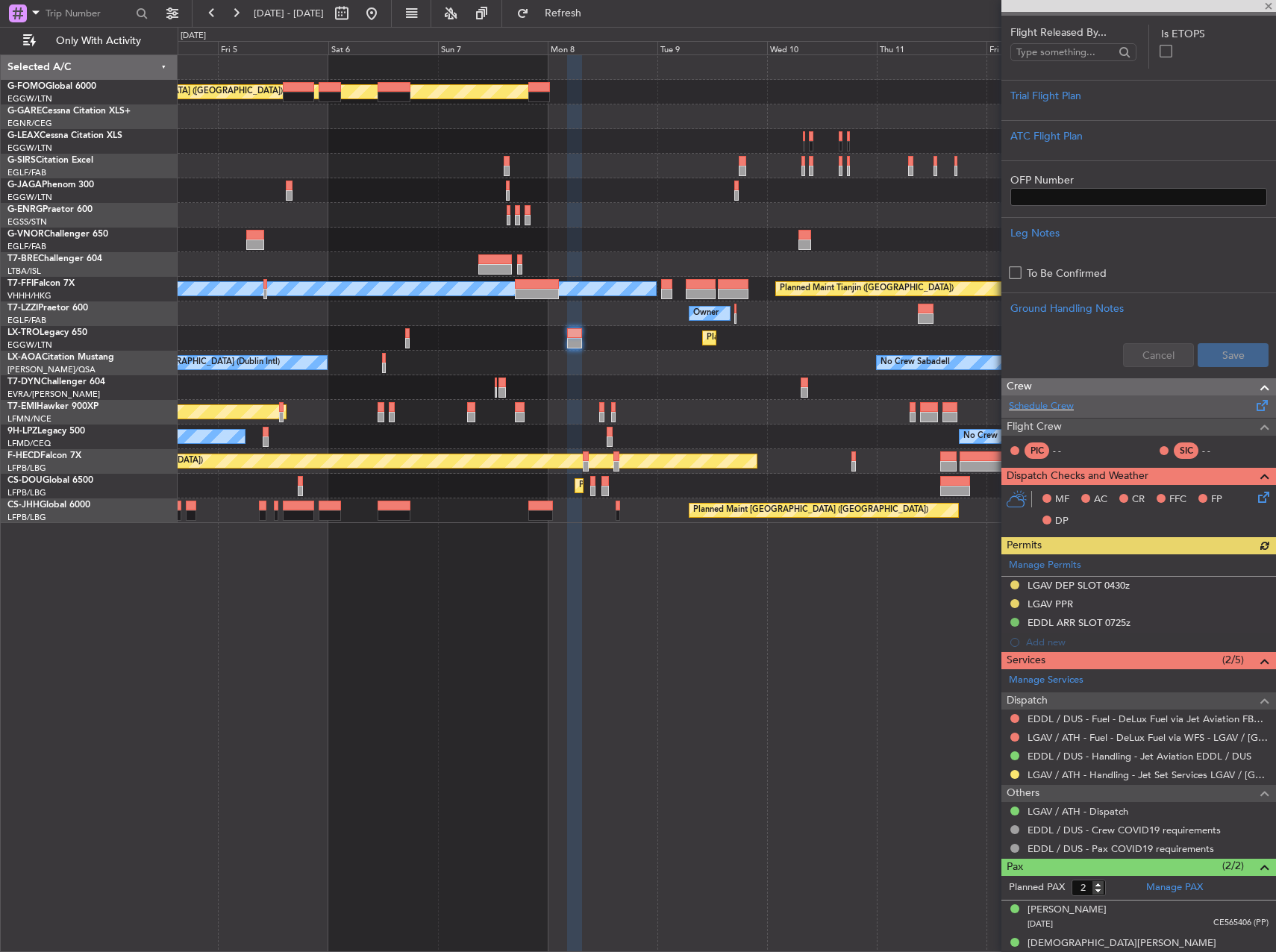
scroll to position [224, 0]
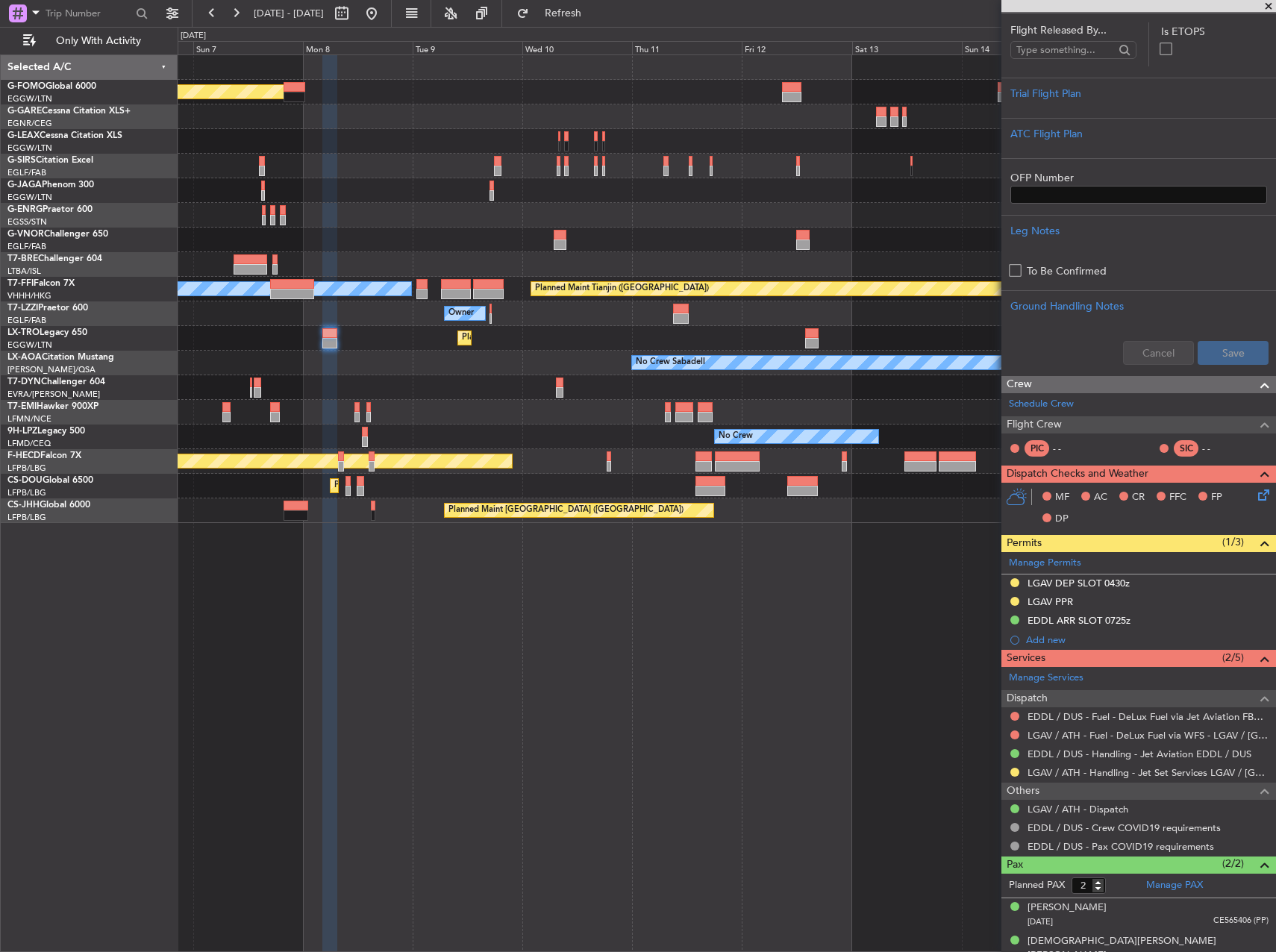
click at [682, 593] on div "Planned Maint [GEOGRAPHIC_DATA] ([GEOGRAPHIC_DATA]) Planned Maint [GEOGRAPHIC_D…" at bounding box center [727, 503] width 1098 height 898
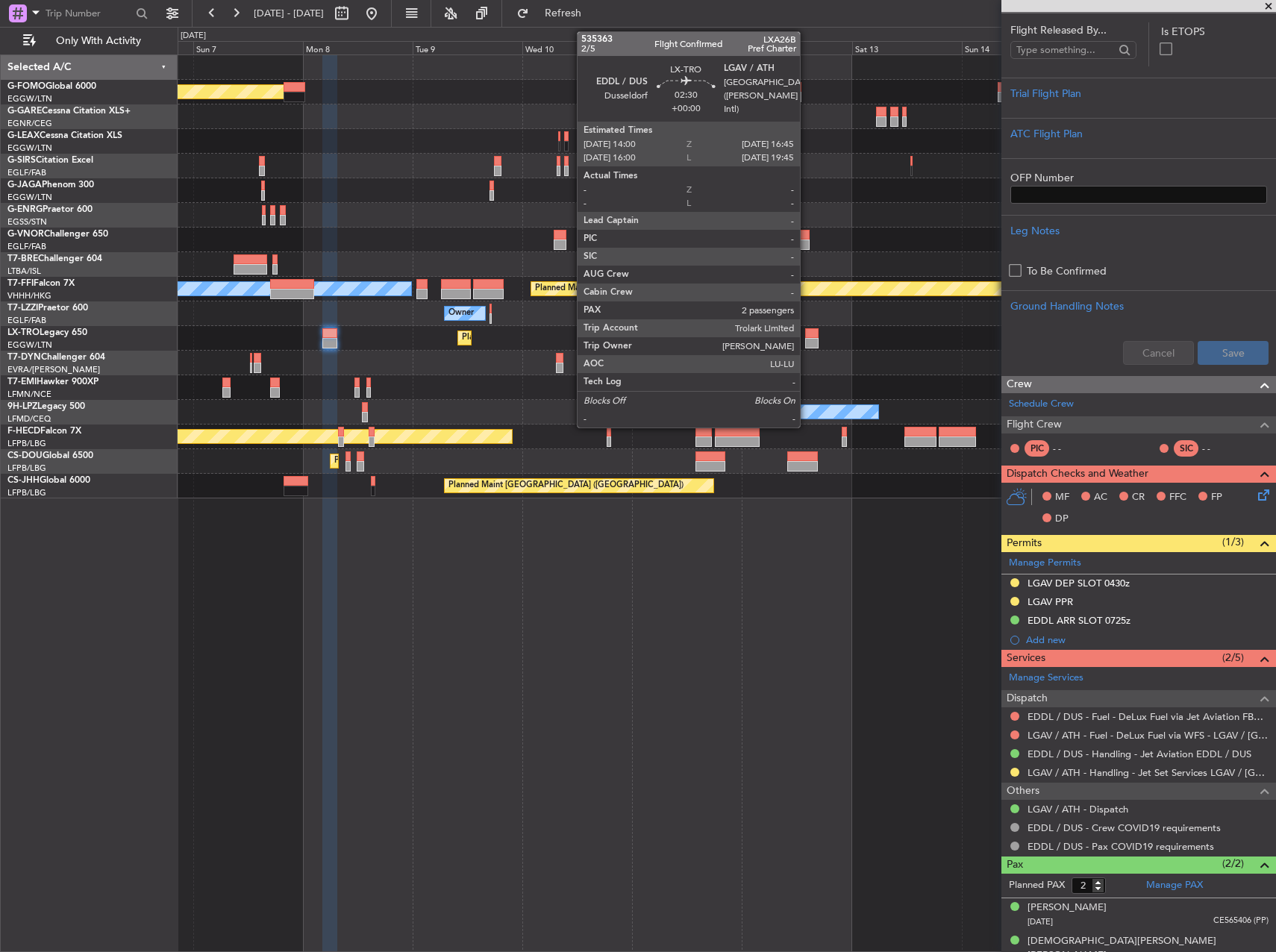
click at [807, 340] on div at bounding box center [812, 343] width 13 height 11
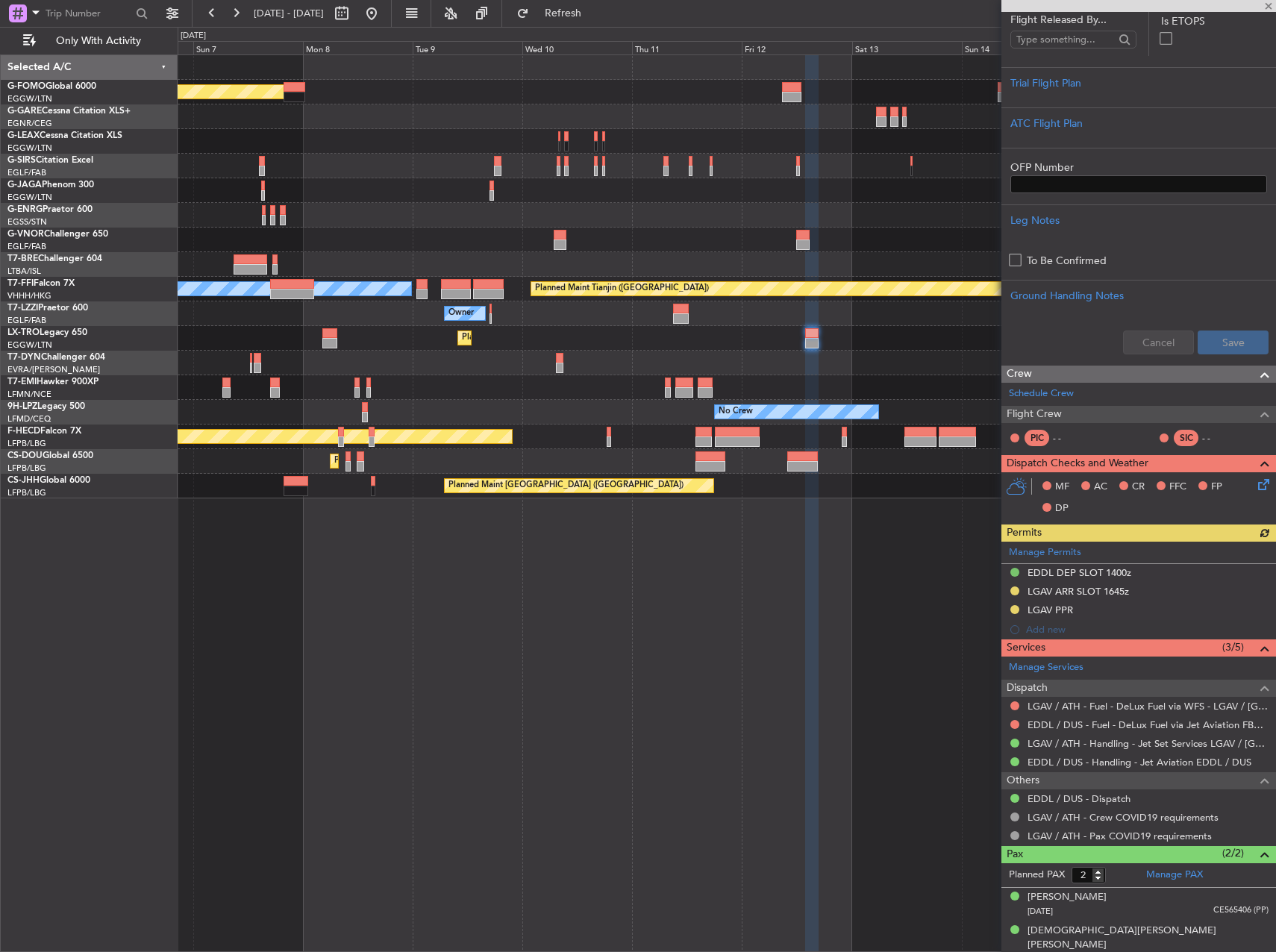
scroll to position [236, 0]
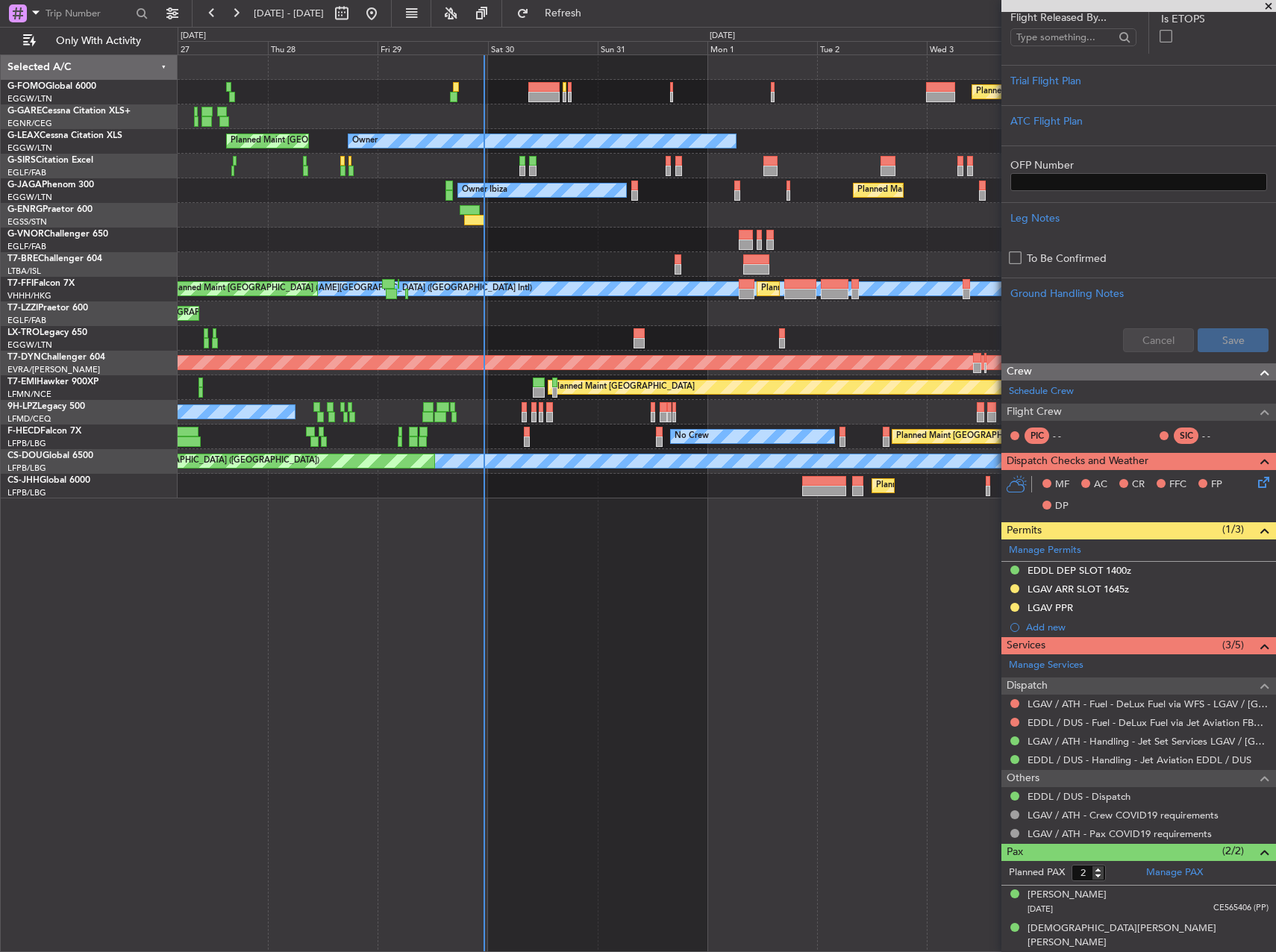
click at [1275, 582] on html "[DATE] - [DATE] Refresh Quick Links Only With Activity Planned Maint [GEOGRAPHI…" at bounding box center [638, 476] width 1276 height 952
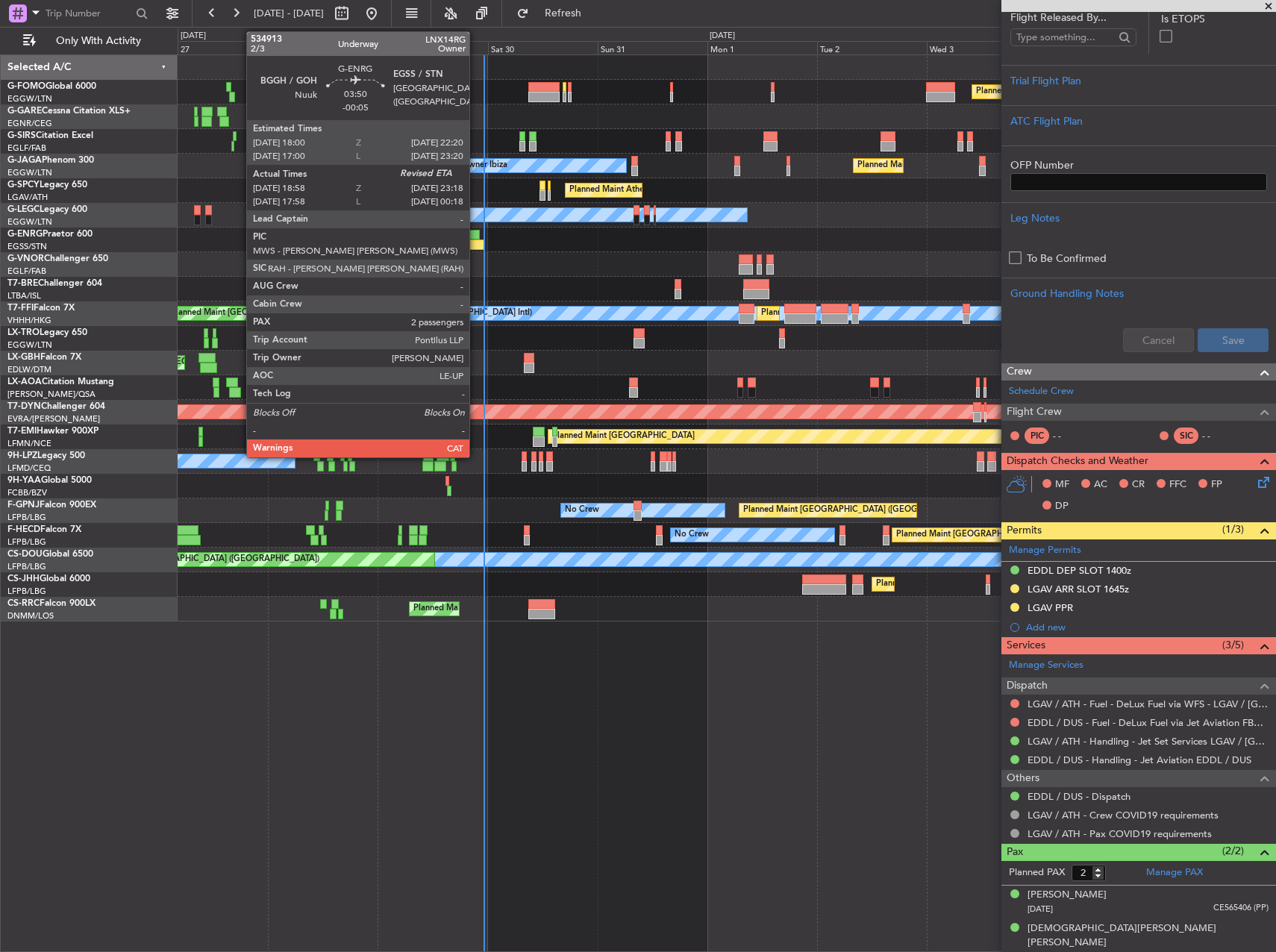
click at [476, 247] on div at bounding box center [474, 245] width 20 height 11
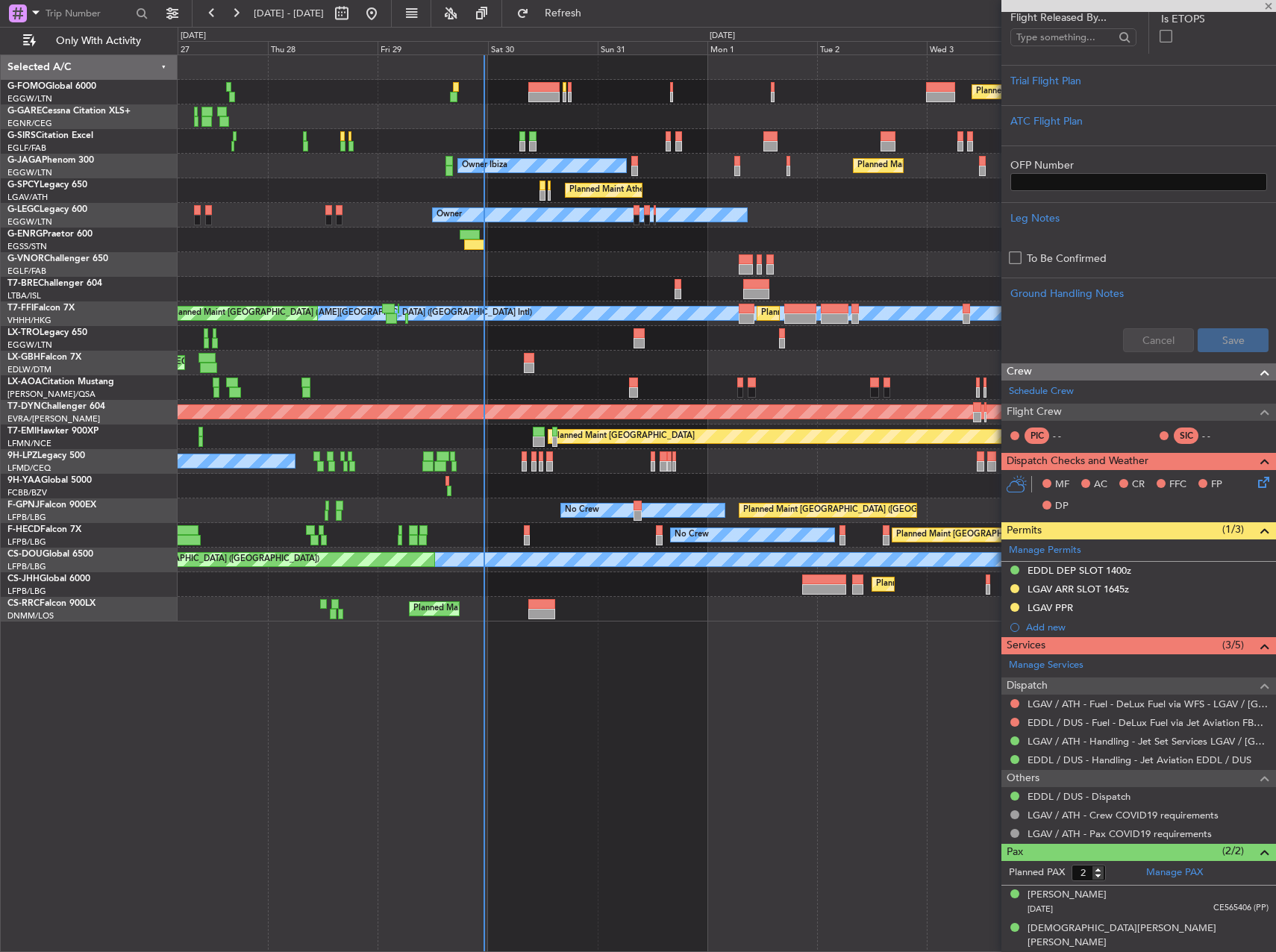
type input "-00:05"
type input "19:13"
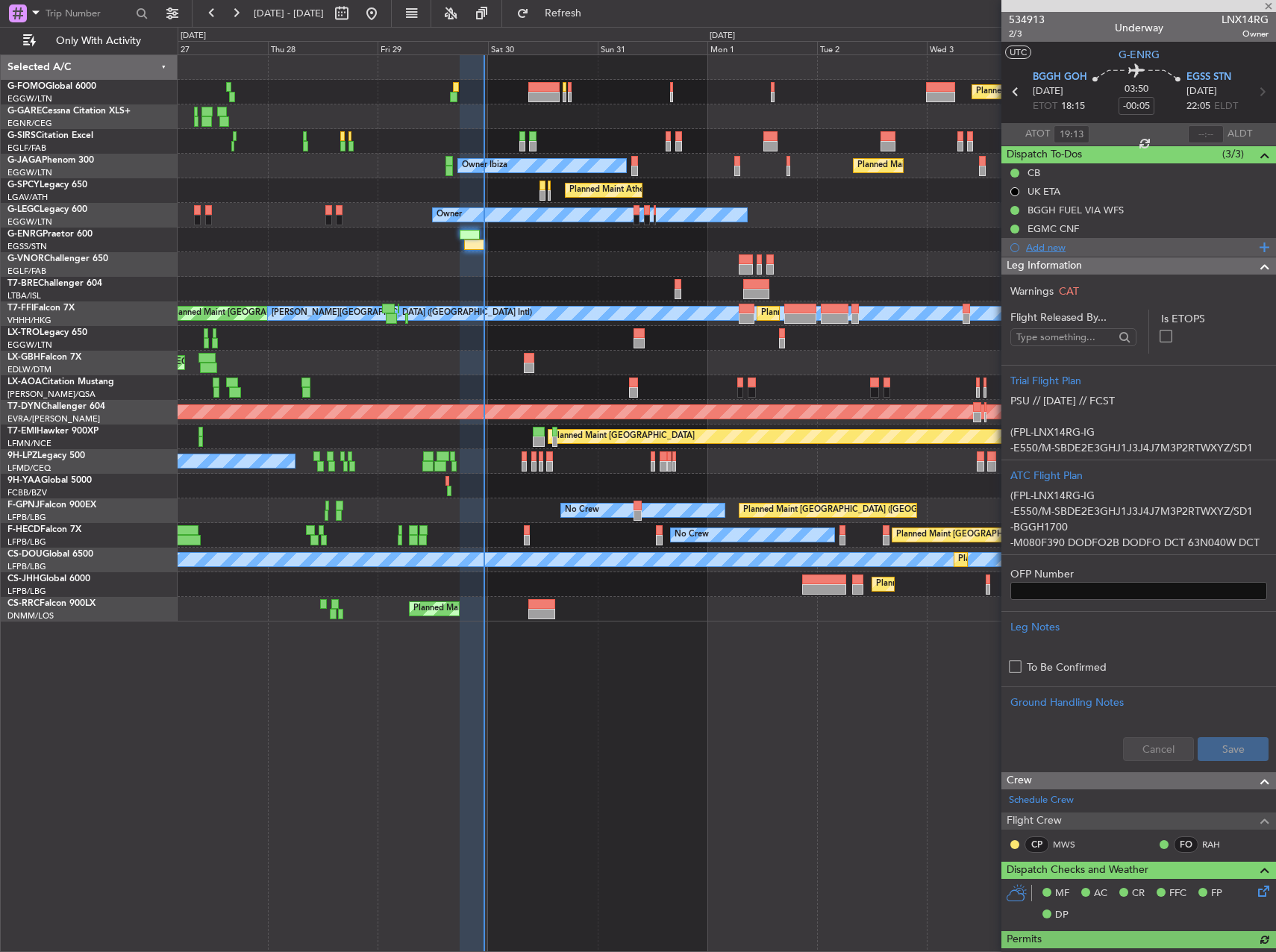
click at [1059, 247] on div "Add new" at bounding box center [1140, 247] width 229 height 13
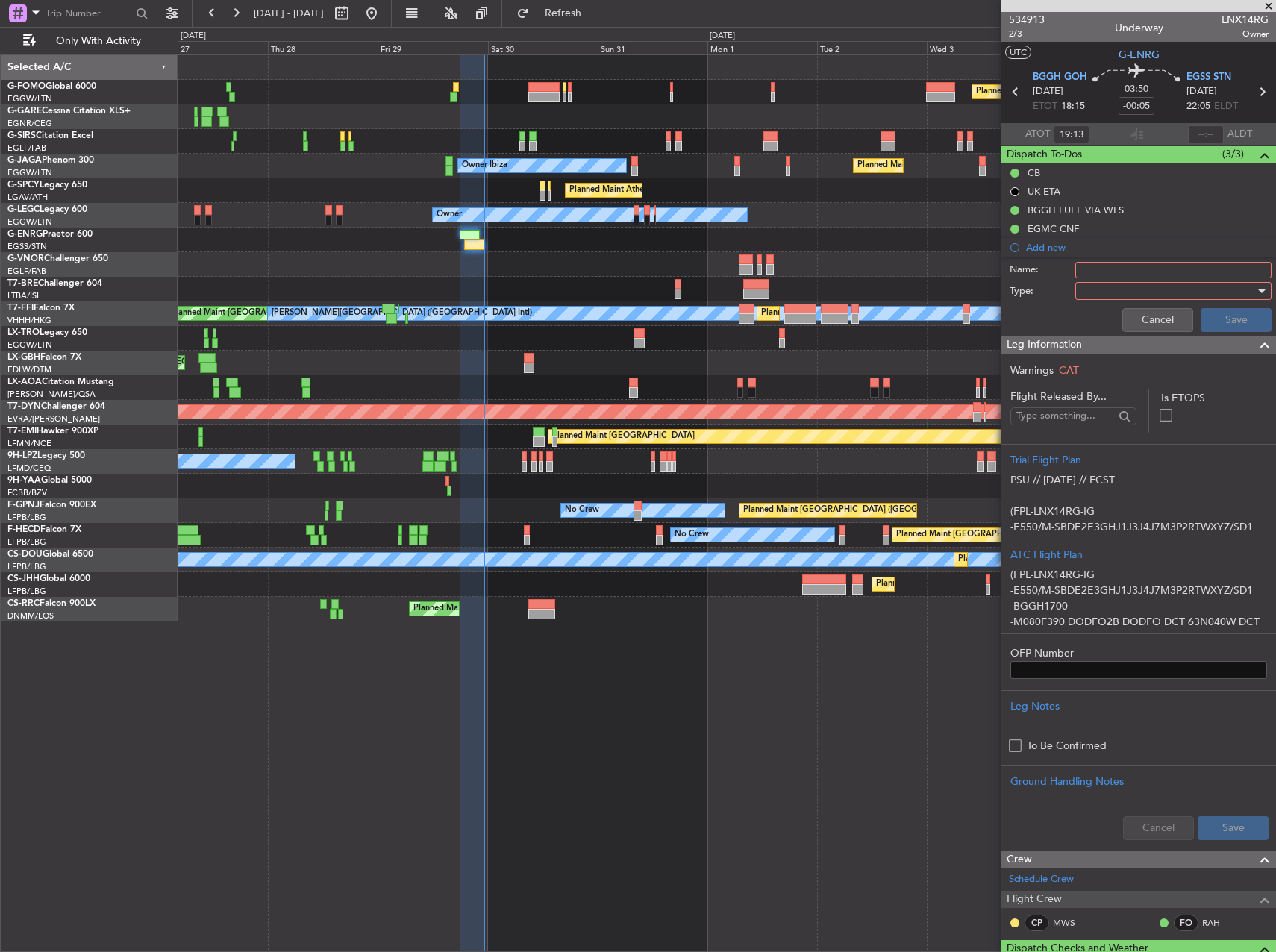
click at [1113, 272] on input "Name:" at bounding box center [1174, 270] width 197 height 16
click at [1110, 274] on input "ATA" at bounding box center [1174, 270] width 197 height 16
click at [1109, 274] on input "ATA" at bounding box center [1174, 270] width 197 height 16
click at [1155, 267] on input "ATD BGGH 1913Z" at bounding box center [1174, 270] width 197 height 16
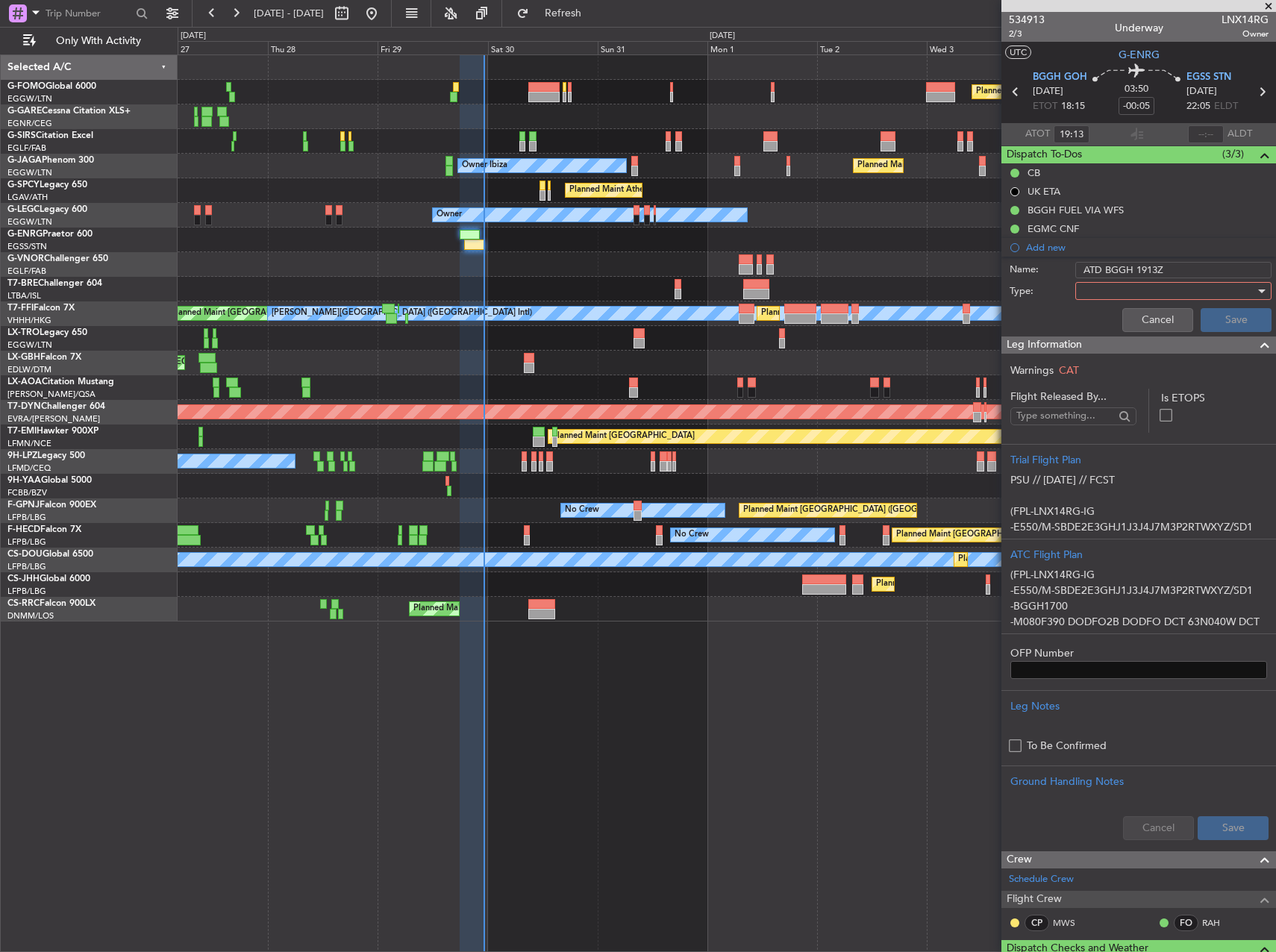
click at [1155, 267] on input "ATD BGGH 1913Z" at bounding box center [1174, 270] width 197 height 16
type input "ATD BGGH 1913Z"
click at [874, 668] on div "Planned Maint [GEOGRAPHIC_DATA] ([GEOGRAPHIC_DATA]) Planned Maint [GEOGRAPHIC_D…" at bounding box center [727, 503] width 1098 height 898
click at [1129, 325] on button "Cancel" at bounding box center [1158, 320] width 71 height 24
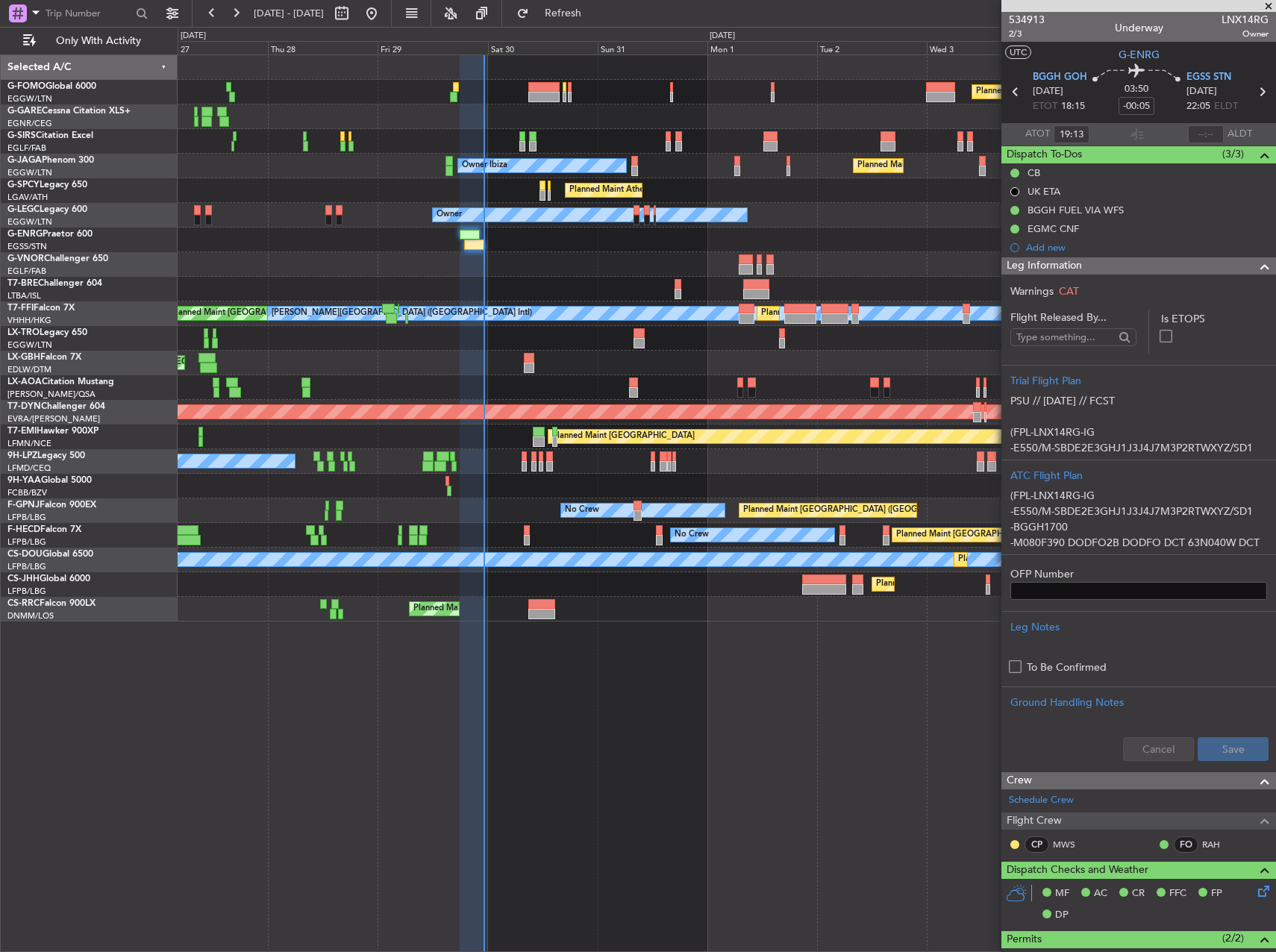
click at [885, 771] on div "Planned Maint [GEOGRAPHIC_DATA] ([GEOGRAPHIC_DATA]) Planned Maint [GEOGRAPHIC_D…" at bounding box center [727, 503] width 1098 height 898
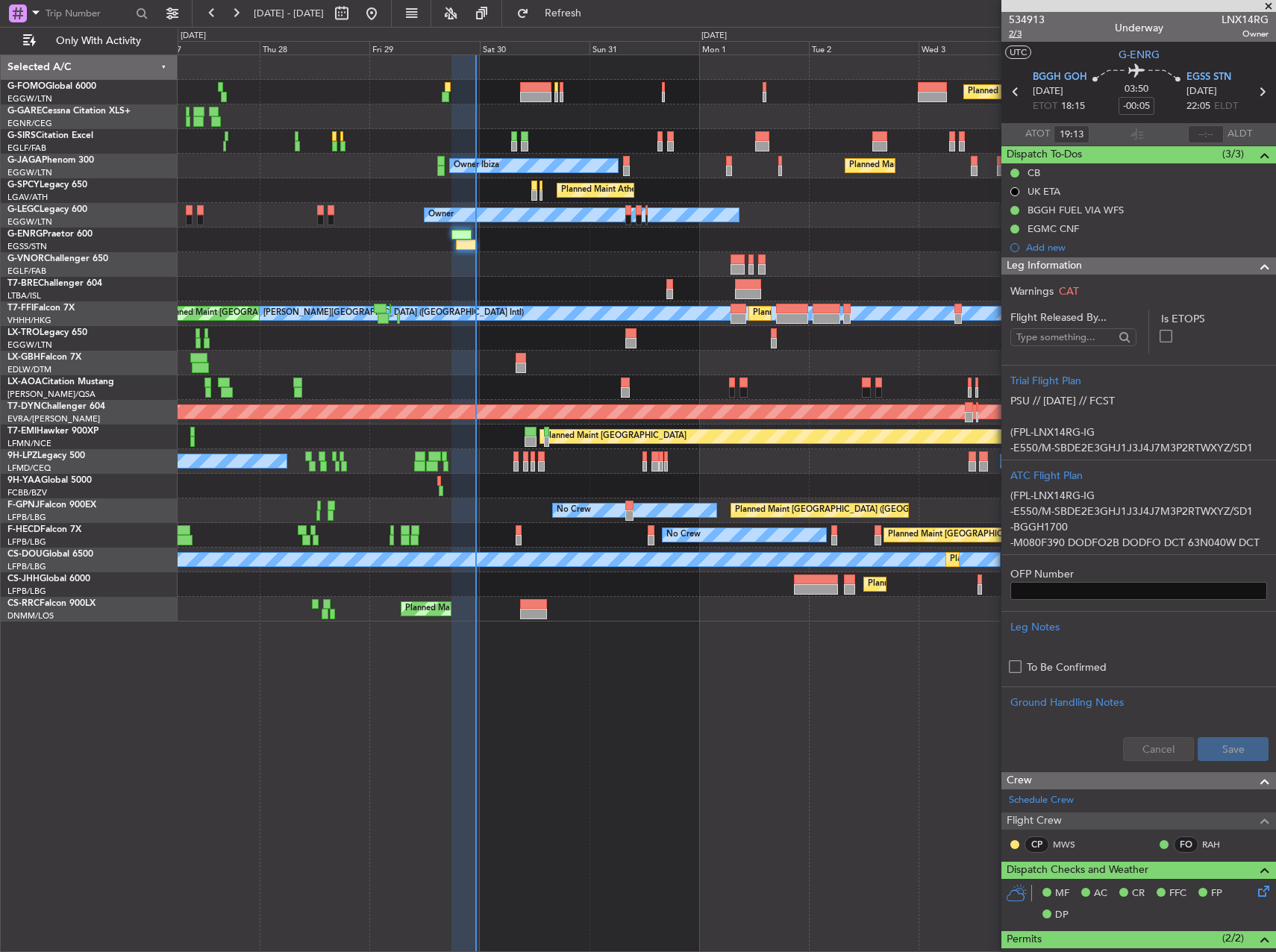
click at [1018, 29] on span "2/3" at bounding box center [1027, 34] width 36 height 13
click at [520, 252] on div at bounding box center [726, 239] width 1097 height 24
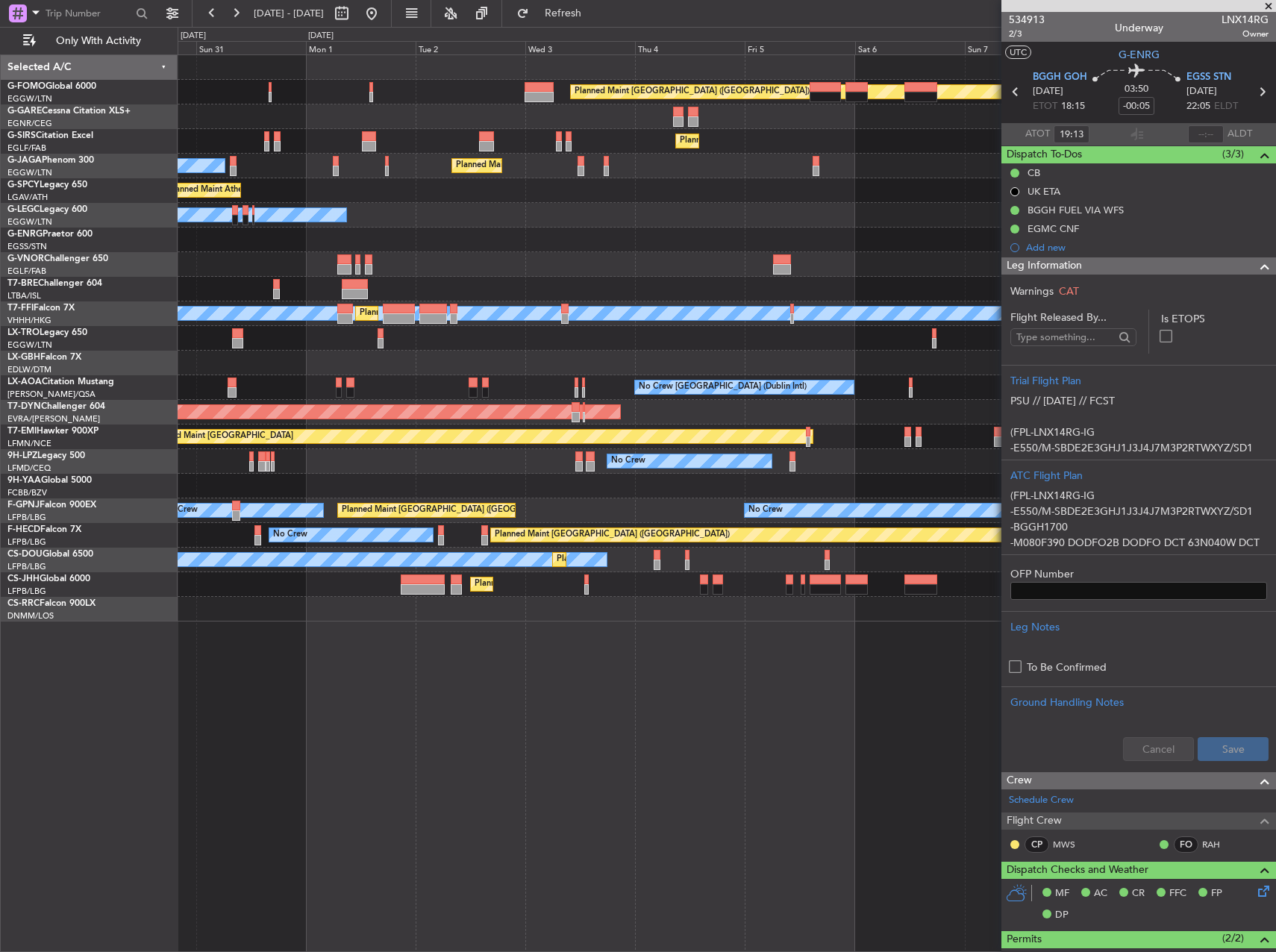
click at [419, 344] on div "Planned Maint [GEOGRAPHIC_DATA] ([GEOGRAPHIC_DATA]) Planned Maint [GEOGRAPHIC_D…" at bounding box center [726, 338] width 1097 height 566
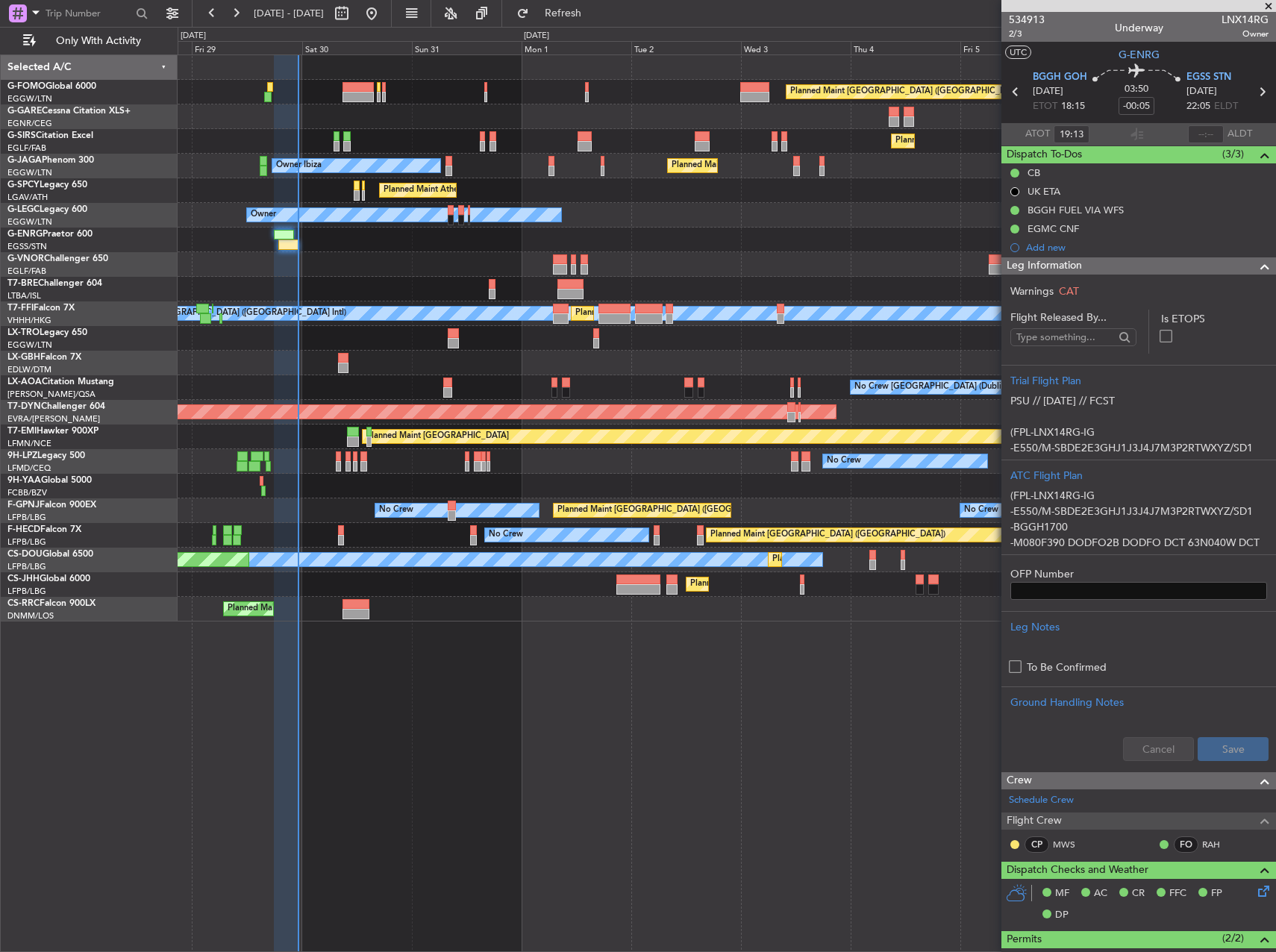
click at [937, 338] on div "Planned Maint [GEOGRAPHIC_DATA] ([GEOGRAPHIC_DATA]) Planned Maint [GEOGRAPHIC_D…" at bounding box center [726, 338] width 1097 height 566
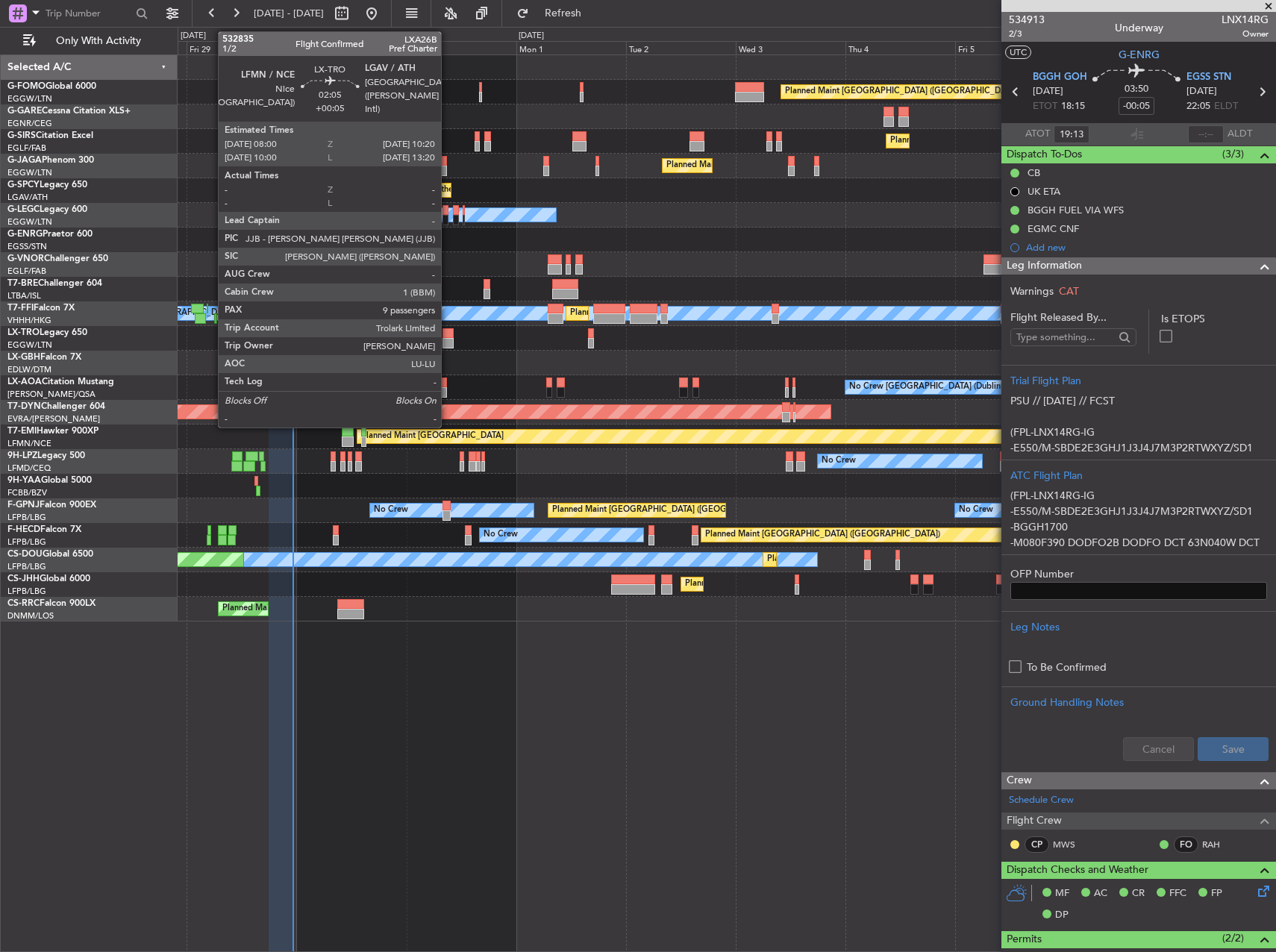
click at [448, 341] on div at bounding box center [448, 343] width 11 height 11
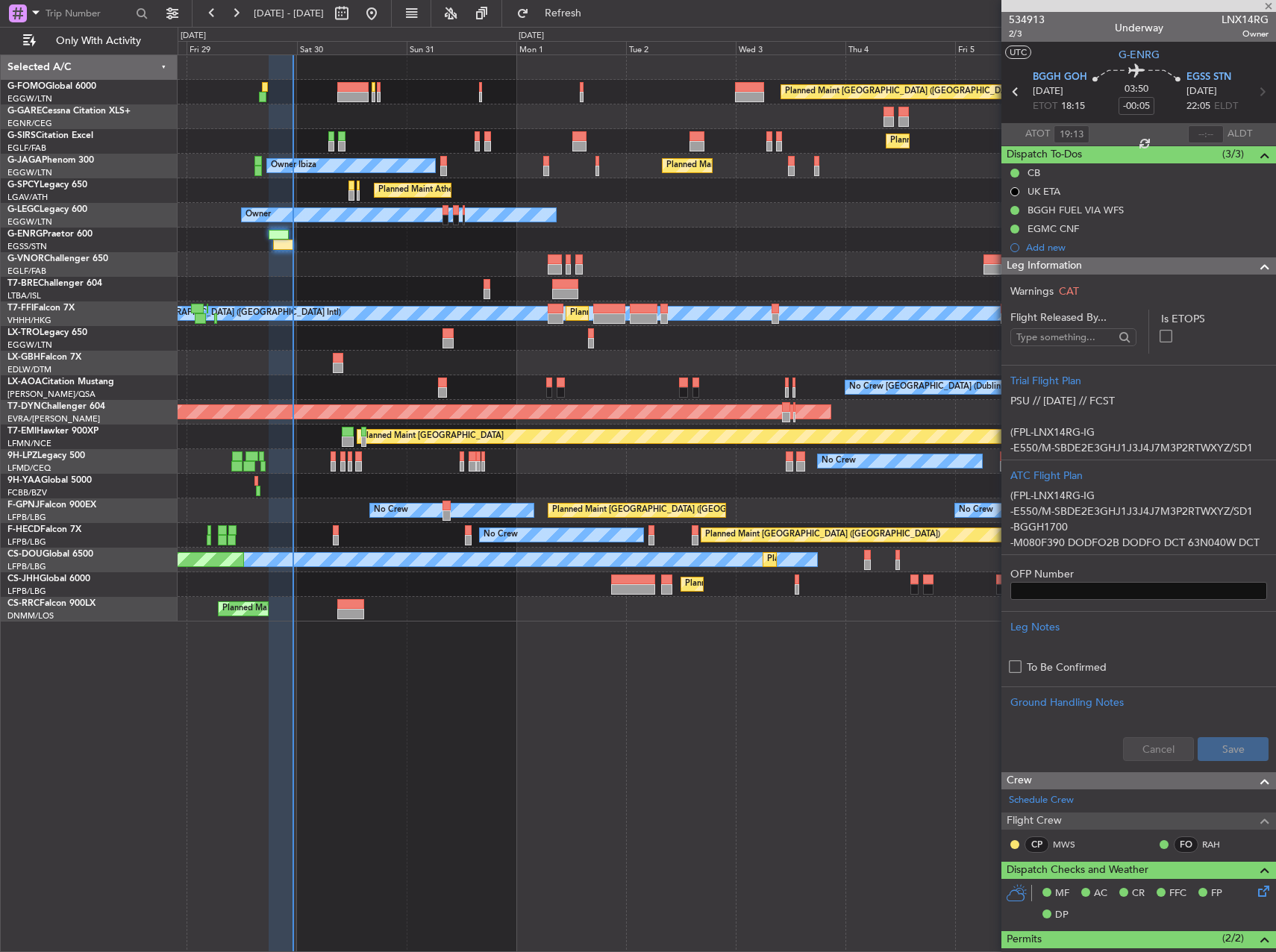
type input "+00:05"
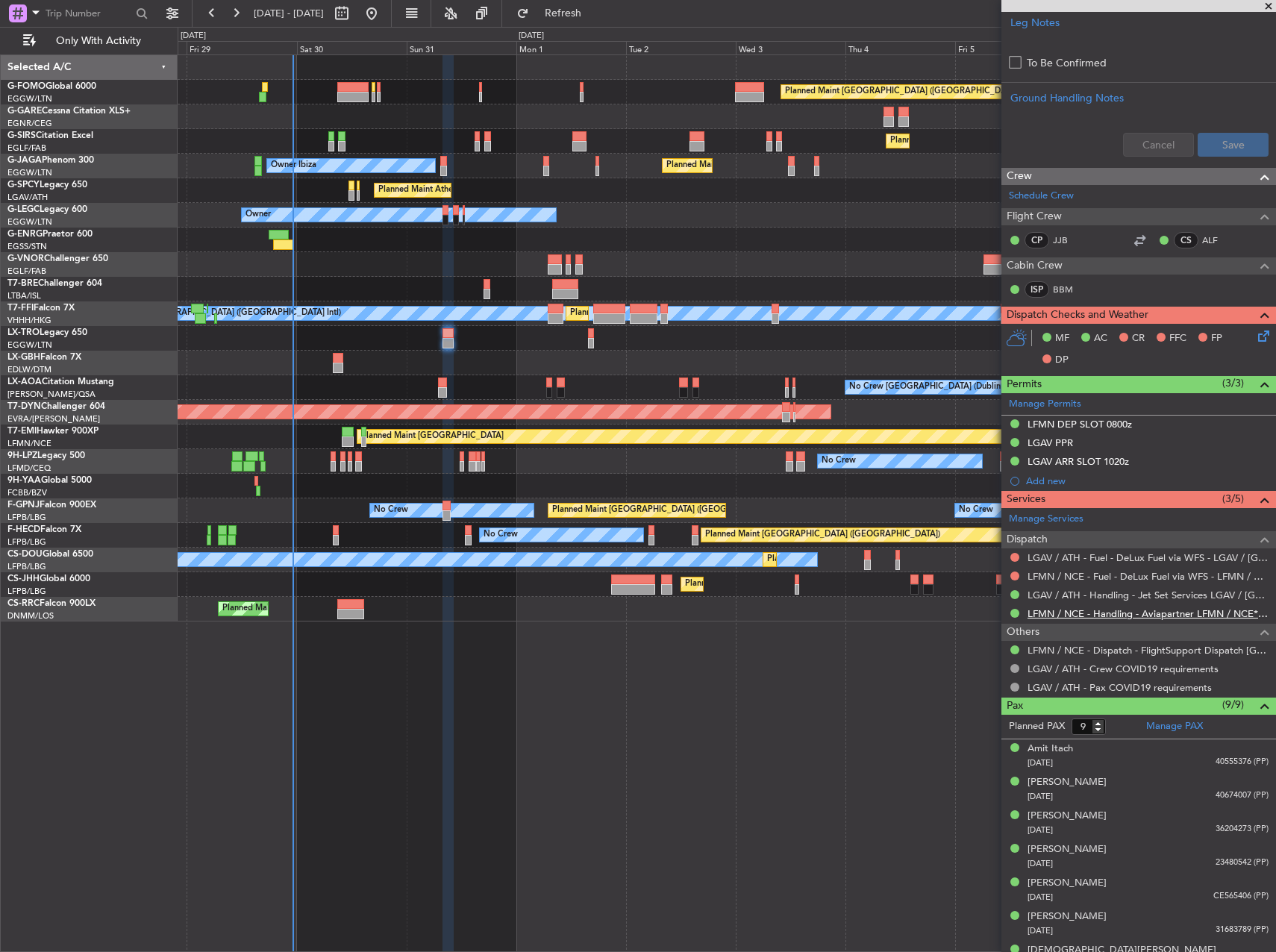
scroll to position [575, 0]
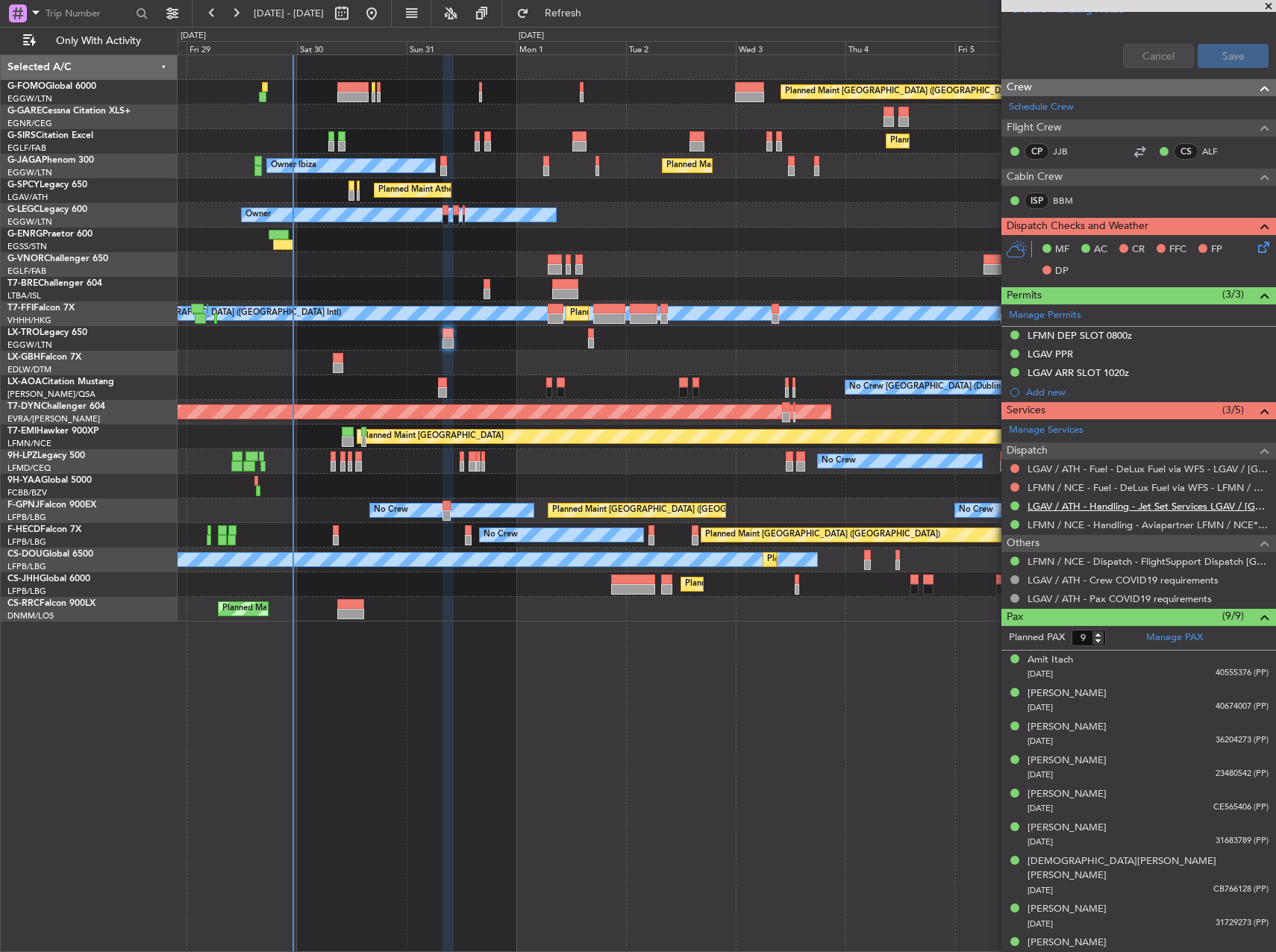
click at [1077, 505] on link "LGAV / ATH - Handling - Jet Set Services LGAV / [GEOGRAPHIC_DATA]" at bounding box center [1148, 506] width 241 height 13
click at [453, 368] on div "Planned Maint Nice ([GEOGRAPHIC_DATA])" at bounding box center [726, 362] width 1097 height 24
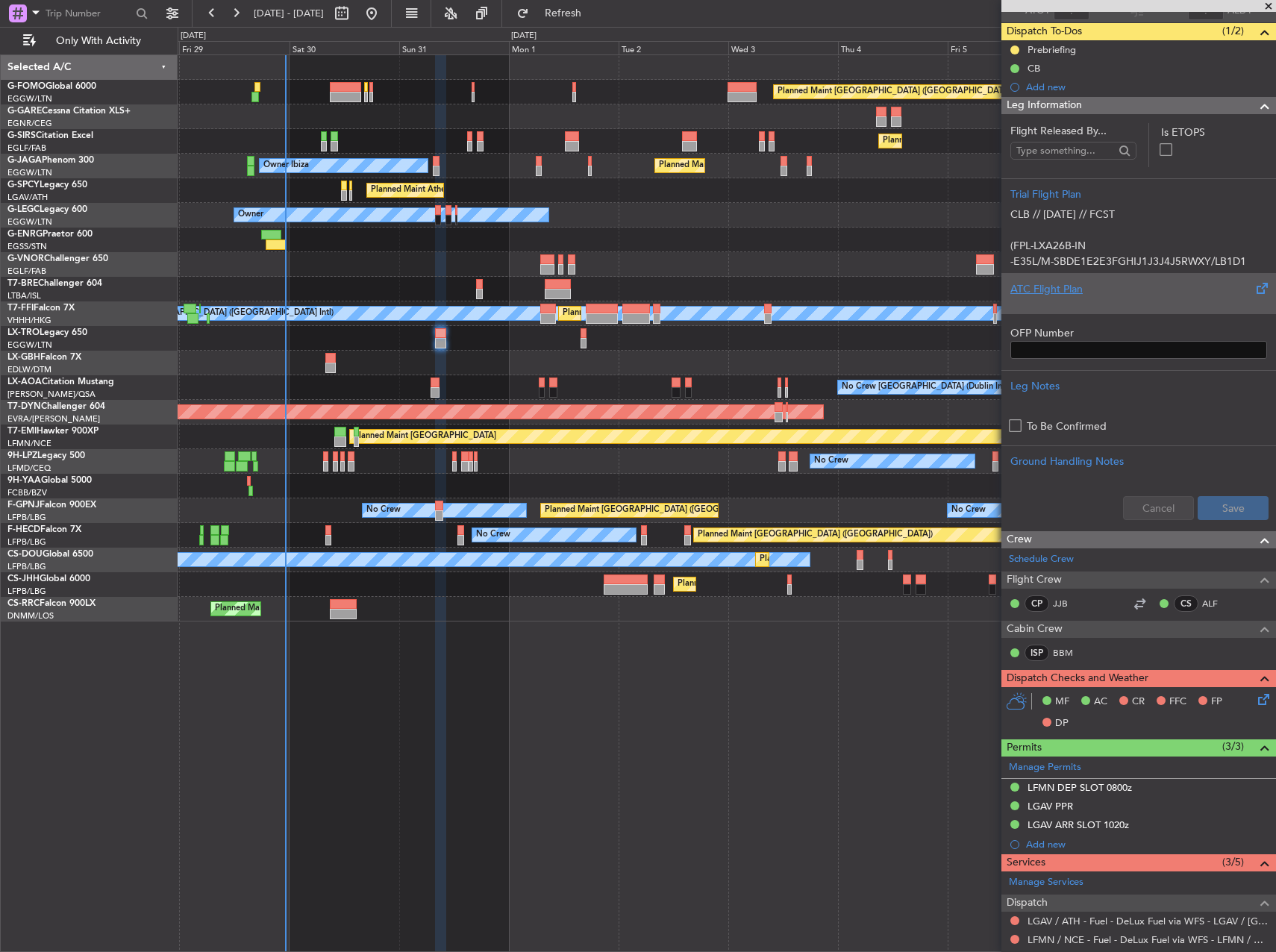
scroll to position [149, 0]
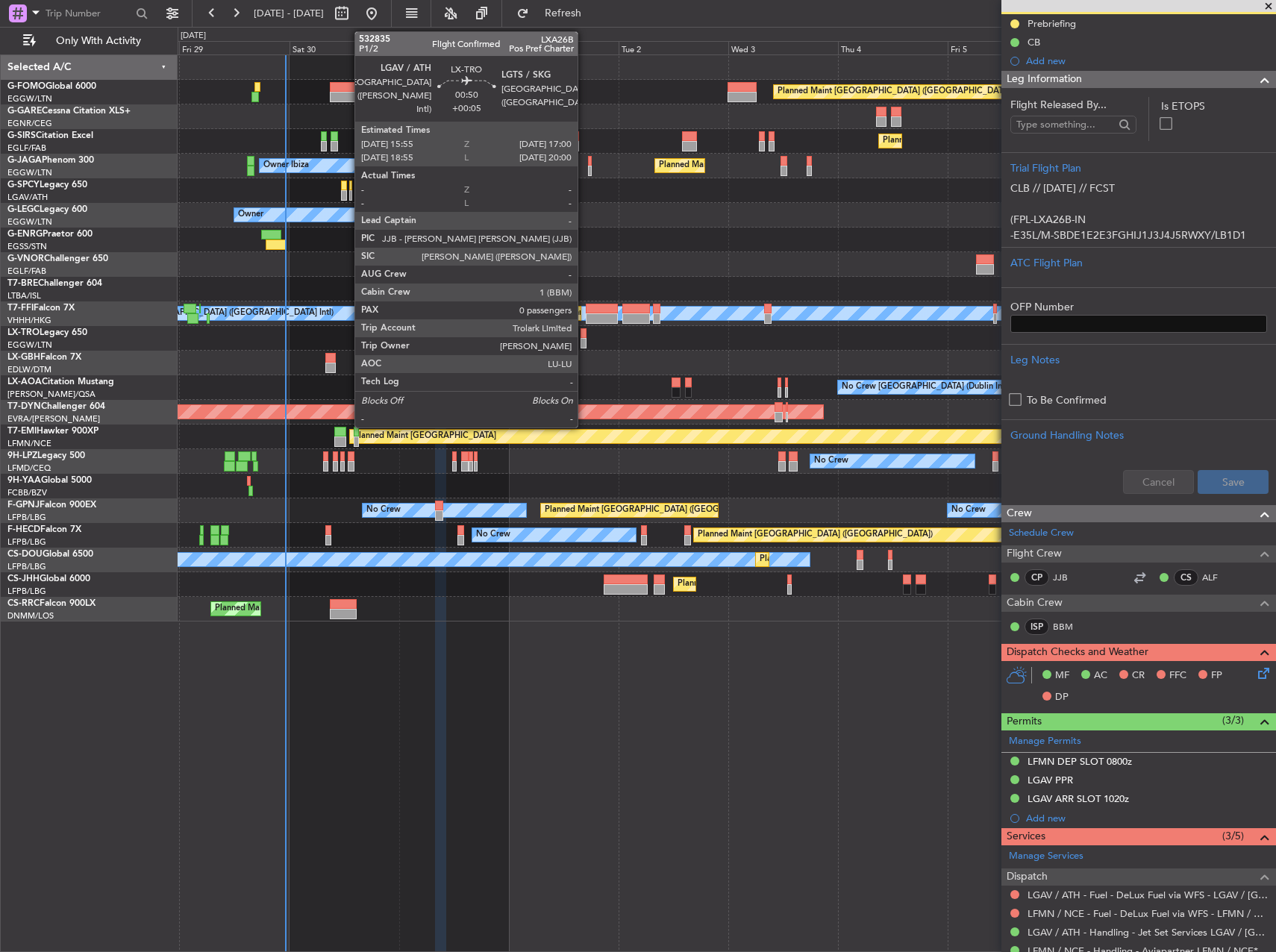
click at [585, 338] on div at bounding box center [584, 343] width 5 height 11
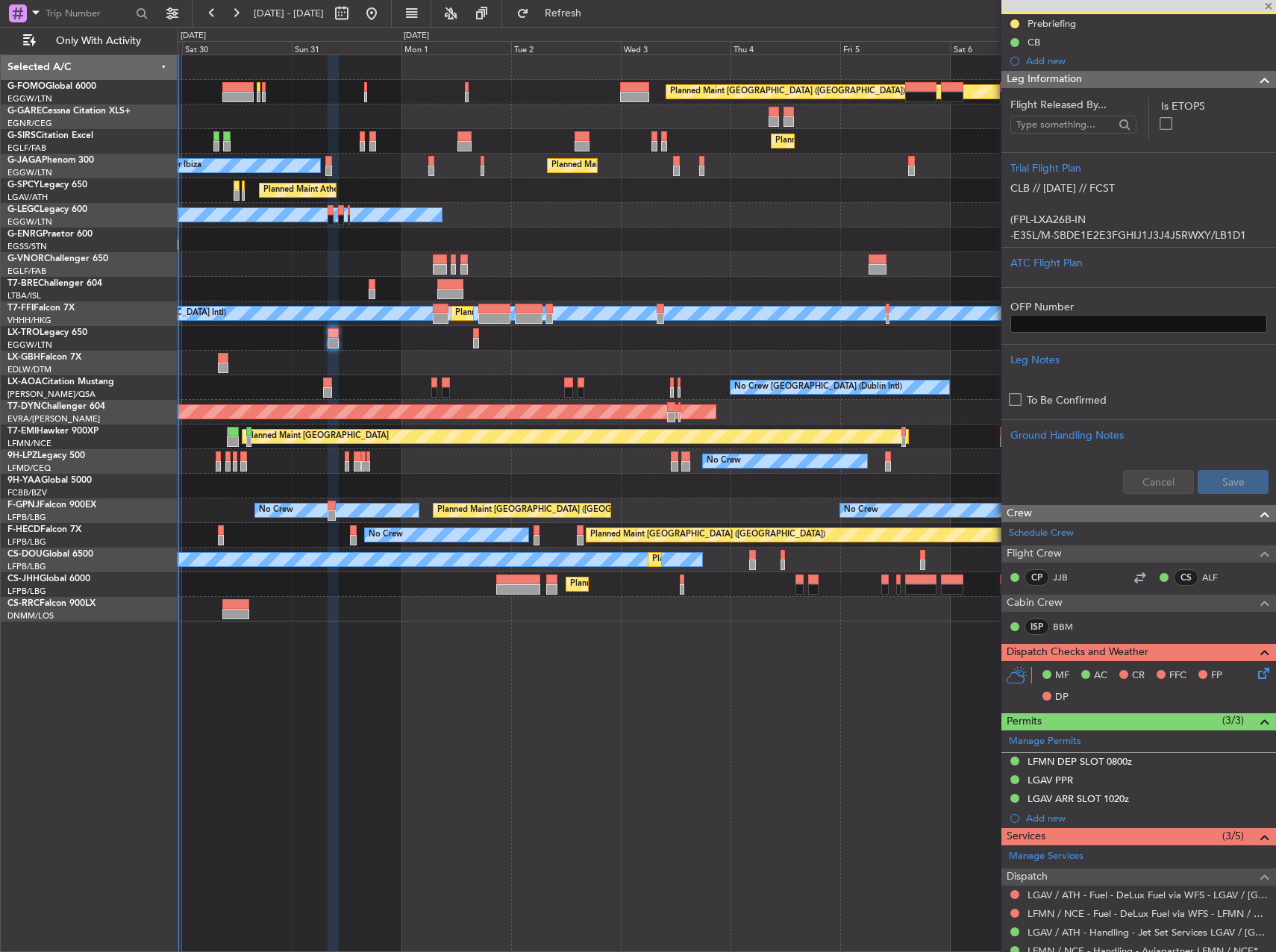
click at [598, 366] on div at bounding box center [726, 362] width 1097 height 24
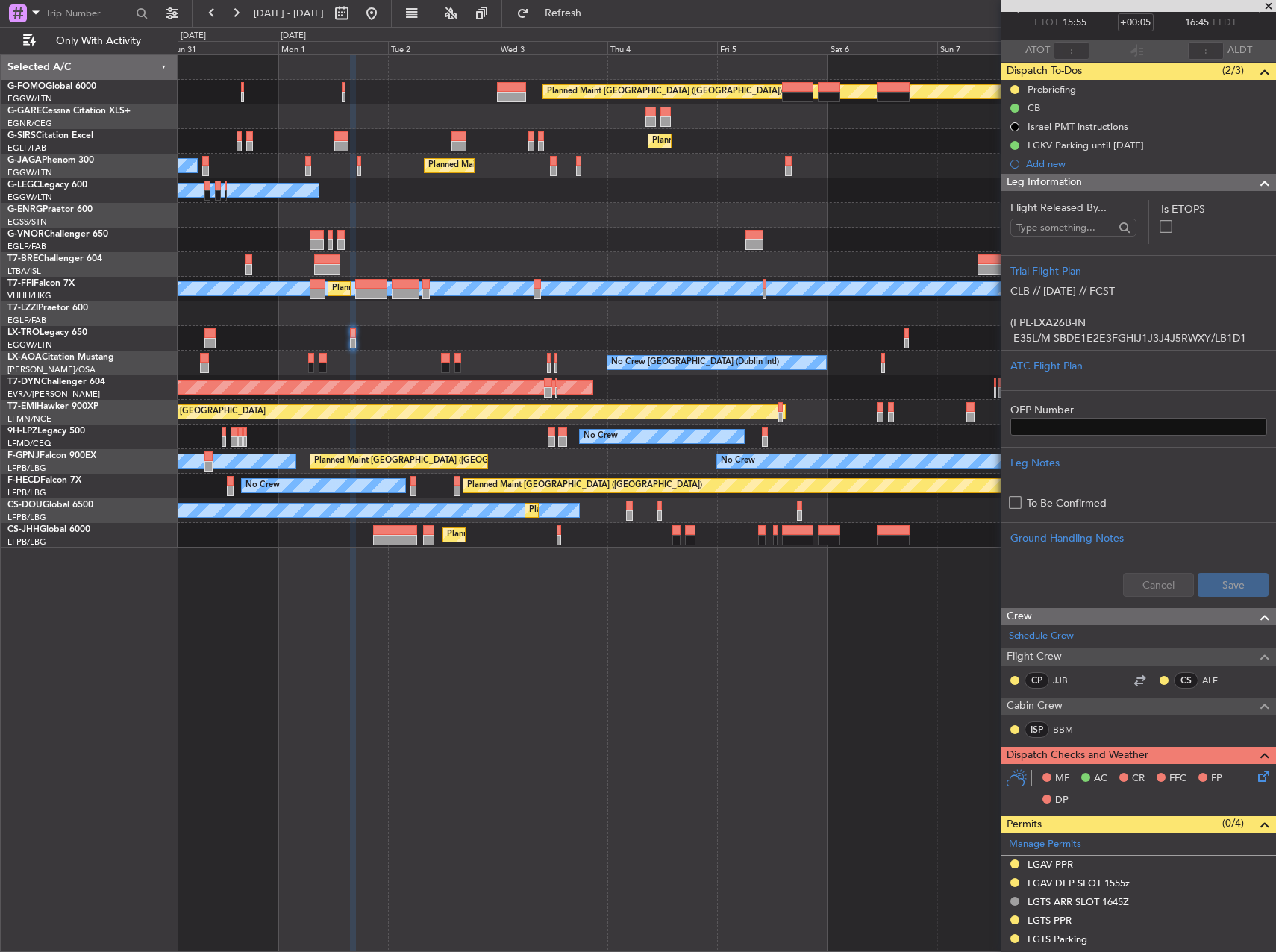
scroll to position [298, 0]
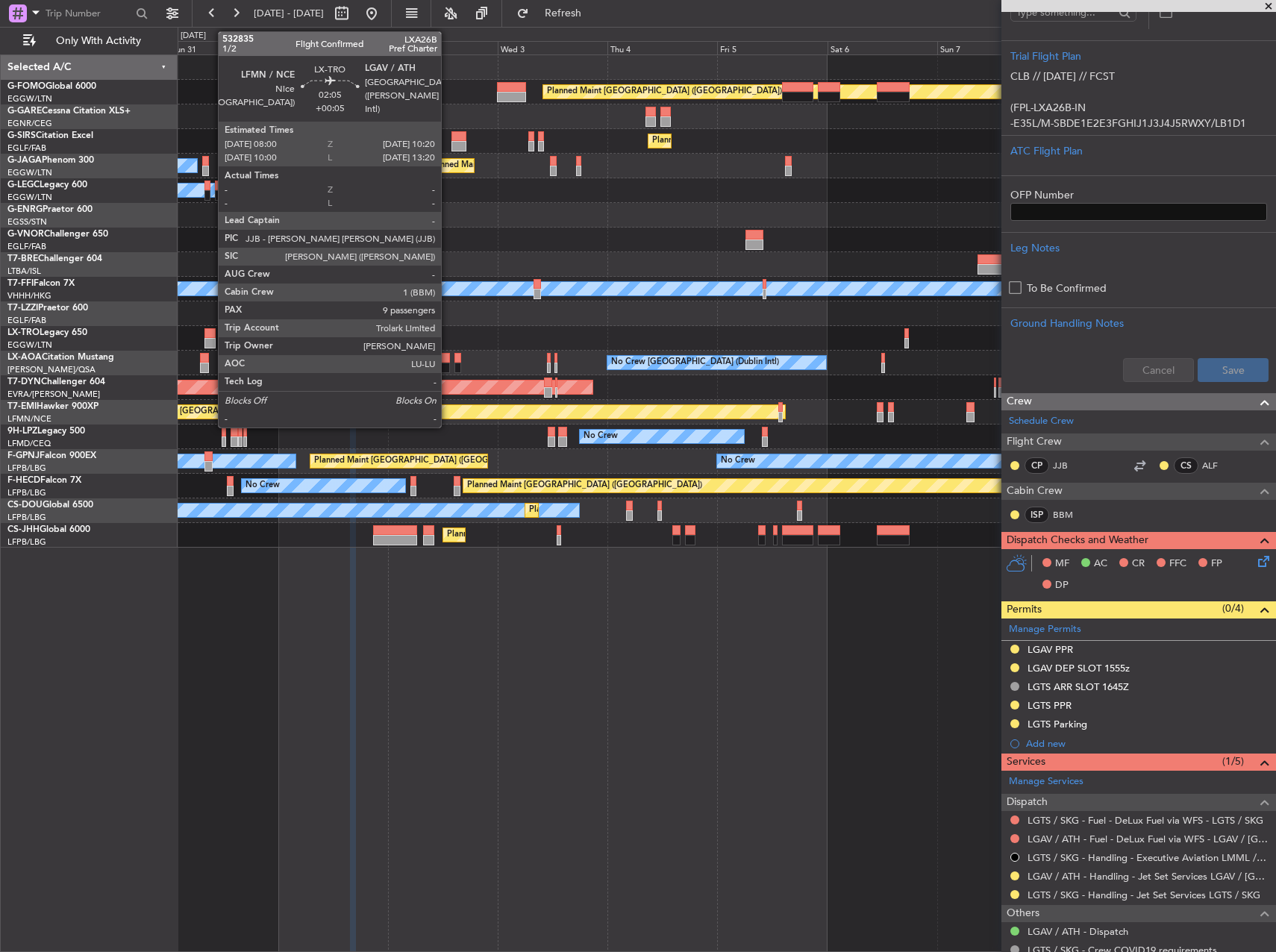
click at [210, 333] on div at bounding box center [210, 333] width 11 height 11
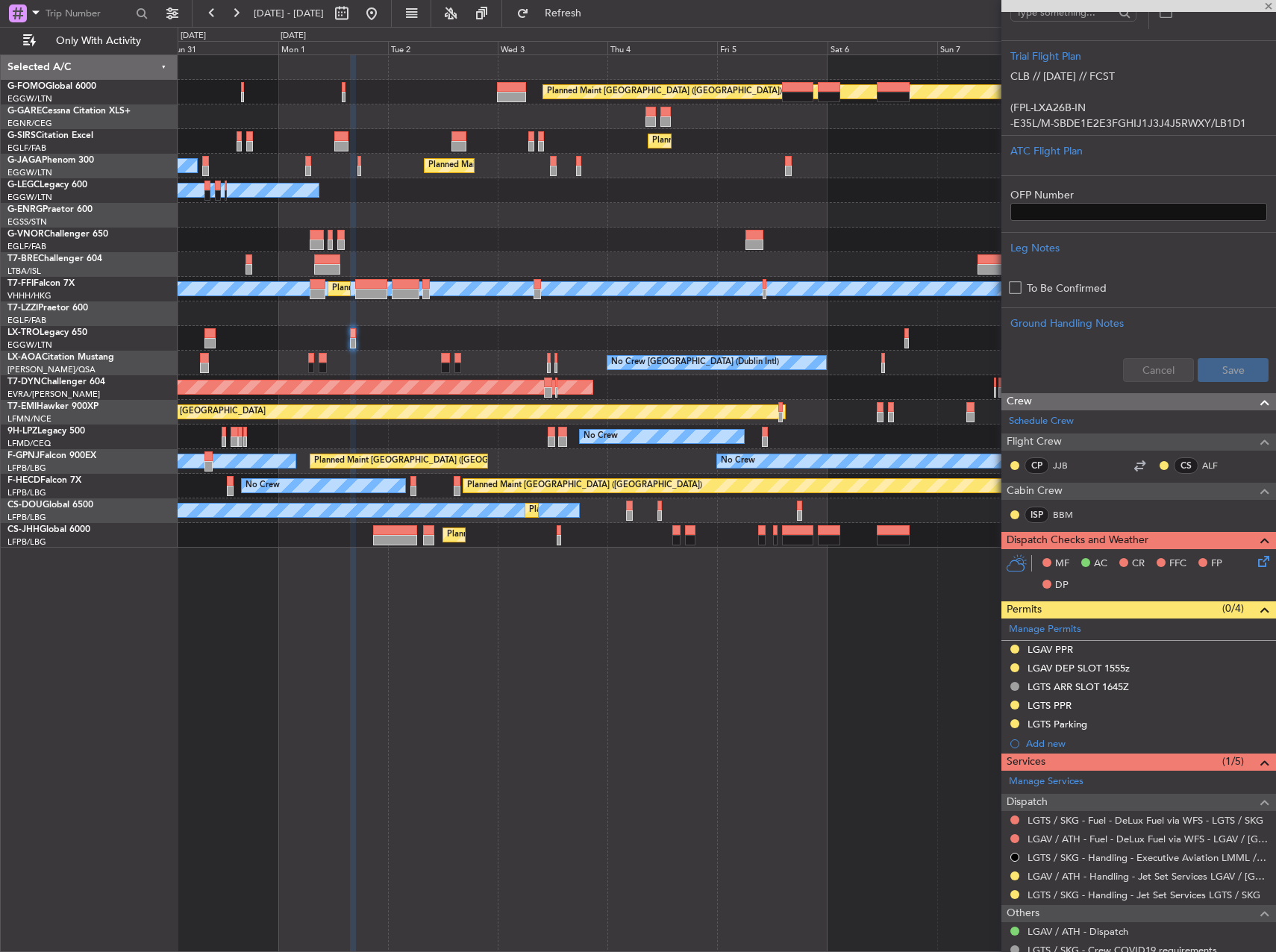
type input "9"
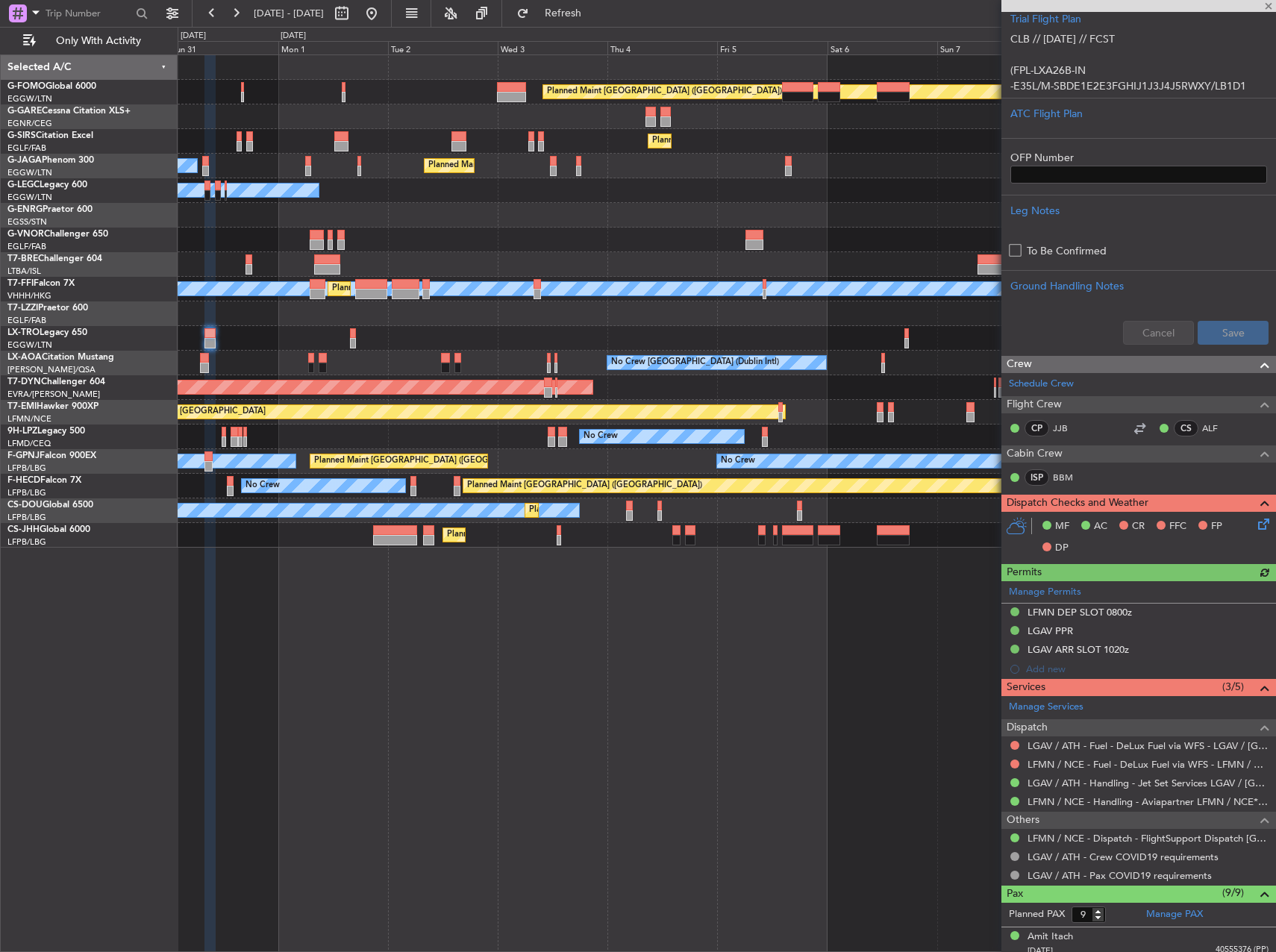
click at [1016, 631] on div "Manage Permits LFMN DEP SLOT 0800z LGAV PPR LGAV ARR SLOT 1020z Add new" at bounding box center [1138, 630] width 275 height 98
click at [1015, 628] on button at bounding box center [1015, 630] width 9 height 9
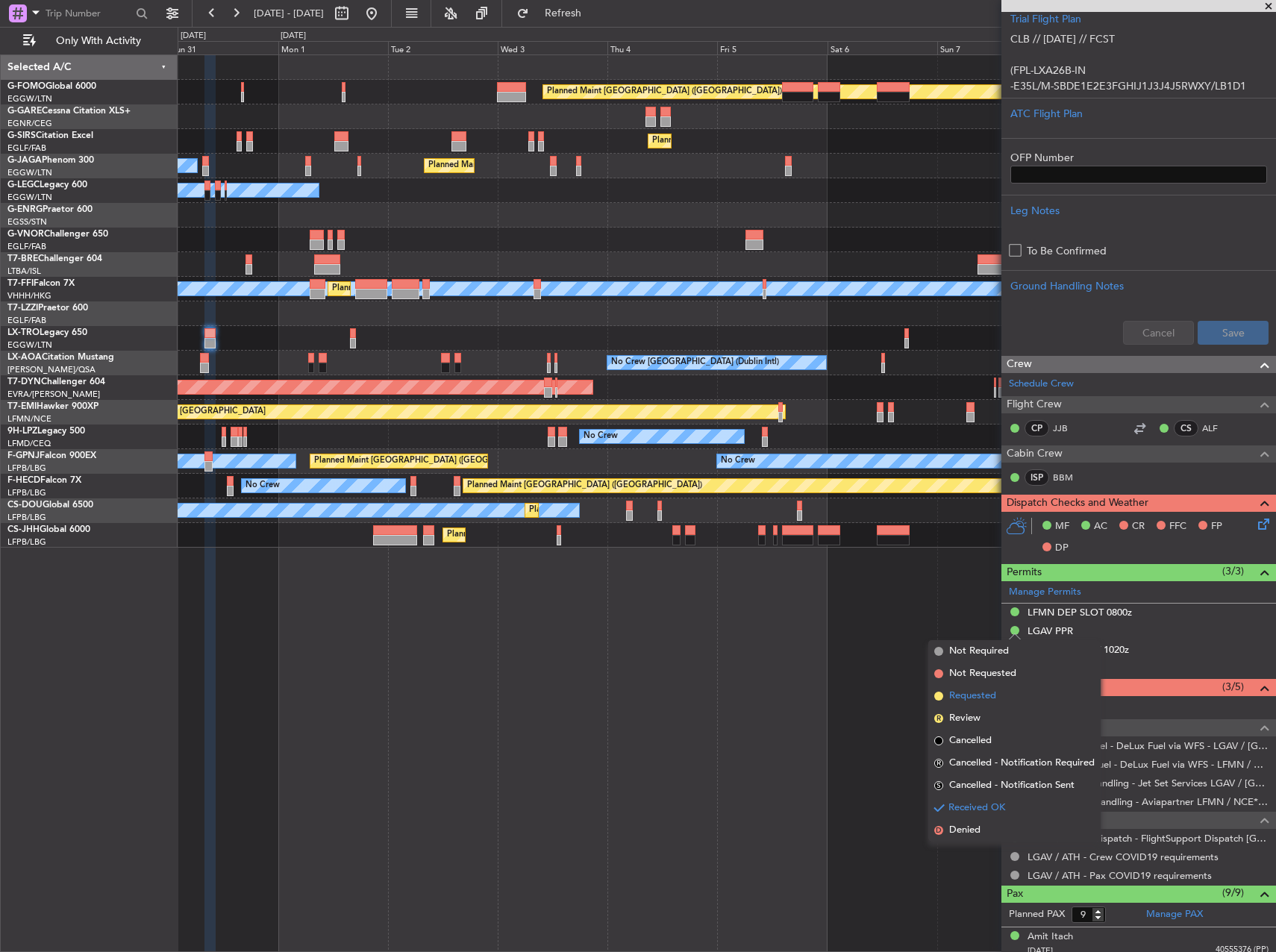
click at [974, 699] on span "Requested" at bounding box center [972, 696] width 47 height 14
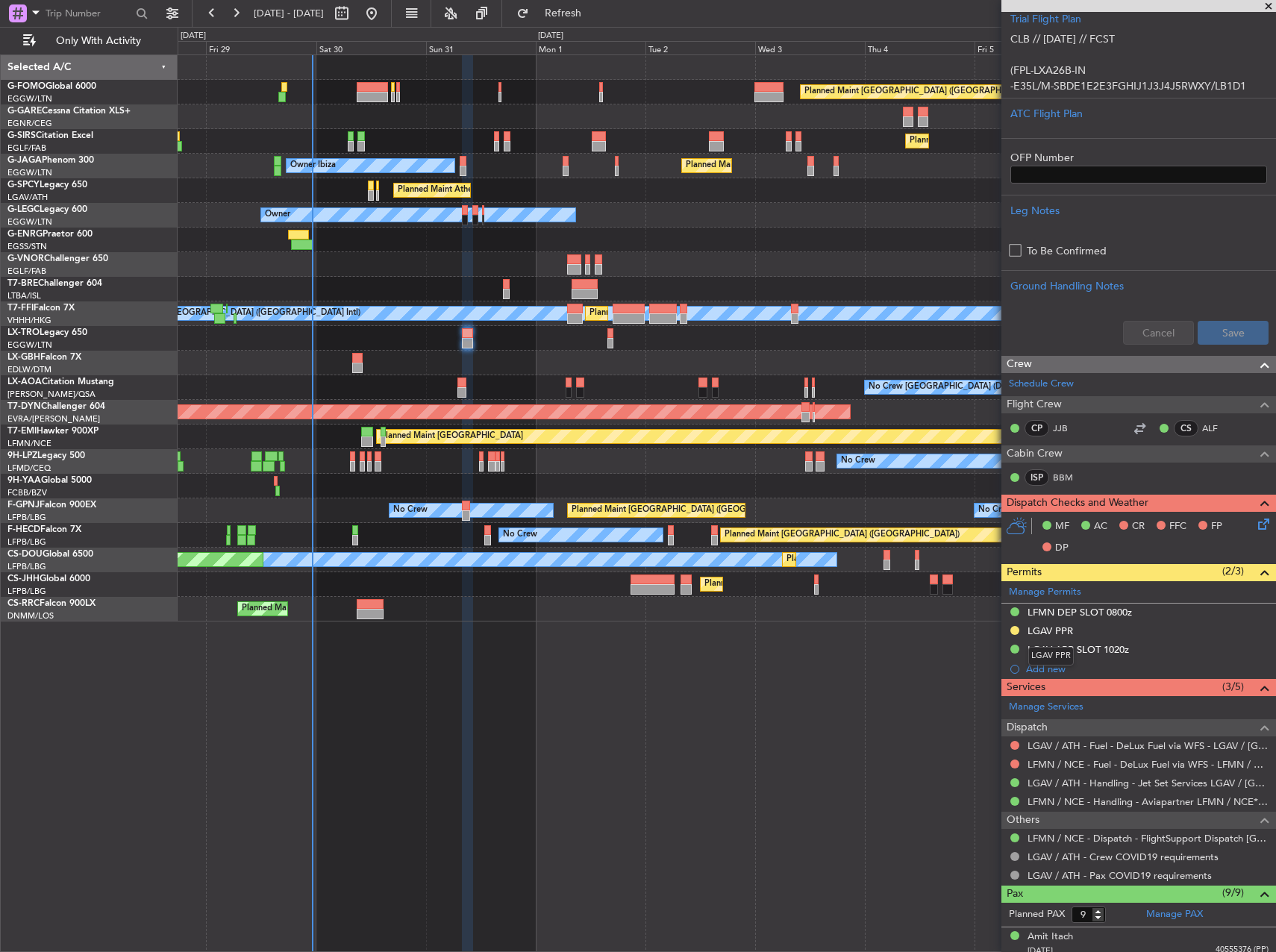
click at [1058, 636] on body "[DATE] - [DATE] Refresh Quick Links Only With Activity Planned Maint [GEOGRAPHI…" at bounding box center [638, 476] width 1276 height 952
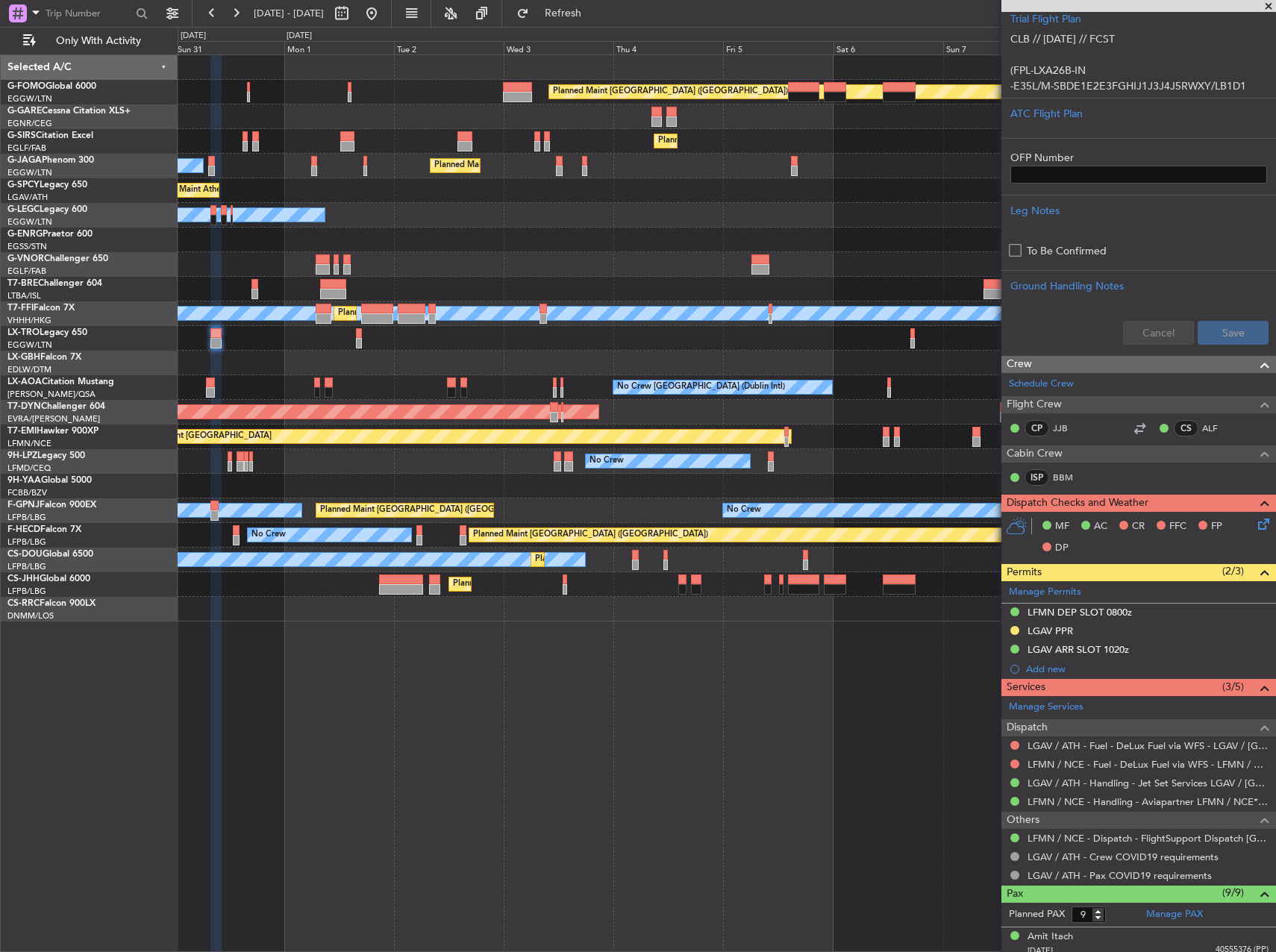
click at [541, 256] on div "Planned Maint [GEOGRAPHIC_DATA] ([GEOGRAPHIC_DATA]) Planned Maint [GEOGRAPHIC_D…" at bounding box center [726, 338] width 1097 height 566
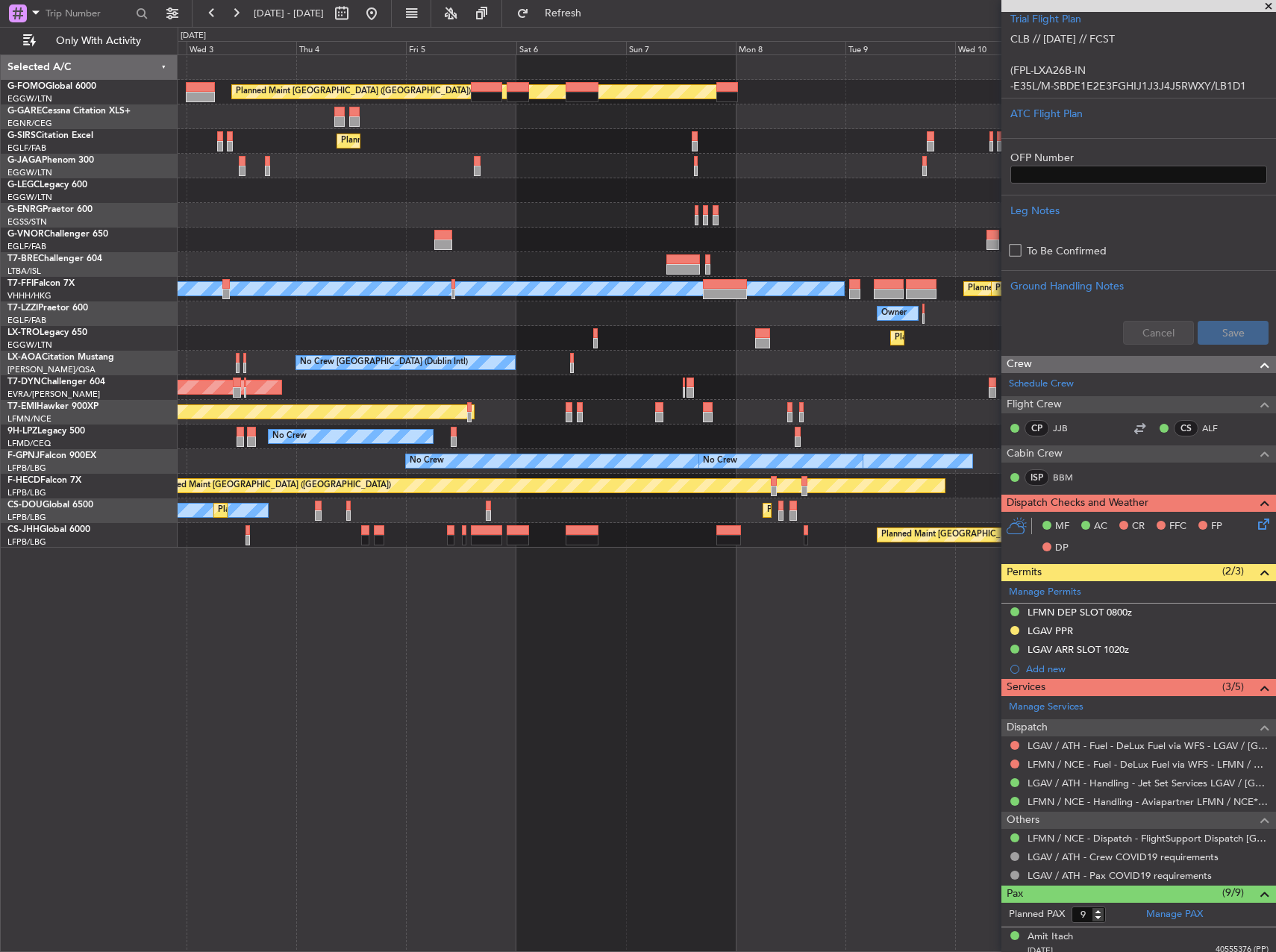
click at [611, 324] on div "Planned Maint [GEOGRAPHIC_DATA] ([GEOGRAPHIC_DATA]) Planned Maint [GEOGRAPHIC_D…" at bounding box center [726, 301] width 1097 height 492
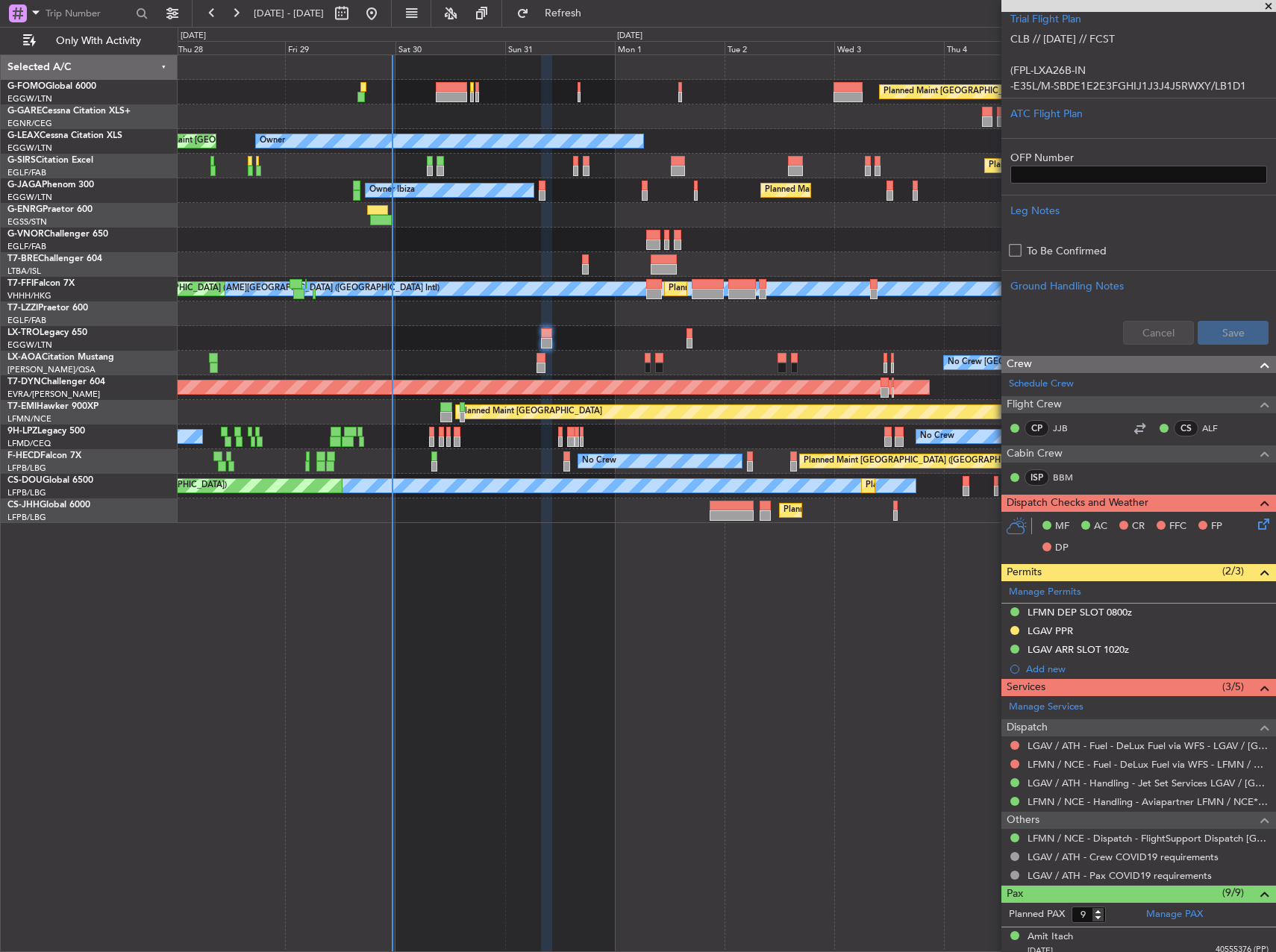
click at [1080, 661] on fb-app "[DATE] - [DATE] Refresh Quick Links Only With Activity Planned Maint [GEOGRAPHI…" at bounding box center [638, 481] width 1276 height 940
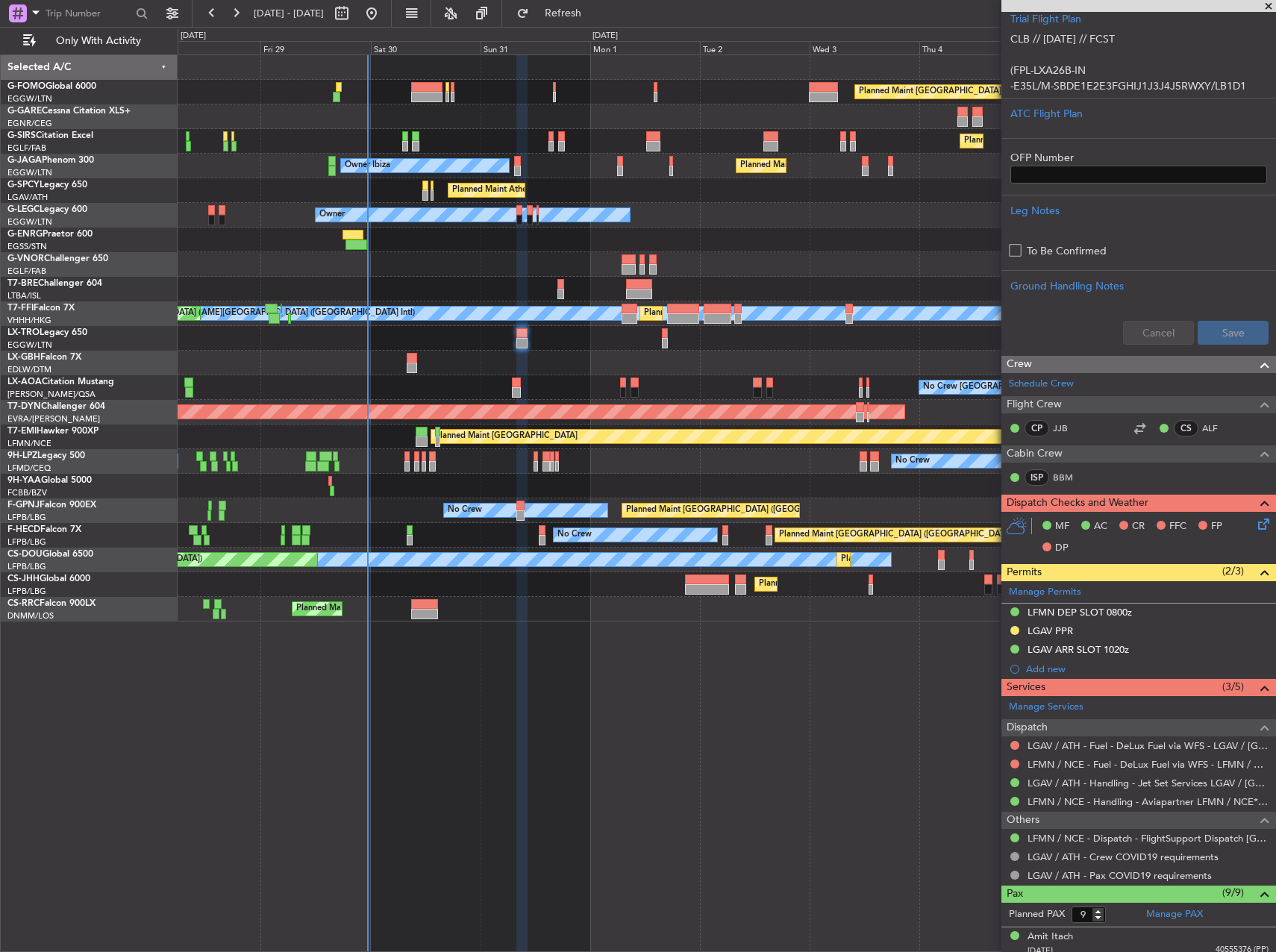
click at [681, 188] on div "Planned Maint Athens ([PERSON_NAME] Intl)" at bounding box center [726, 190] width 1097 height 24
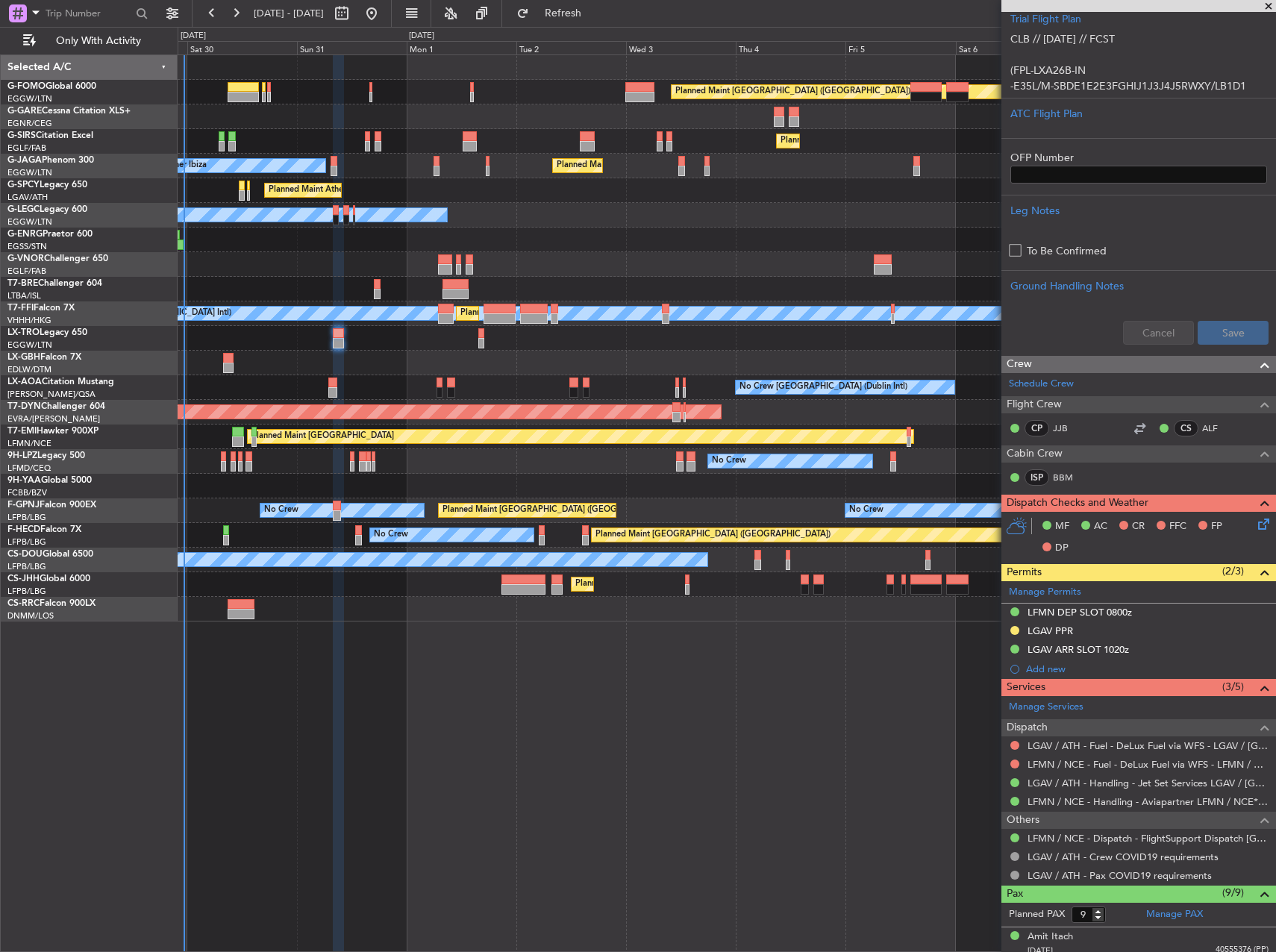
click at [600, 461] on div "Planned Maint [GEOGRAPHIC_DATA] ([GEOGRAPHIC_DATA]) Planned Maint [GEOGRAPHIC_D…" at bounding box center [726, 338] width 1097 height 566
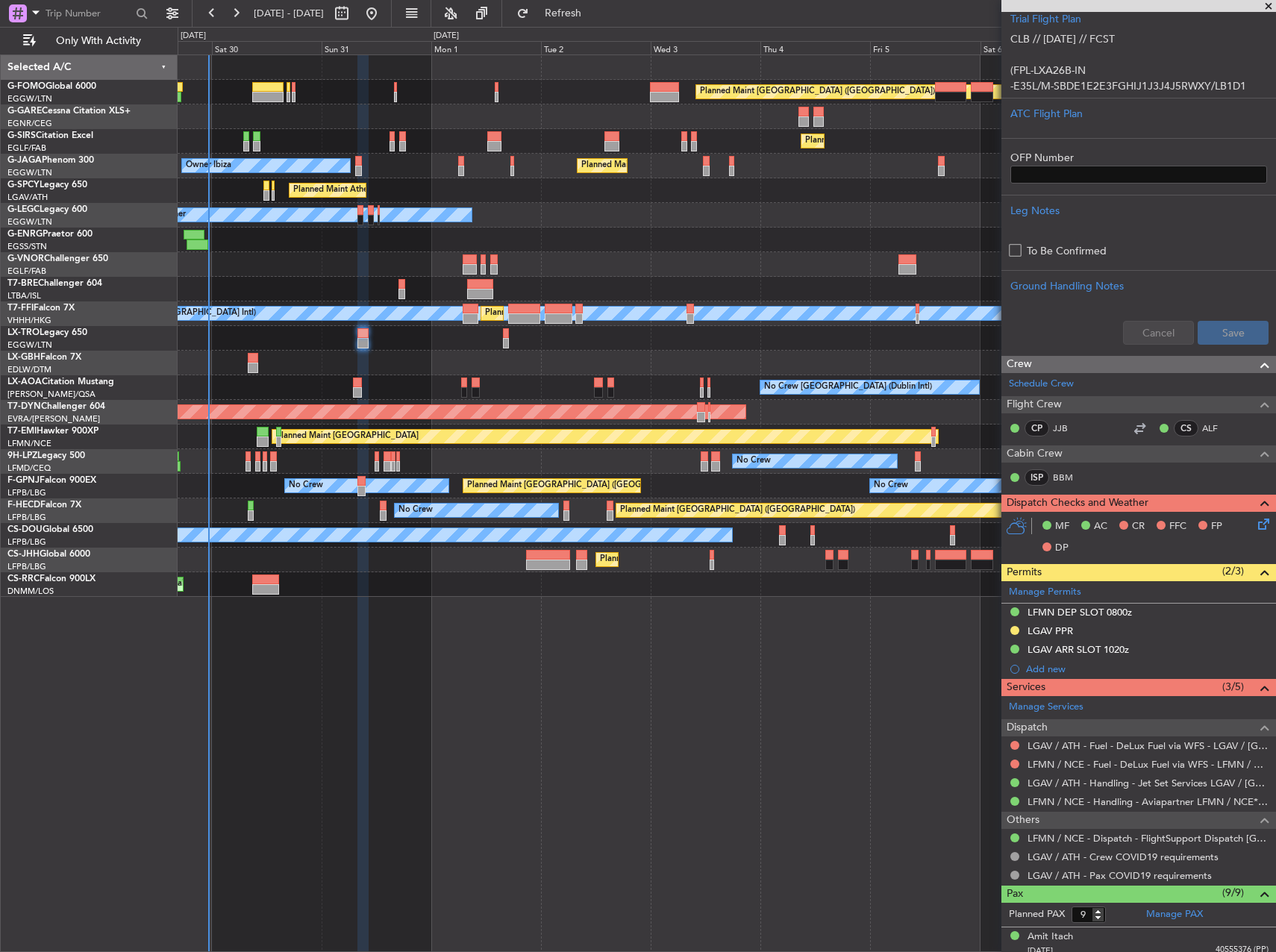
click at [497, 195] on div "Planned Maint Athens ([PERSON_NAME] Intl)" at bounding box center [726, 190] width 1097 height 24
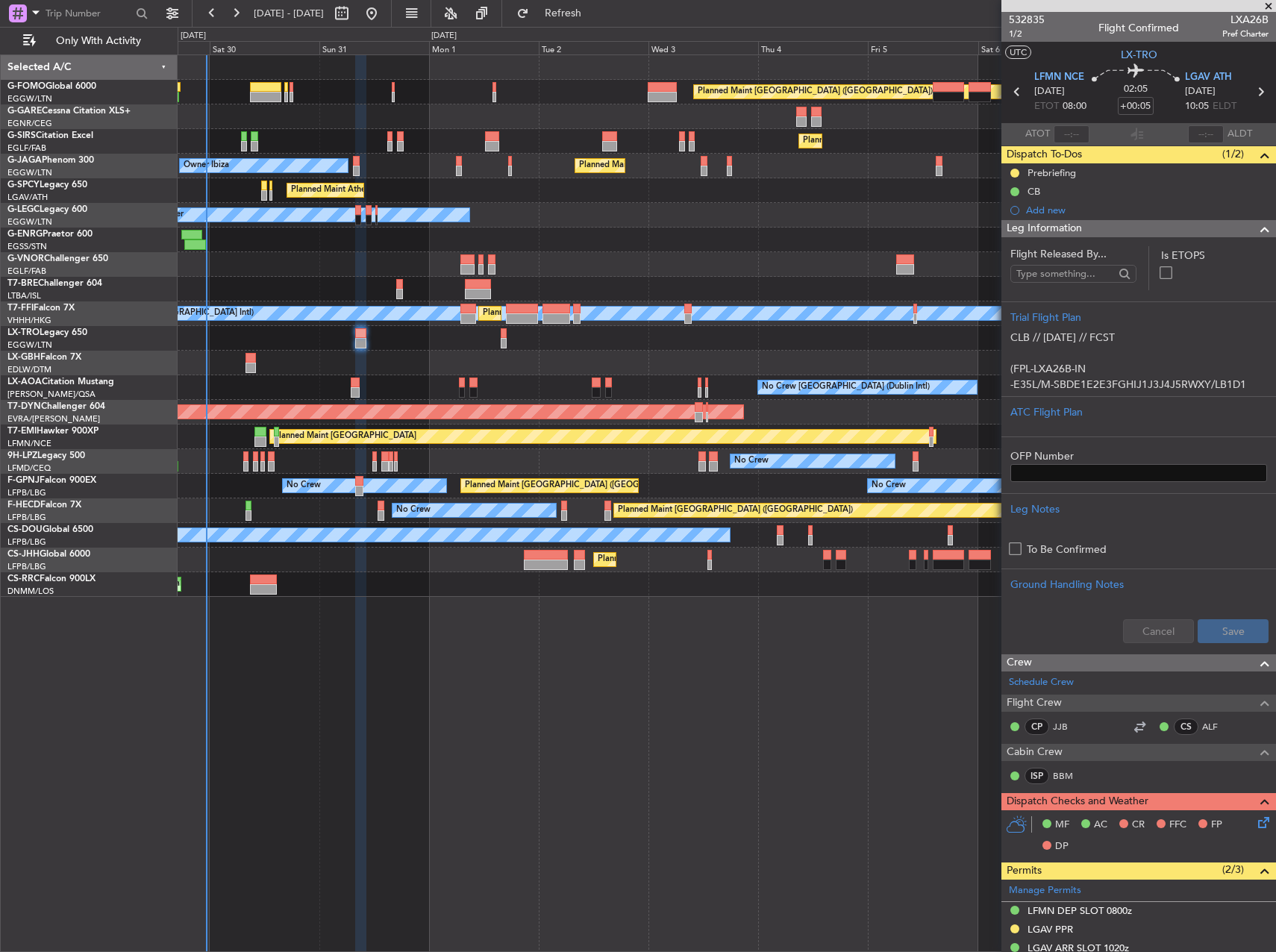
scroll to position [298, 0]
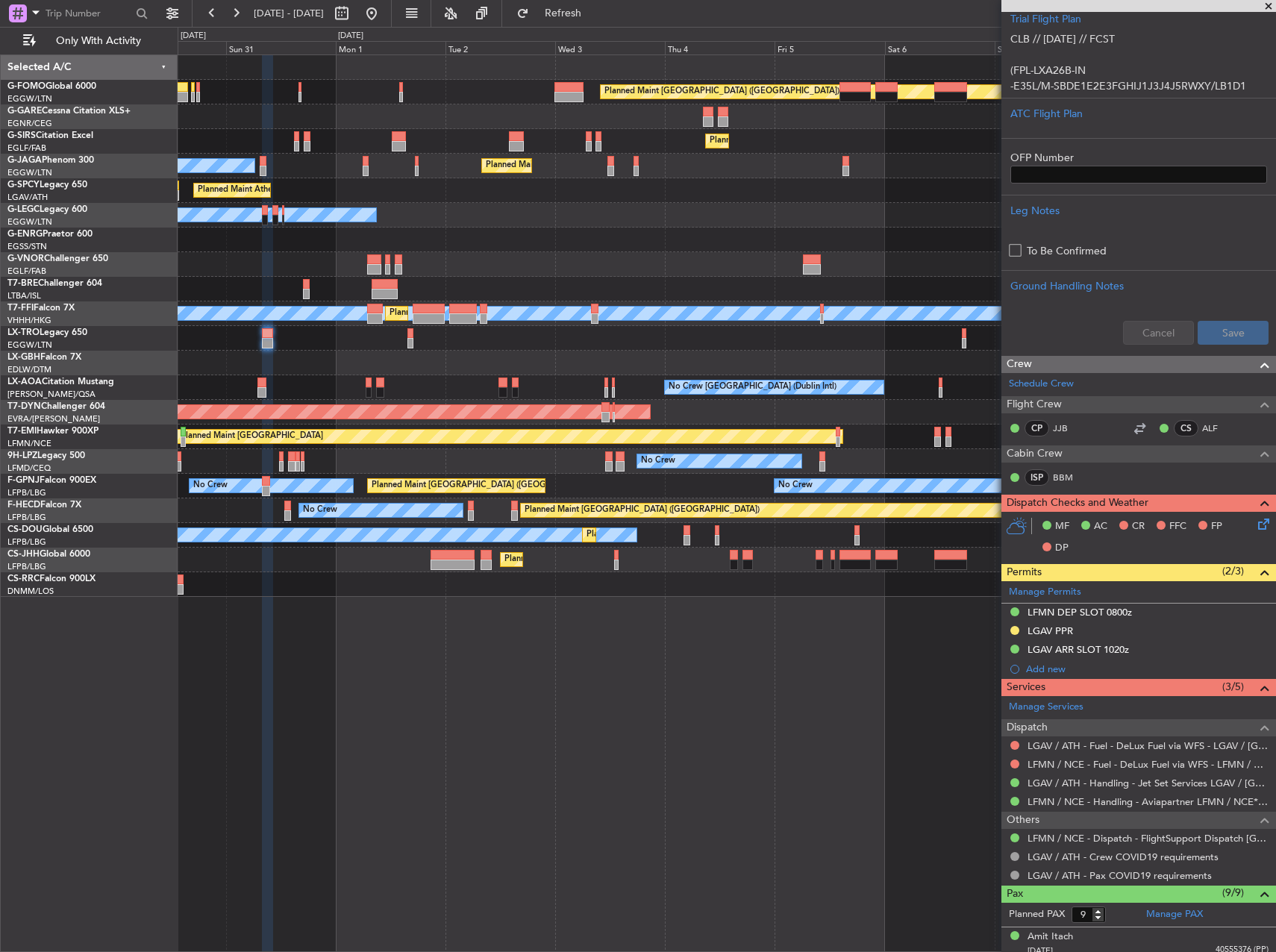
click at [666, 639] on div "Planned Maint London (Luton) Planned Maint London (Farnborough) Planned Maint L…" at bounding box center [727, 503] width 1098 height 898
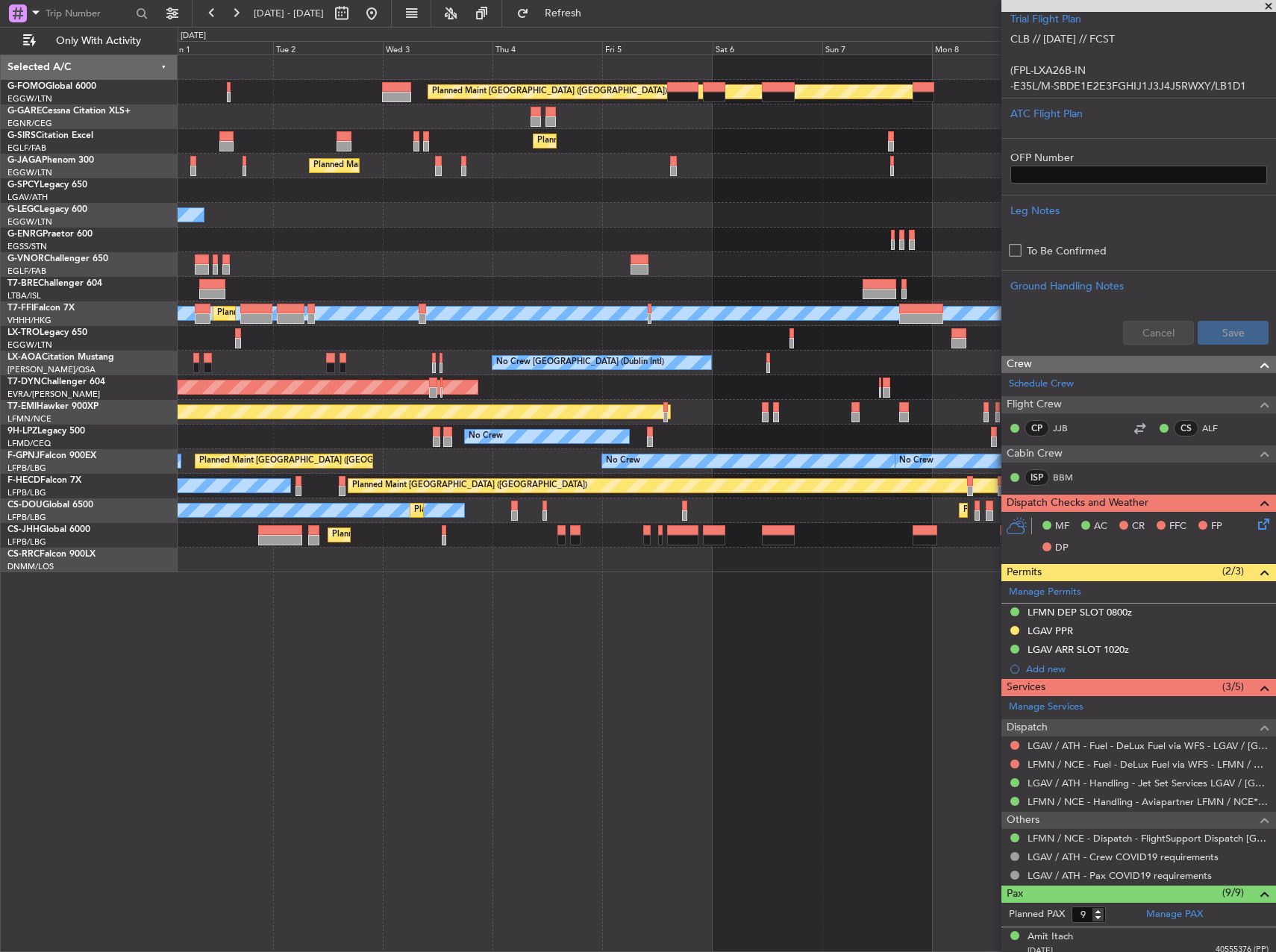
click at [425, 252] on div "Planned Maint London (Luton) Planned Maint London (Farnborough) Planned Maint L…" at bounding box center [726, 313] width 1097 height 517
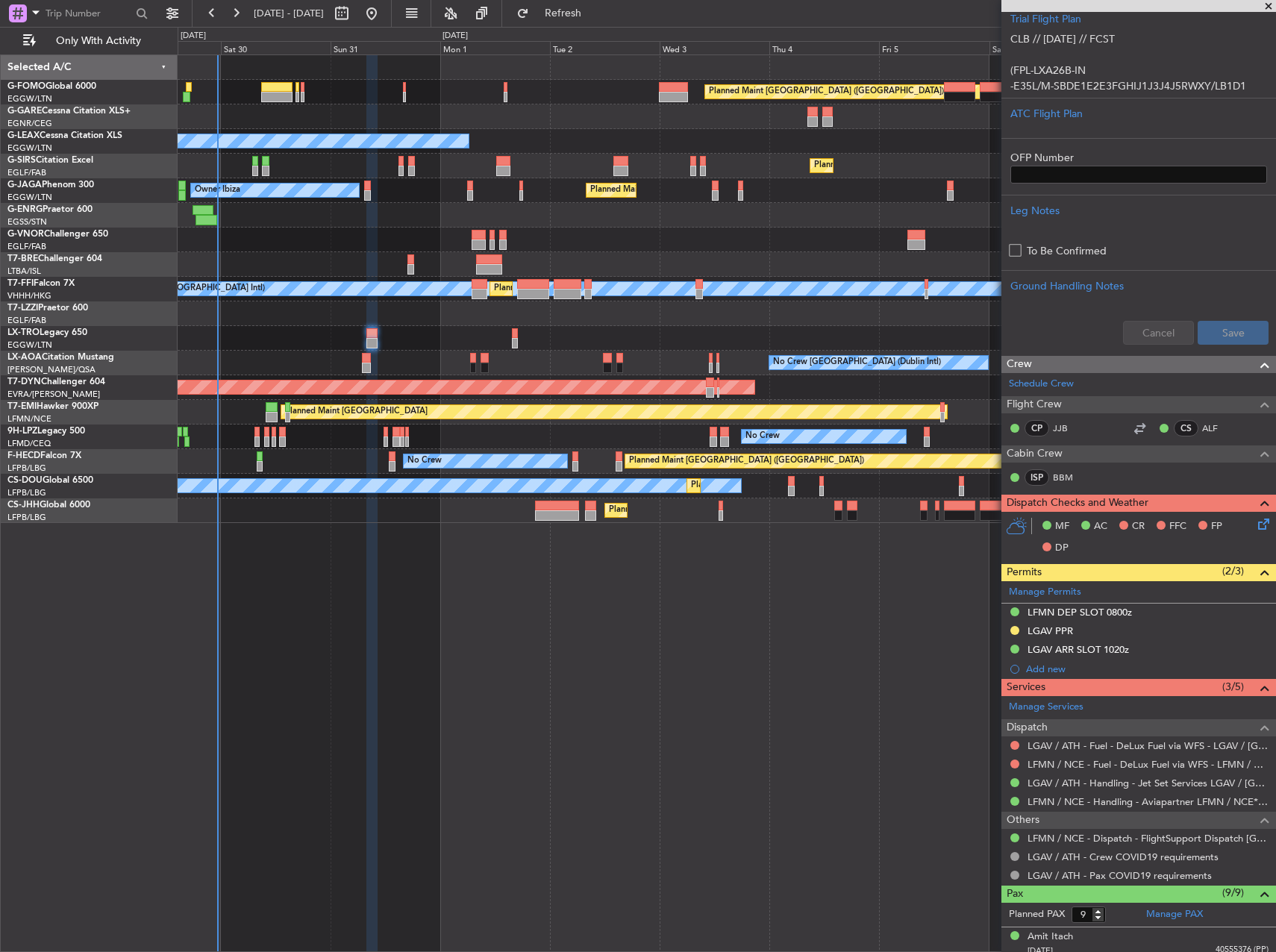
click at [590, 234] on div at bounding box center [726, 239] width 1097 height 24
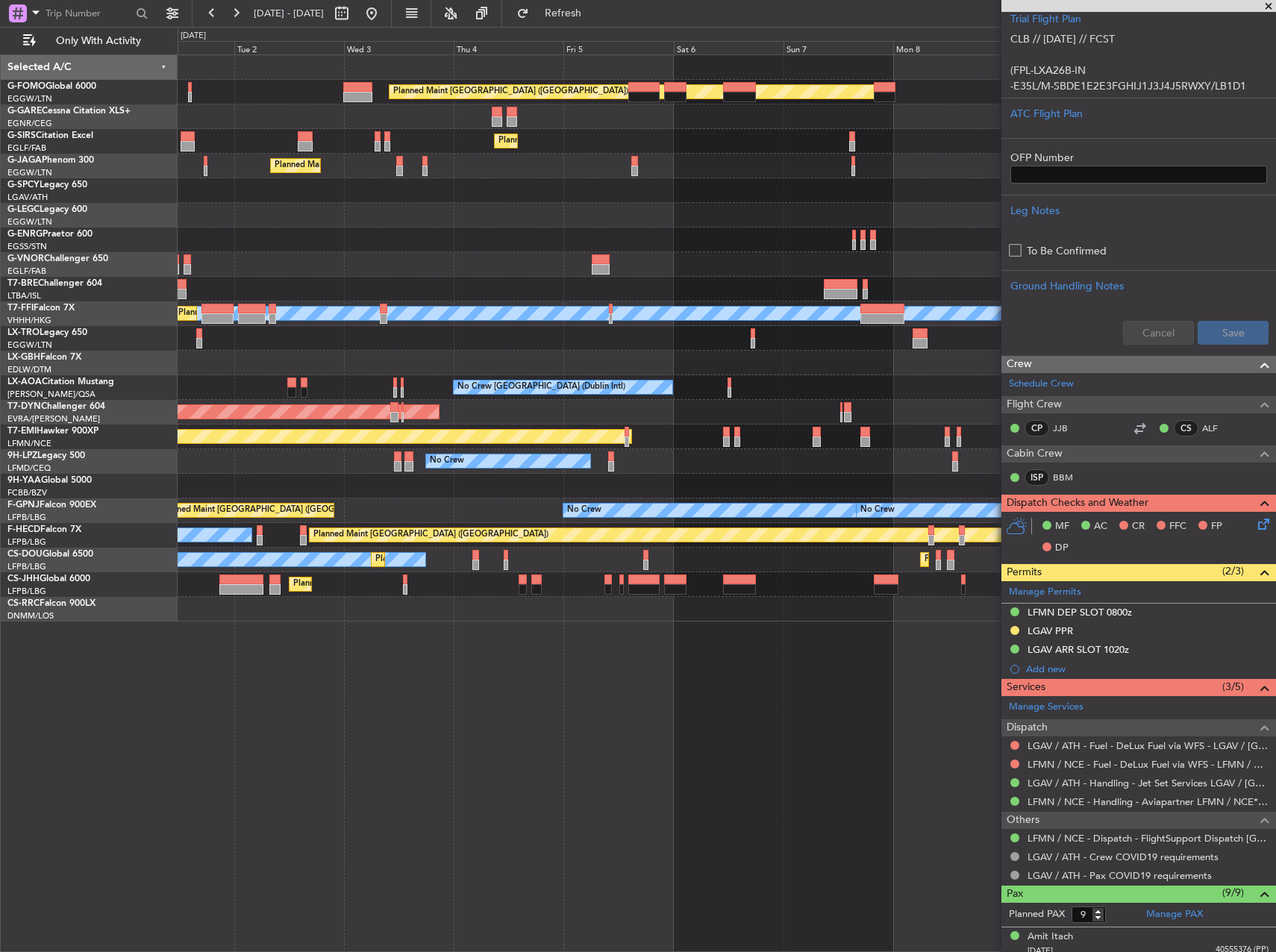
click at [454, 342] on div "Planned Maint Dusseldorf" at bounding box center [726, 338] width 1097 height 24
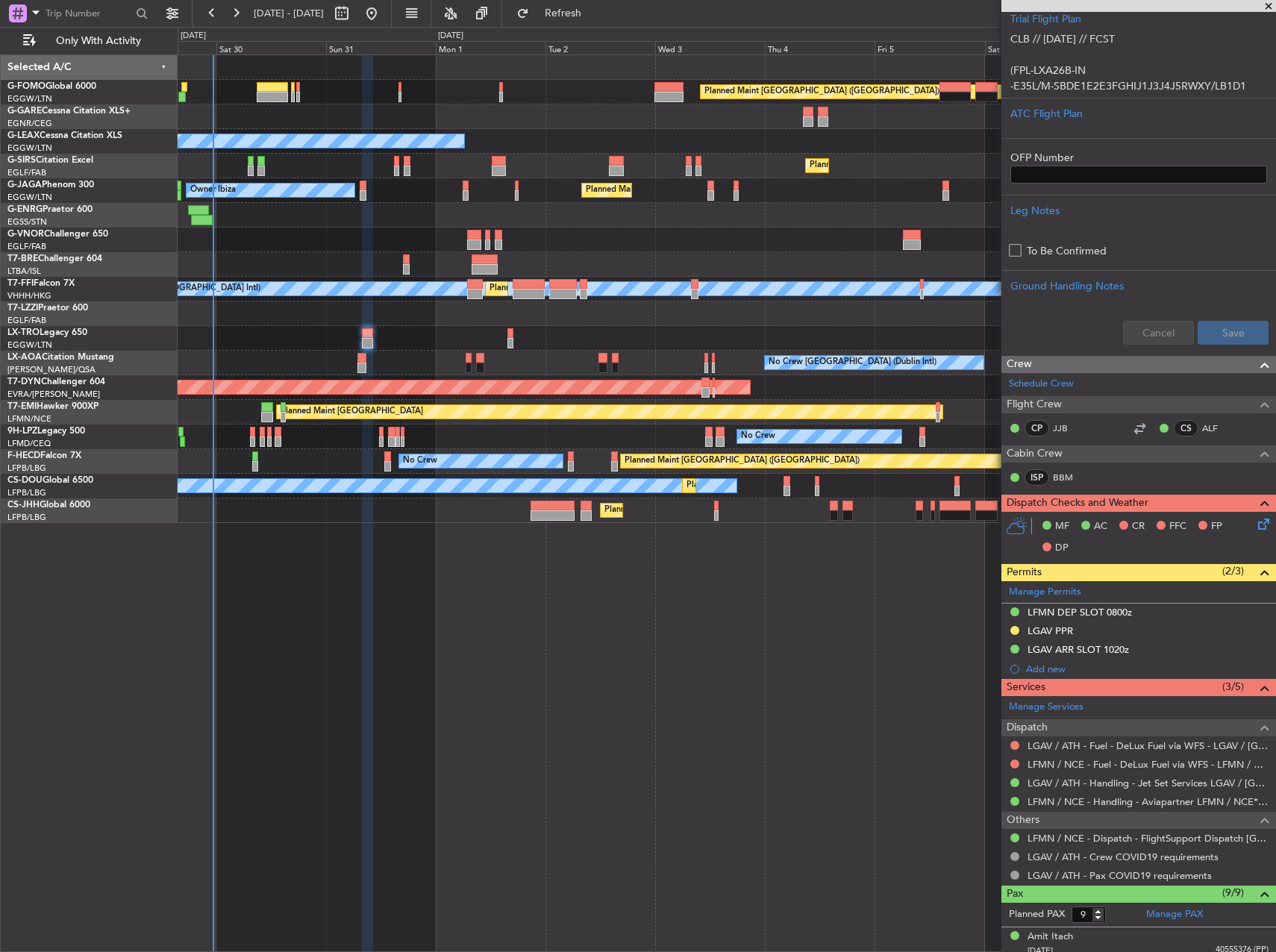
click at [824, 342] on div "Planned Maint Dusseldorf" at bounding box center [726, 338] width 1097 height 24
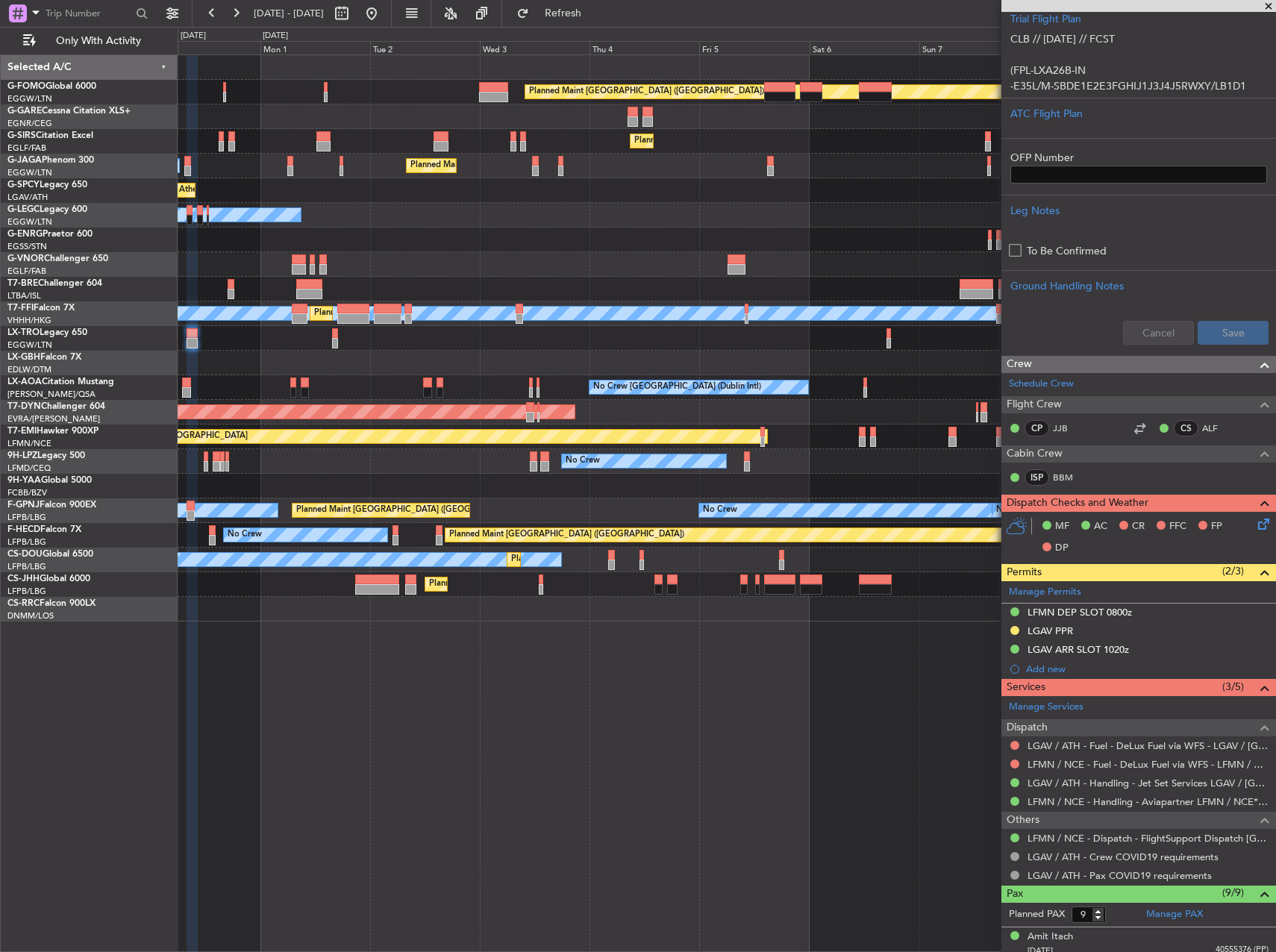
click at [613, 649] on div "Planned Maint London (Luton) Planned Maint London (Farnborough) Planned Maint L…" at bounding box center [727, 503] width 1098 height 898
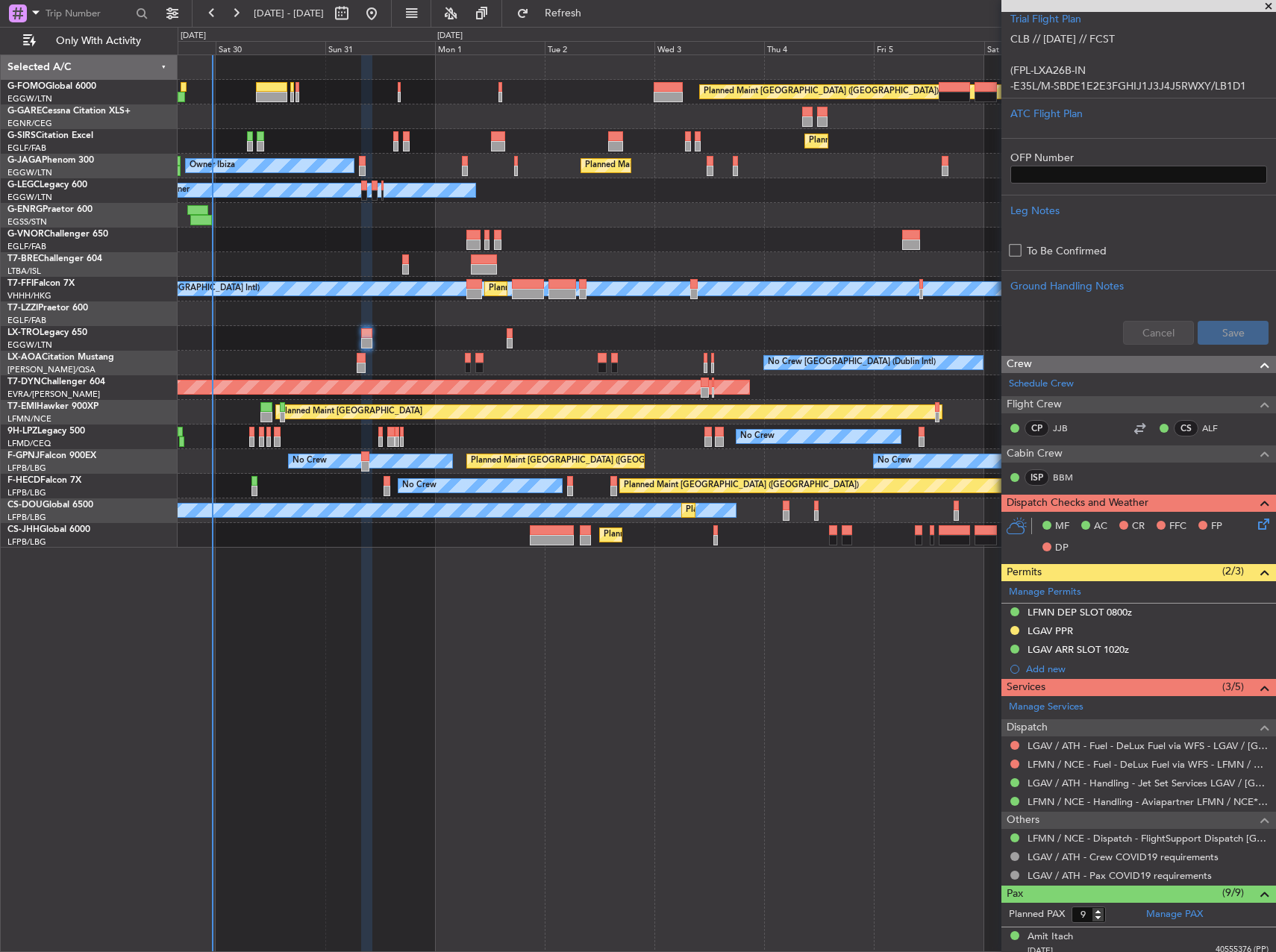
click at [524, 319] on div "Owner Unplanned Maint London (Farnborough)" at bounding box center [726, 313] width 1097 height 24
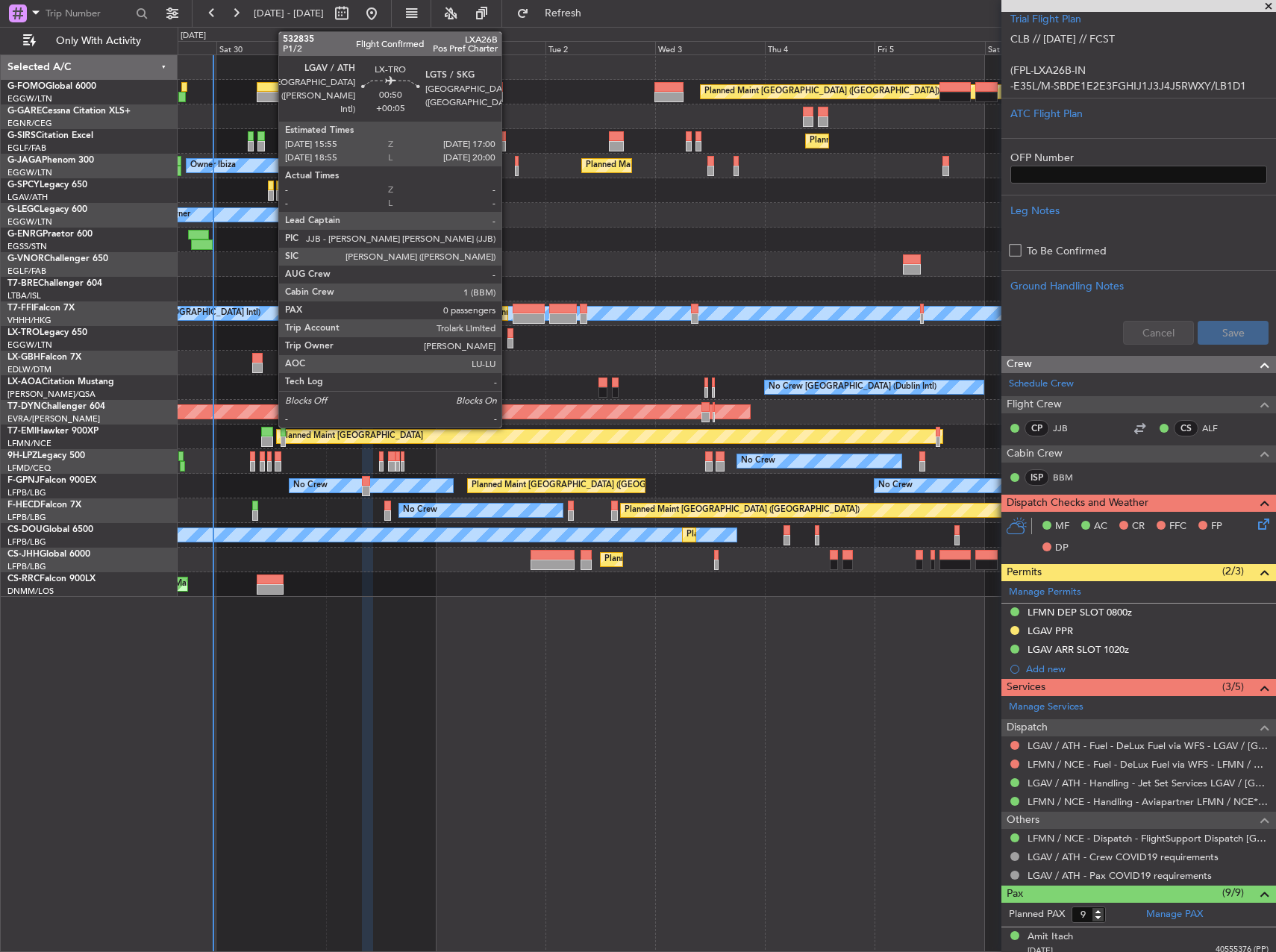
click at [508, 339] on div at bounding box center [510, 343] width 5 height 11
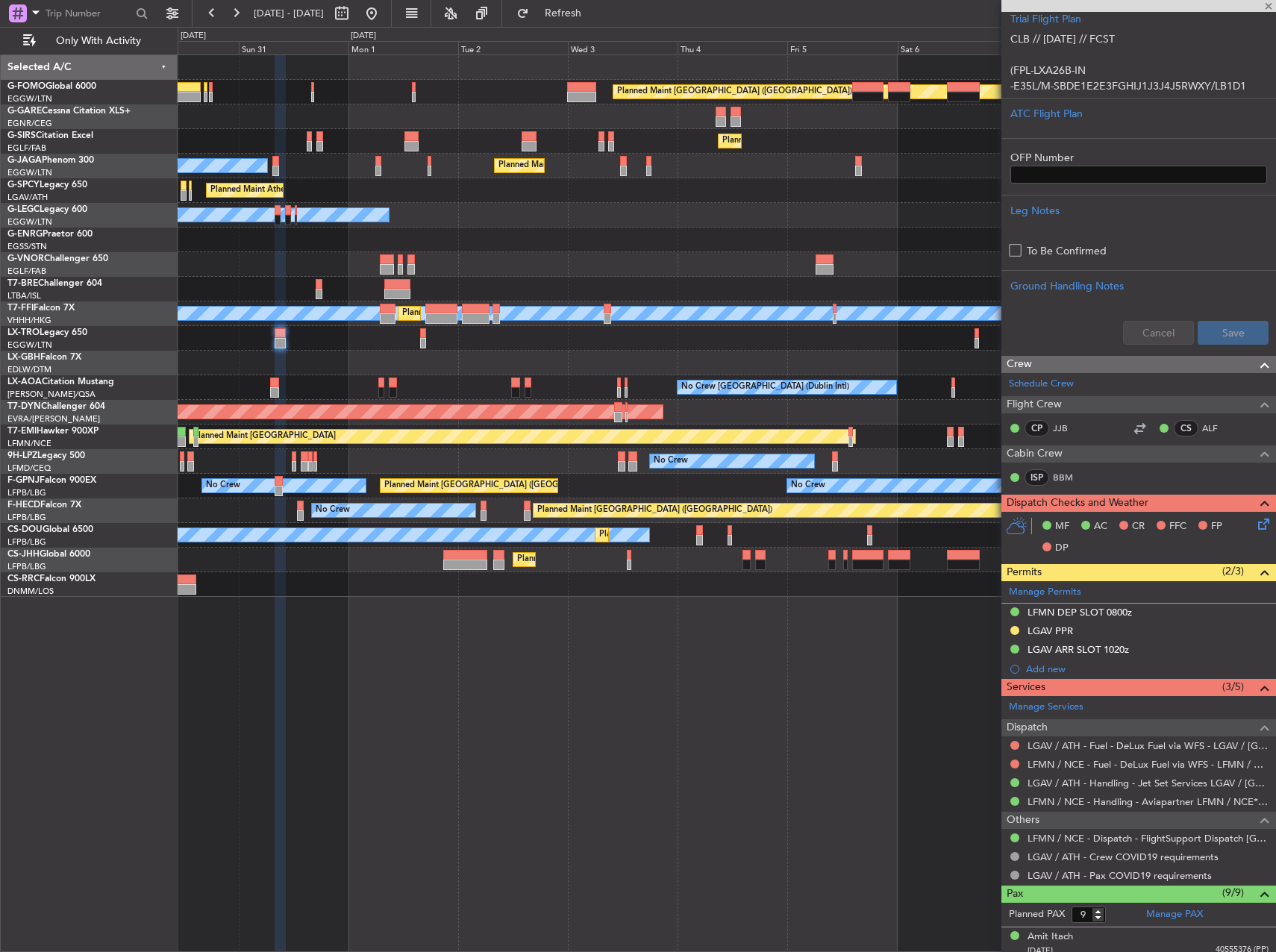
click at [540, 349] on div "Planned Maint Dusseldorf" at bounding box center [726, 338] width 1097 height 24
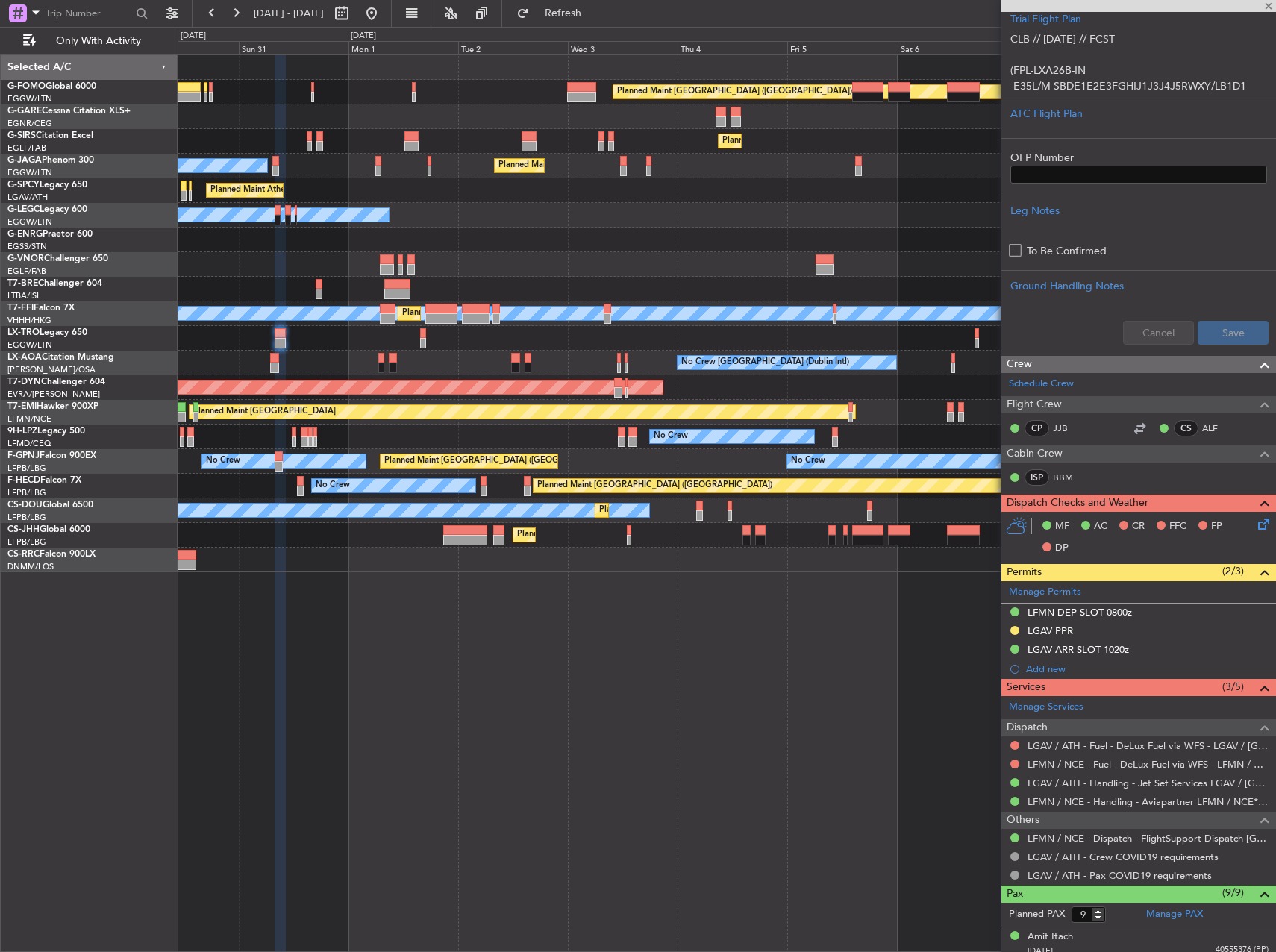
type input "0"
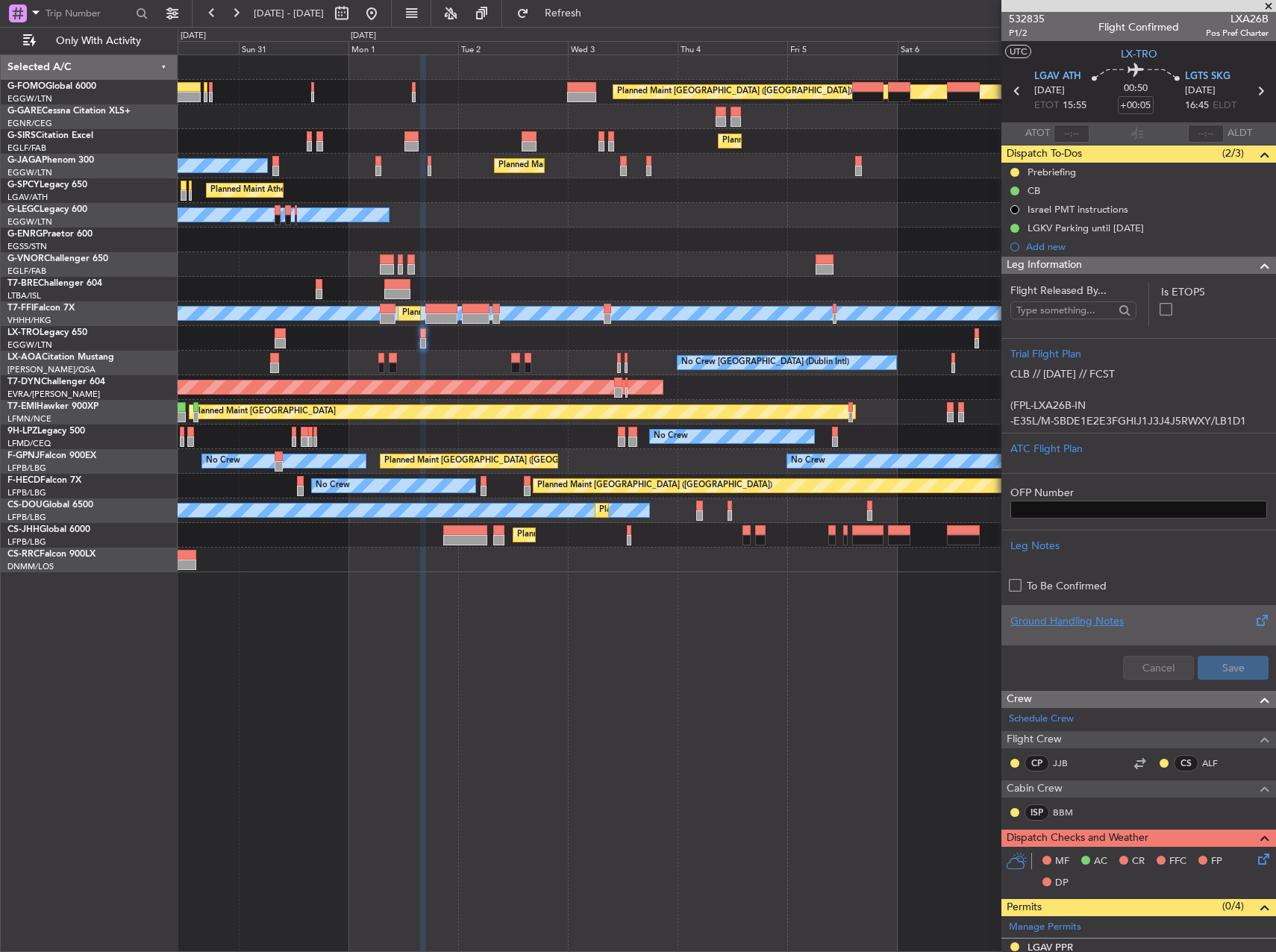
scroll to position [0, 0]
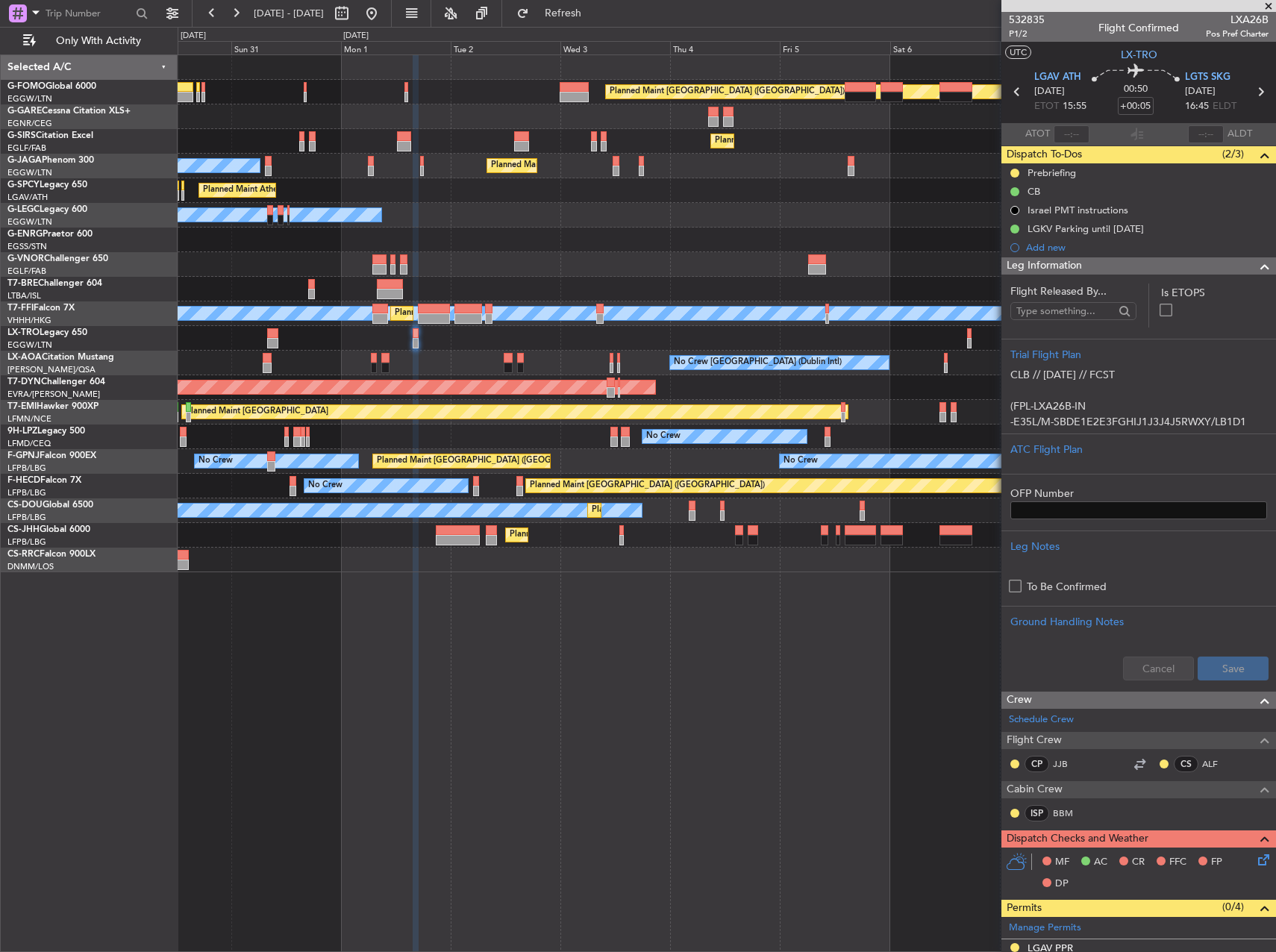
click at [835, 601] on div "Planned Maint London (Luton) Planned Maint London (Farnborough) Planned Maint L…" at bounding box center [727, 503] width 1098 height 898
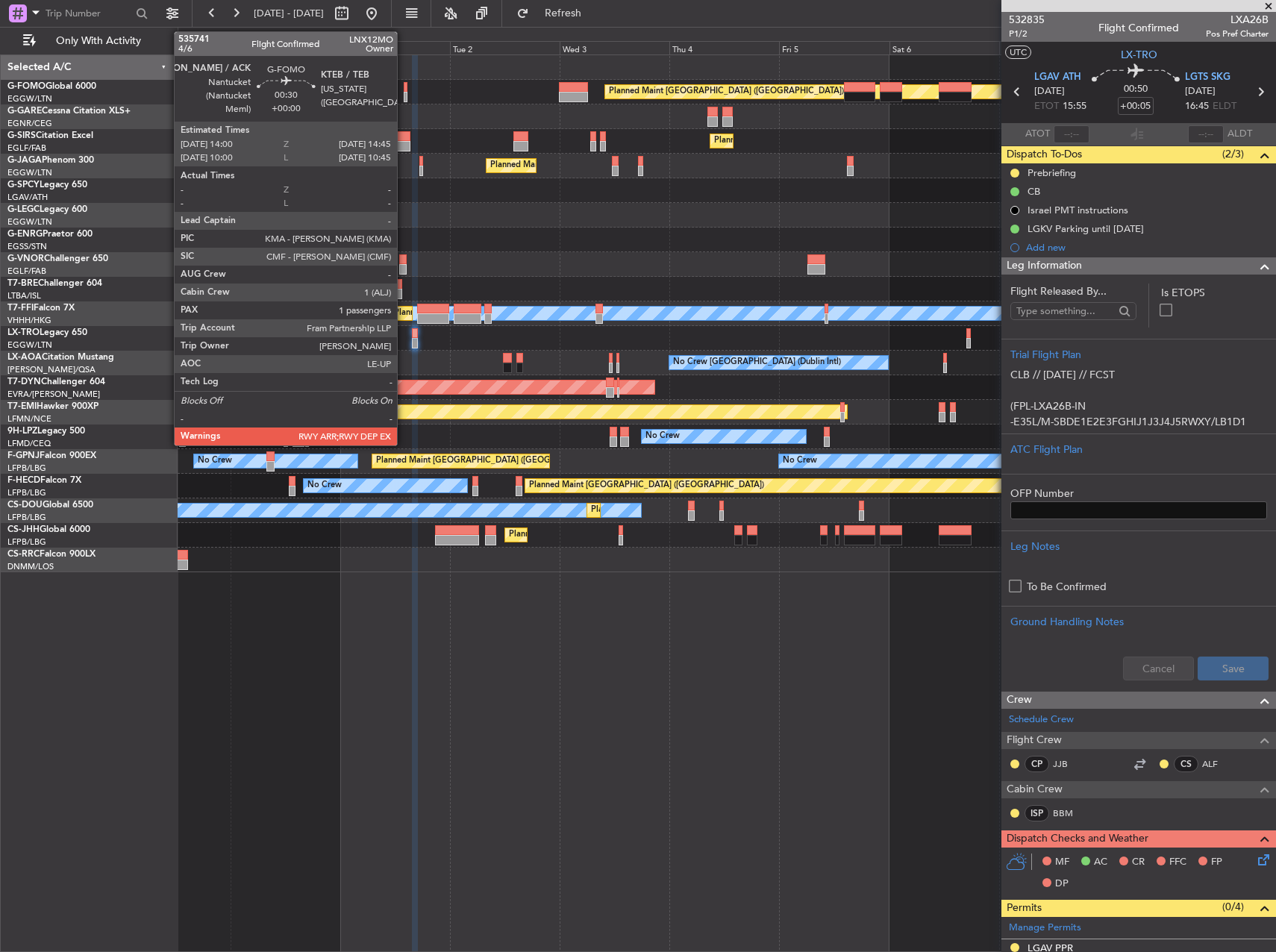
click at [403, 91] on div at bounding box center [405, 88] width 4 height 11
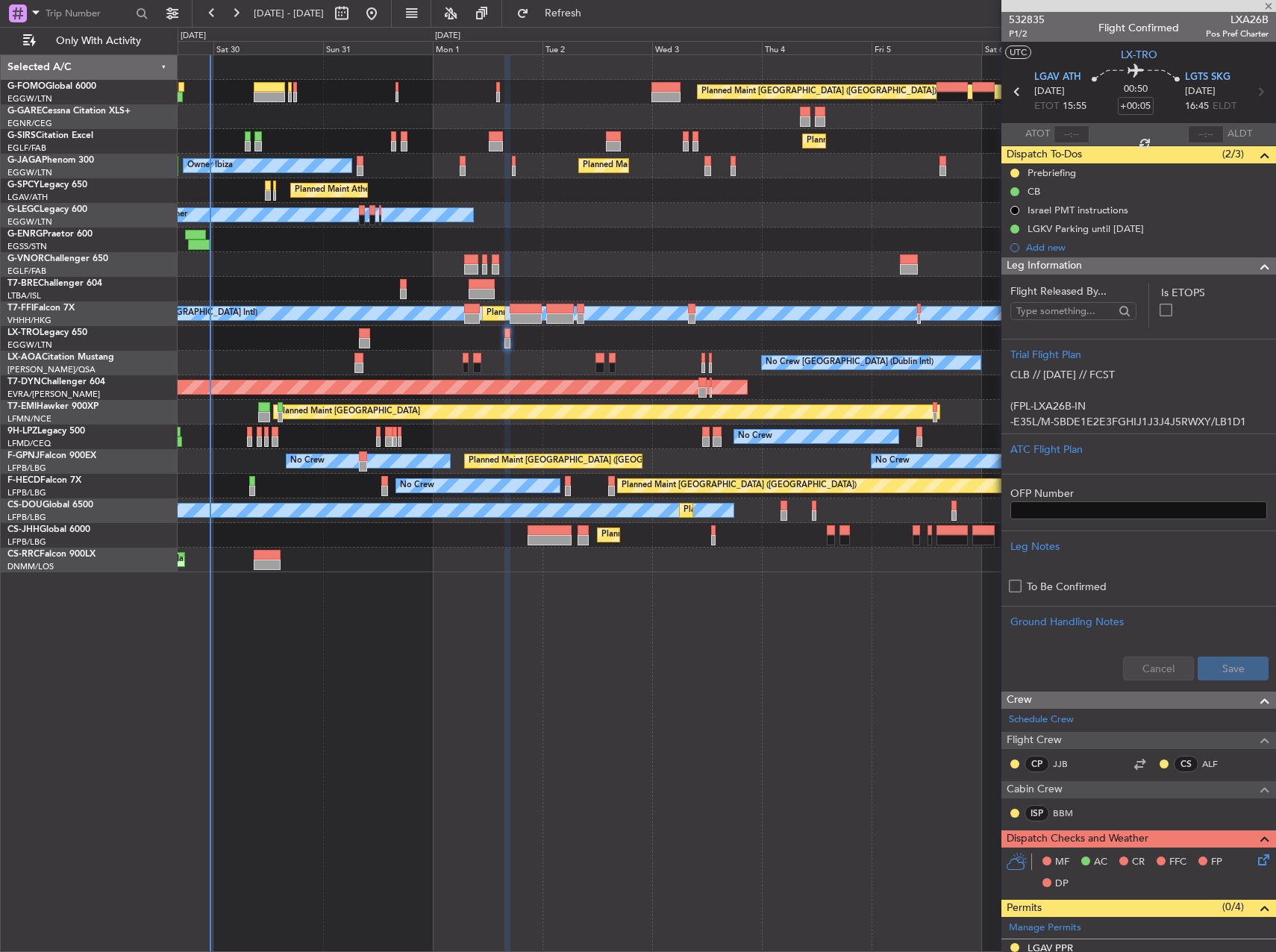
click at [511, 120] on div at bounding box center [726, 116] width 1097 height 24
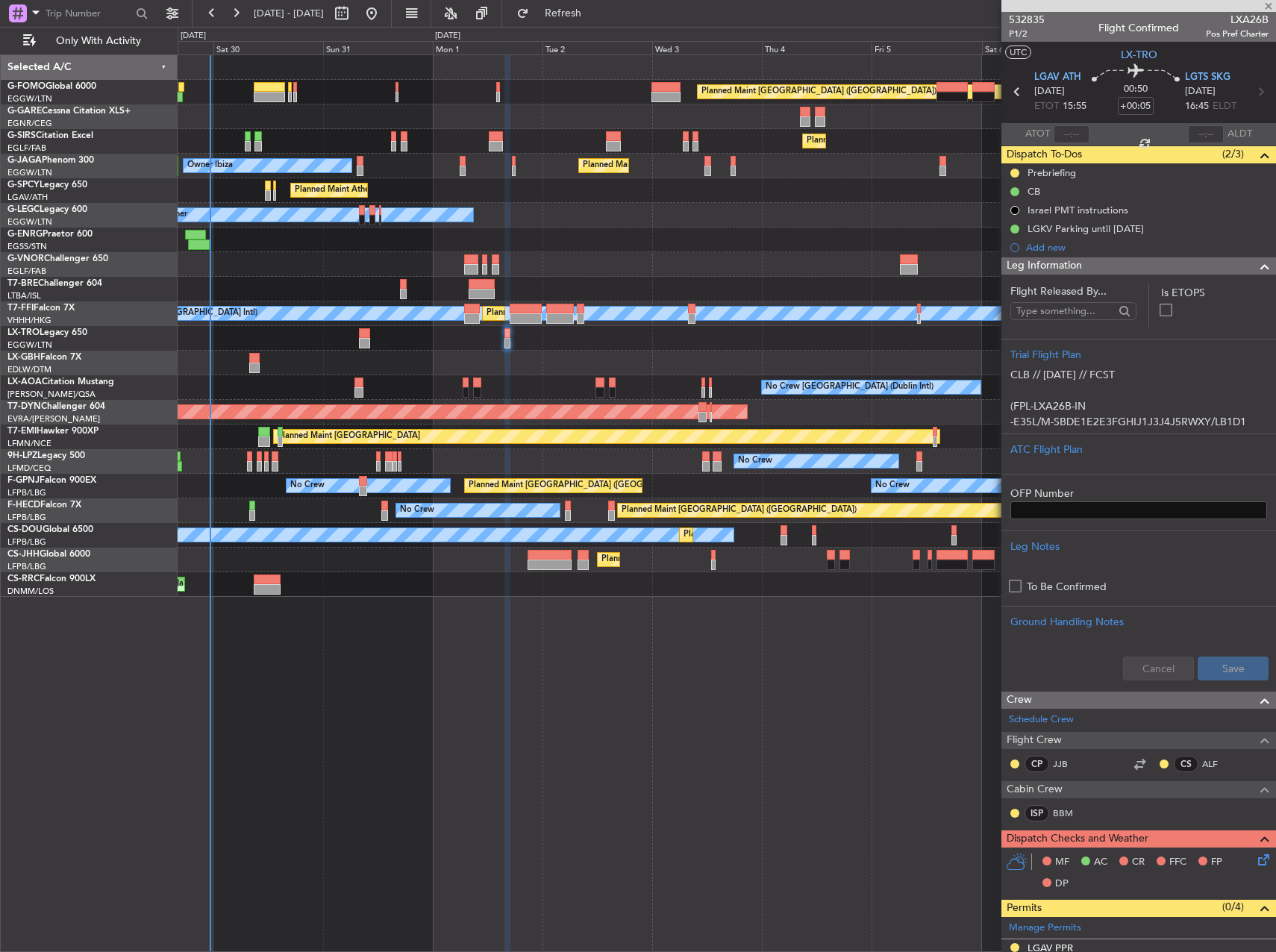
type input "1"
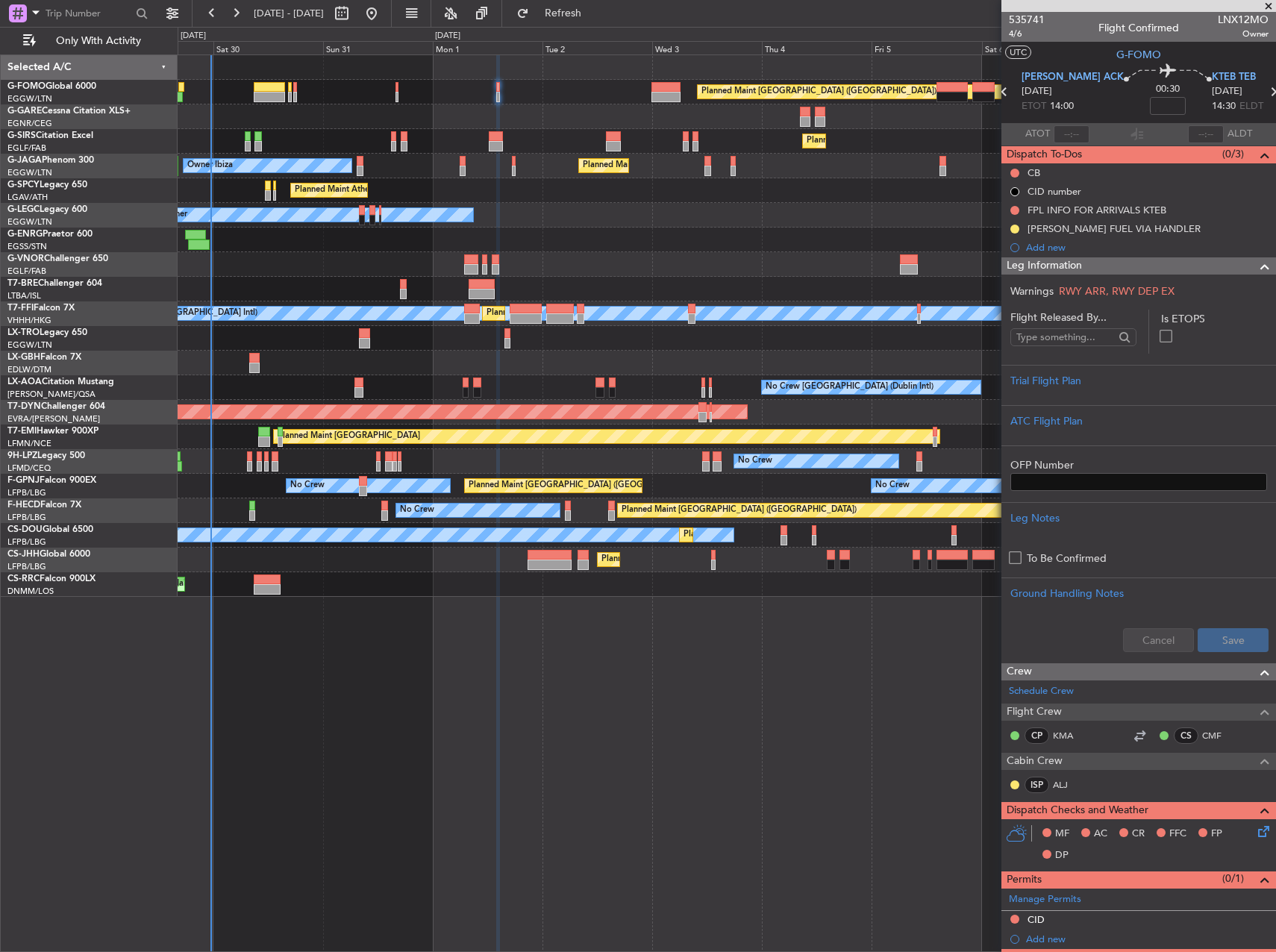
click at [399, 89] on div "Planned Maint [GEOGRAPHIC_DATA] ([GEOGRAPHIC_DATA])" at bounding box center [726, 91] width 1097 height 24
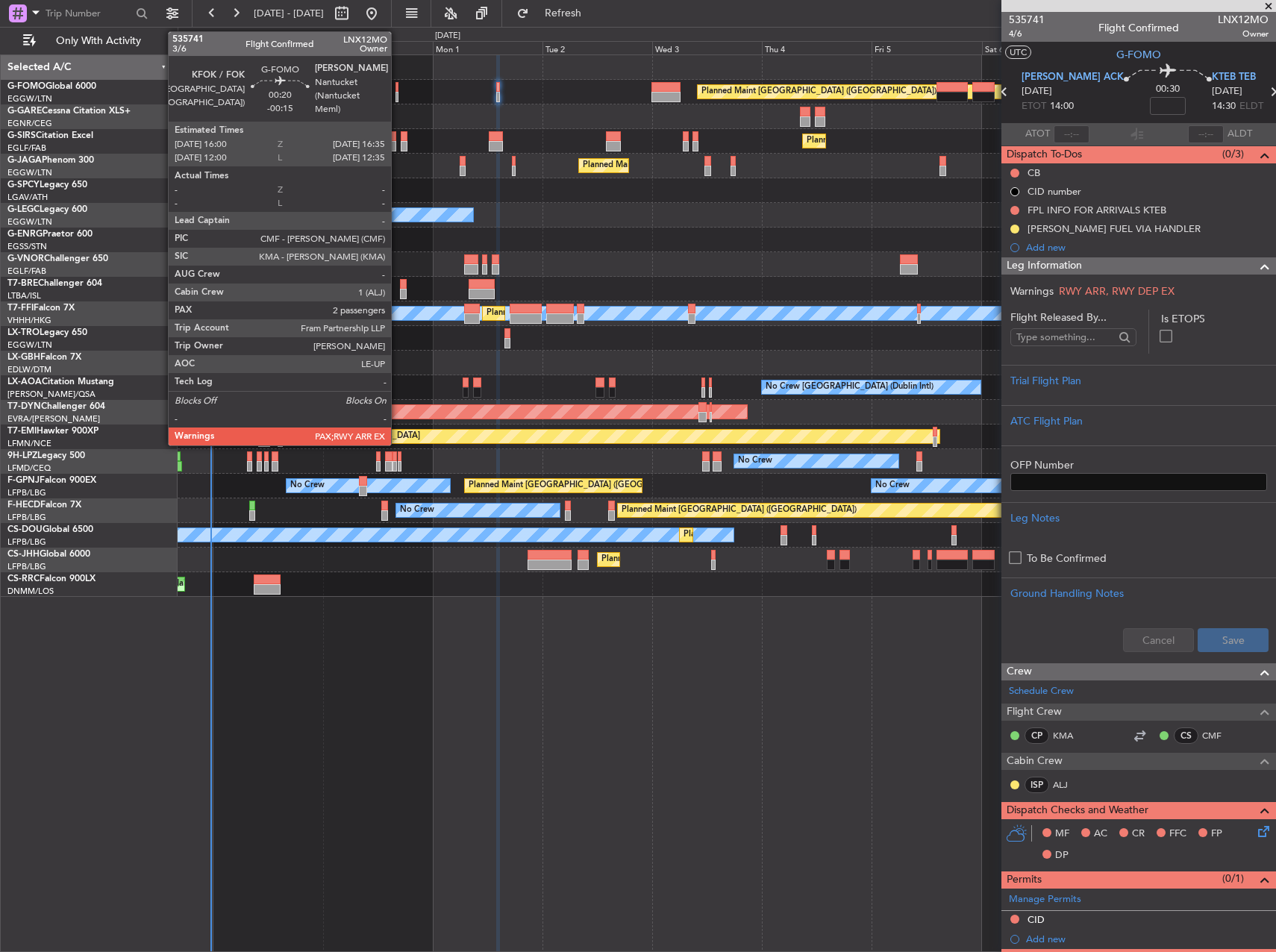
click at [398, 89] on div at bounding box center [396, 88] width 3 height 11
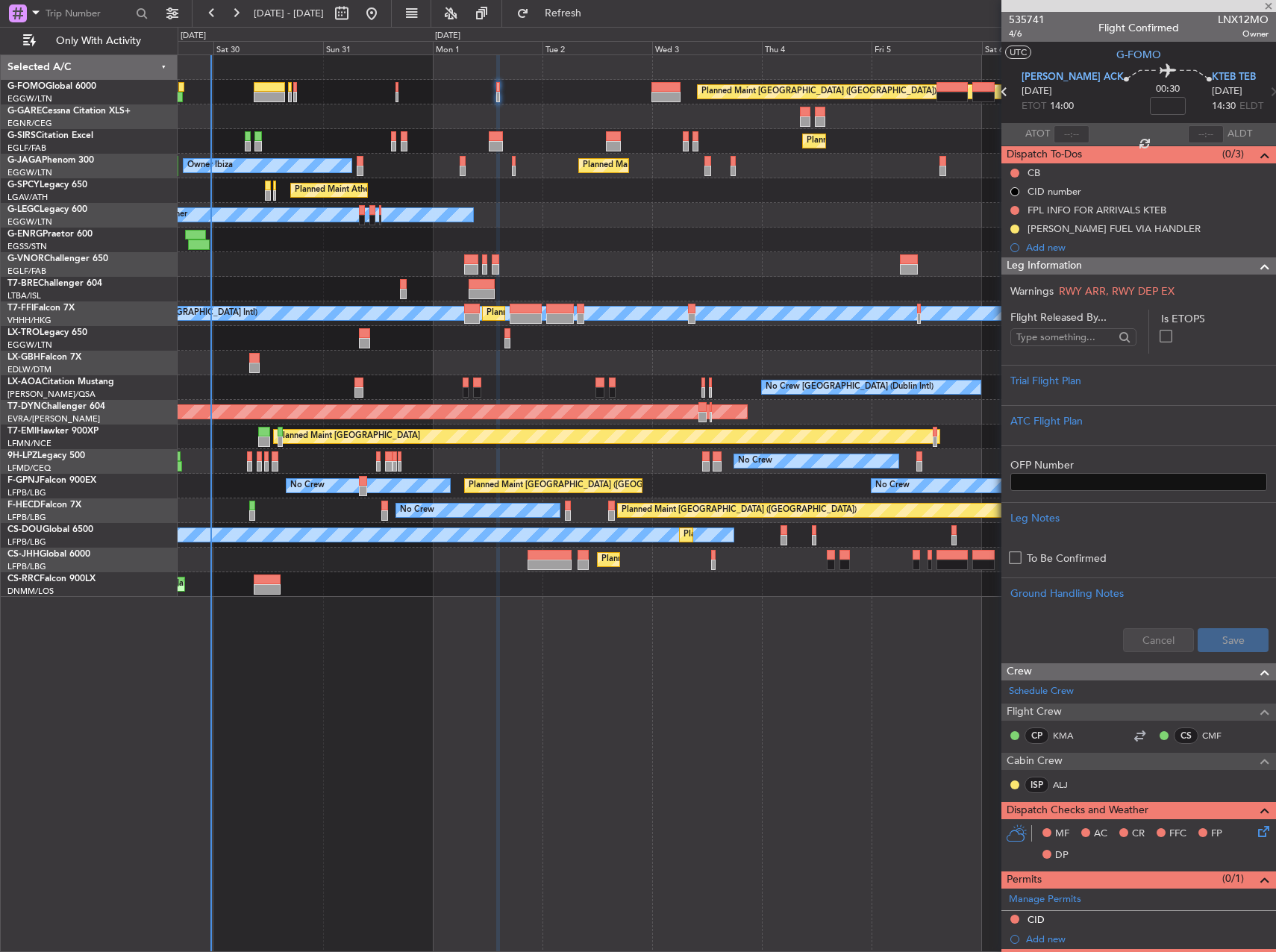
type input "-00:15"
type input "2"
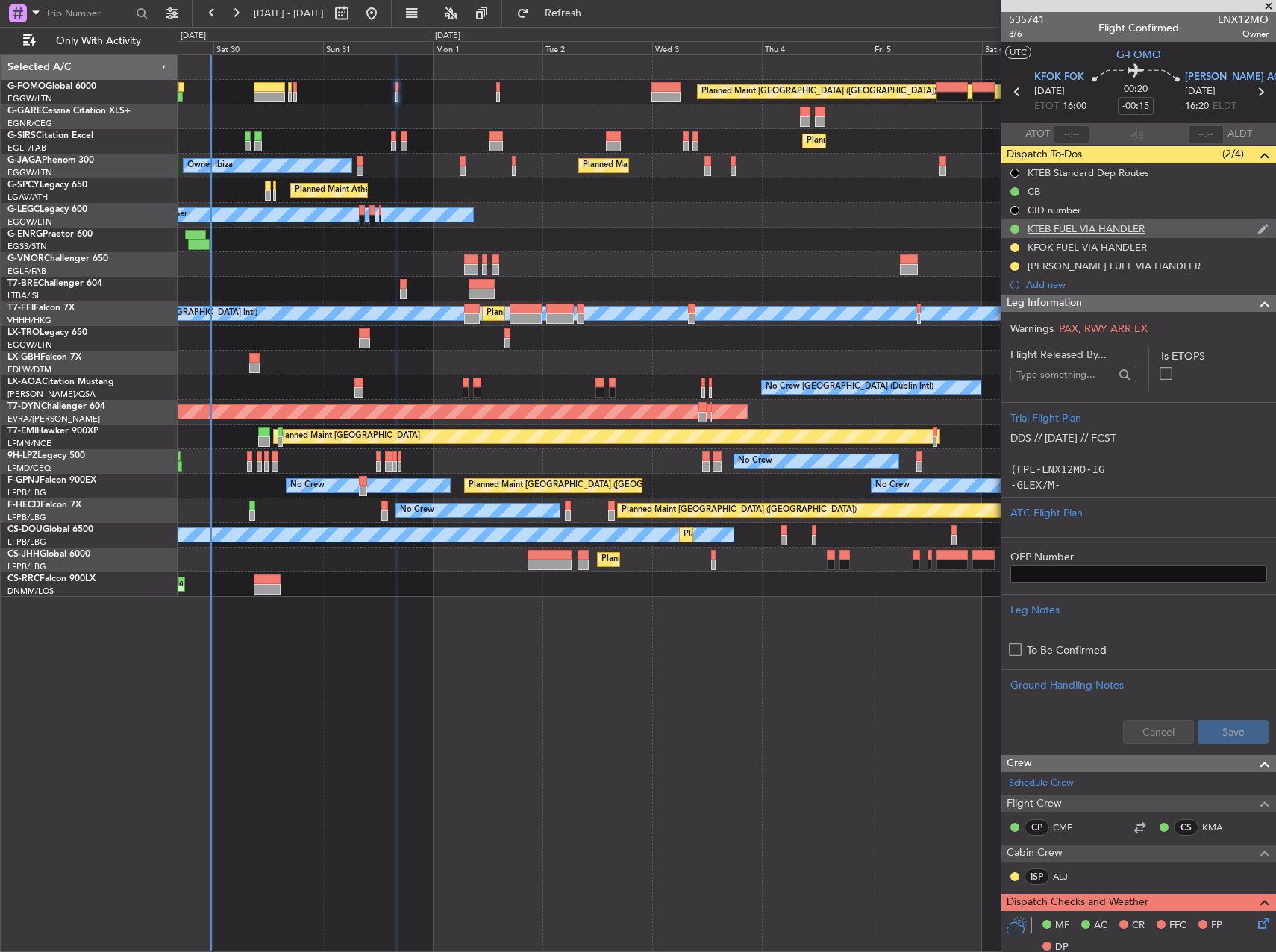
click at [1258, 226] on img at bounding box center [1263, 228] width 11 height 14
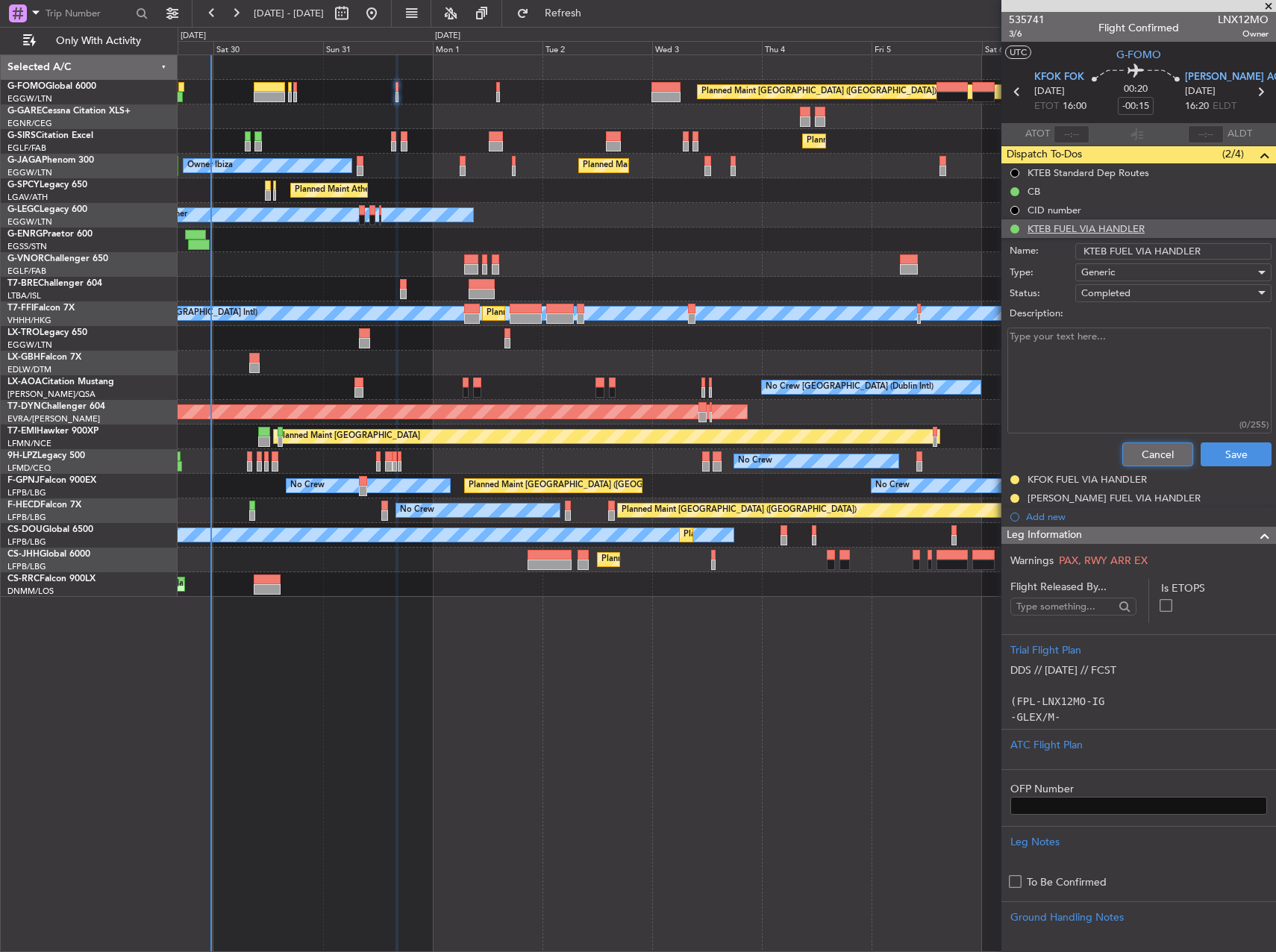
click at [1165, 453] on button "Cancel" at bounding box center [1158, 454] width 71 height 24
